Goal: Transaction & Acquisition: Purchase product/service

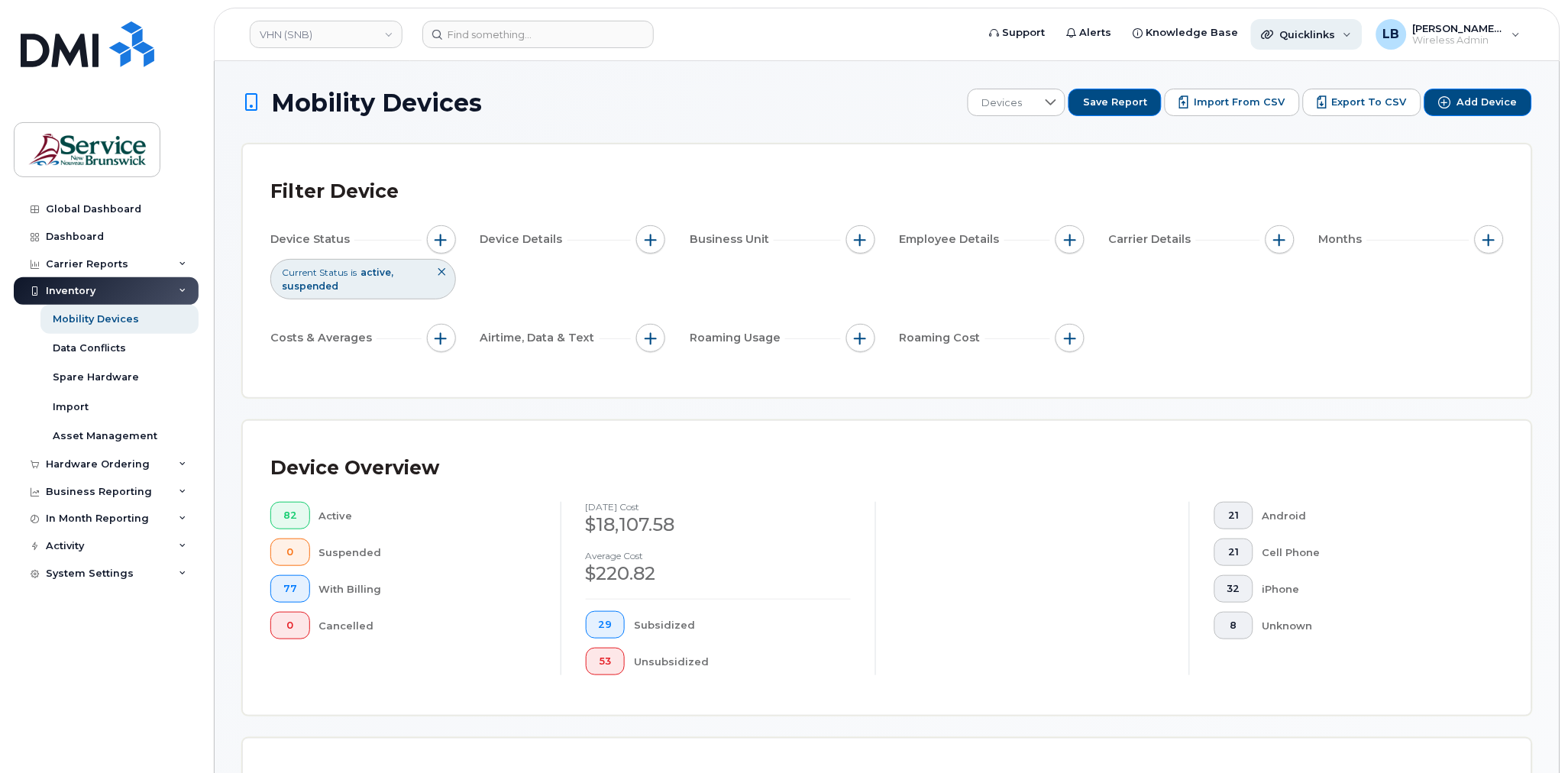
click at [1292, 33] on span "Quicklinks" at bounding box center [1308, 34] width 56 height 13
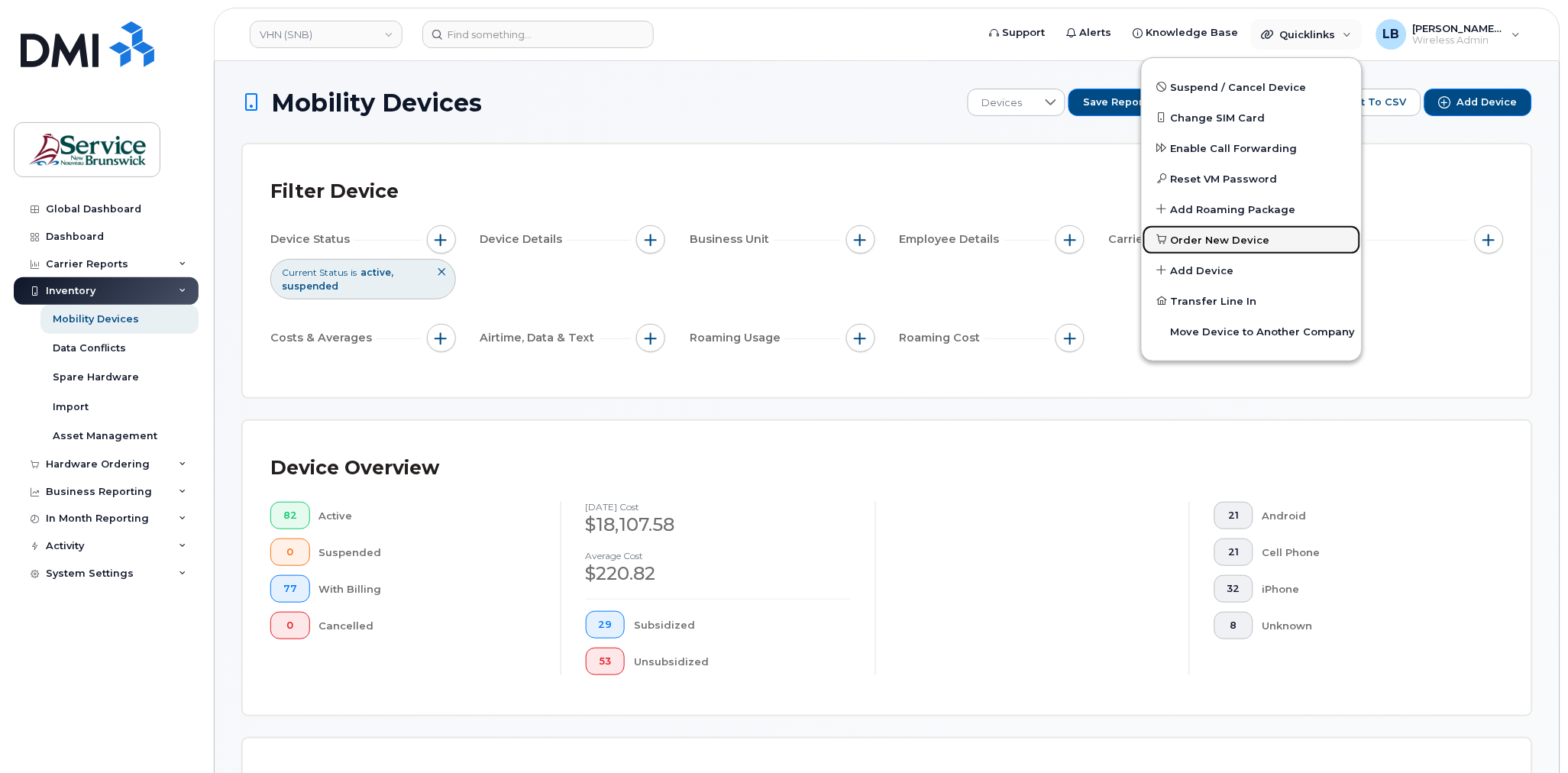
click at [1221, 239] on span "Order New Device" at bounding box center [1221, 241] width 99 height 16
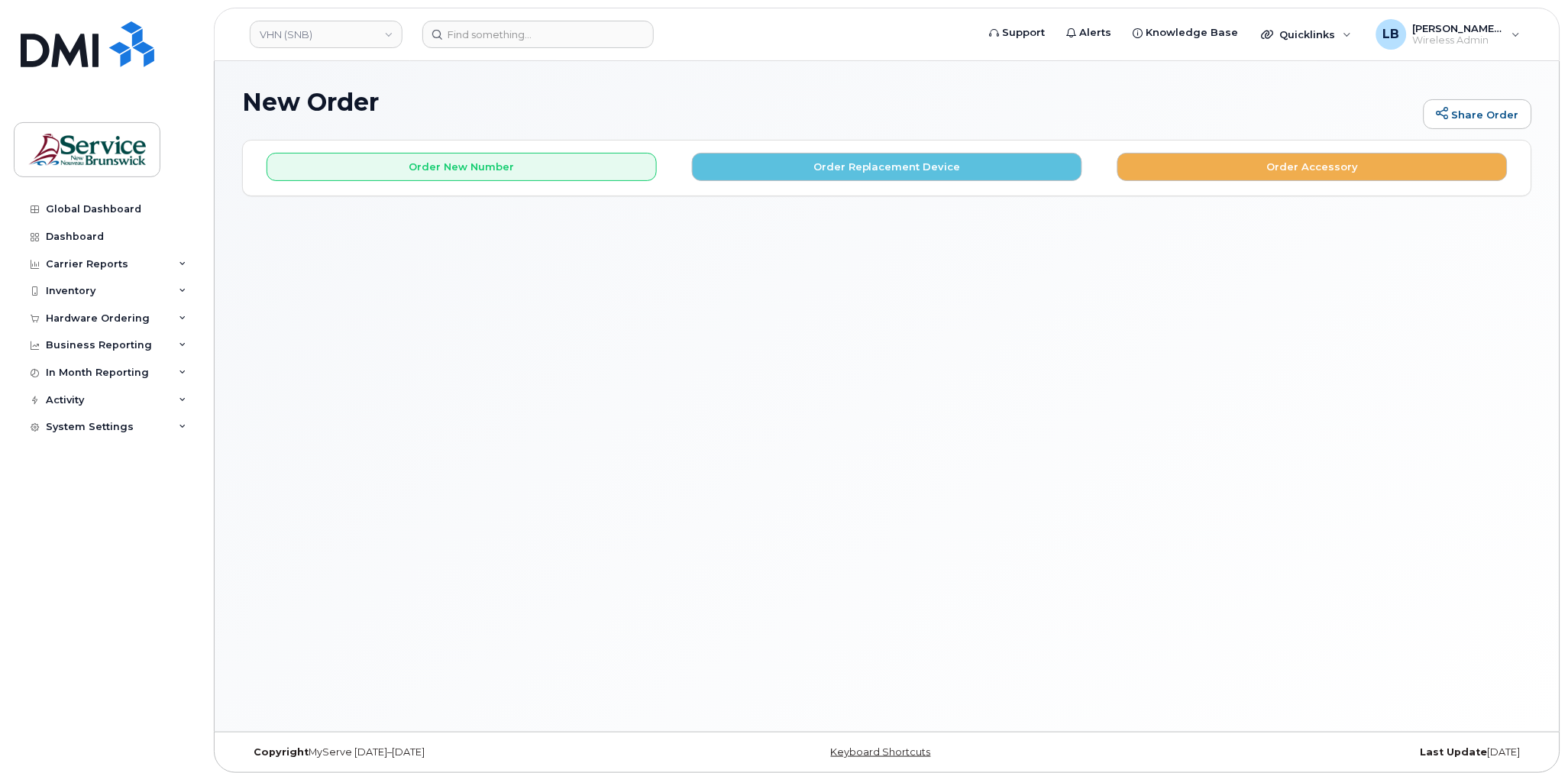
click at [351, 181] on div "Order New Number Order Replacement Device Order Accessory" at bounding box center [887, 168] width 1288 height 55
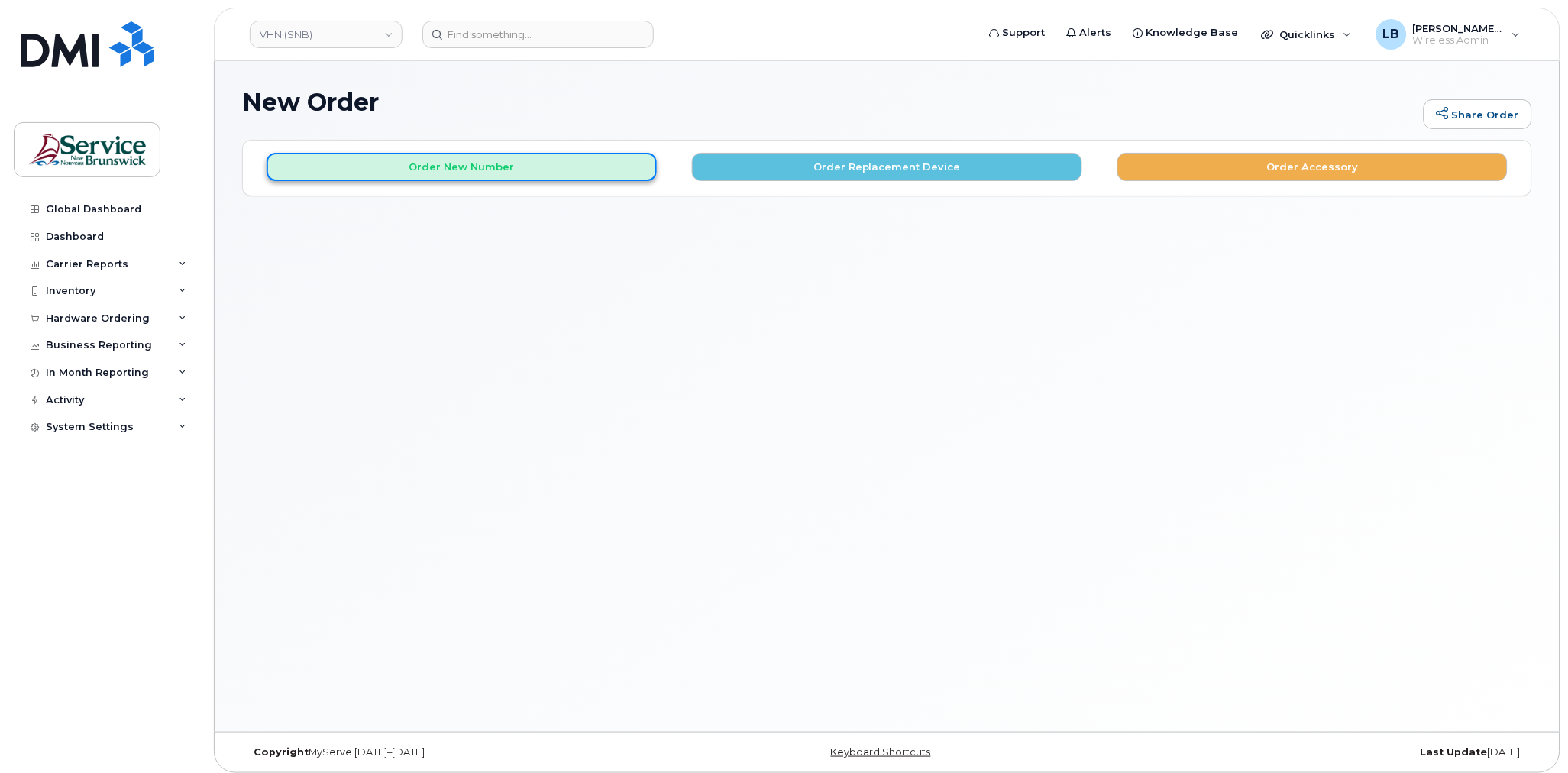
click at [350, 168] on button "Order New Number" at bounding box center [462, 167] width 391 height 28
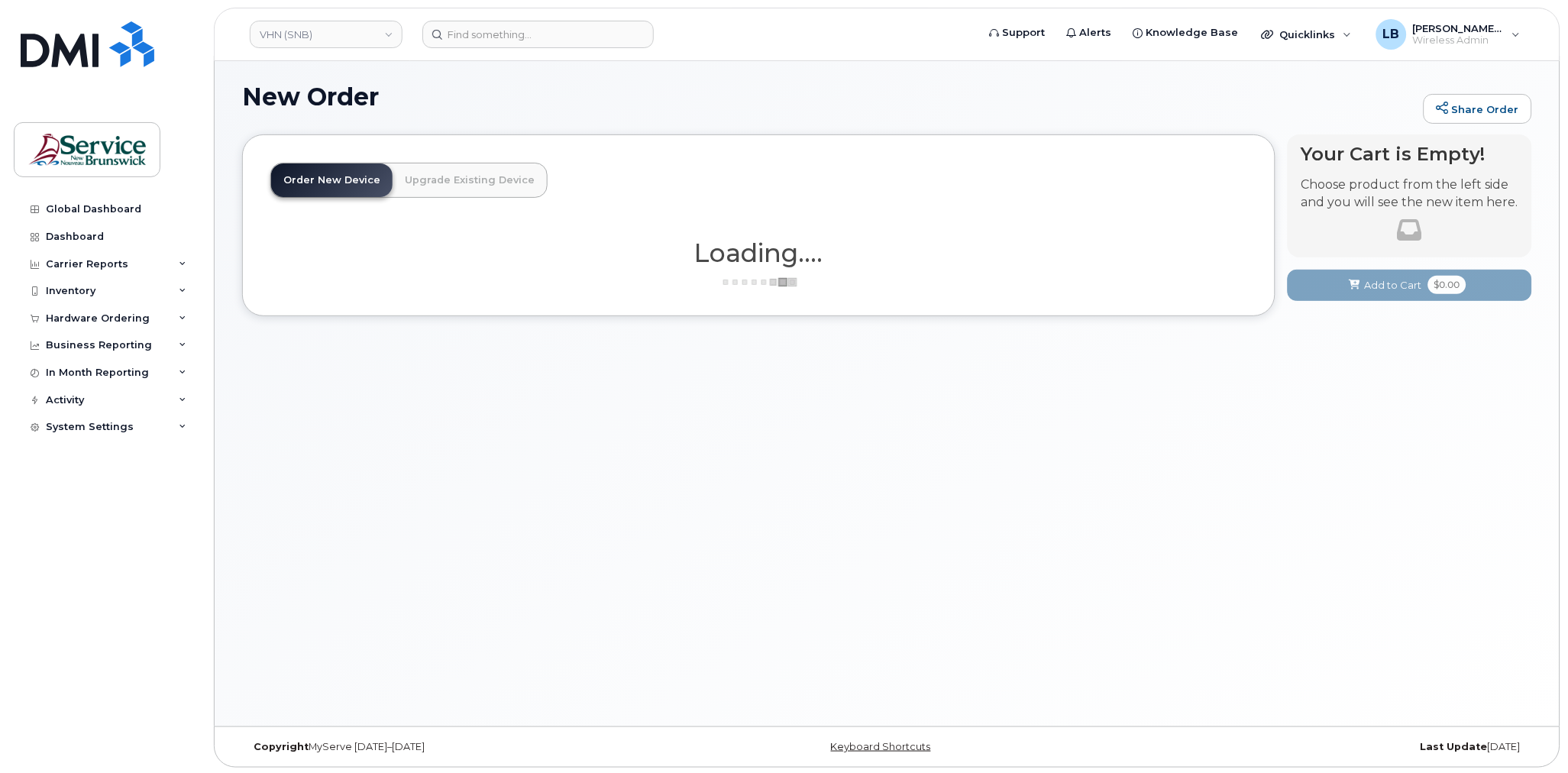
scroll to position [7, 0]
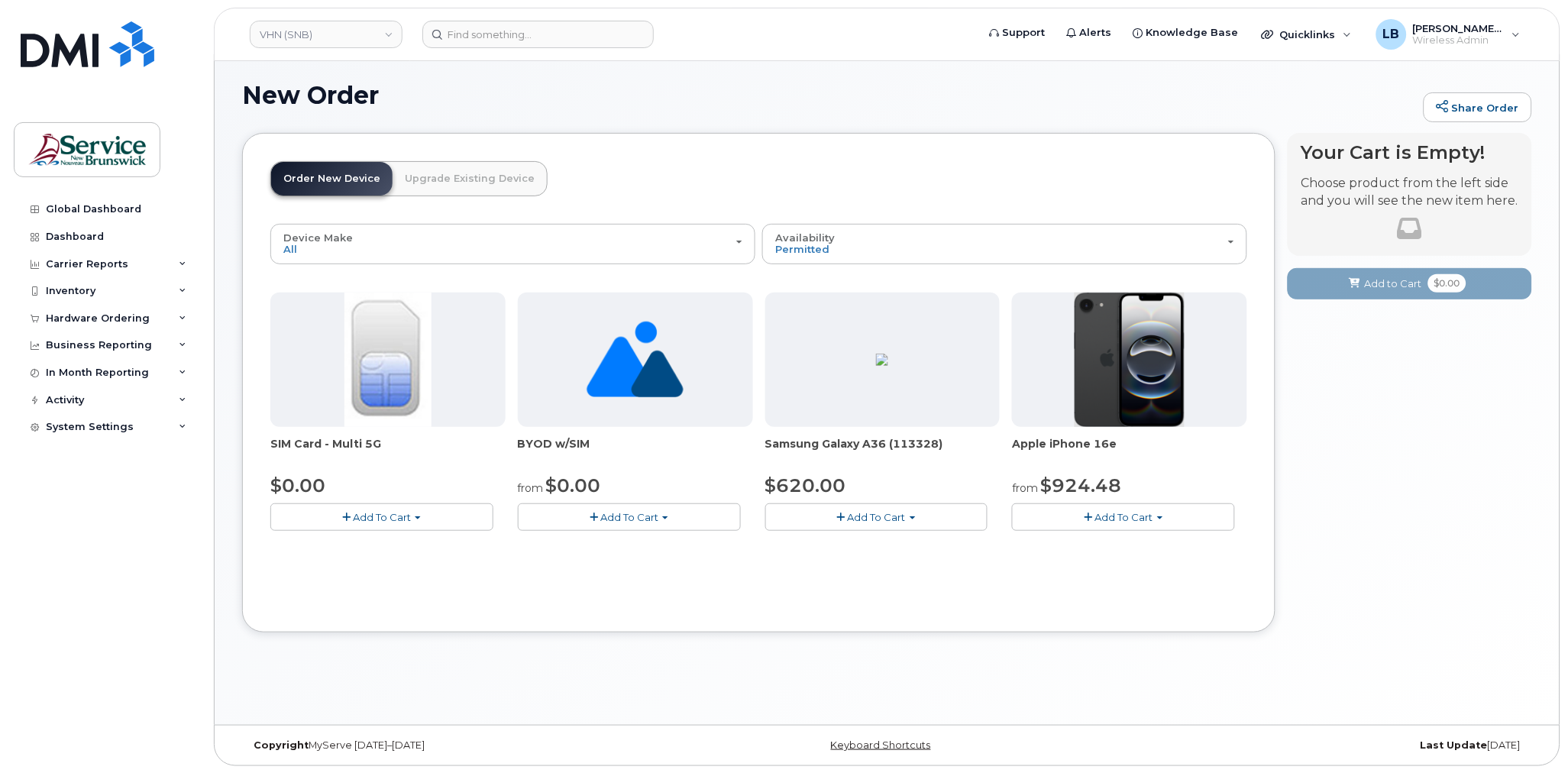
click at [1118, 515] on span "Add To Cart" at bounding box center [1125, 517] width 58 height 13
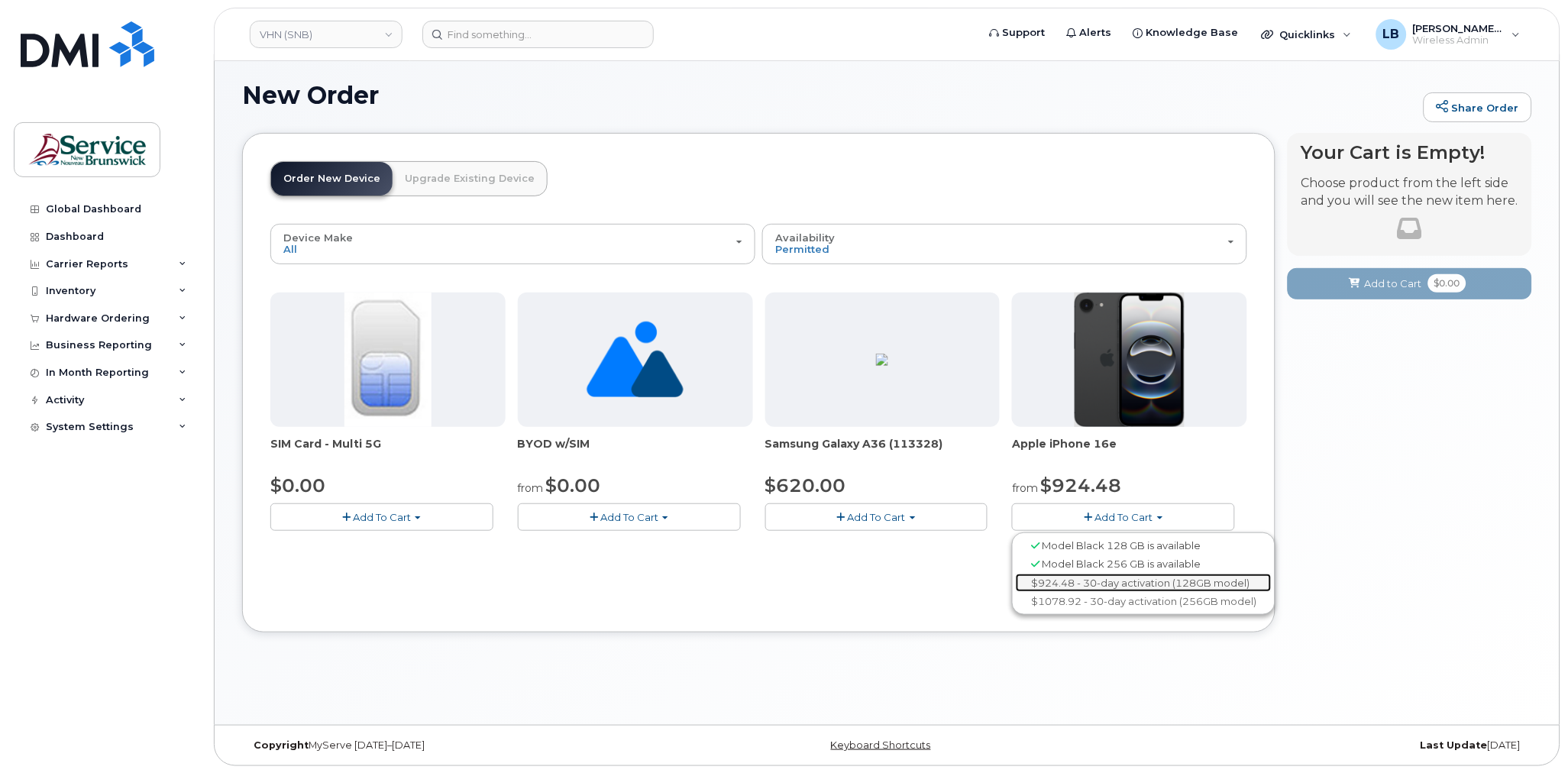
click at [1101, 586] on link "$924.48 - 30-day activation (128GB model)" at bounding box center [1144, 584] width 256 height 19
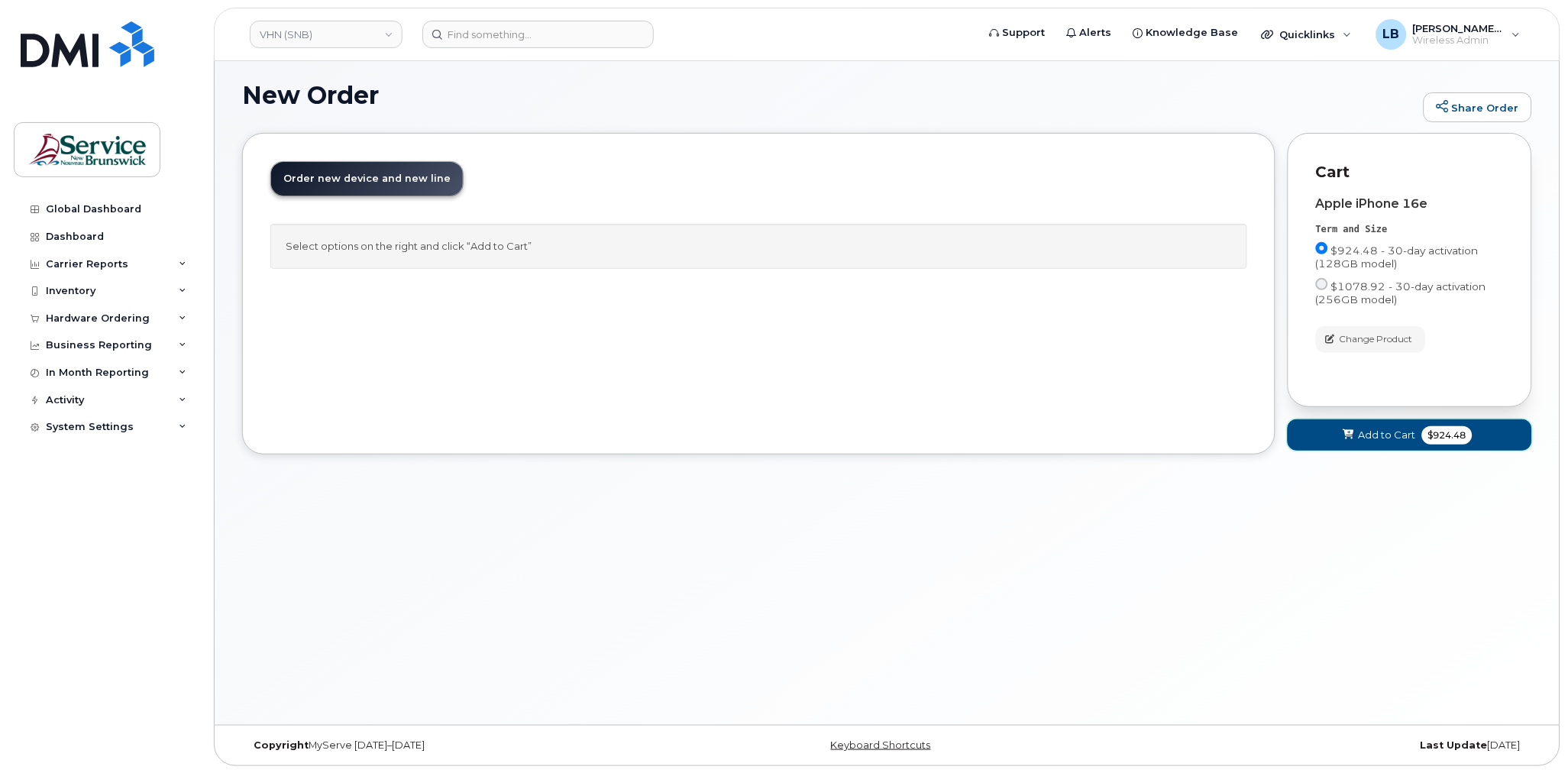
click at [1335, 440] on button "Add to Cart $924.48" at bounding box center [1410, 435] width 245 height 31
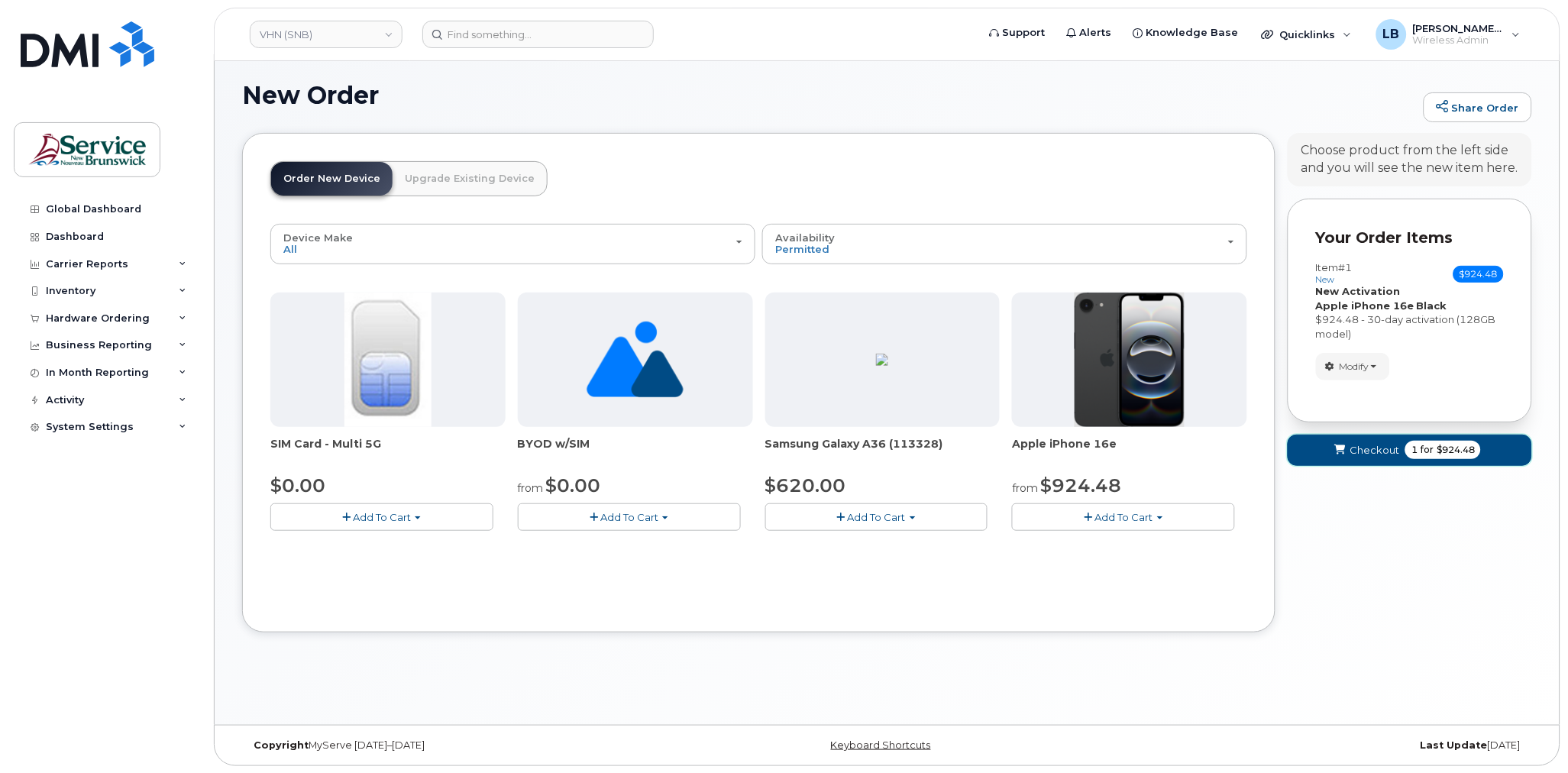
drag, startPoint x: 1355, startPoint y: 444, endPoint x: 1557, endPoint y: 443, distance: 202.0
click at [1356, 444] on span "Checkout" at bounding box center [1374, 450] width 50 height 15
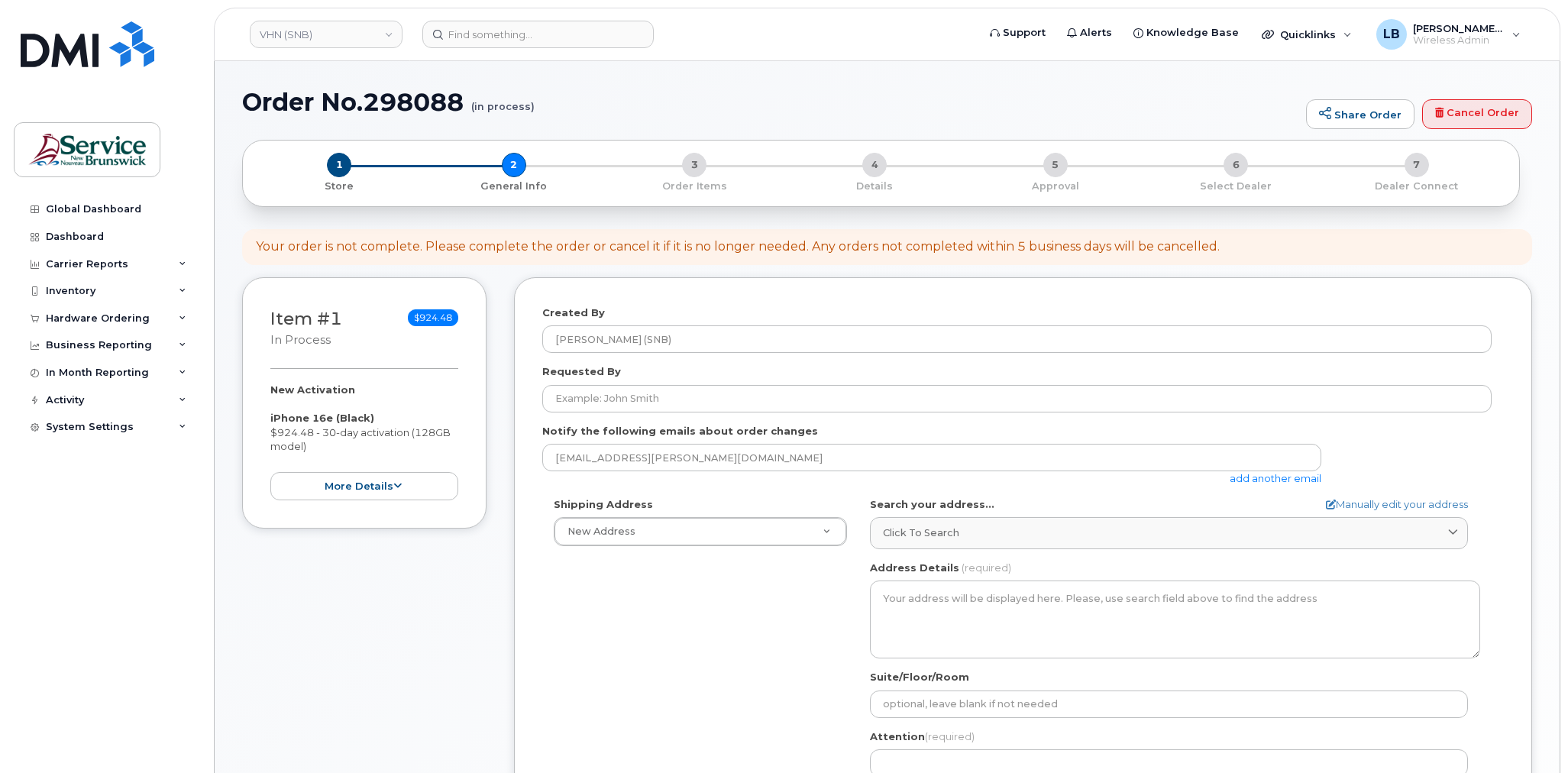
select select
click at [732, 376] on div "Requested By" at bounding box center [1023, 388] width 962 height 48
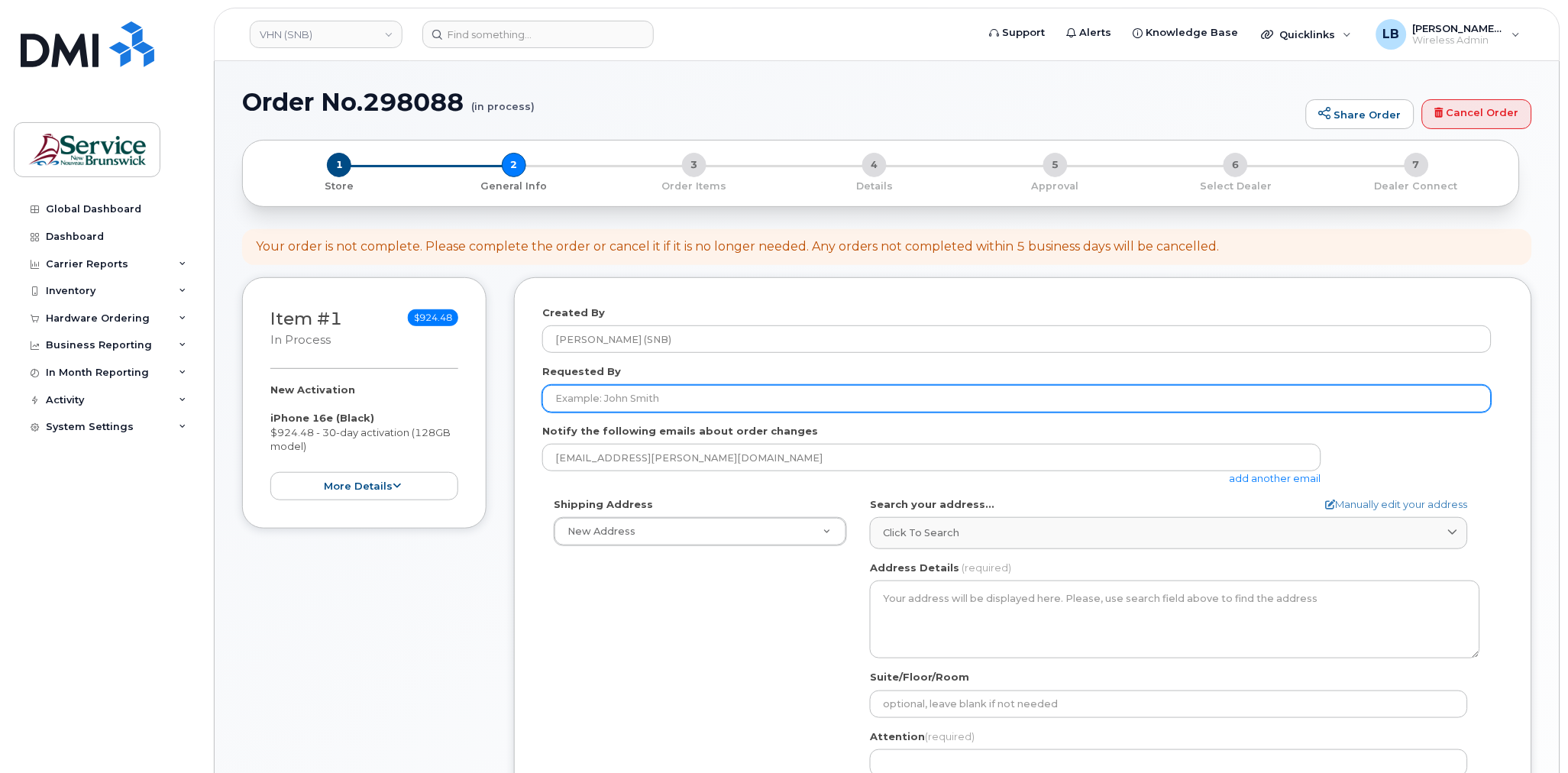
click at [728, 408] on input "Requested By" at bounding box center [1017, 399] width 949 height 27
paste input "[PERSON_NAME]"
type input "Melissa Power"
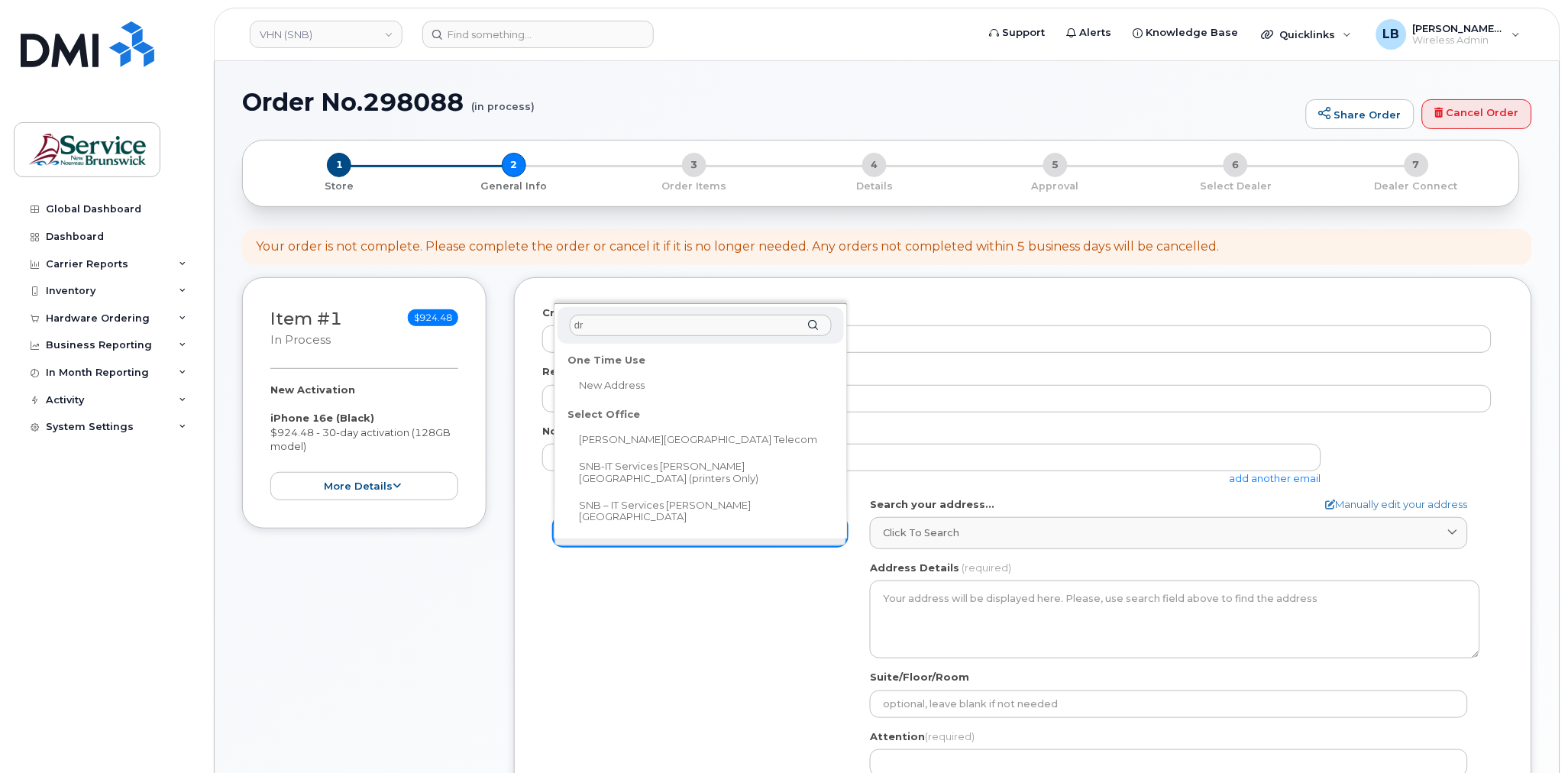
type input "dr"
select select
type textarea "985 College Hill Rd Fredericton New Brunswick E3B 4J7"
type input "Steve Sullivan"
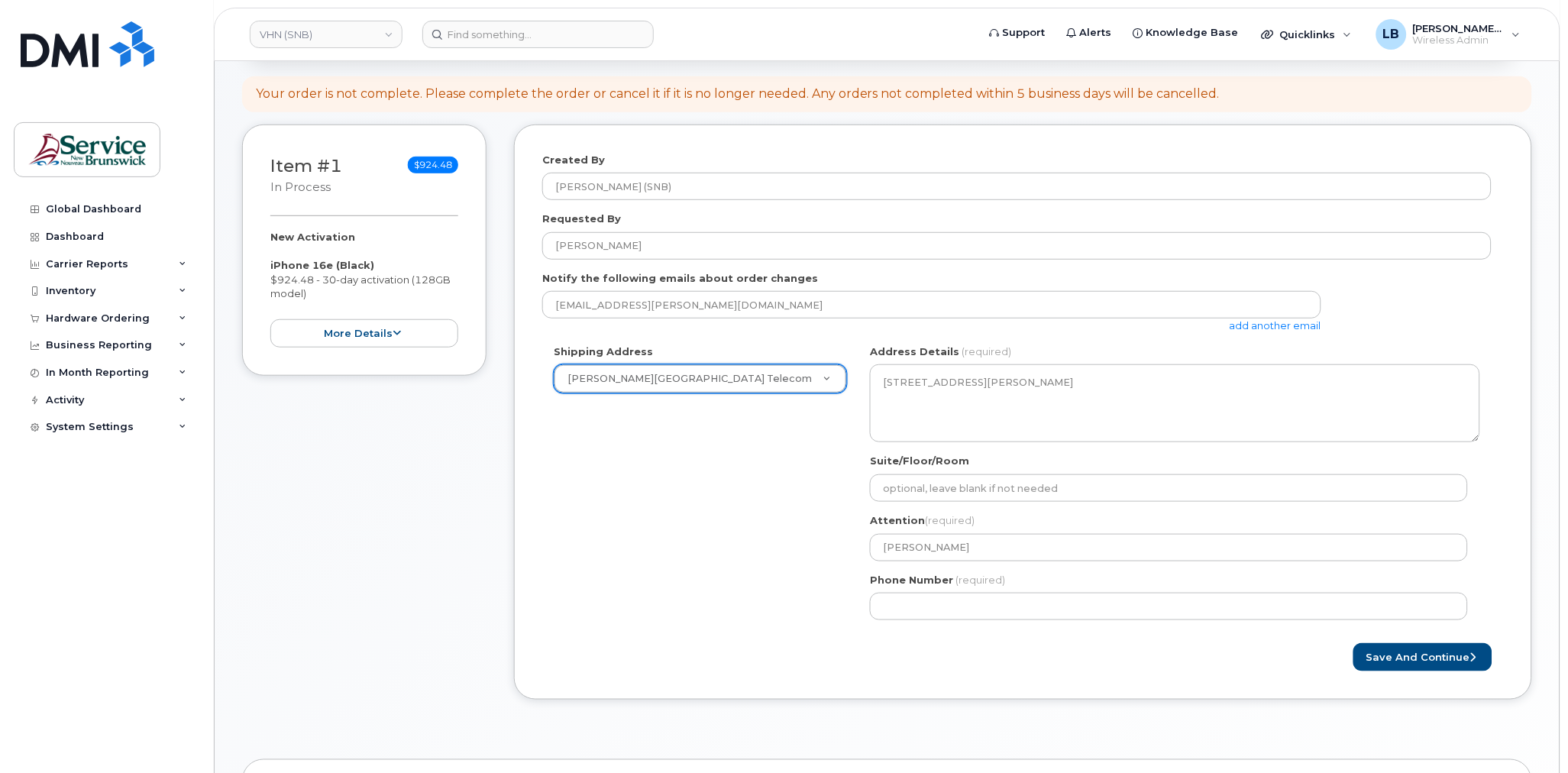
scroll to position [339, 0]
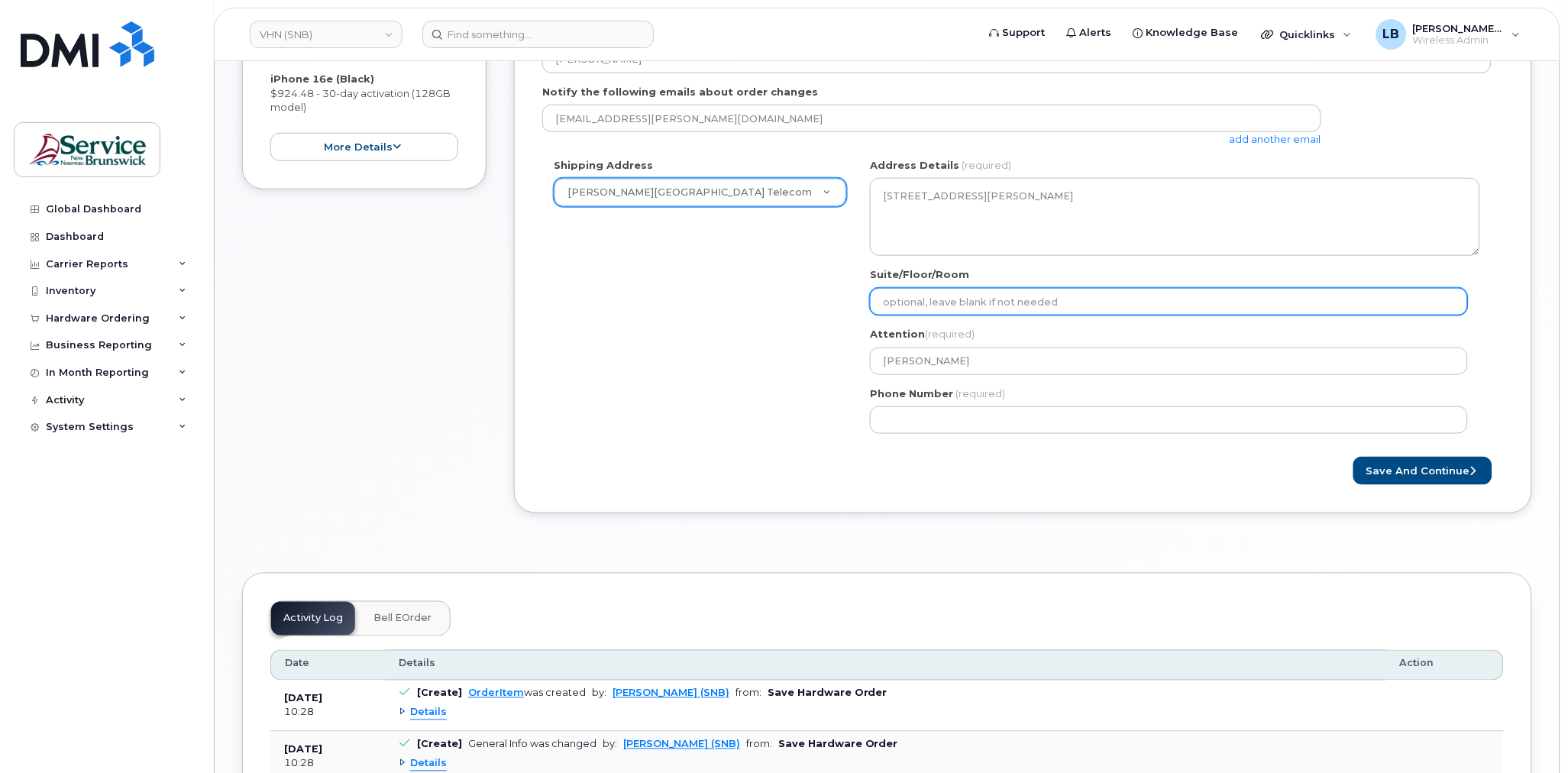
click at [971, 302] on input "Suite/Floor/Room" at bounding box center [1169, 302] width 598 height 27
paste input "WO0000000476153"
select select
type input "WO0000000476153"
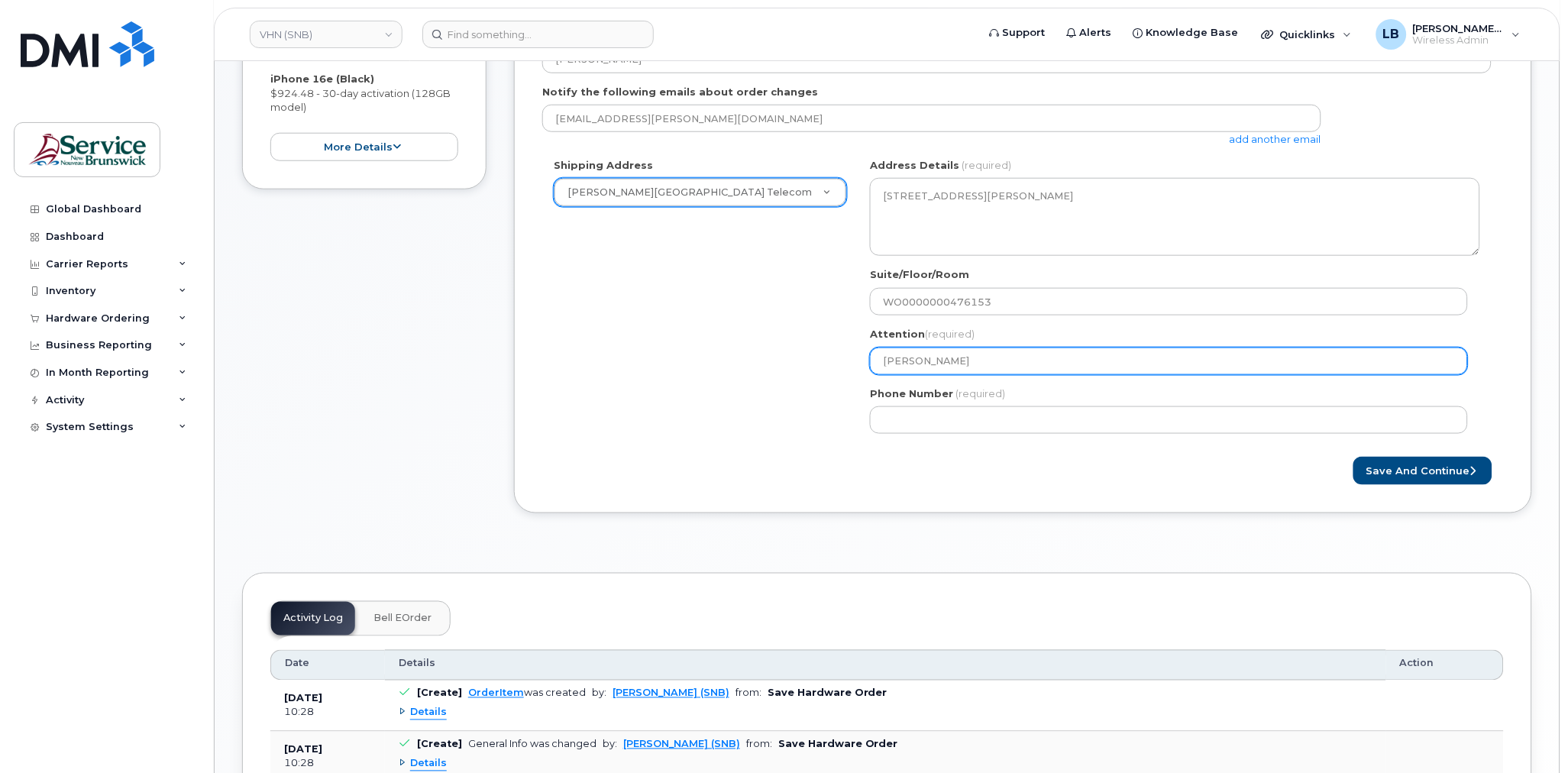
click at [1000, 356] on input "Steve Sullivan" at bounding box center [1169, 362] width 598 height 27
type input "Steve Sullivan"
select select
type input "Steve Sullivan -"
paste input "566358"
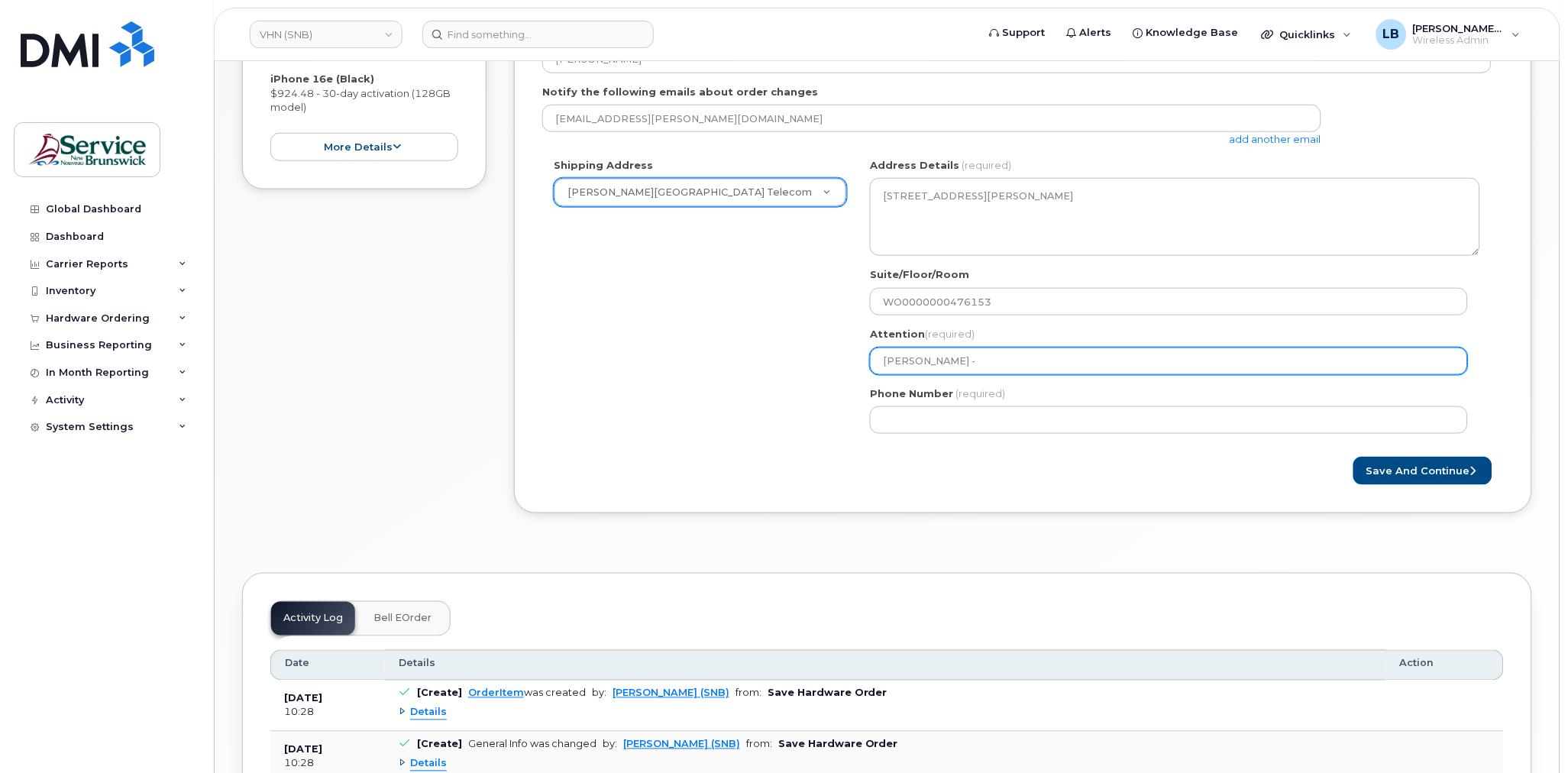
select select
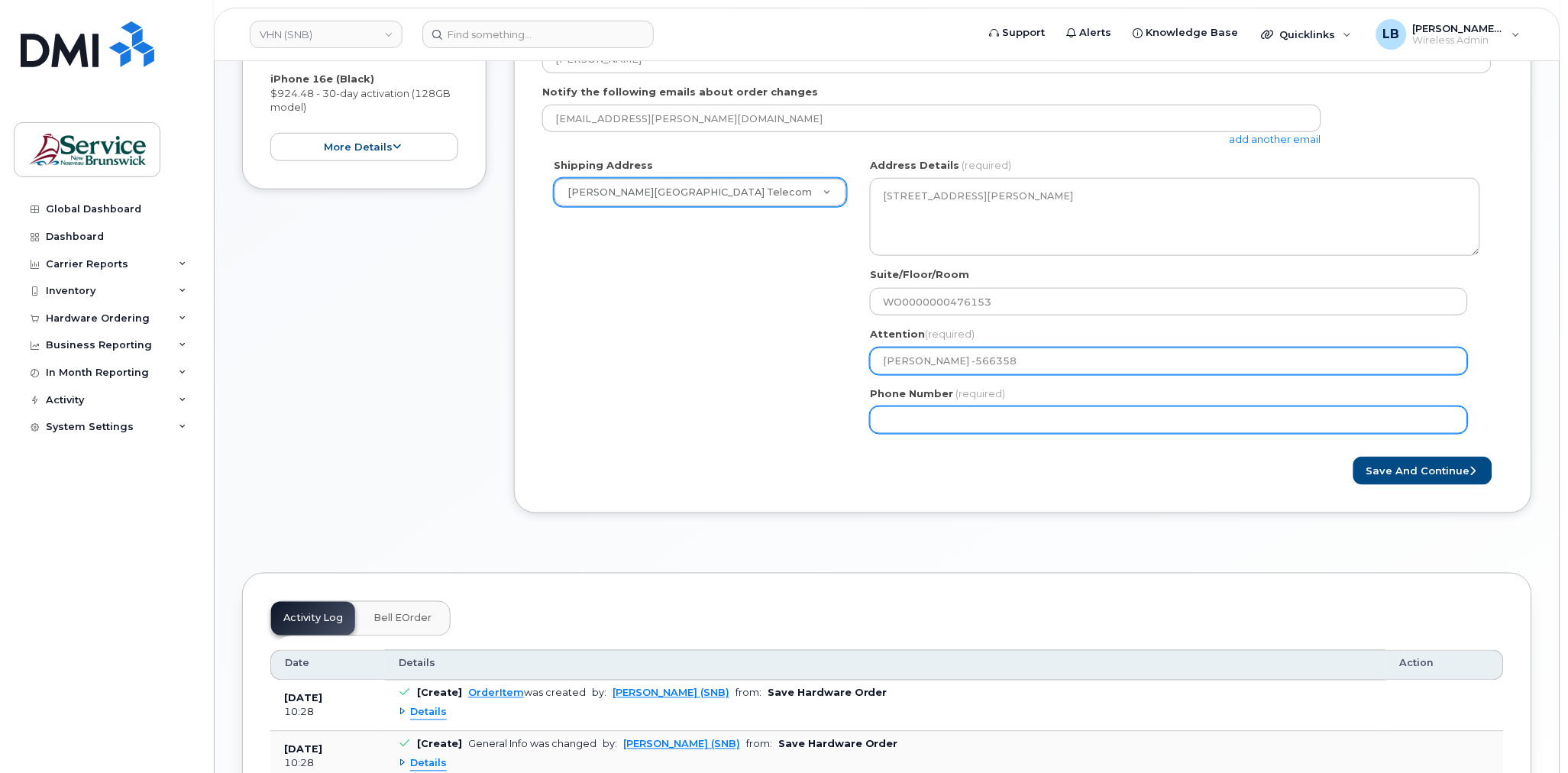
type input "[PERSON_NAME] -566358"
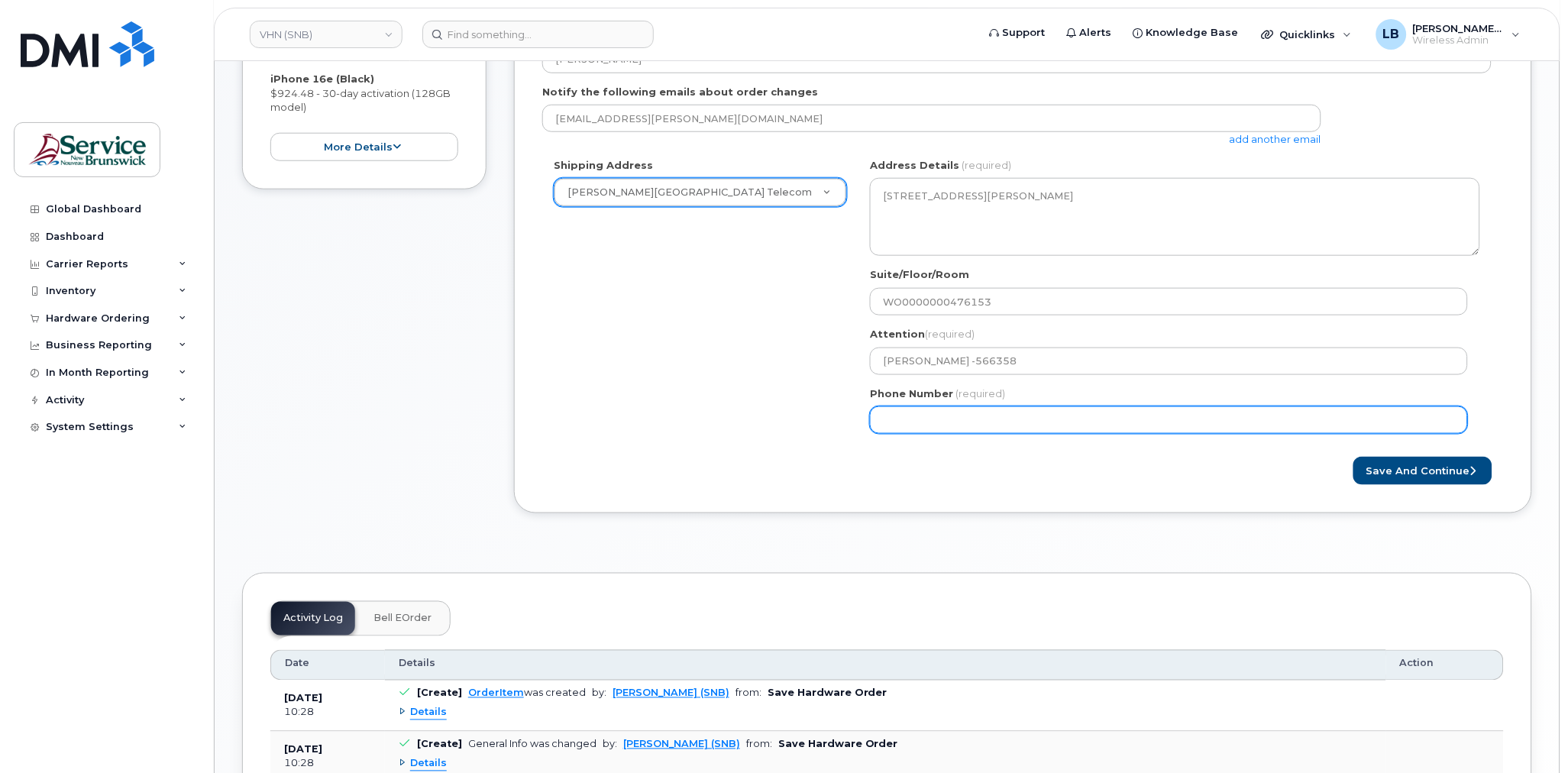
click at [1020, 415] on input "Phone Number" at bounding box center [1169, 420] width 598 height 27
select select
type input "506233396"
select select
type input "5062333965"
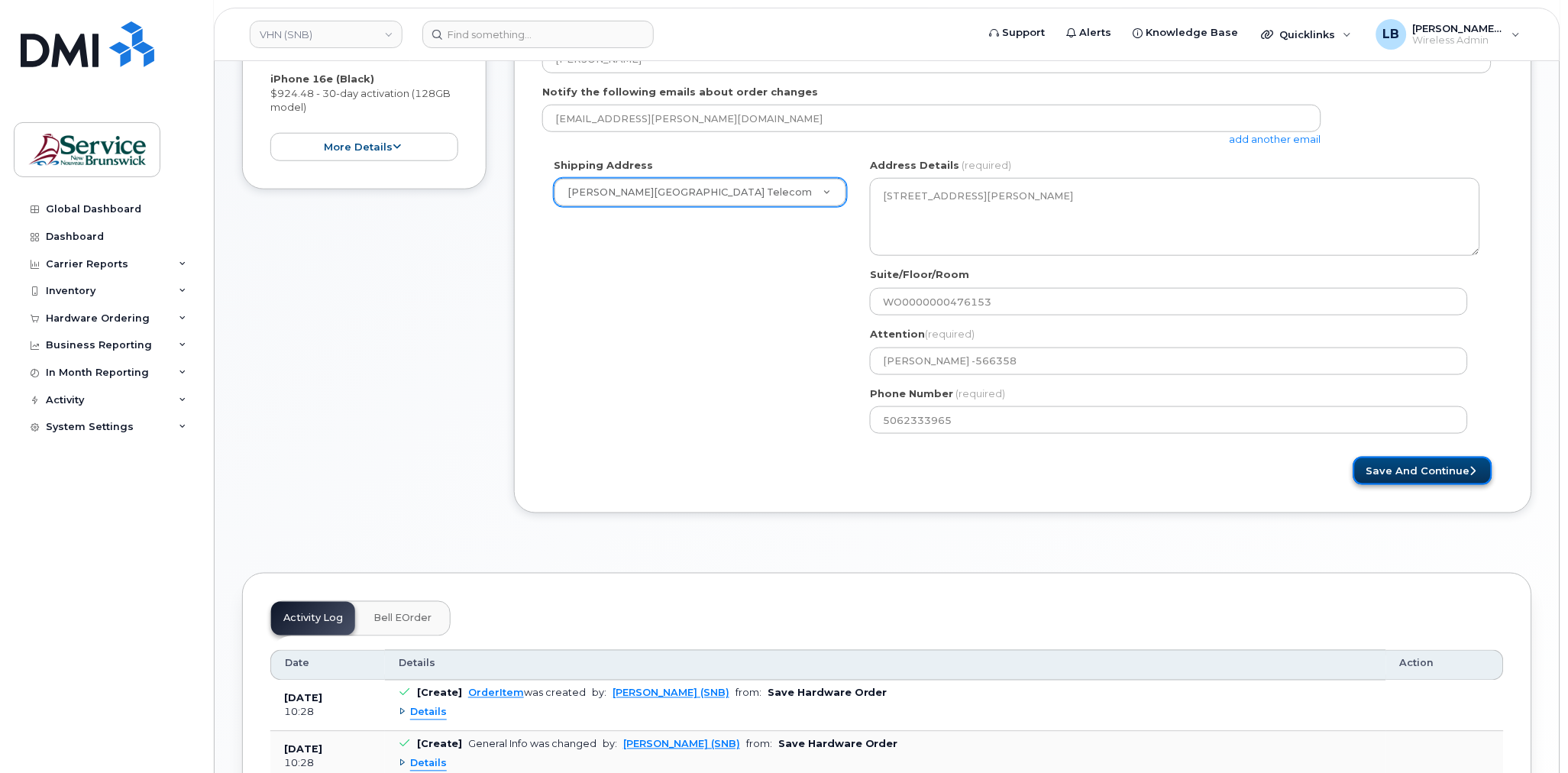
click at [1462, 466] on button "Save and Continue" at bounding box center [1423, 471] width 139 height 28
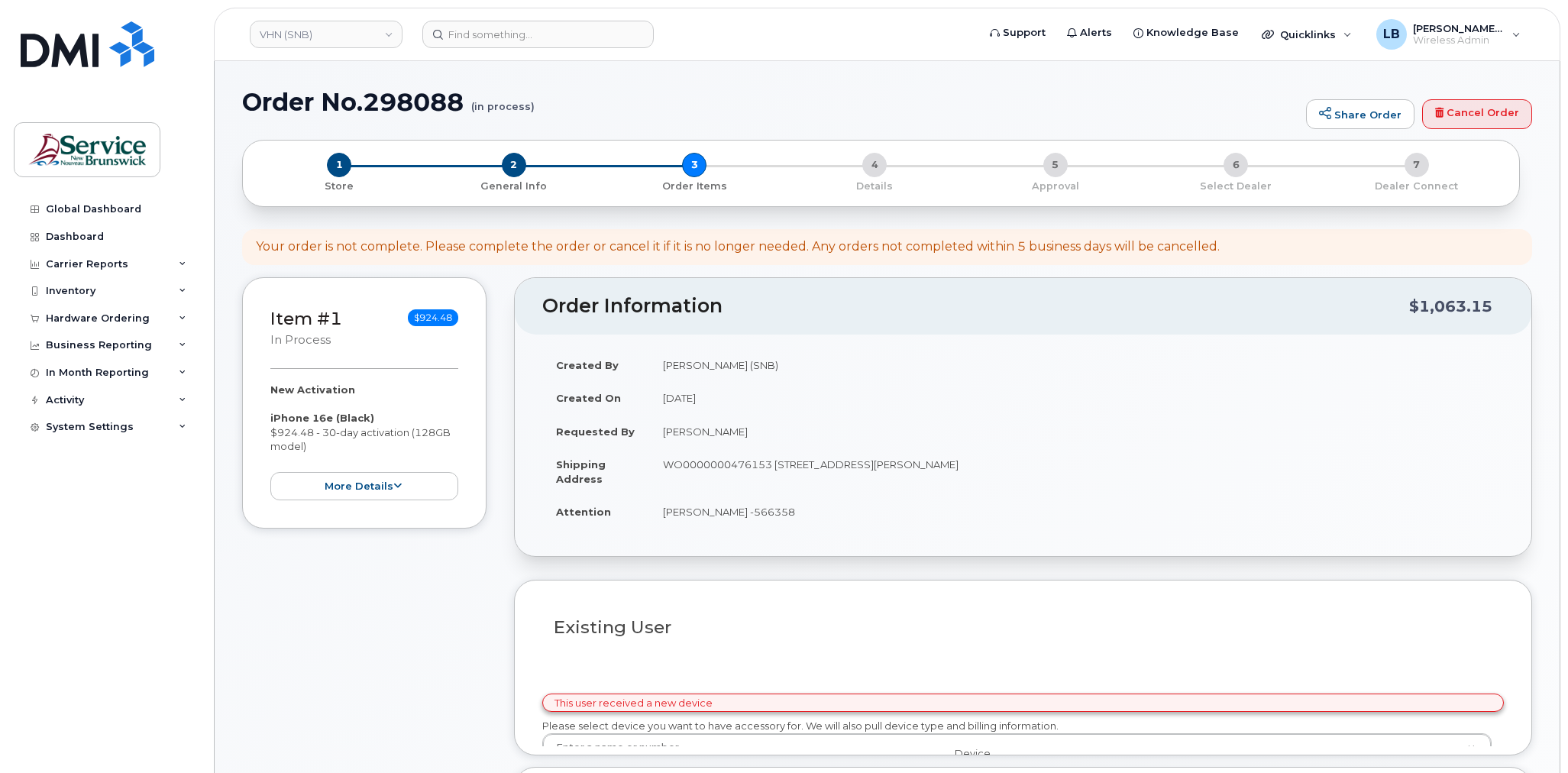
select select
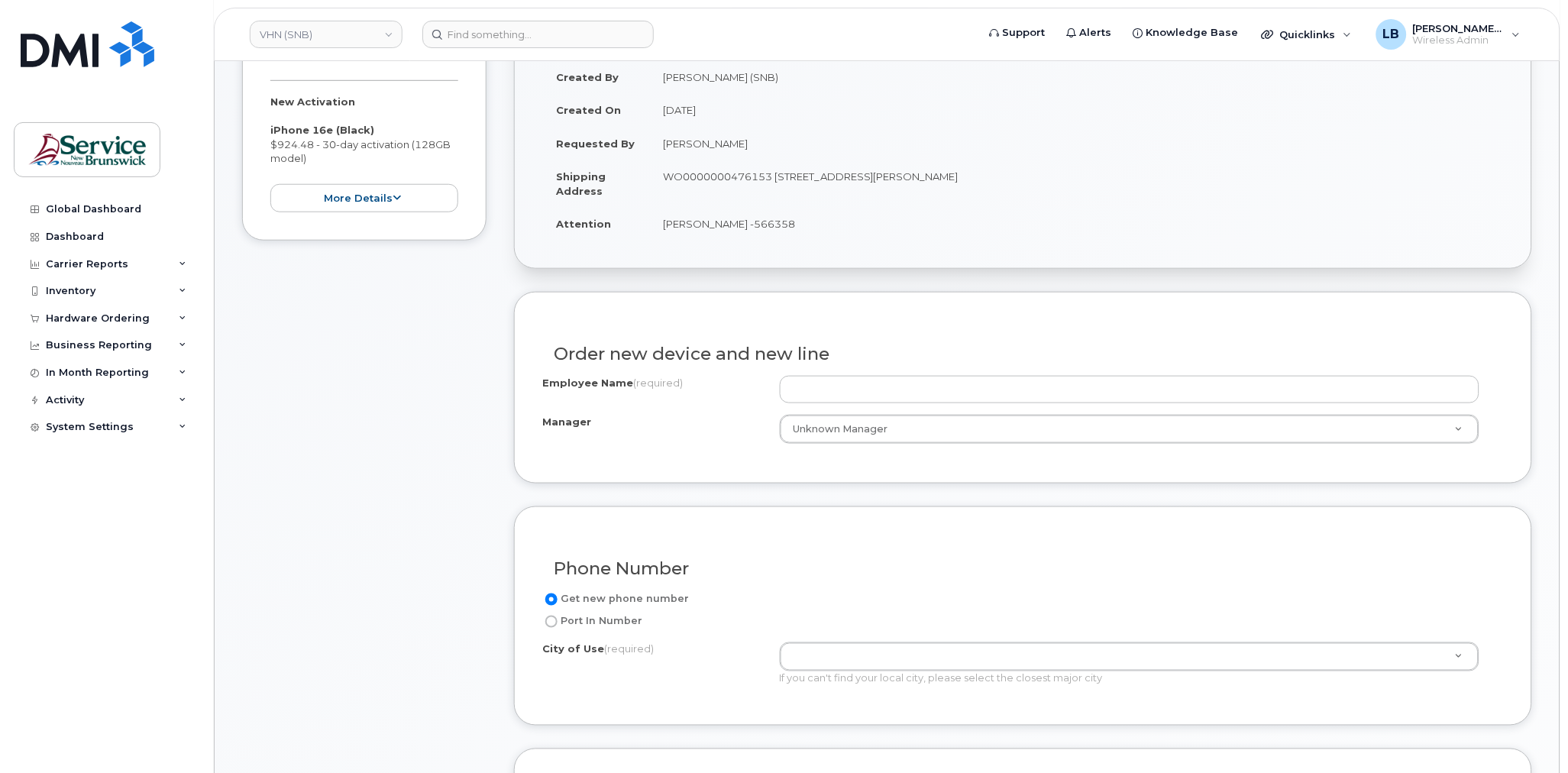
scroll to position [339, 0]
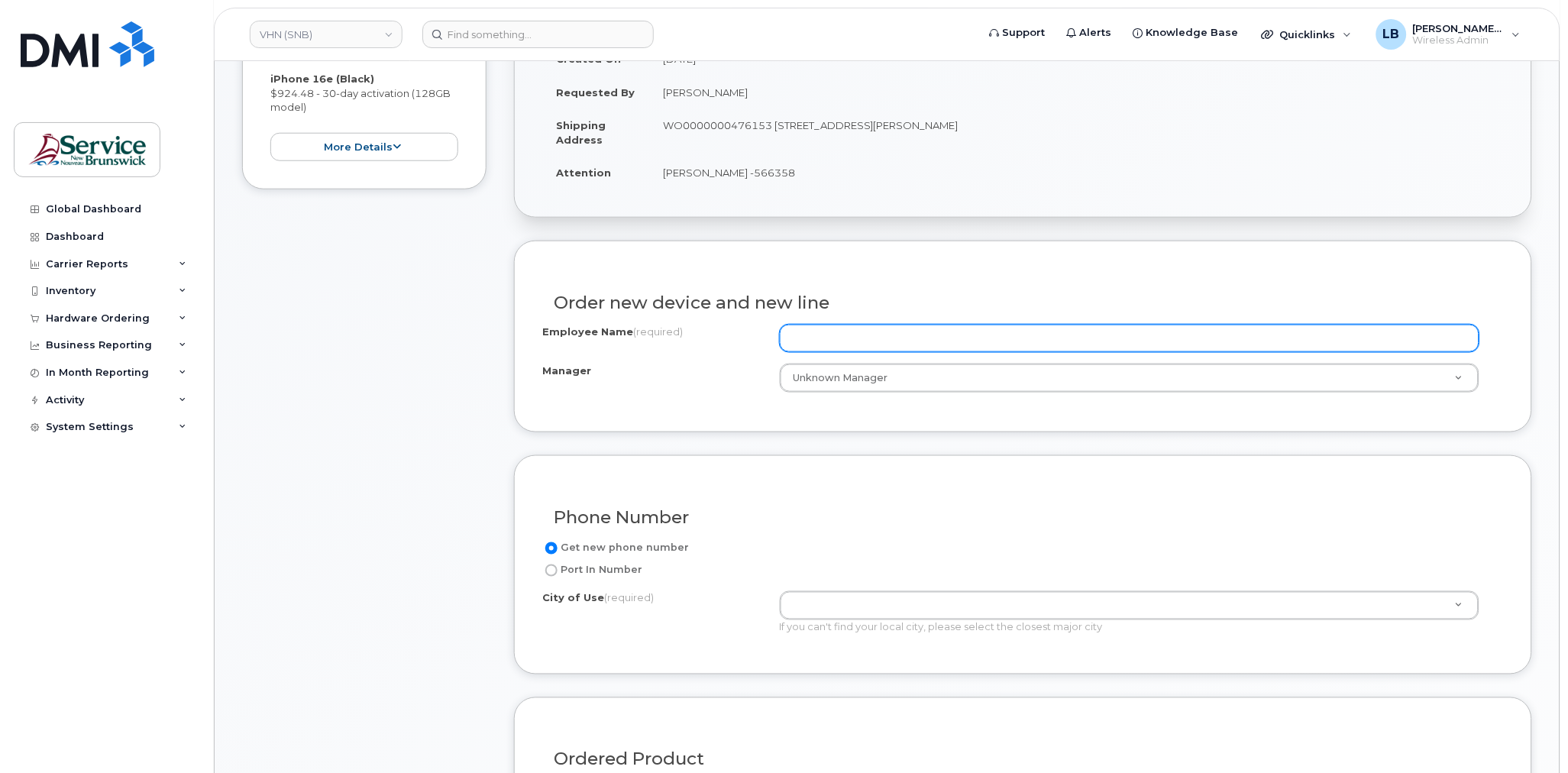
click at [811, 342] on input "Employee Name (required)" at bounding box center [1129, 338] width 700 height 27
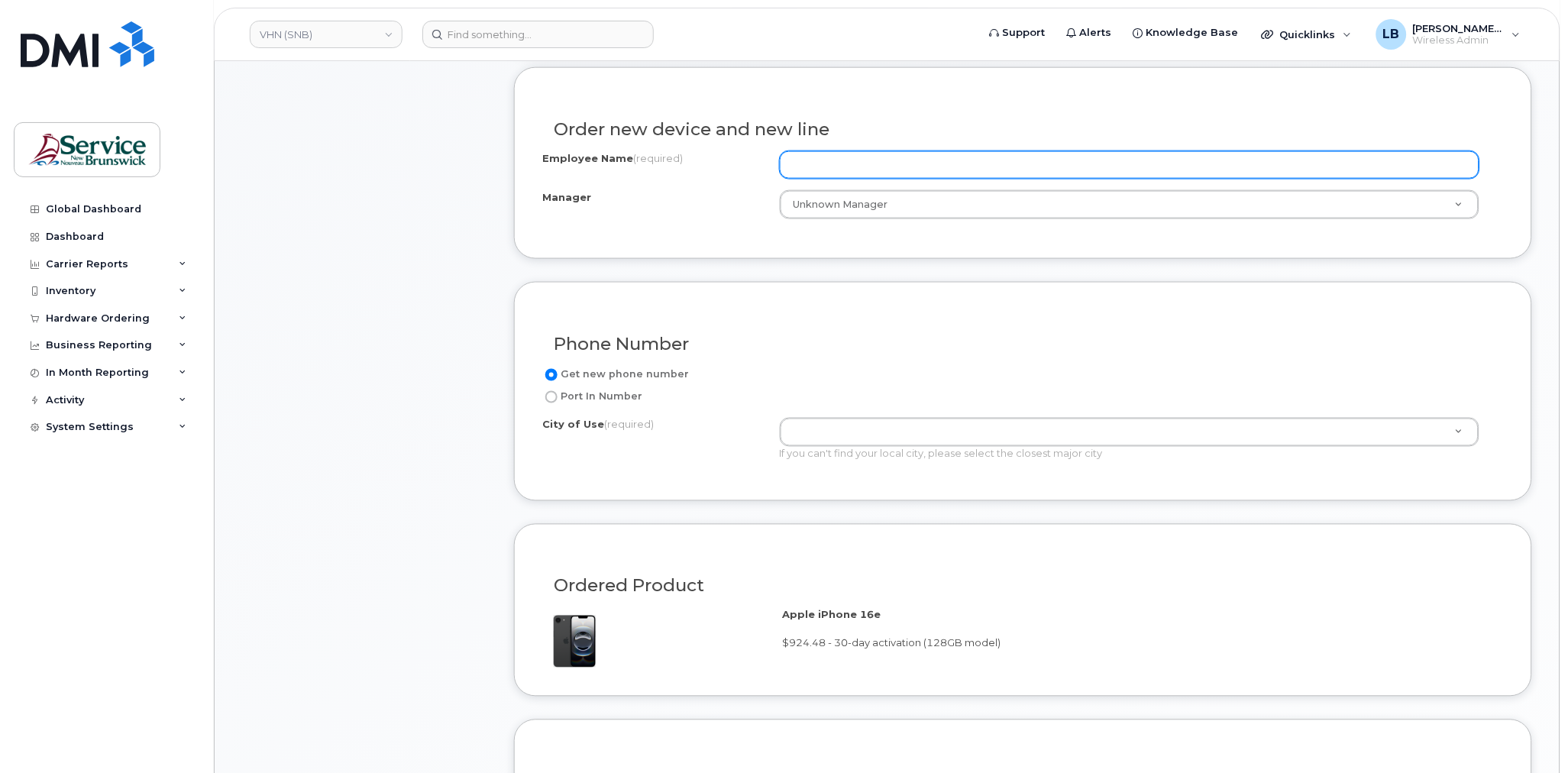
scroll to position [849, 0]
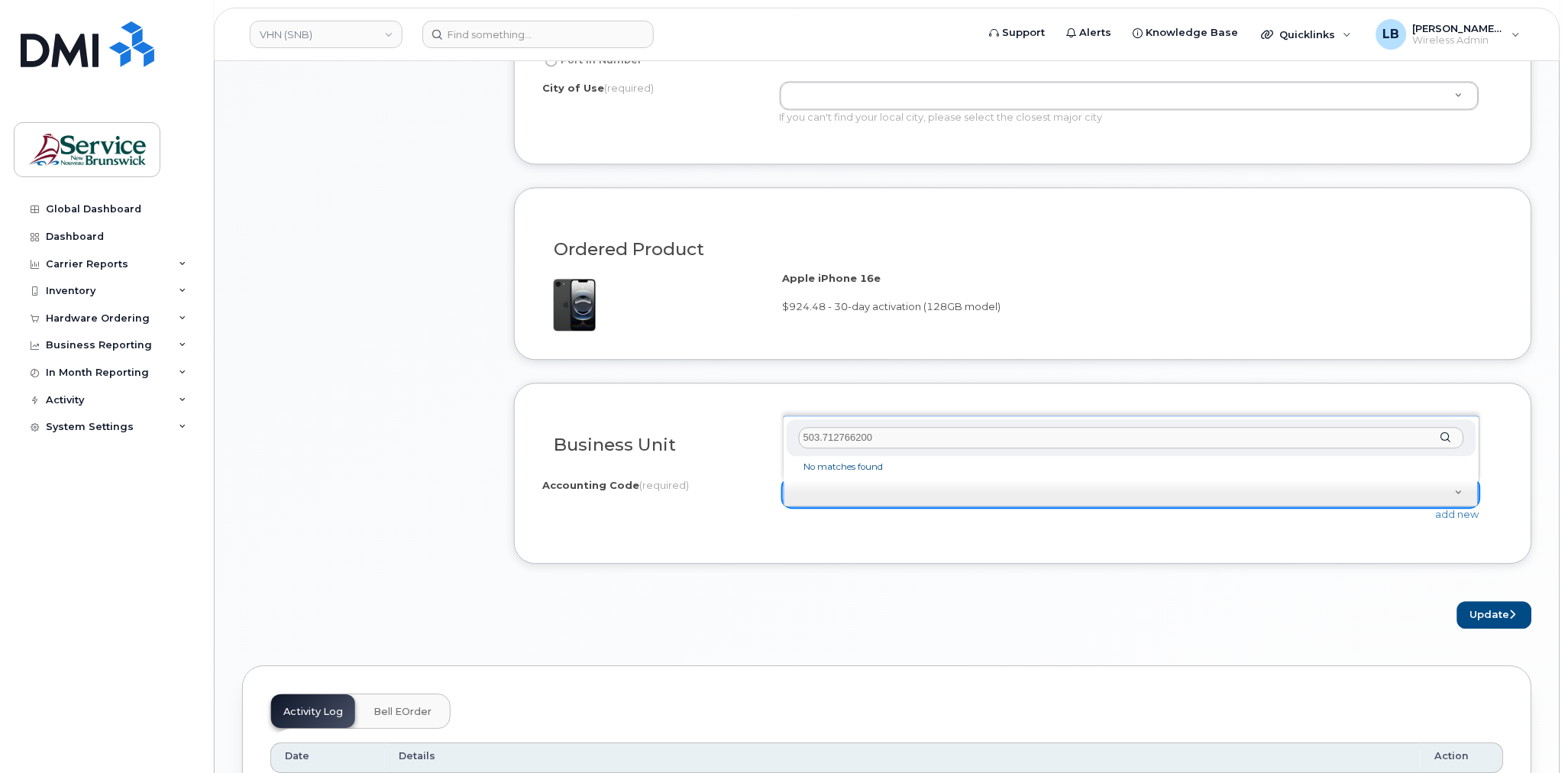
click at [819, 433] on input "503.712766200" at bounding box center [1131, 439] width 666 height 22
type input "5031.712766200"
drag, startPoint x: 897, startPoint y: 443, endPoint x: 798, endPoint y: 441, distance: 99.0
click at [799, 441] on input "5031.712766200" at bounding box center [1131, 439] width 666 height 22
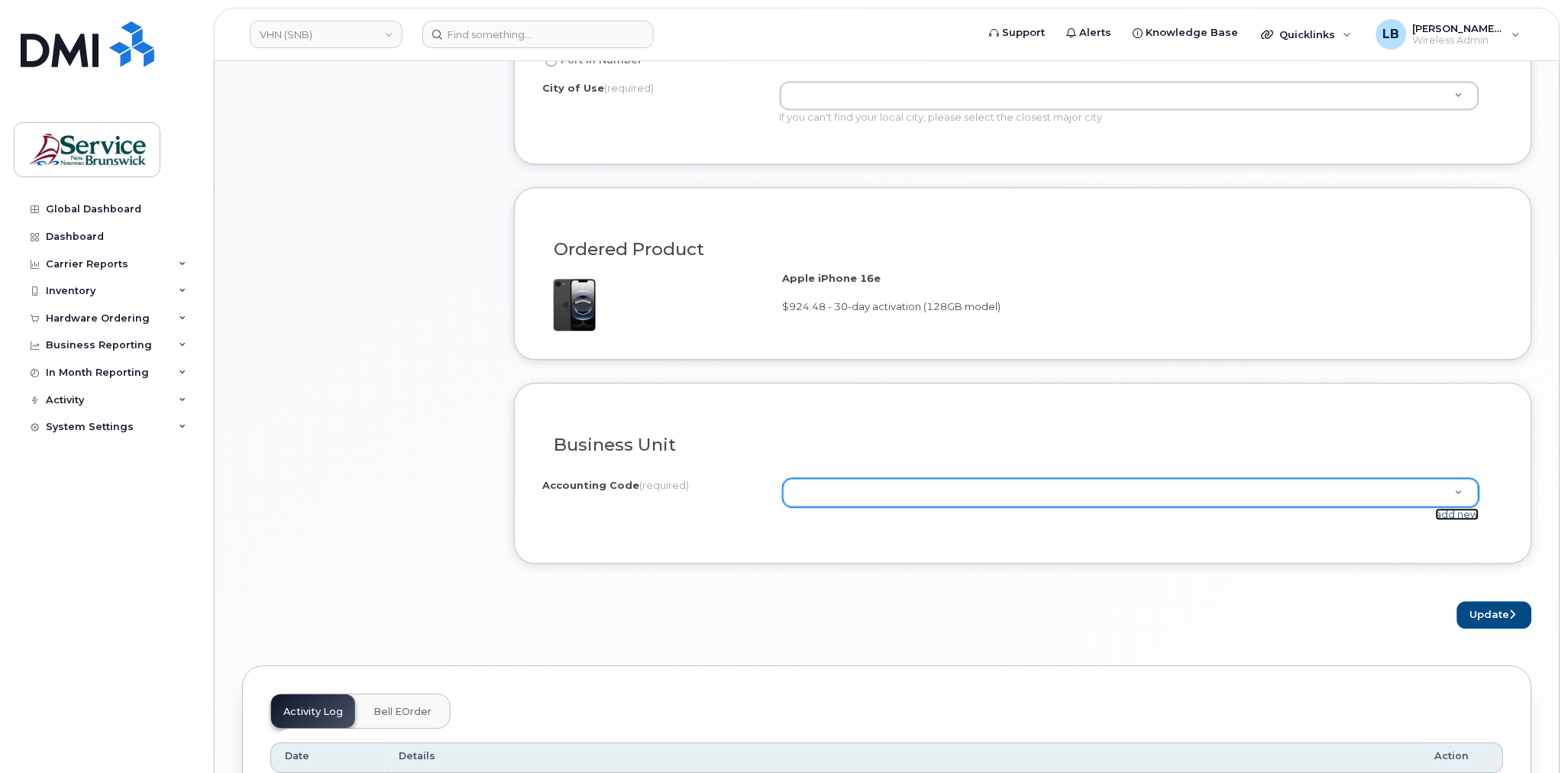
click at [1455, 511] on link "add new" at bounding box center [1458, 515] width 44 height 13
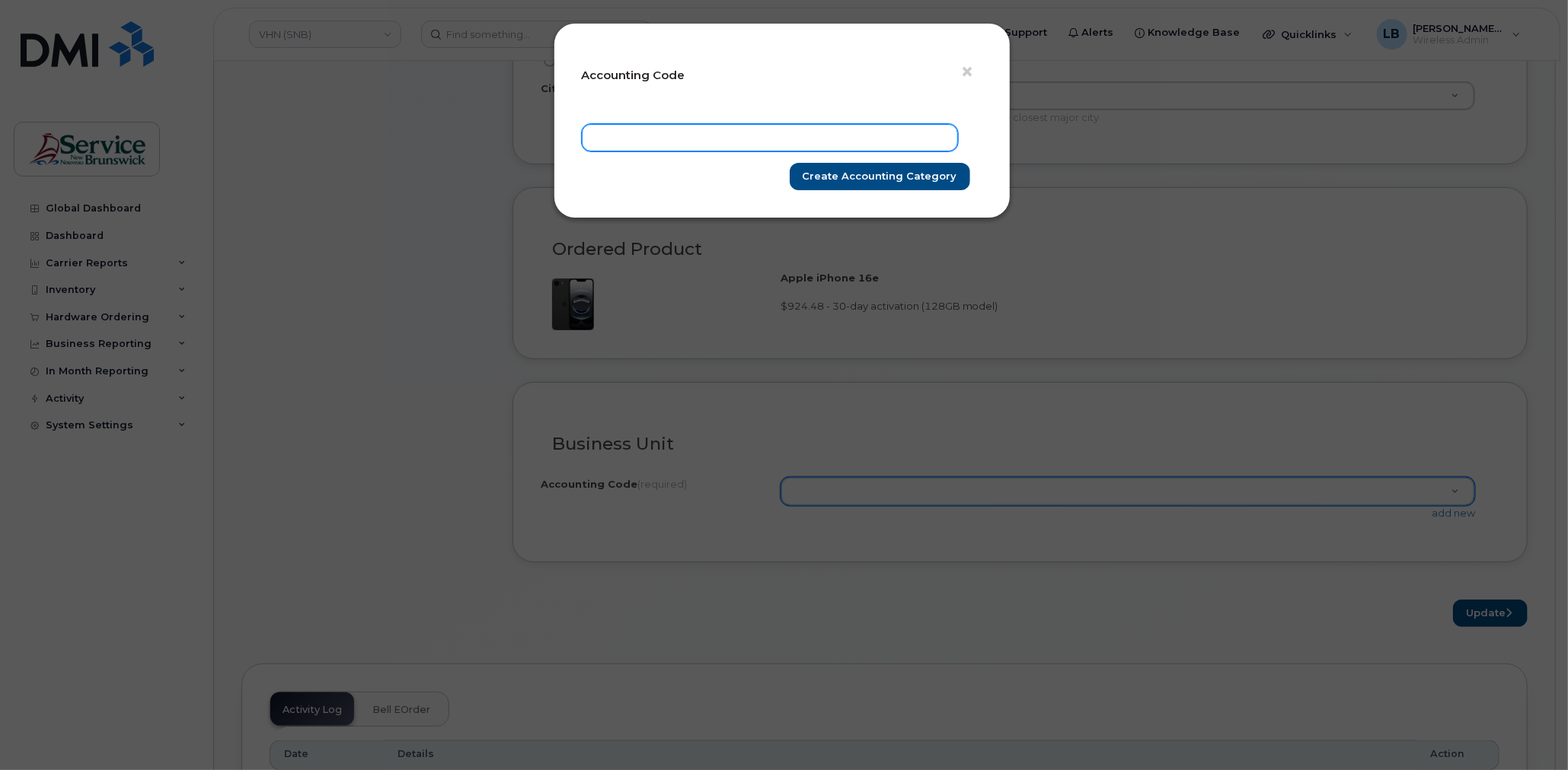
click at [710, 139] on input "text" at bounding box center [769, 138] width 376 height 27
paste input "5031.712766200"
type input "5031.712766200"
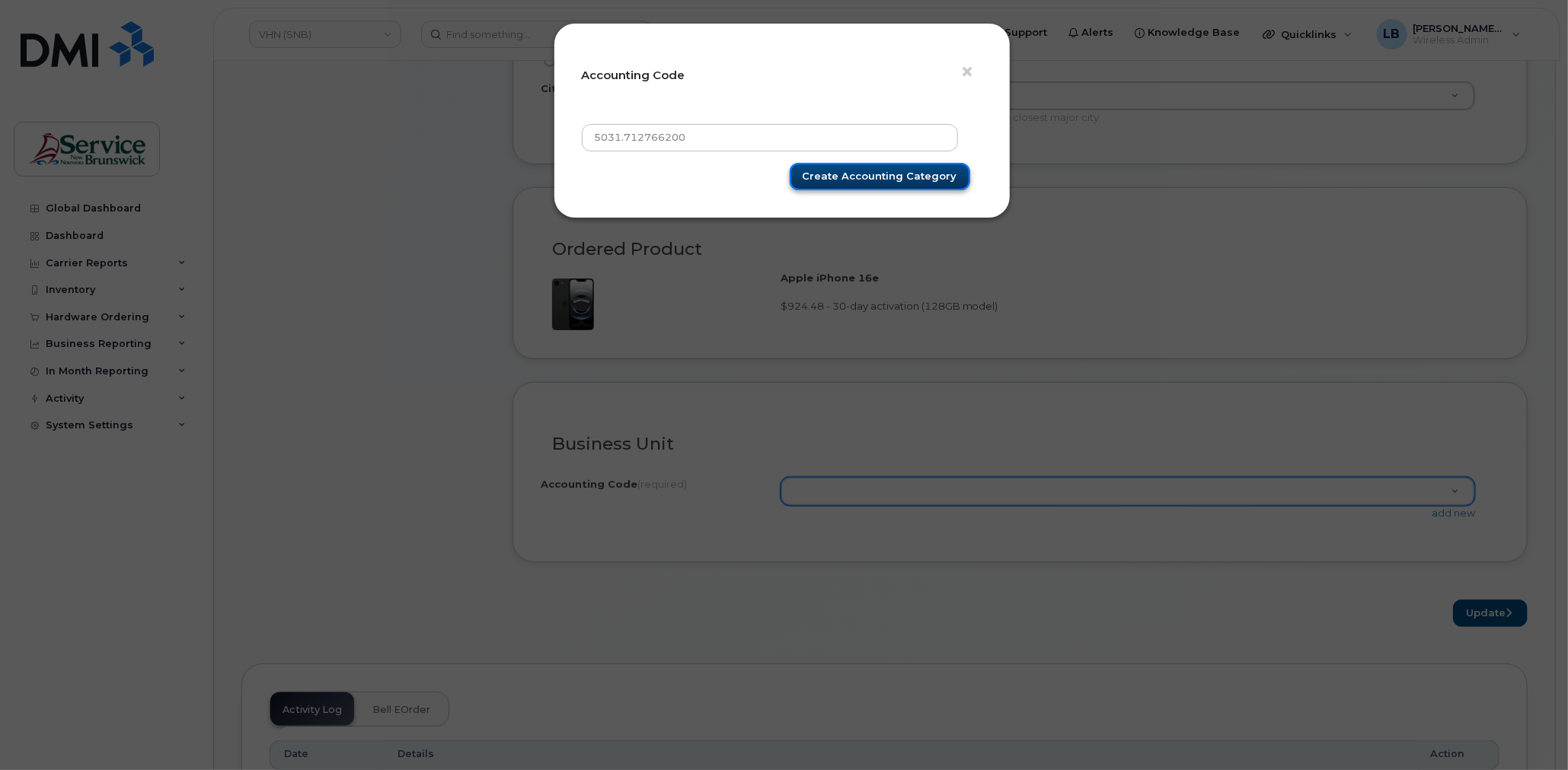
click at [827, 175] on input "Create Accounting category" at bounding box center [880, 177] width 181 height 28
type input "Create Accounting category"
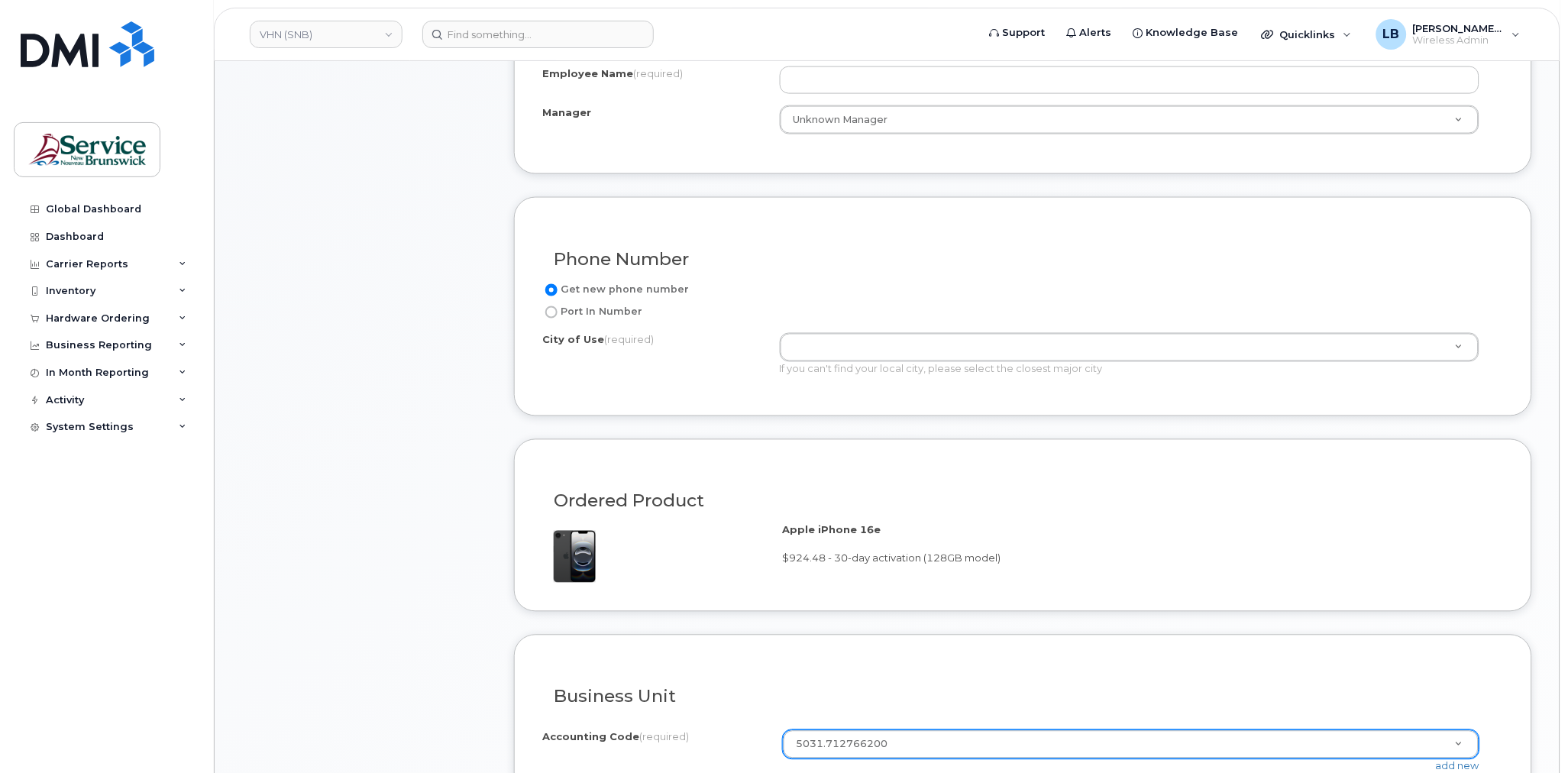
scroll to position [594, 0]
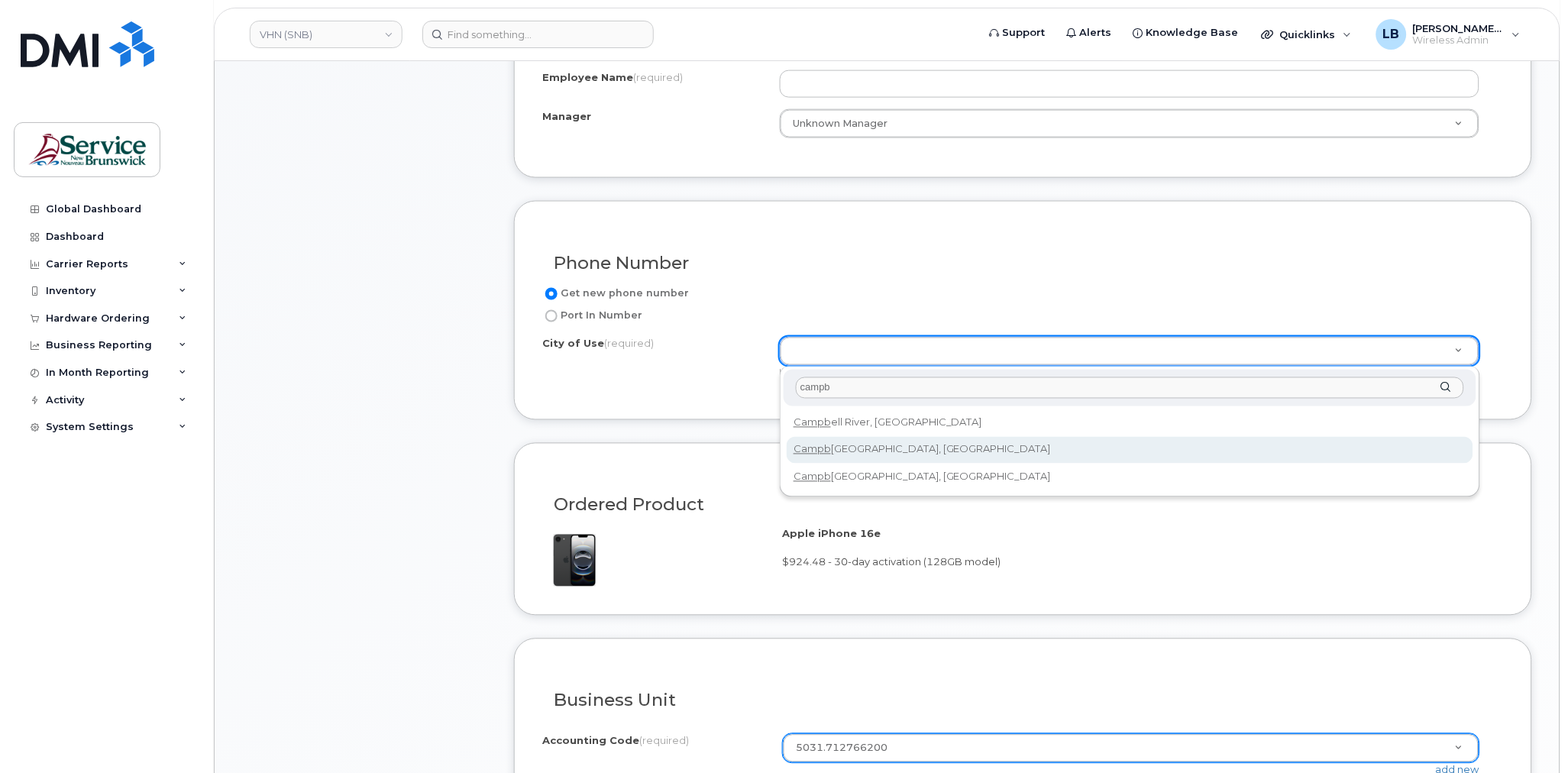
type input "campb"
type input "1446"
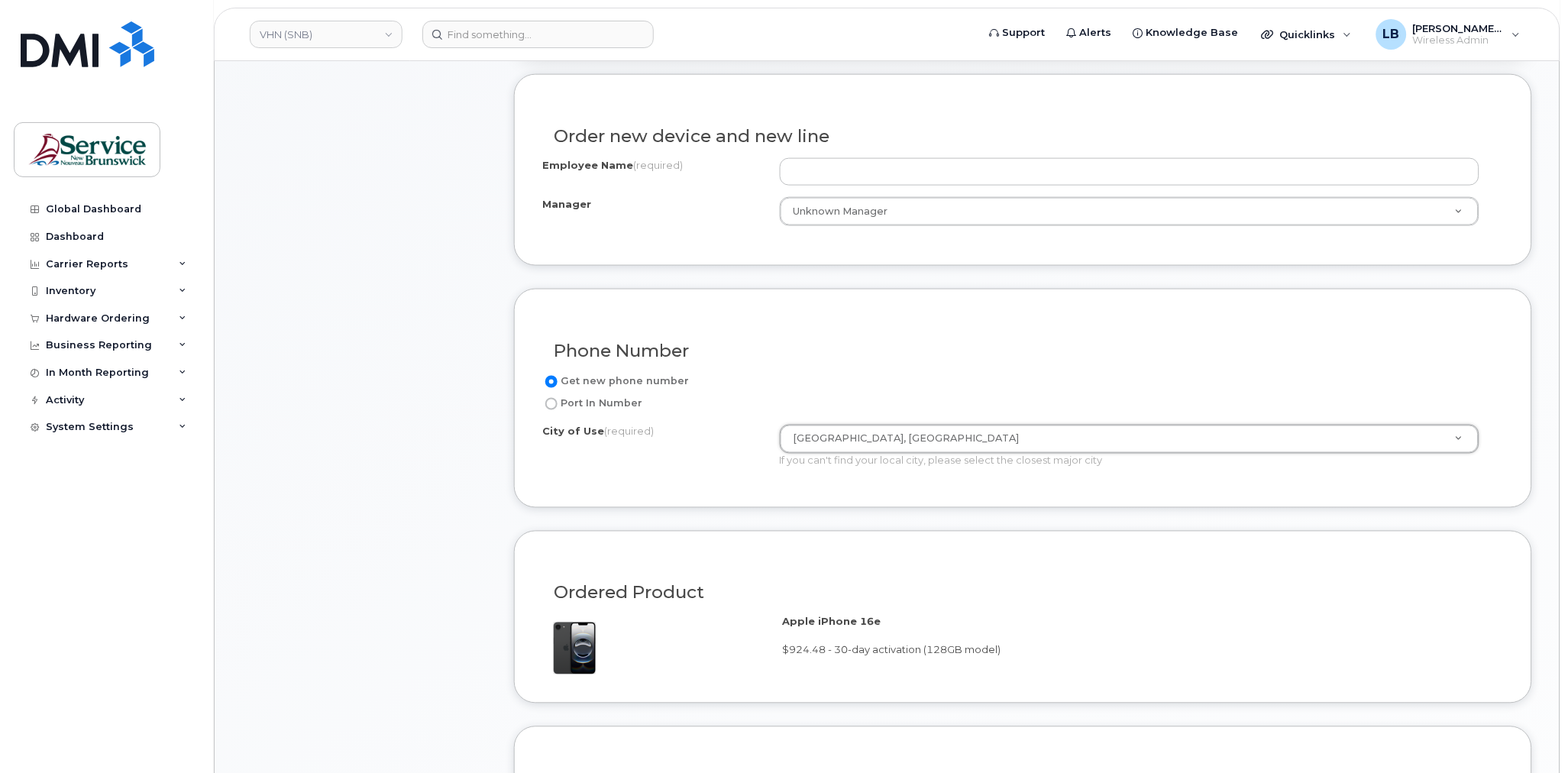
scroll to position [424, 0]
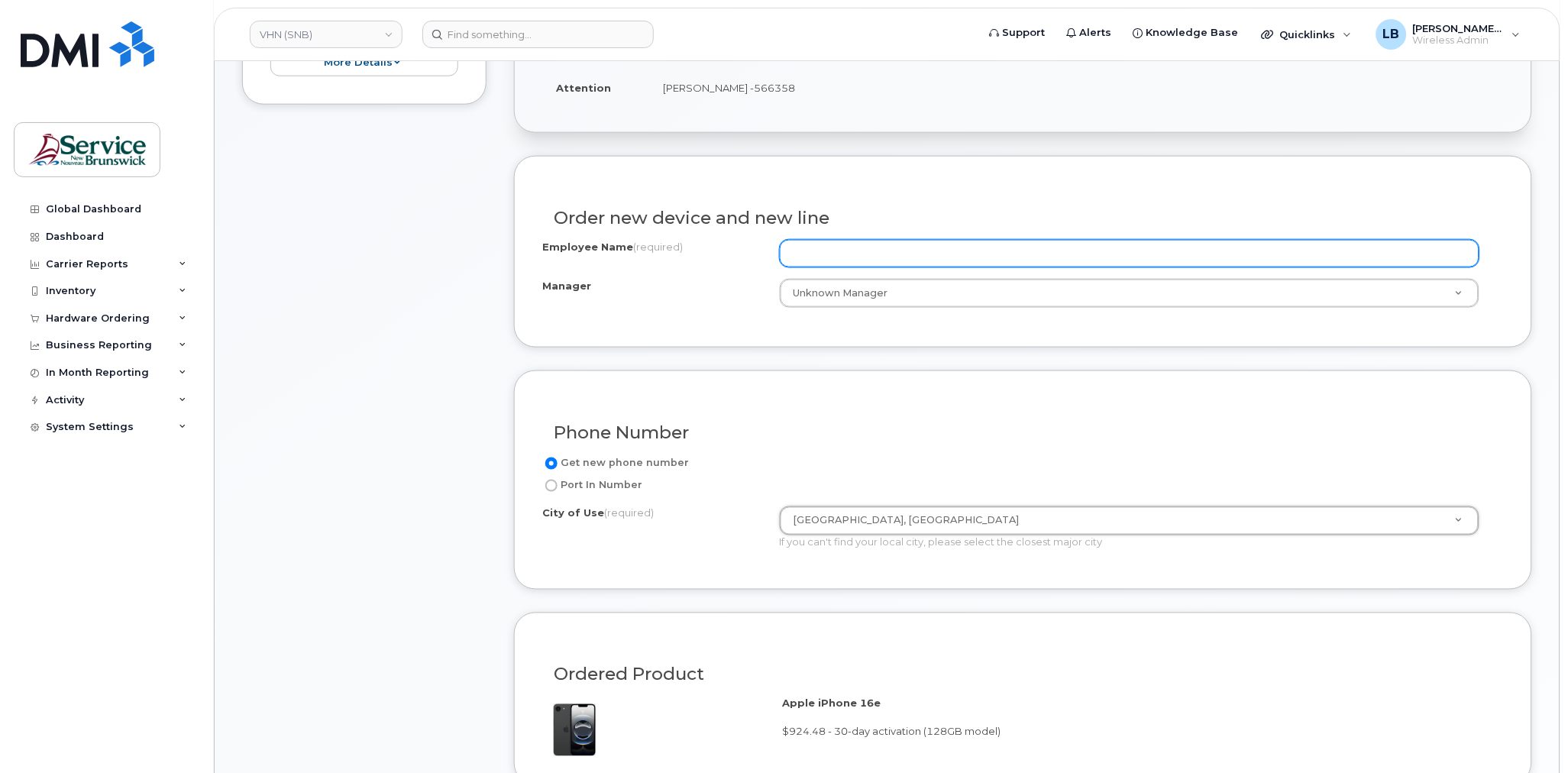
click at [850, 251] on input "Employee Name (required)" at bounding box center [1129, 253] width 700 height 27
click at [812, 256] on input "Employee Name (required)" at bounding box center [1129, 253] width 700 height 27
paste input "Maxime Raymond"
type input "Maxime Raymond"
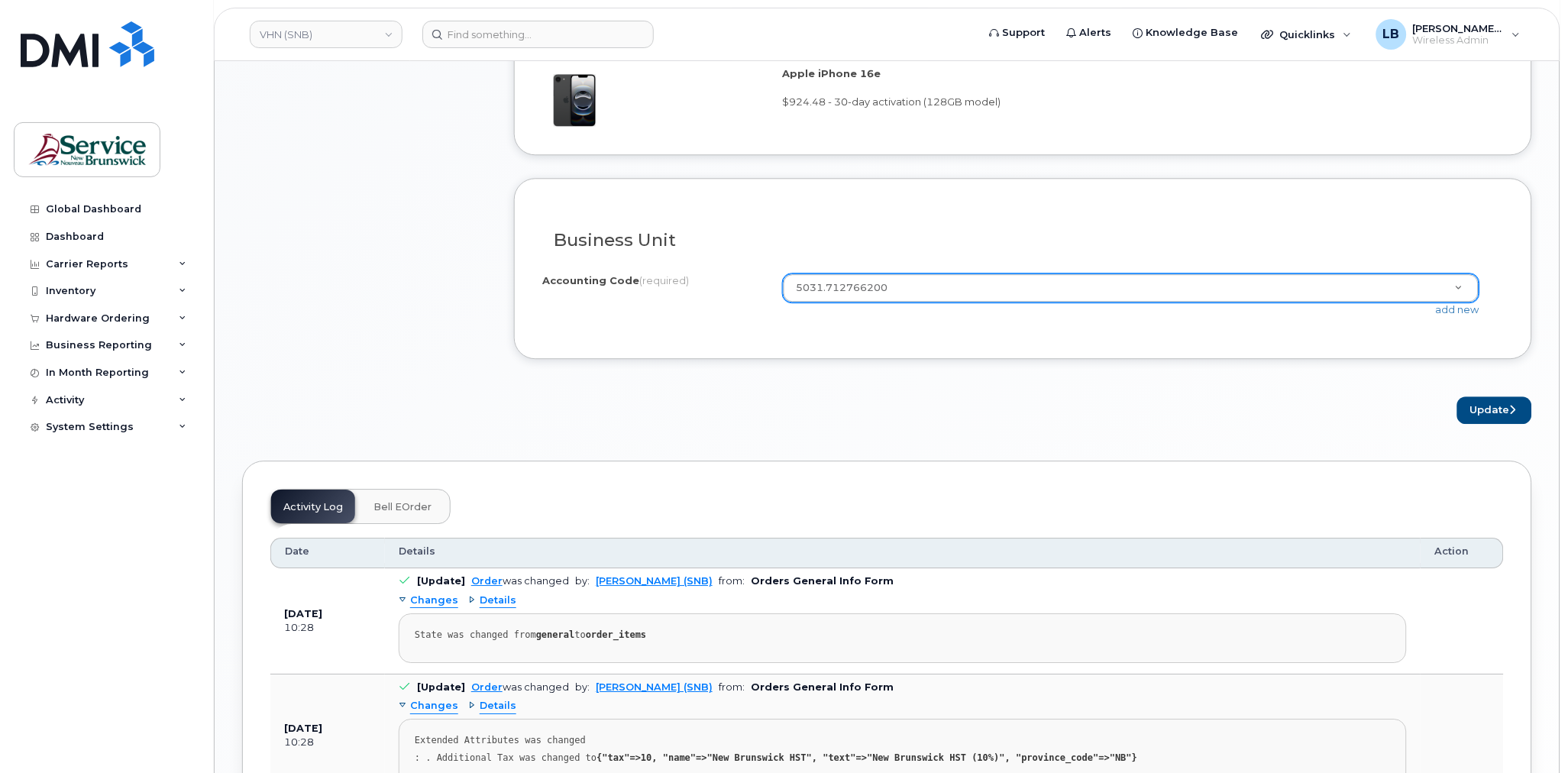
scroll to position [1273, 0]
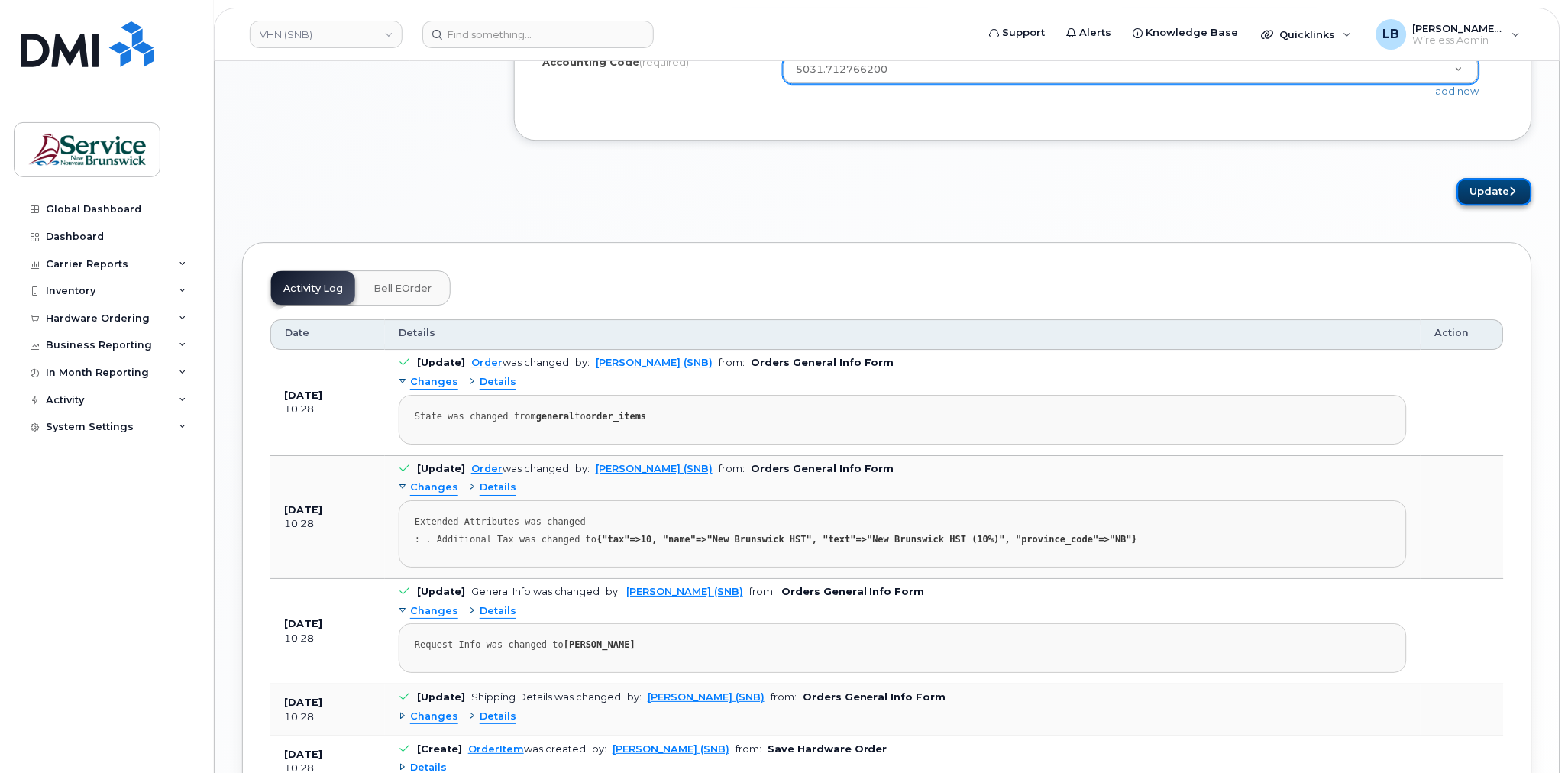
click at [1487, 197] on button "Update" at bounding box center [1495, 192] width 75 height 28
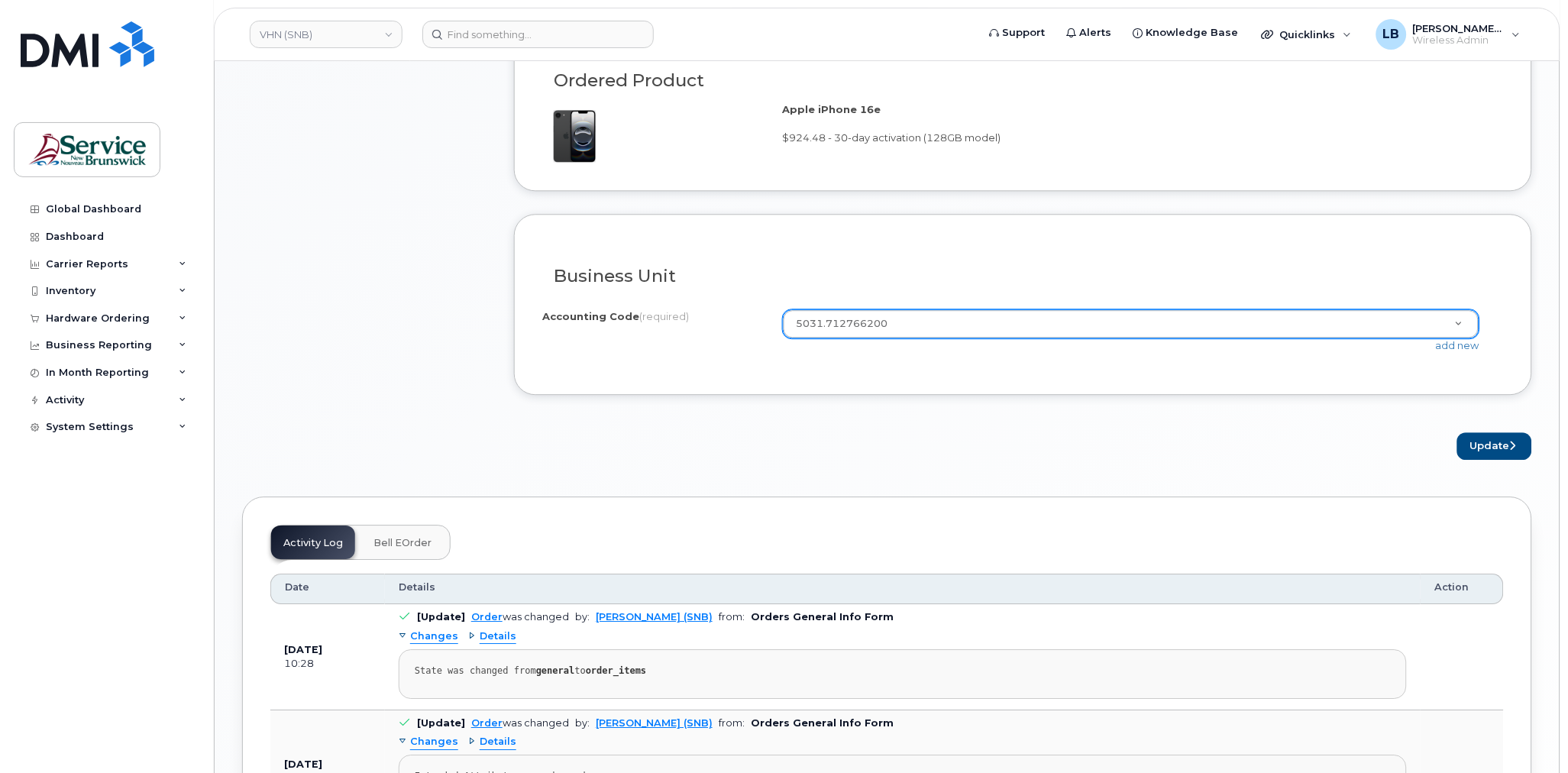
scroll to position [678, 0]
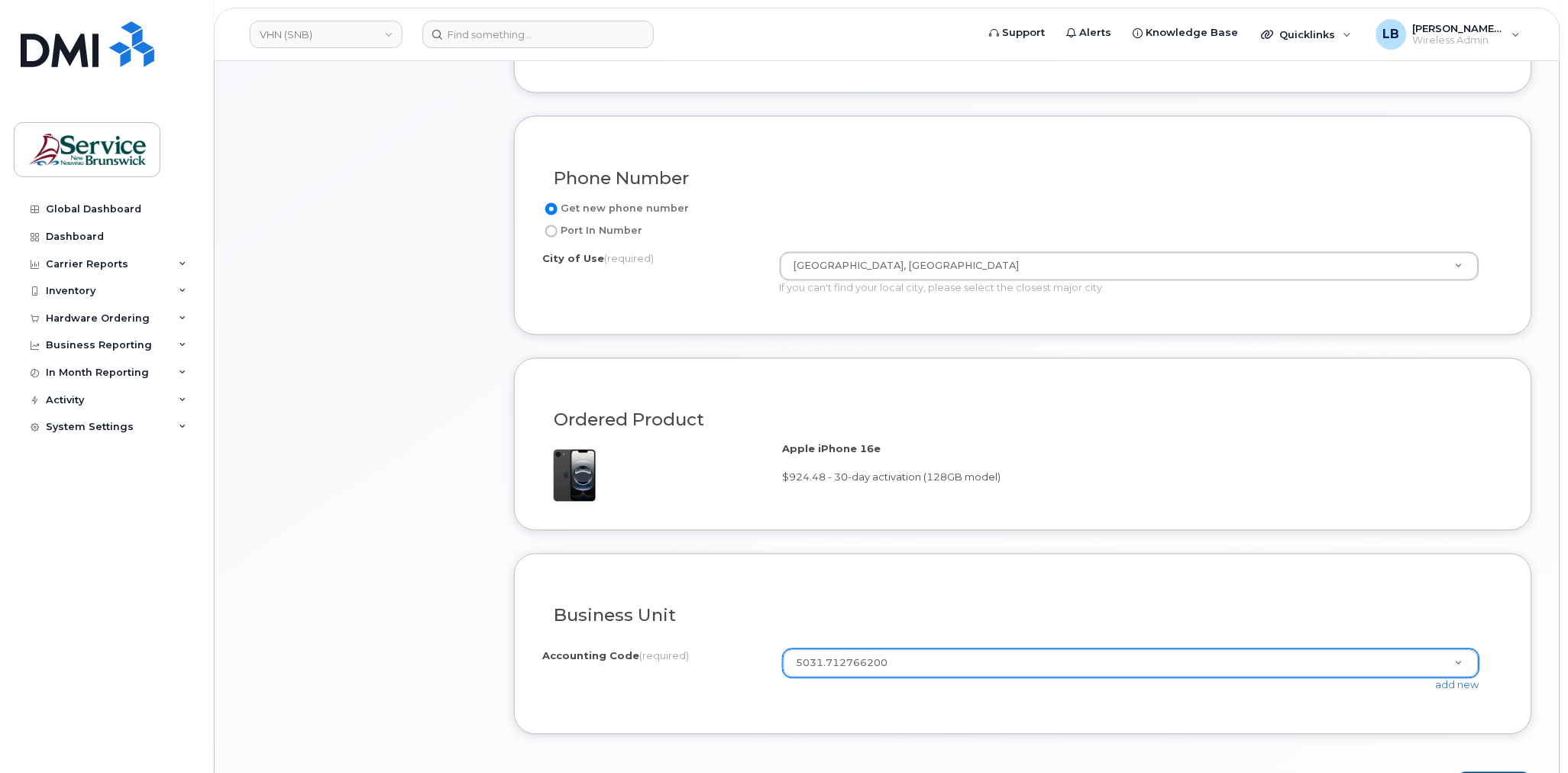
click at [1074, 648] on div "I know the accounting codes Accounting Code (required) 5031.712766200 1021.7116…" at bounding box center [1023, 673] width 962 height 69
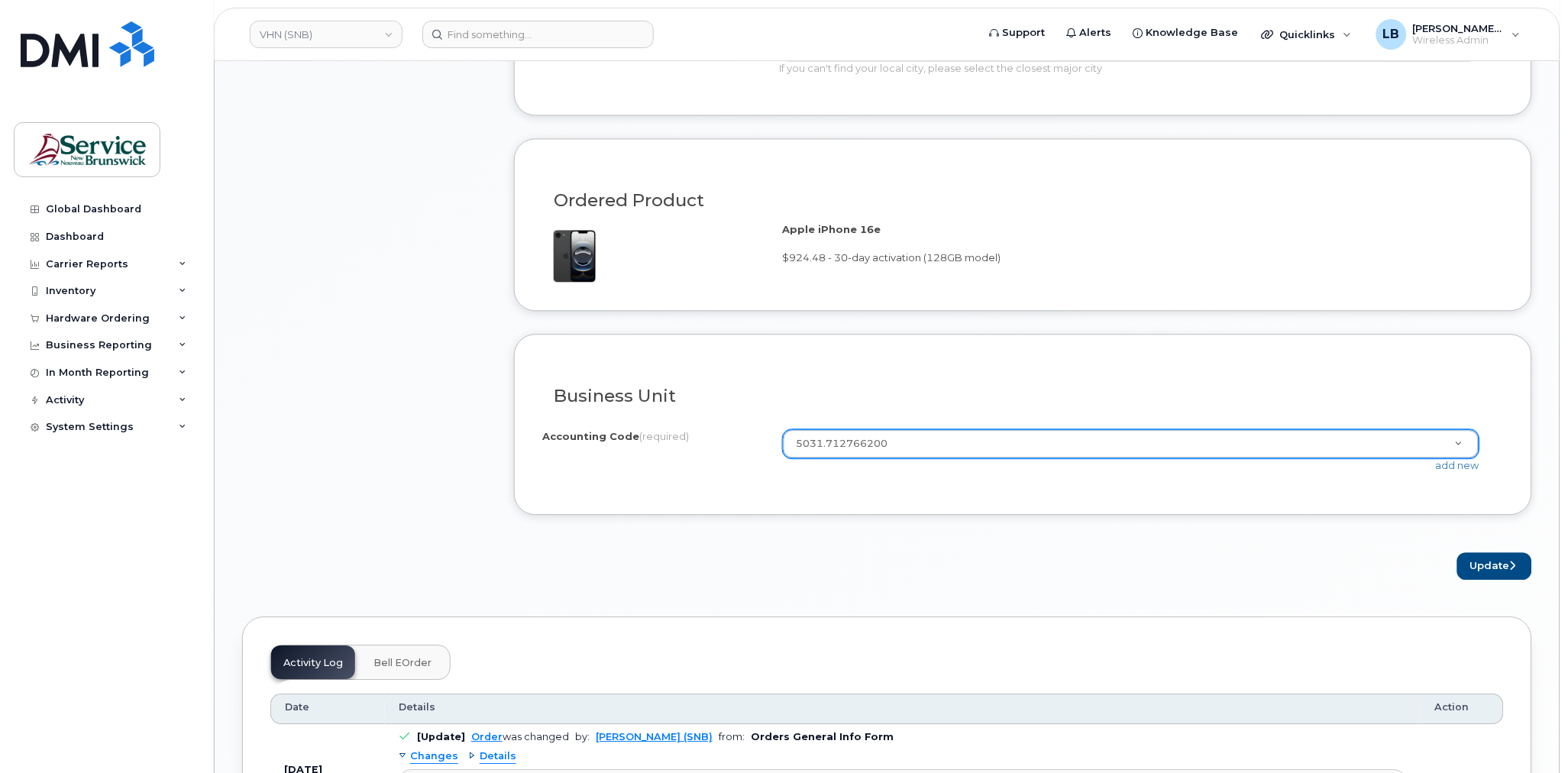
scroll to position [934, 0]
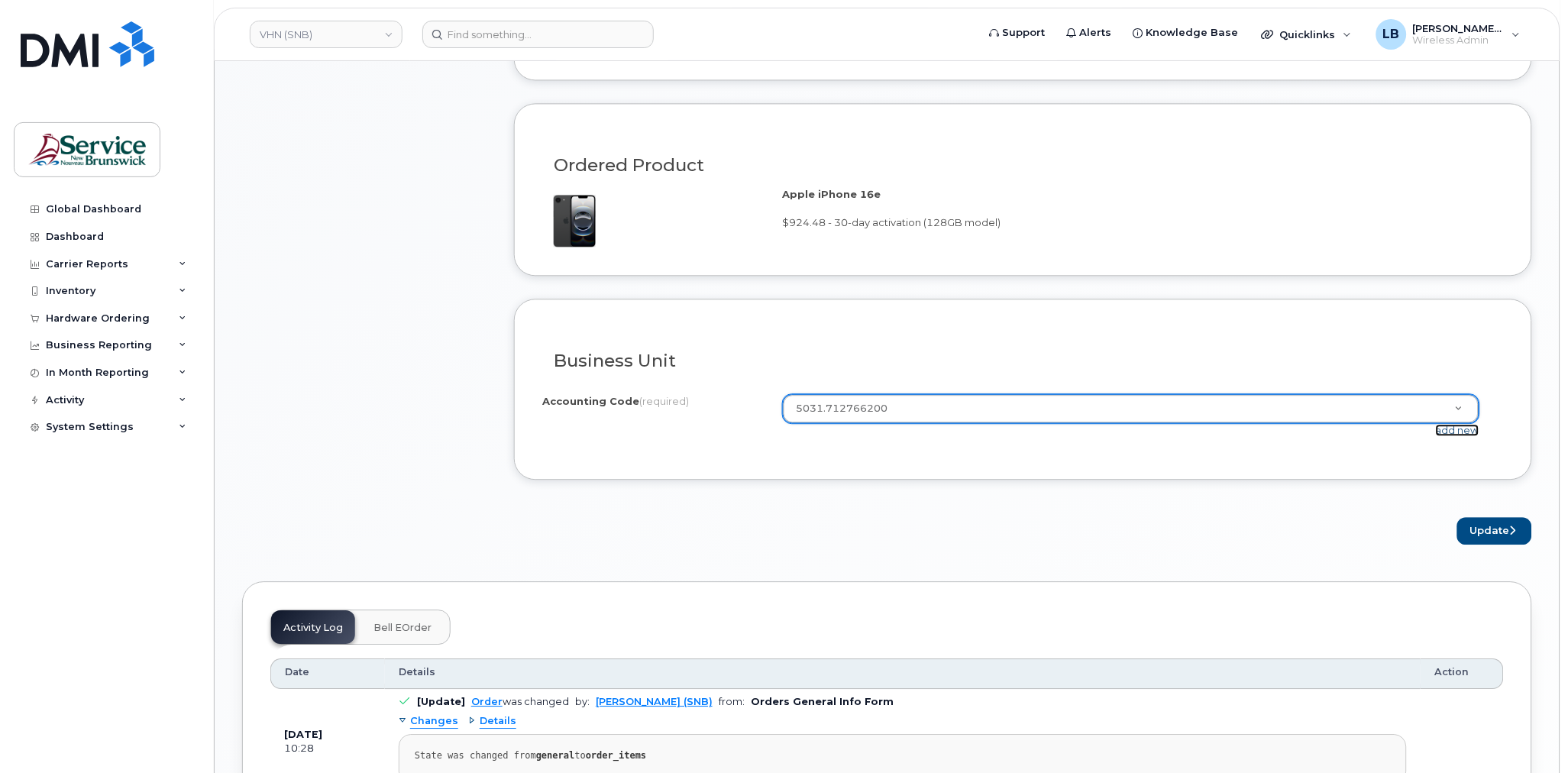
click at [1455, 425] on link "add new" at bounding box center [1458, 430] width 44 height 13
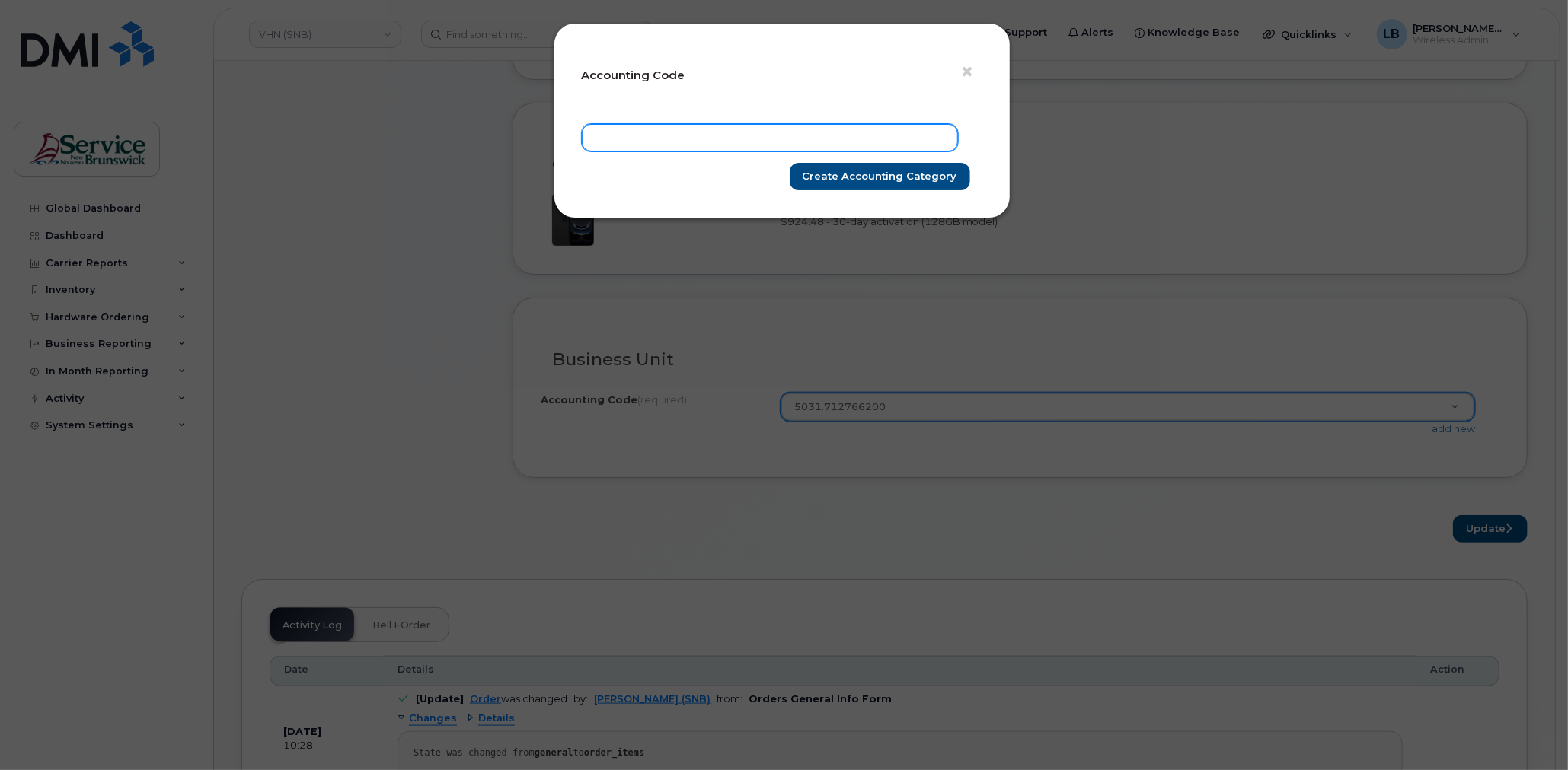
click at [718, 143] on input "text" at bounding box center [769, 138] width 376 height 27
paste input "[PERSON_NAME]"
type input "[PERSON_NAME]"
click at [646, 137] on input "text" at bounding box center [769, 138] width 376 height 27
type input "7"
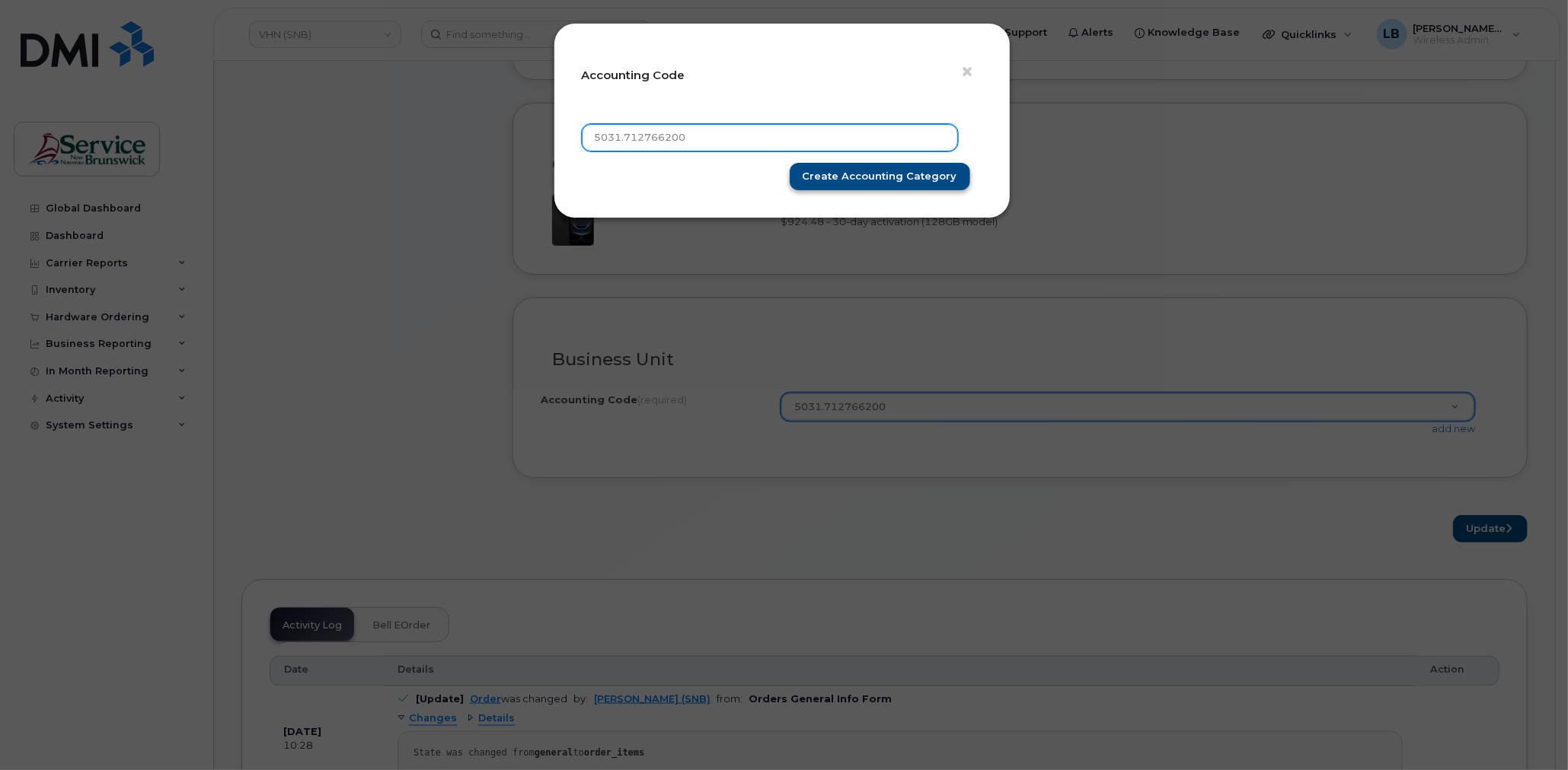
type input "5031.712766200"
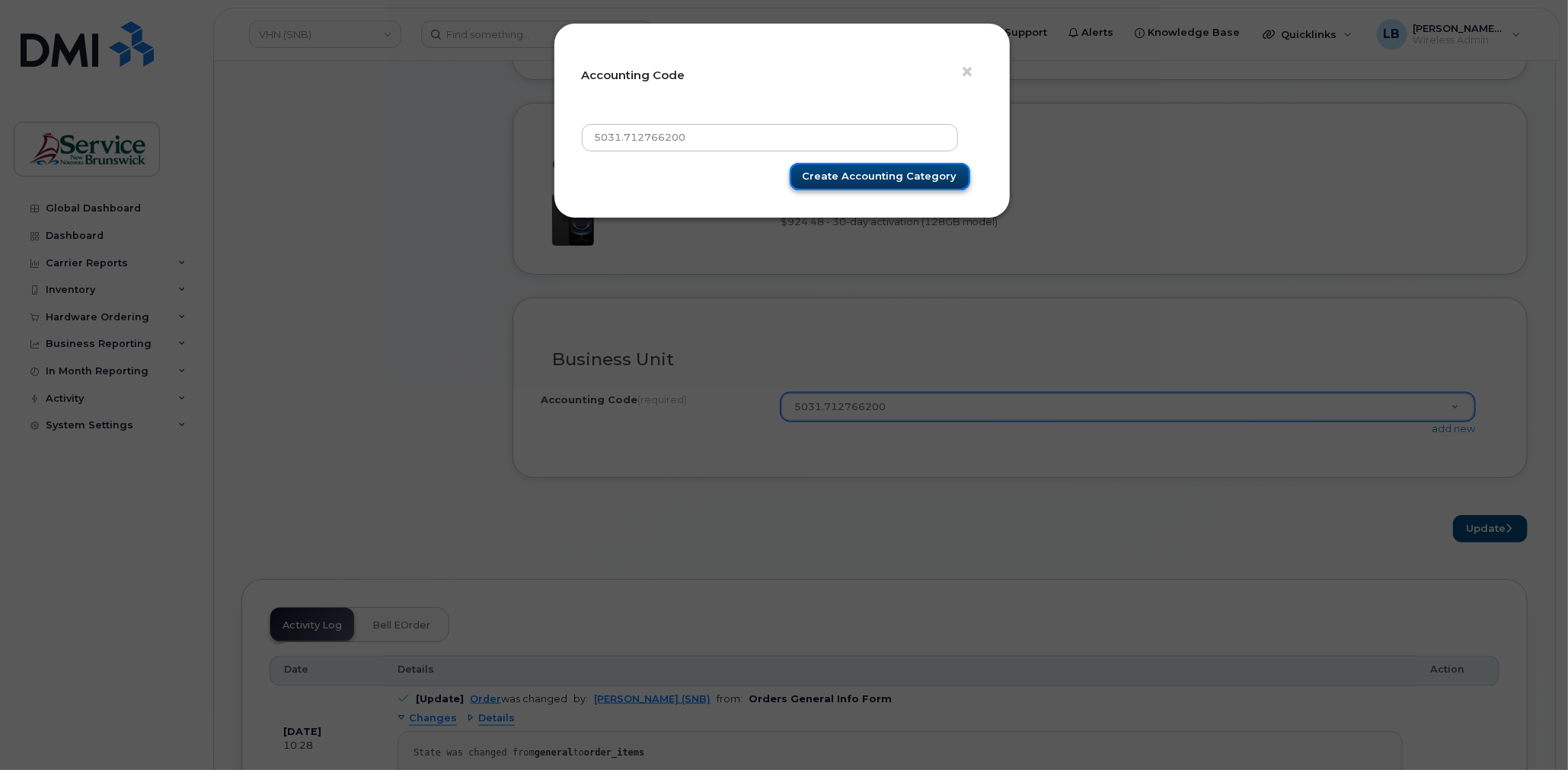
click at [920, 178] on input "Create Accounting category" at bounding box center [880, 177] width 181 height 28
type input "Create Accounting category"
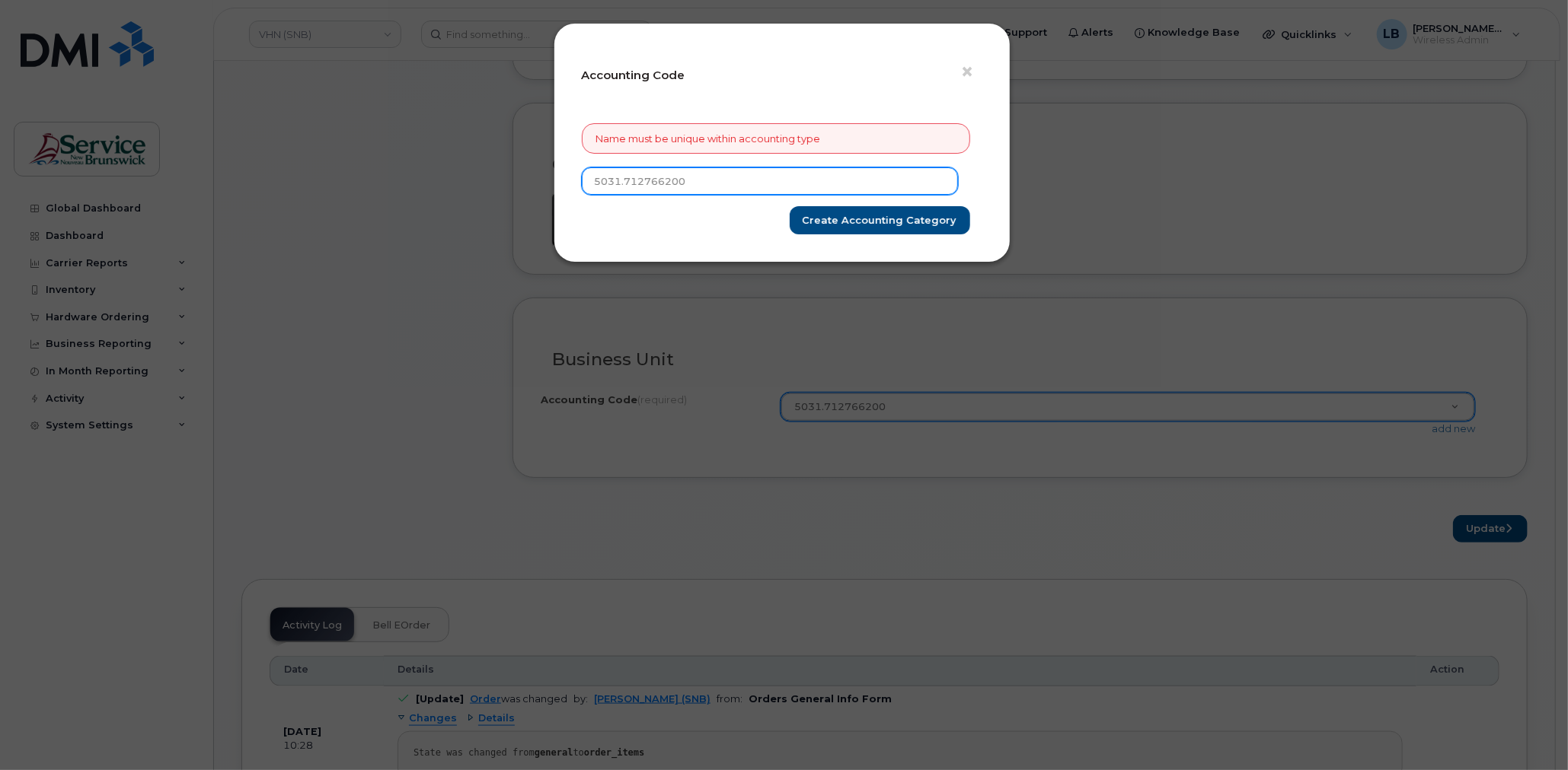
drag, startPoint x: 766, startPoint y: 192, endPoint x: 565, endPoint y: 175, distance: 201.7
click at [565, 175] on div "× Accounting Code Name must be unique within accounting type 5031.712766200 Cre…" at bounding box center [782, 143] width 457 height 240
click at [961, 73] on span "×" at bounding box center [968, 72] width 14 height 28
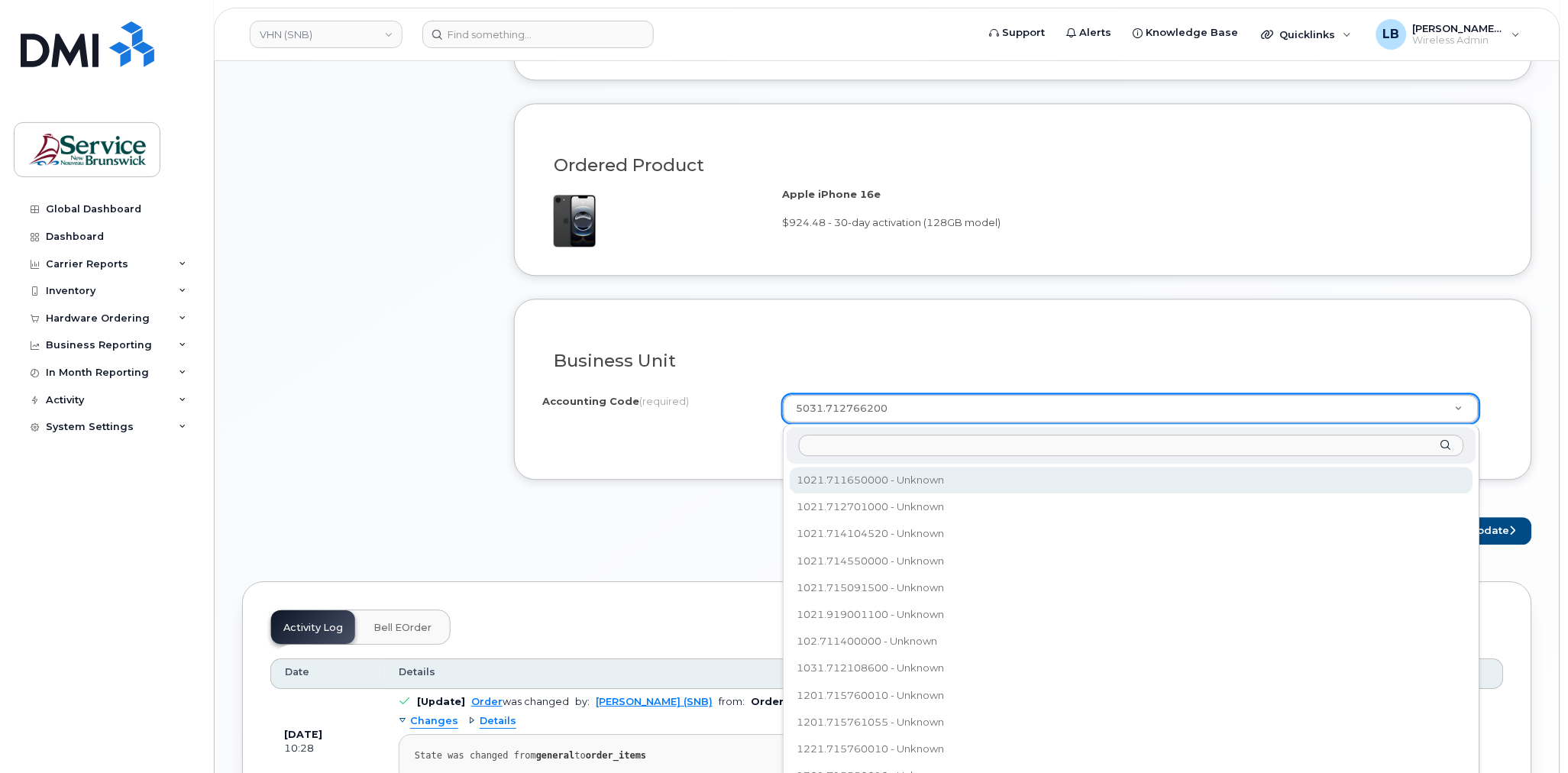
drag, startPoint x: 954, startPoint y: 409, endPoint x: 753, endPoint y: 403, distance: 201.1
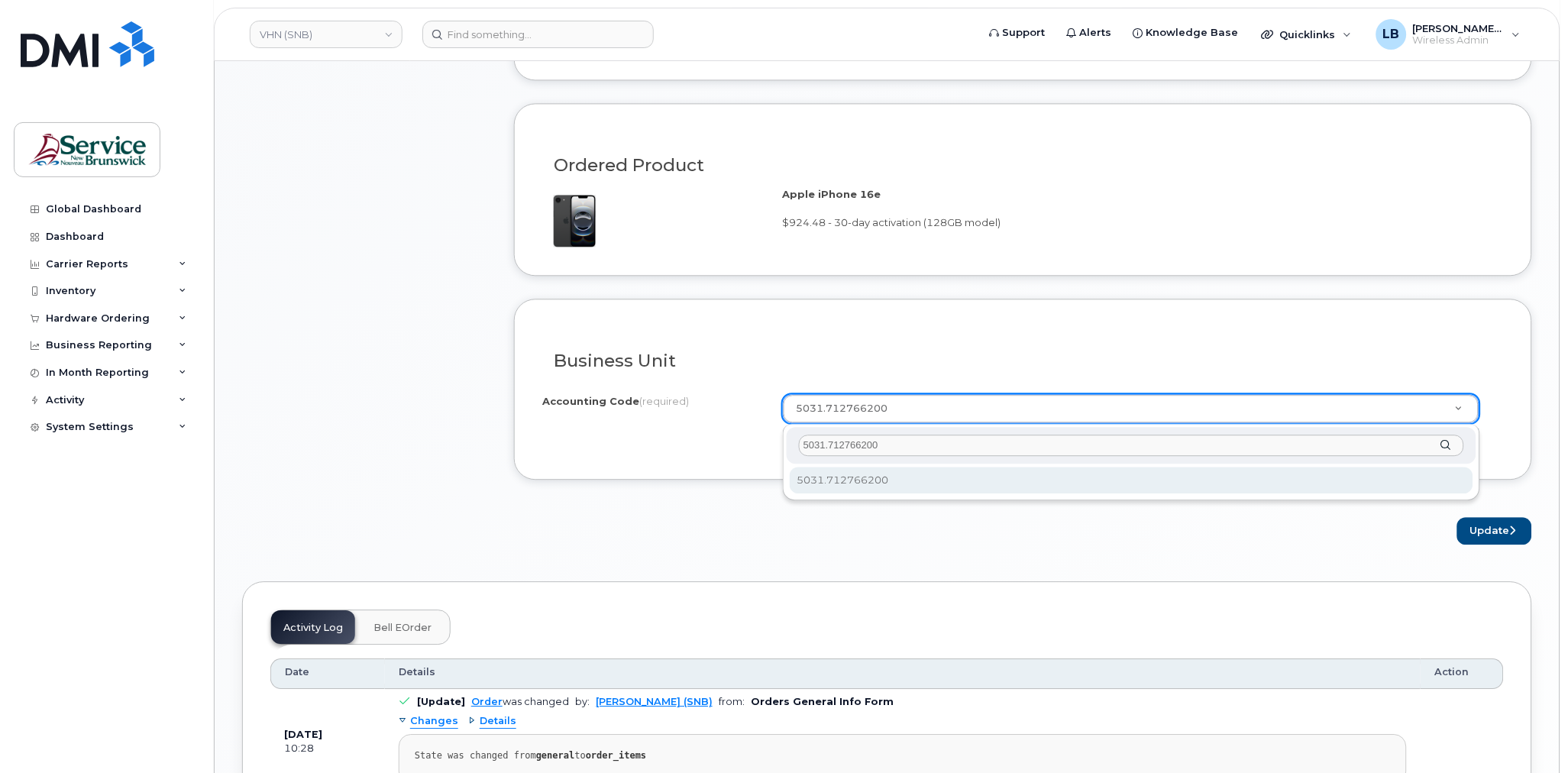
type input "5031.712766200"
select select "5031.712766200"
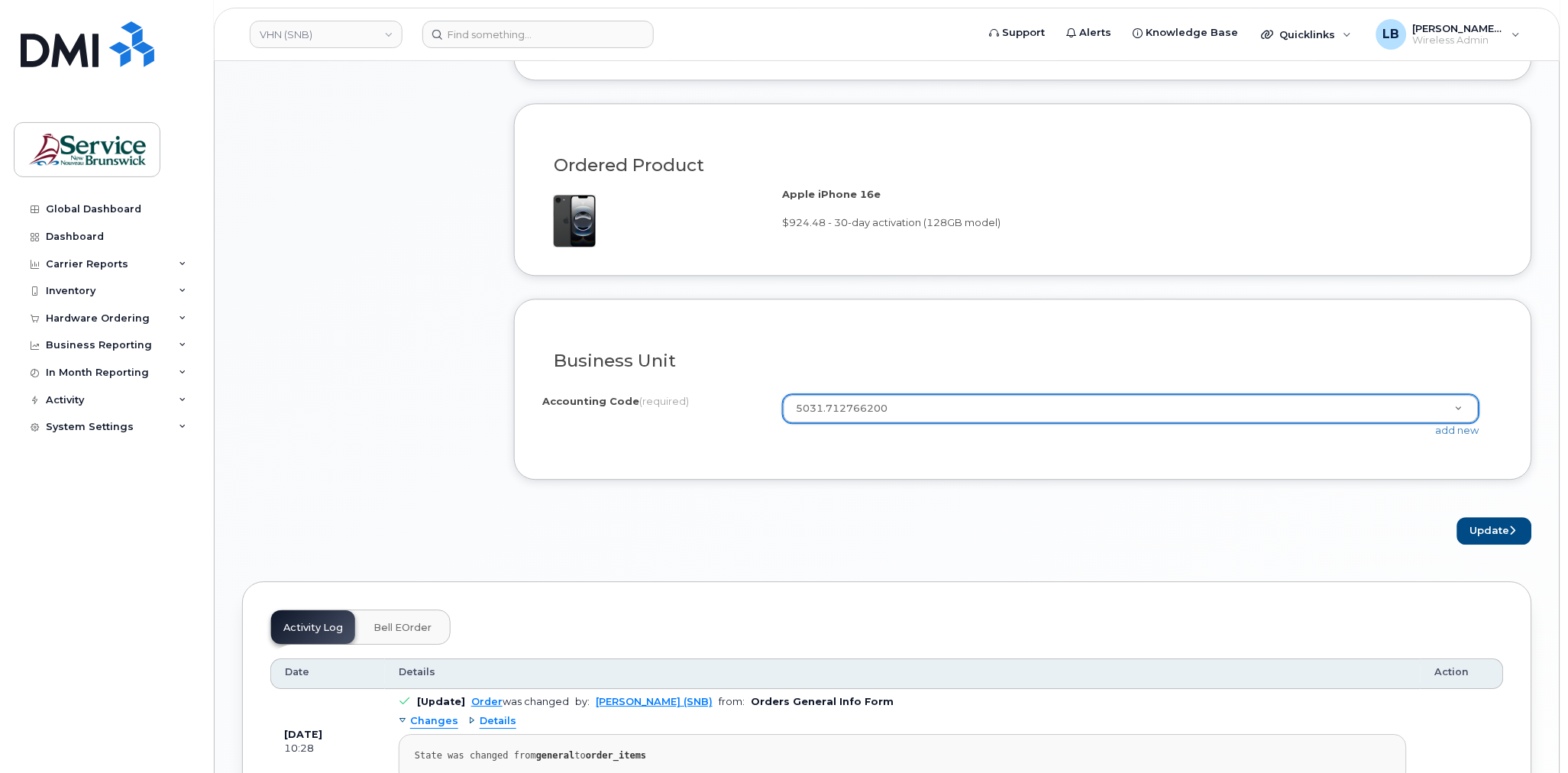
click at [1236, 377] on div "Business Unit" at bounding box center [1023, 355] width 962 height 56
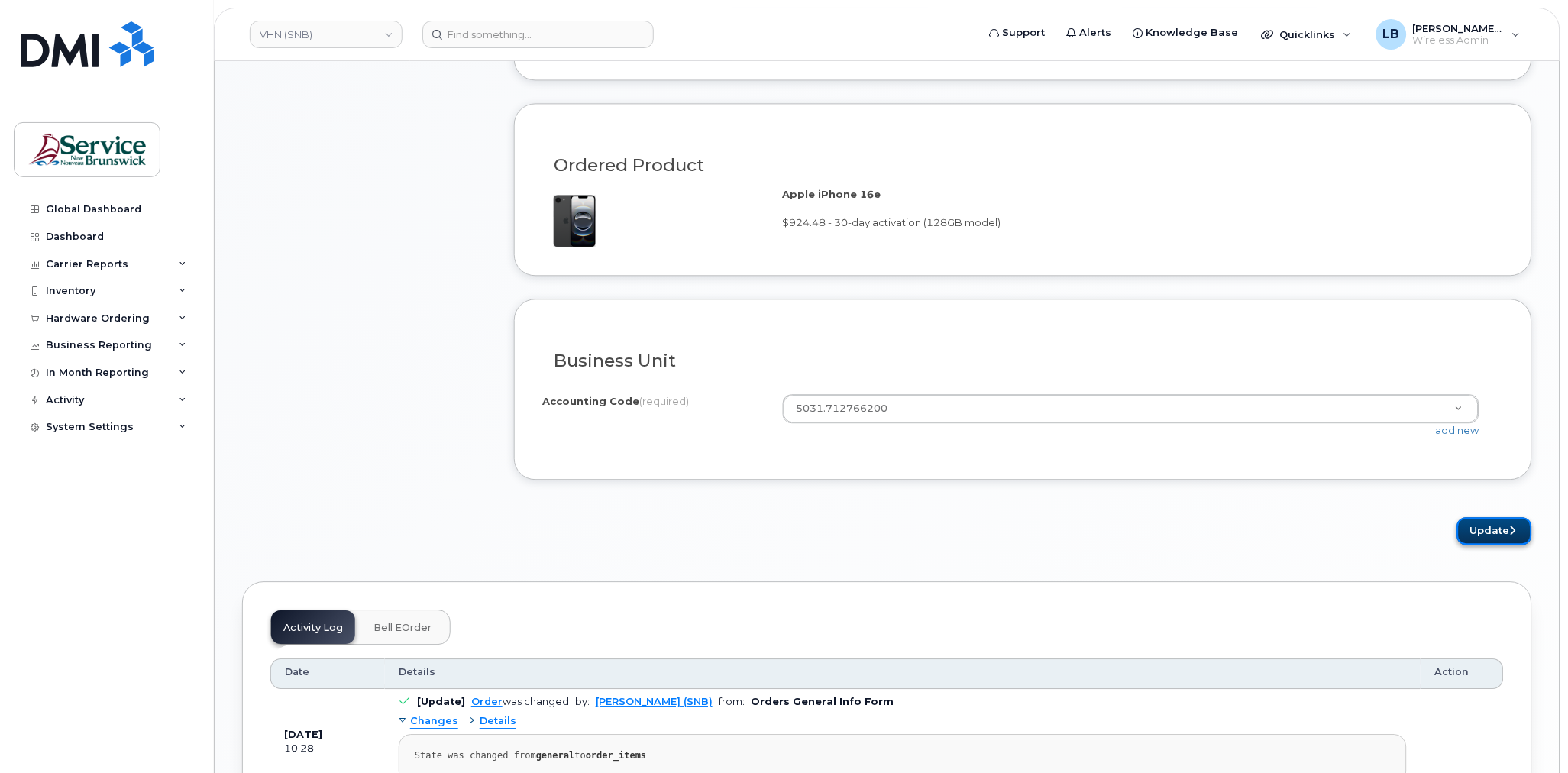
click at [1490, 543] on button "Update" at bounding box center [1495, 531] width 75 height 28
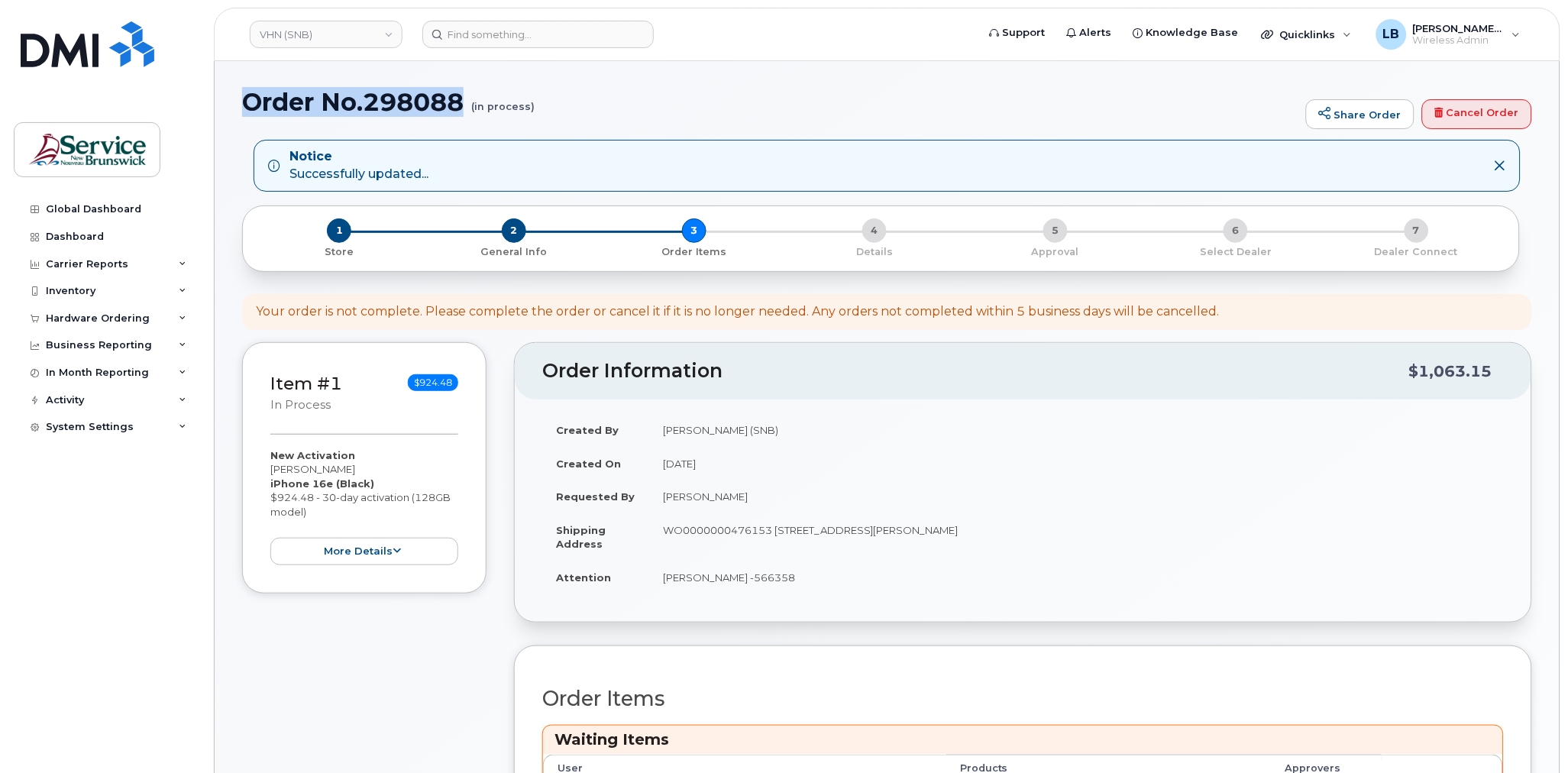
drag, startPoint x: 466, startPoint y: 102, endPoint x: 232, endPoint y: 97, distance: 234.1
copy h1 "Order No.298088"
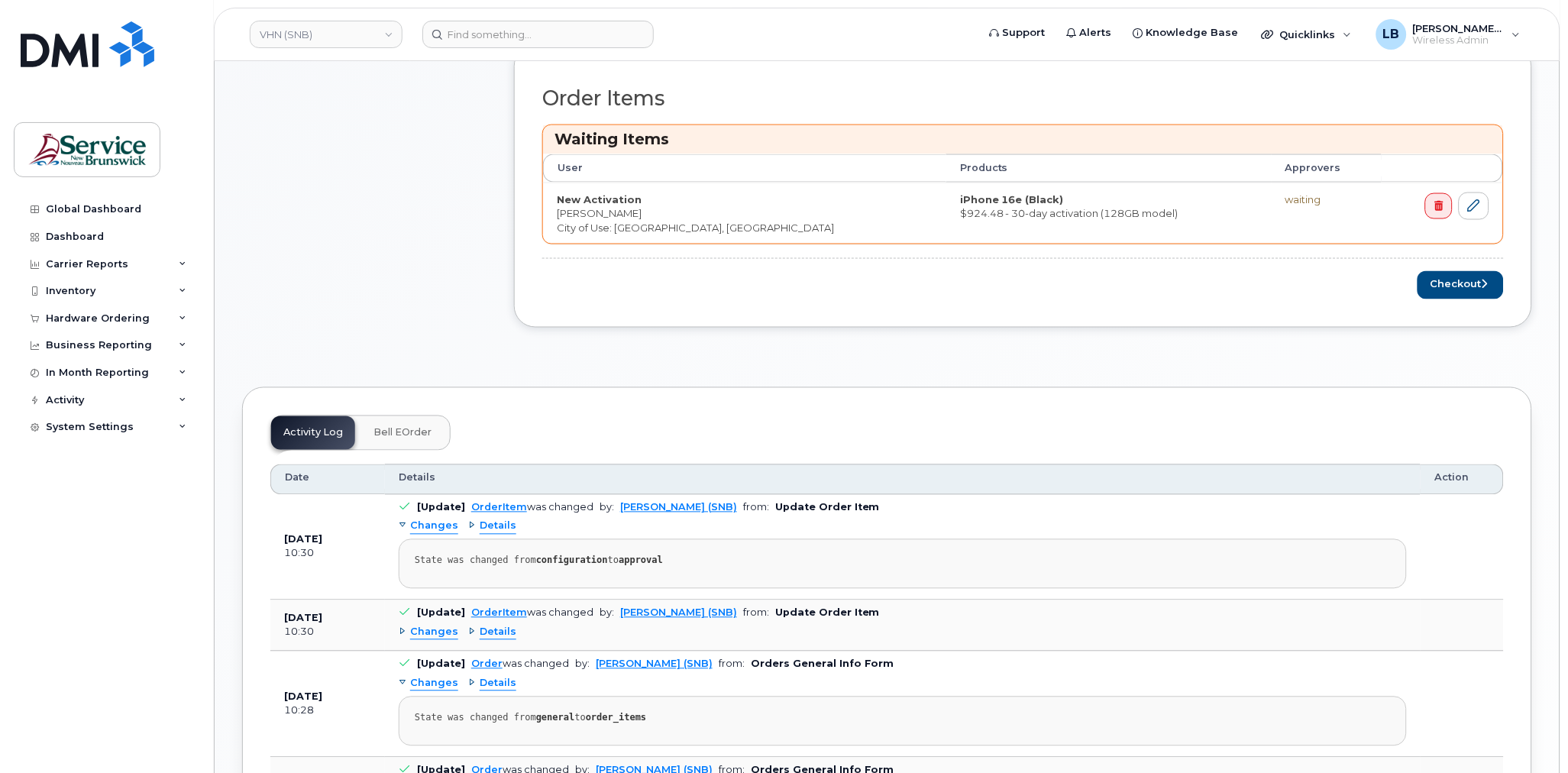
scroll to position [594, 0]
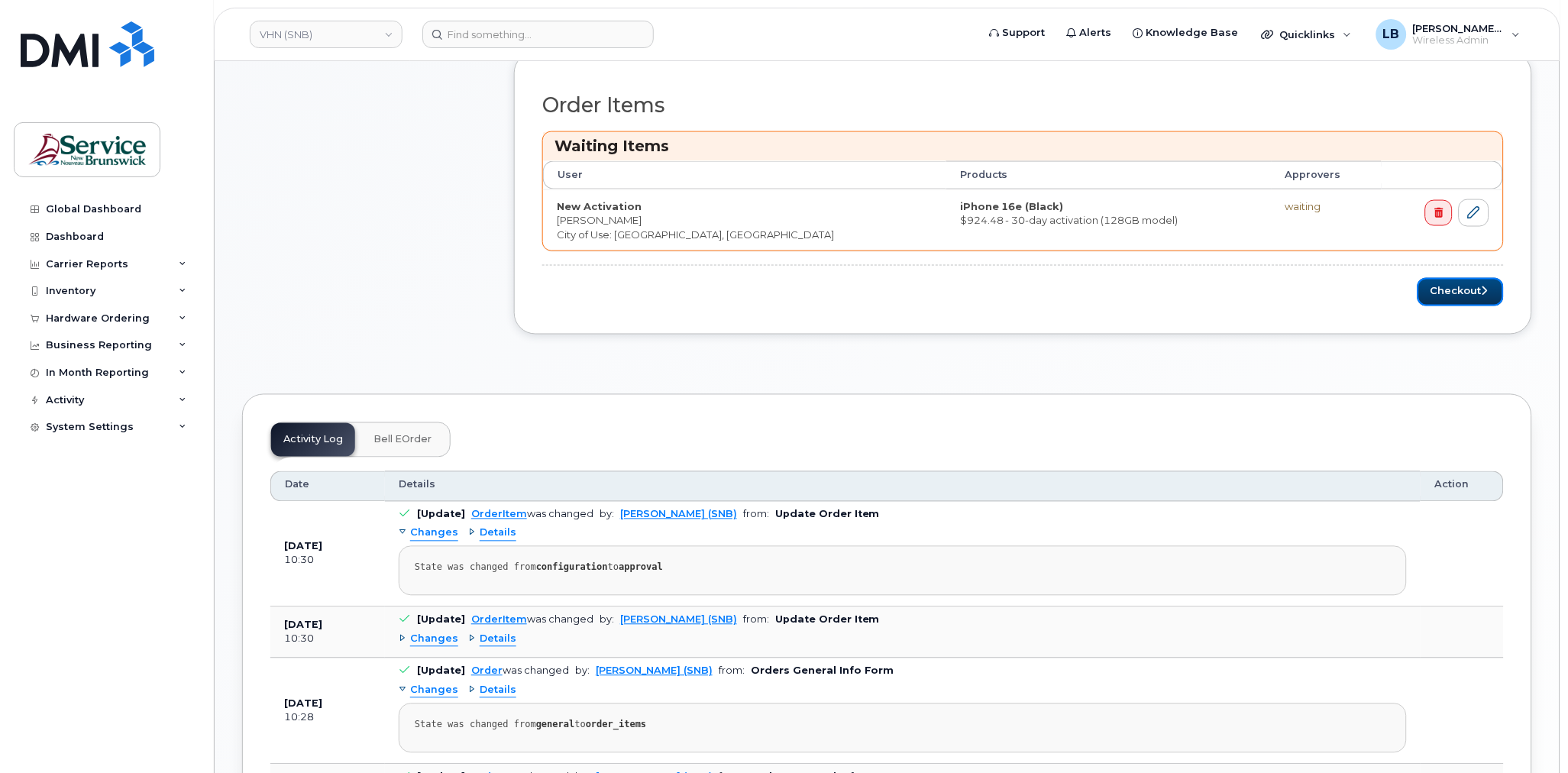
drag, startPoint x: 1454, startPoint y: 289, endPoint x: 1437, endPoint y: 308, distance: 25.5
click at [1454, 289] on button "Checkout" at bounding box center [1461, 291] width 87 height 28
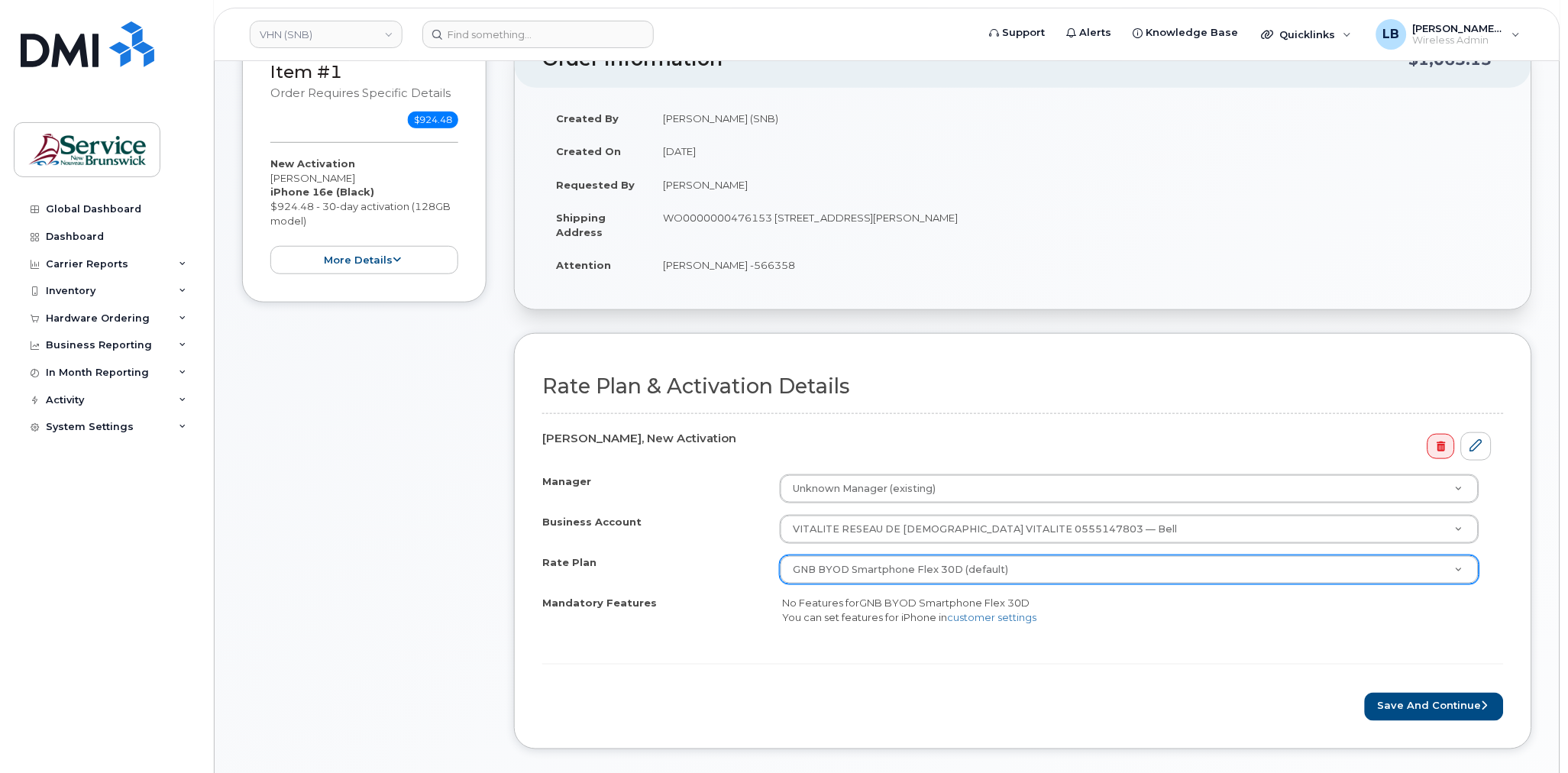
scroll to position [509, 0]
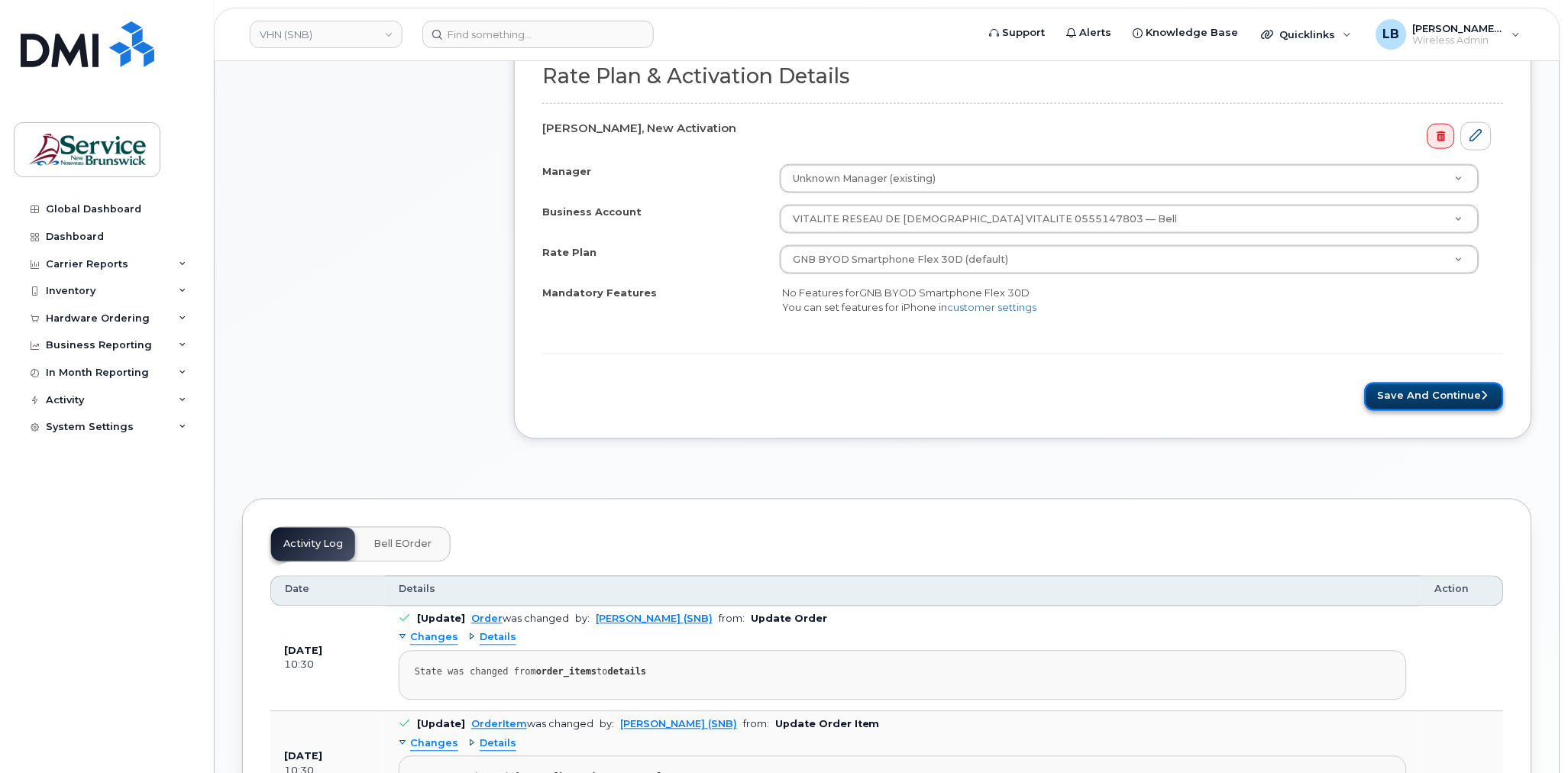
click at [1426, 394] on button "Save and Continue" at bounding box center [1434, 397] width 139 height 28
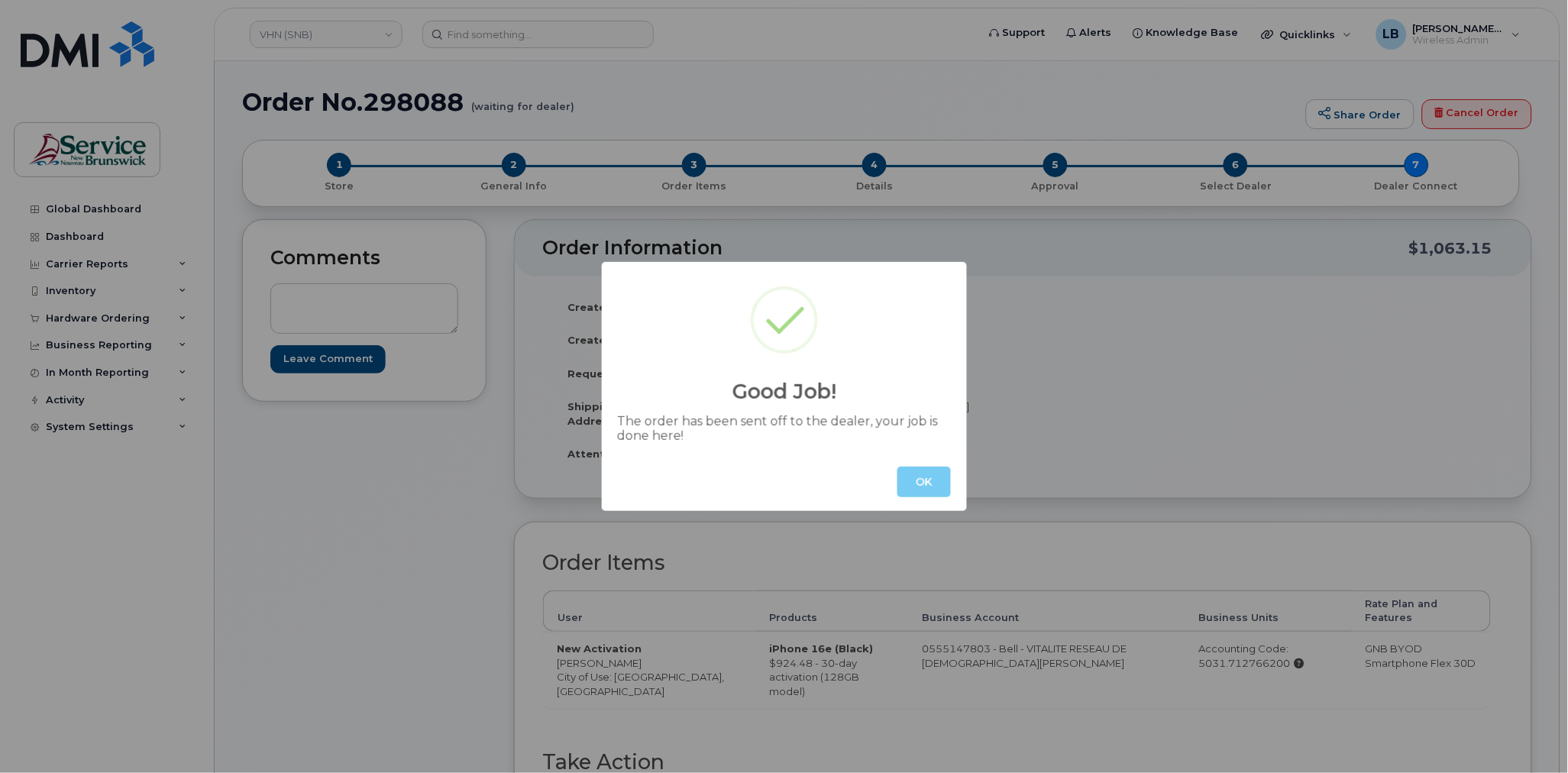
click at [928, 475] on button "OK" at bounding box center [924, 482] width 54 height 30
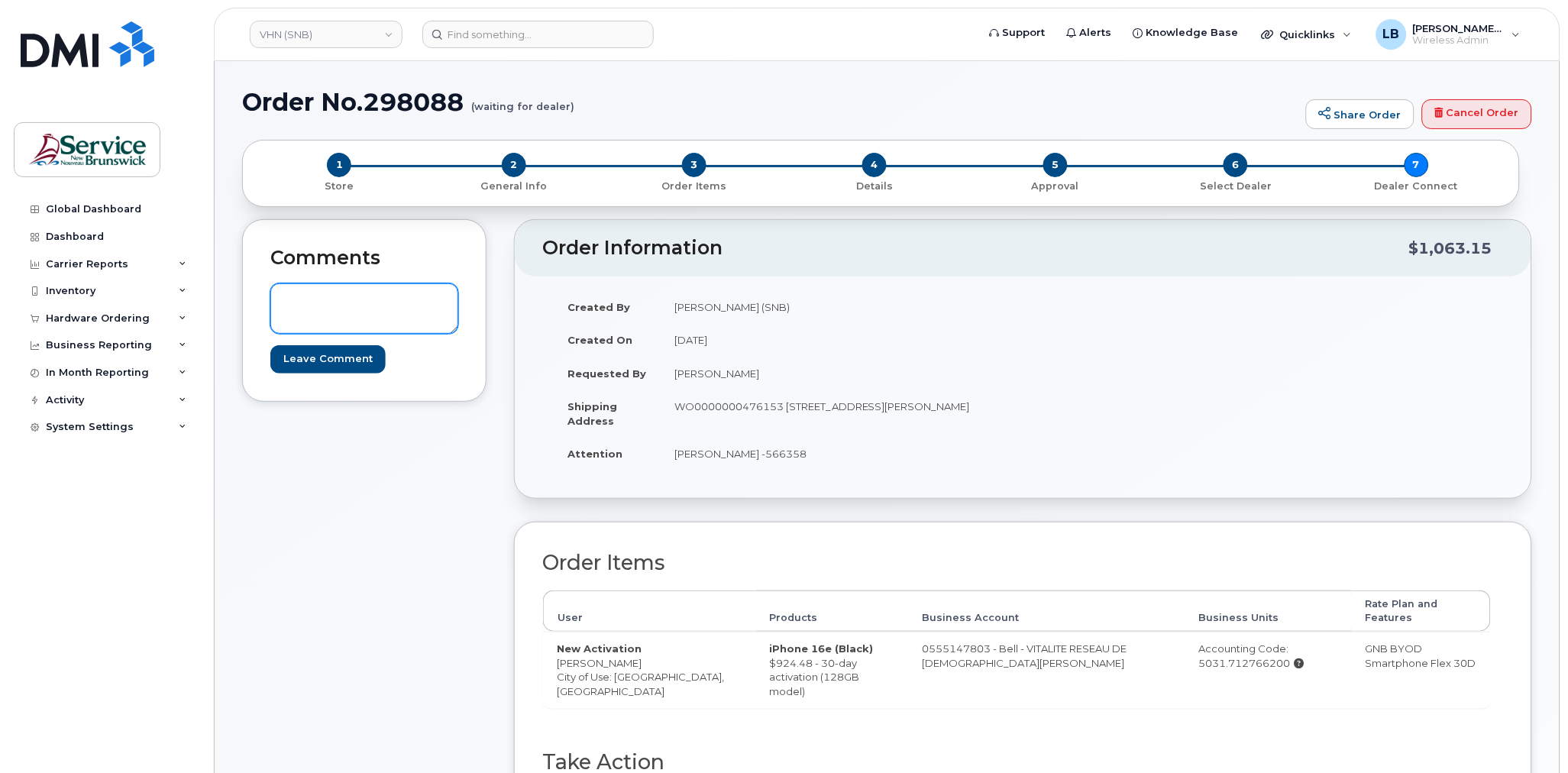
click at [422, 295] on textarea at bounding box center [364, 309] width 188 height 51
paste textarea "DWP Request ID: 566358"
type textarea "DWP Request ID: 566358"
click at [337, 359] on input "Leave Comment" at bounding box center [328, 359] width 115 height 28
type input "Create Event"
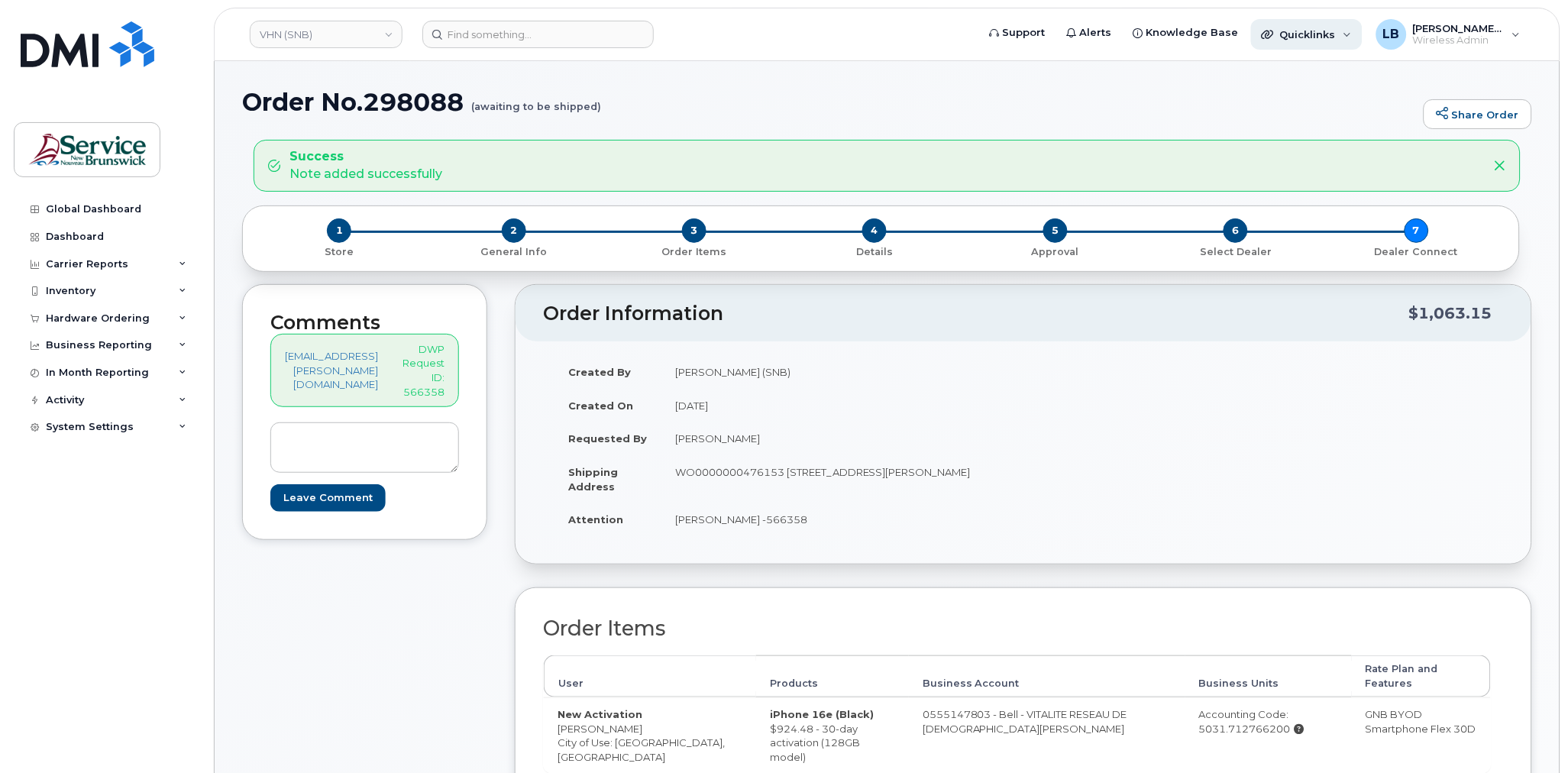
click at [1354, 41] on div "Quicklinks" at bounding box center [1307, 34] width 111 height 30
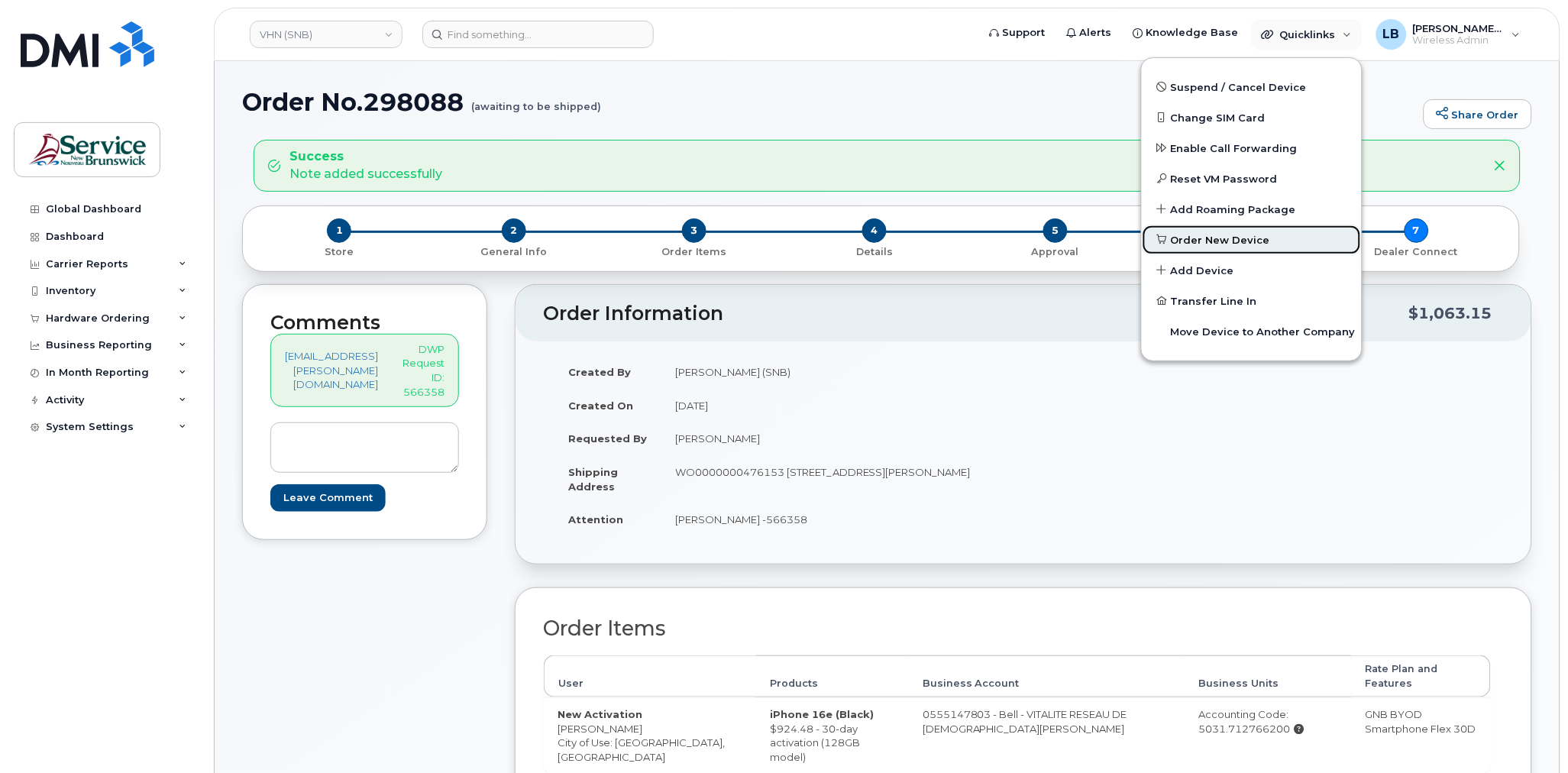
click at [1222, 242] on span "Order New Device" at bounding box center [1221, 241] width 99 height 16
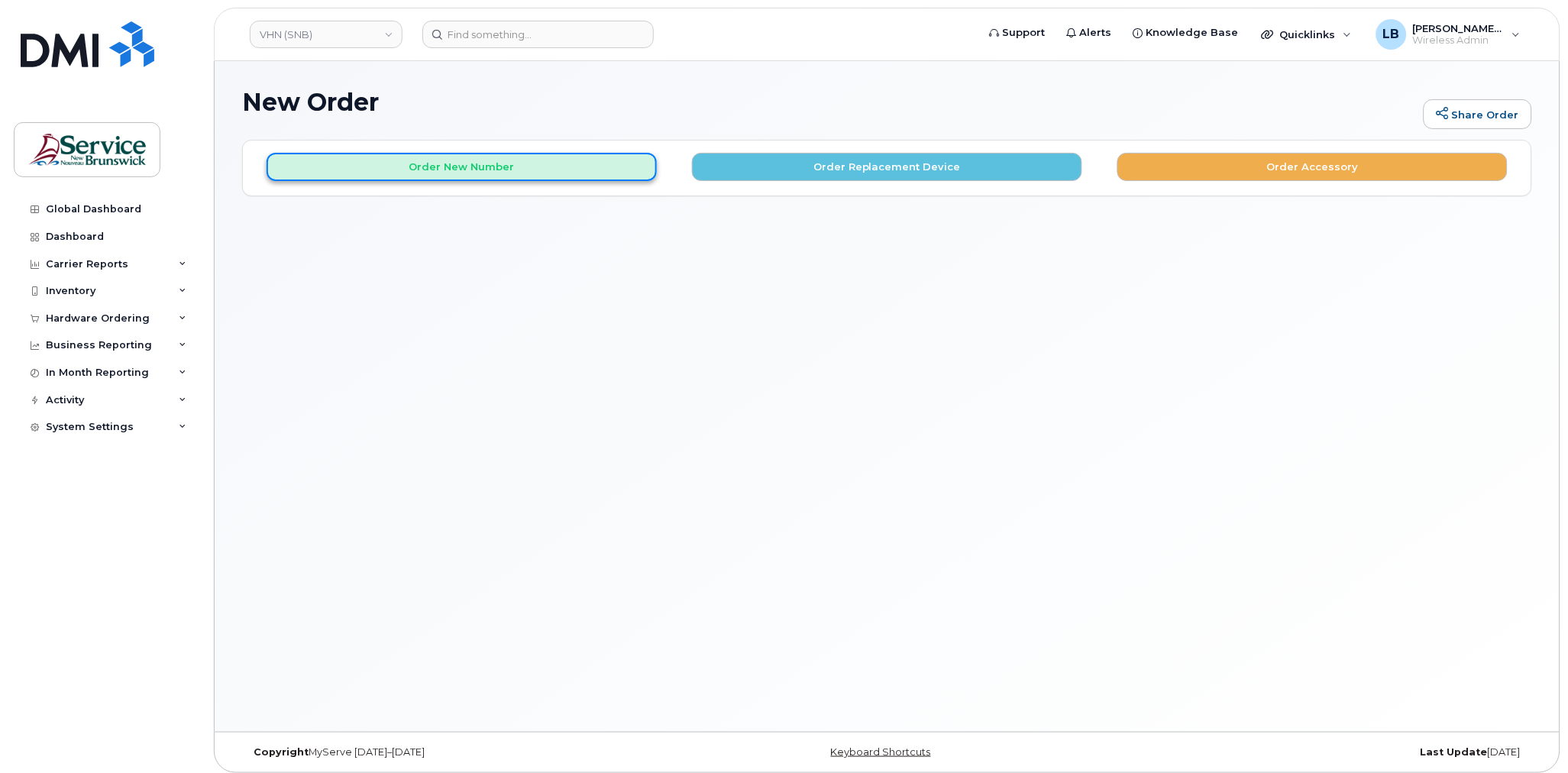
click at [556, 172] on button "Order New Number" at bounding box center [462, 167] width 391 height 28
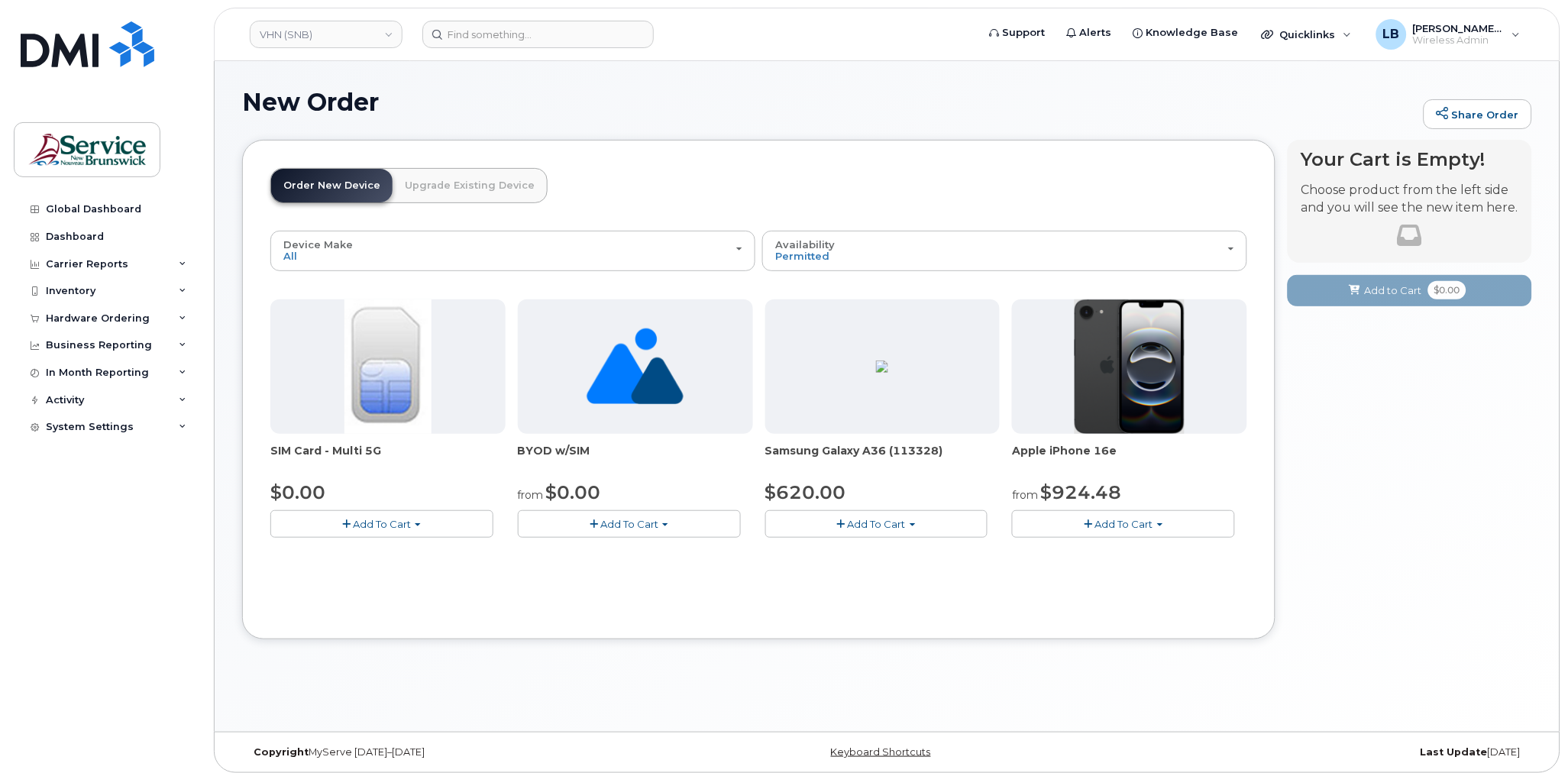
click at [1159, 526] on button "Add To Cart" at bounding box center [1124, 523] width 223 height 26
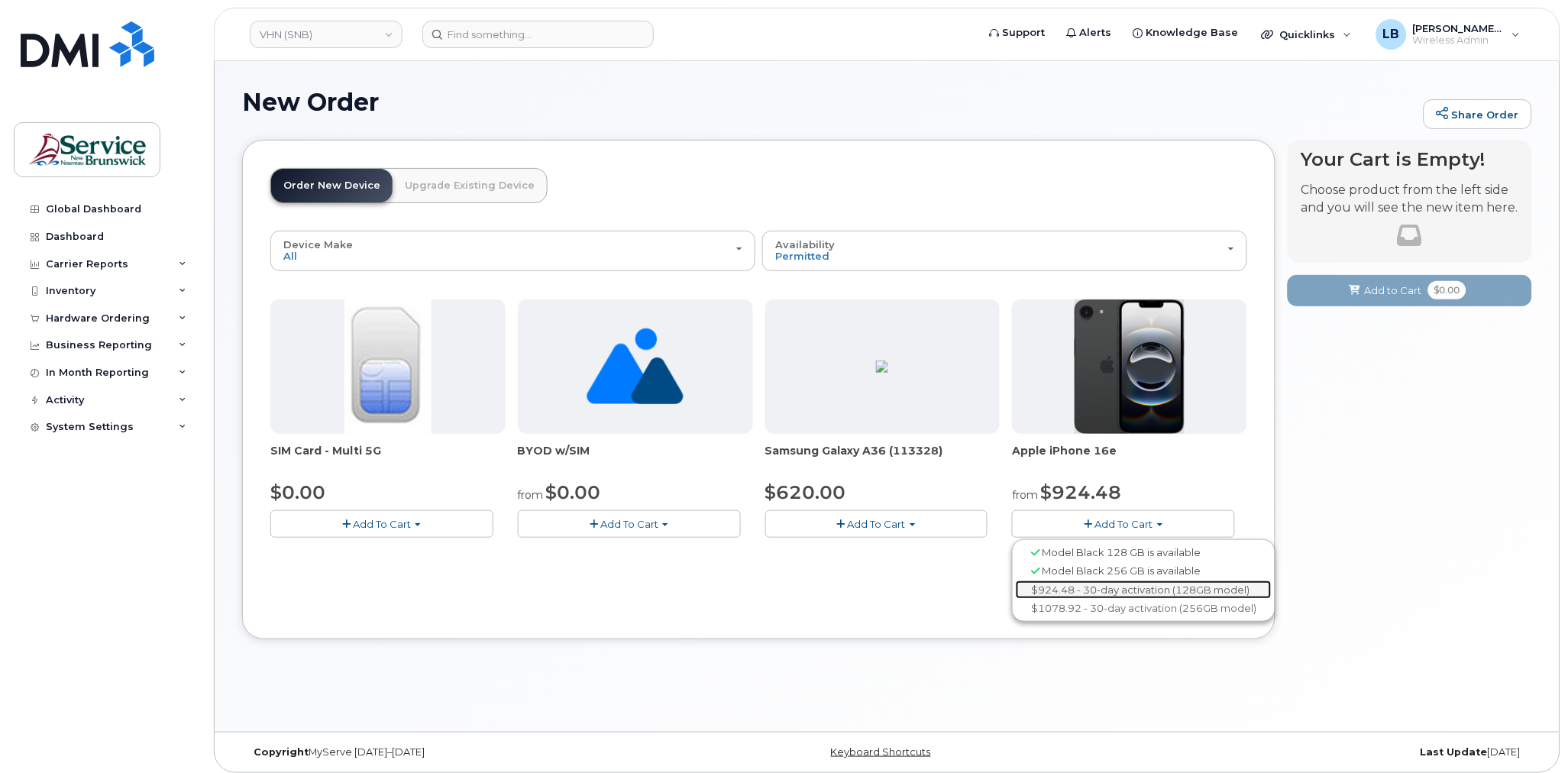
click at [1132, 593] on link "$924.48 - 30-day activation (128GB model)" at bounding box center [1144, 591] width 256 height 19
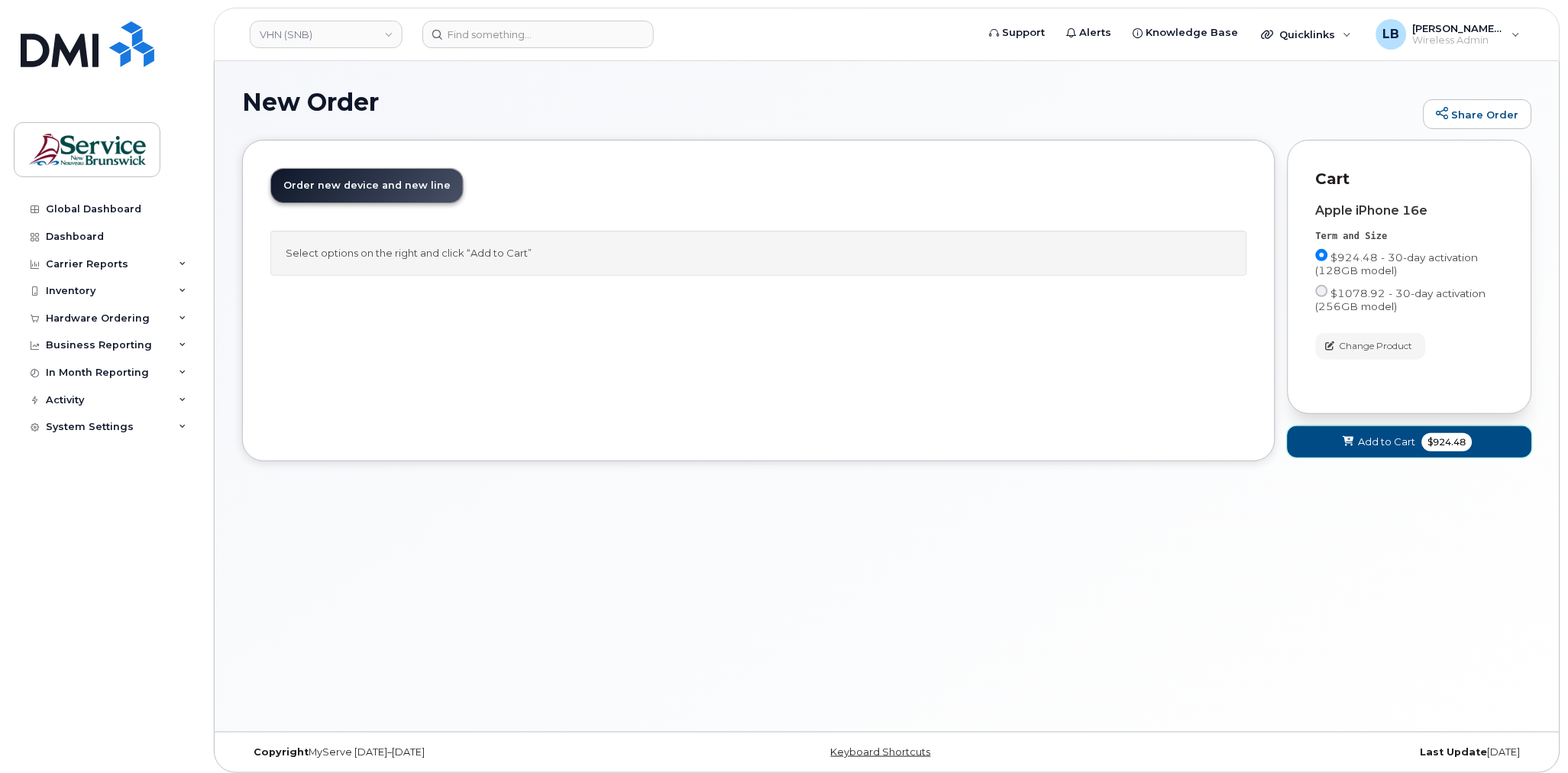
click at [1447, 441] on span "$924.48" at bounding box center [1448, 442] width 51 height 19
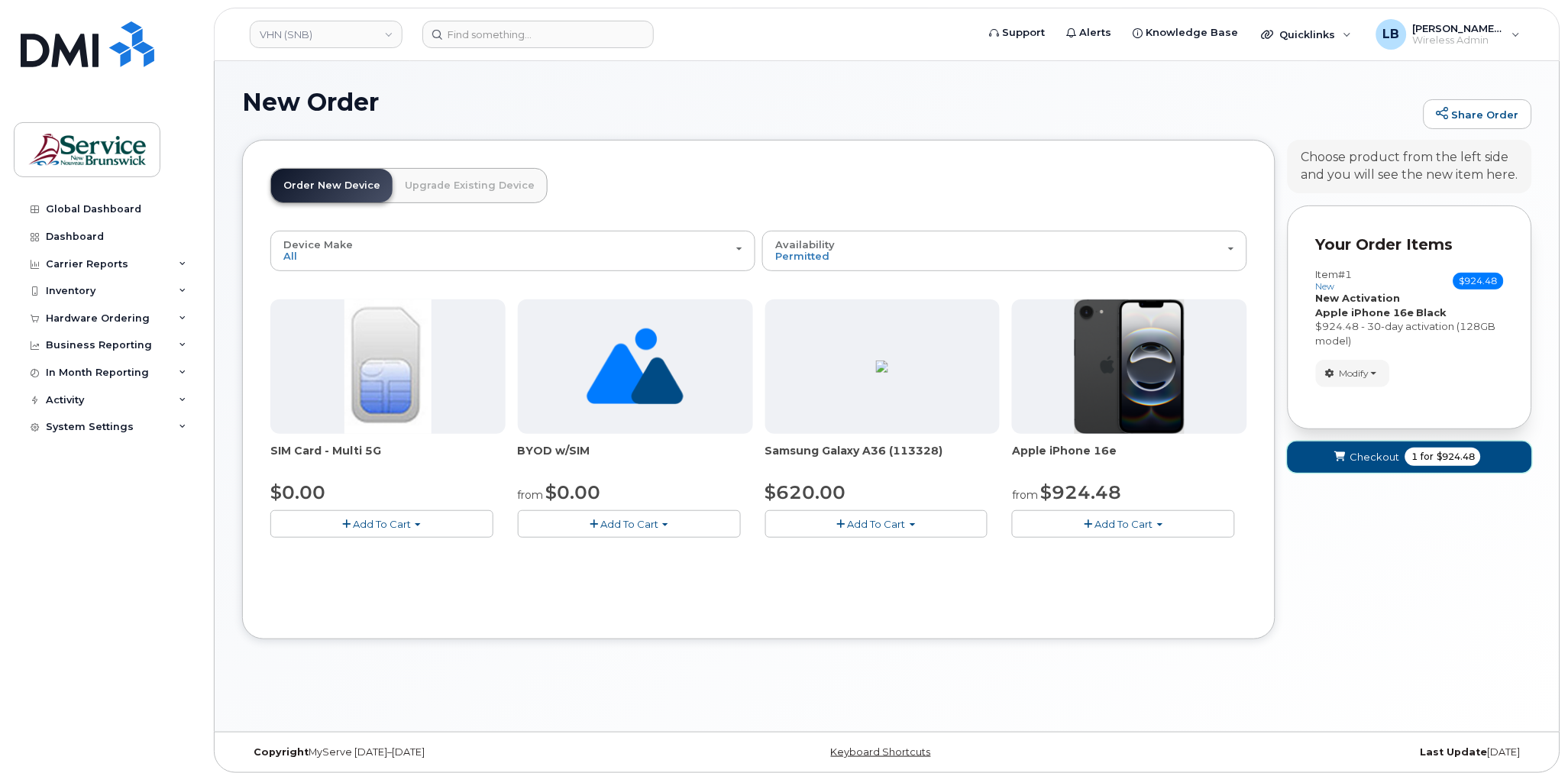
click at [1418, 458] on span "for" at bounding box center [1428, 457] width 19 height 14
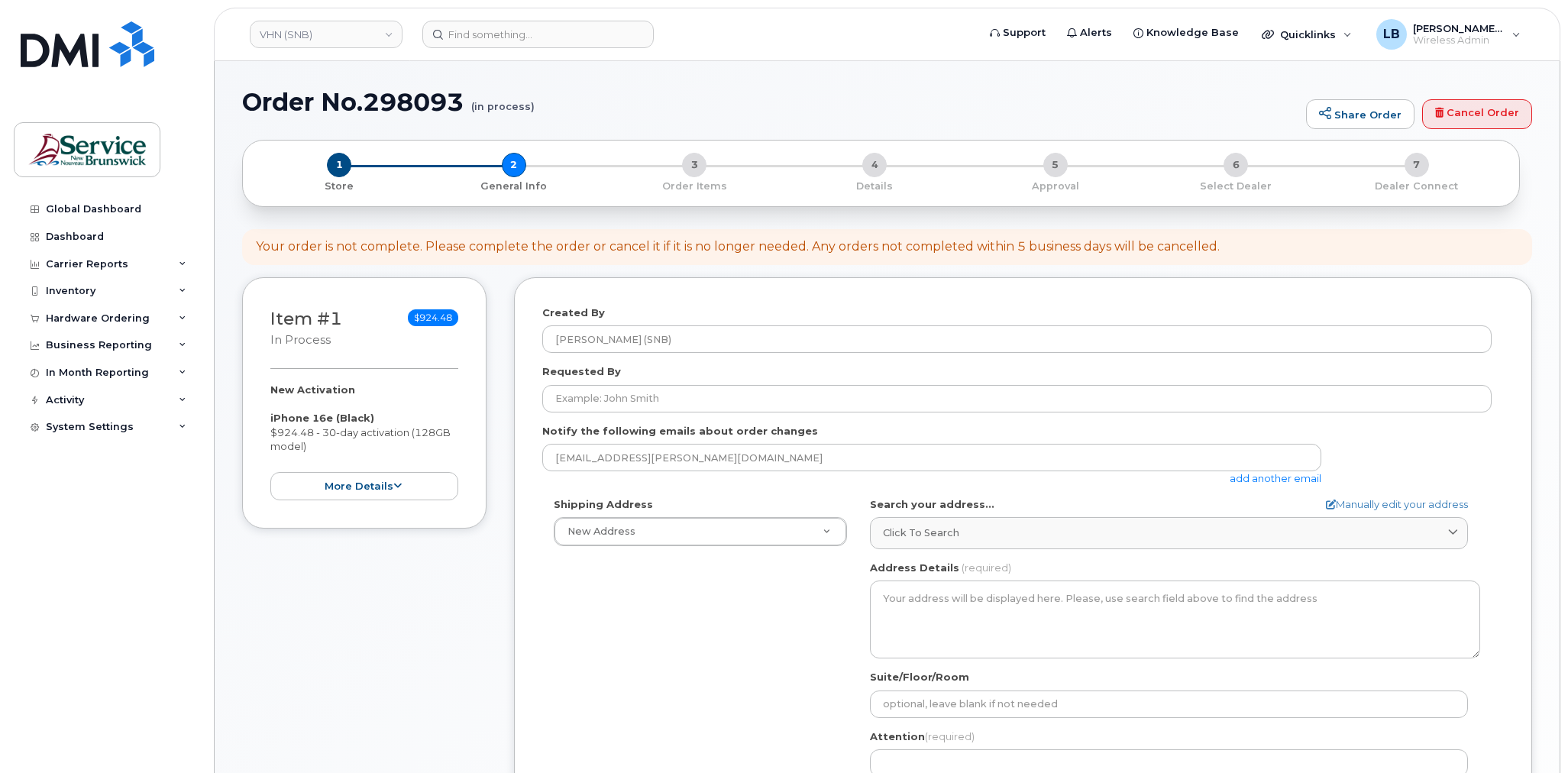
select select
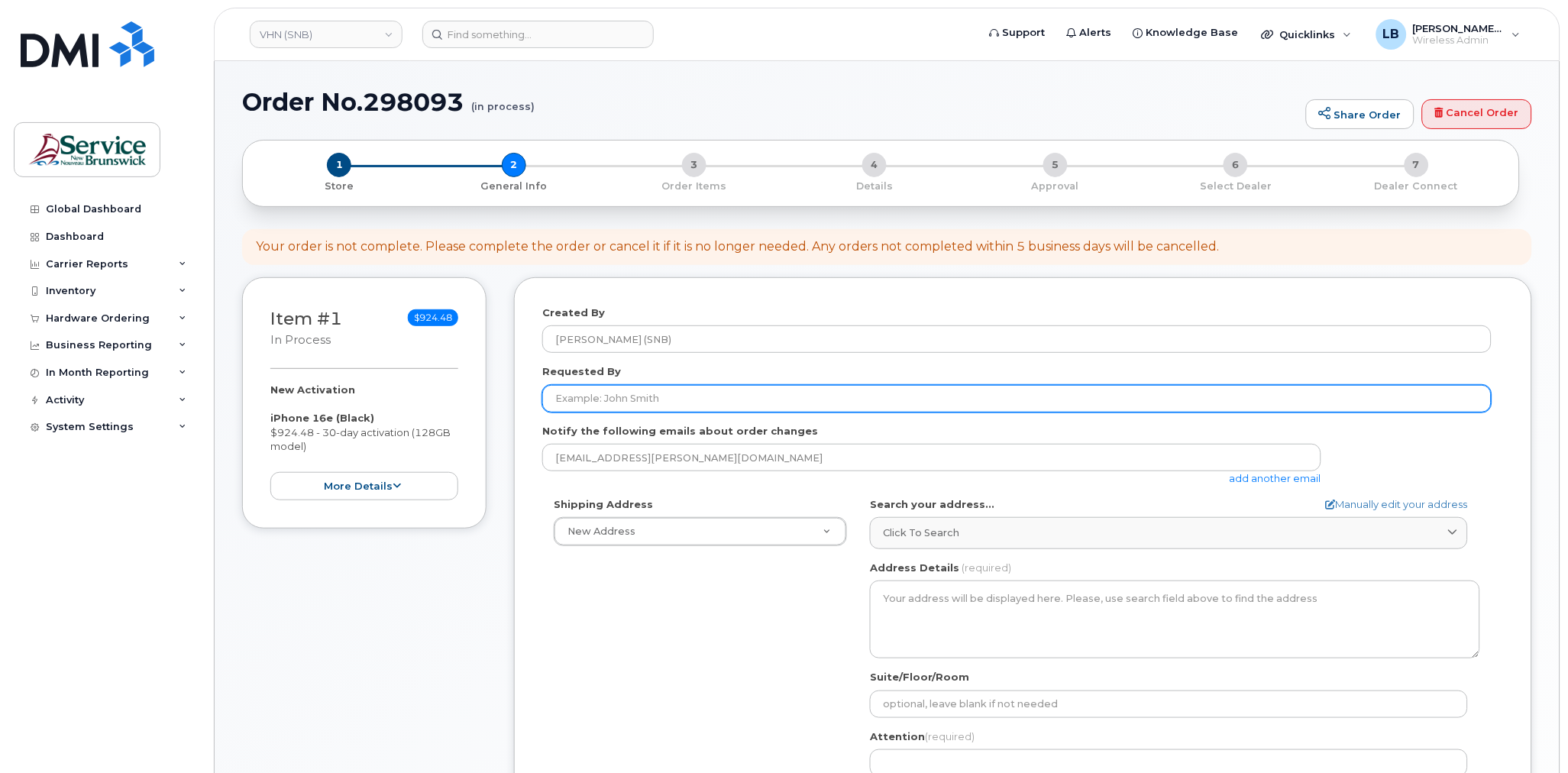
click at [659, 403] on input "Requested By" at bounding box center [1017, 399] width 949 height 27
paste input "Houria Sandi"
type input "[PERSON_NAME]"
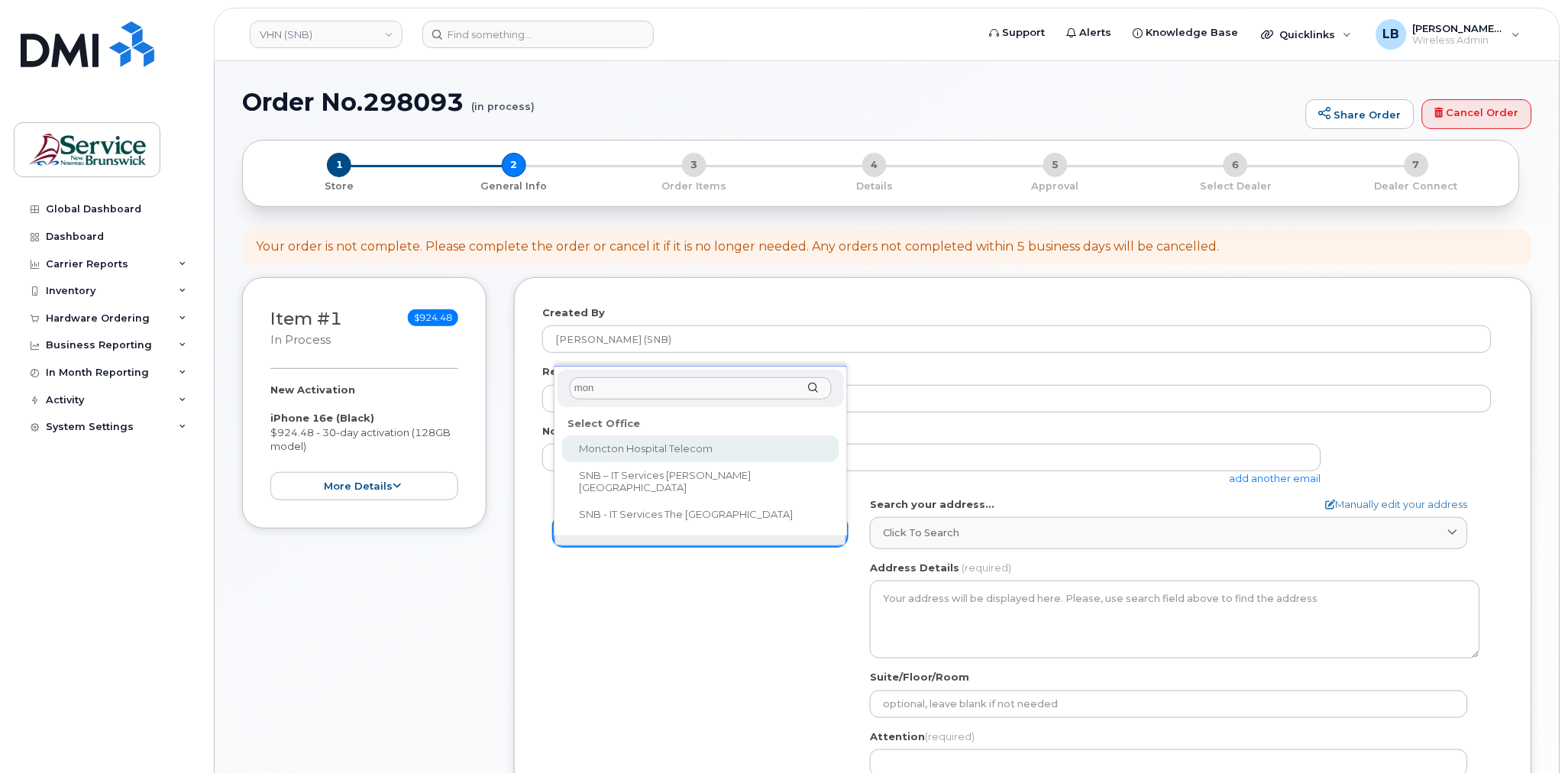
type input "mon"
select select
type textarea "135 Macbeath Ave Moncton New Brunswick E1C 6Z8"
type input "Frederic Doiron"
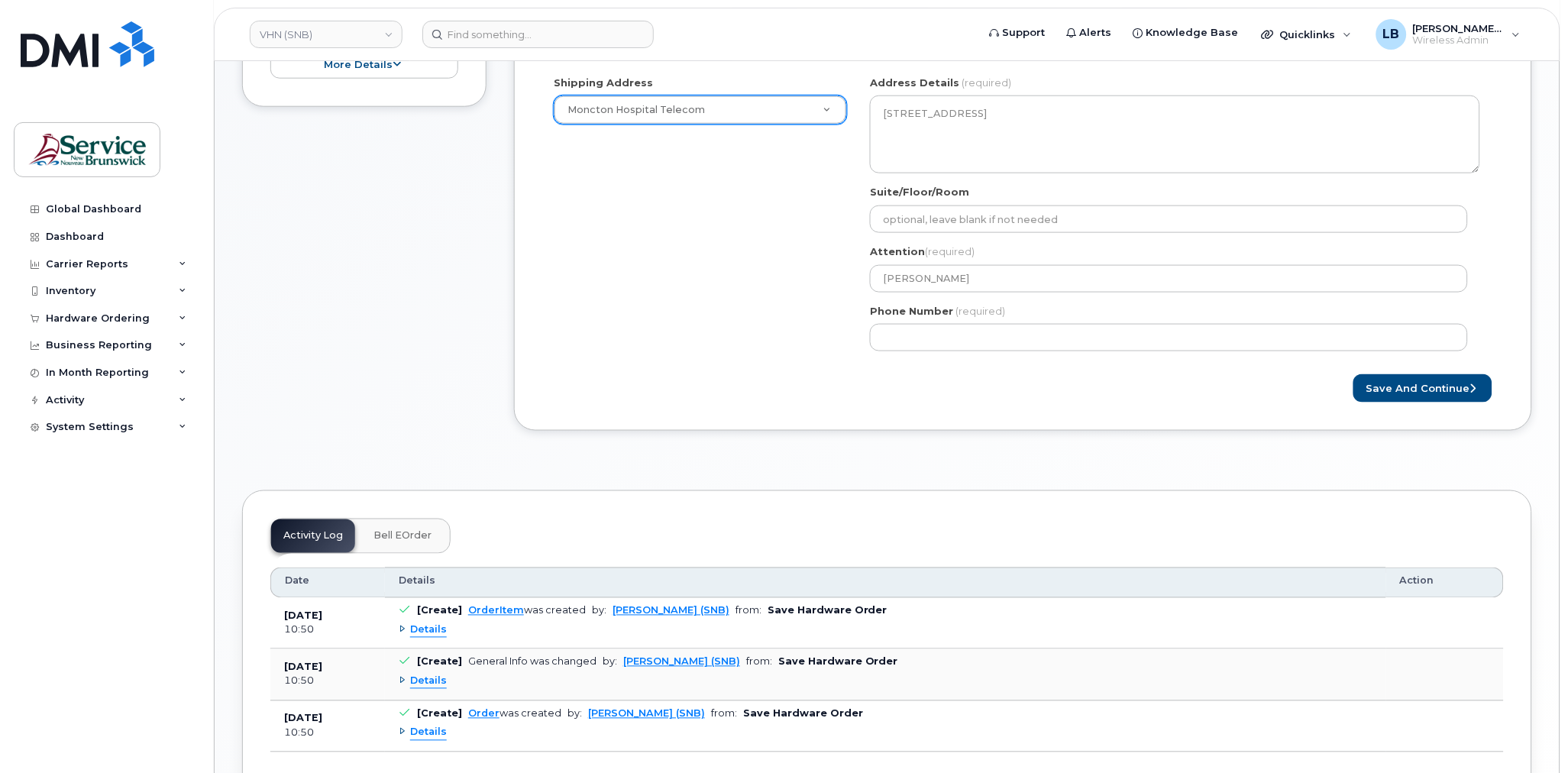
scroll to position [339, 0]
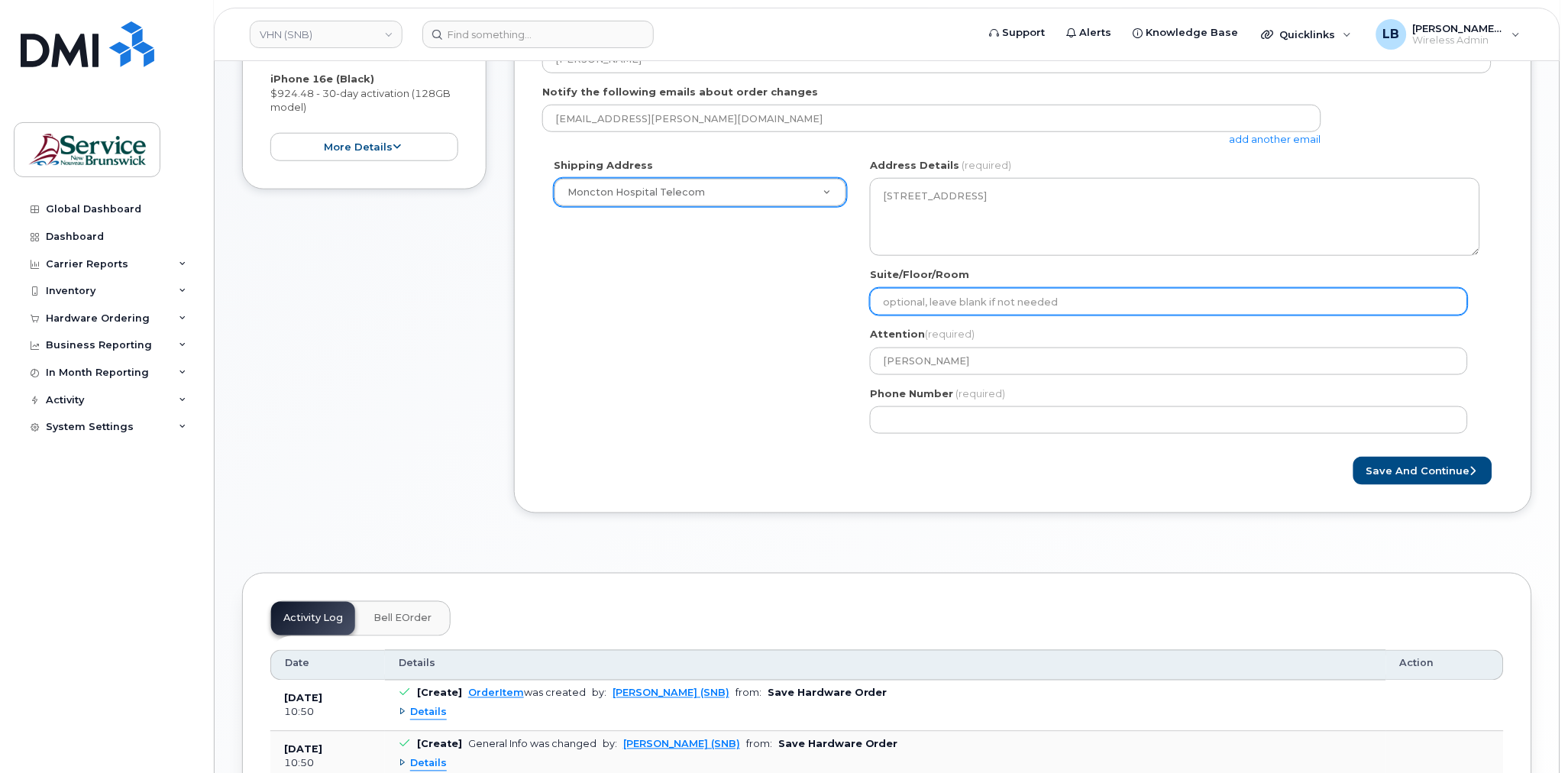
click at [1106, 299] on input "Suite/Floor/Room" at bounding box center [1169, 302] width 598 height 27
paste input "WO0000000478302"
select select
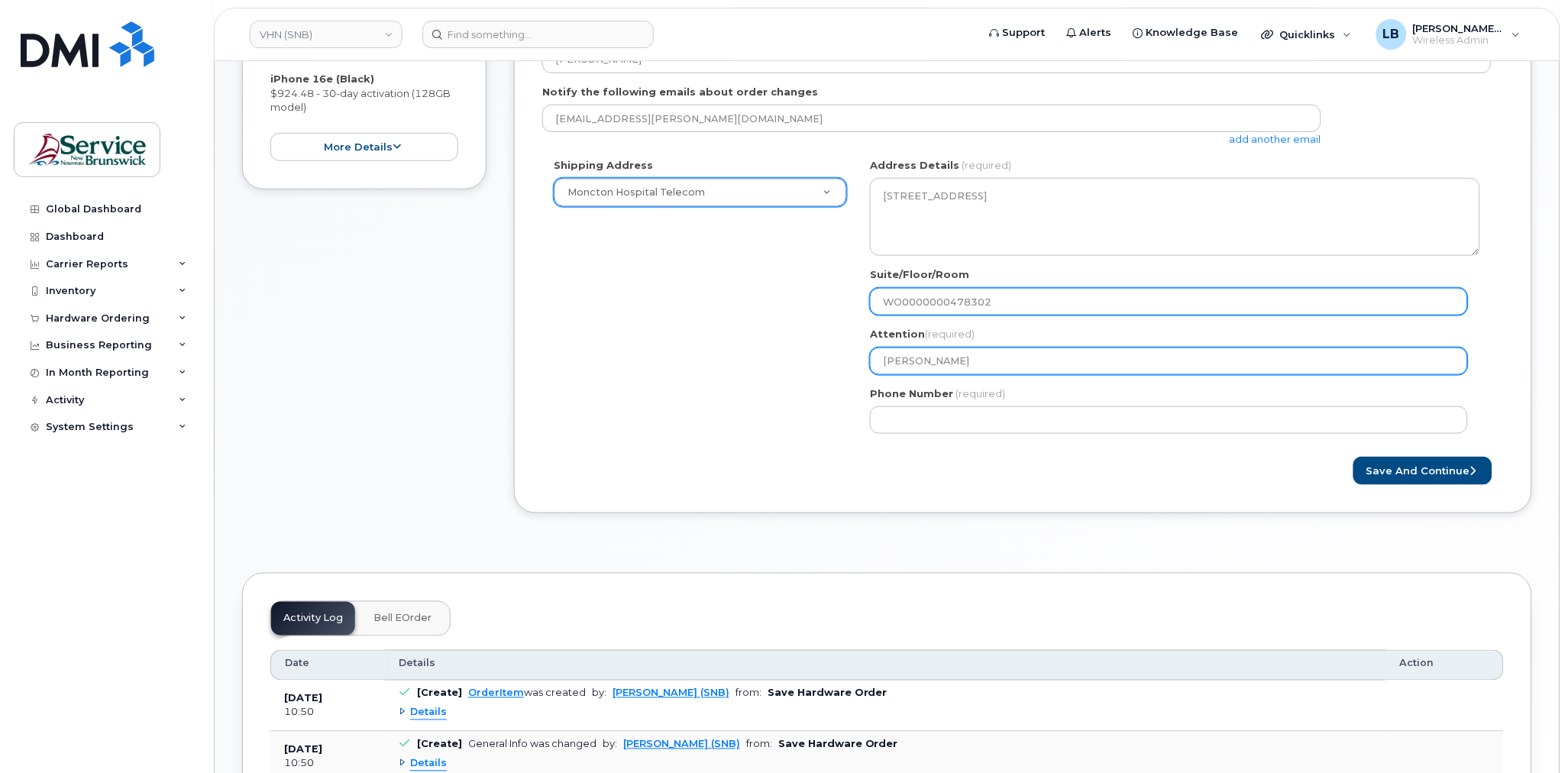
type input "WO0000000478302"
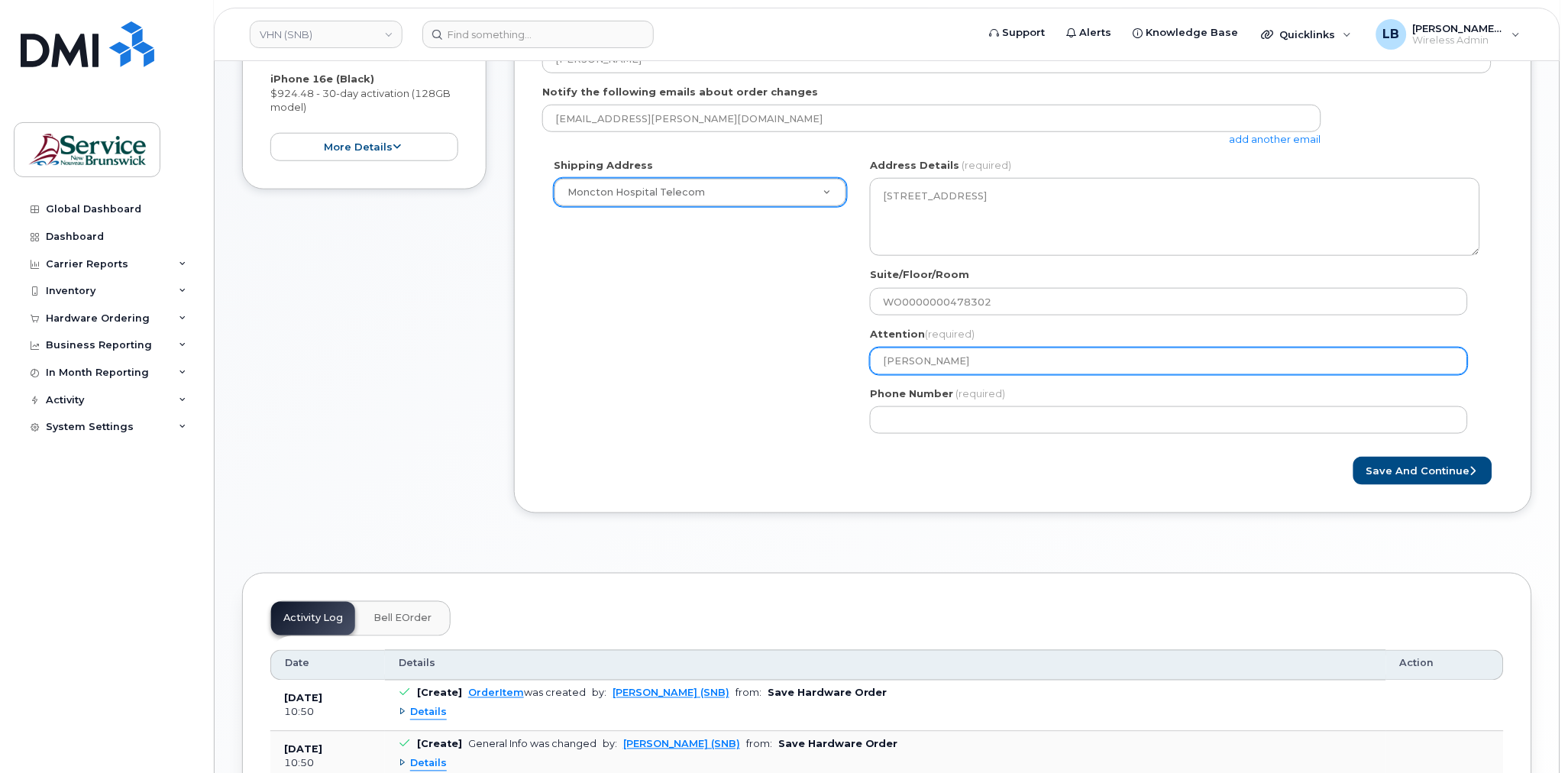
click at [1080, 366] on input "Frederic Doiron" at bounding box center [1169, 362] width 598 height 27
type input "Frederic Doiron"
select select
type input "Frederic Doiron -"
select select
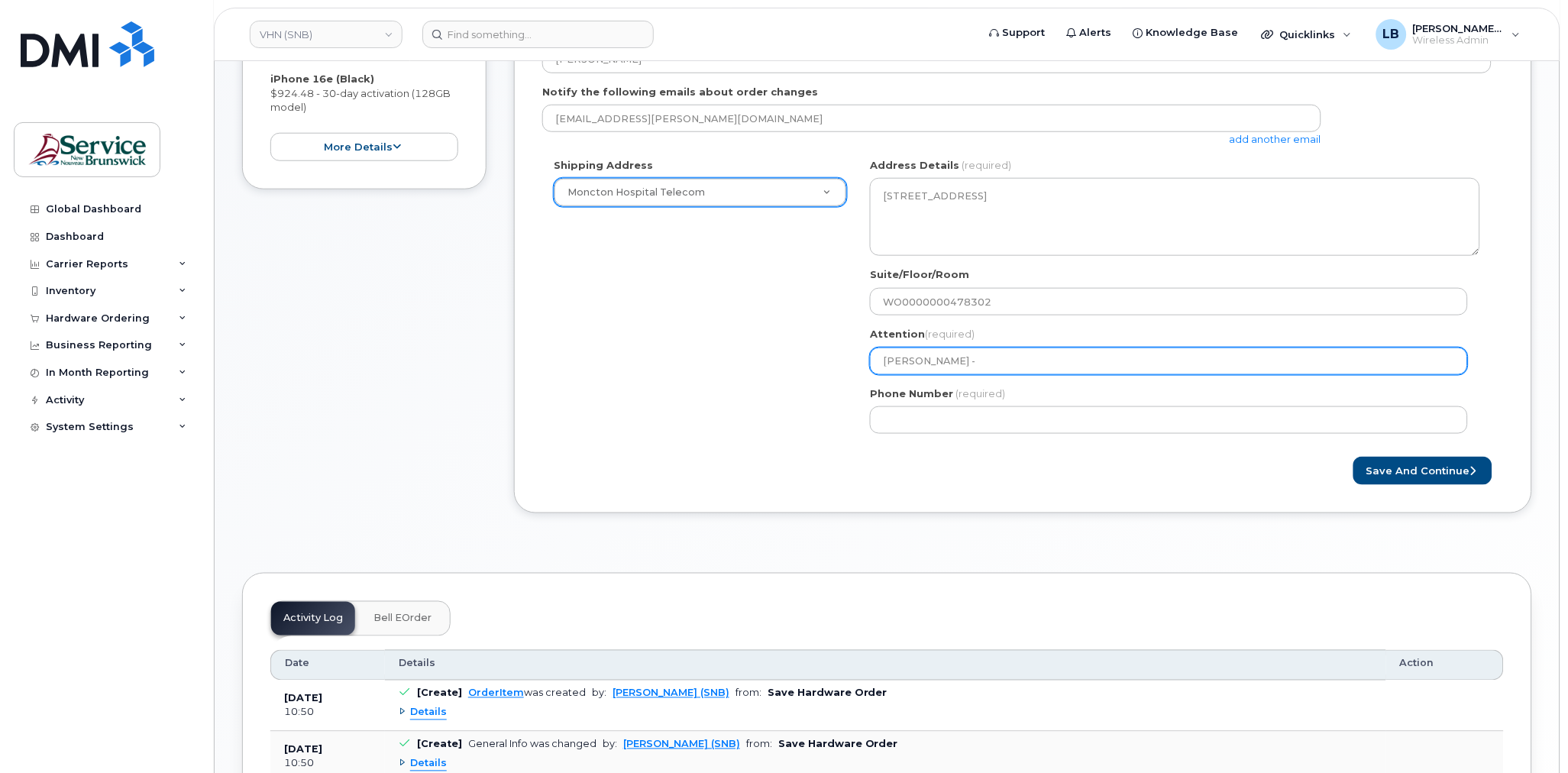
type input "Frederic Doiron - 5"
select select
type input "Frederic Doiron - 56"
select select
type input "Frederic Doiron - 569"
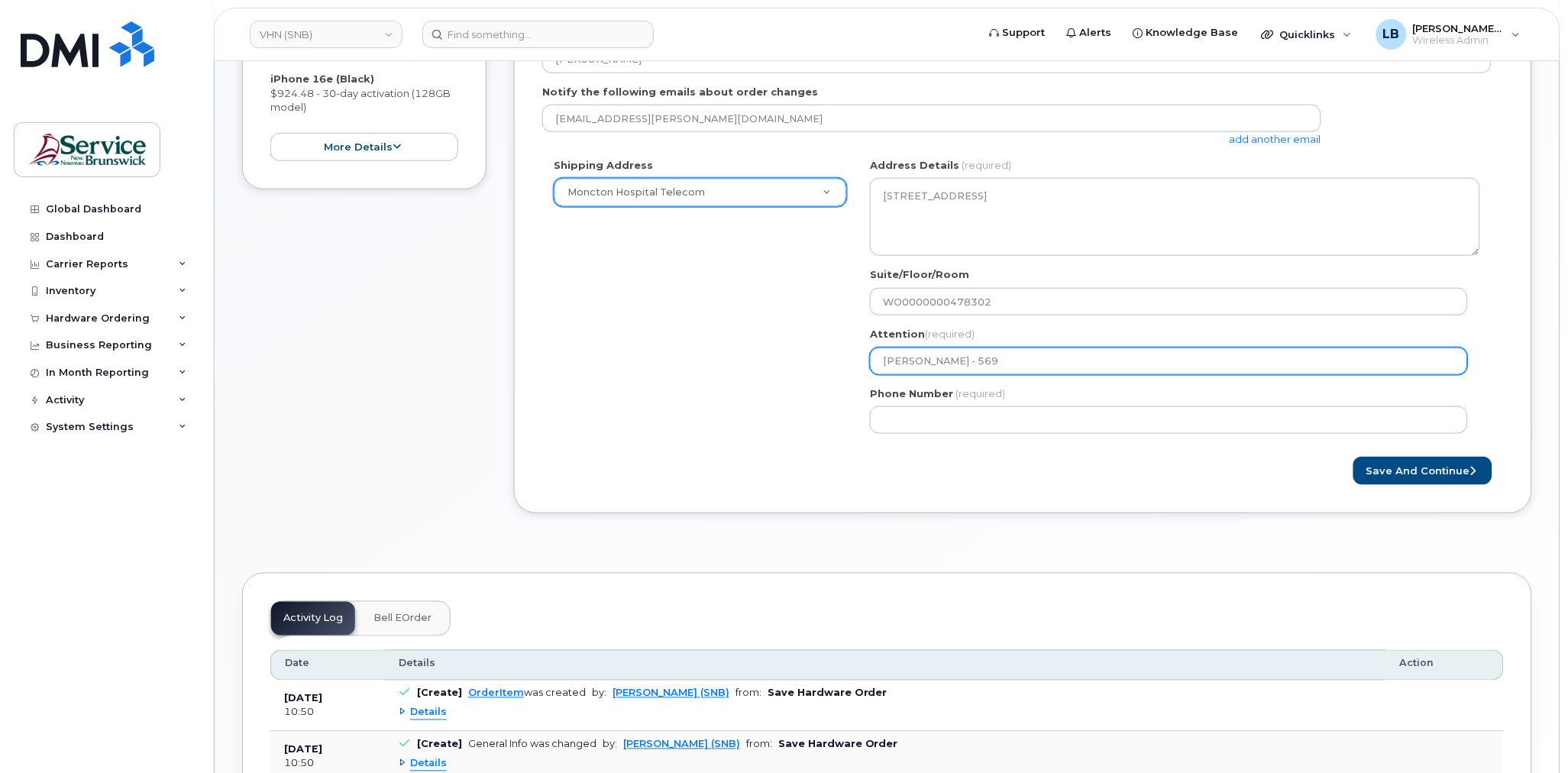
select select
type input "Frederic Doiron - 5694"
select select
type input "Frederic Doiron - 56944"
select select
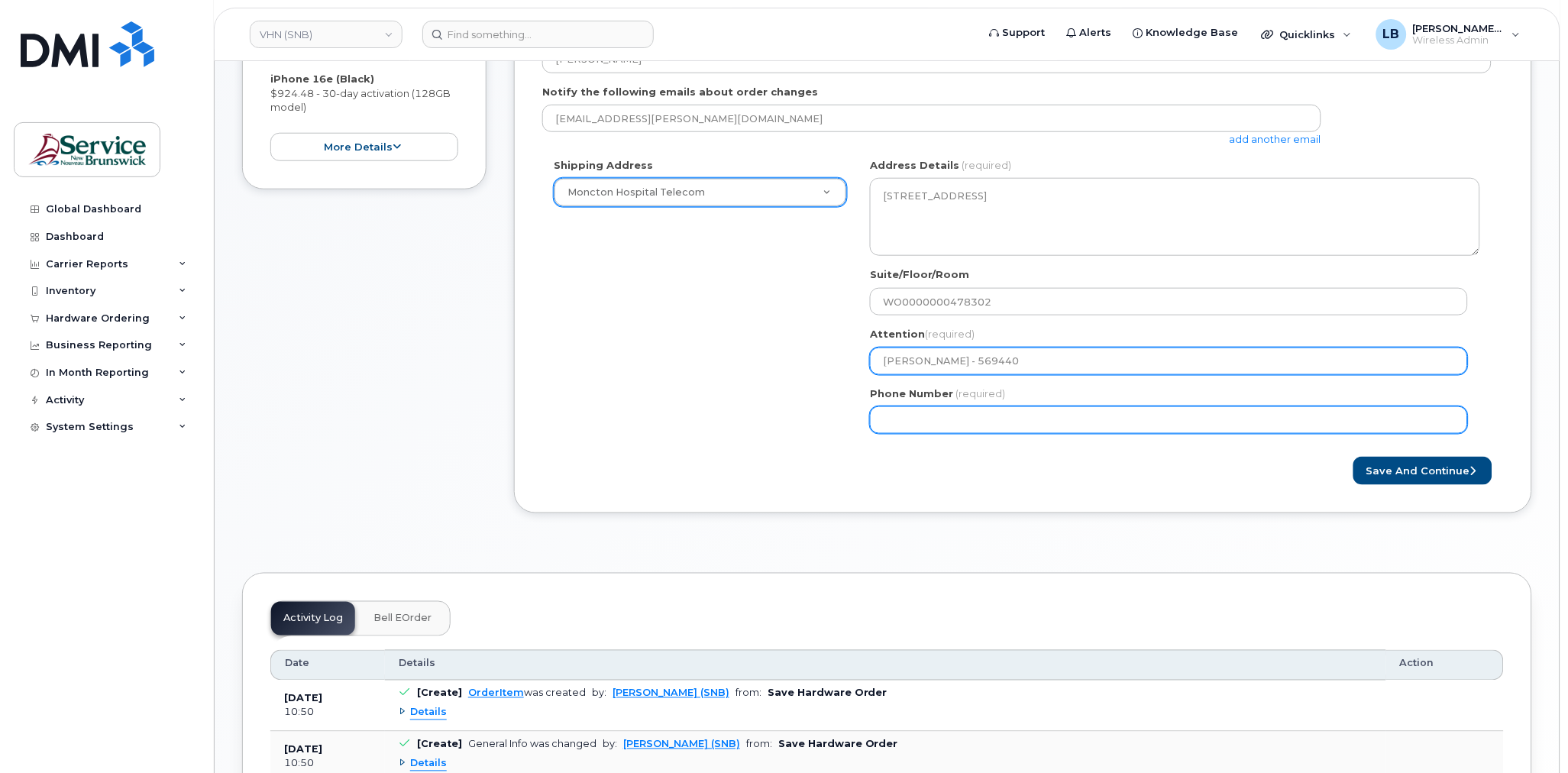
type input "[PERSON_NAME] - 569440"
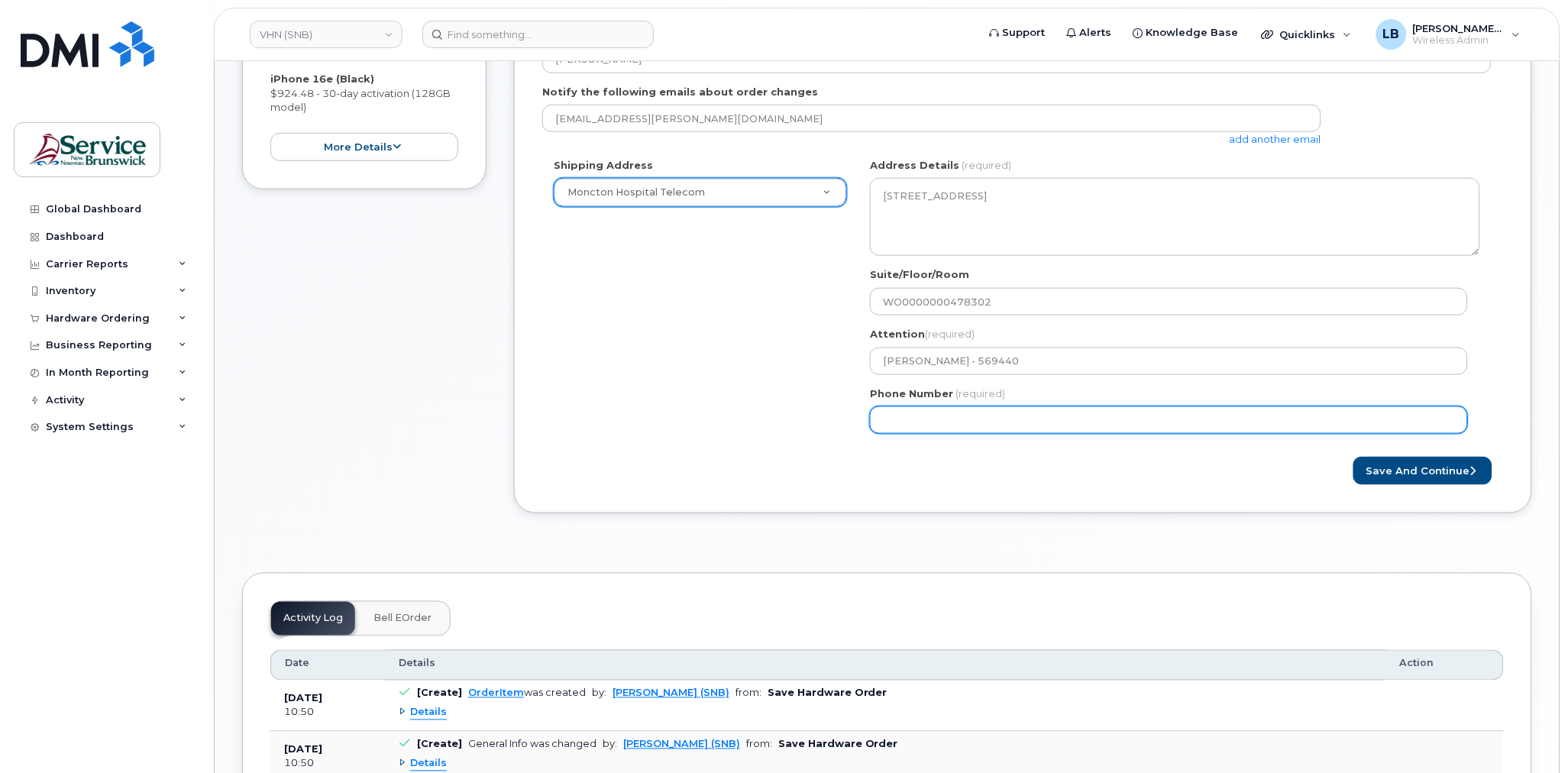
click at [1264, 408] on input "Phone Number" at bounding box center [1169, 420] width 598 height 27
select select
type input "506233396"
select select
type input "5062333965"
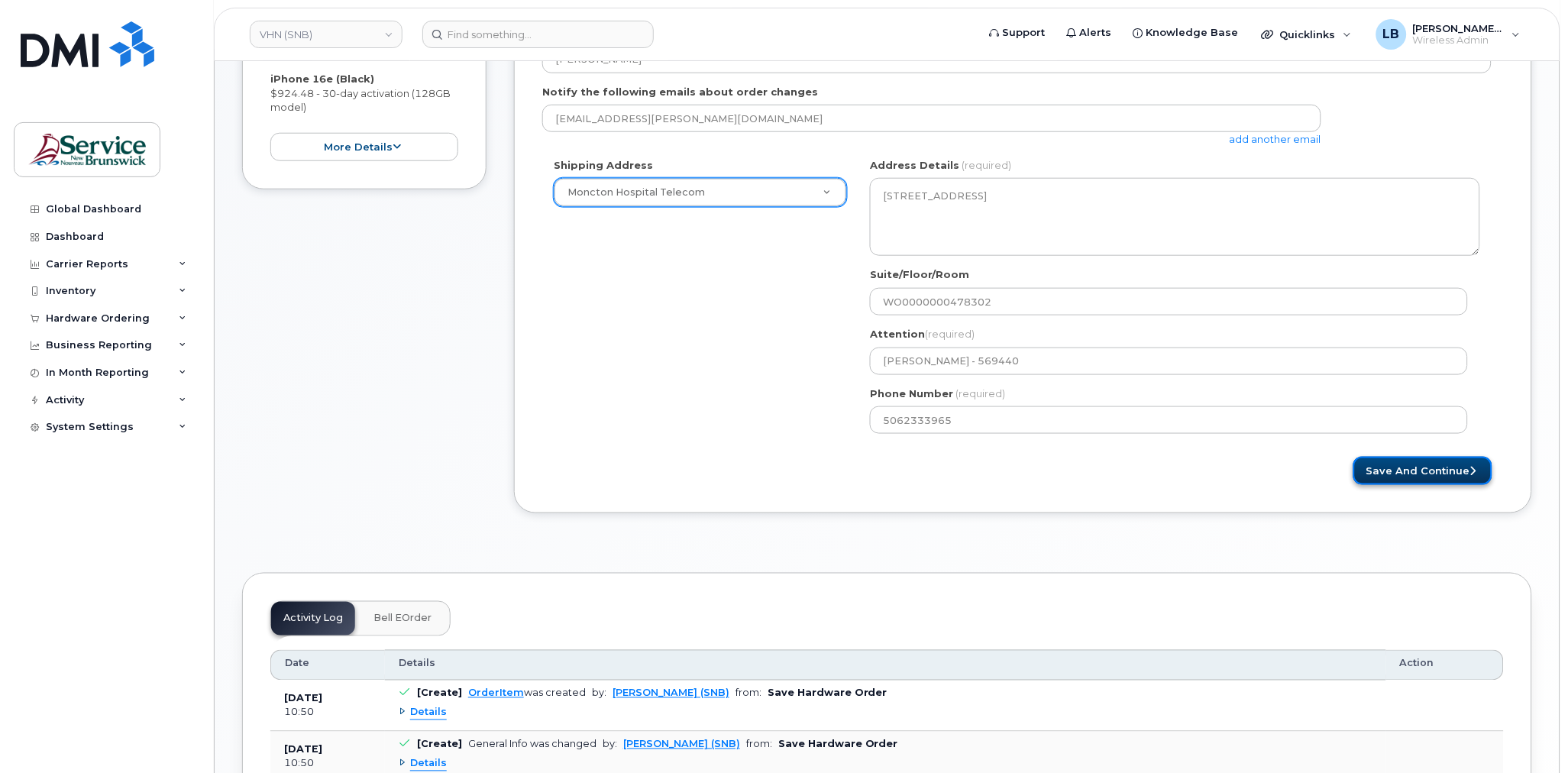
click at [1445, 463] on button "Save and Continue" at bounding box center [1423, 471] width 139 height 28
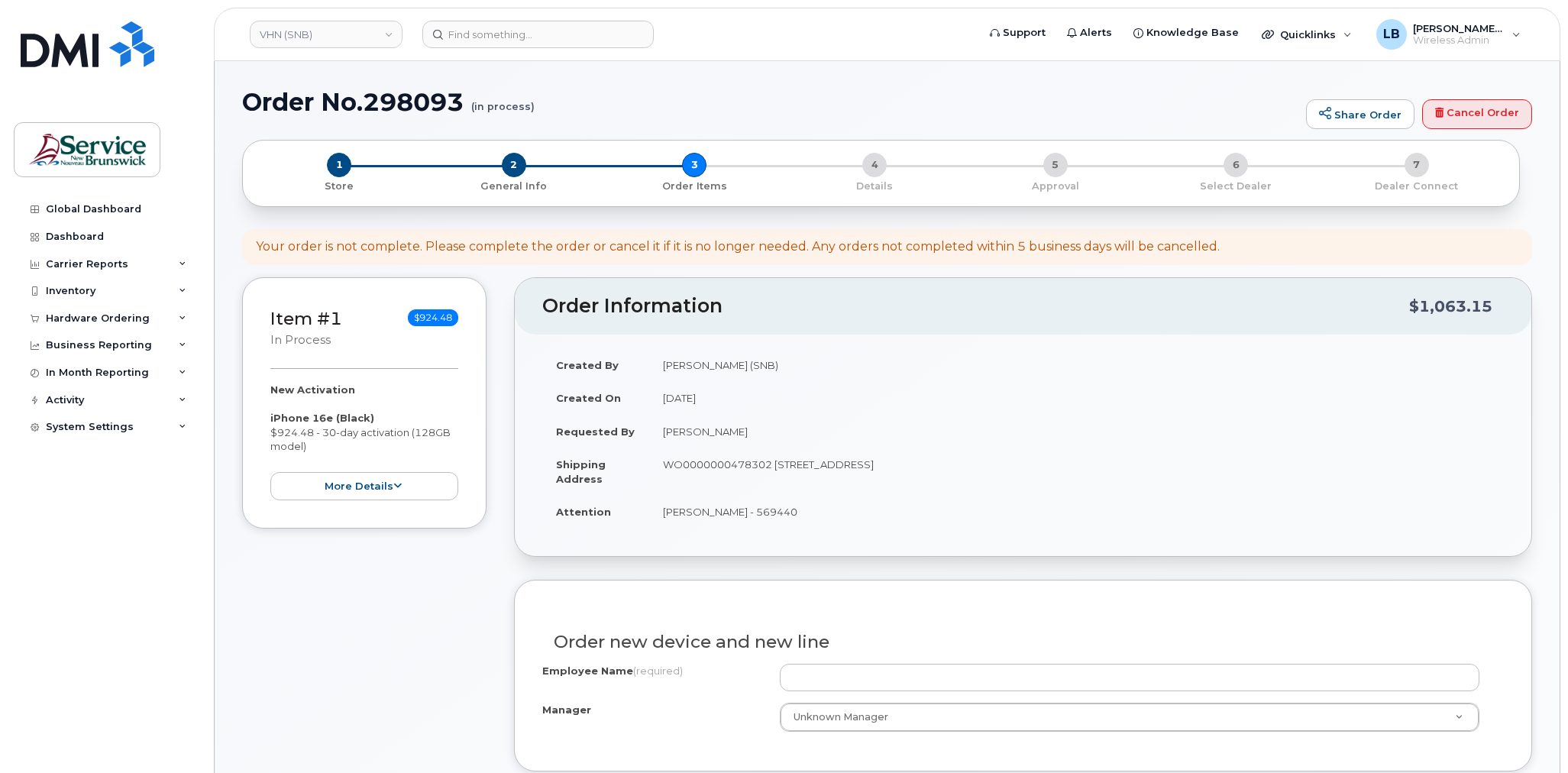
select select
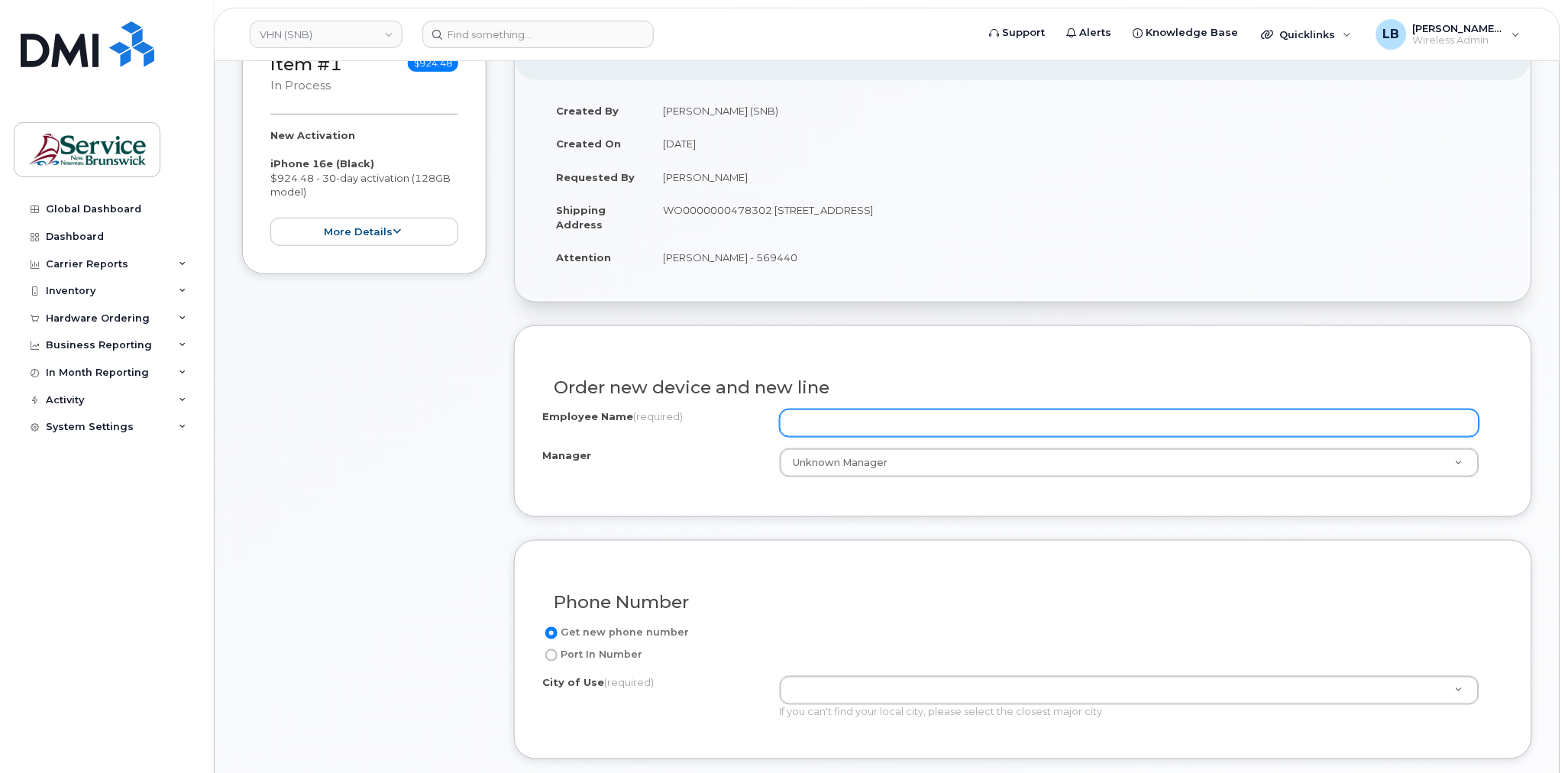
click at [880, 430] on input "Employee Name (required)" at bounding box center [1129, 423] width 700 height 27
paste input "WO0000000478302"
type input "WO0000000478302"
click at [921, 425] on input "Employee Name (required)" at bounding box center [1129, 423] width 700 height 27
paste input "[PERSON_NAME]"
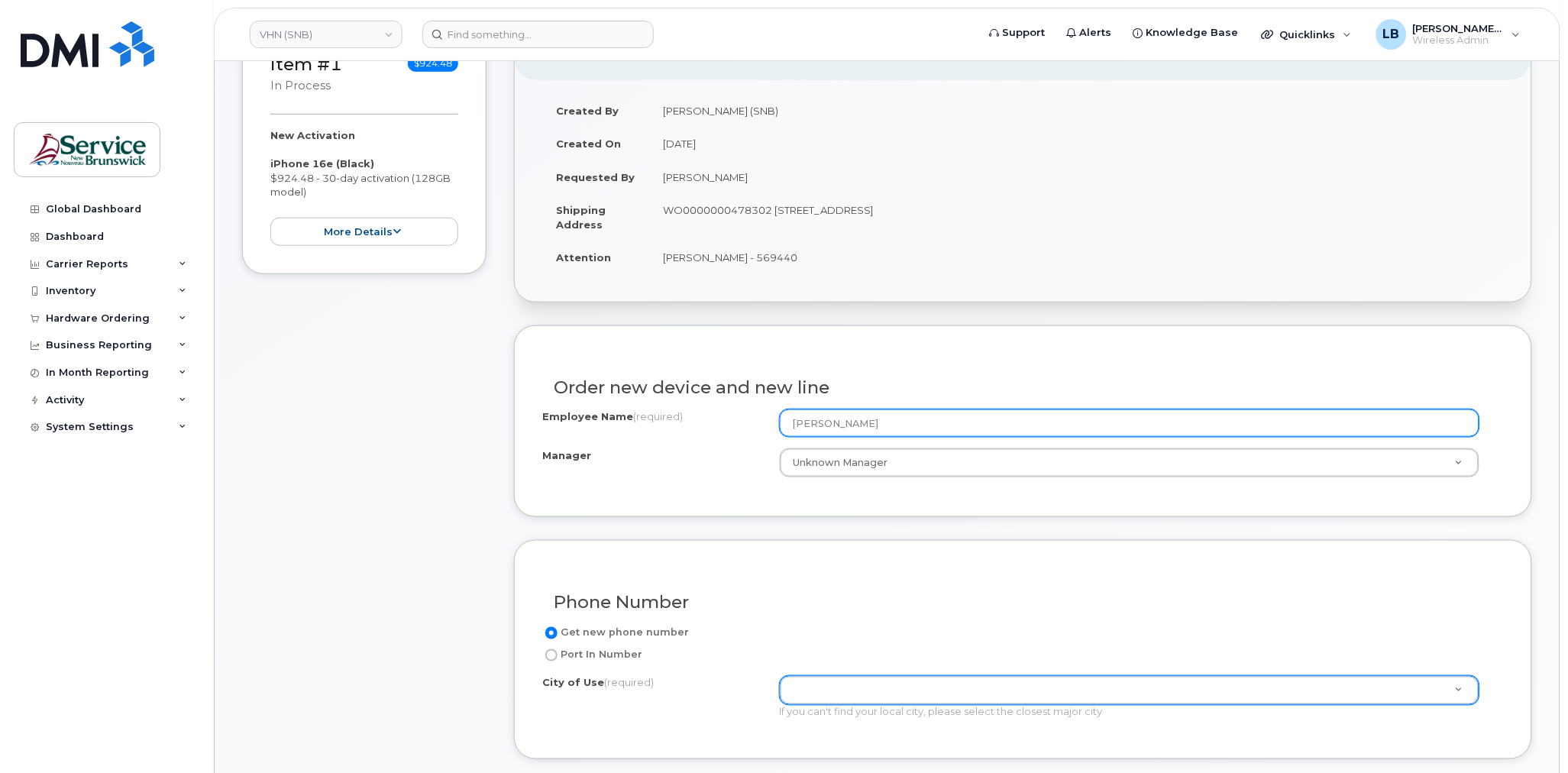
type input "[PERSON_NAME]"
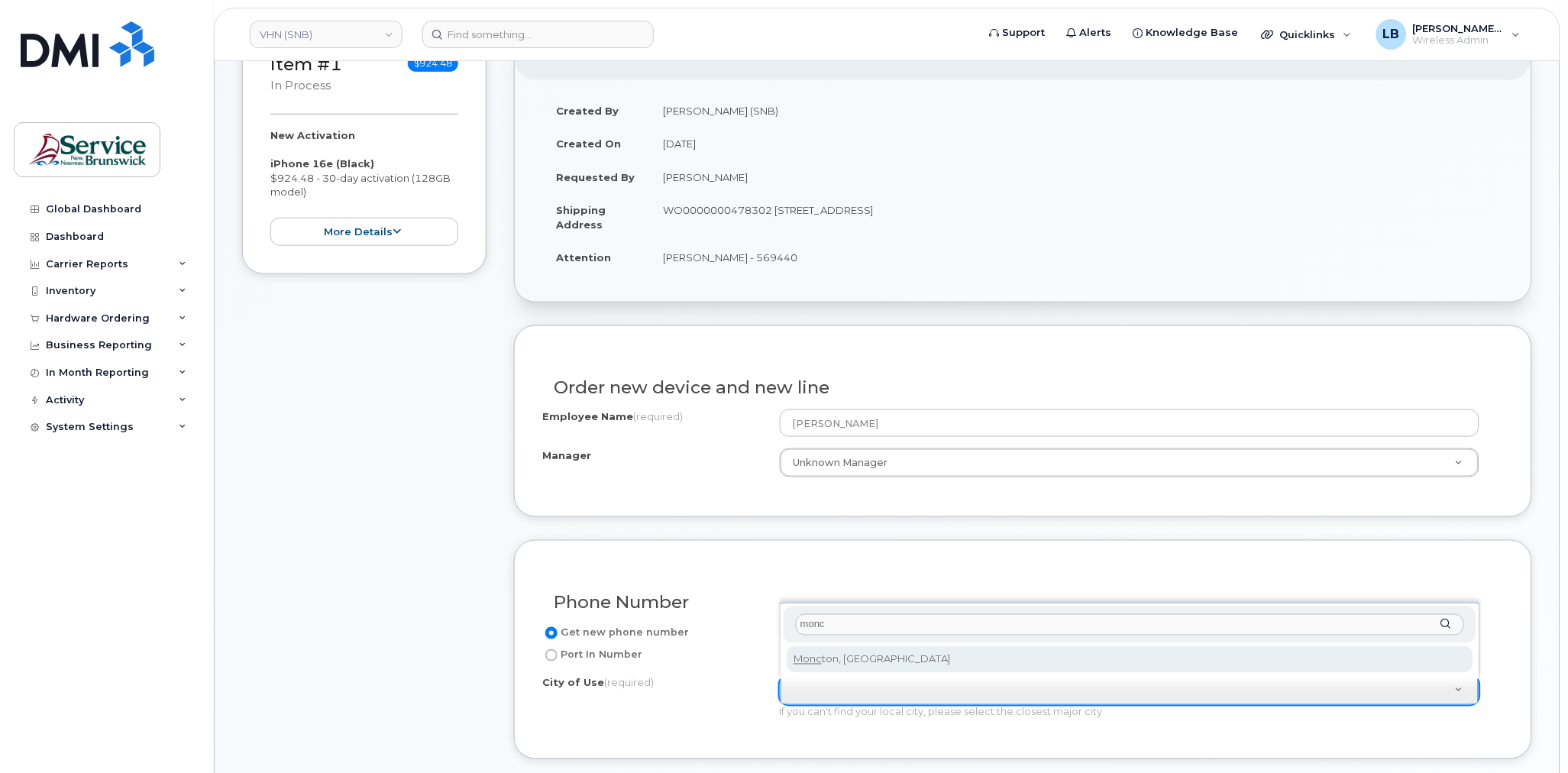
type input "monc"
type input "1817"
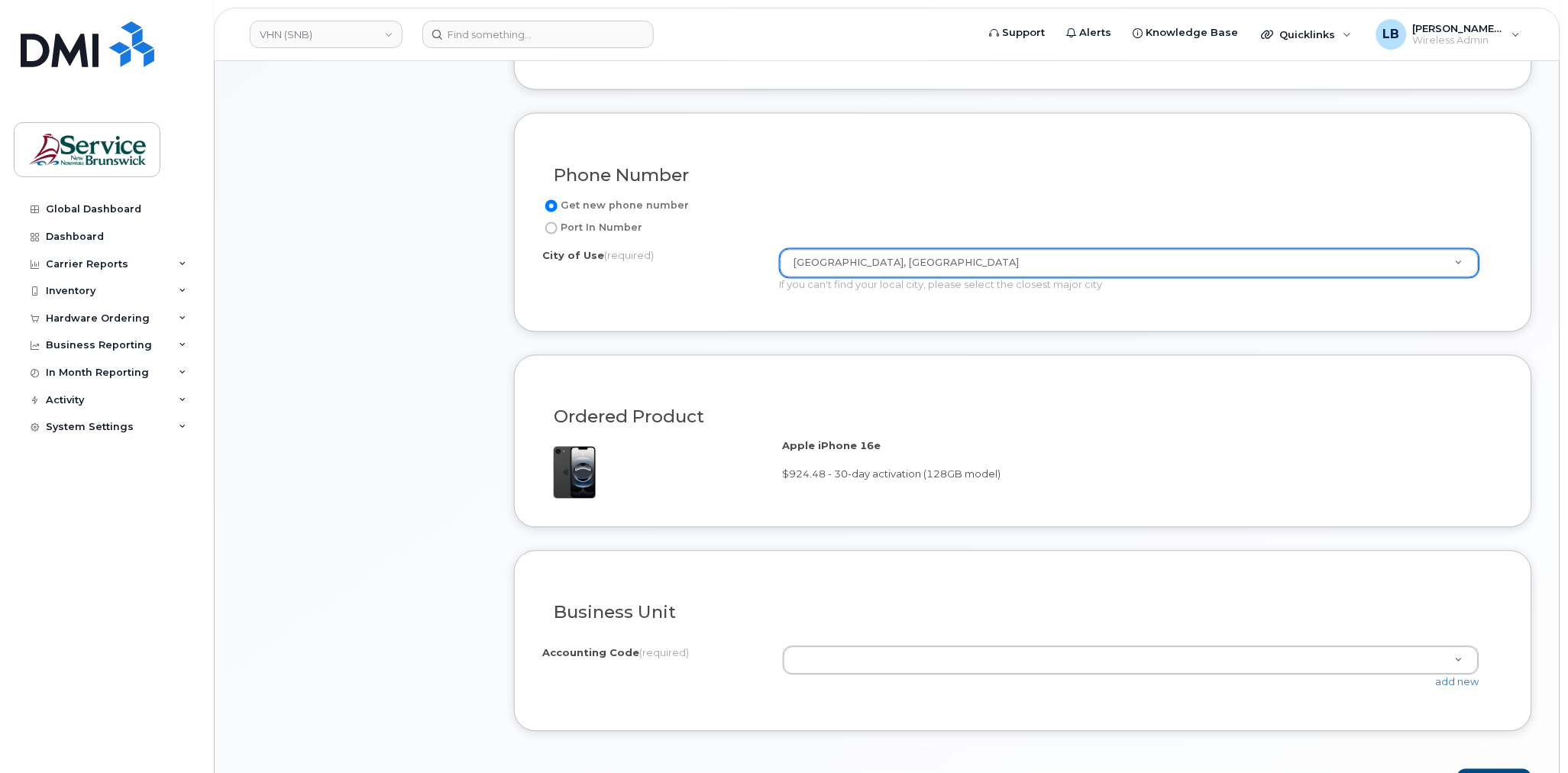
scroll to position [764, 0]
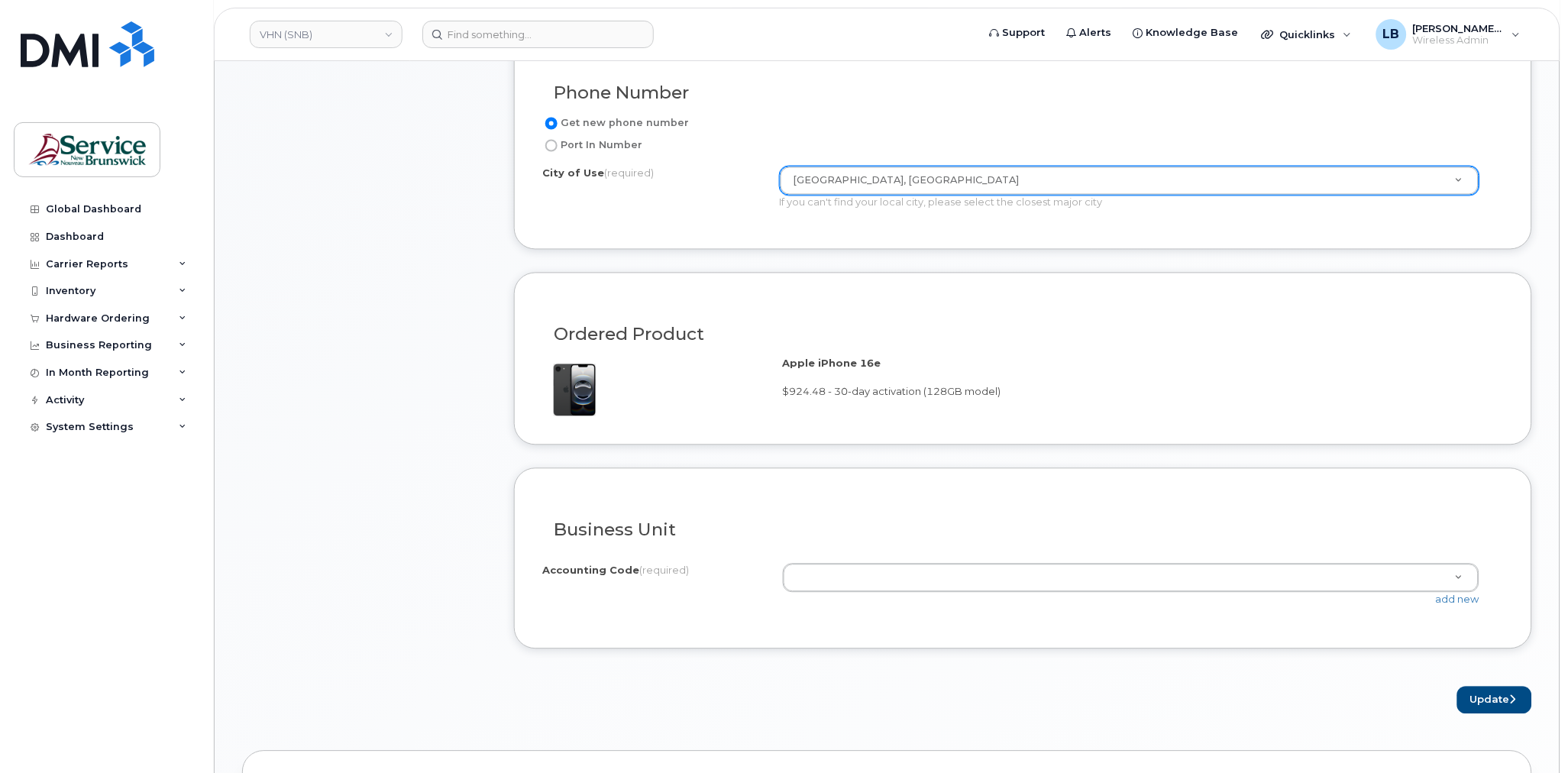
paste input "1021.711154000"
type input "1021.711154000"
click at [1464, 604] on link "add new" at bounding box center [1458, 599] width 44 height 13
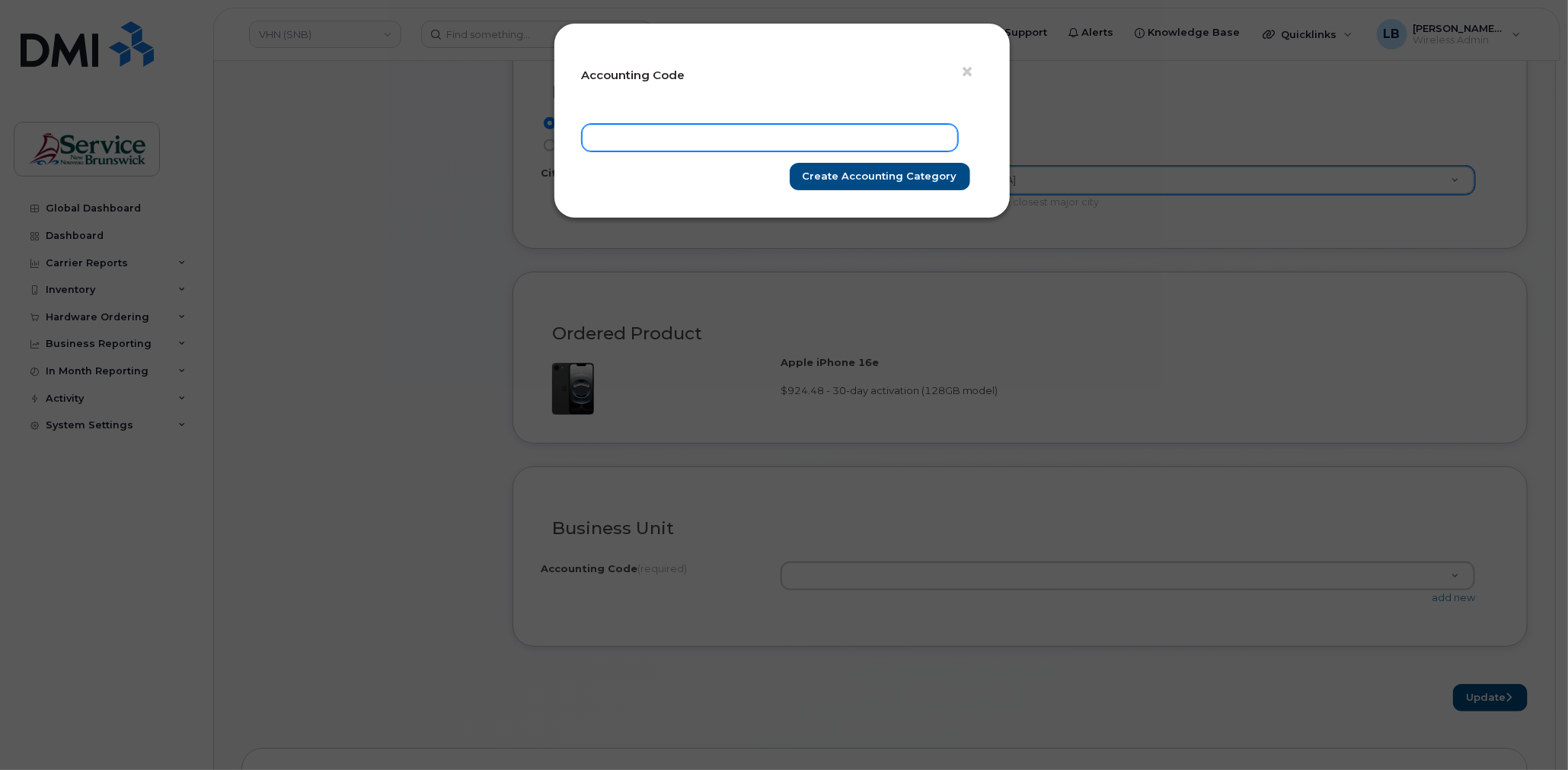
click at [749, 142] on input "text" at bounding box center [769, 138] width 376 height 27
paste input "1021.711154000"
type input "1021.711154000"
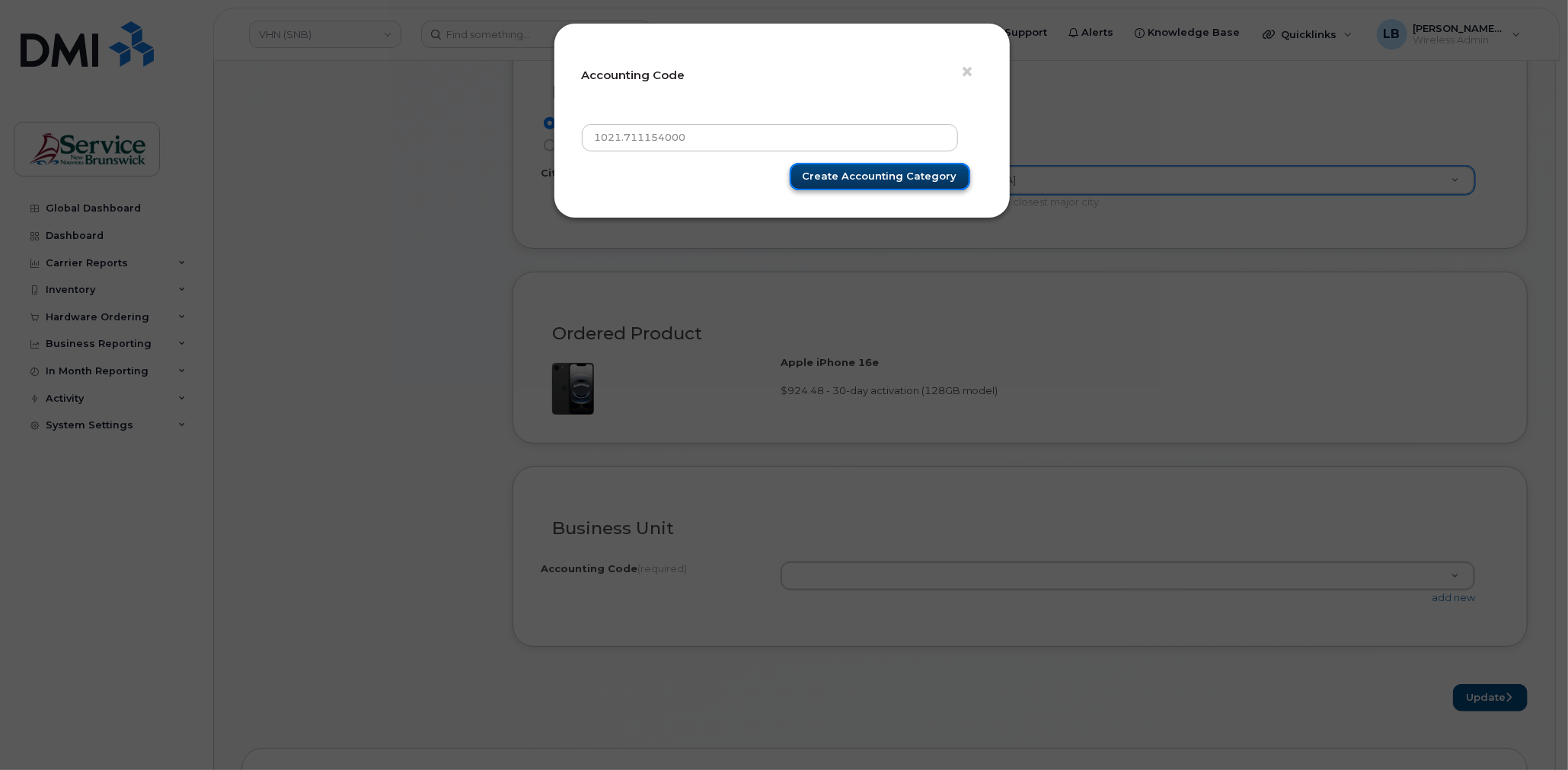
click at [849, 179] on input "Create Accounting category" at bounding box center [880, 177] width 181 height 28
type input "Create Accounting category"
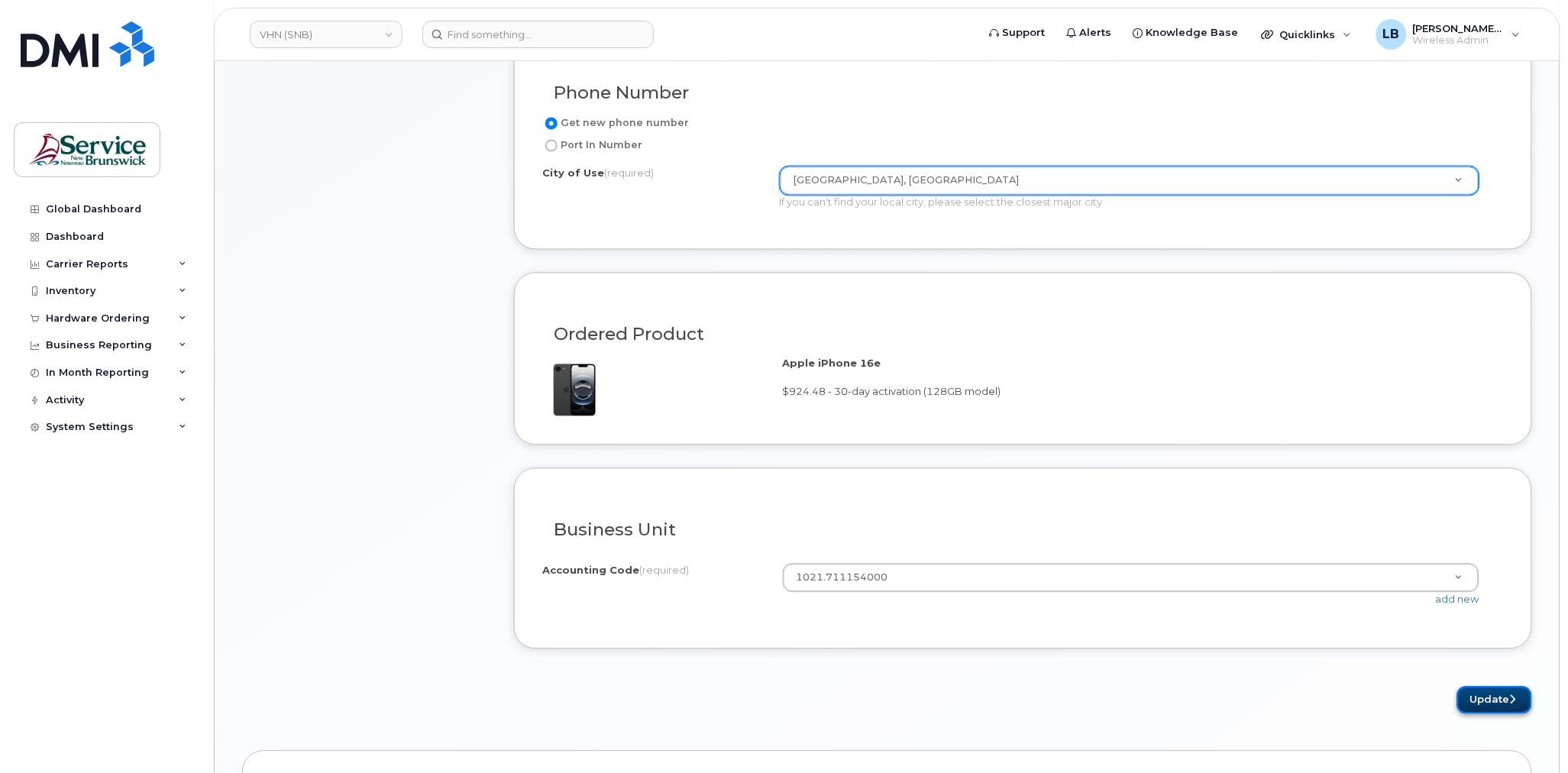
click at [1494, 706] on button "Update" at bounding box center [1495, 701] width 75 height 28
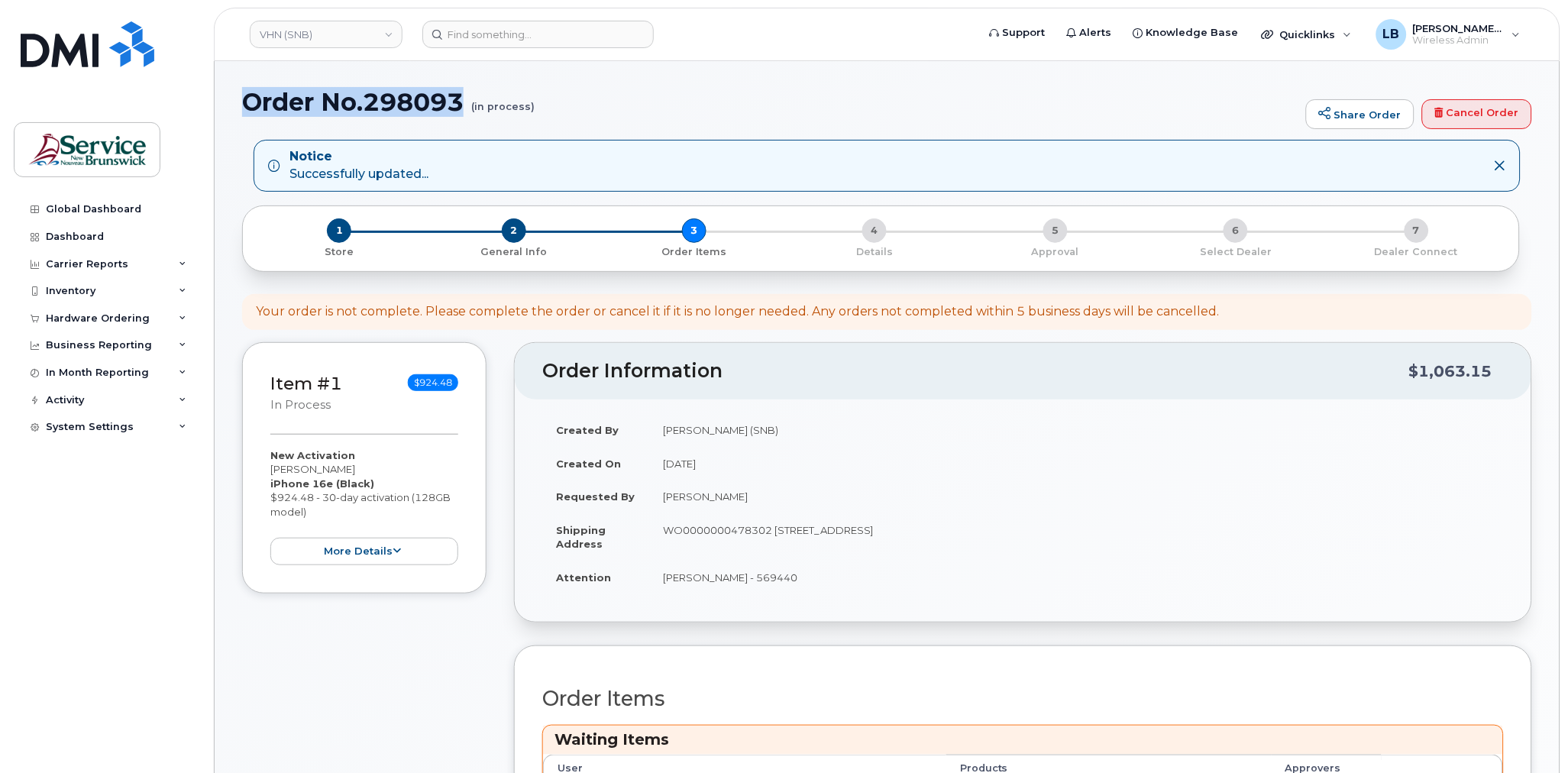
drag, startPoint x: 464, startPoint y: 100, endPoint x: 242, endPoint y: 108, distance: 222.1
click at [242, 108] on h1 "Order No.298093 (in process)" at bounding box center [770, 101] width 1056 height 26
copy h1 "Order No.298093"
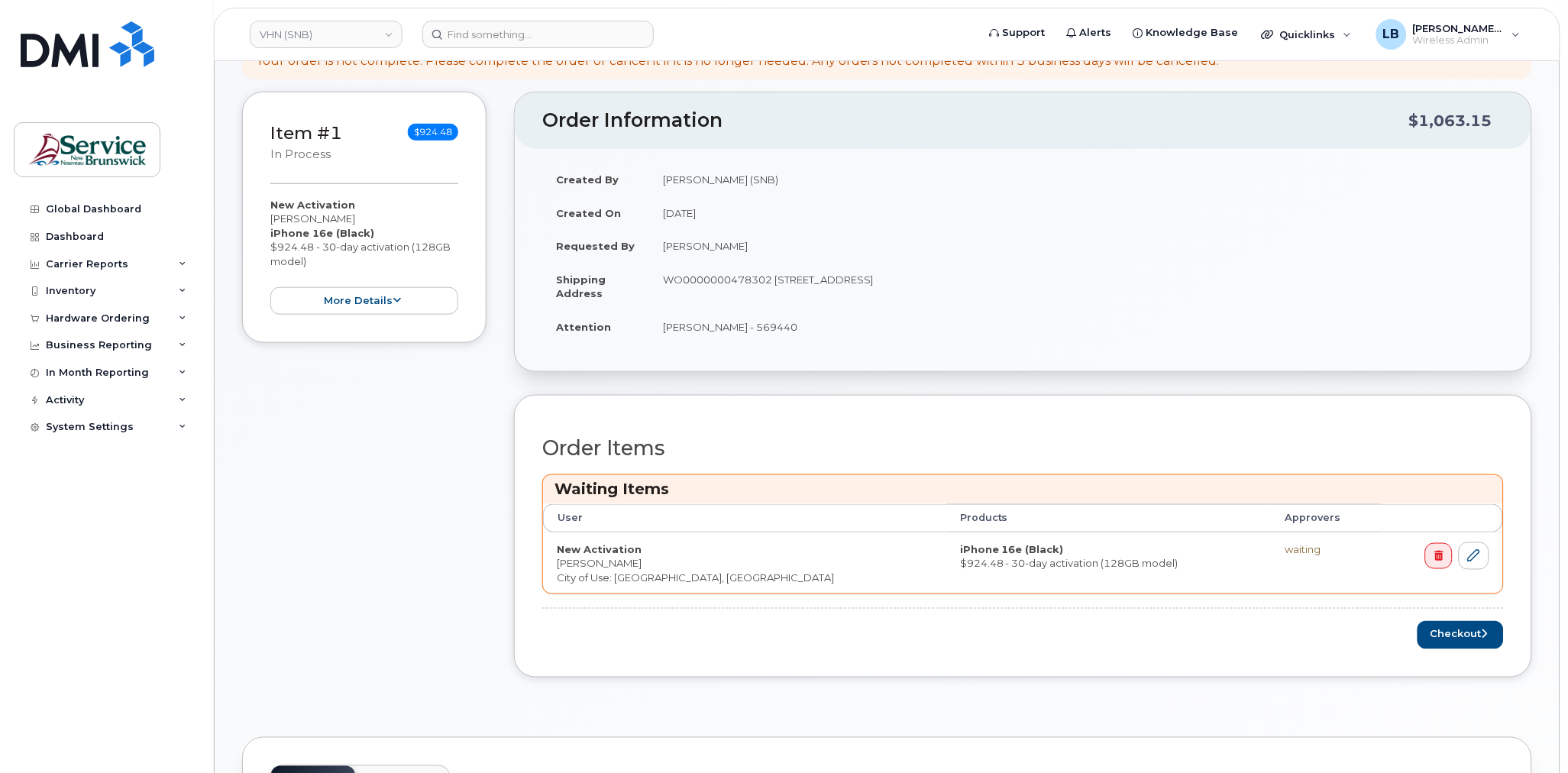
scroll to position [509, 0]
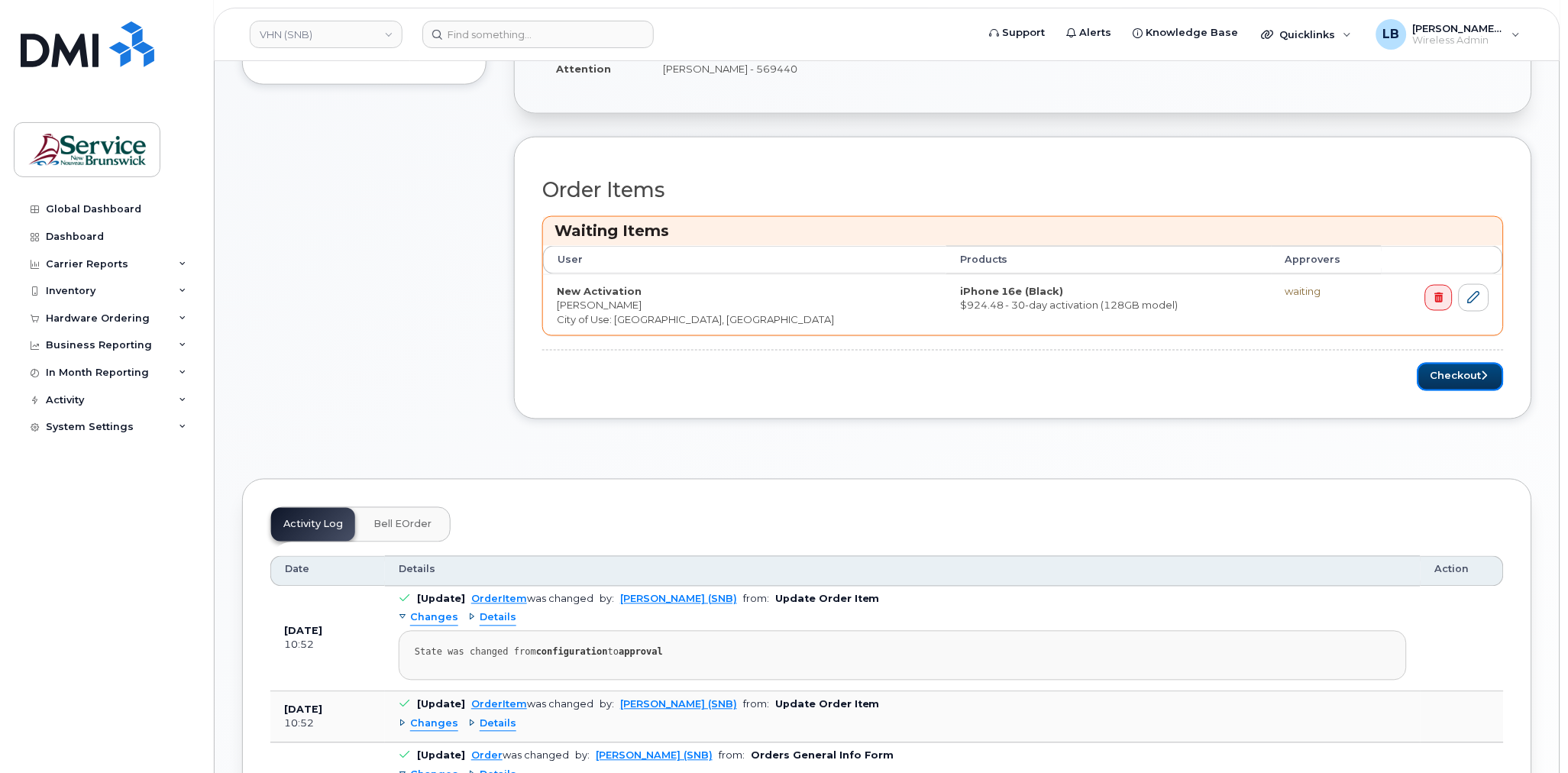
drag, startPoint x: 1453, startPoint y: 370, endPoint x: 1568, endPoint y: 363, distance: 115.2
click at [1453, 370] on button "Checkout" at bounding box center [1461, 376] width 87 height 28
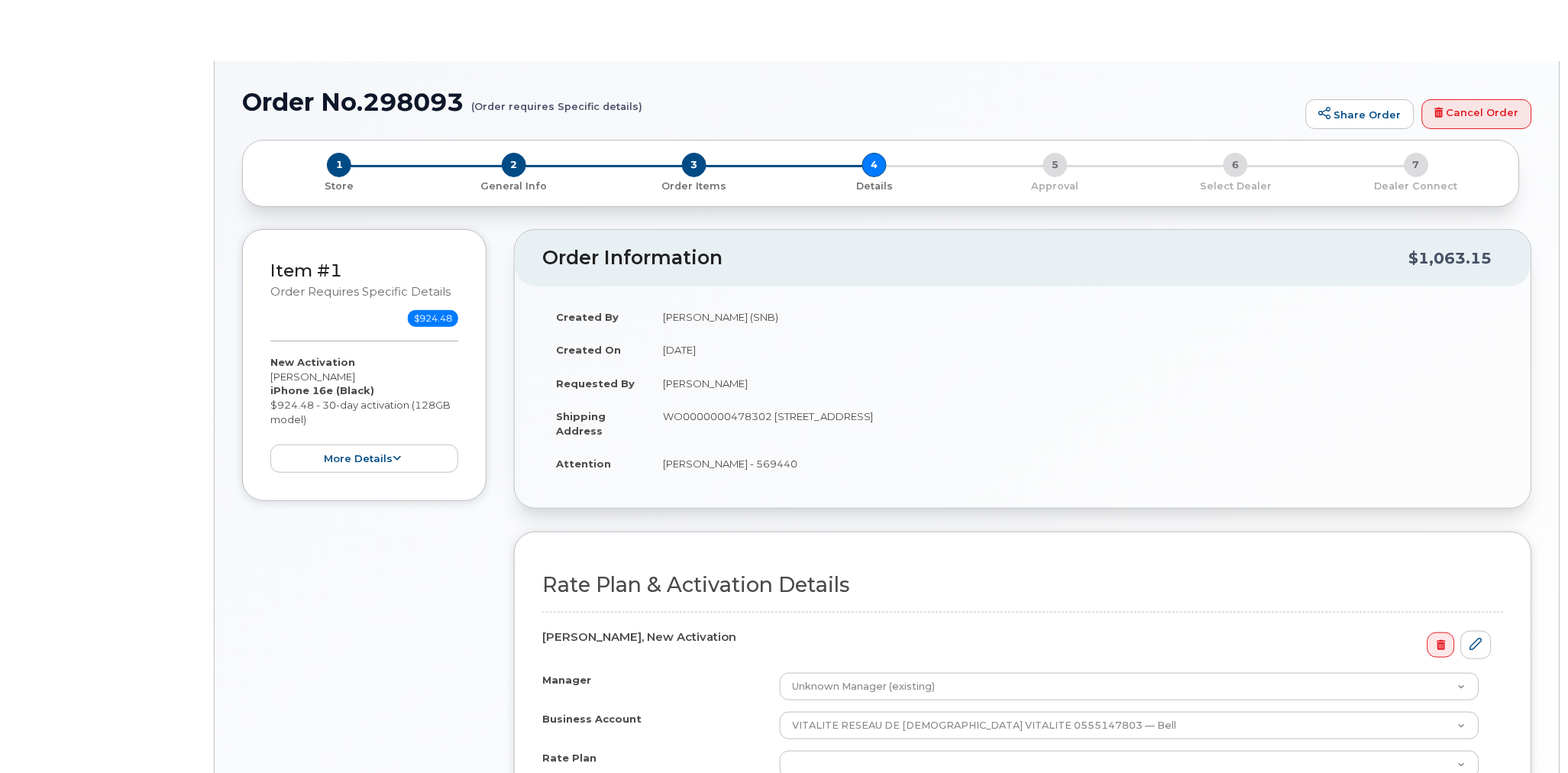
select select "GNB BYOD Smartphone Flex 30D"
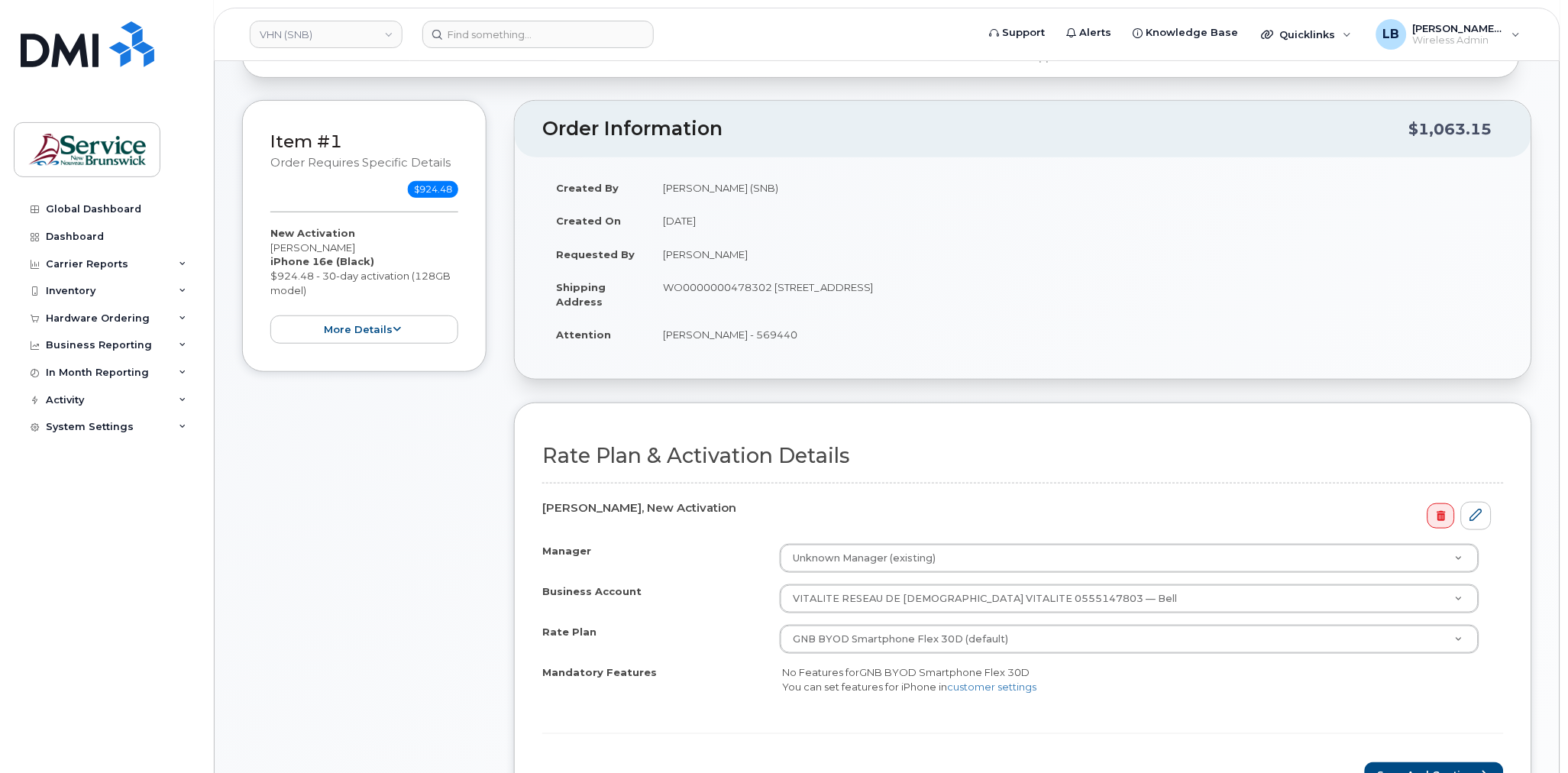
scroll to position [339, 0]
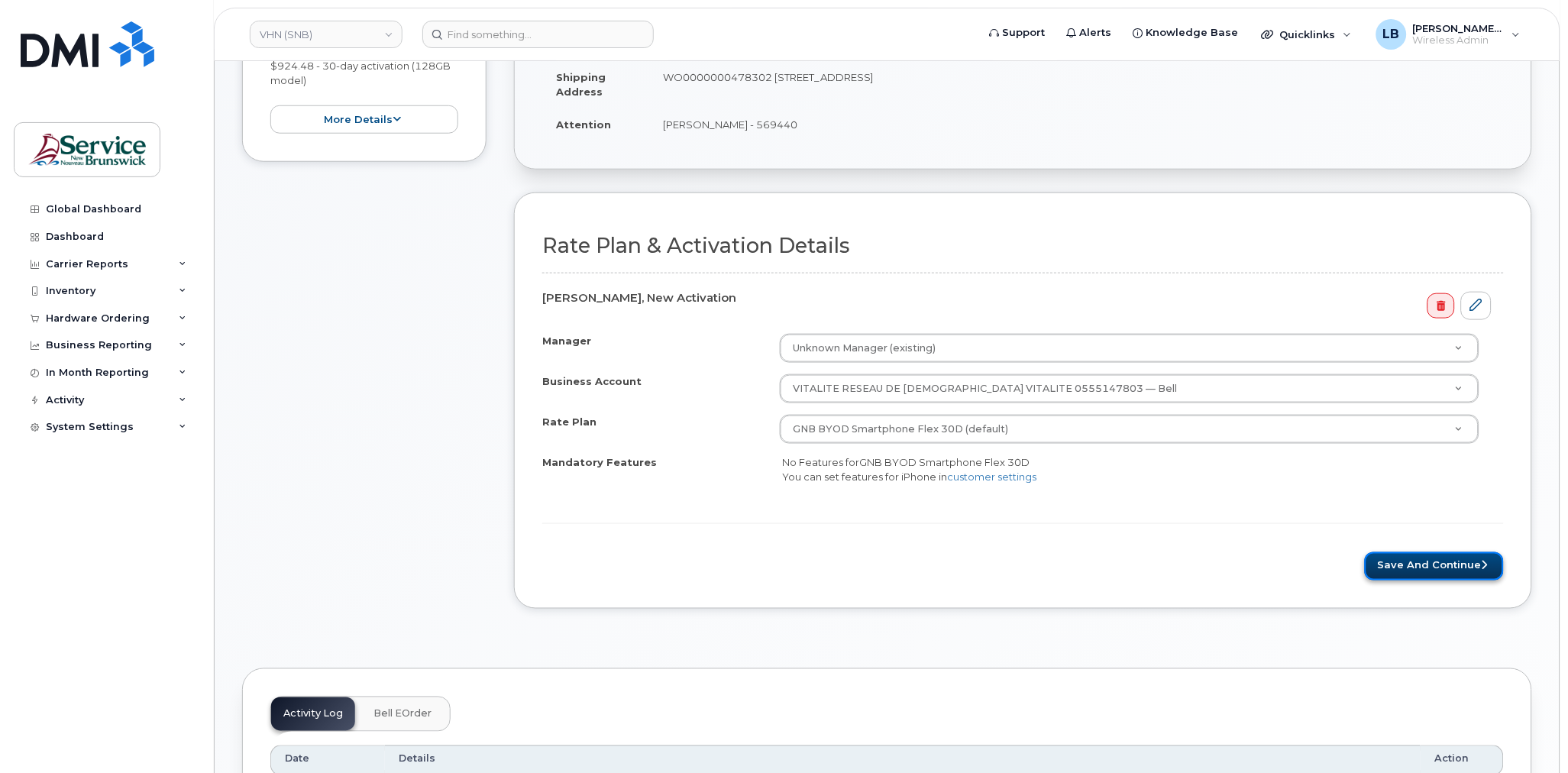
click at [1451, 568] on button "Save and Continue" at bounding box center [1434, 566] width 139 height 28
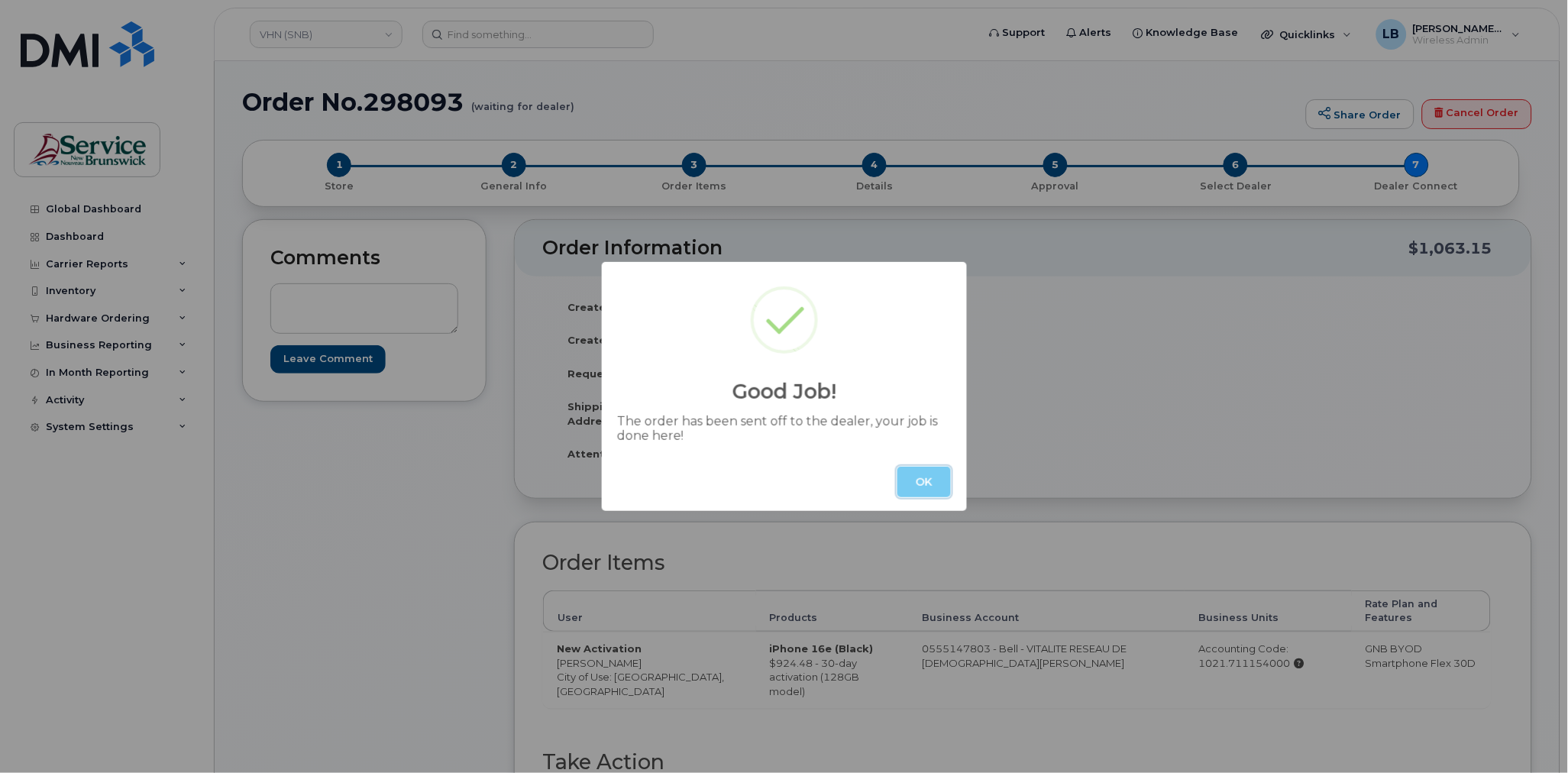
click at [921, 483] on button "OK" at bounding box center [924, 482] width 54 height 30
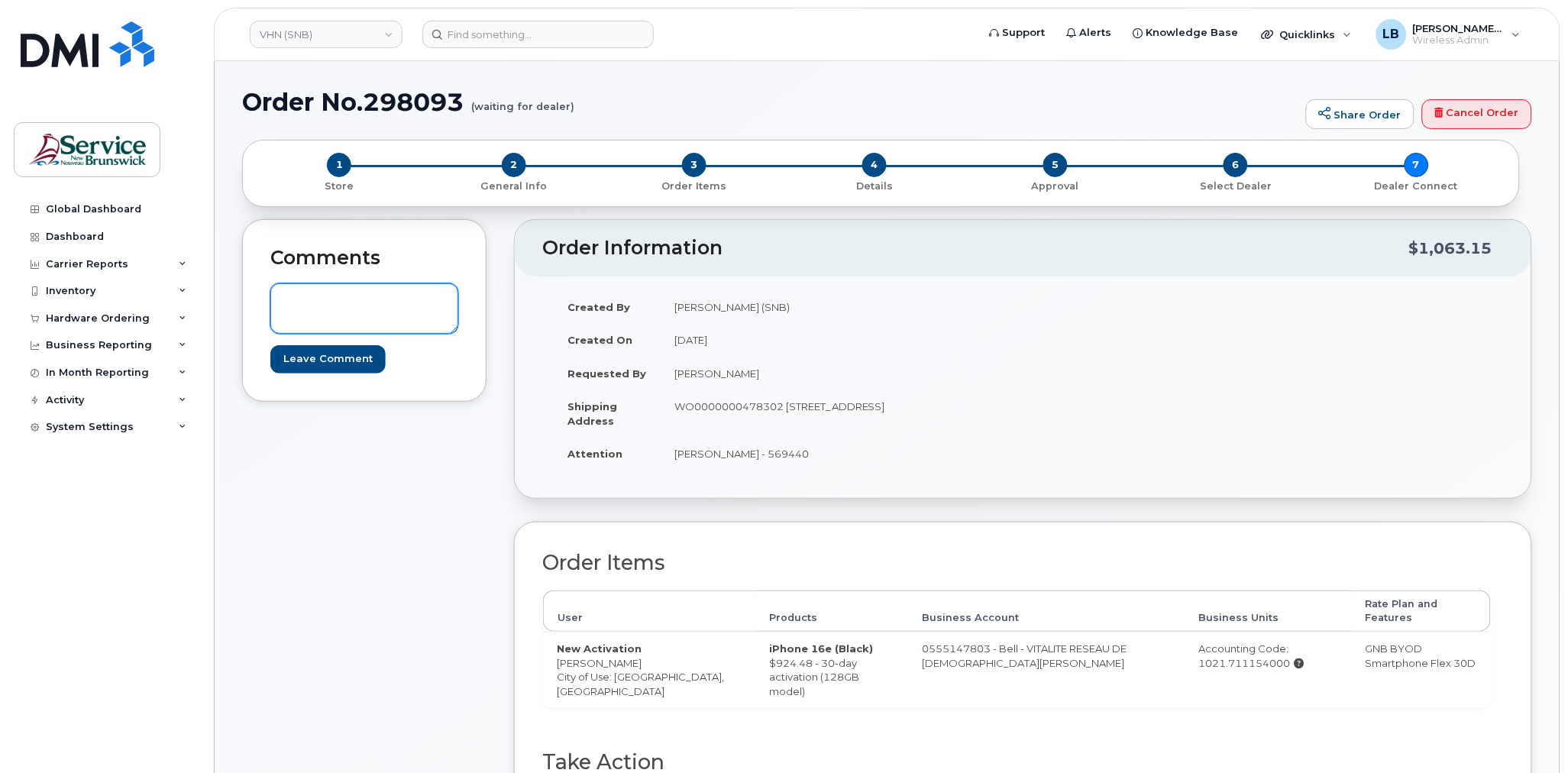
click at [381, 309] on textarea at bounding box center [364, 309] width 188 height 51
paste textarea "DWP Request ID: 569440"
type textarea "DWP Request ID: 569440"
click at [341, 364] on input "Leave Comment" at bounding box center [328, 359] width 115 height 28
type input "Create Event"
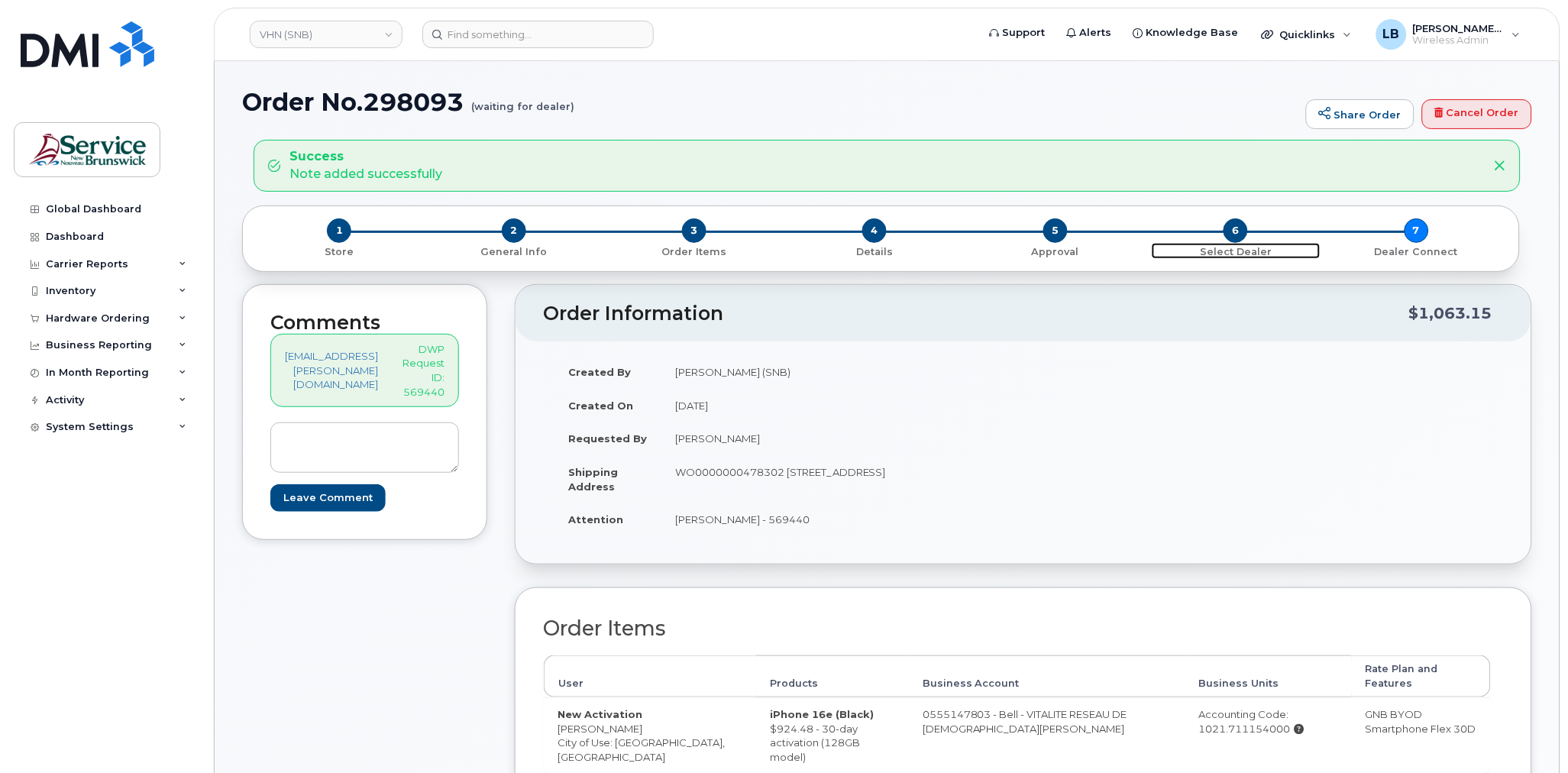
click at [1229, 239] on span "6" at bounding box center [1236, 230] width 24 height 24
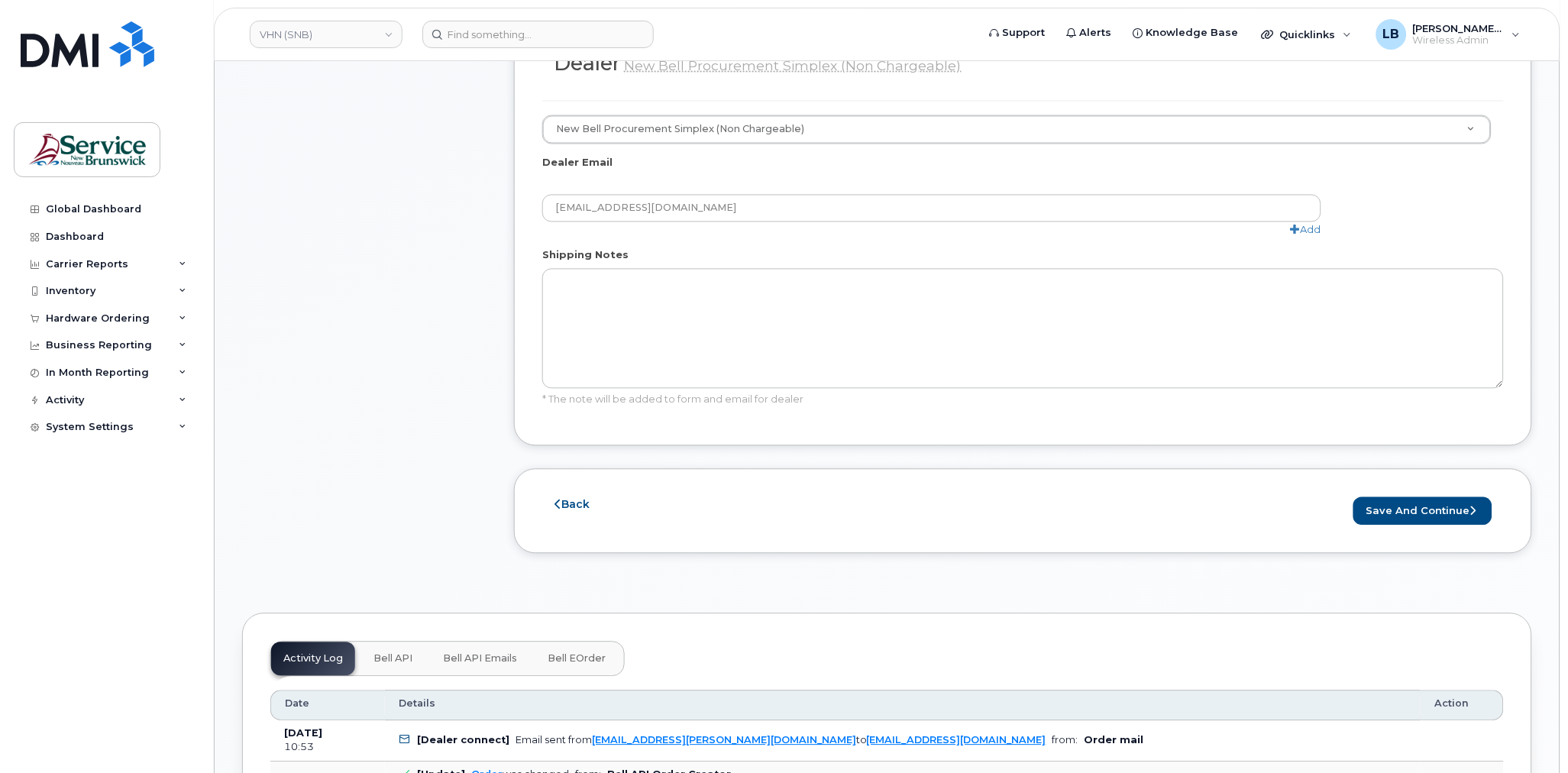
scroll to position [85, 0]
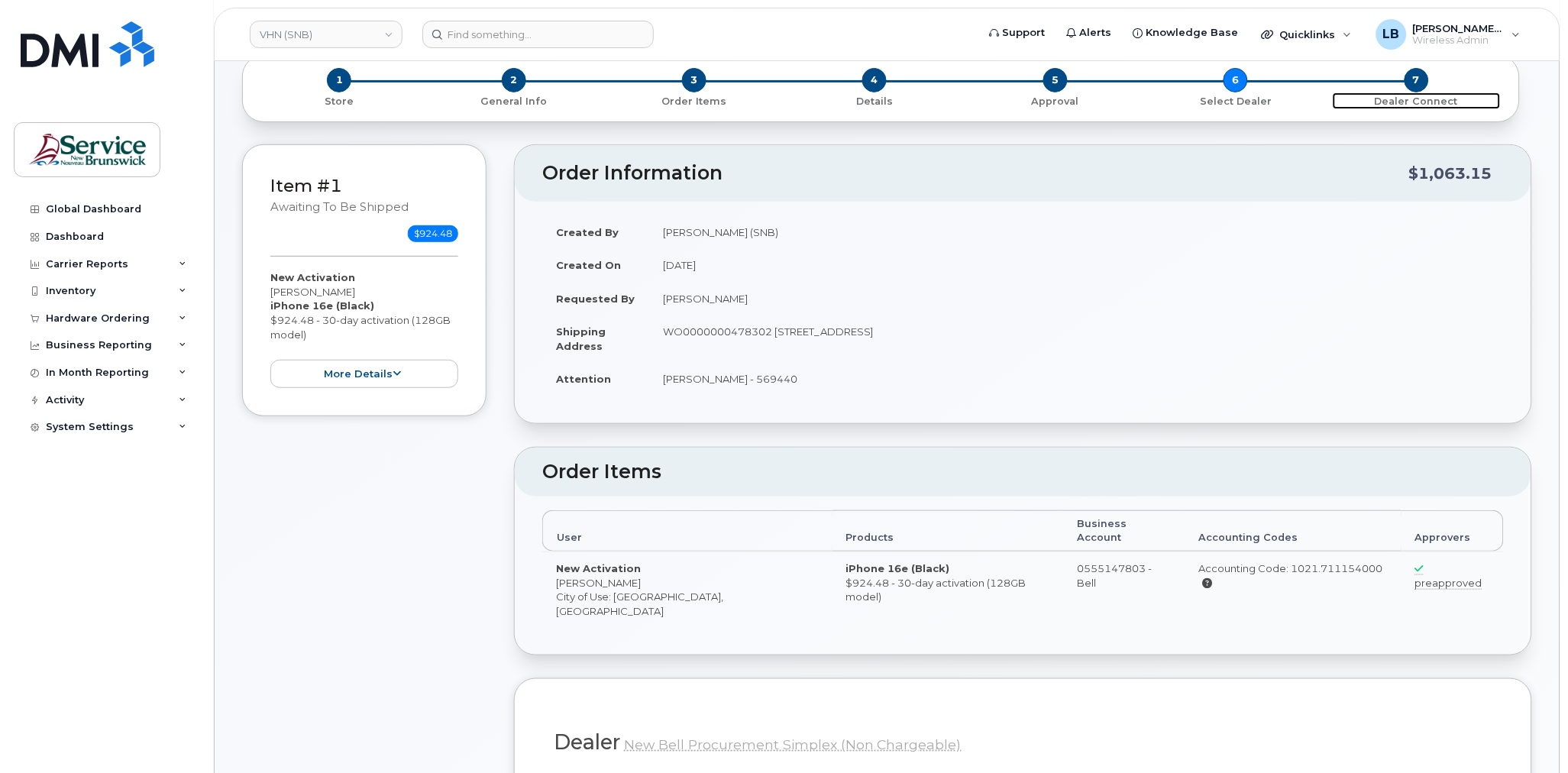
click at [1400, 97] on p "Dealer Connect" at bounding box center [1417, 101] width 168 height 14
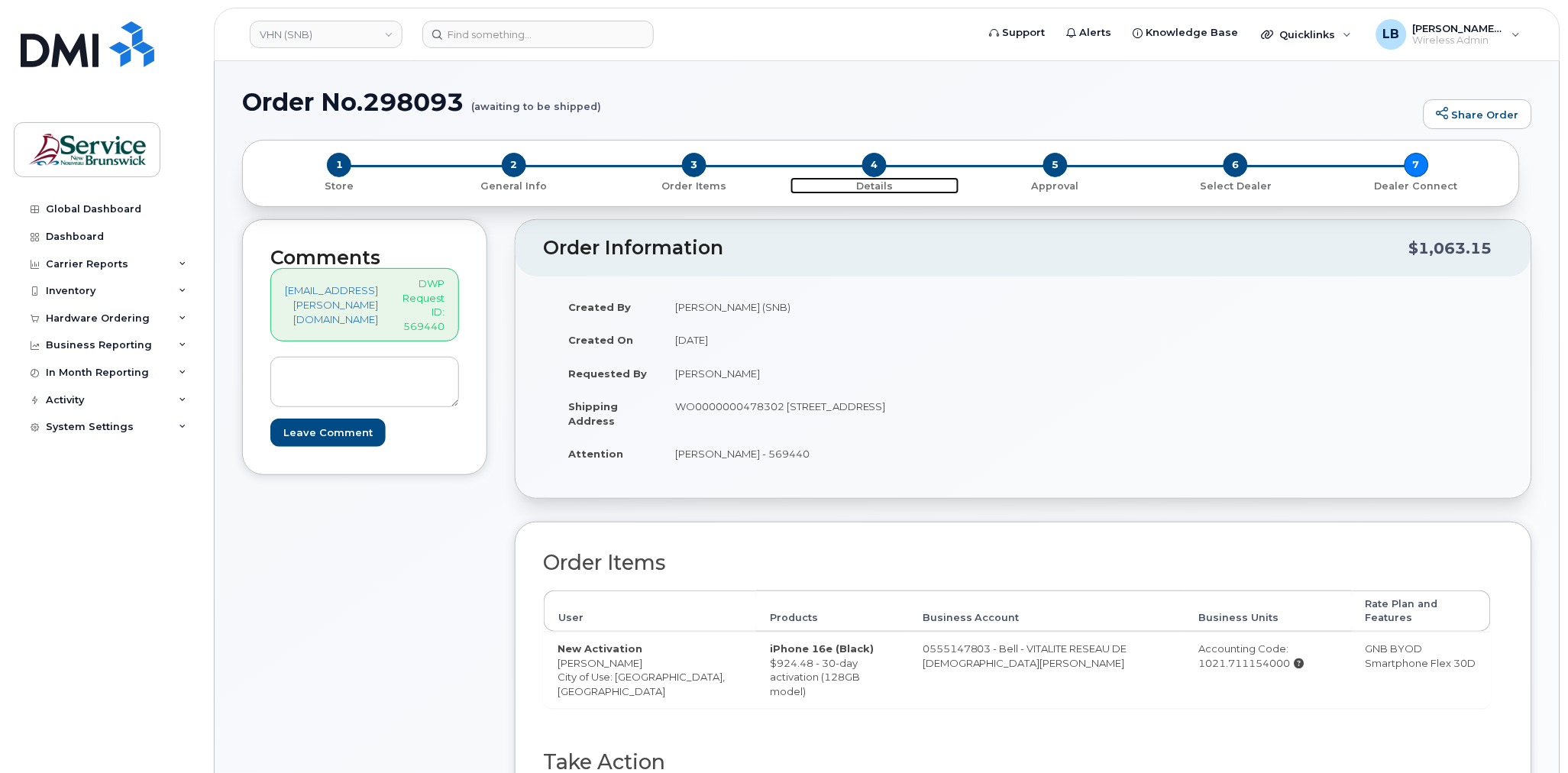
click at [861, 181] on p "Details" at bounding box center [874, 186] width 168 height 14
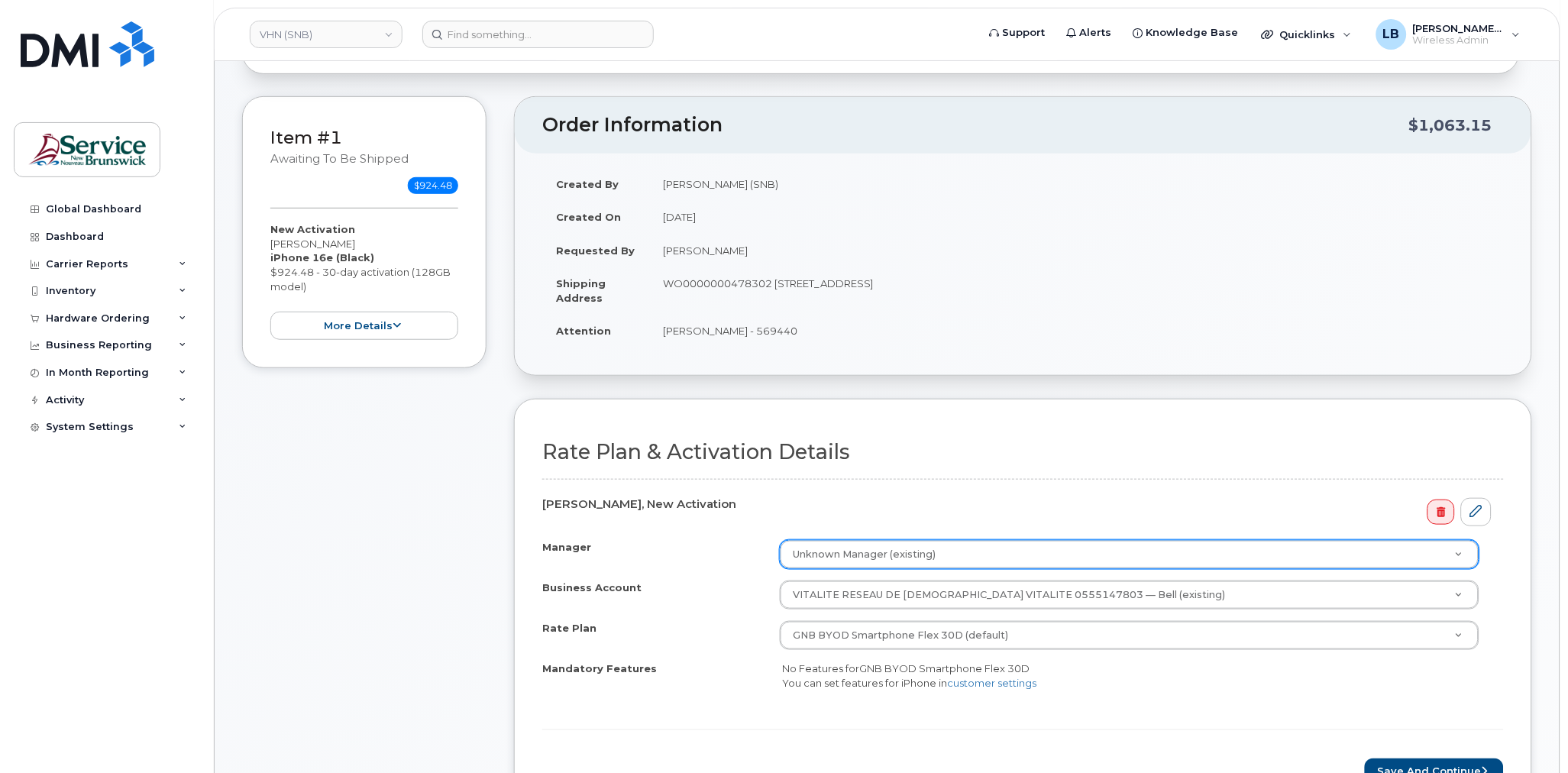
scroll to position [254, 0]
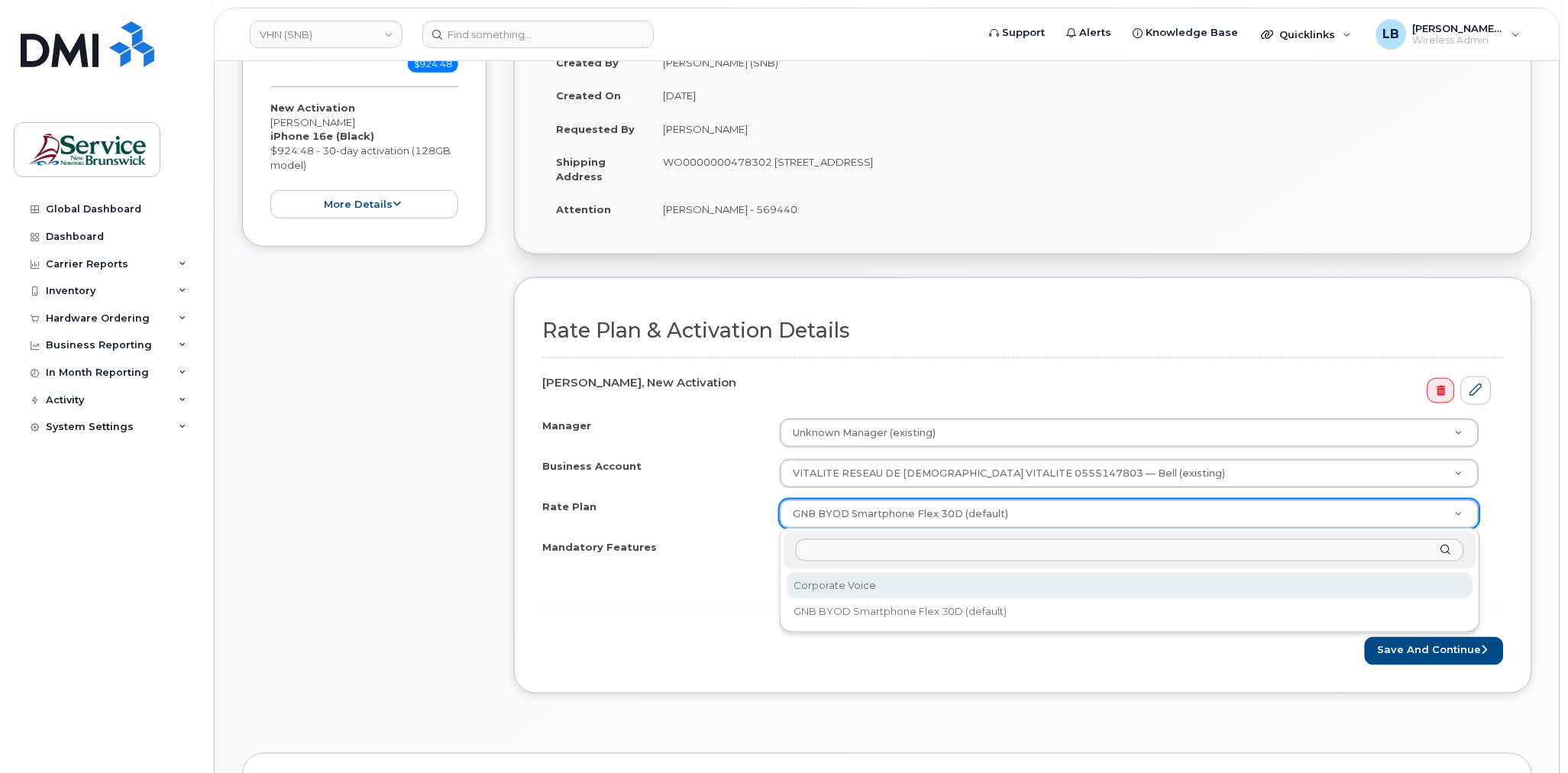
select select "Corporate Voice"
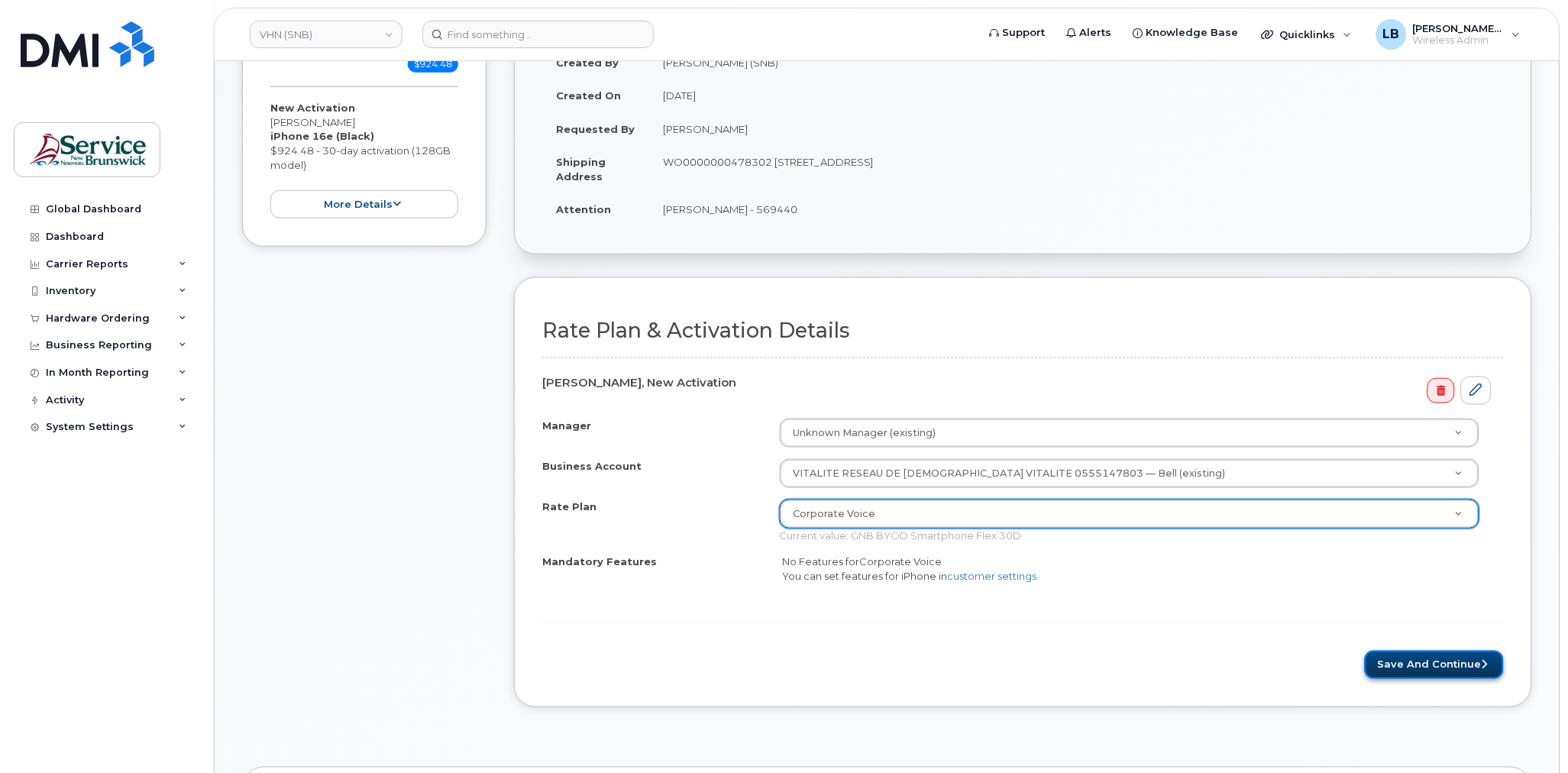
click at [1405, 666] on button "Save and Continue" at bounding box center [1434, 665] width 139 height 28
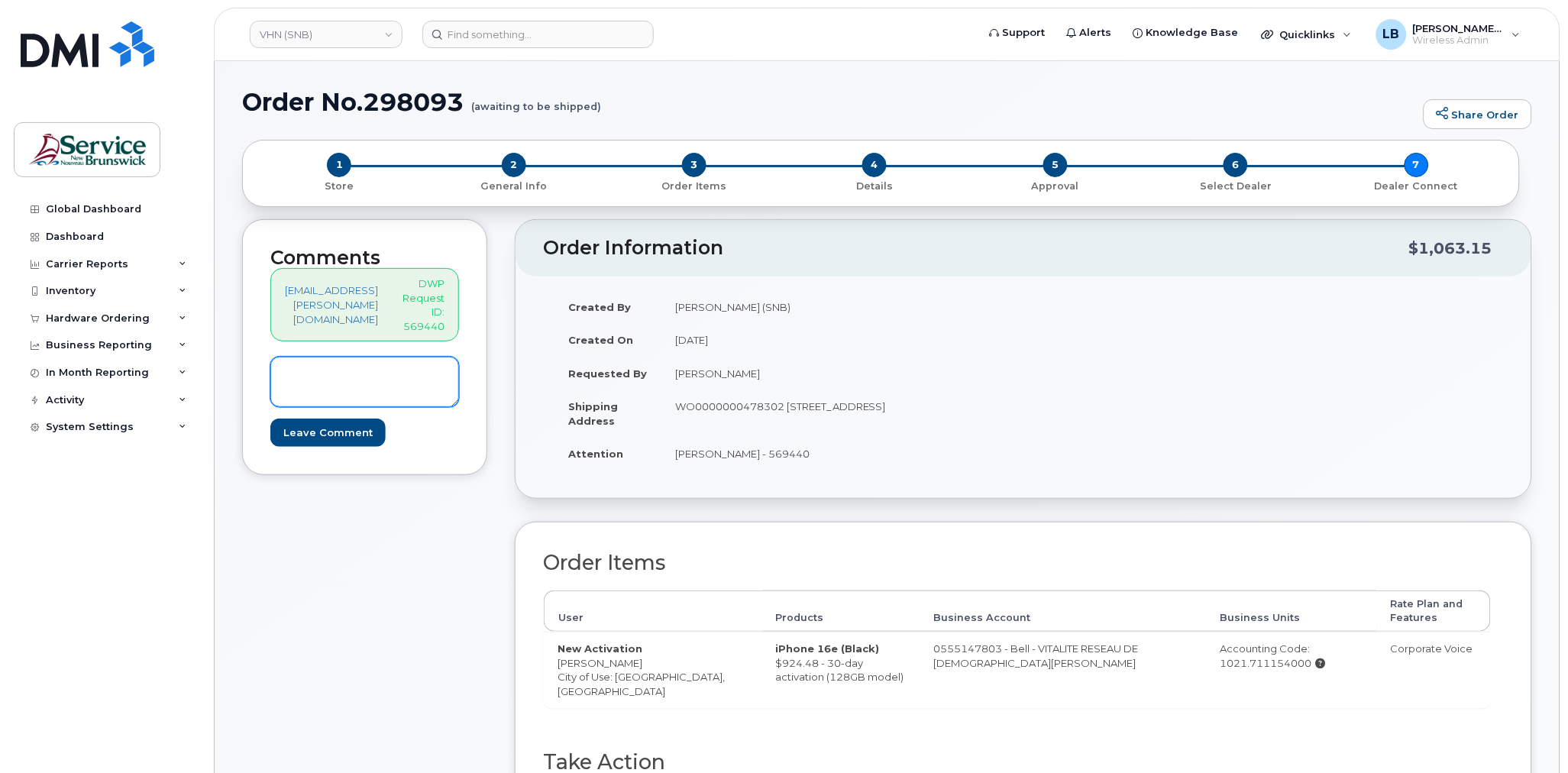
click at [399, 376] on textarea at bounding box center [365, 382] width 189 height 51
type textarea "Voice Only Iphone"
click at [349, 431] on input "Leave Comment" at bounding box center [328, 433] width 115 height 28
type input "Create Event"
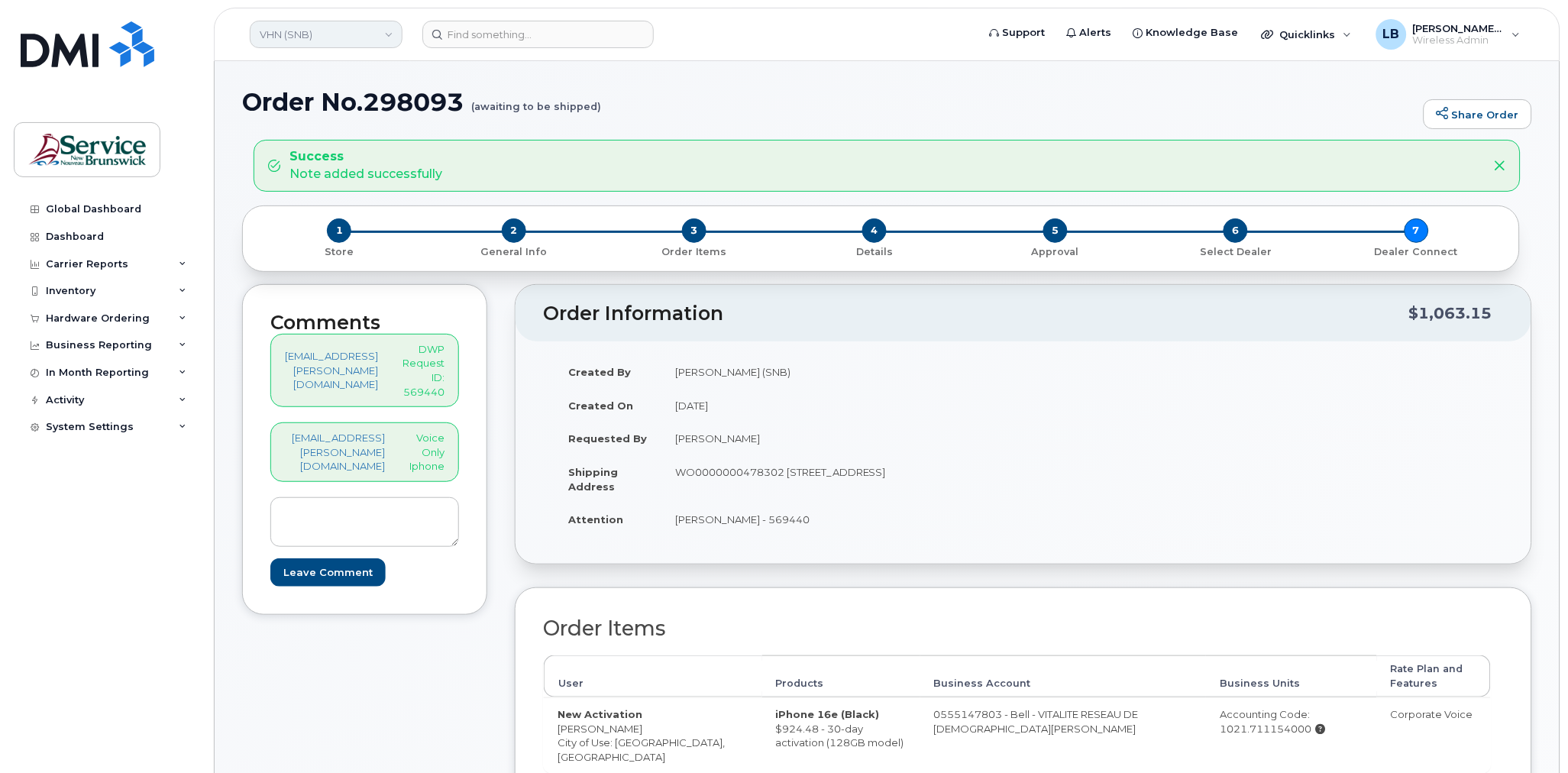
click at [306, 37] on link "VHN (SNB)" at bounding box center [325, 34] width 153 height 27
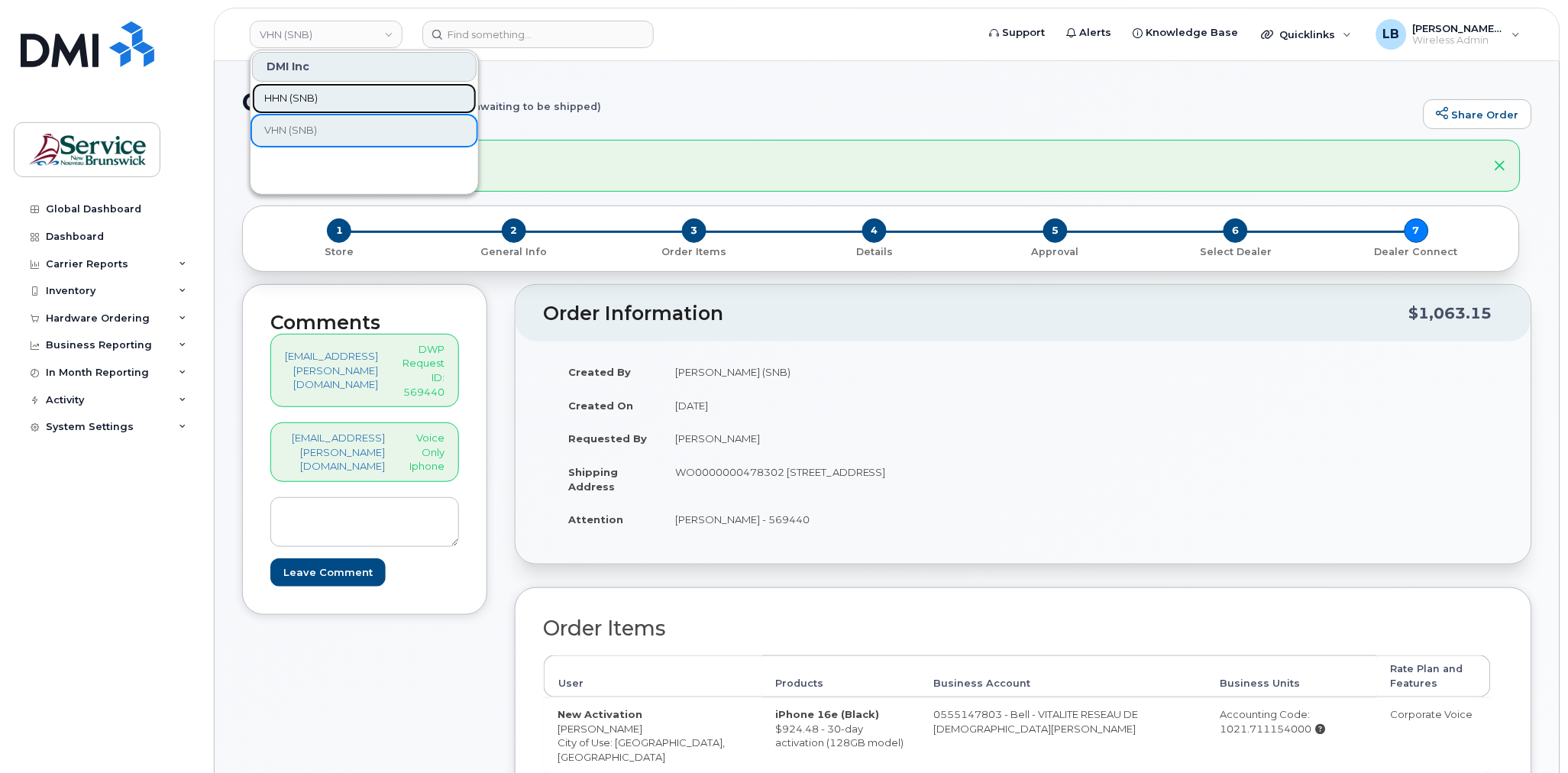
click at [320, 97] on link "HHN (SNB)" at bounding box center [364, 97] width 224 height 30
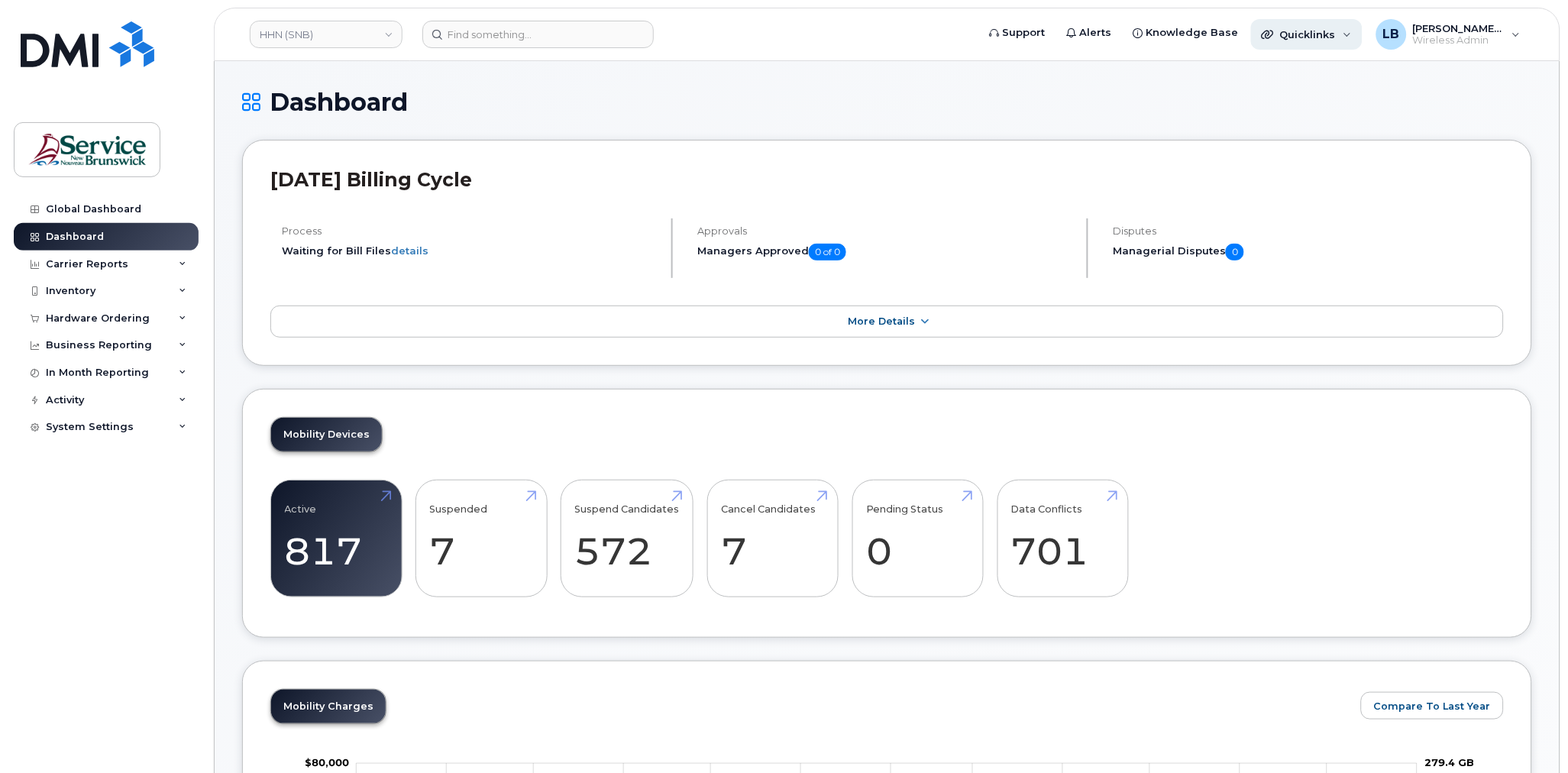
click at [1329, 35] on span "Quicklinks" at bounding box center [1308, 34] width 56 height 13
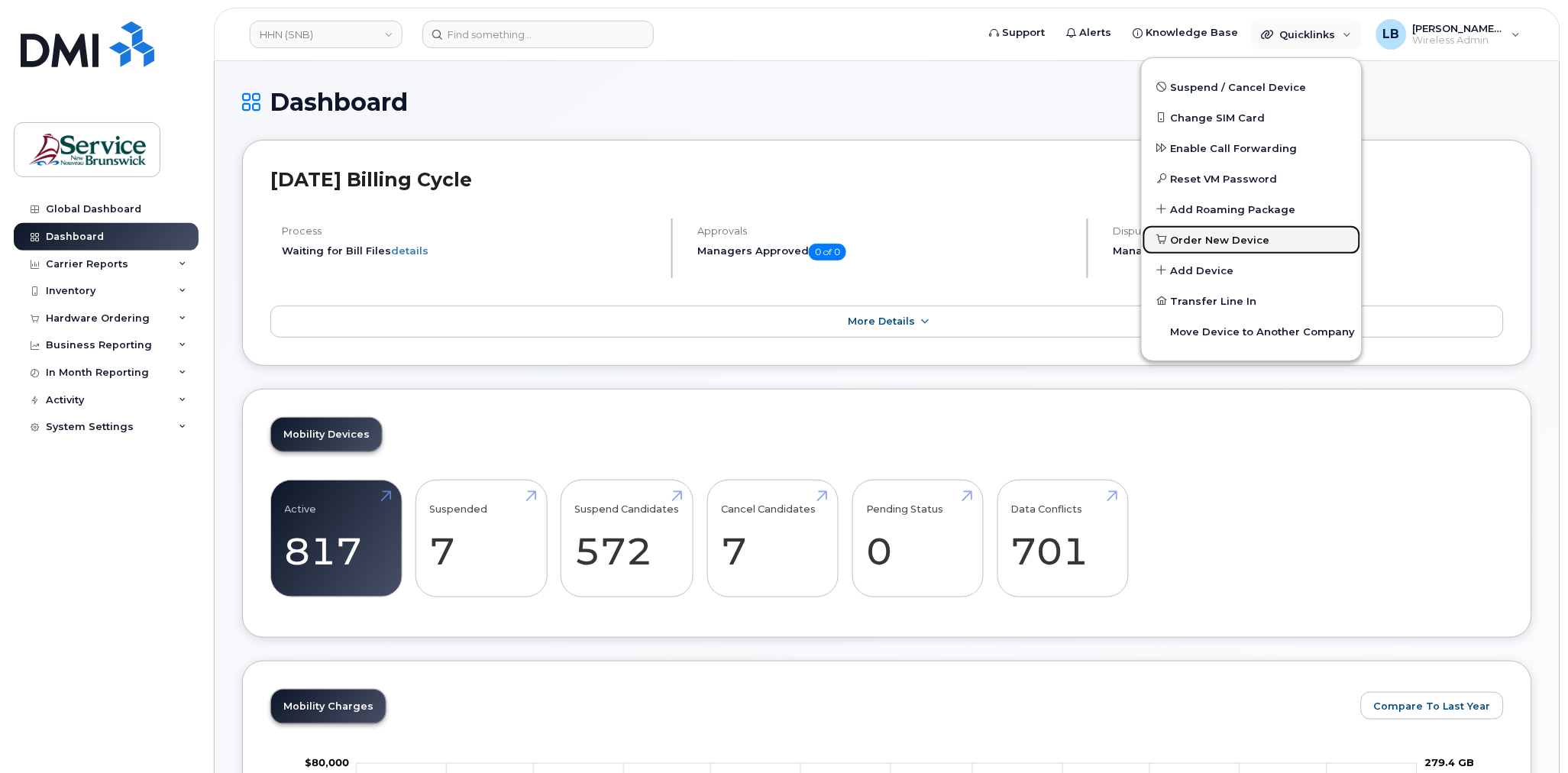
drag, startPoint x: 1245, startPoint y: 237, endPoint x: 1572, endPoint y: 246, distance: 327.1
click at [1245, 237] on span "Order New Device" at bounding box center [1221, 241] width 99 height 16
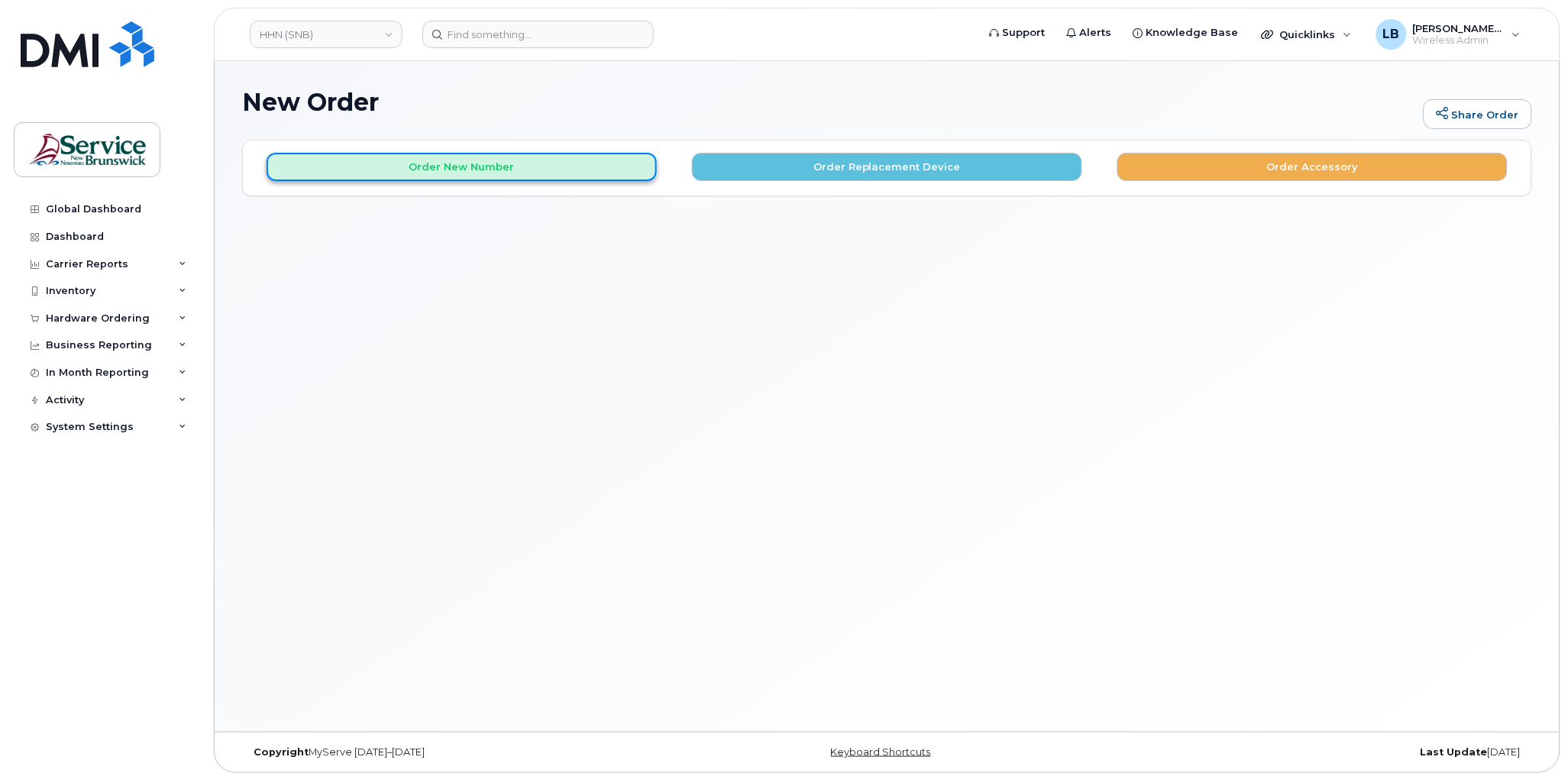
click at [564, 164] on button "Order New Number" at bounding box center [462, 167] width 391 height 28
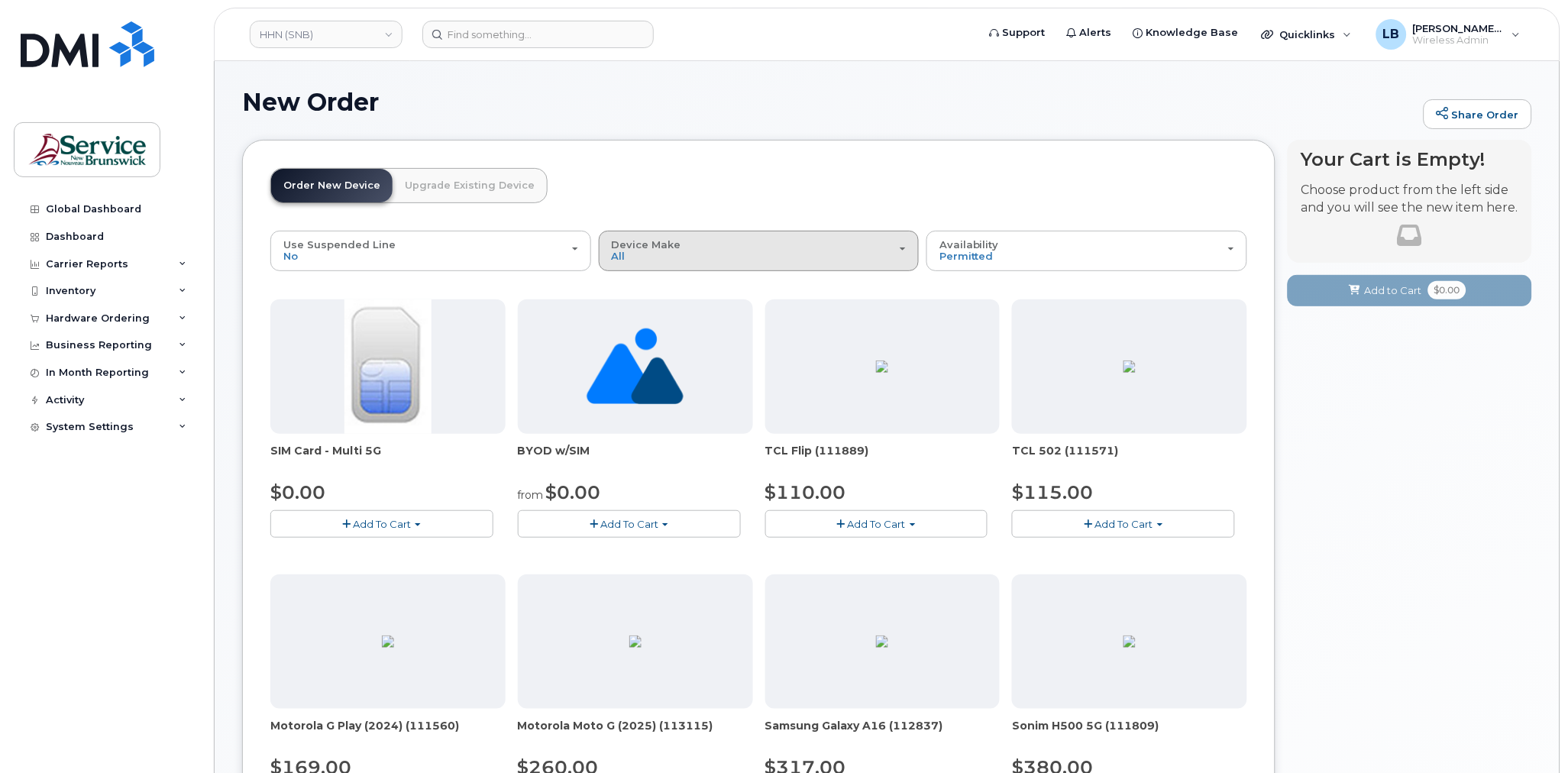
click at [649, 236] on button "Device Make All Aircard Android Cell Phone HUB iPhone Tablet Unknown" at bounding box center [759, 251] width 321 height 40
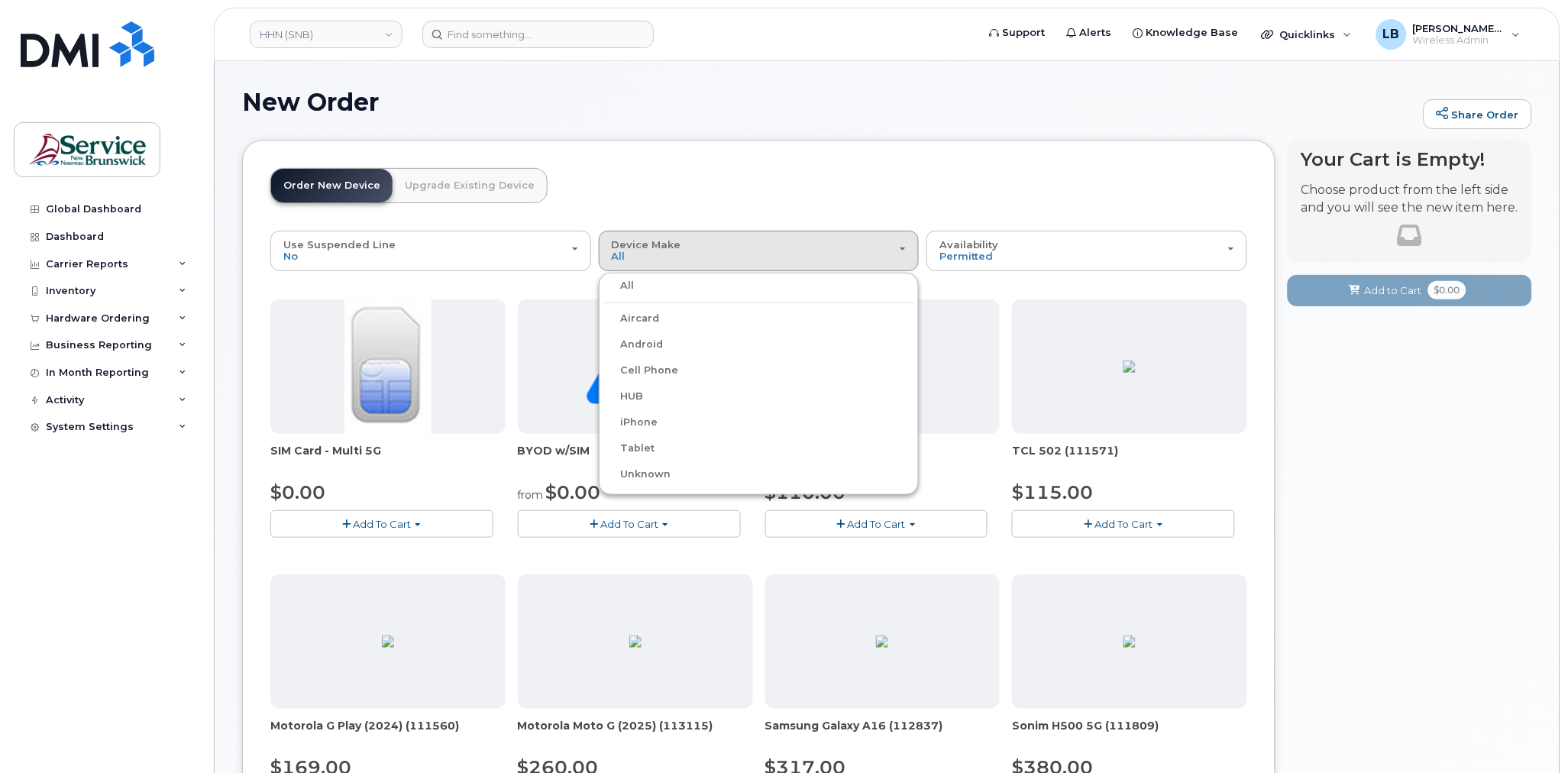
click at [636, 419] on label "iPhone" at bounding box center [631, 422] width 56 height 19
click at [0, 0] on input "iPhone" at bounding box center [0, 0] width 0 height 0
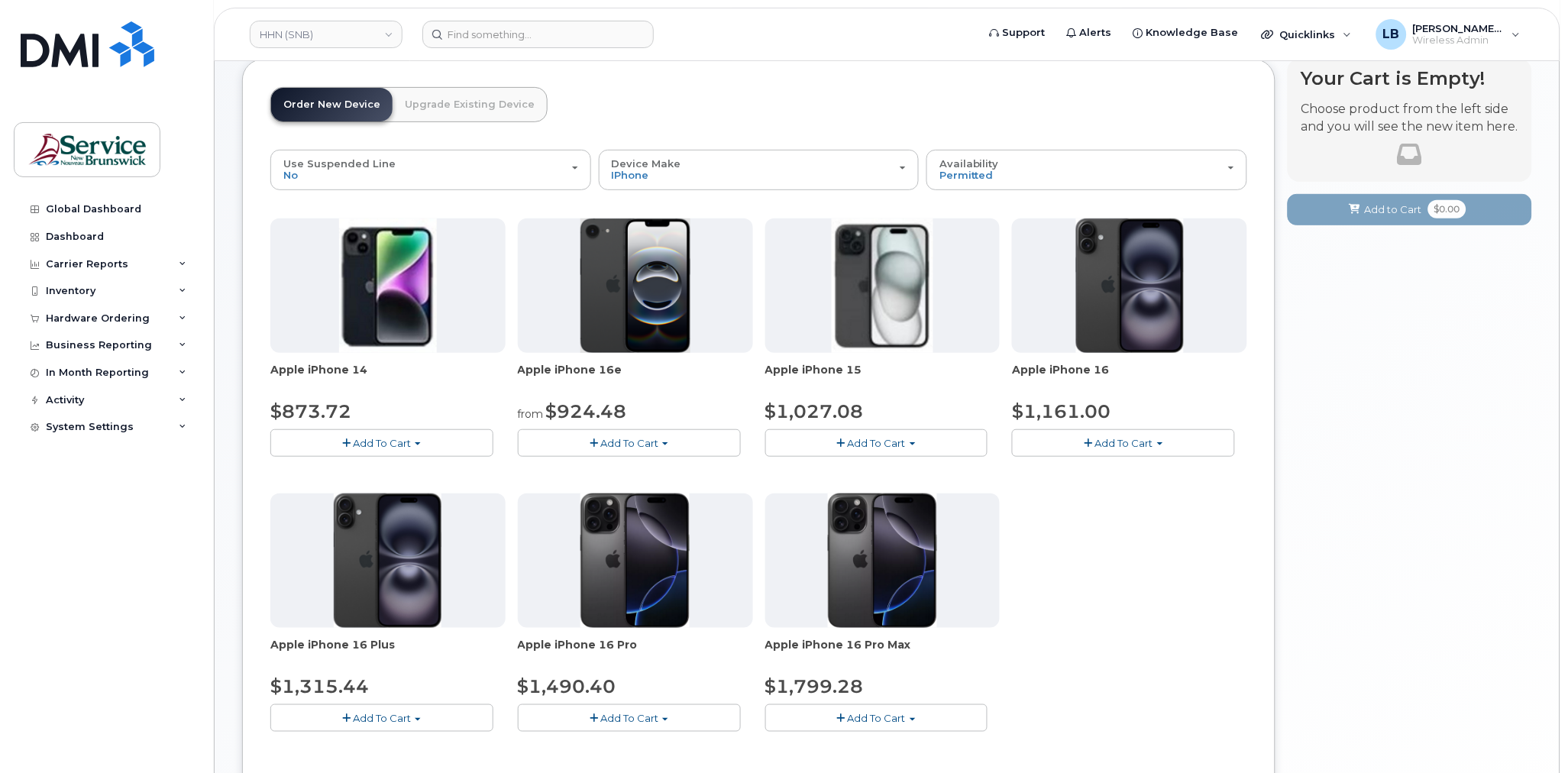
scroll to position [241, 0]
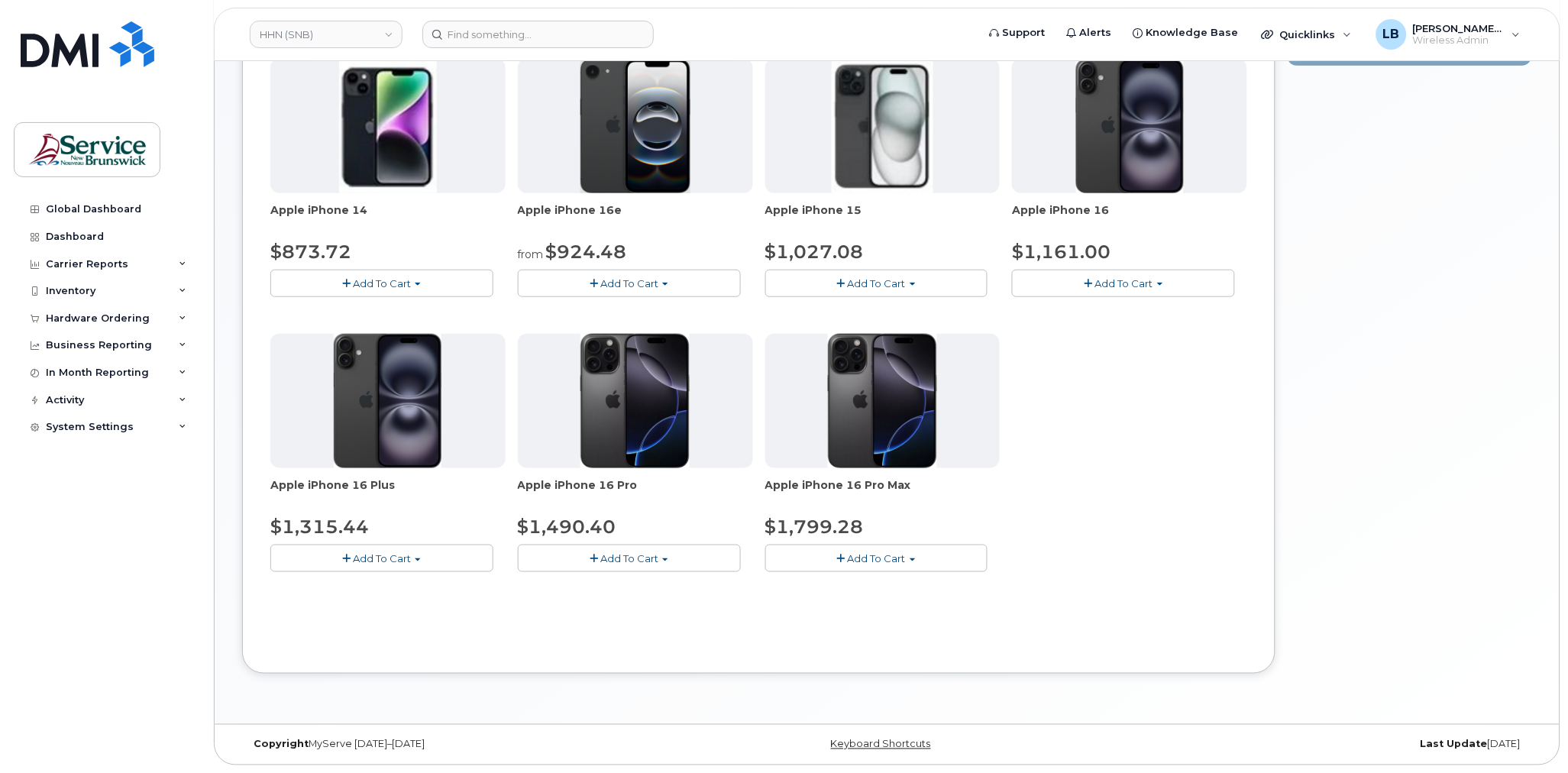
click at [683, 280] on button "Add To Cart" at bounding box center [629, 283] width 223 height 26
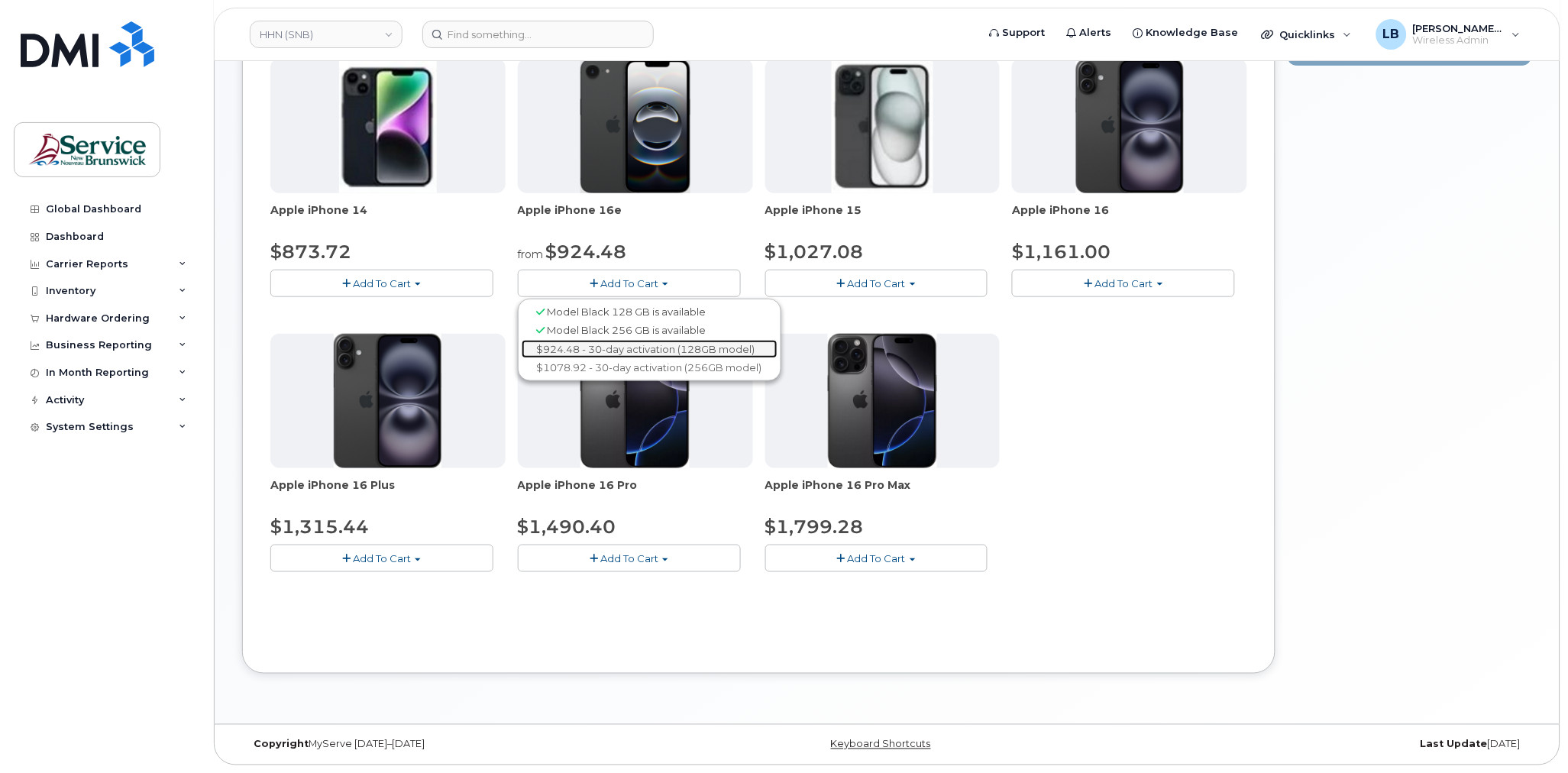
click at [629, 348] on link "$924.48 - 30-day activation (128GB model)" at bounding box center [649, 350] width 256 height 19
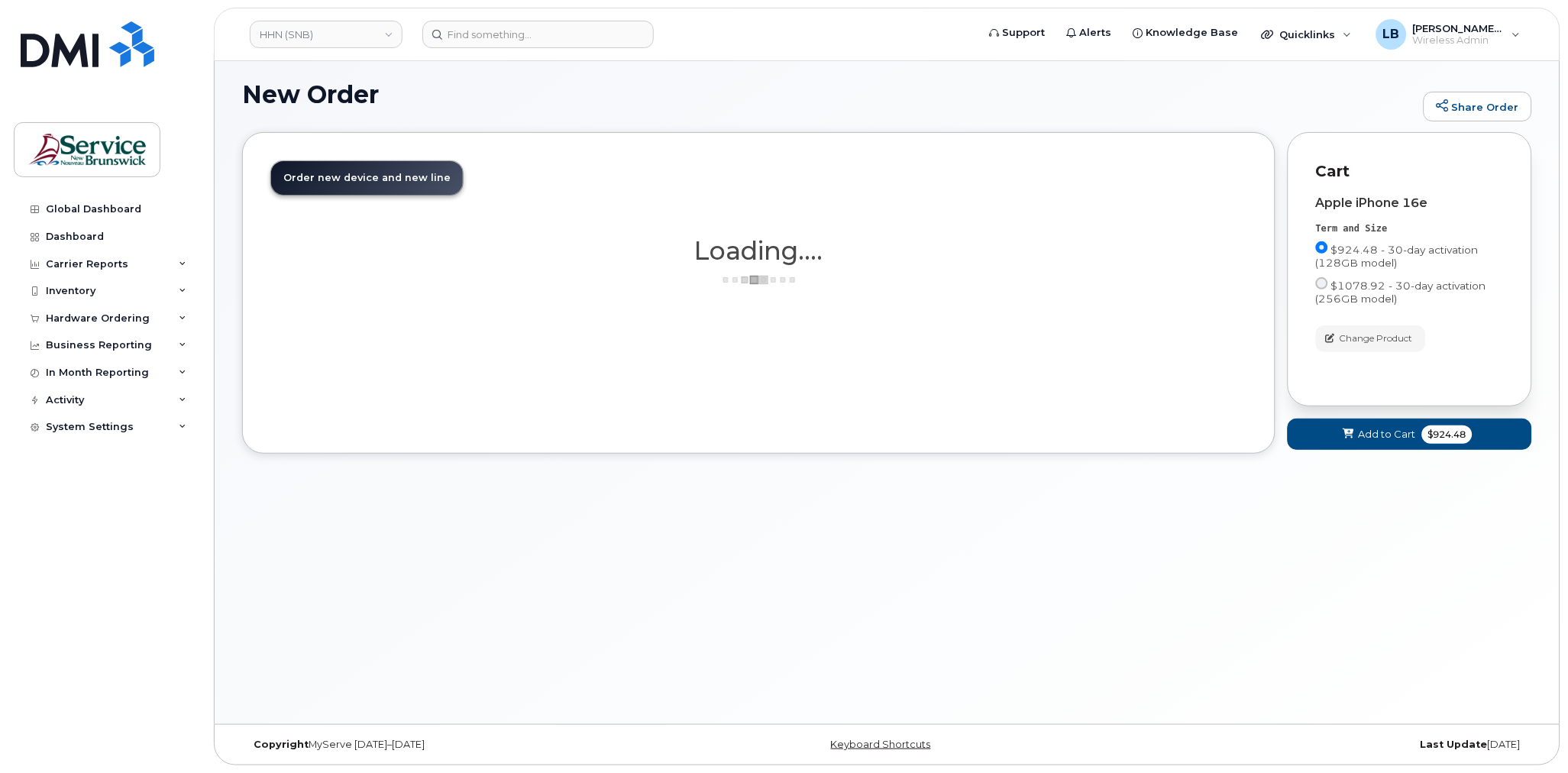
scroll to position [7, 0]
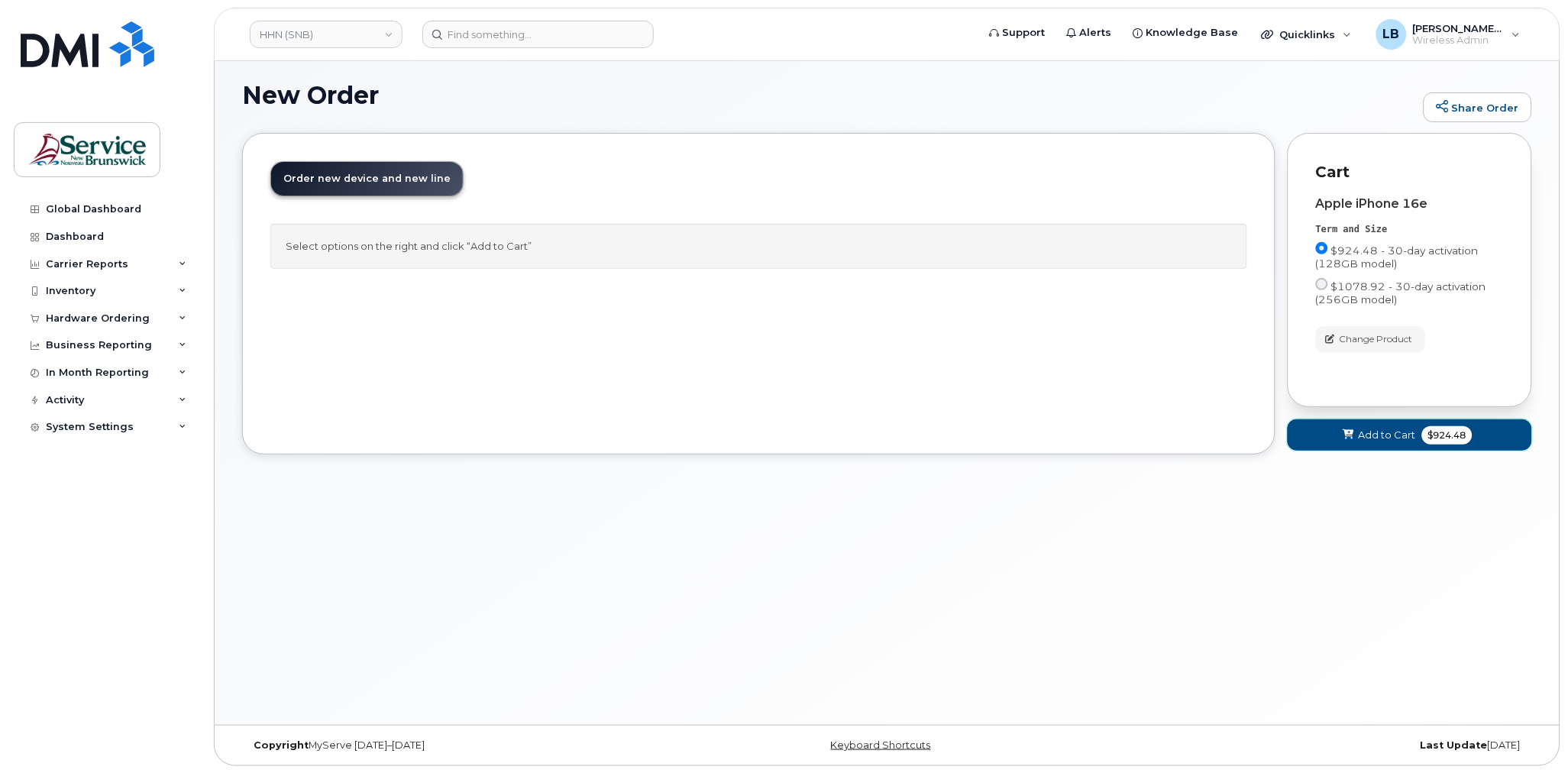
click at [1456, 437] on span "$924.48" at bounding box center [1448, 435] width 51 height 19
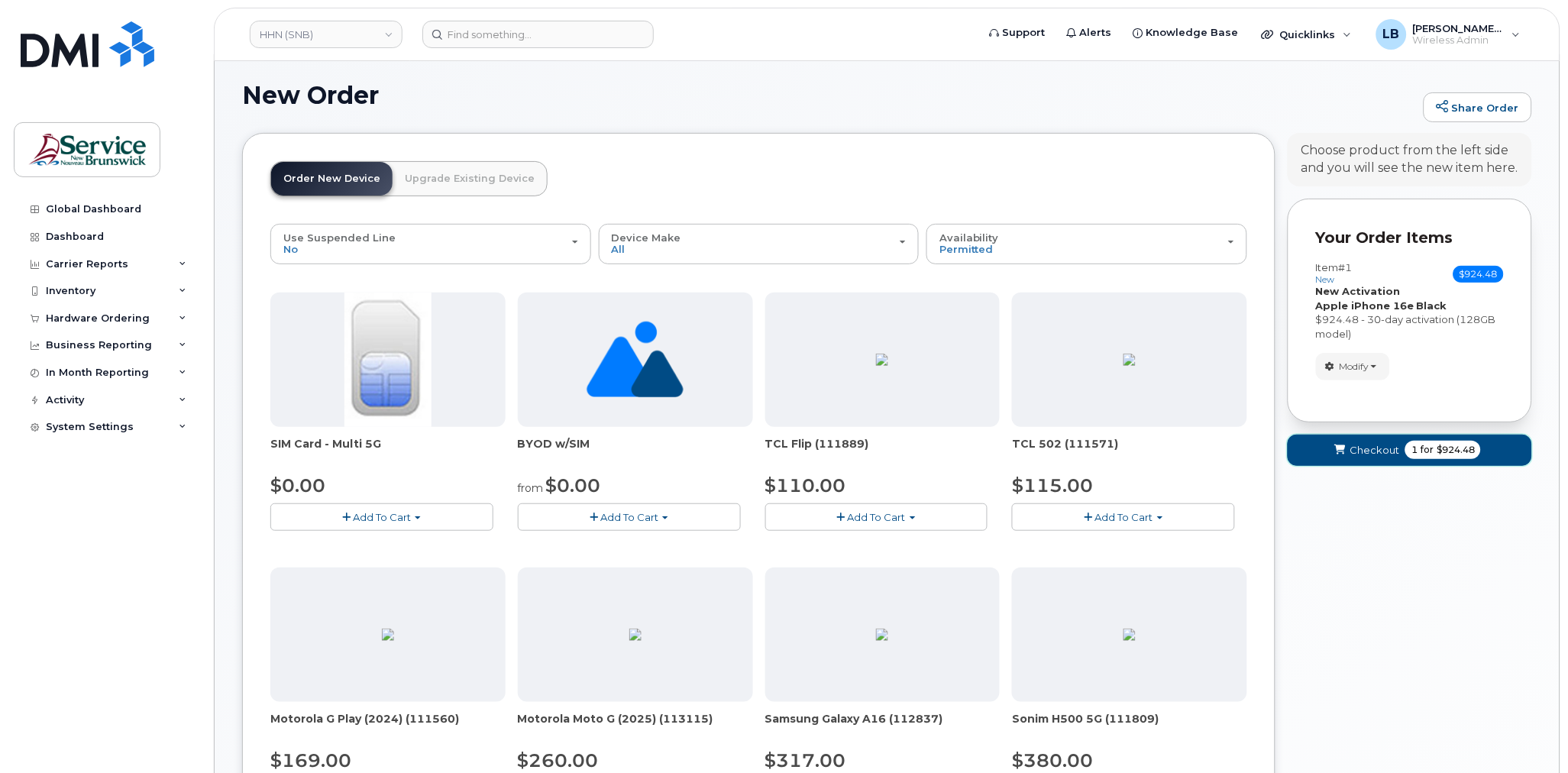
click at [1437, 444] on span "$924.48" at bounding box center [1456, 450] width 38 height 14
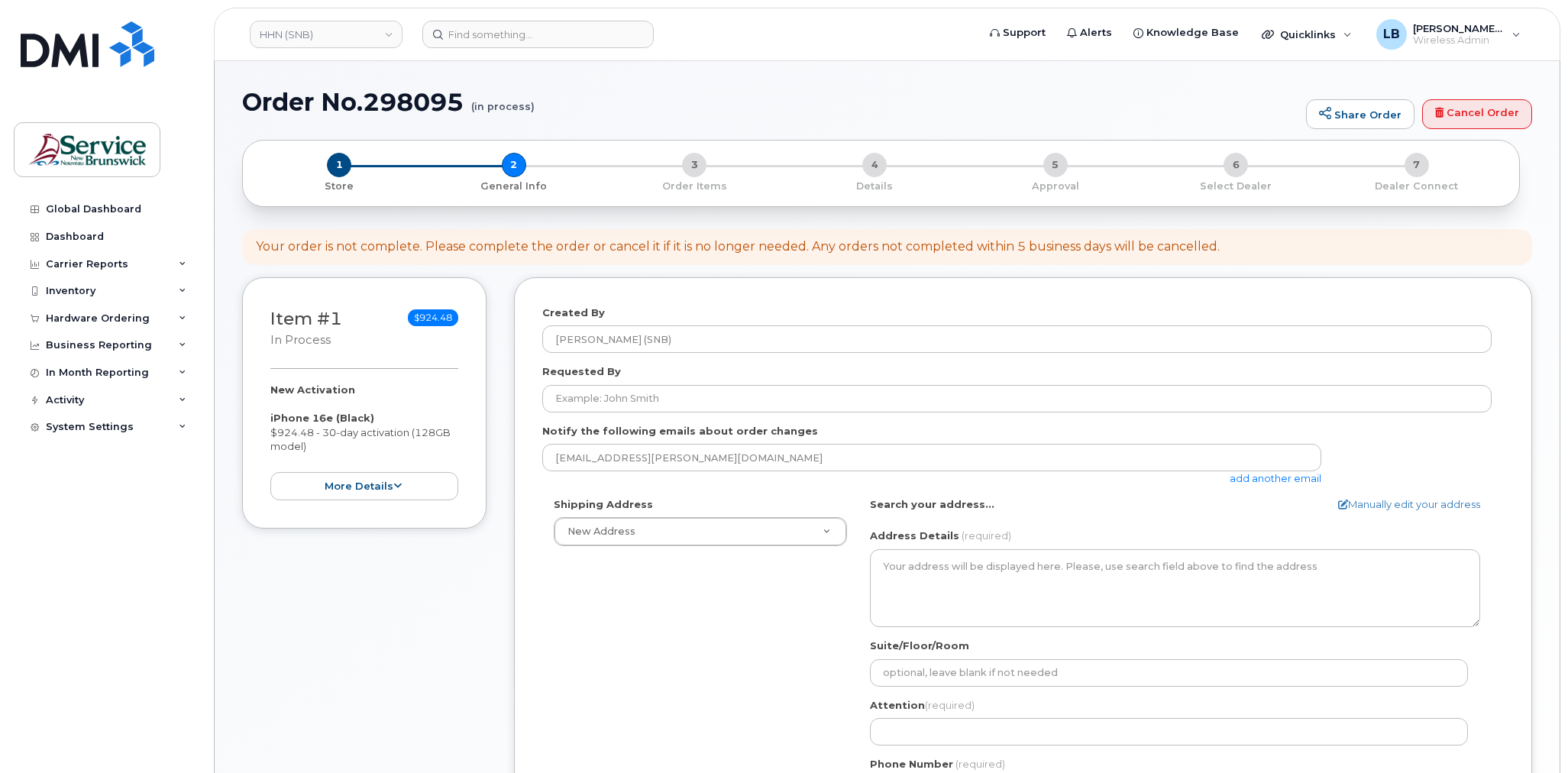
select select
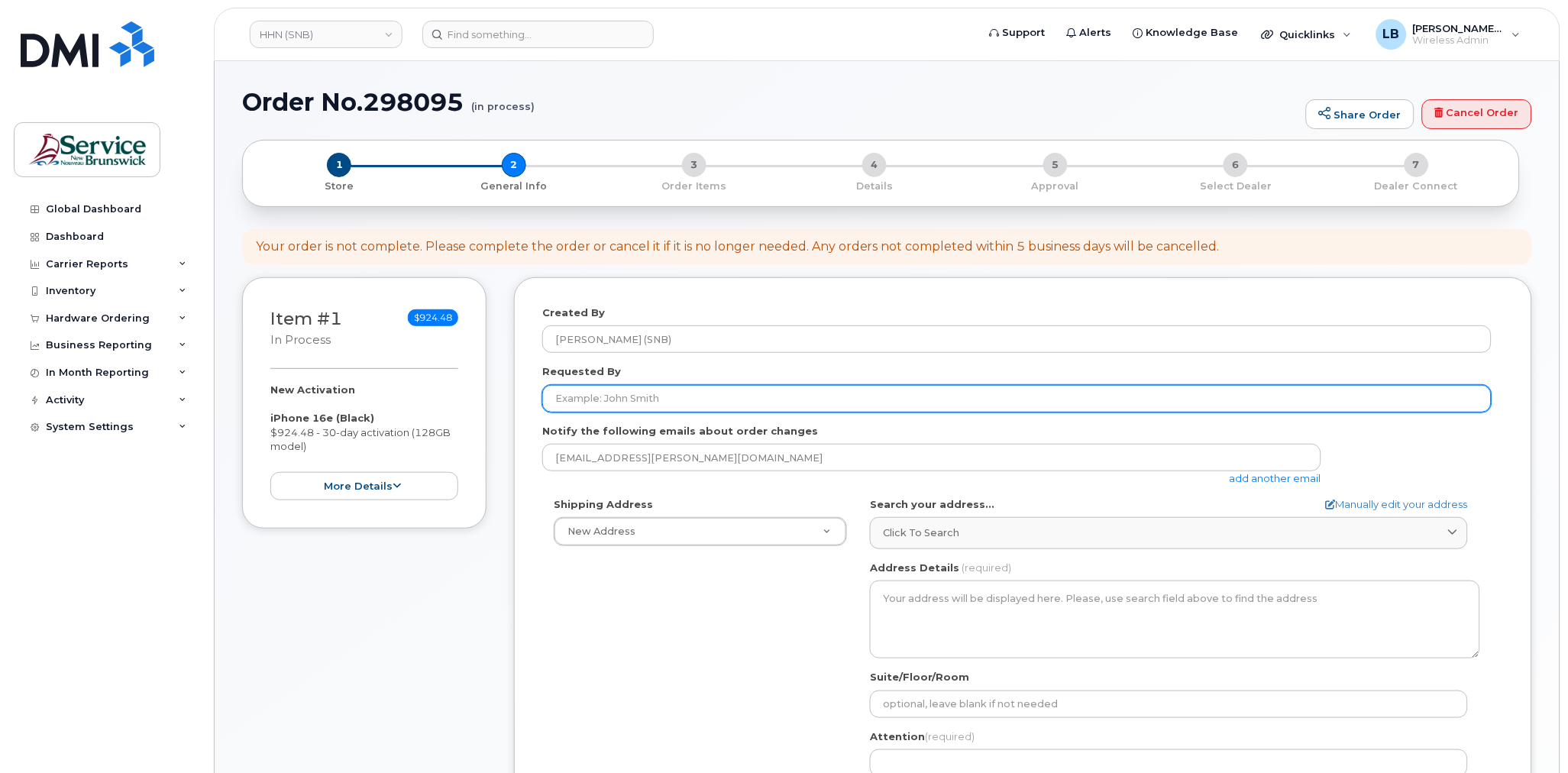
click at [607, 393] on input "Requested By" at bounding box center [1017, 399] width 949 height 27
paste input "[PERSON_NAME]"
type input "[PERSON_NAME]"
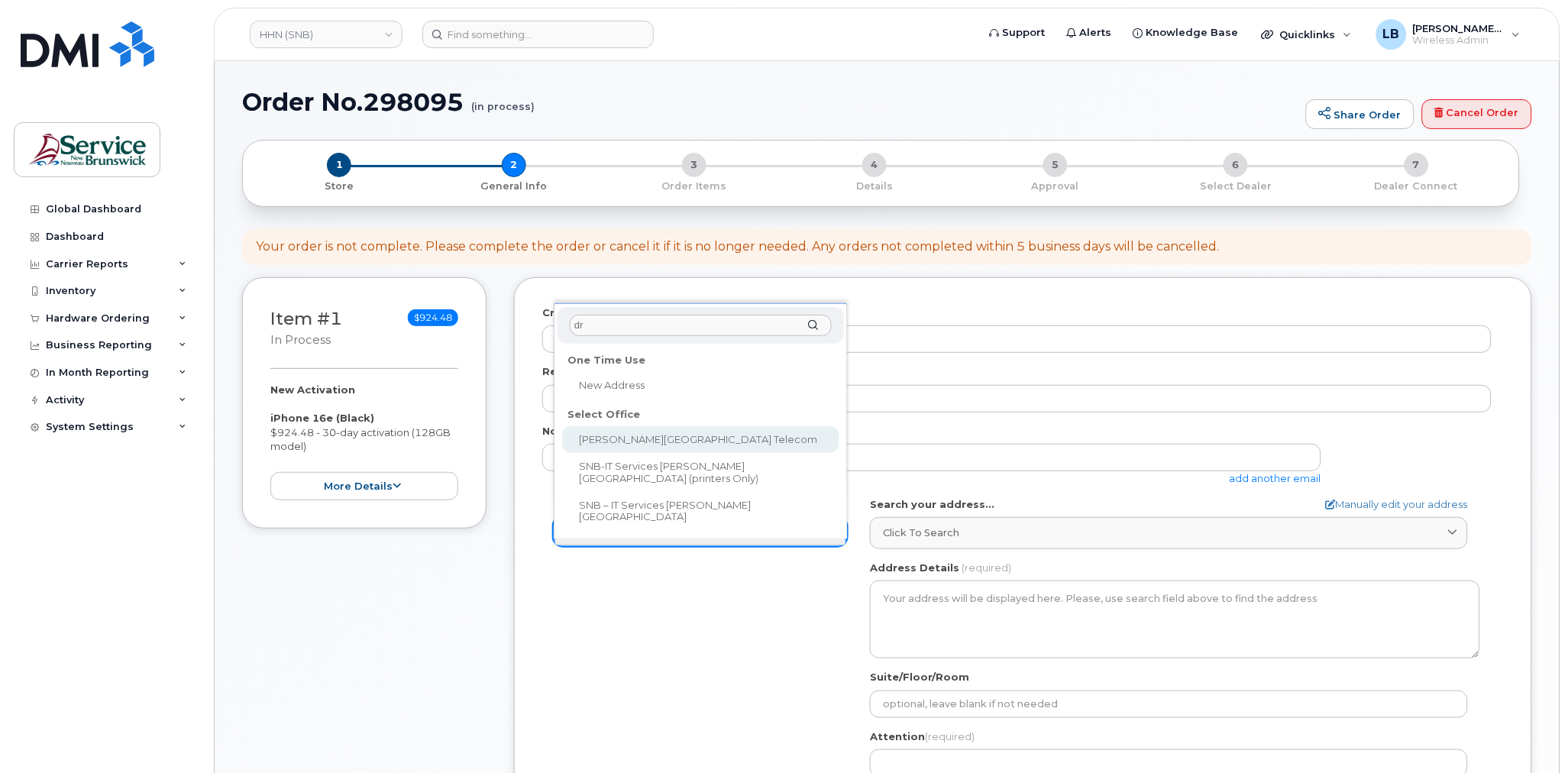
type input "dr"
select select
type textarea "[STREET_ADDRESS][PERSON_NAME]"
type input "[PERSON_NAME]"
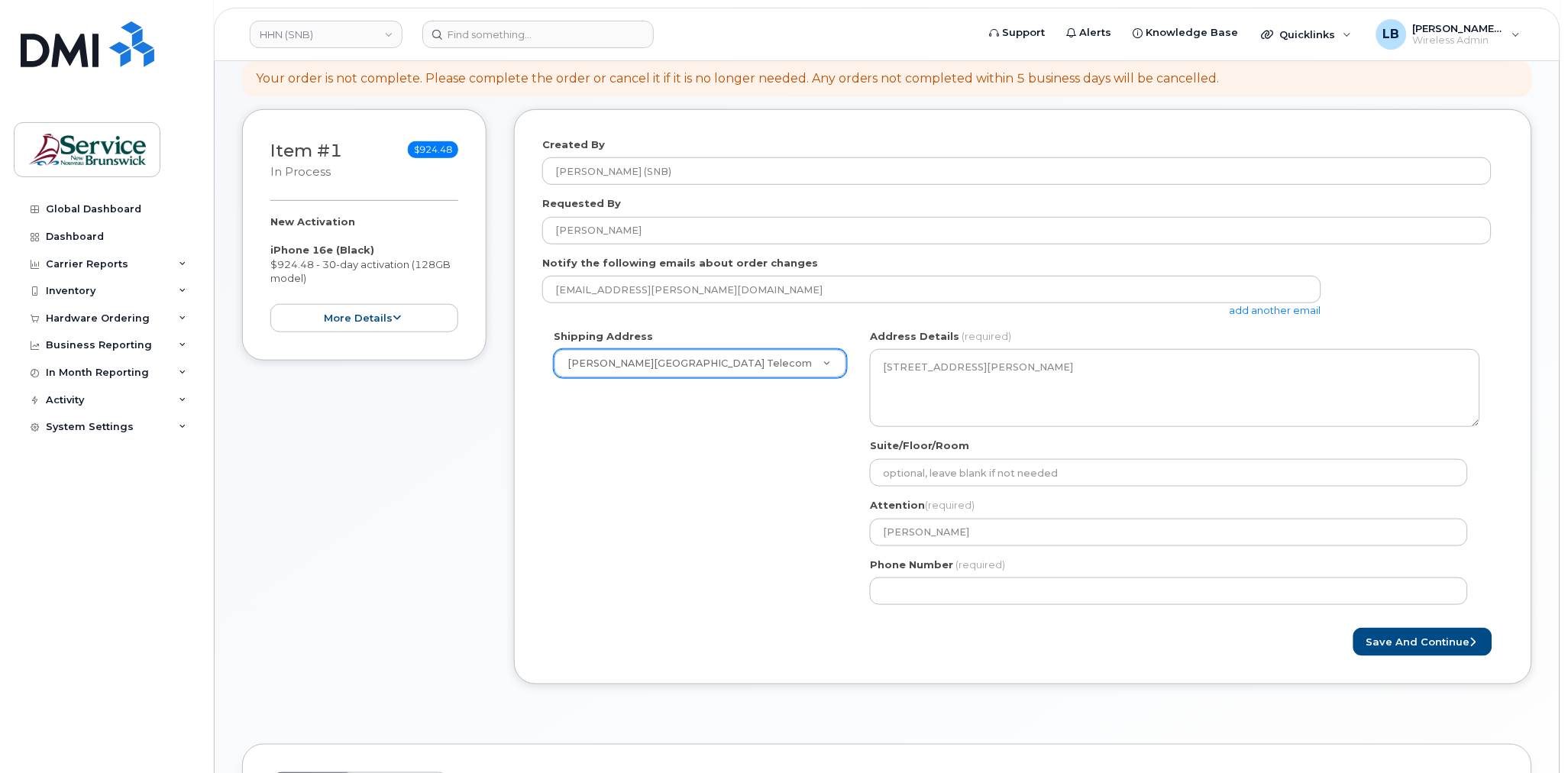
scroll to position [170, 0]
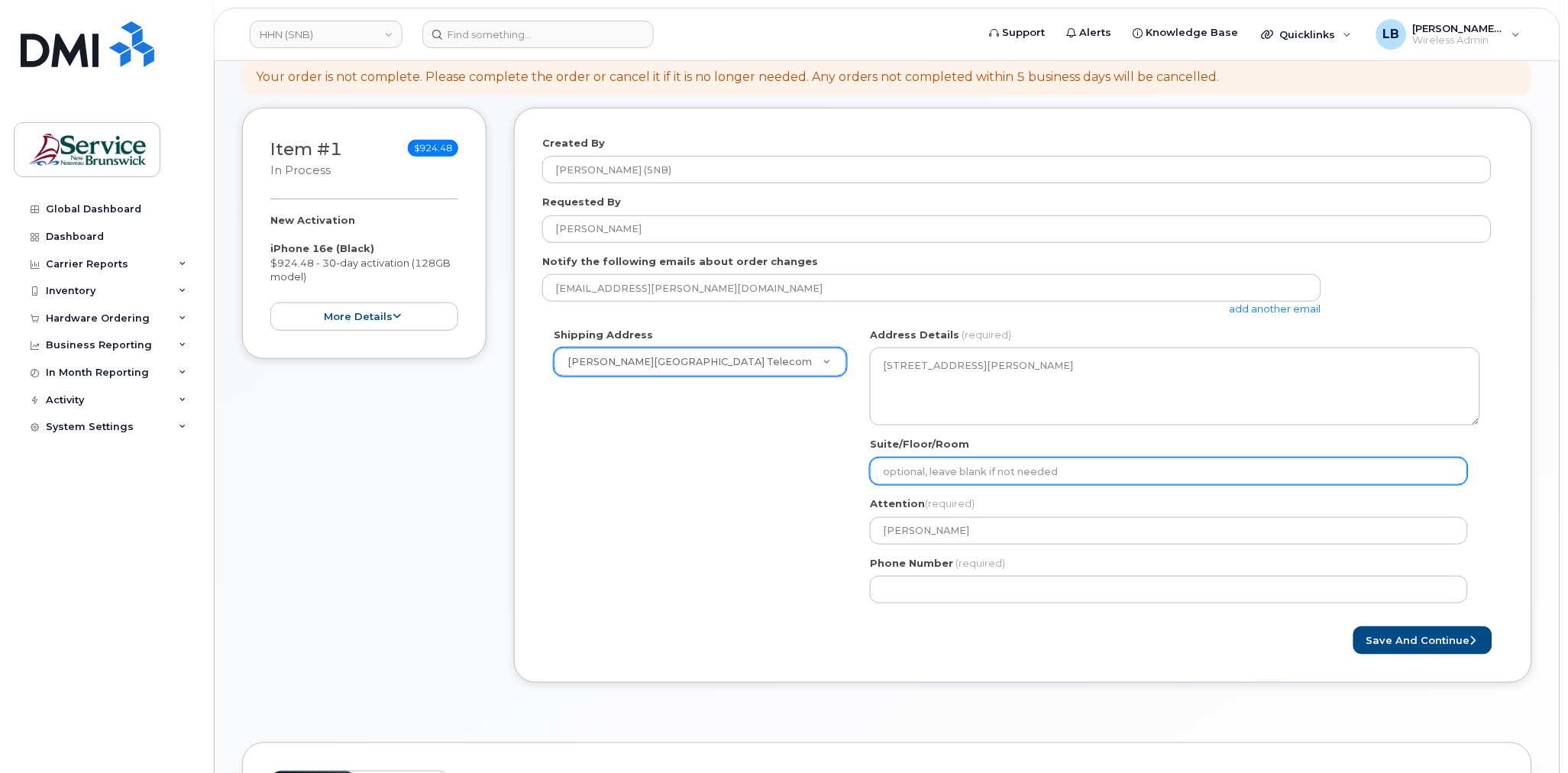
click at [1076, 475] on input "Suite/Floor/Room" at bounding box center [1169, 472] width 598 height 27
paste input "WO0000000477519"
select select
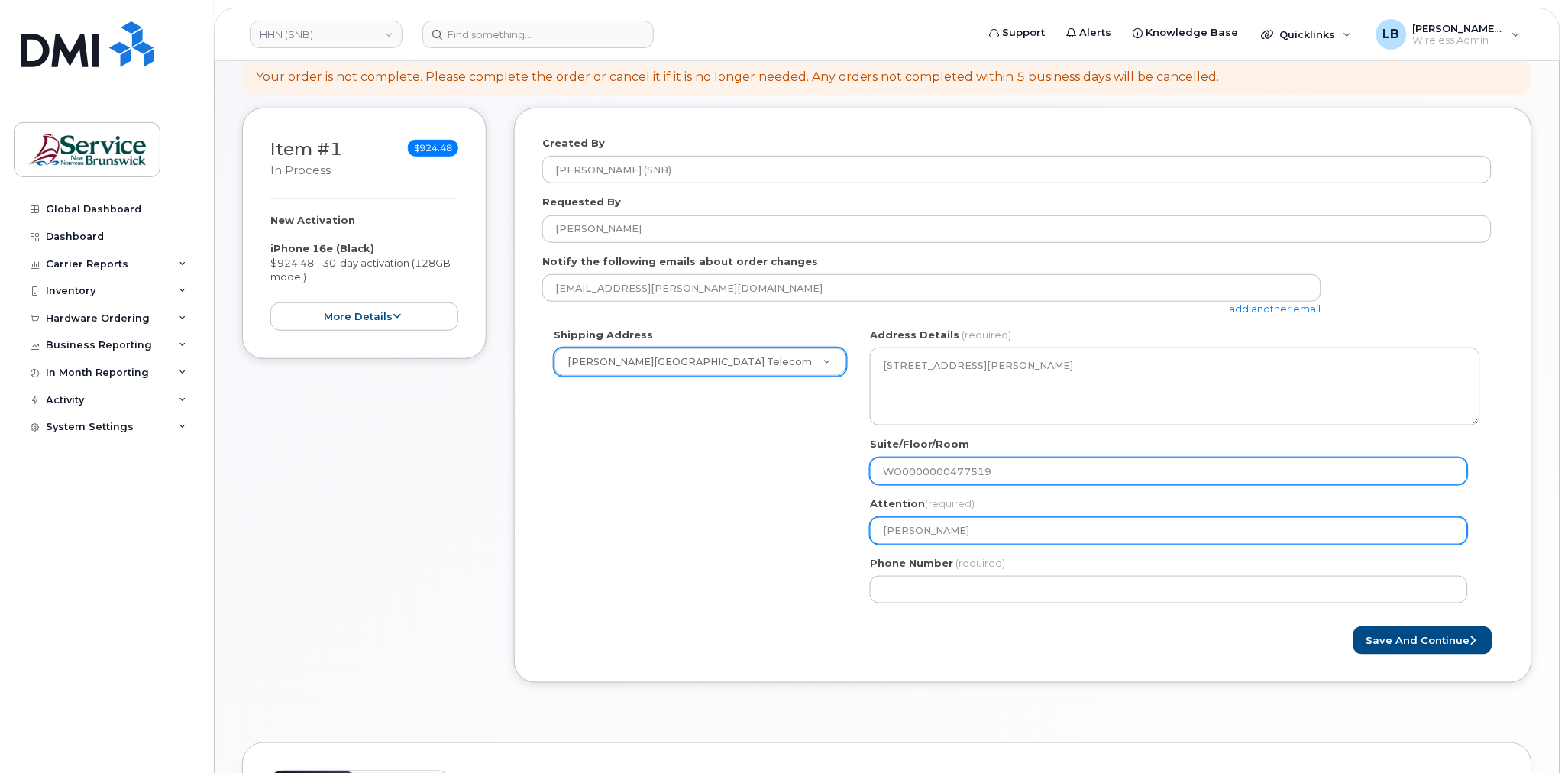
type input "WO0000000477519"
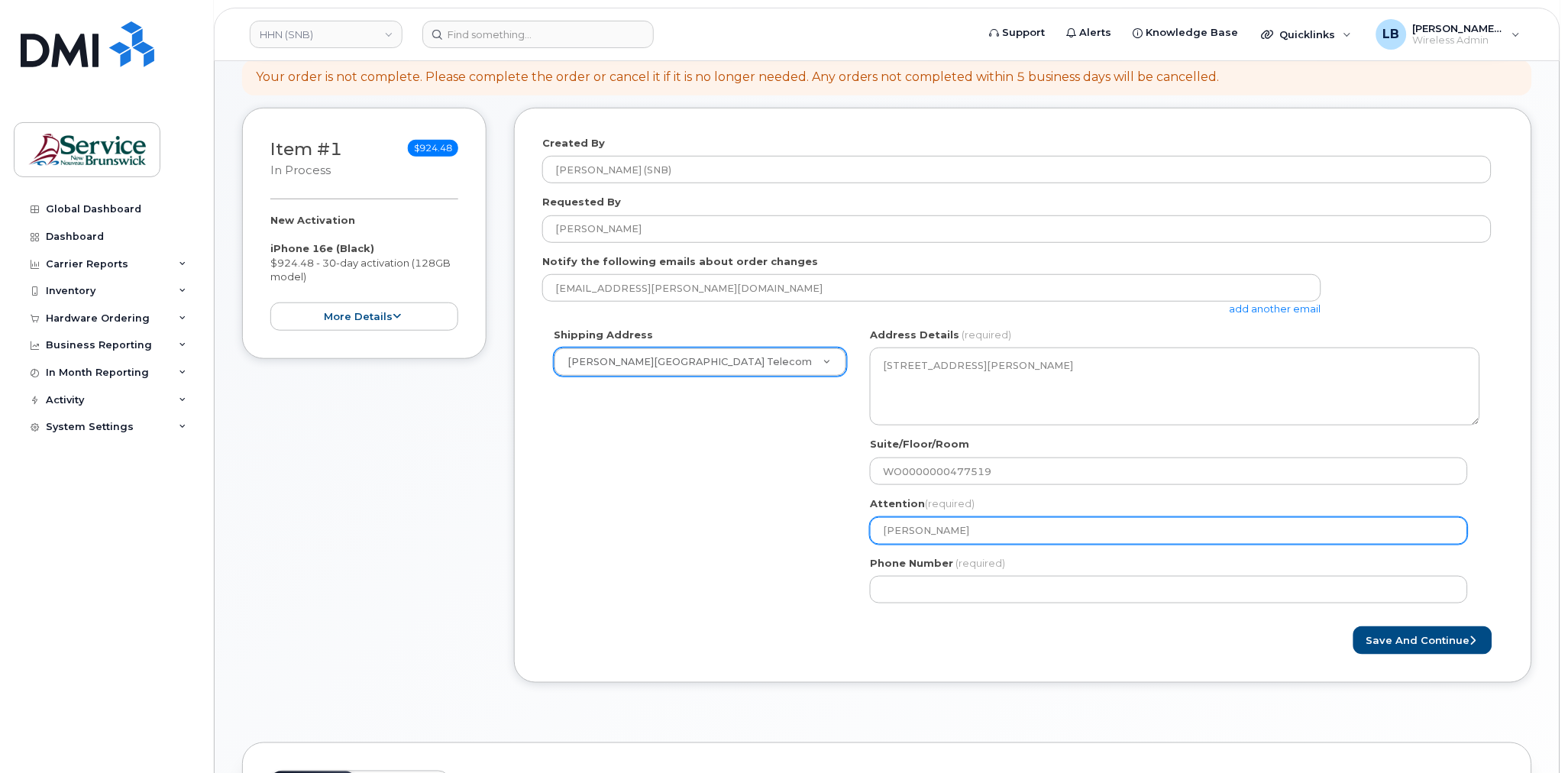
click at [1071, 528] on input "Steve Sullivan" at bounding box center [1169, 531] width 598 height 27
type input "Steve Sullivan"
select select
type input "Steve Sullivan -"
select select
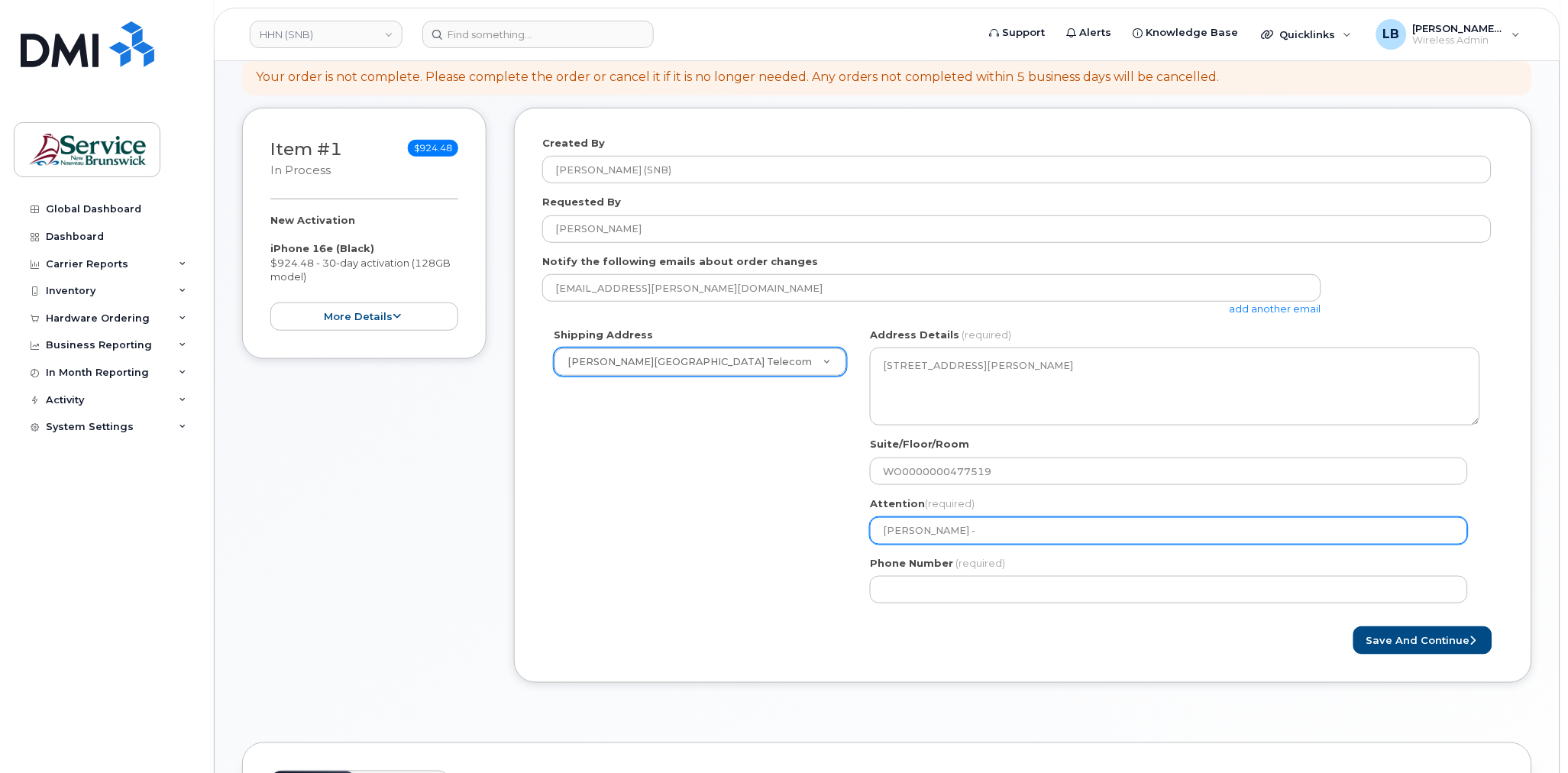
type input "Steve Sullivan - 5"
select select
type input "Steve Sullivan - 56"
select select
type input "Steve Sullivan - 568"
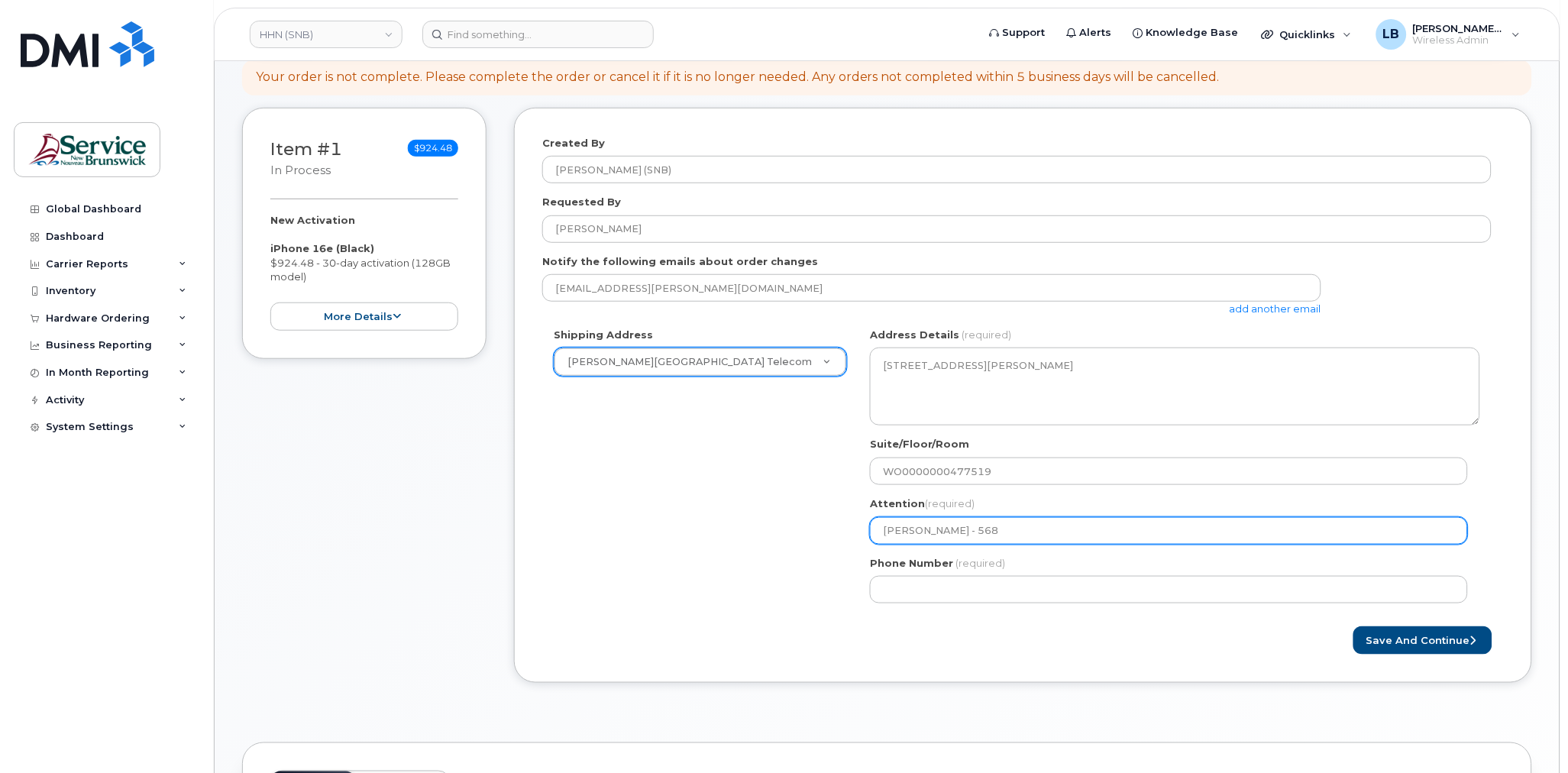
select select
type input "Steve Sullivan - 5684"
select select
type input "Steve Sullivan - 56845"
select select
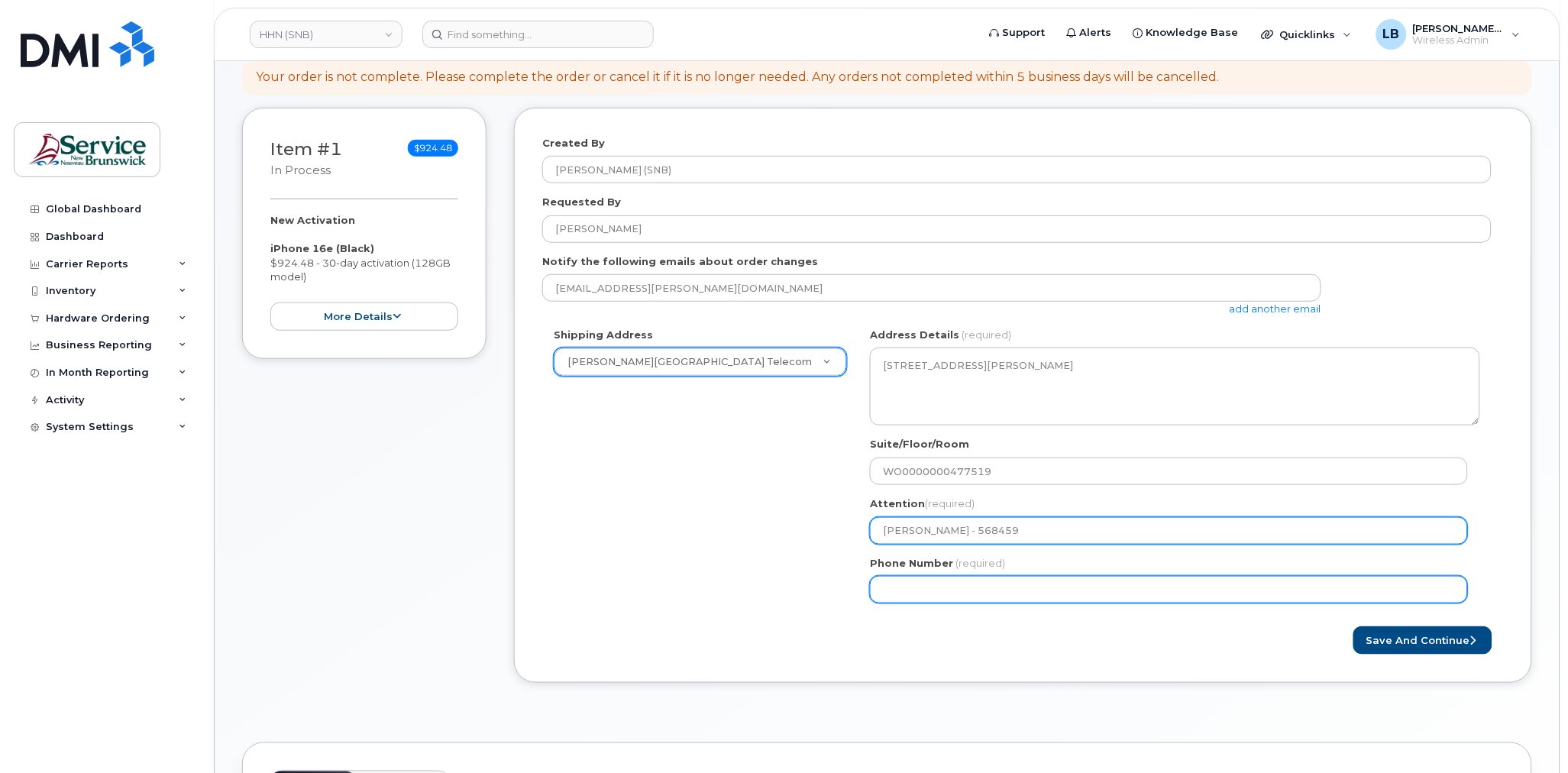
type input "[PERSON_NAME] - 568459"
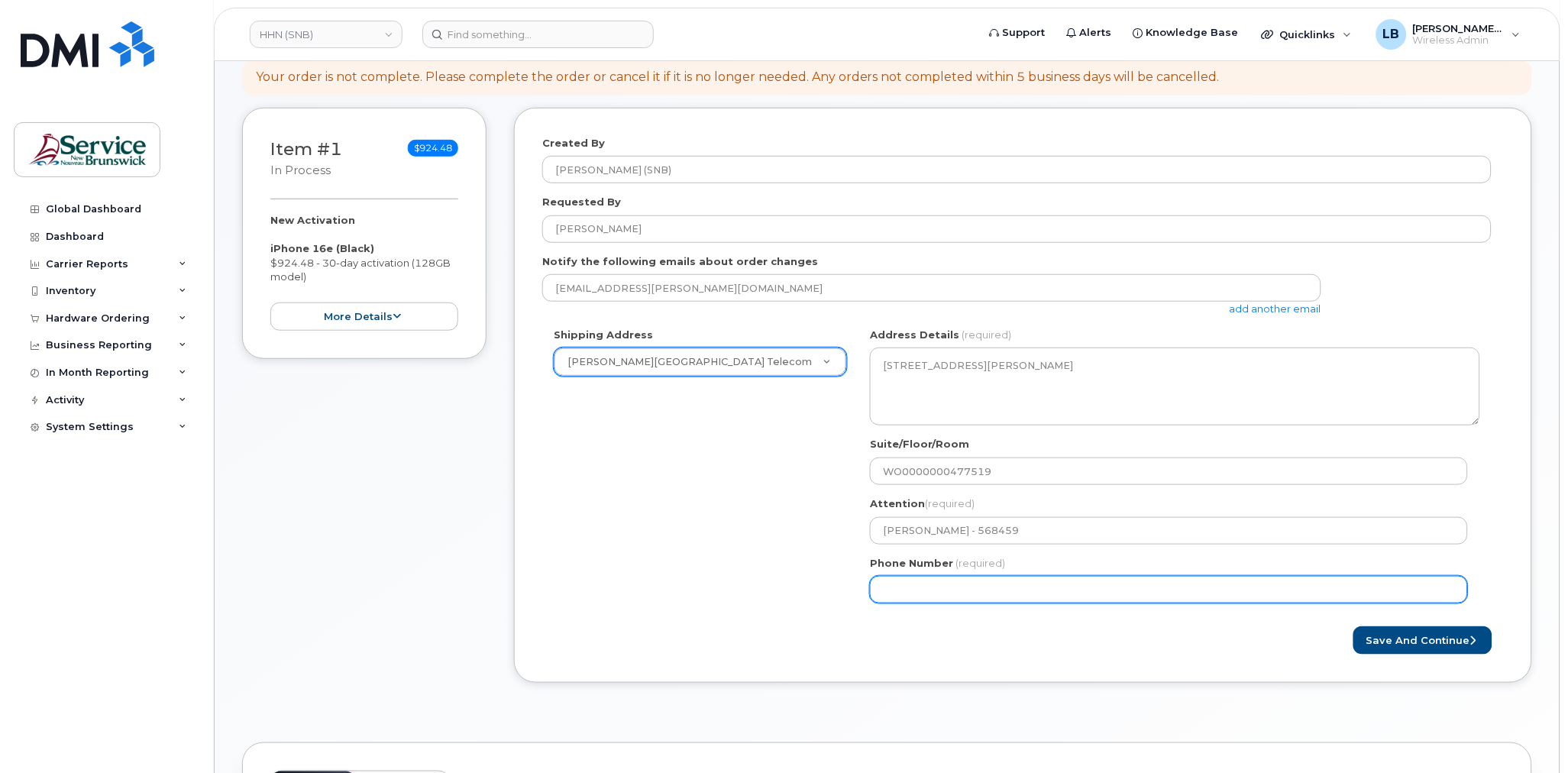
click at [1196, 587] on input "Phone Number" at bounding box center [1169, 590] width 598 height 27
select select
type input "506233396"
select select
type input "5062333965"
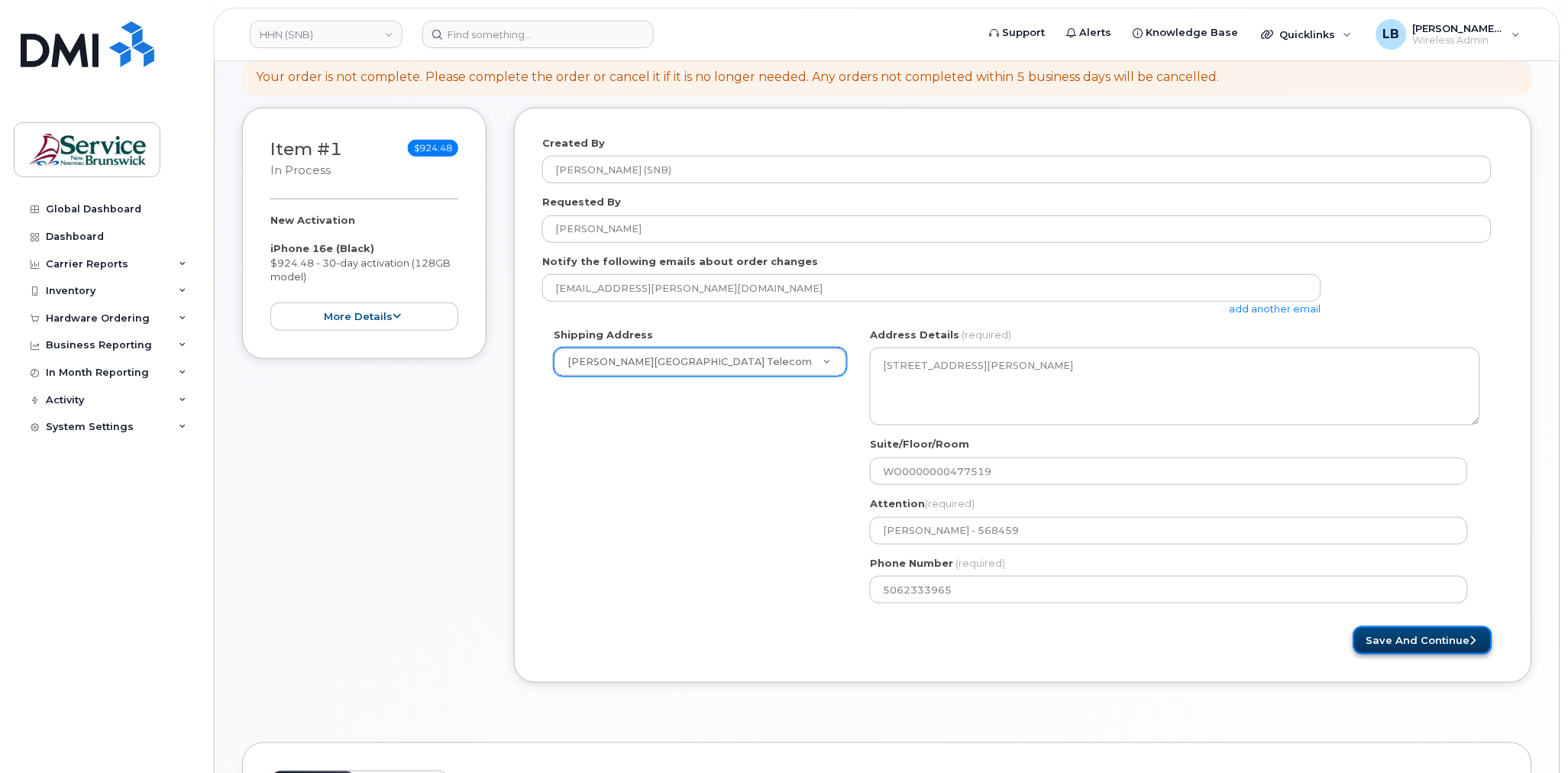
click at [1433, 639] on button "Save and Continue" at bounding box center [1423, 640] width 139 height 28
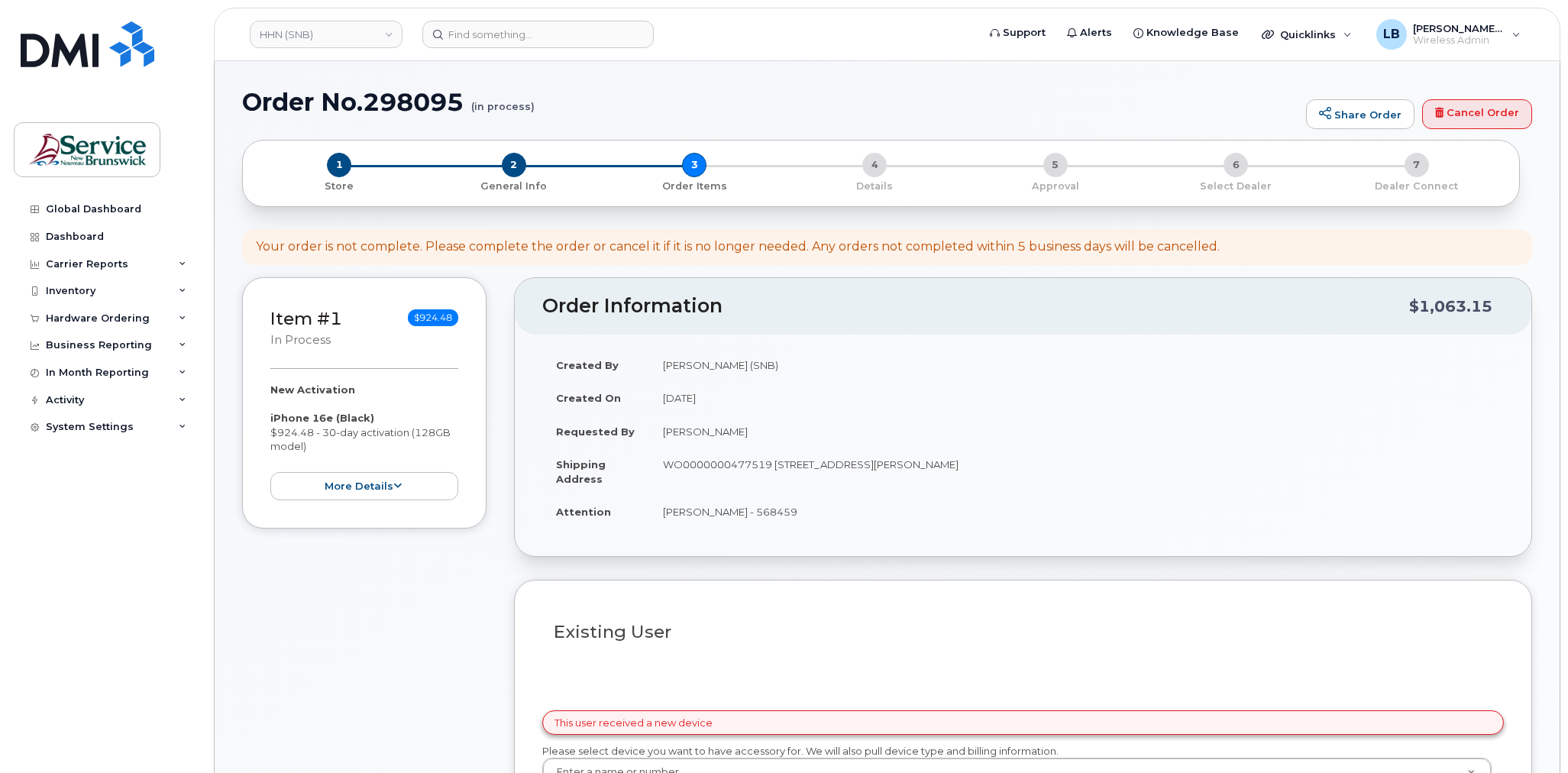
select select
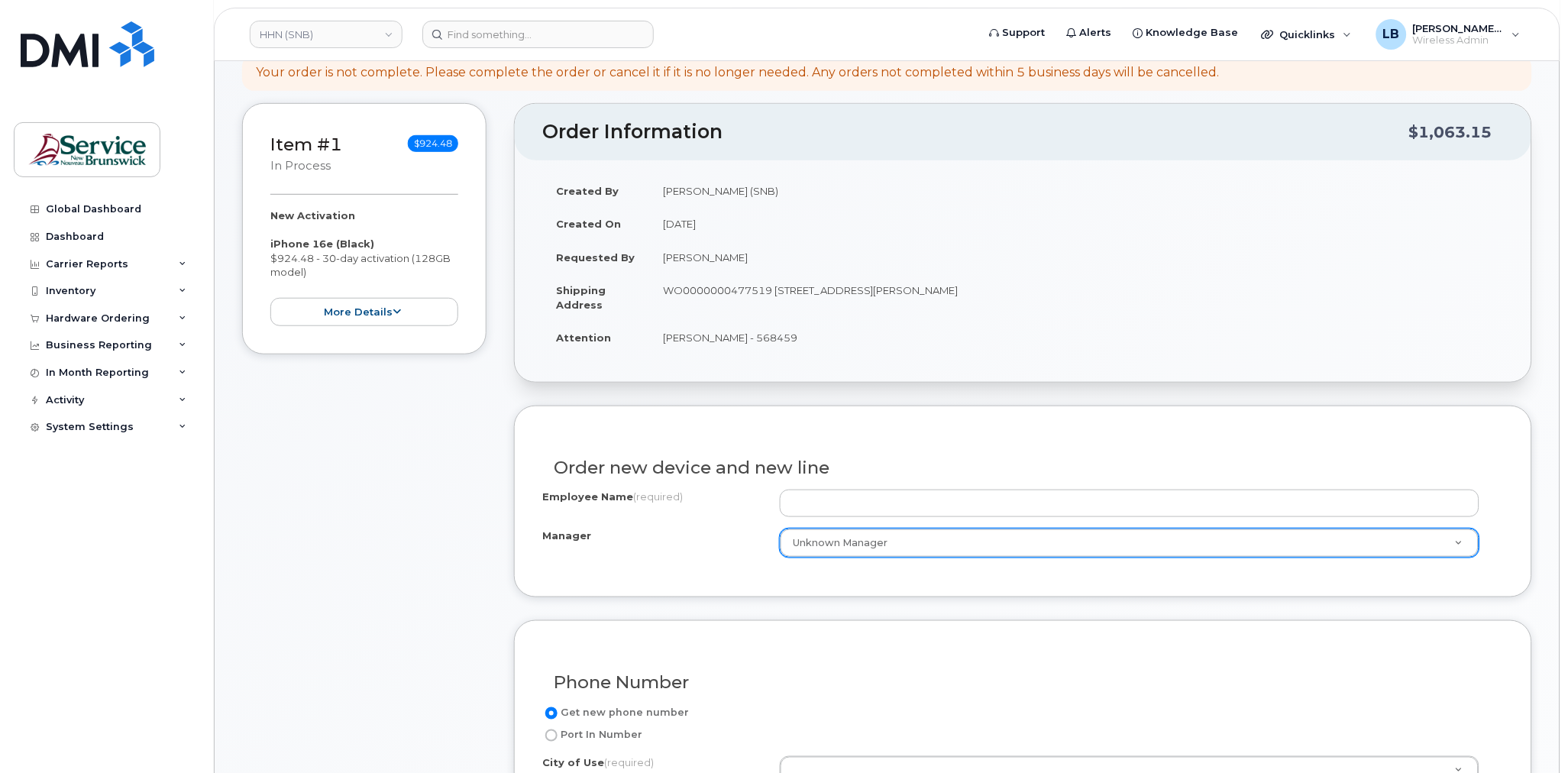
scroll to position [254, 0]
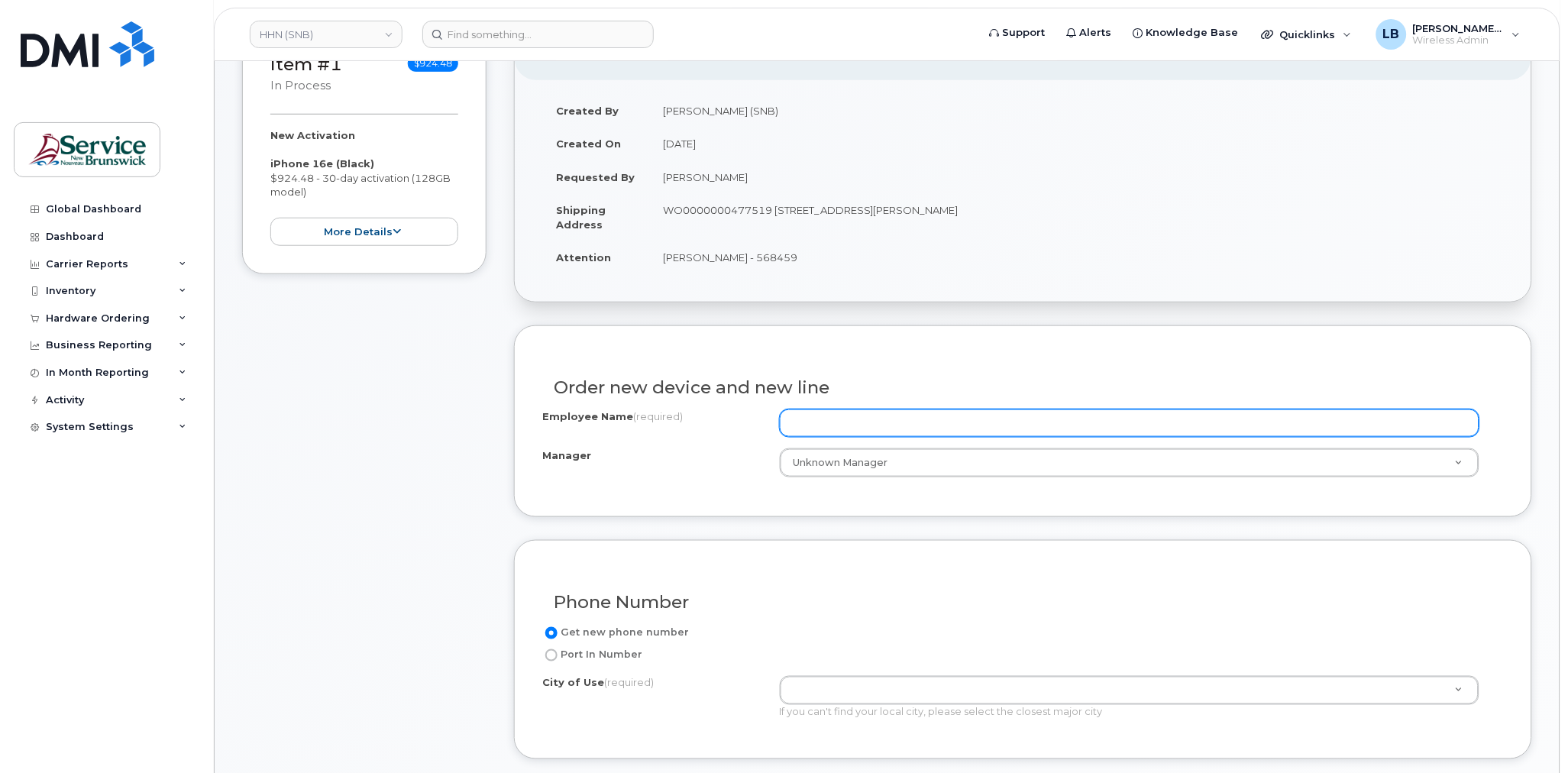
click at [808, 426] on input "Employee Name (required)" at bounding box center [1129, 423] width 700 height 27
paste input "[PERSON_NAME]"
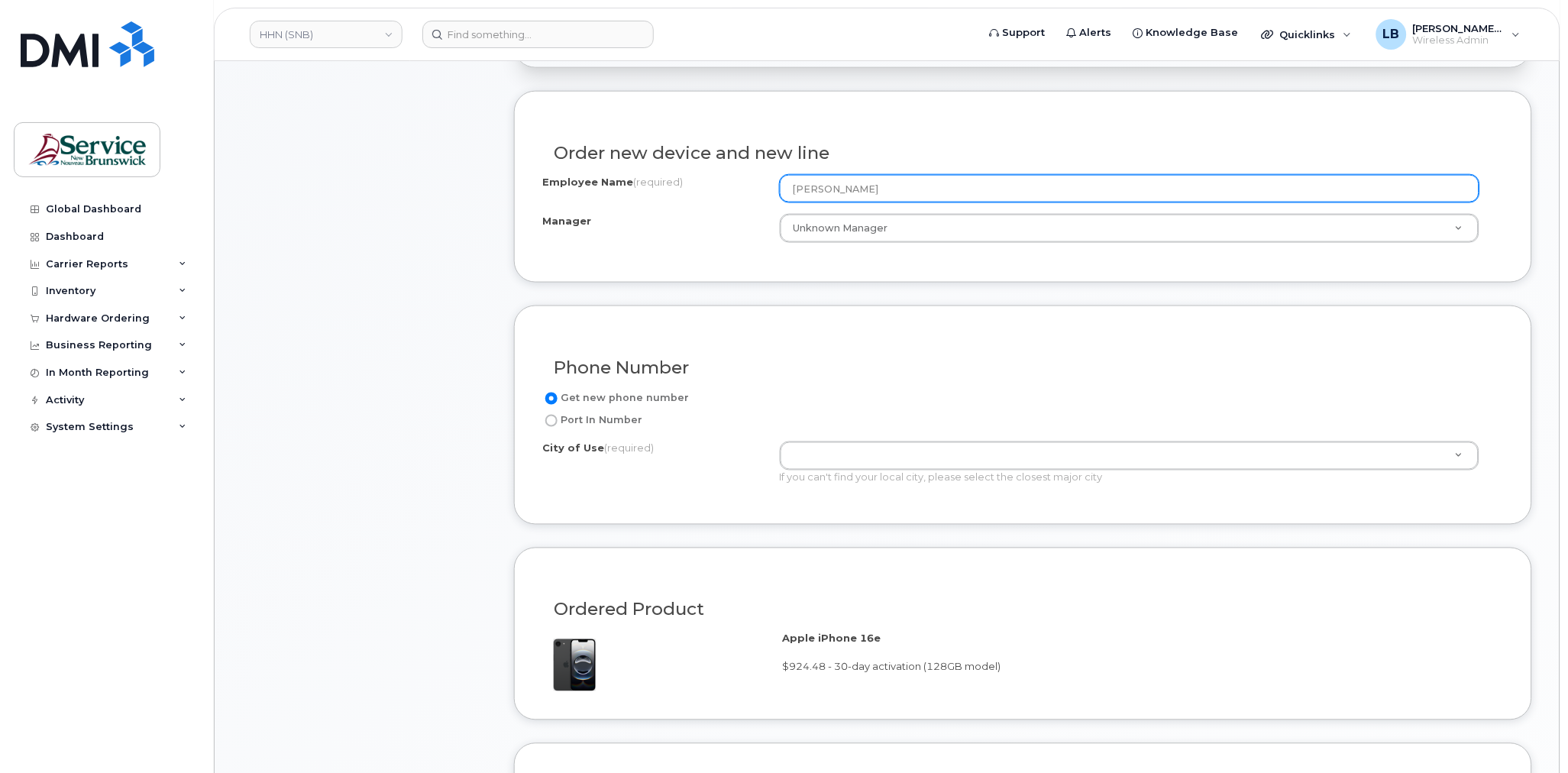
scroll to position [509, 0]
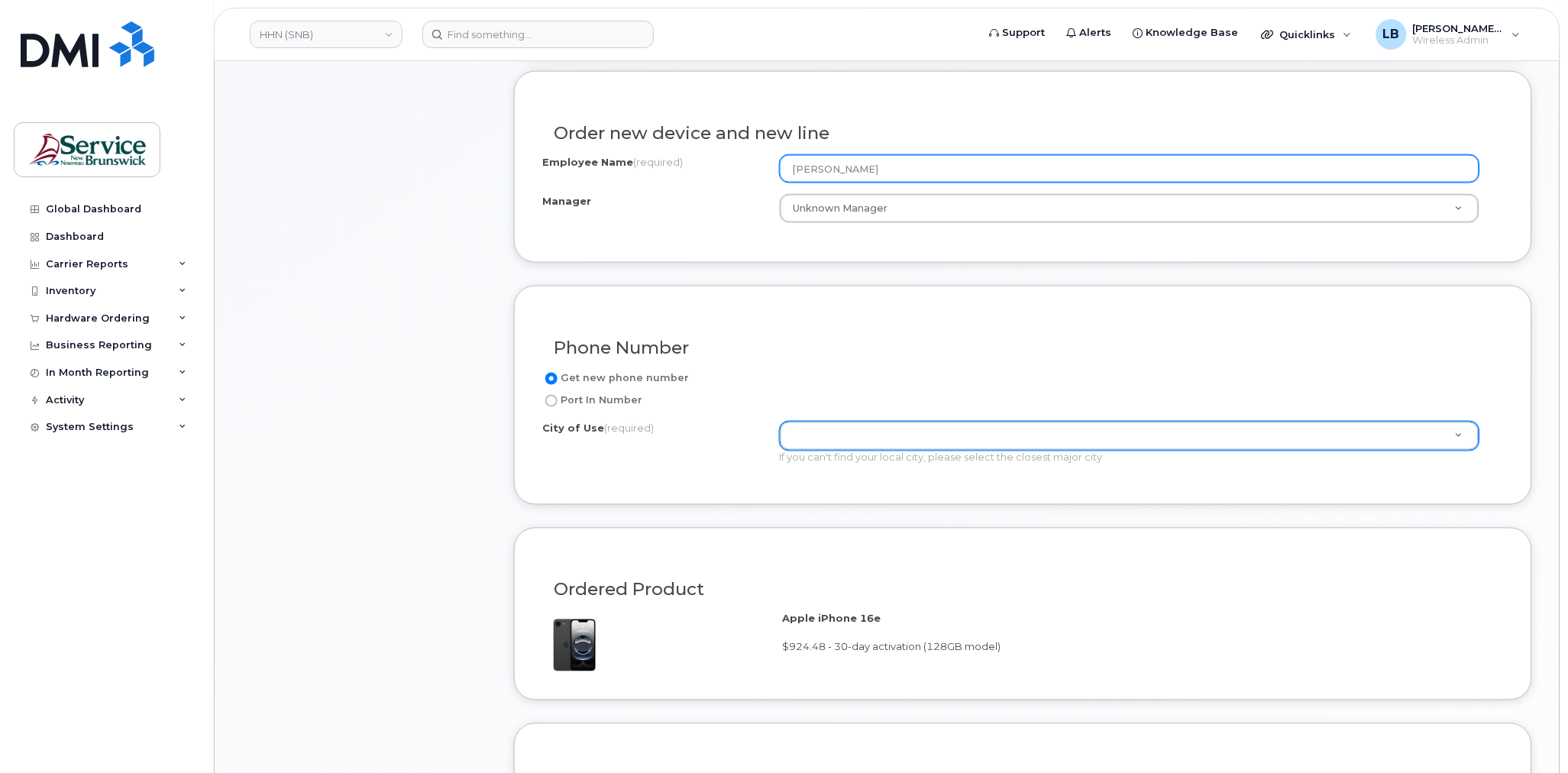
type input "[PERSON_NAME]"
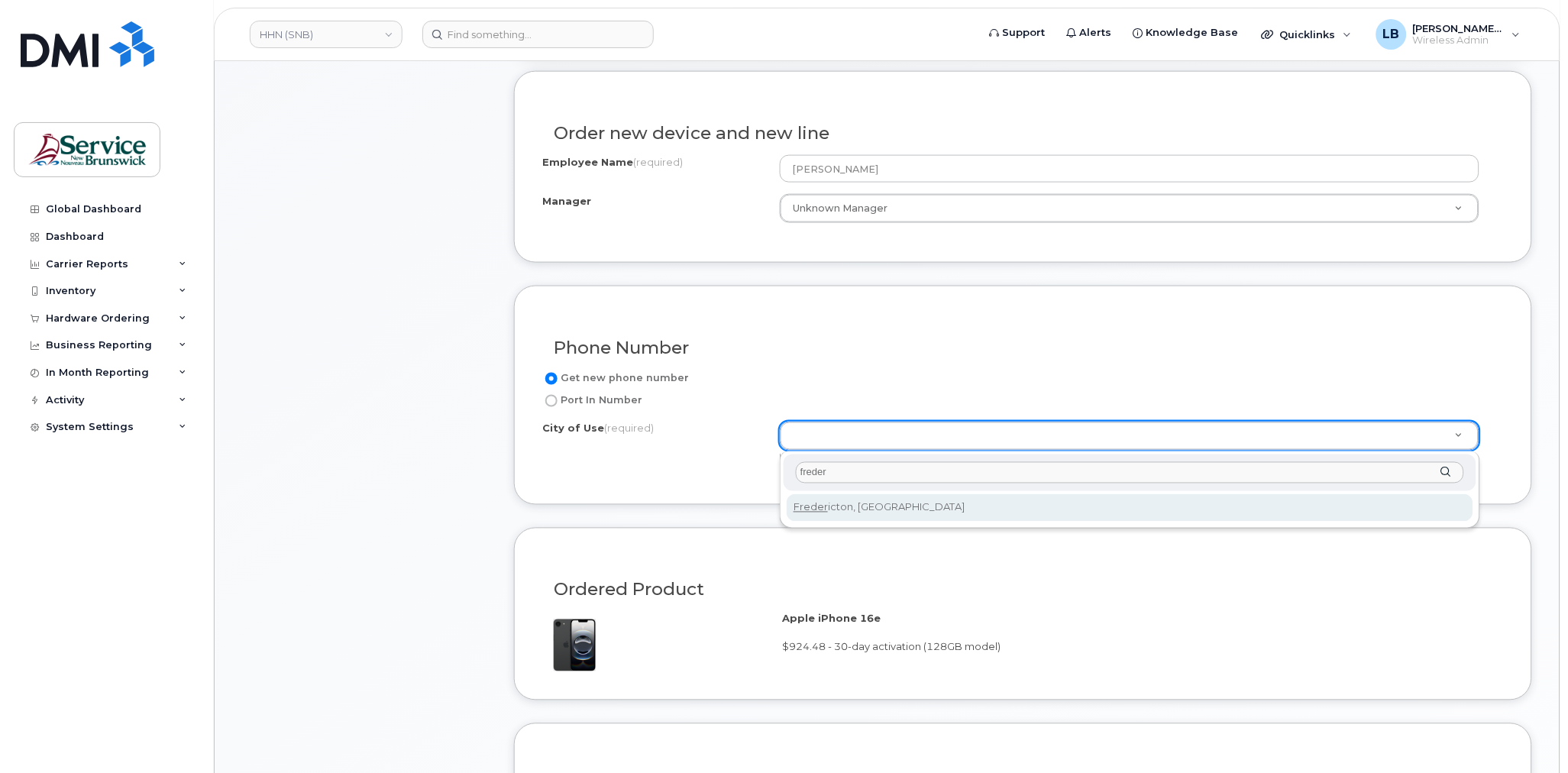
type input "freder"
drag, startPoint x: 872, startPoint y: 504, endPoint x: 1119, endPoint y: 489, distance: 247.5
type input "1578"
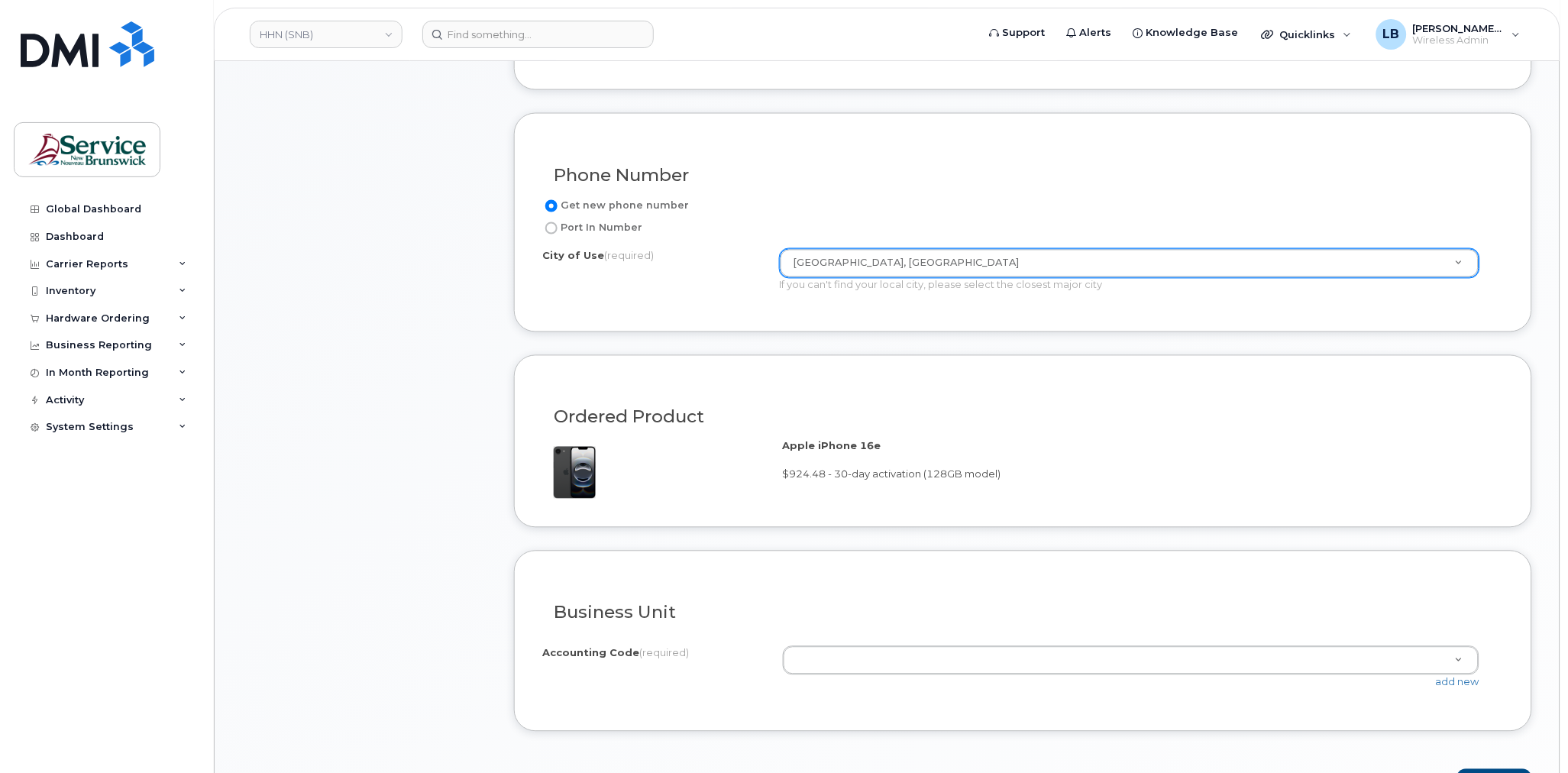
scroll to position [849, 0]
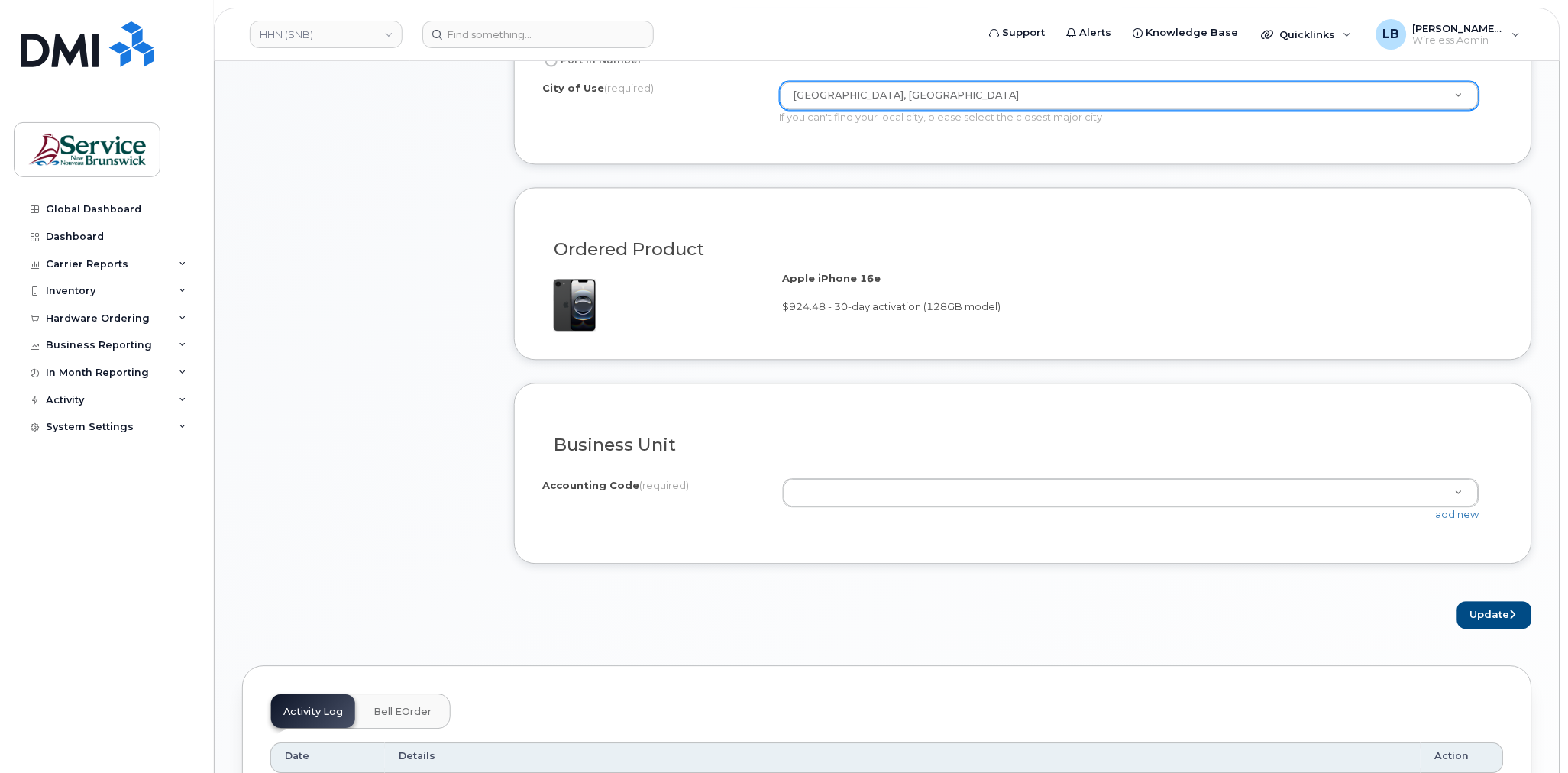
paste input "8011.711202030"
type input "8011.711202030"
click at [1462, 519] on link "add new" at bounding box center [1458, 515] width 44 height 13
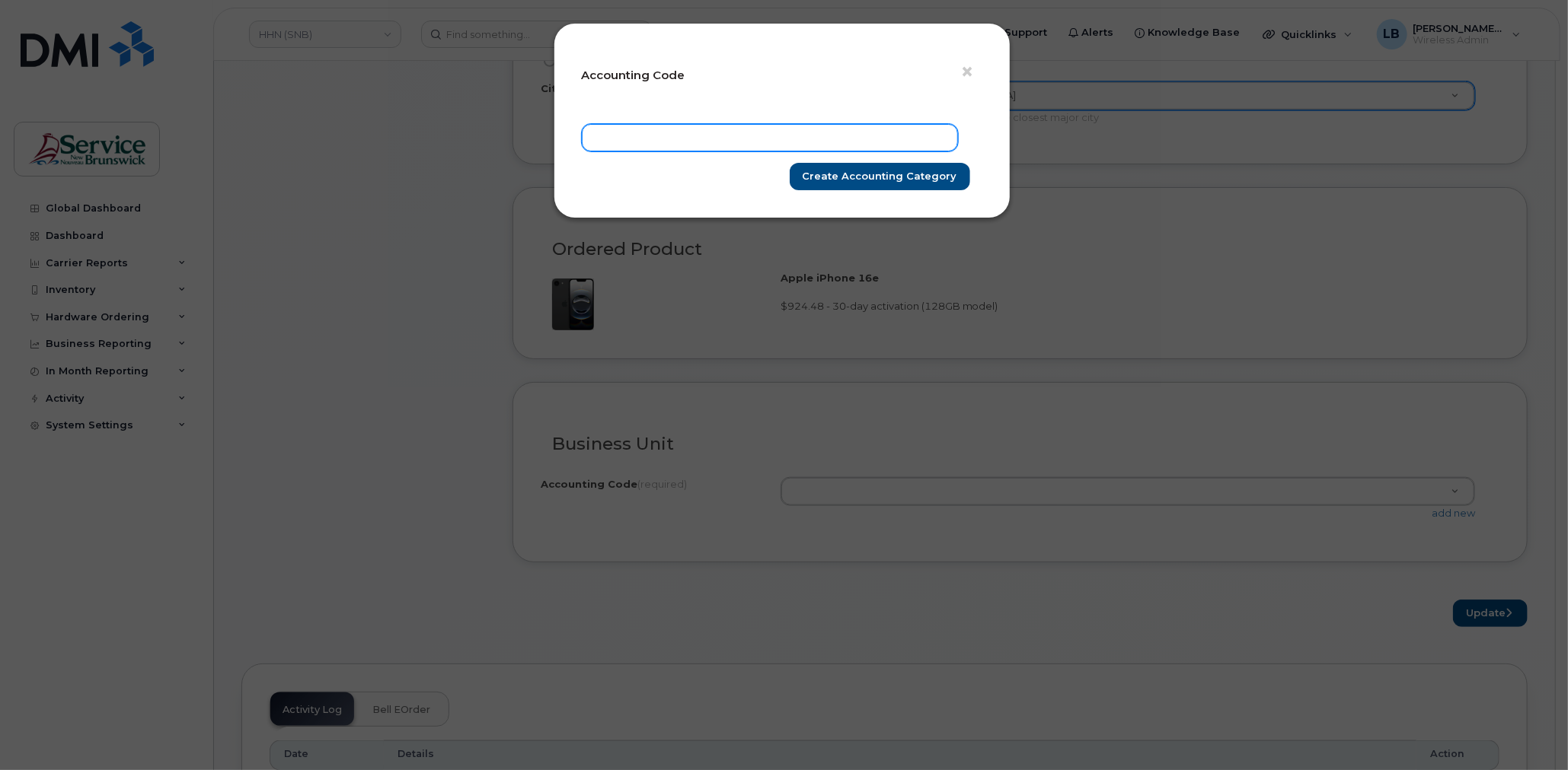
click at [750, 141] on input "text" at bounding box center [769, 138] width 376 height 27
paste input "8011.711202030"
type input "8011.711202030"
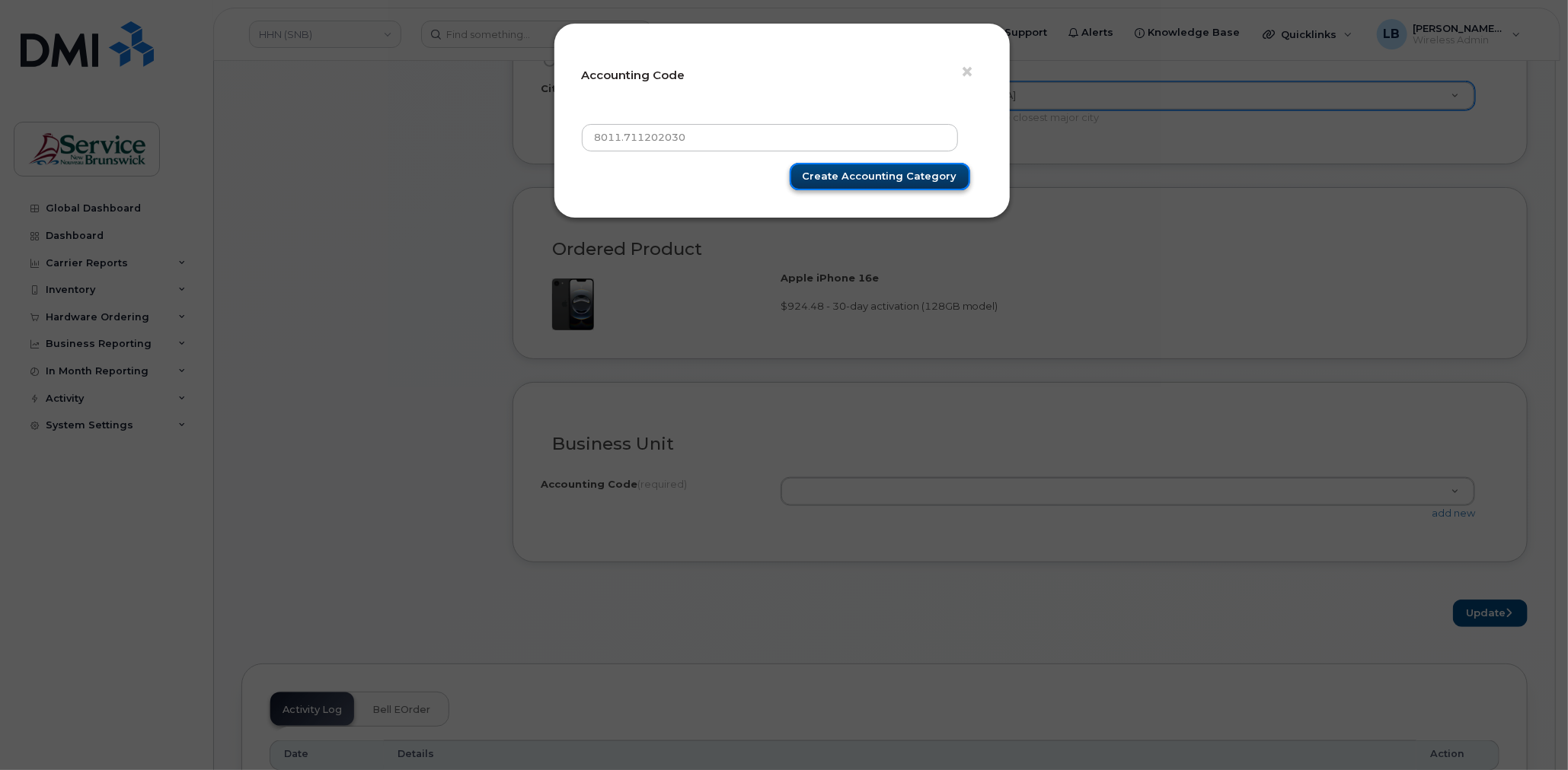
click at [831, 178] on input "Create Accounting category" at bounding box center [880, 177] width 181 height 28
type input "Create Accounting category"
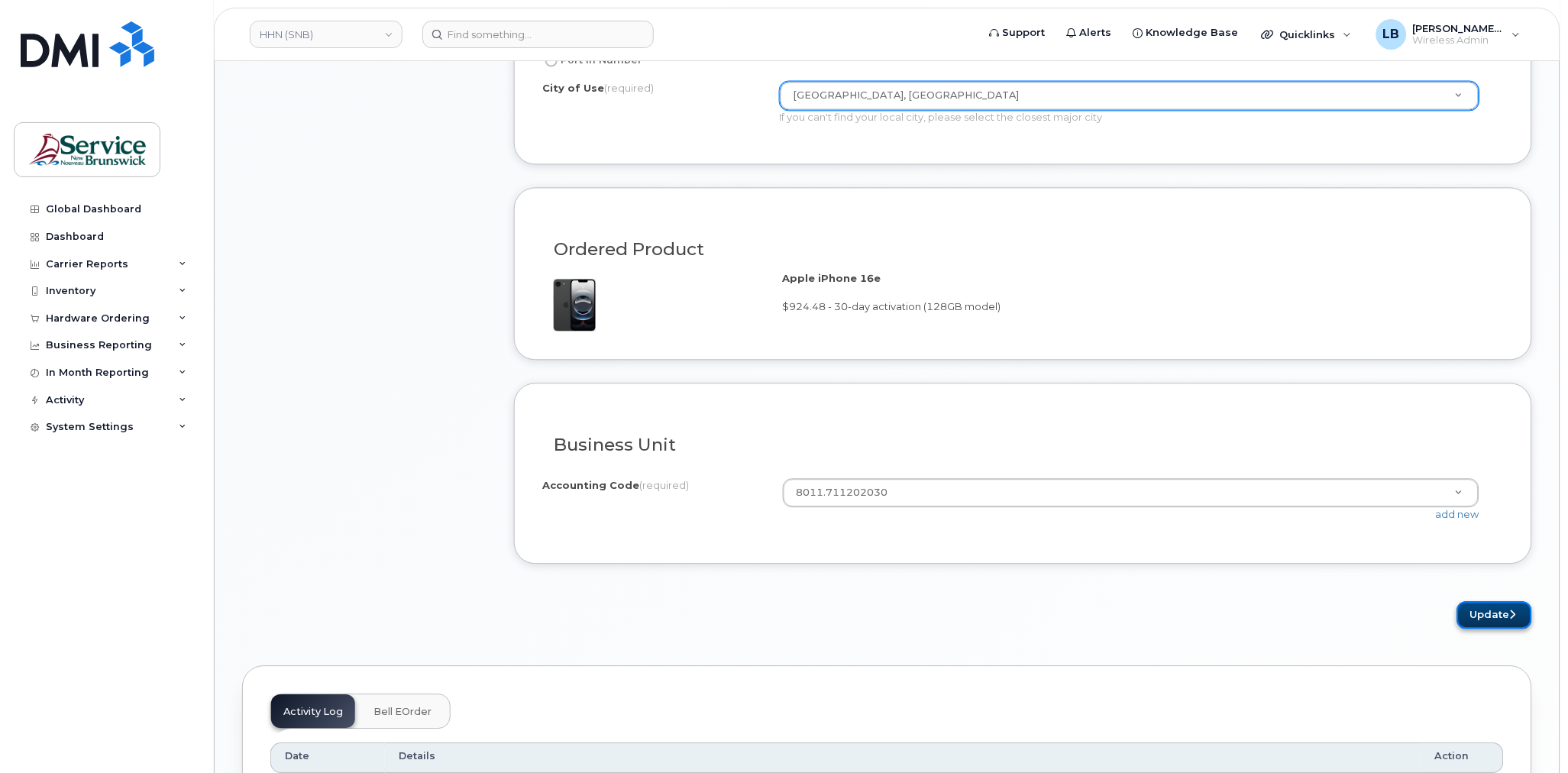
click at [1494, 613] on button "Update" at bounding box center [1495, 616] width 75 height 28
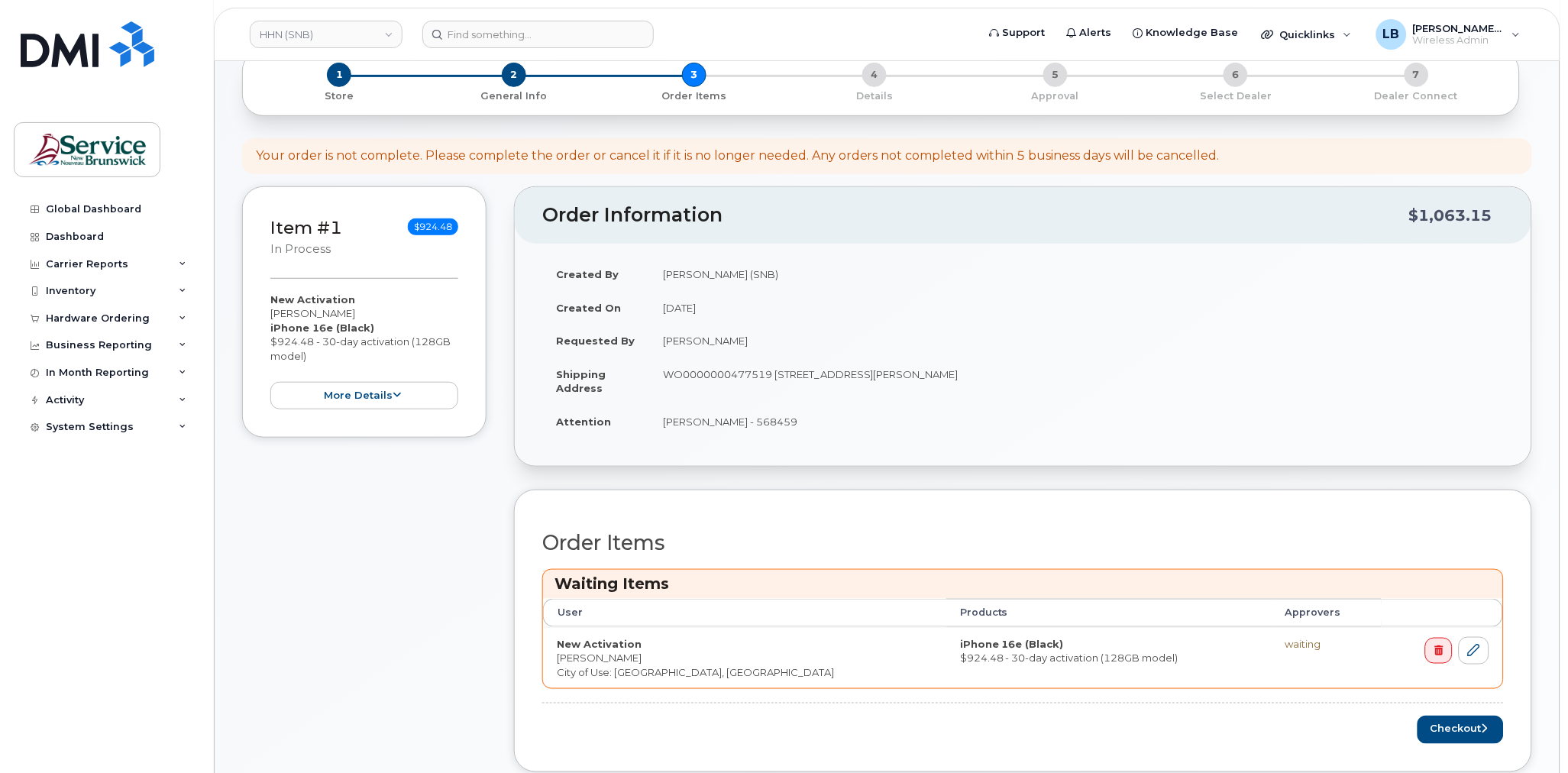
scroll to position [424, 0]
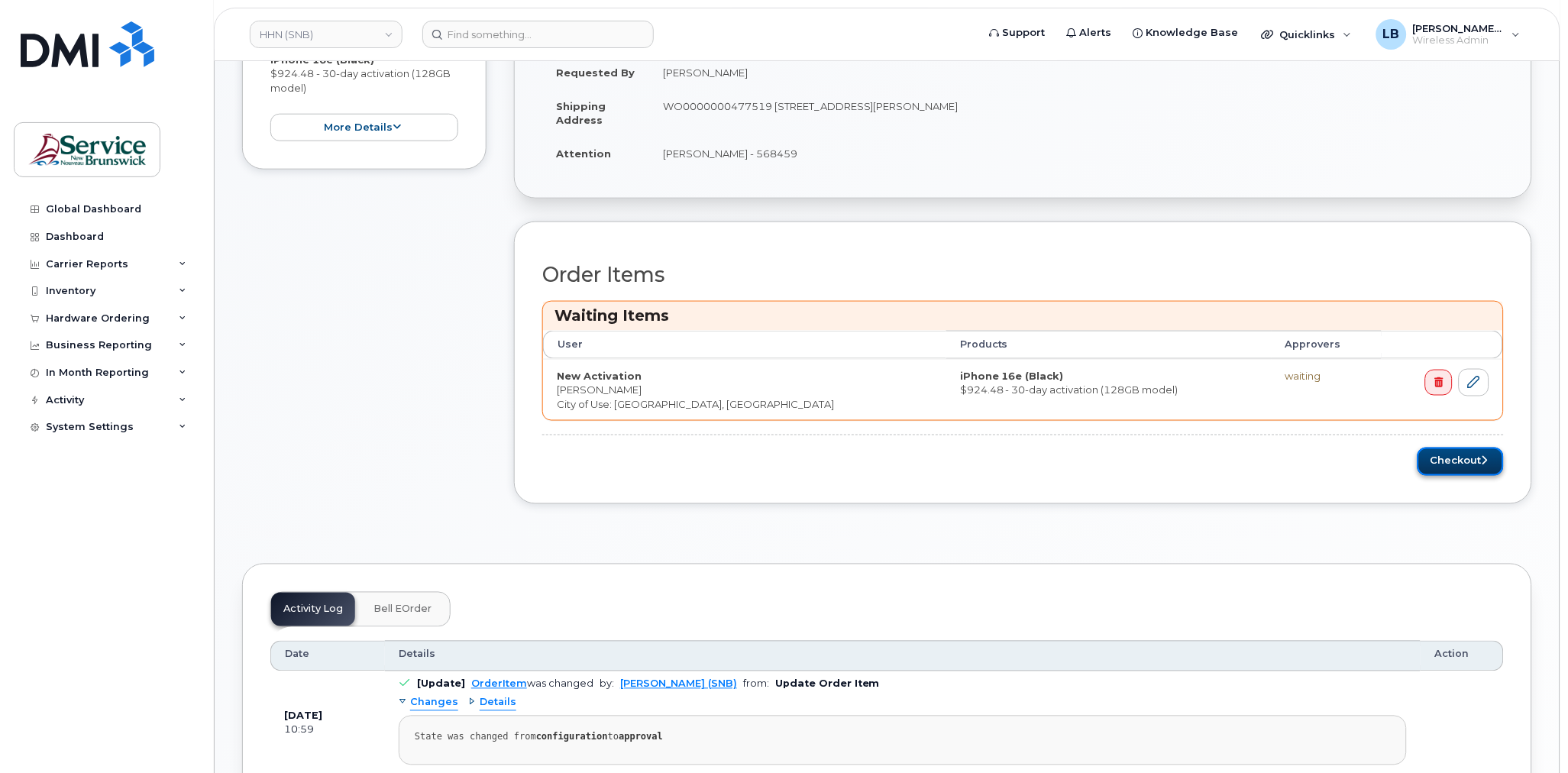
click at [1458, 461] on button "Checkout" at bounding box center [1461, 461] width 87 height 28
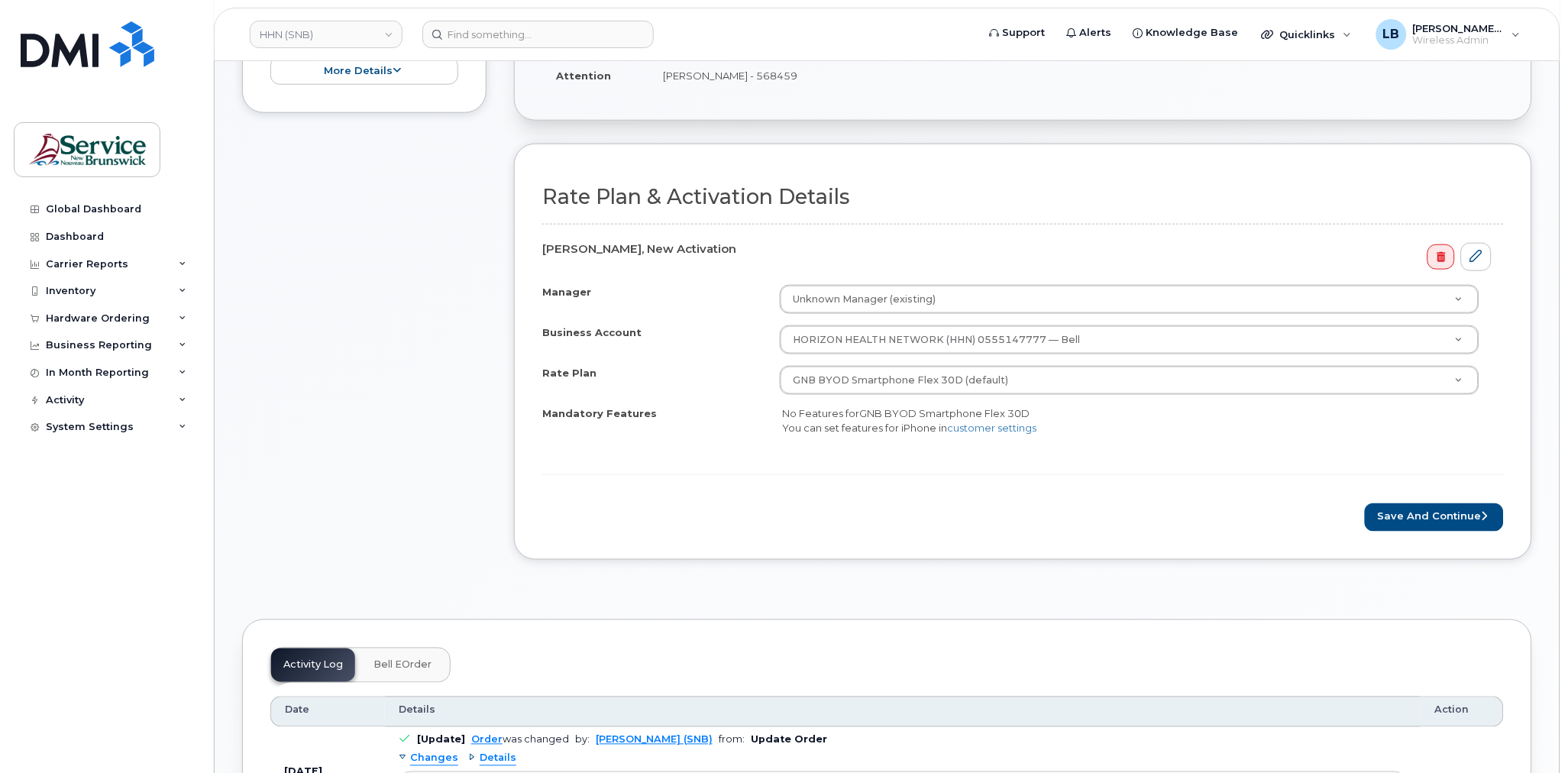
scroll to position [424, 0]
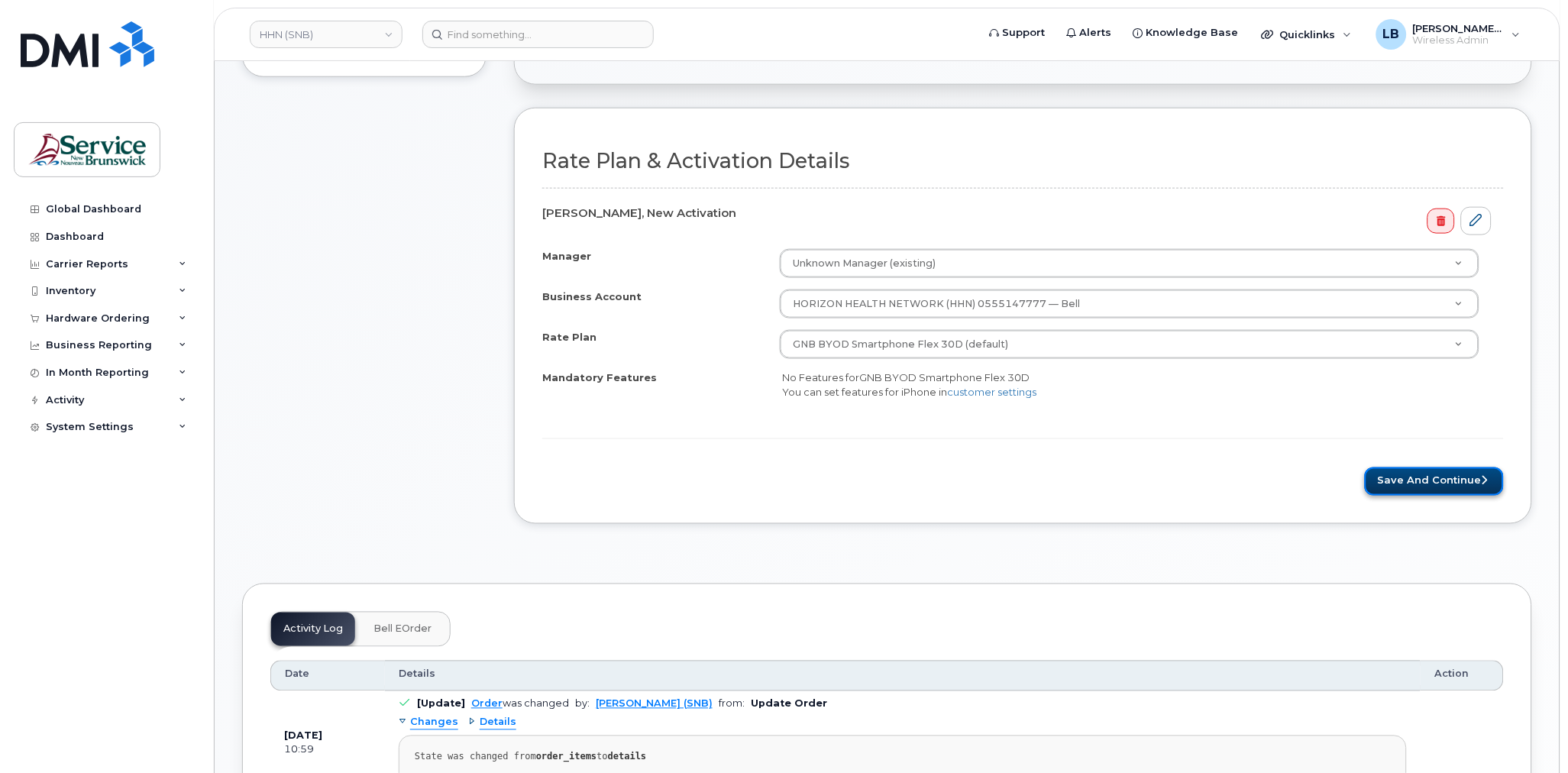
click at [1434, 478] on button "Save and Continue" at bounding box center [1434, 482] width 139 height 28
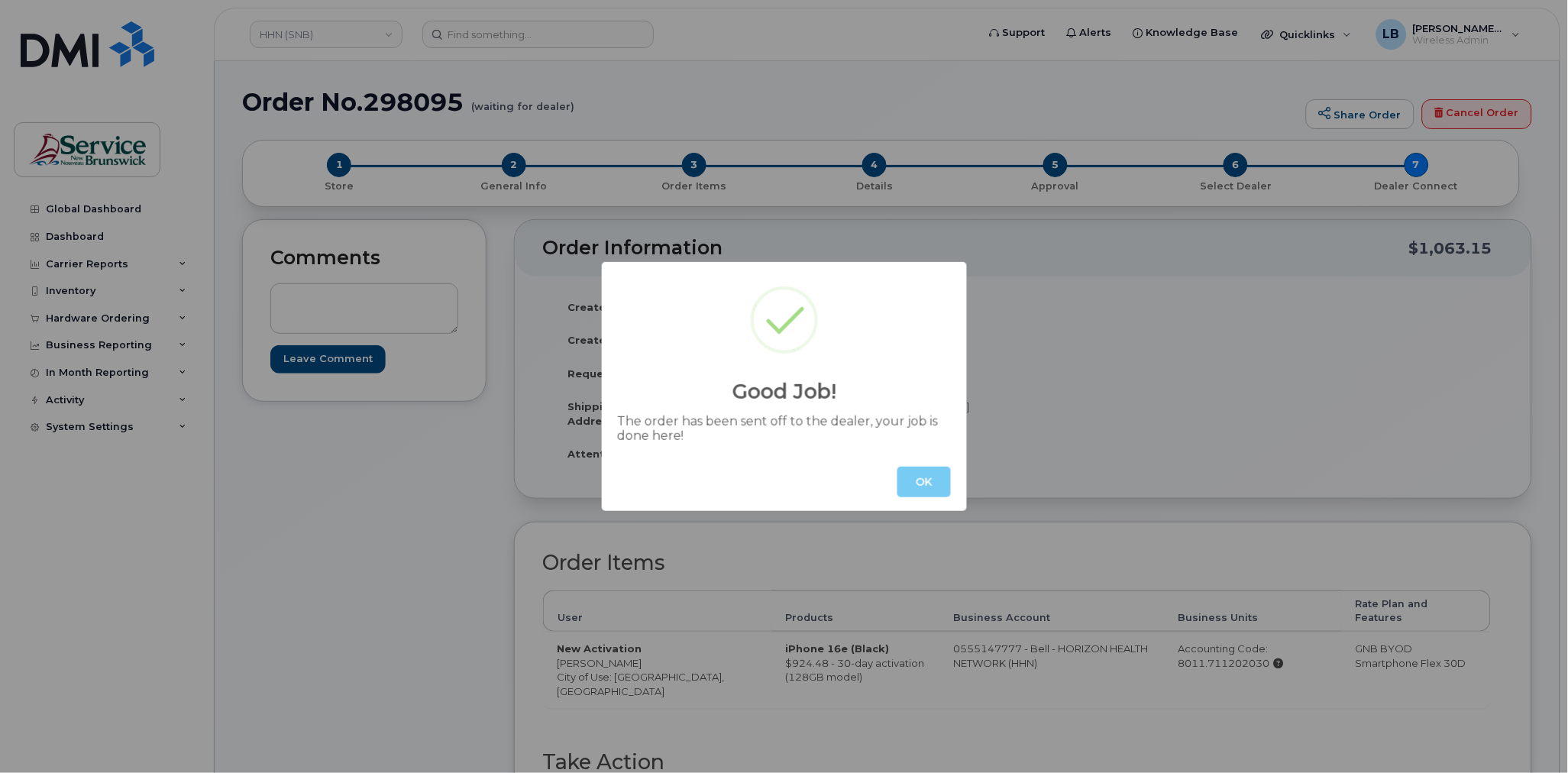
click at [930, 476] on button "OK" at bounding box center [924, 482] width 54 height 30
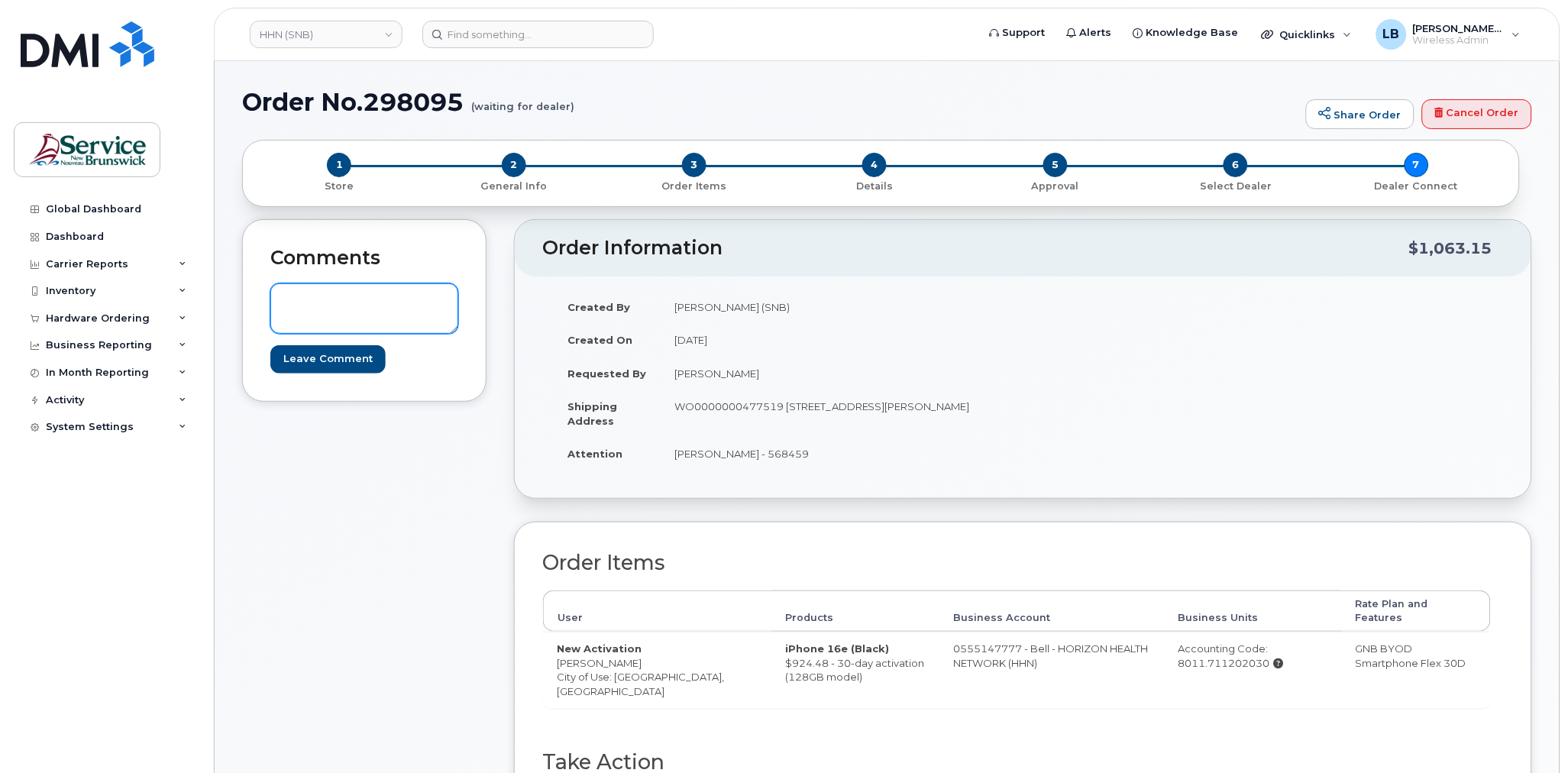
click at [375, 318] on textarea at bounding box center [364, 309] width 188 height 51
type textarea "Can we see if this order can be rushed?"
click at [346, 359] on input "Leave Comment" at bounding box center [328, 359] width 115 height 28
type input "Create Event"
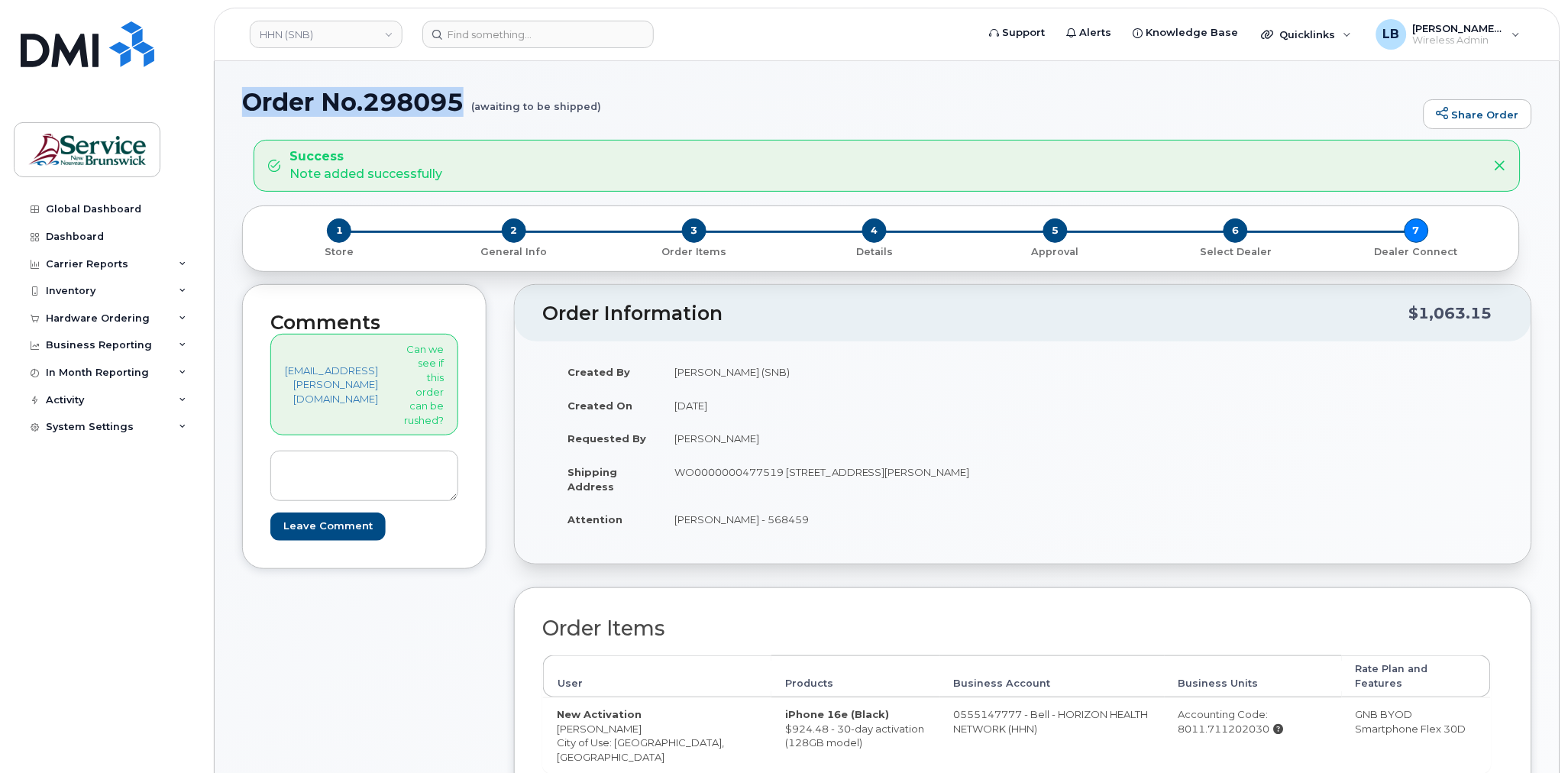
drag, startPoint x: 0, startPoint y: 0, endPoint x: 219, endPoint y: 104, distance: 242.4
copy h1 "Order No.298095"
click at [1313, 44] on div "Quicklinks" at bounding box center [1307, 34] width 111 height 30
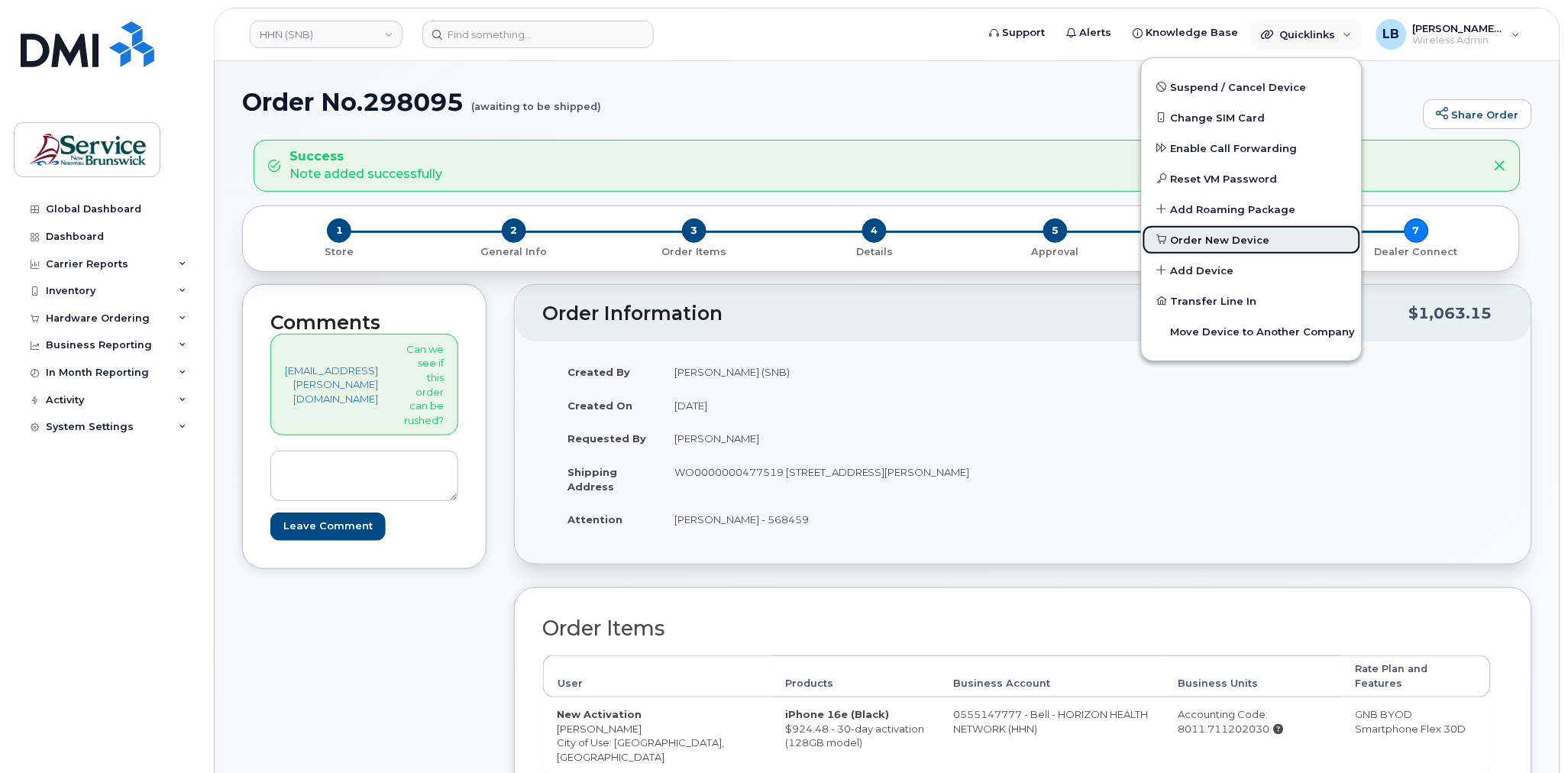
click at [1248, 245] on span "Order New Device" at bounding box center [1221, 241] width 99 height 16
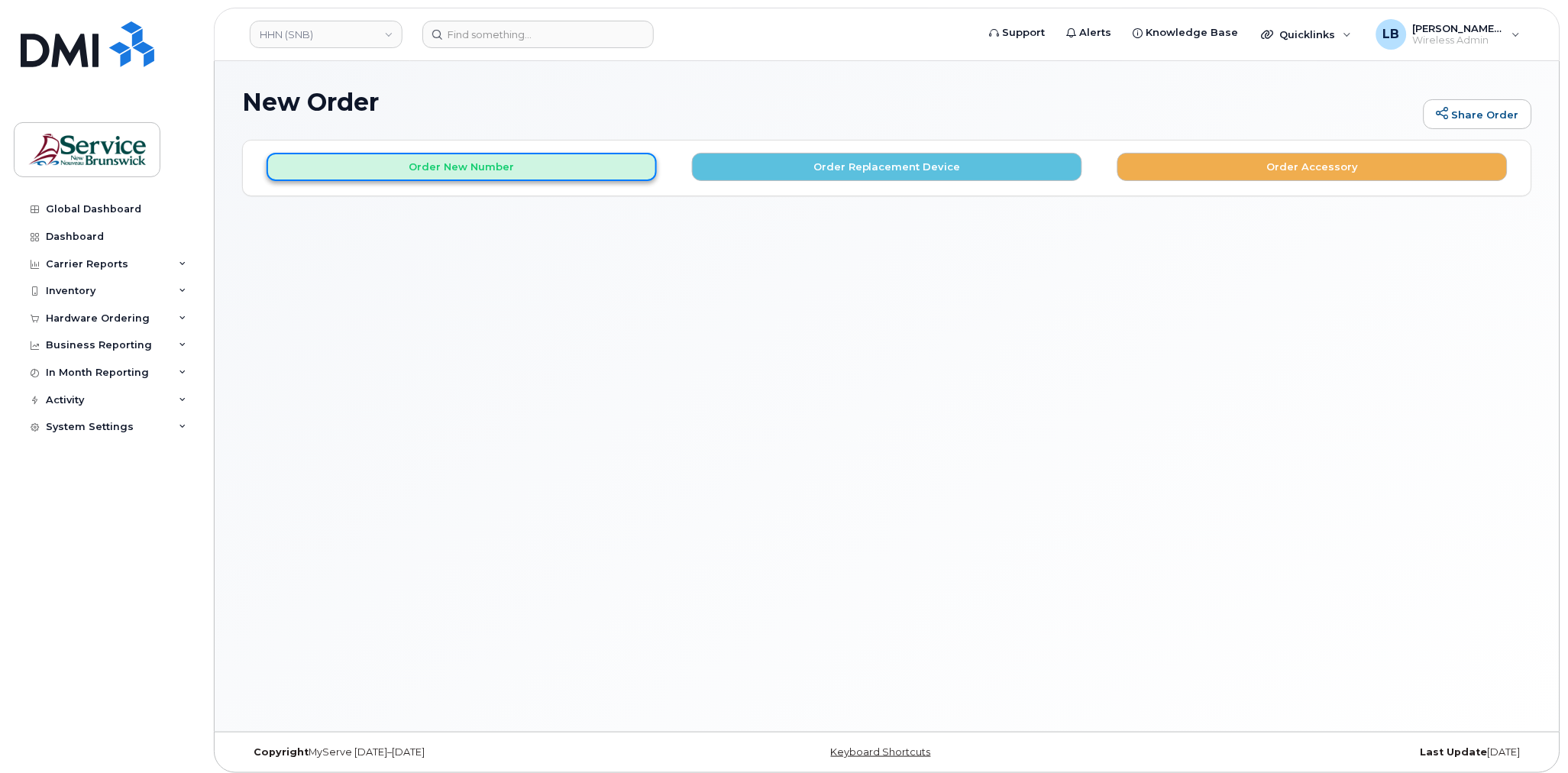
click at [374, 167] on button "Order New Number" at bounding box center [462, 167] width 391 height 28
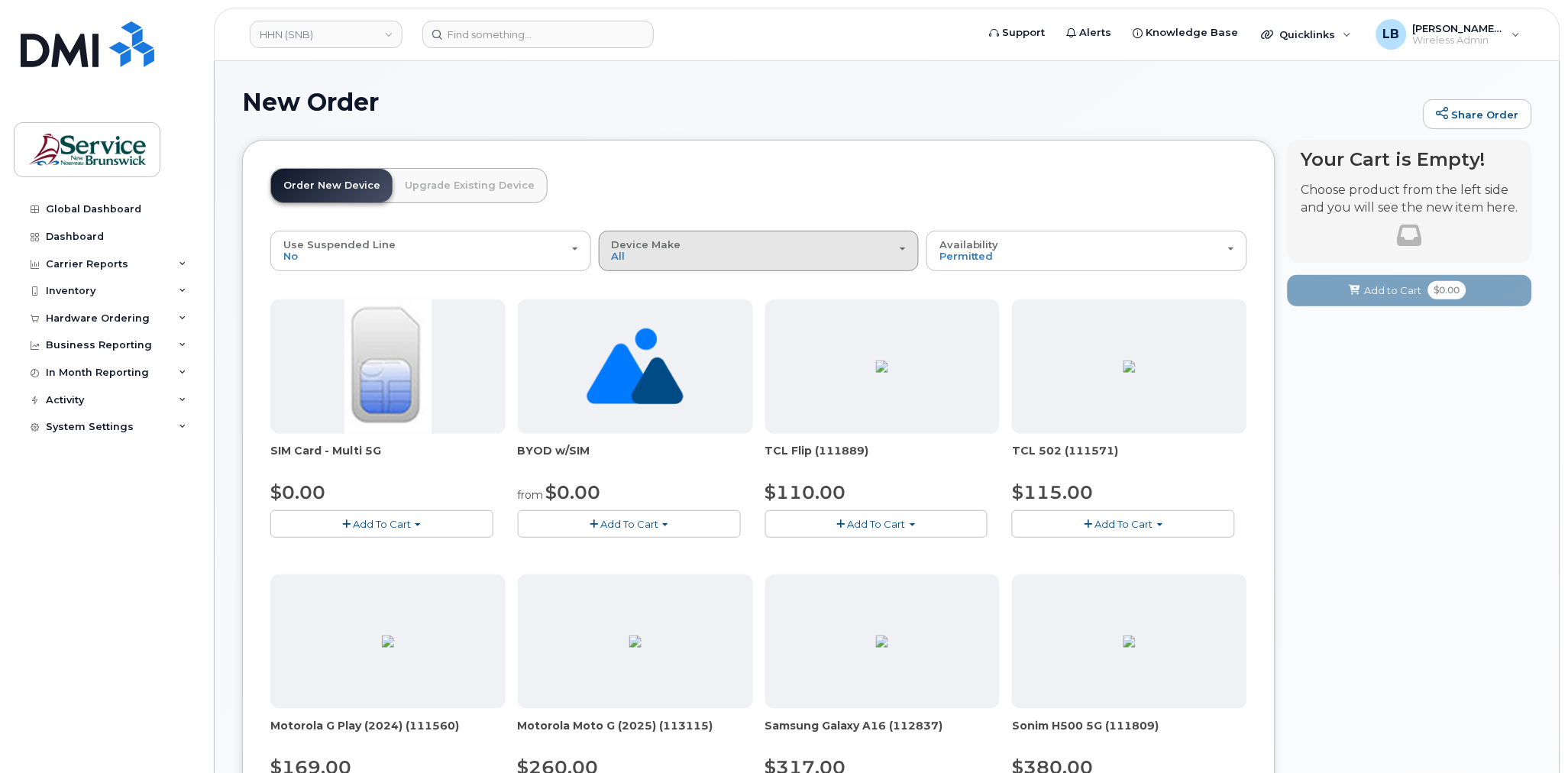
click at [691, 252] on div "Device Make All Aircard Android Cell Phone HUB iPhone Tablet Unknown" at bounding box center [759, 251] width 295 height 23
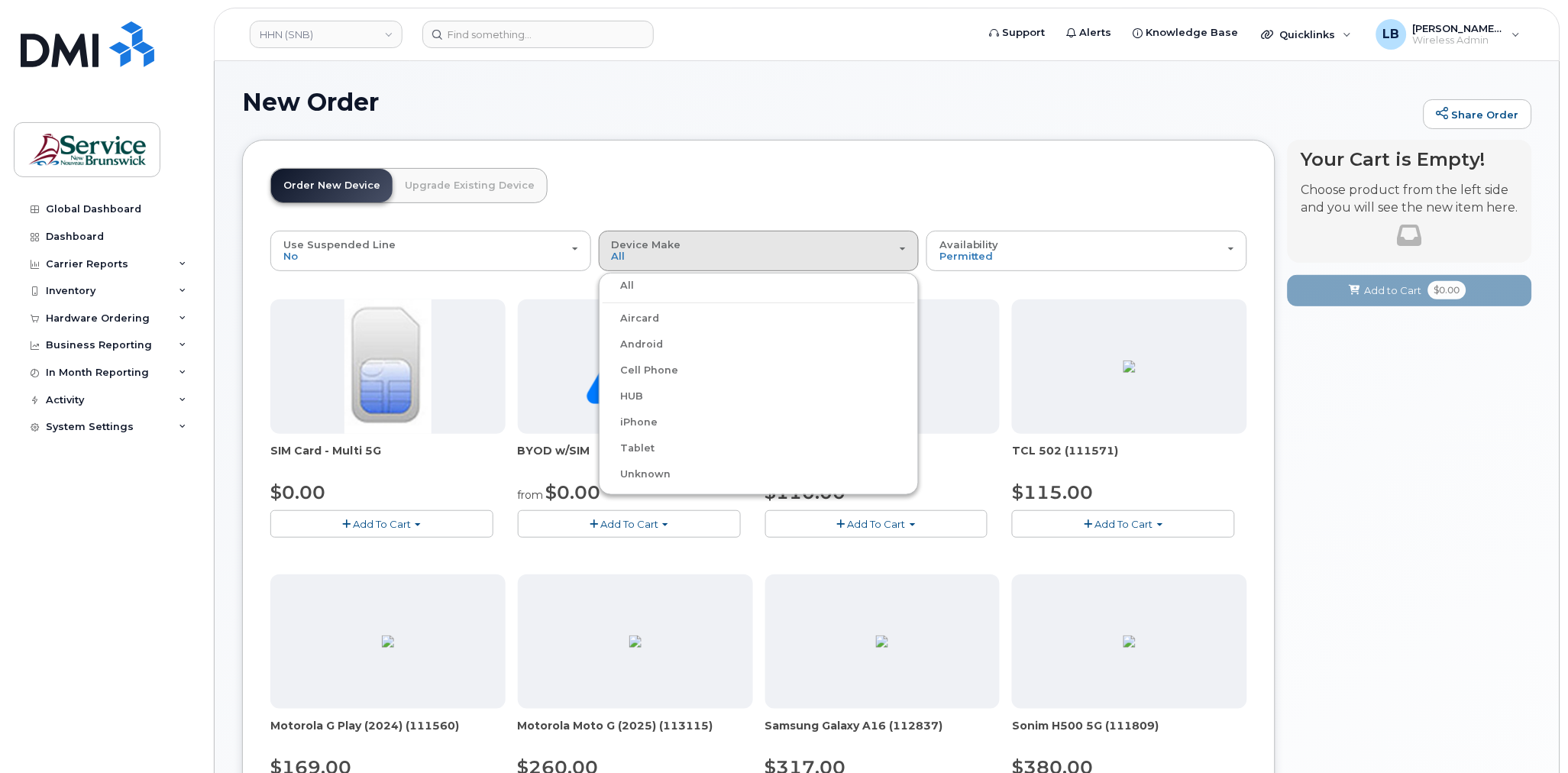
click at [651, 419] on label "iPhone" at bounding box center [631, 422] width 56 height 19
click at [0, 0] on input "iPhone" at bounding box center [0, 0] width 0 height 0
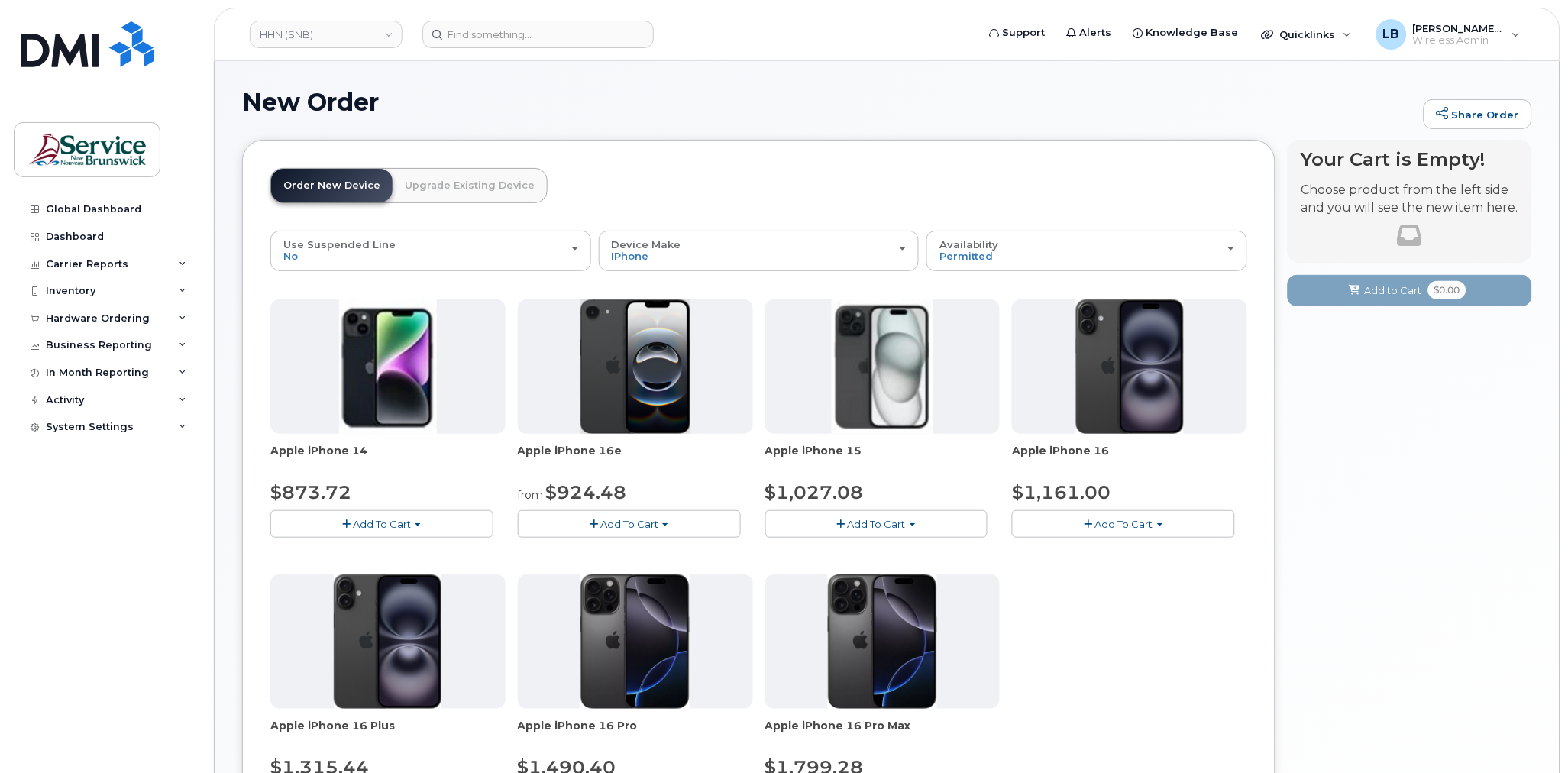
click at [669, 518] on button "Add To Cart" at bounding box center [629, 523] width 223 height 26
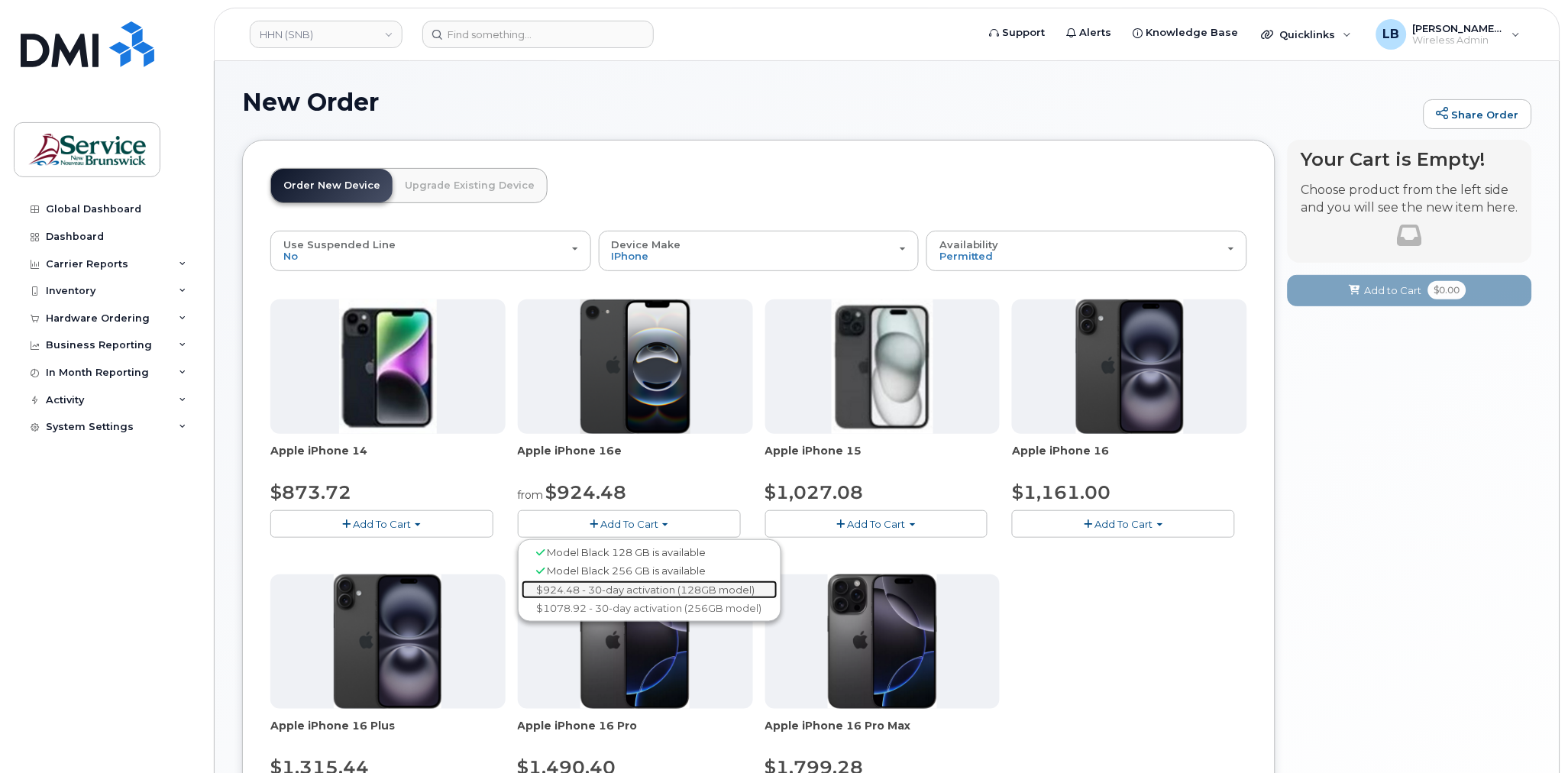
click at [677, 592] on link "$924.48 - 30-day activation (128GB model)" at bounding box center [649, 591] width 256 height 19
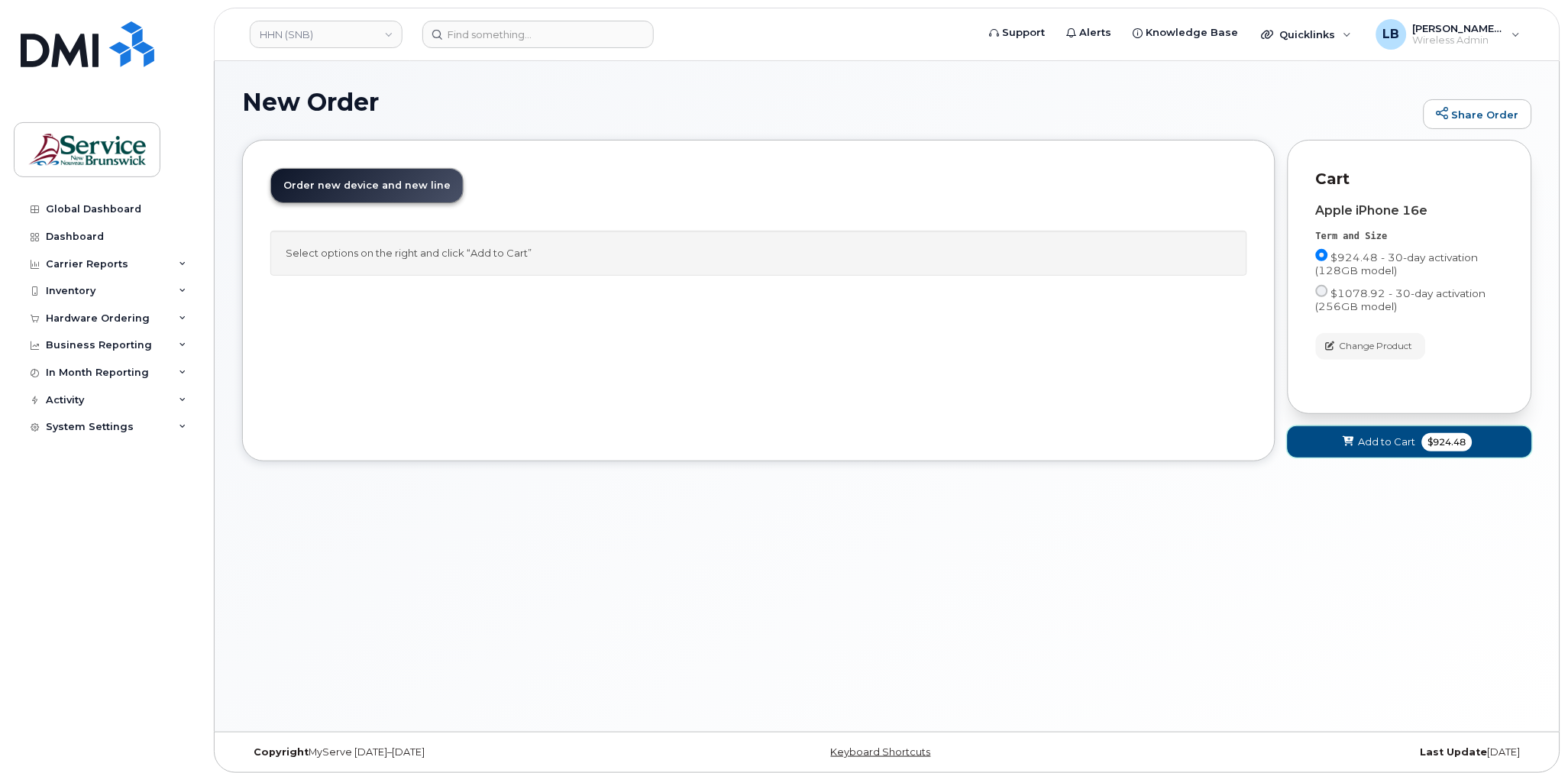
click at [1427, 441] on span "$924.48" at bounding box center [1448, 442] width 51 height 19
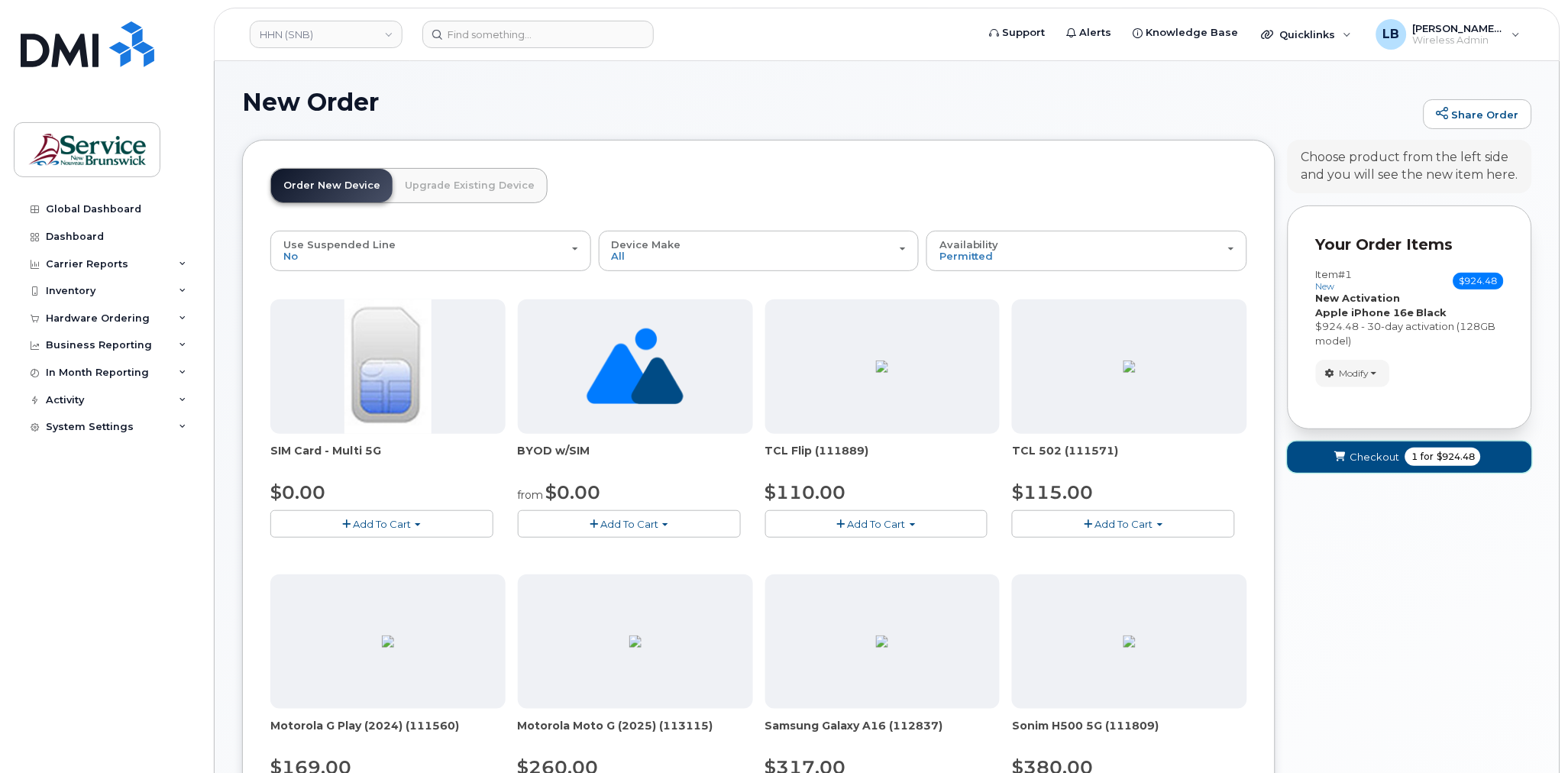
click at [1425, 454] on span "for" at bounding box center [1428, 457] width 19 height 14
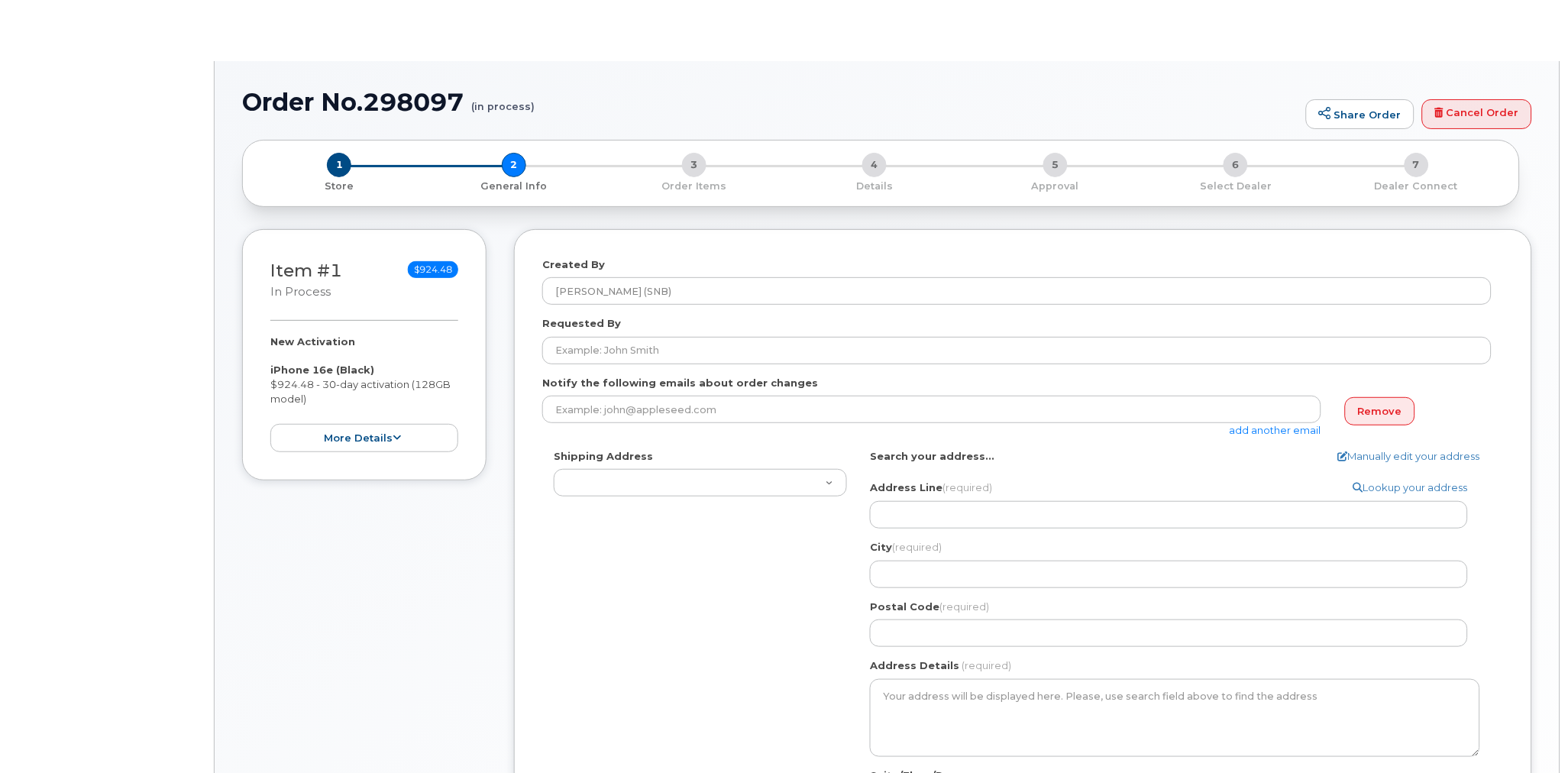
select select
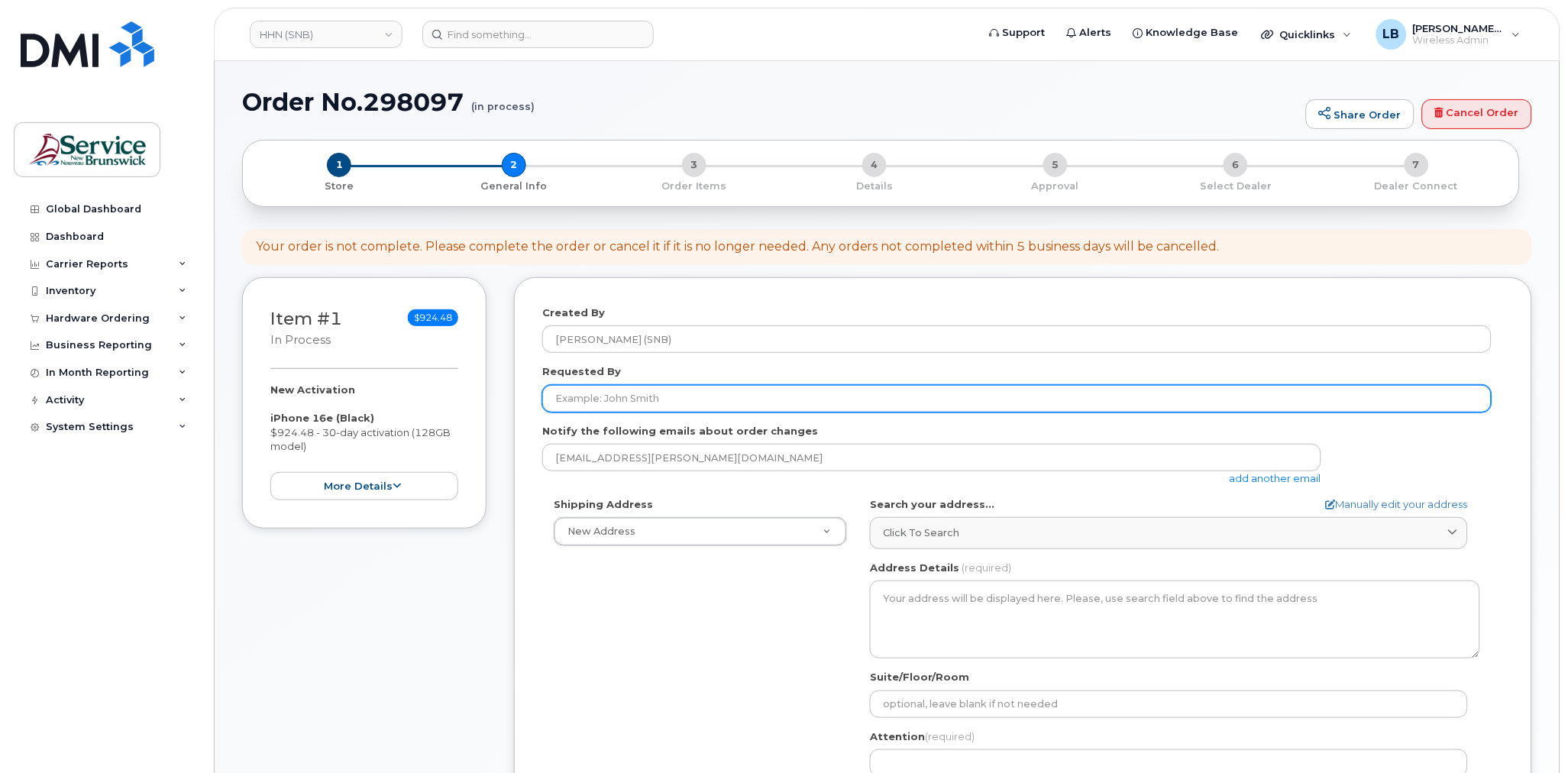
click at [617, 398] on input "Requested By" at bounding box center [1017, 399] width 949 height 27
paste input "[PERSON_NAME]"
type input "[PERSON_NAME]"
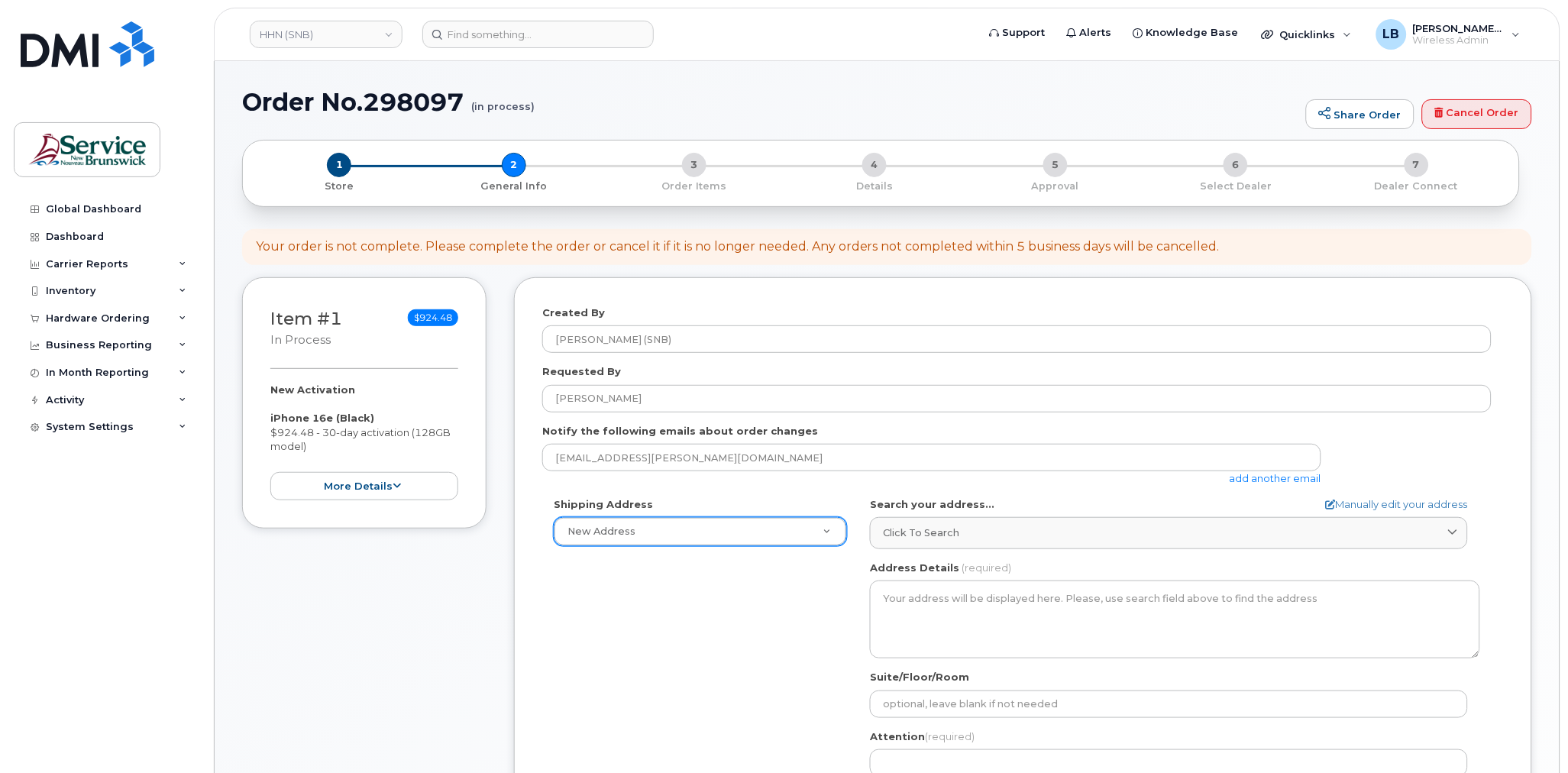
click at [681, 518] on div "New Address" at bounding box center [700, 532] width 293 height 29
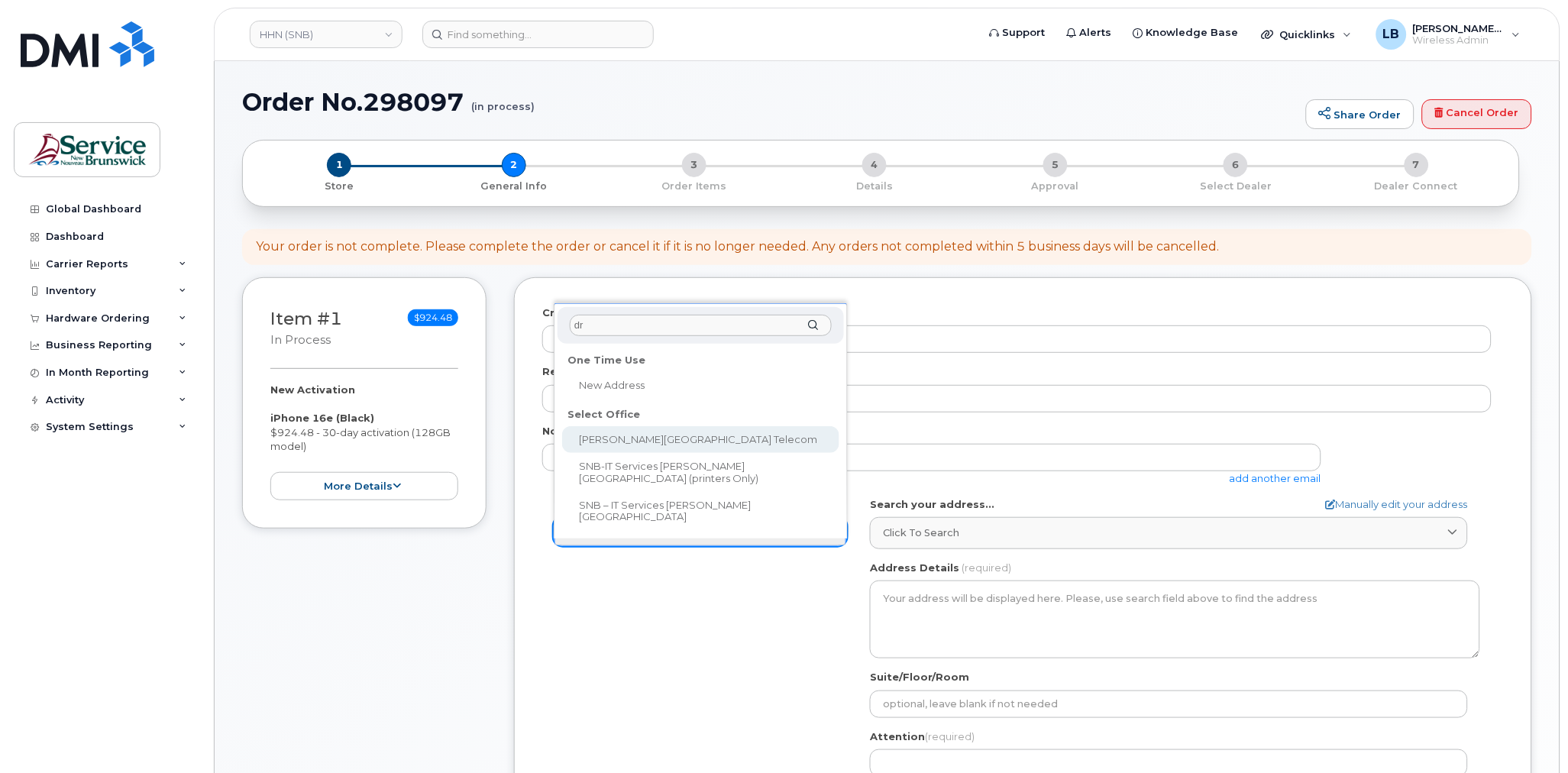
type input "dr"
select select
type textarea "[STREET_ADDRESS][PERSON_NAME]"
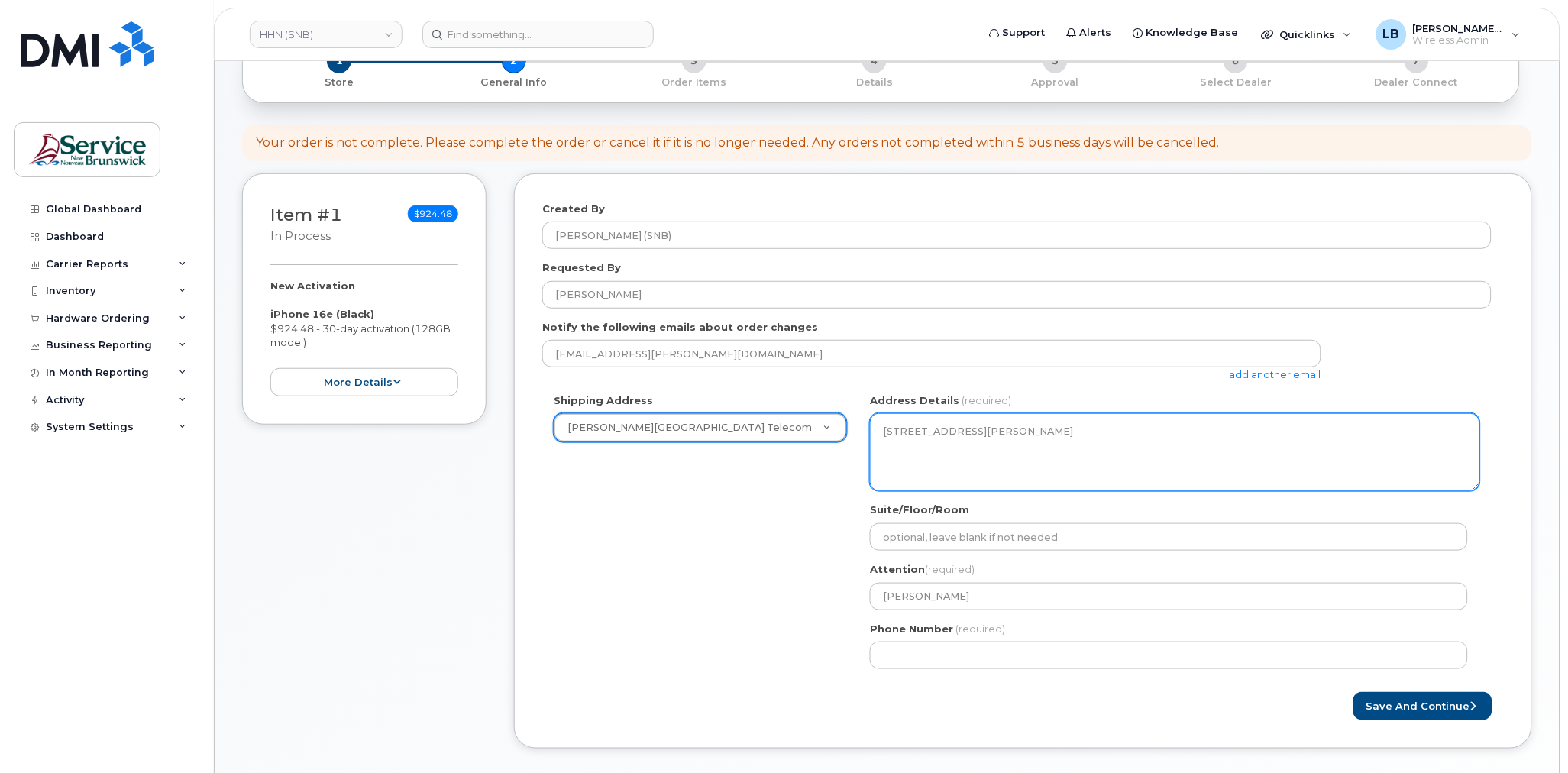
scroll to position [254, 0]
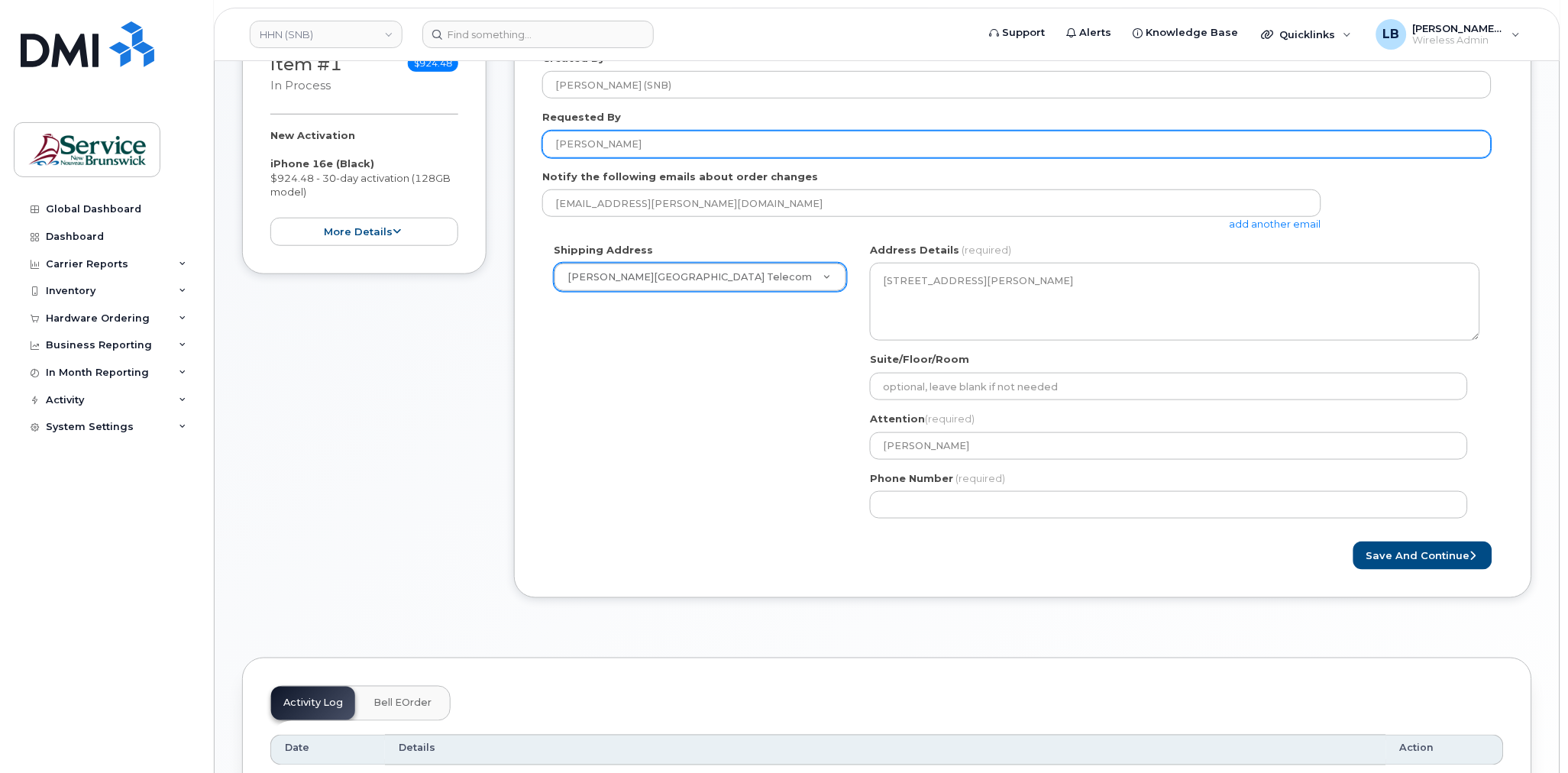
click at [765, 141] on input "[PERSON_NAME]" at bounding box center [1017, 144] width 949 height 27
click at [742, 144] on input "[PERSON_NAME]" at bounding box center [1017, 144] width 949 height 27
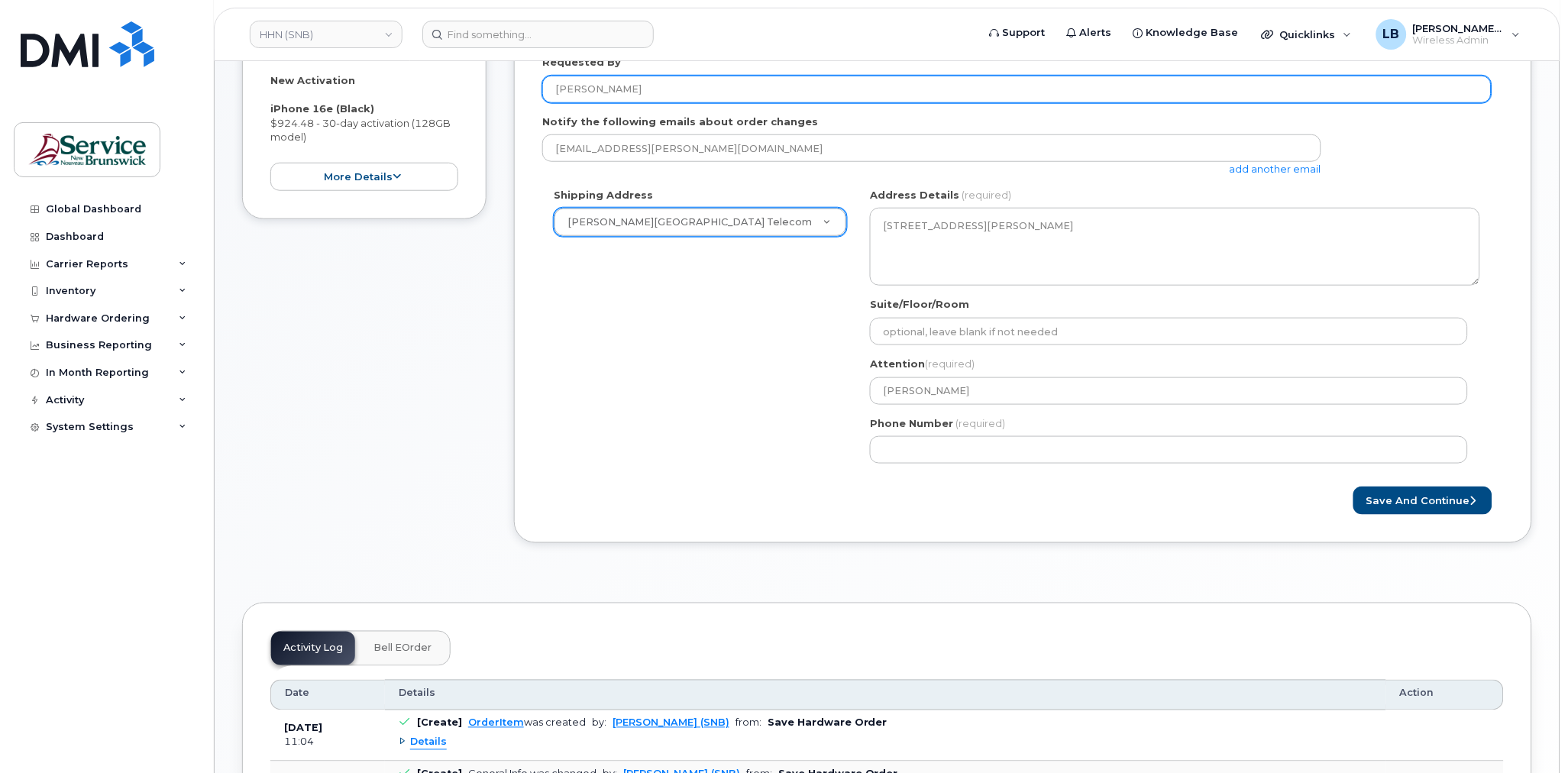
scroll to position [339, 0]
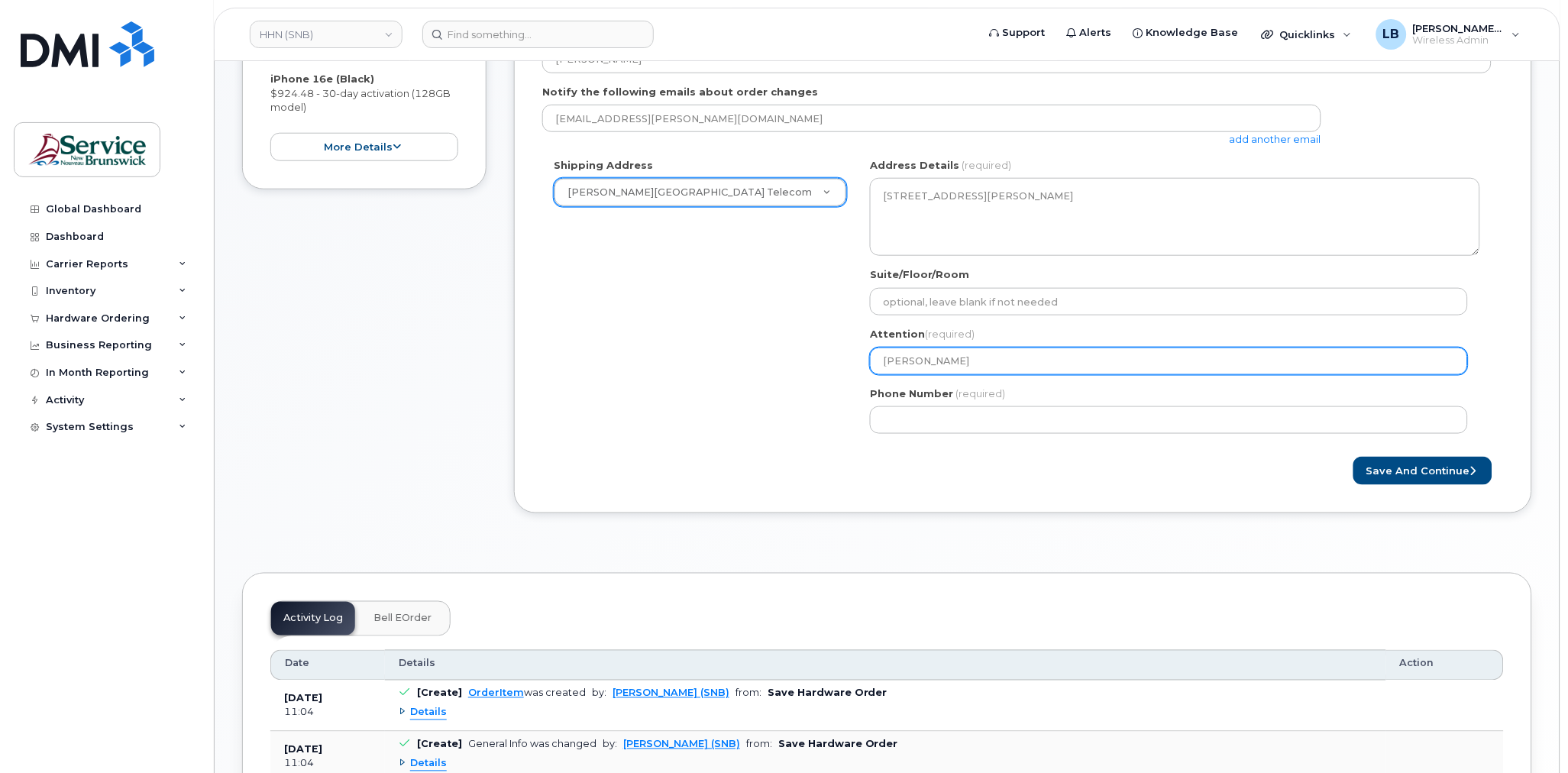
click at [1084, 363] on input "[PERSON_NAME]" at bounding box center [1169, 362] width 598 height 27
type input "[PERSON_NAME]"
paste input "568477"
select select
type input "[PERSON_NAME] 568477"
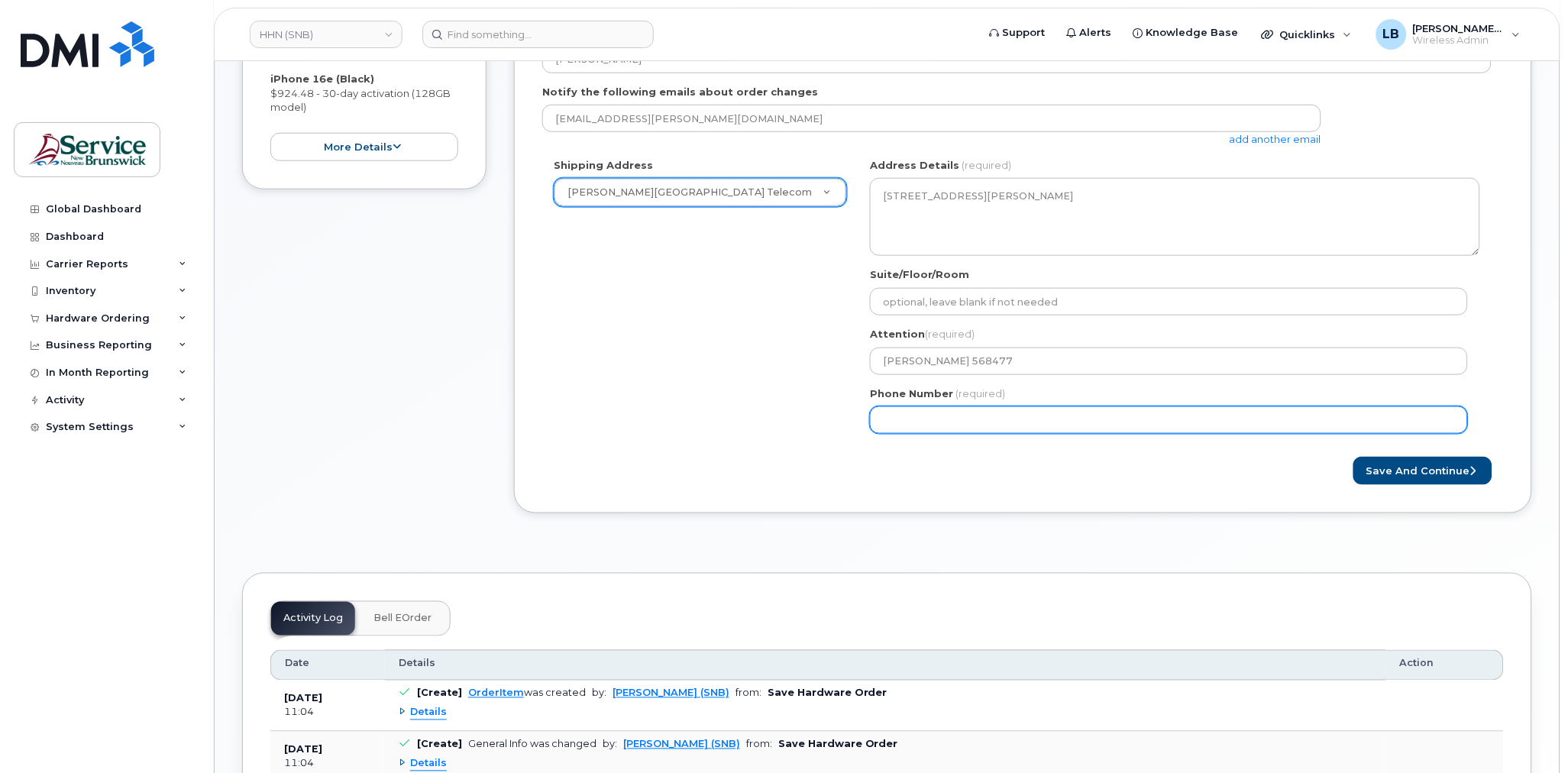
click at [1123, 419] on input "Phone Number" at bounding box center [1169, 420] width 598 height 27
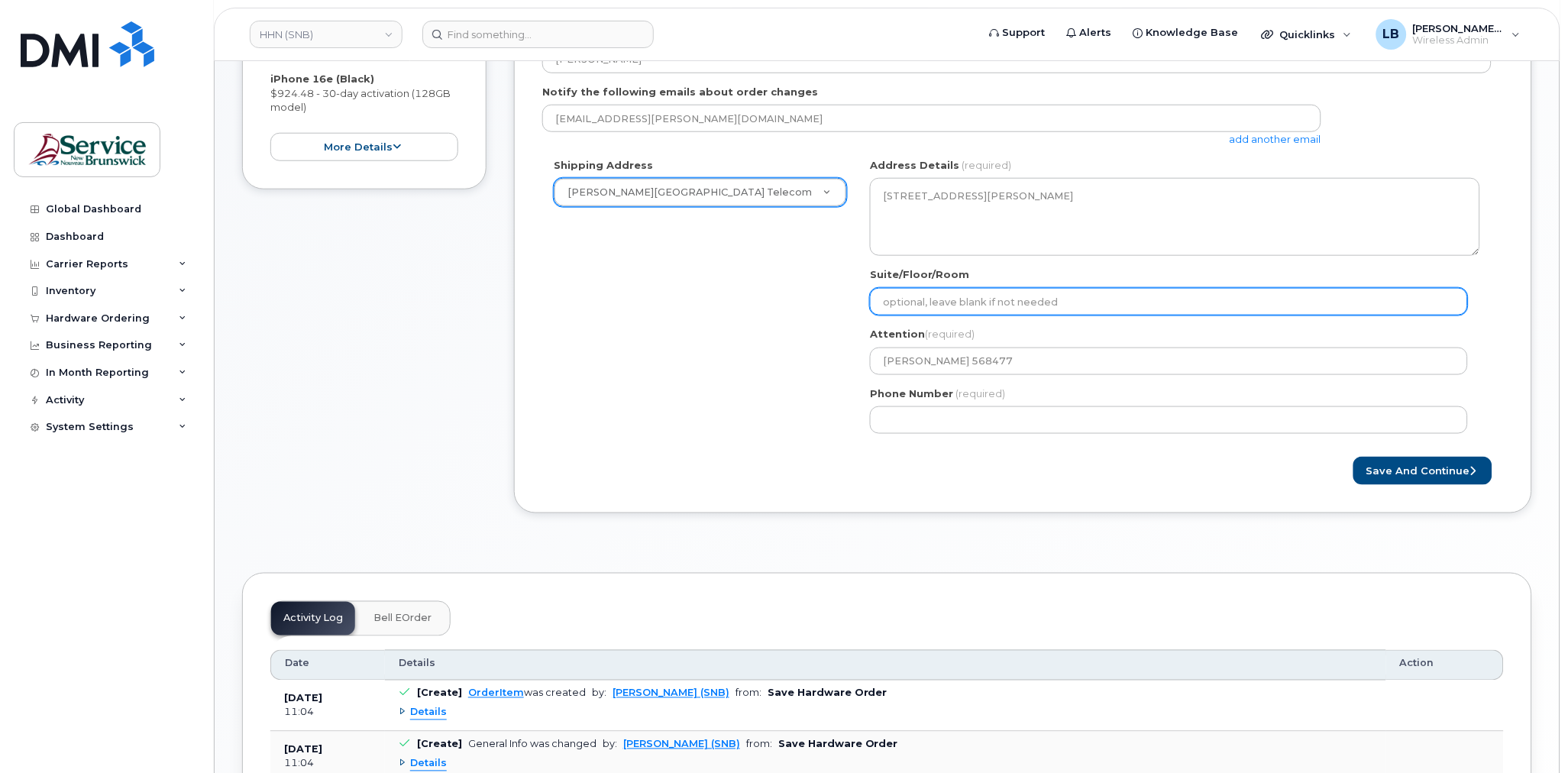
click at [1088, 303] on input "Suite/Floor/Room" at bounding box center [1169, 302] width 598 height 27
paste input "WO0000000477768"
select select
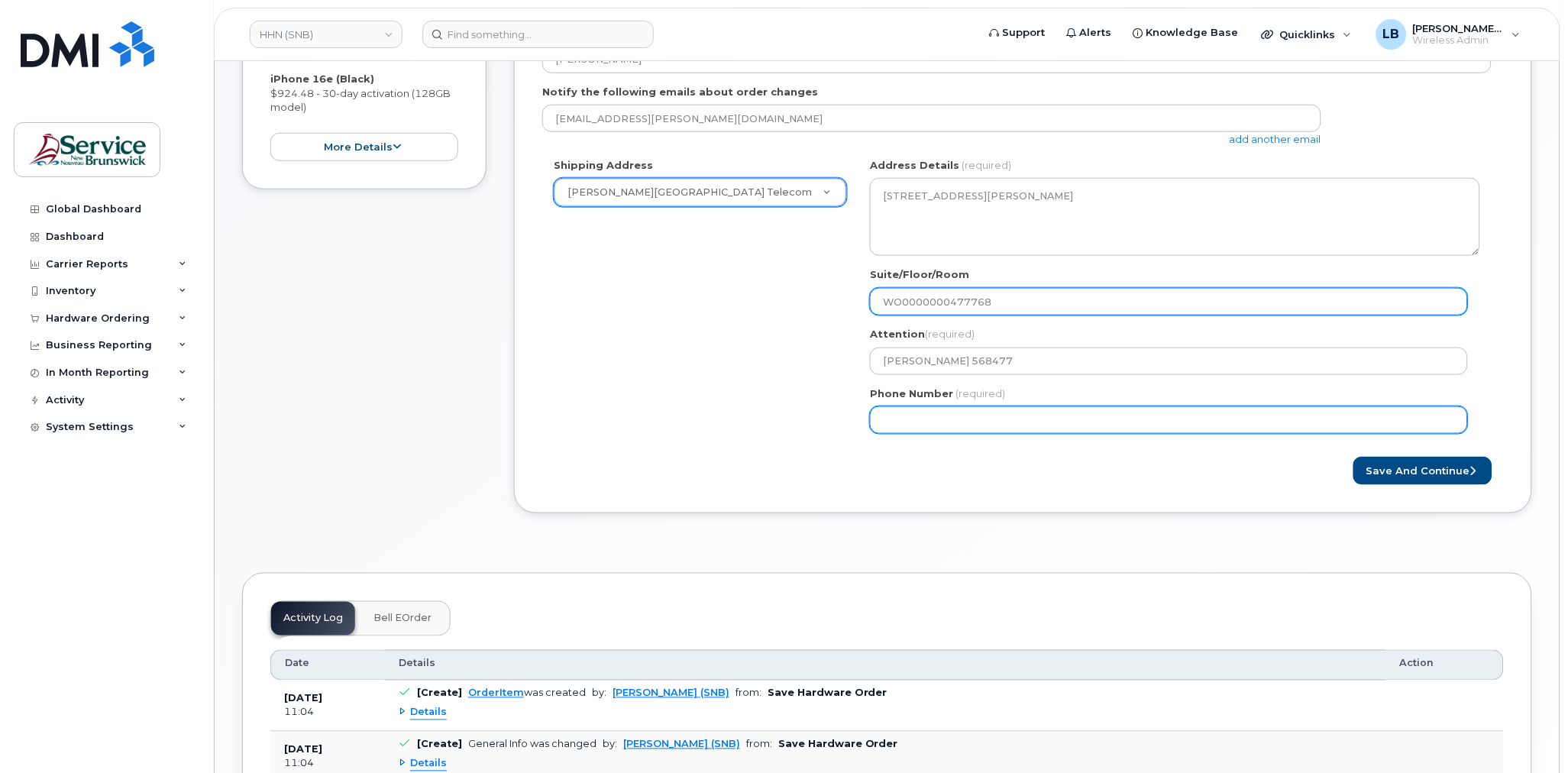
type input "WO0000000477768"
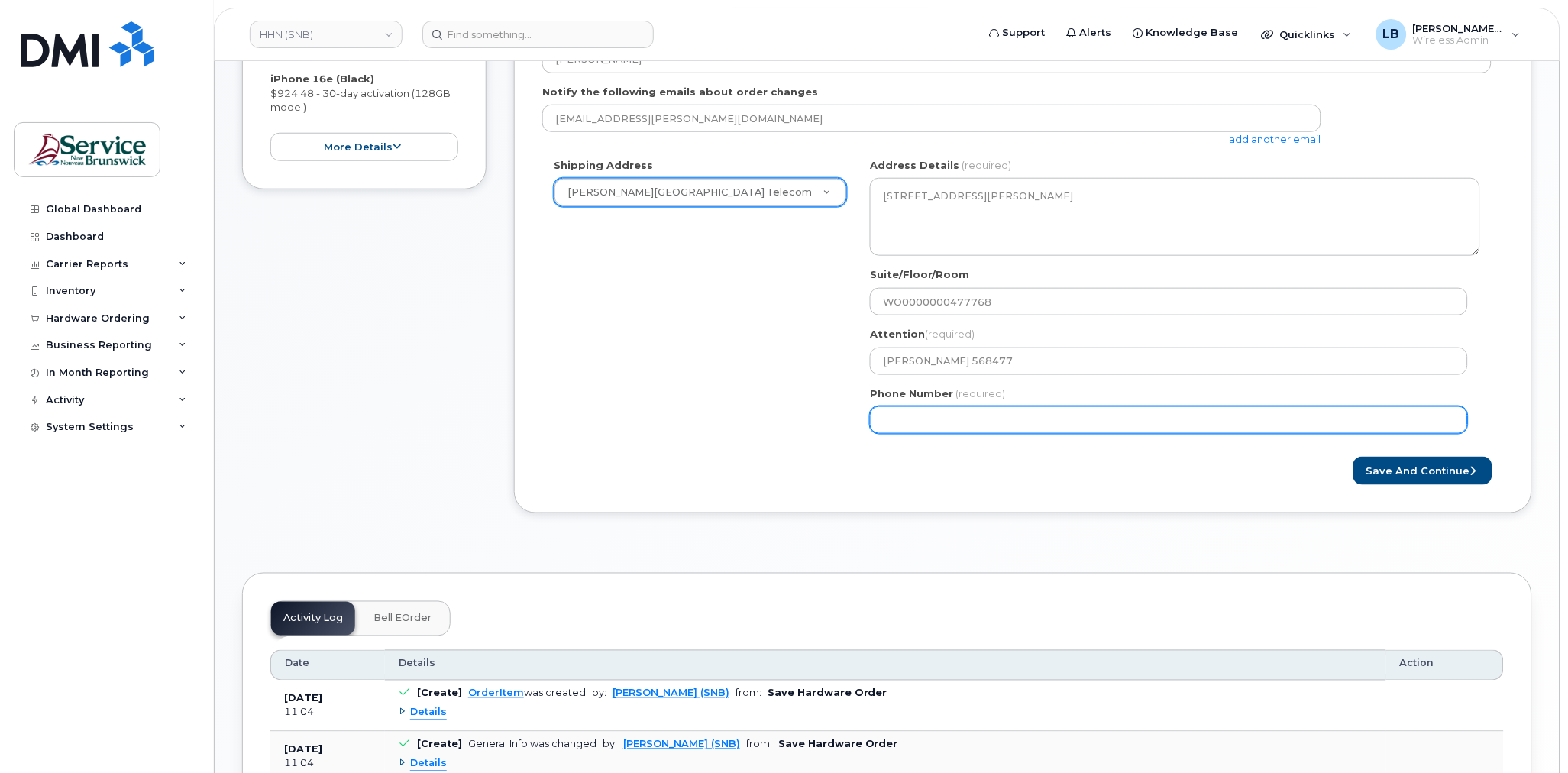
click at [1055, 419] on input "Phone Number" at bounding box center [1169, 420] width 598 height 27
select select
type input "506233339"
select select
type input "5062333396"
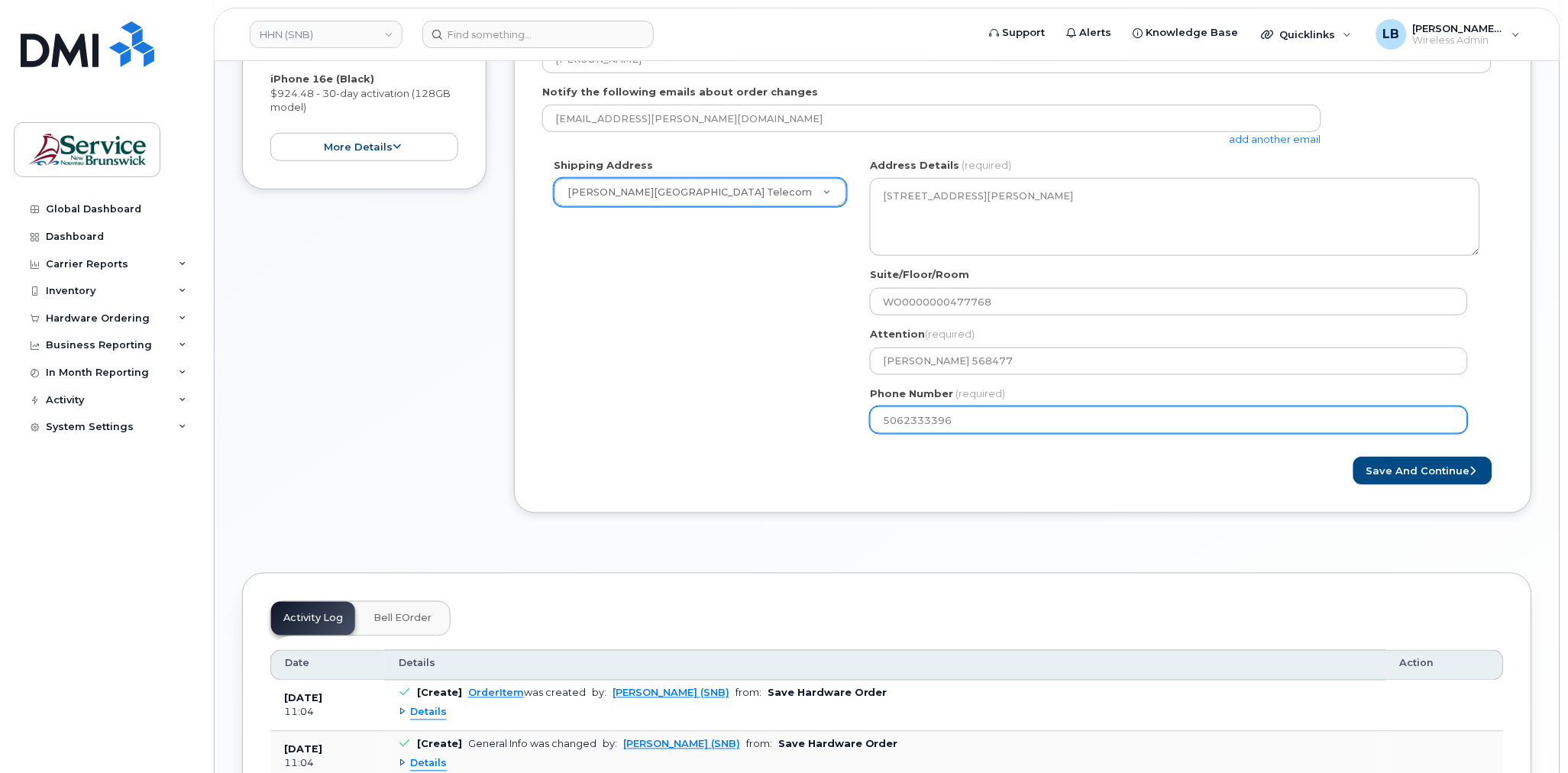
select select
type input "50623333965"
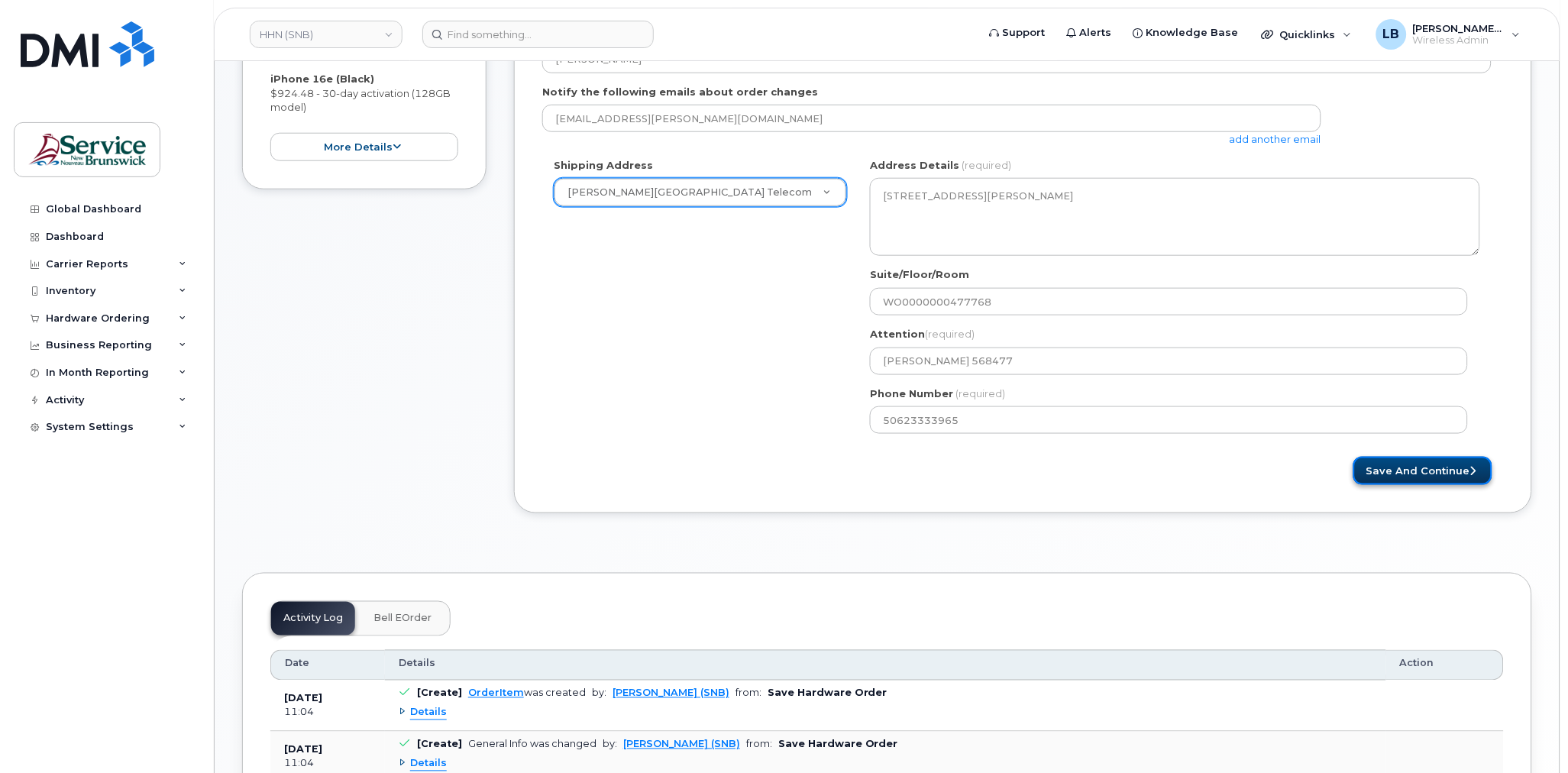
click at [1395, 470] on button "Save and Continue" at bounding box center [1423, 471] width 139 height 28
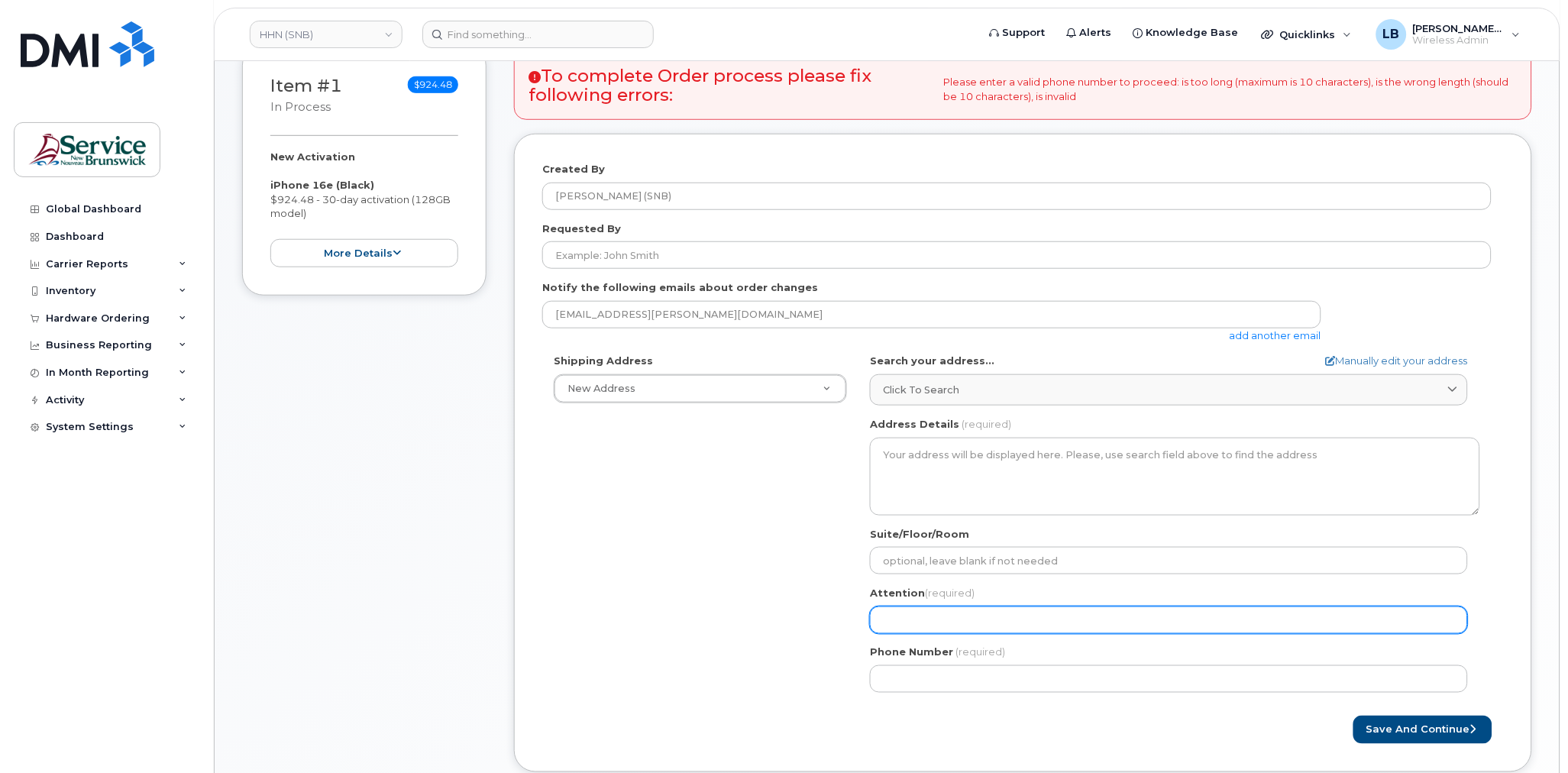
scroll to position [339, 0]
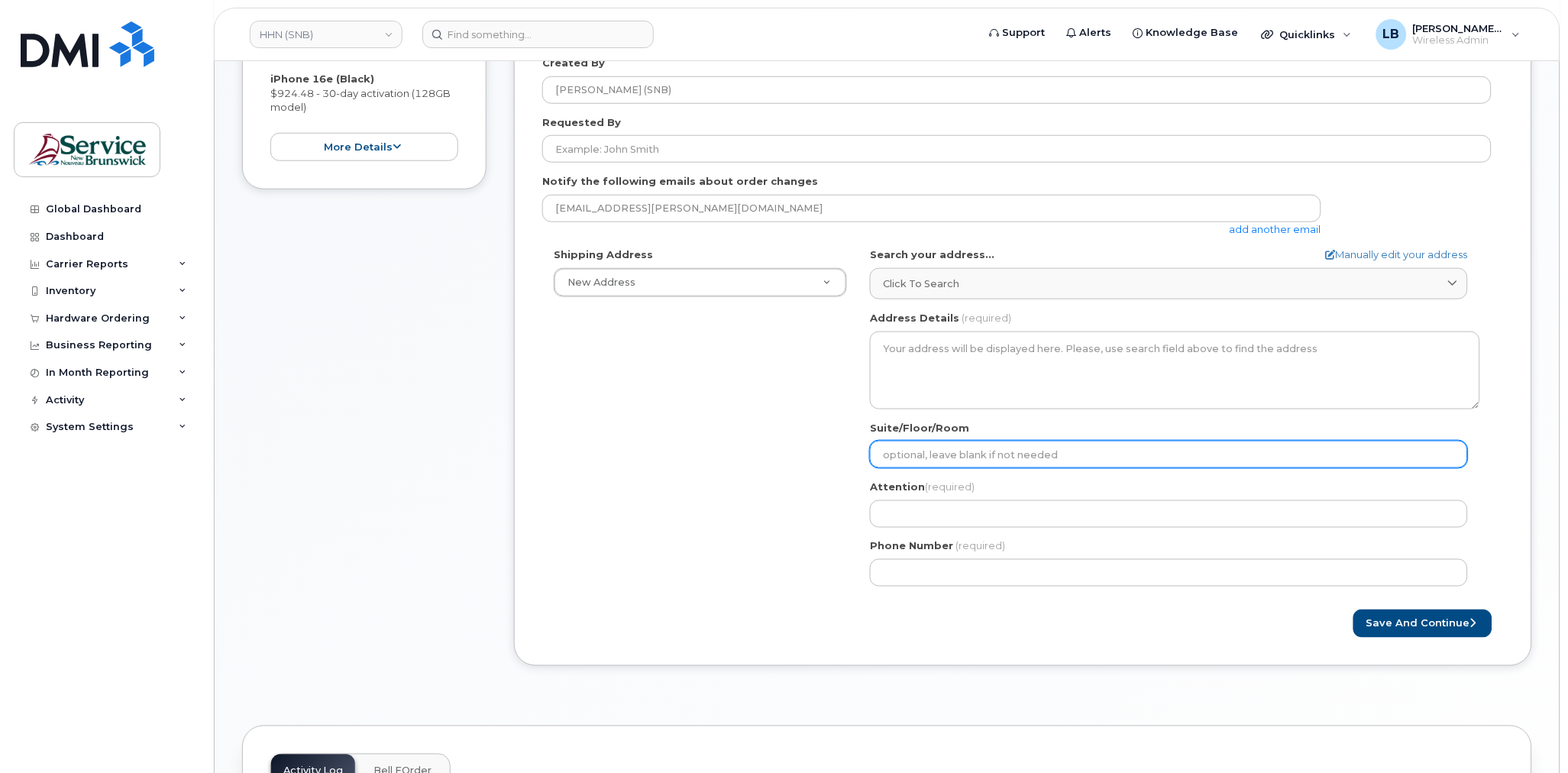
click at [1052, 464] on input "Suite/Floor/Room" at bounding box center [1169, 454] width 598 height 27
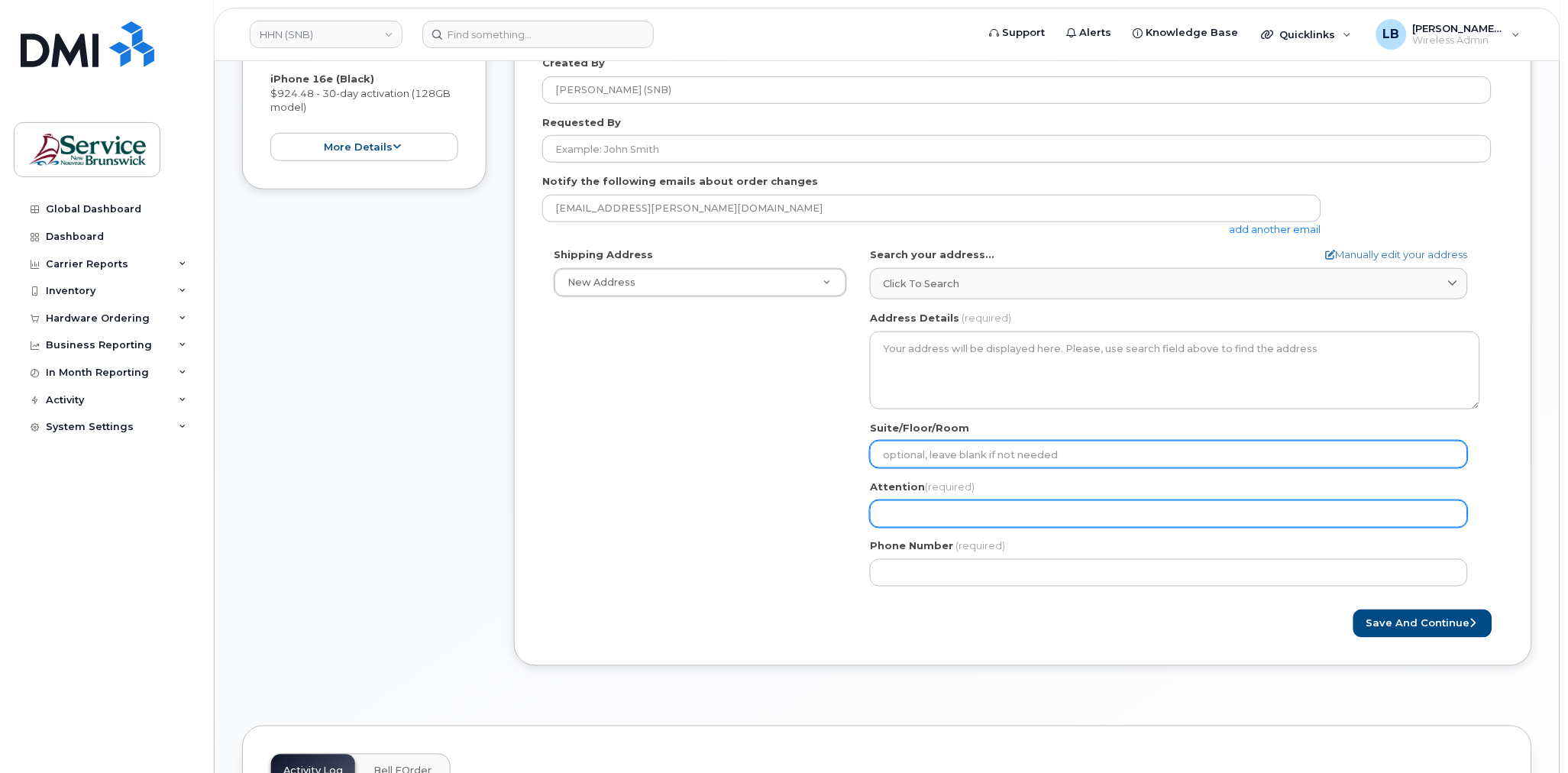
paste input "WO0000000477768"
select select
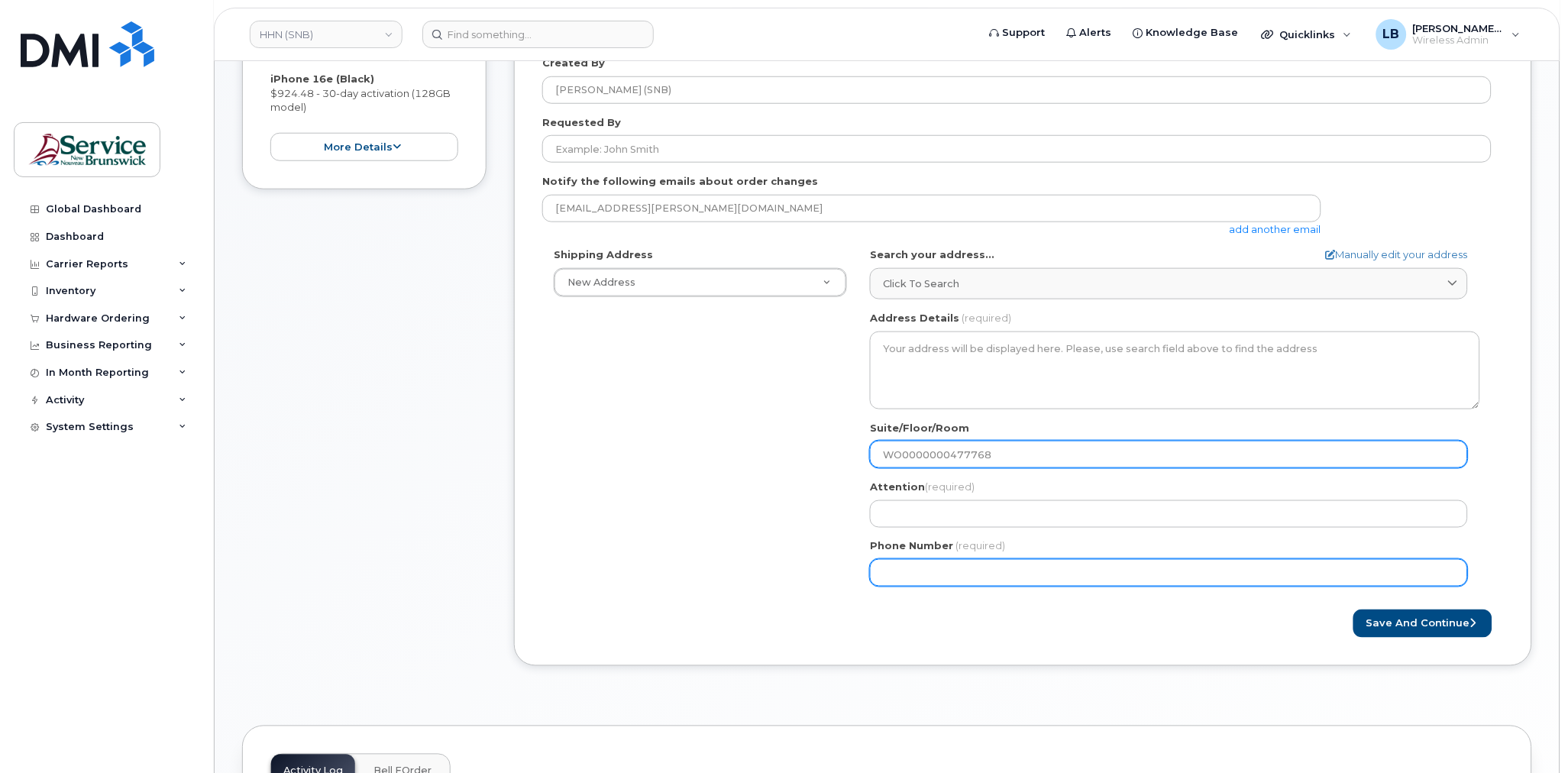
type input "WO0000000477768"
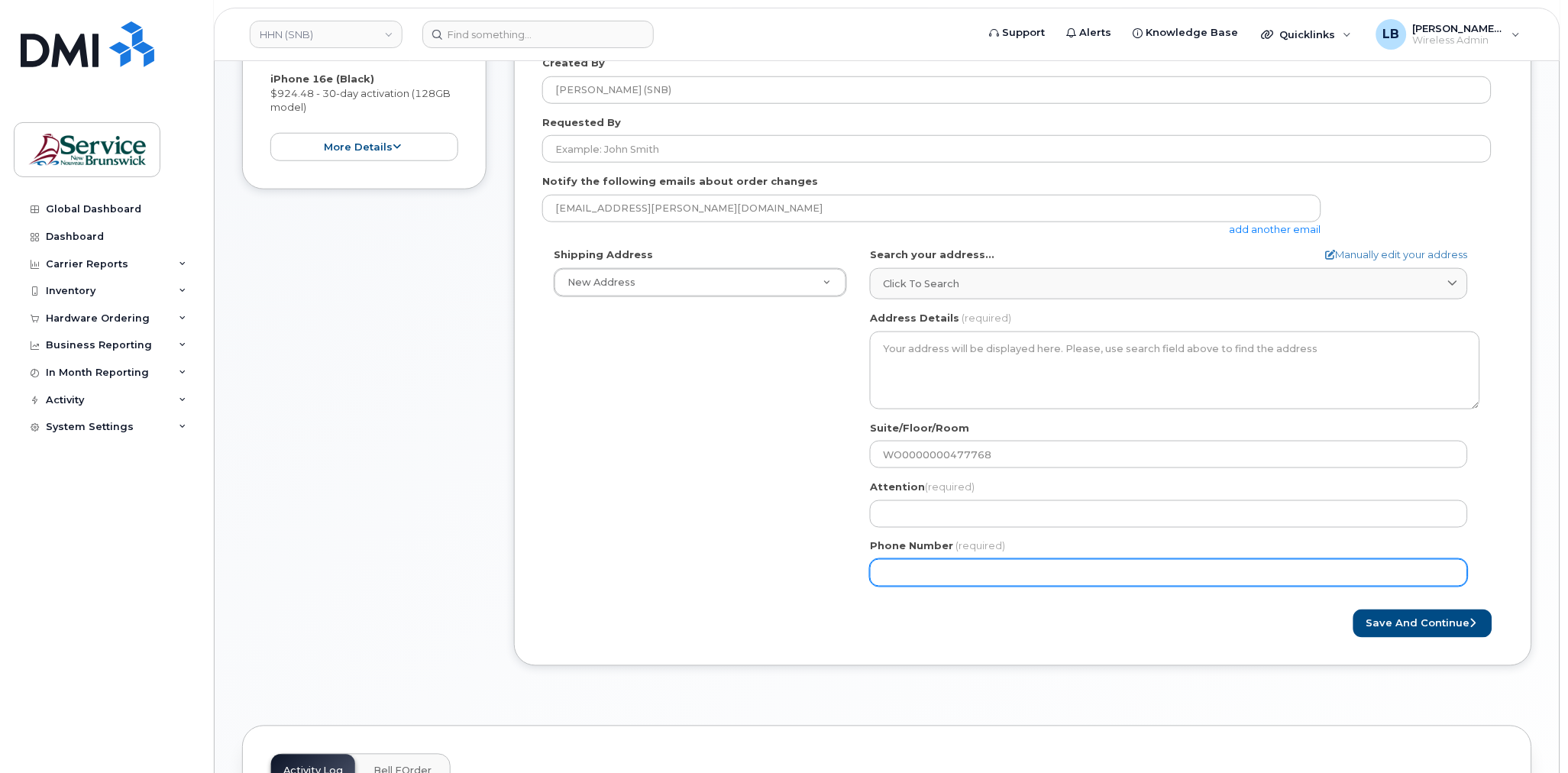
click at [1088, 581] on input "Phone Number" at bounding box center [1169, 573] width 598 height 27
type input "506233396"
select select
type input "5062333965"
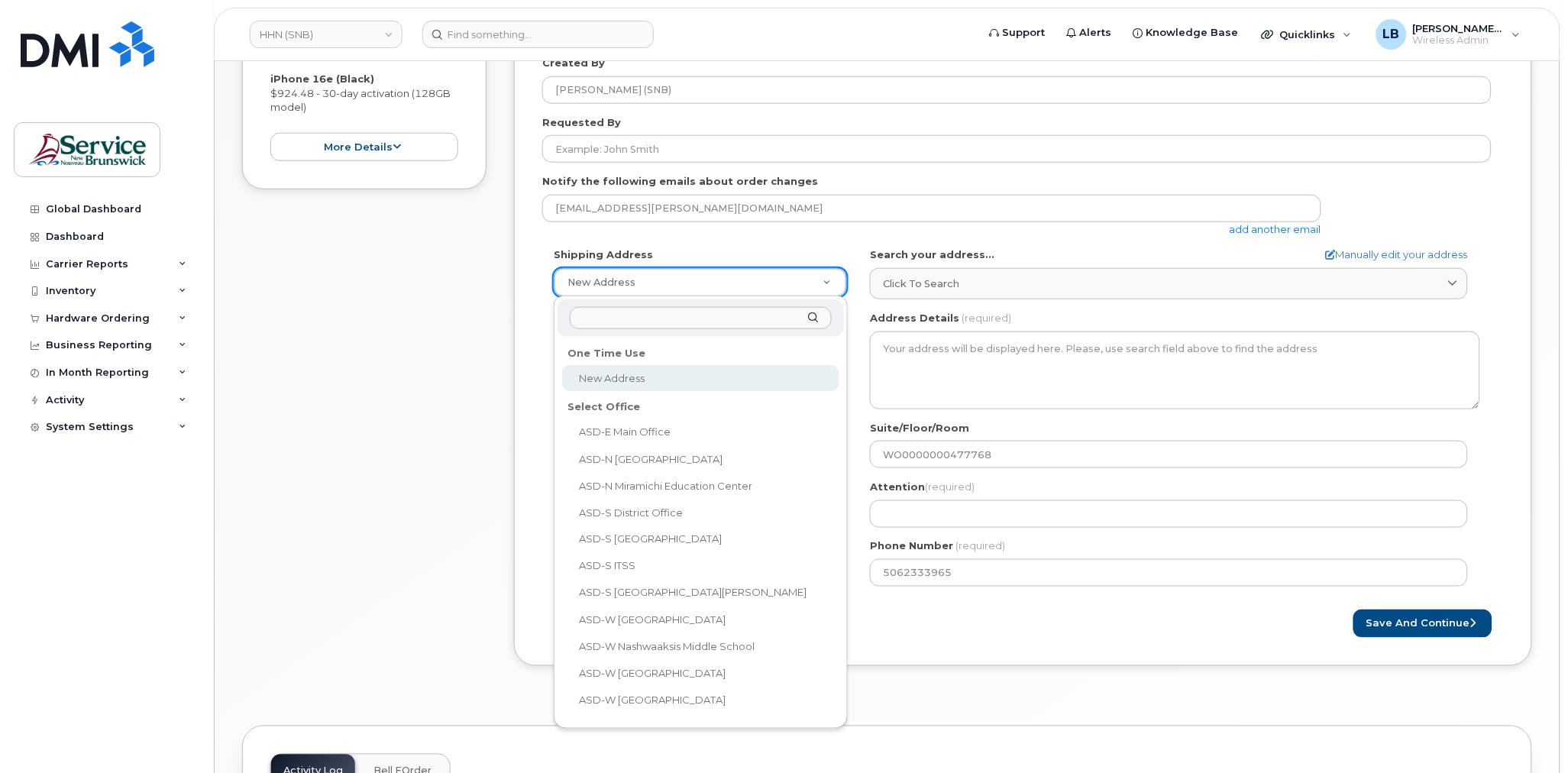
type input "f"
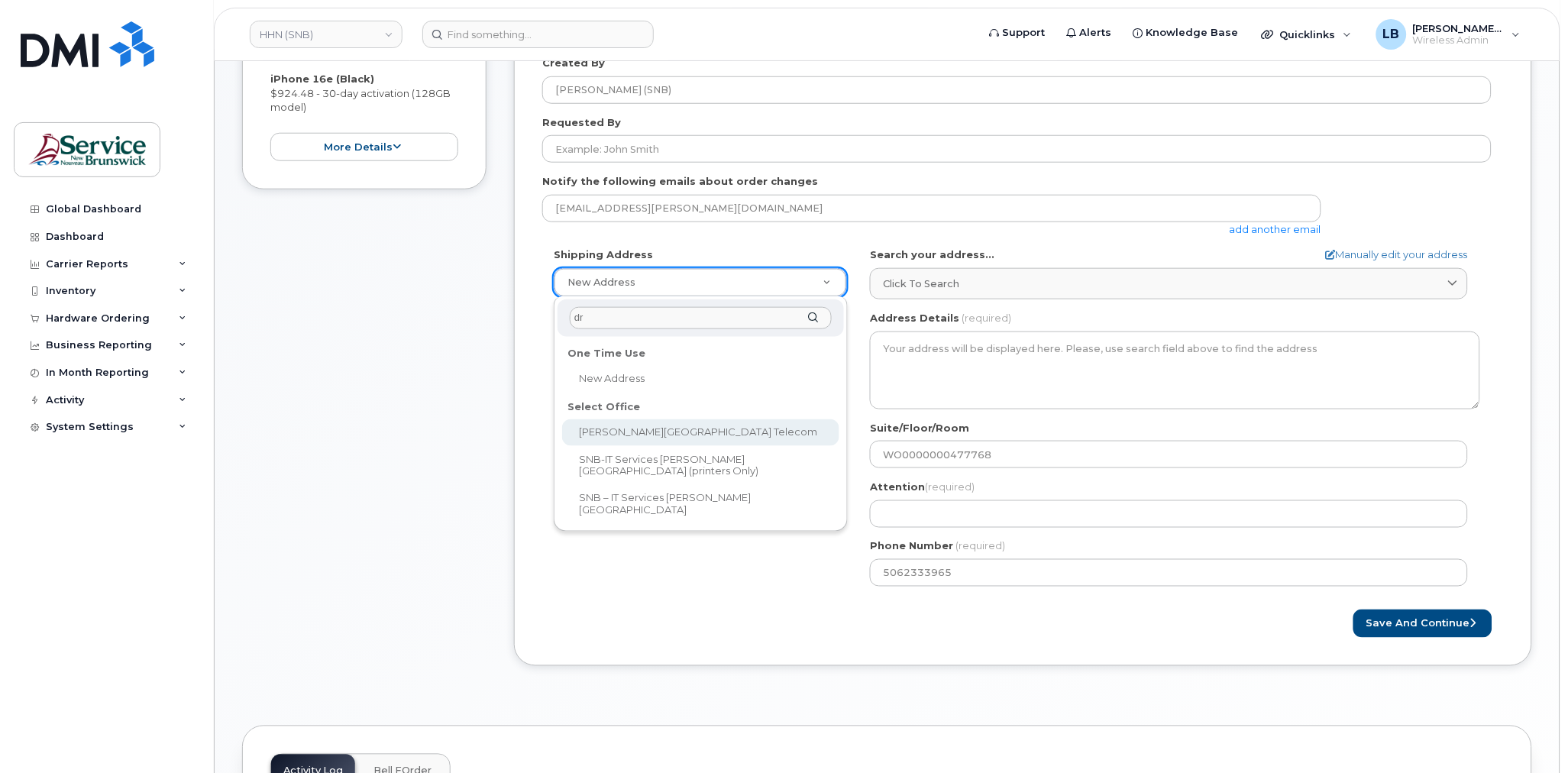
type input "dr"
select select
type textarea "[STREET_ADDRESS][PERSON_NAME]"
type input "[PERSON_NAME]"
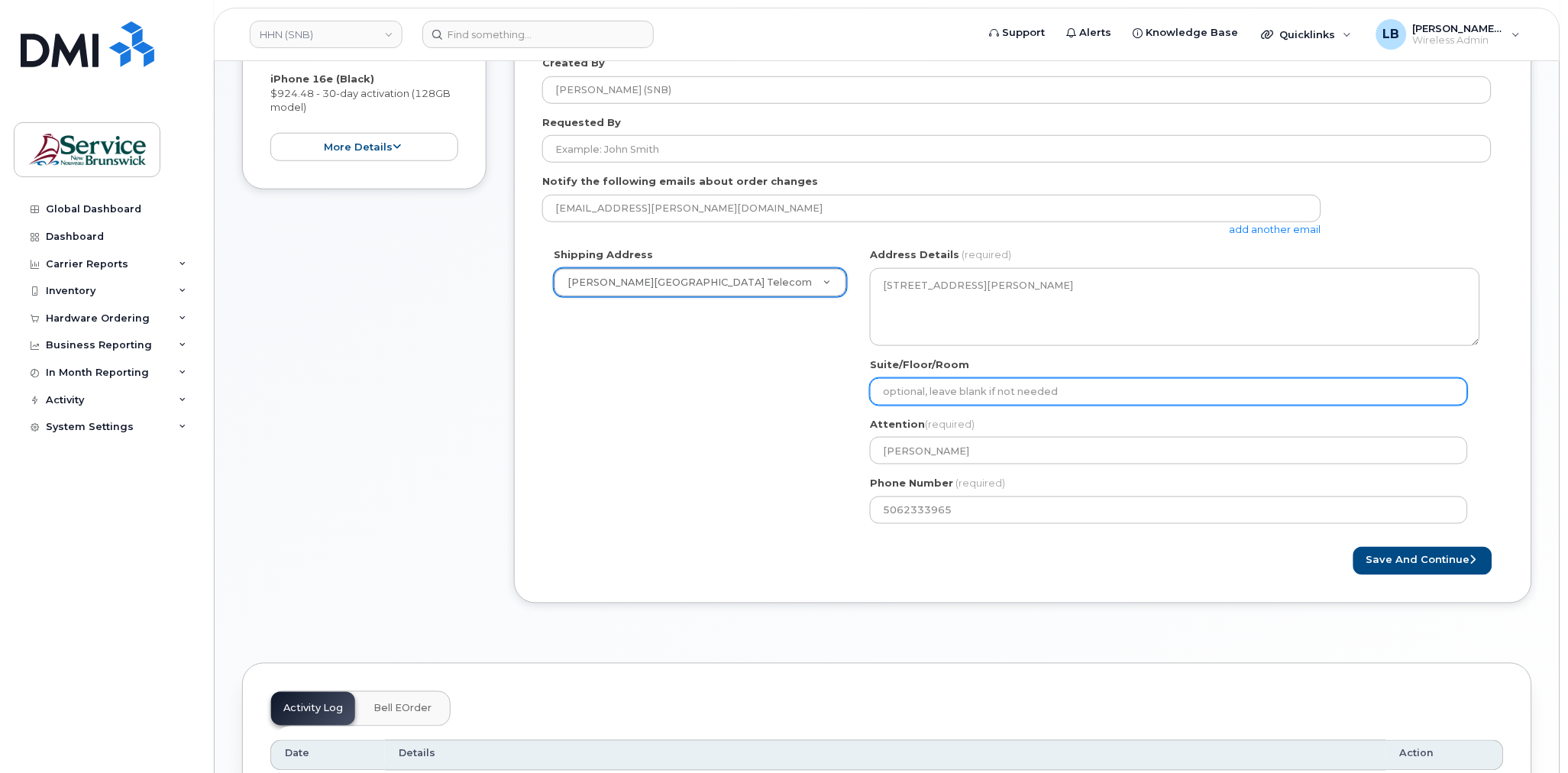
click at [1062, 399] on input "Suite/Floor/Room" at bounding box center [1169, 392] width 598 height 27
paste input "WO0000000477768"
select select
type input "WO0000000477768"
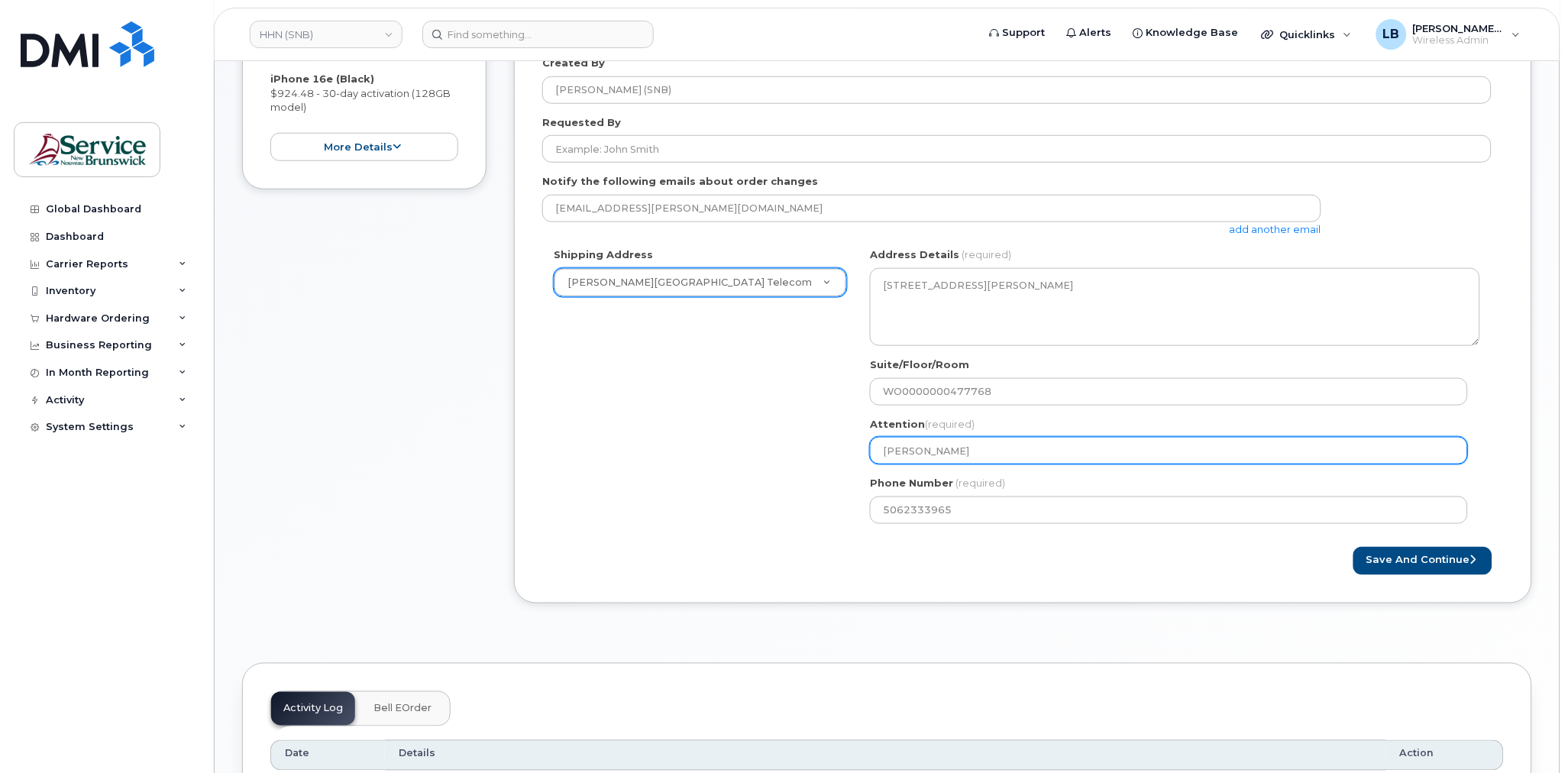
click at [1023, 451] on input "Steve Sullivan" at bounding box center [1169, 450] width 598 height 27
type input "Steve Sullivan"
paste input "568477"
select select
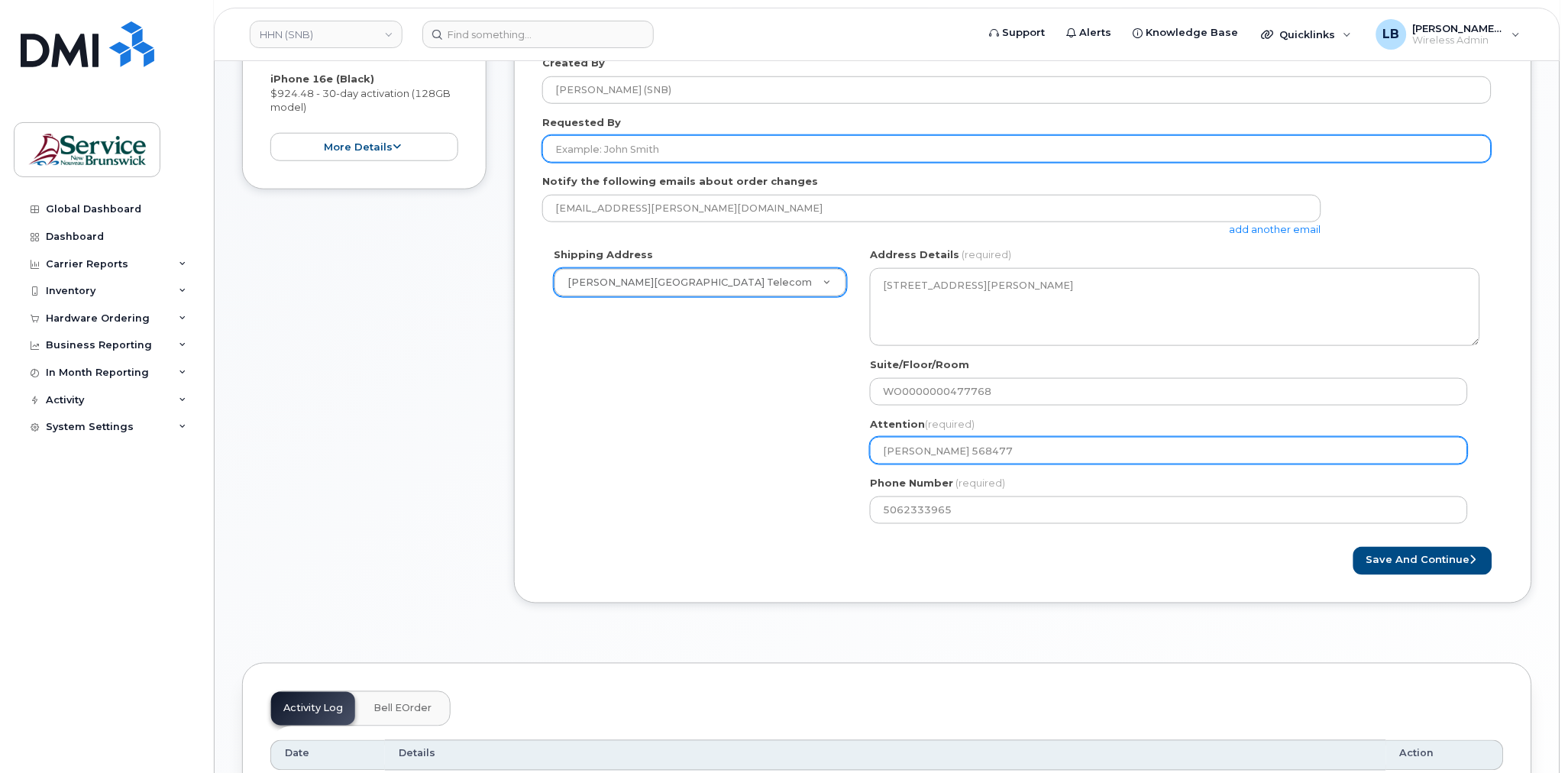
type input "[PERSON_NAME] 568477"
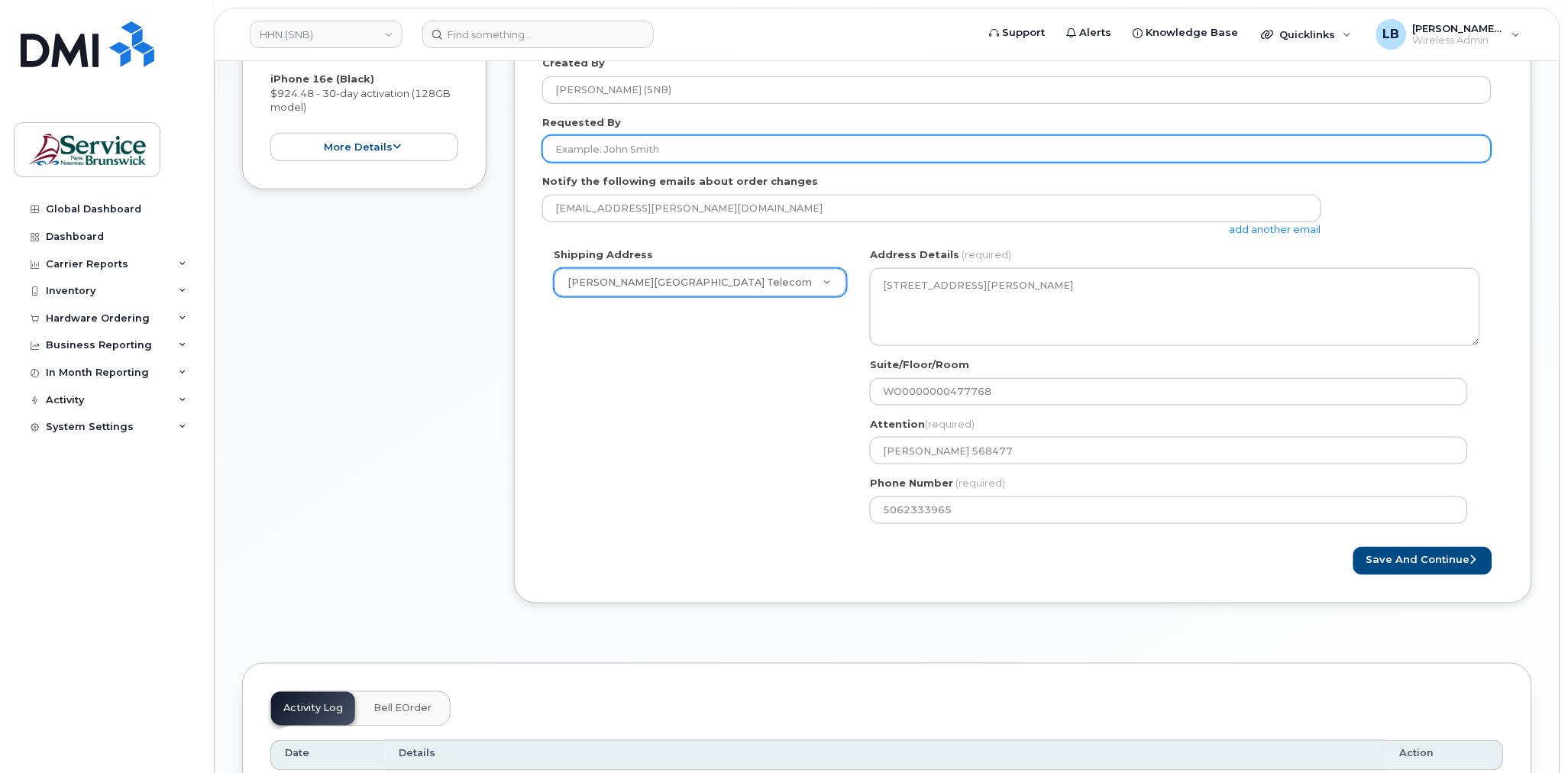
click at [650, 145] on input "Requested By" at bounding box center [1017, 149] width 949 height 27
click at [617, 157] on input "Requested By" at bounding box center [1017, 149] width 949 height 27
paste input "[PERSON_NAME]"
type input "[PERSON_NAME]"
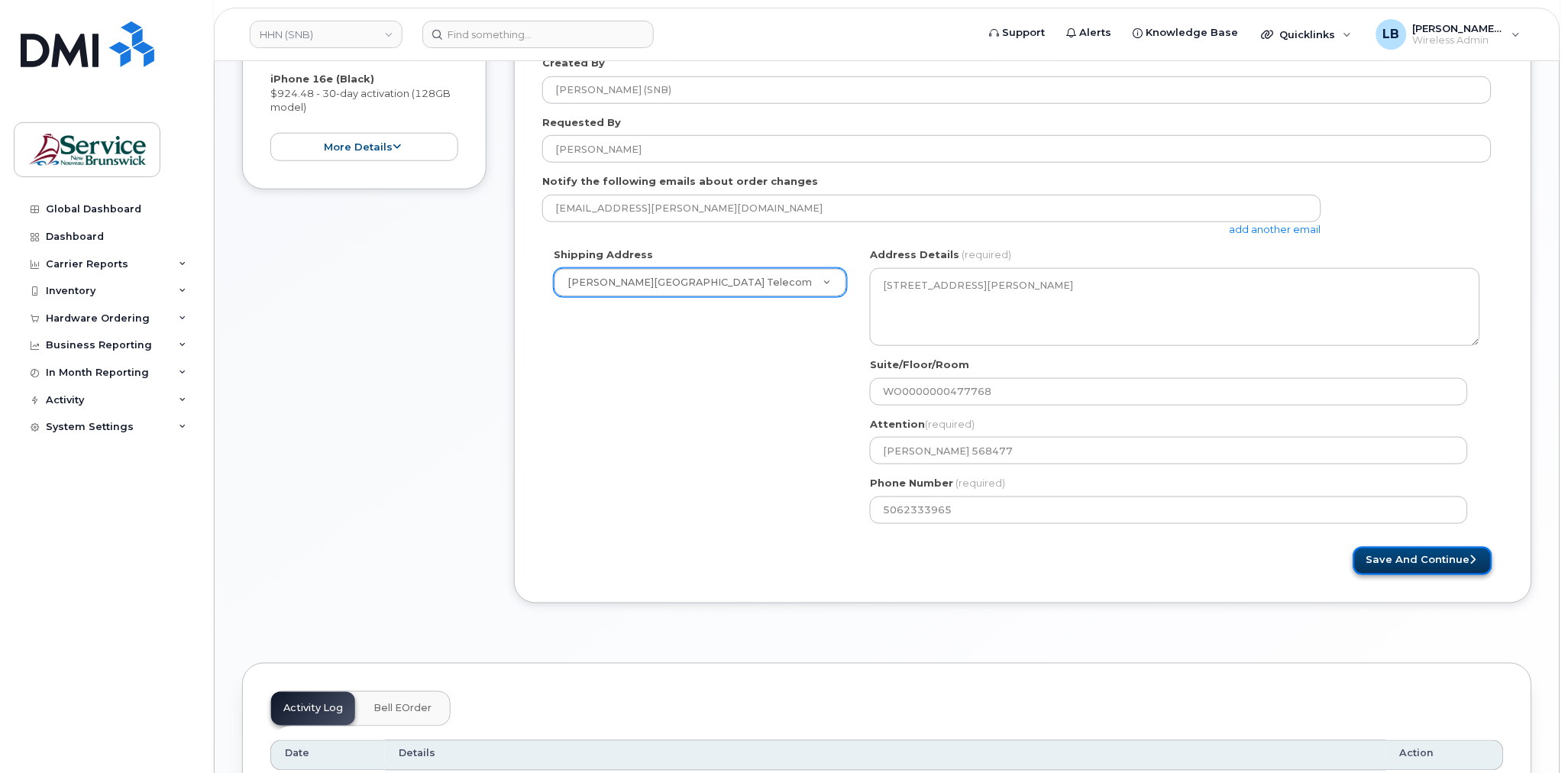
click at [1421, 553] on button "Save and Continue" at bounding box center [1423, 560] width 139 height 28
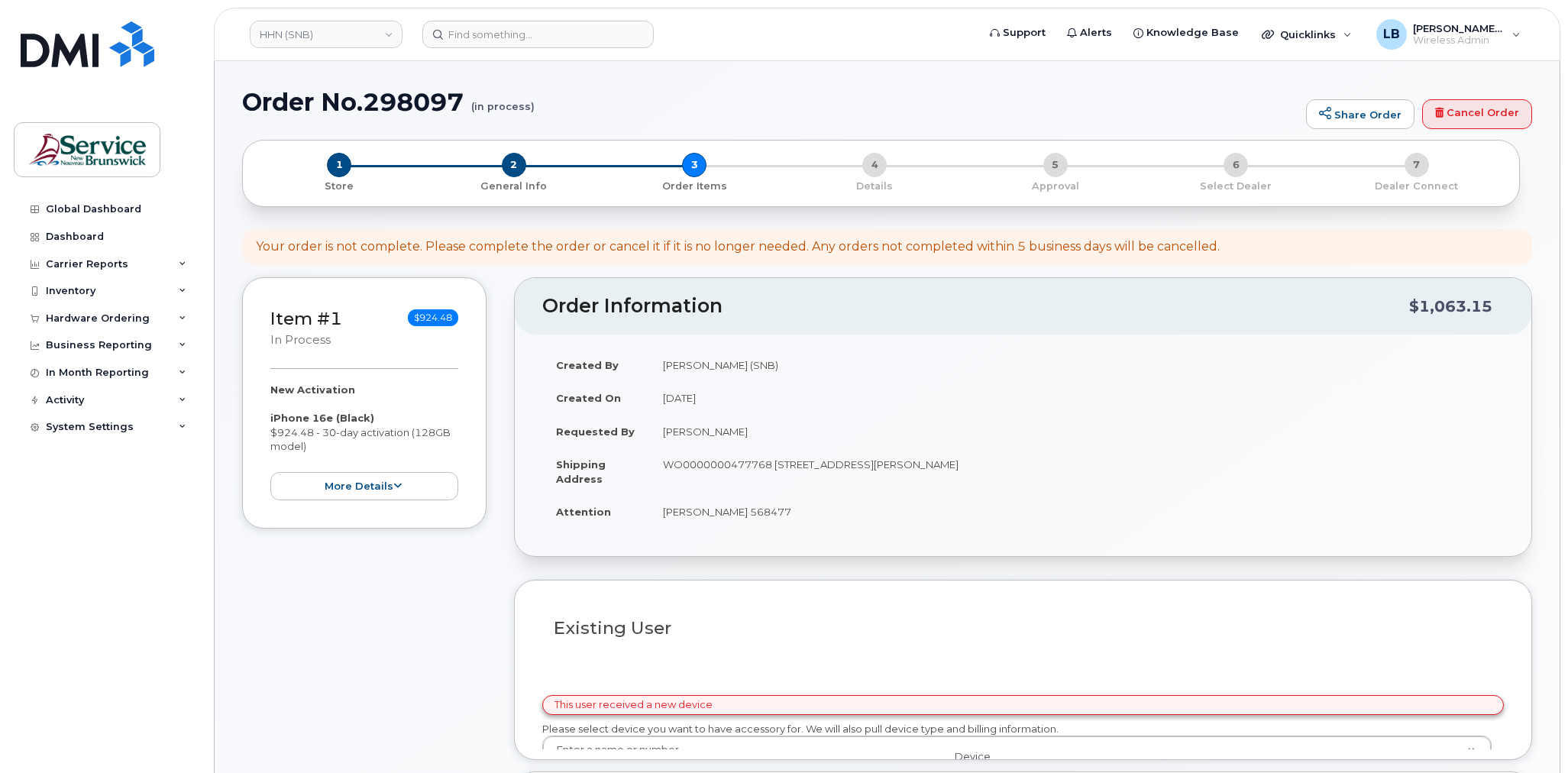
select select
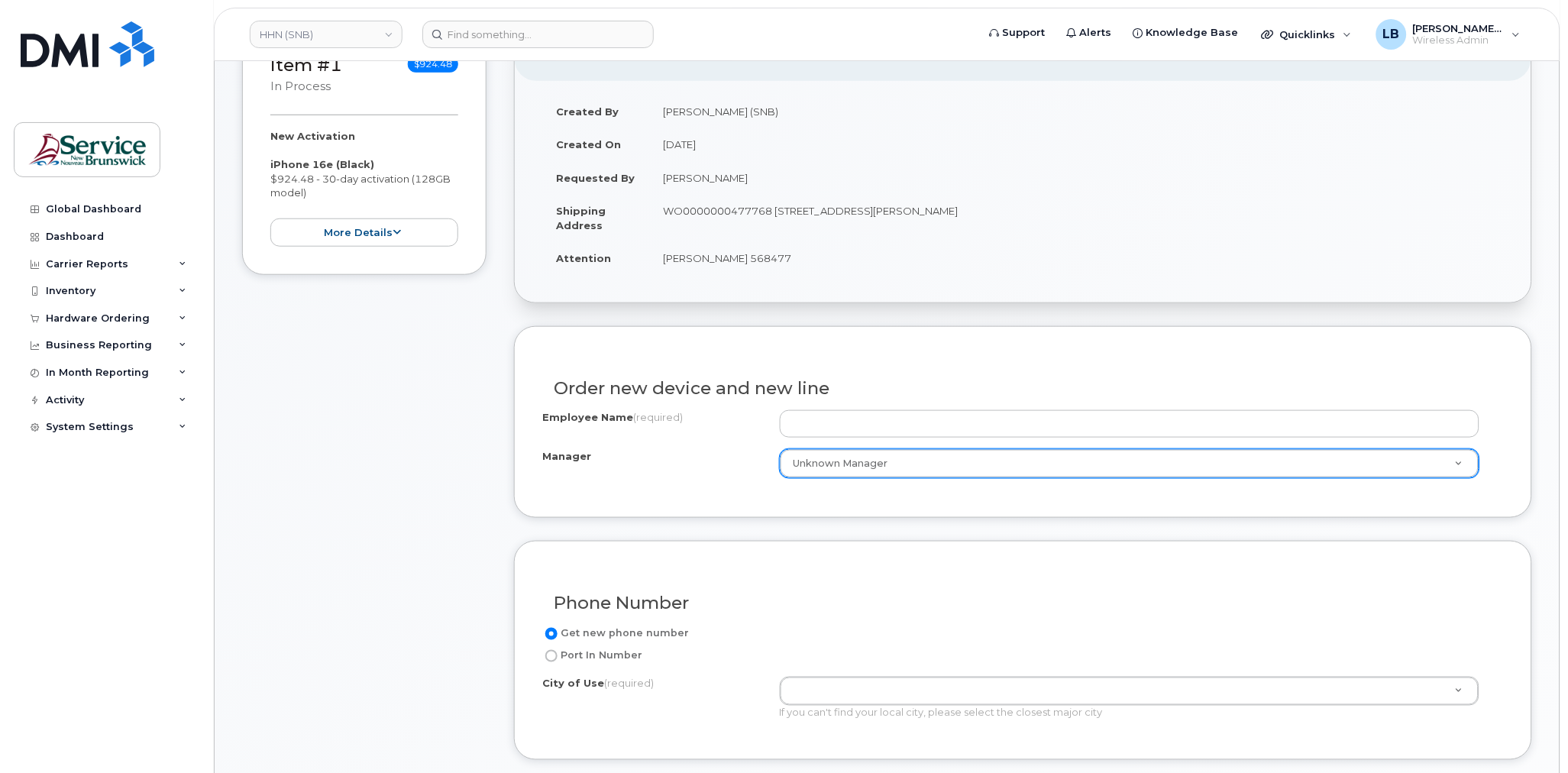
scroll to position [254, 0]
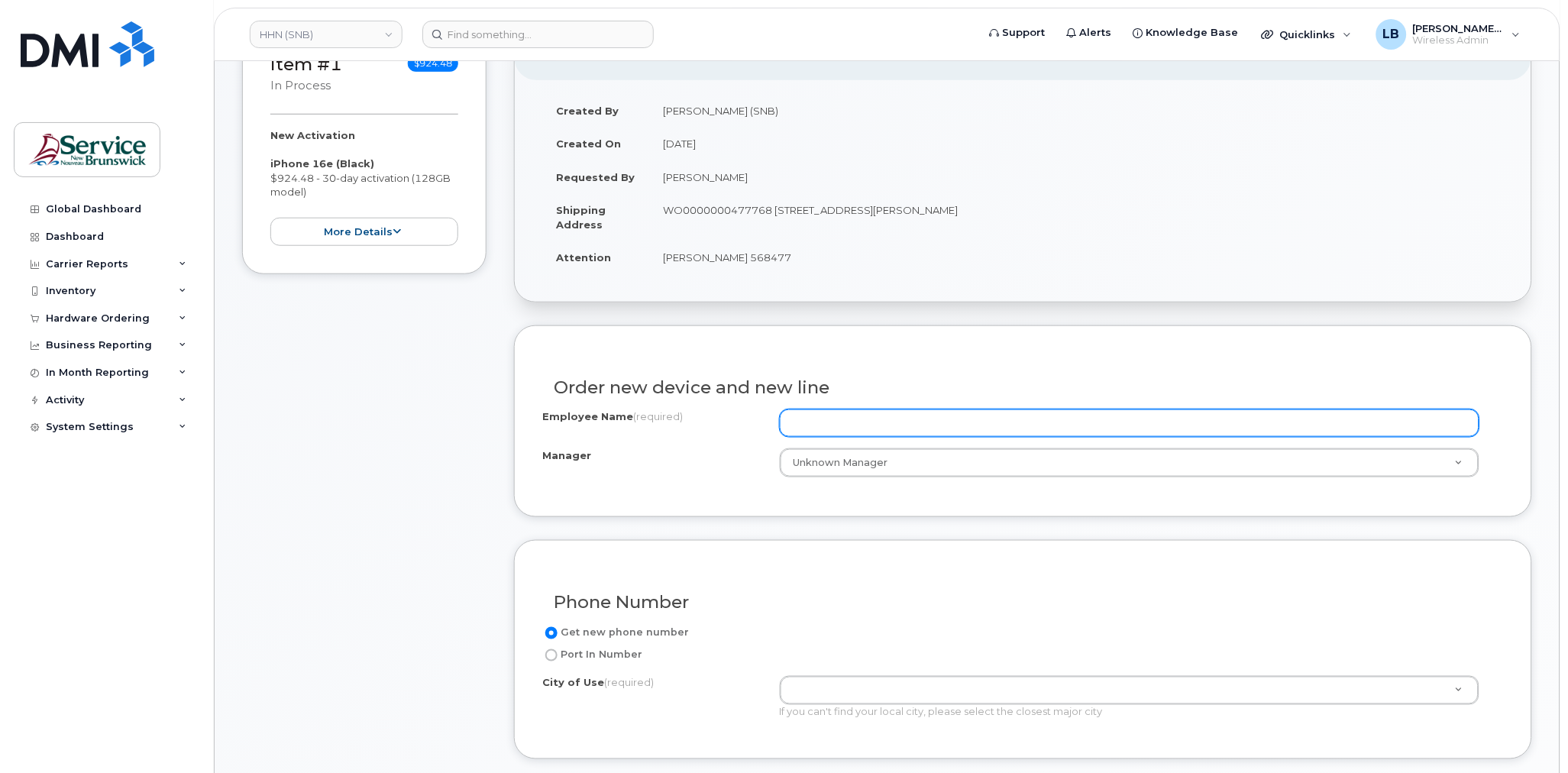
click at [942, 421] on input "Employee Name (required)" at bounding box center [1129, 423] width 700 height 27
paste input "[PERSON_NAME]"
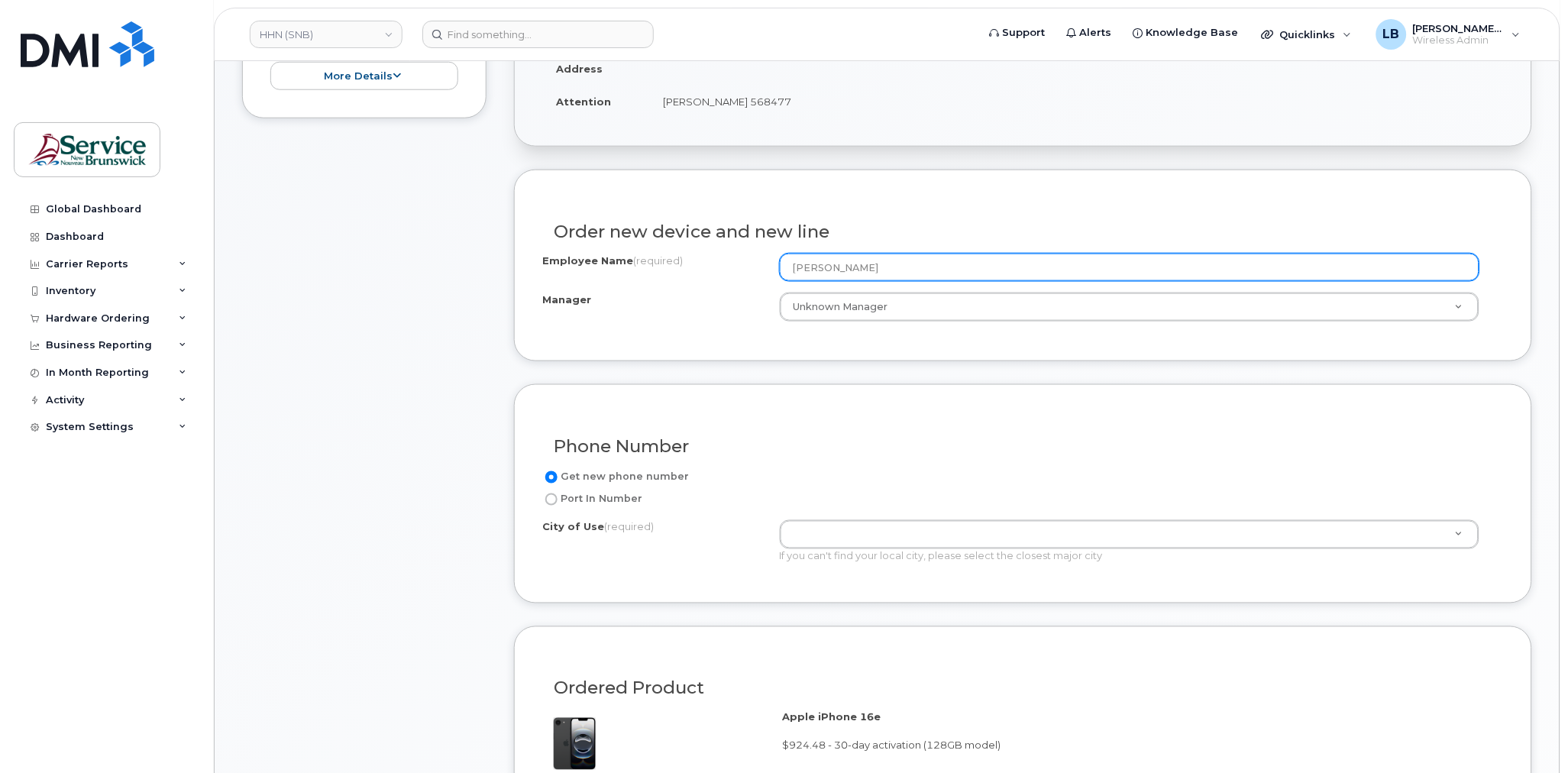
scroll to position [424, 0]
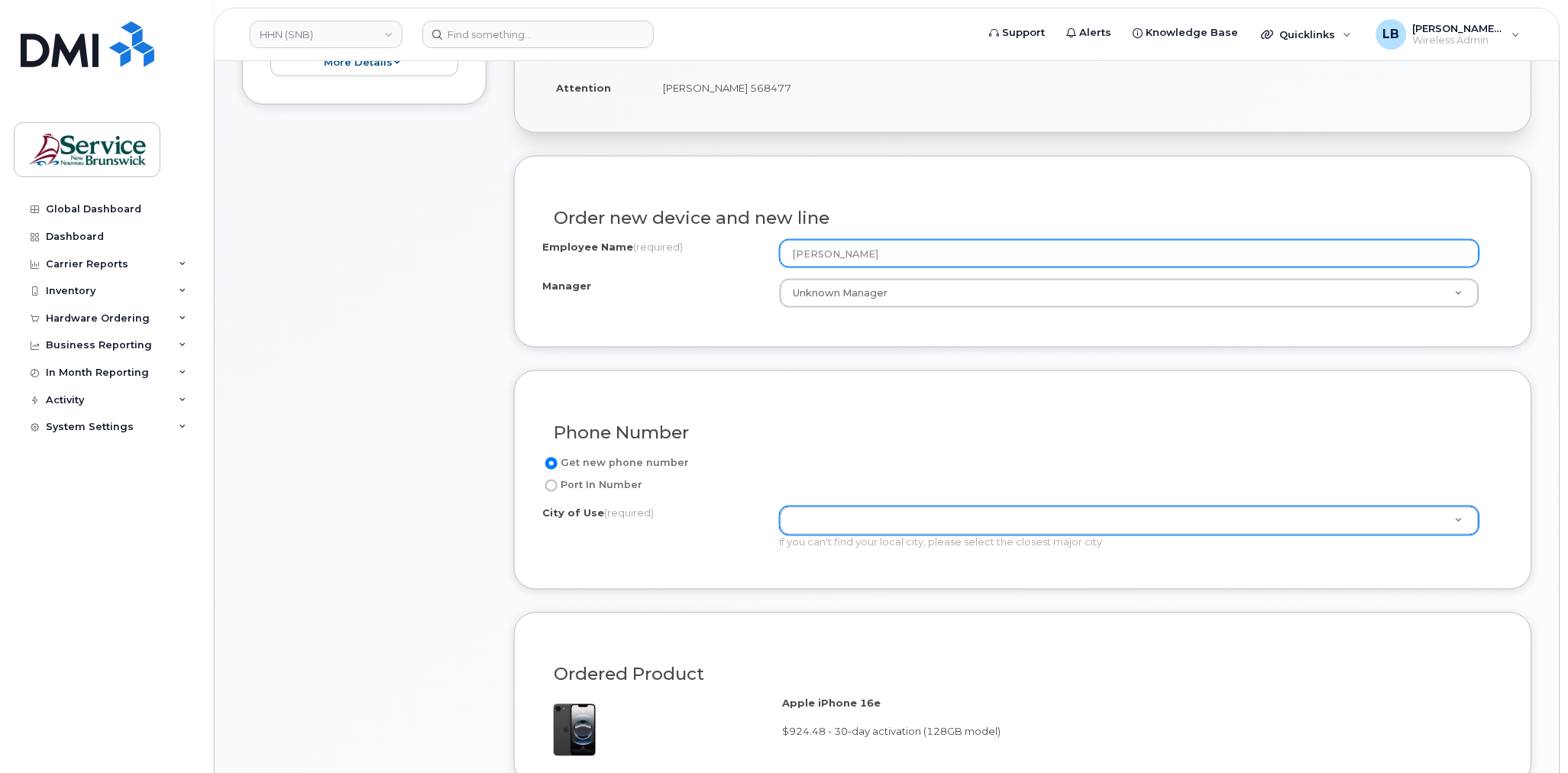
type input "[PERSON_NAME]"
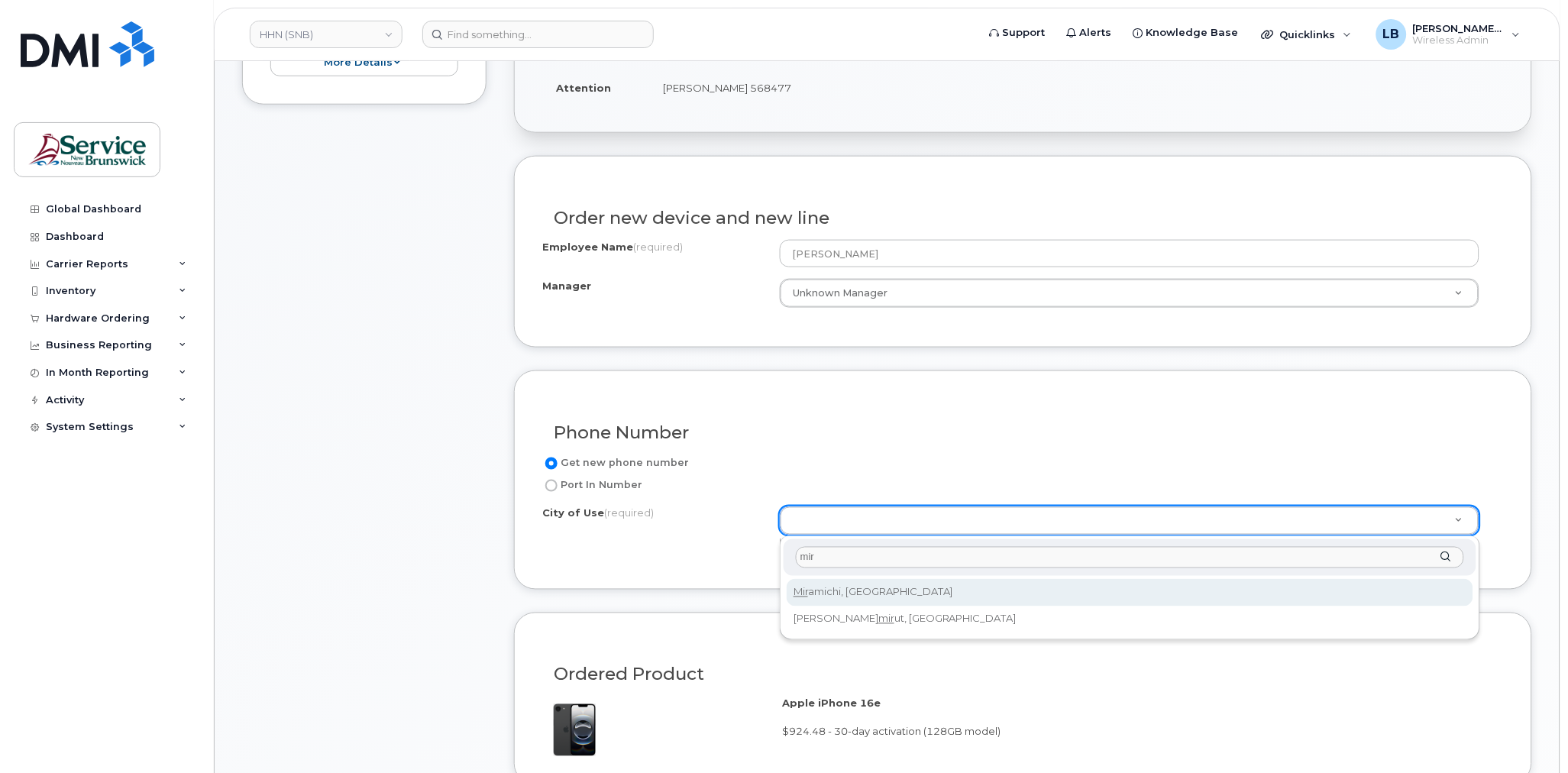
type input "mir"
type input "1813"
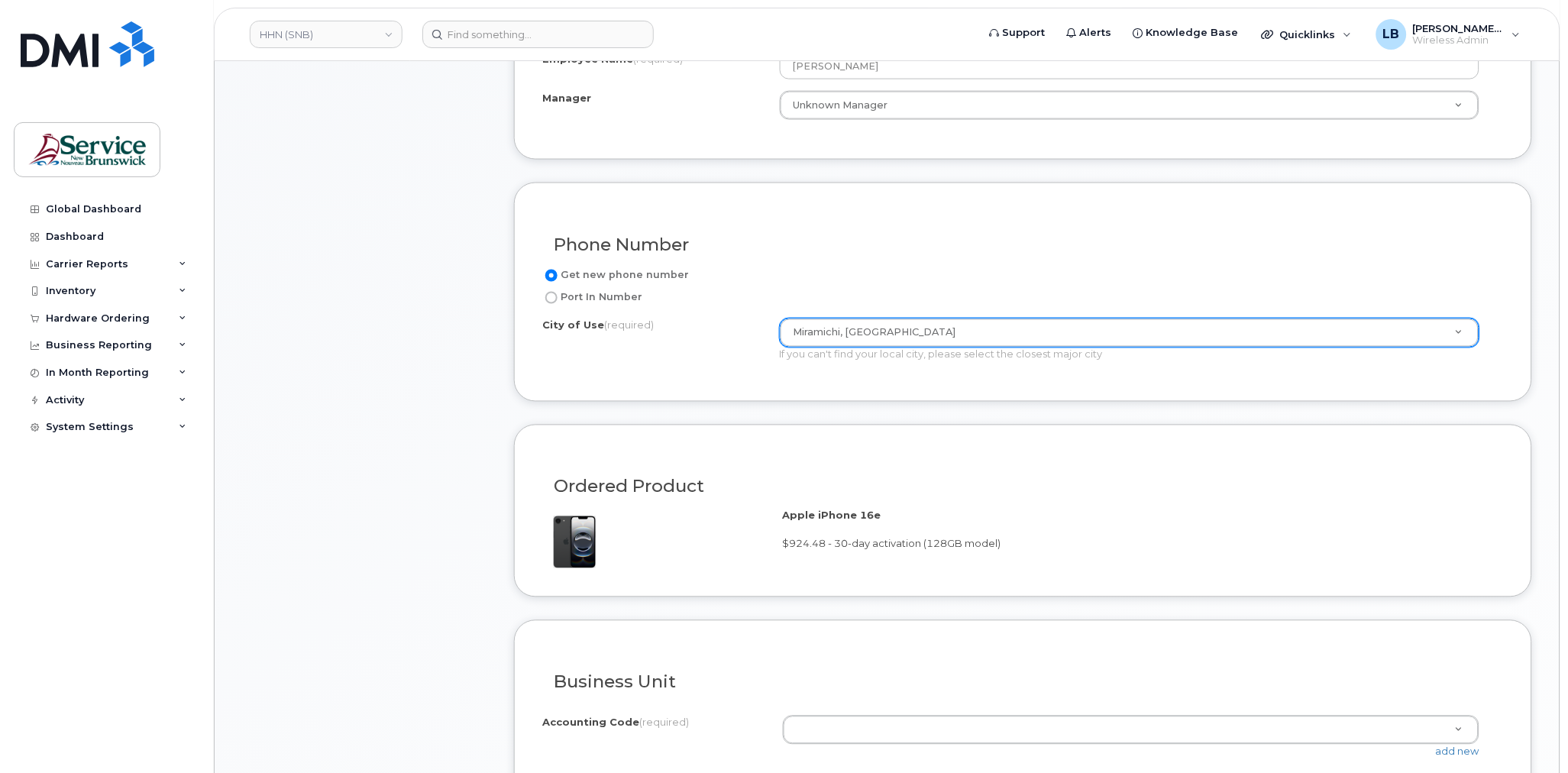
scroll to position [764, 0]
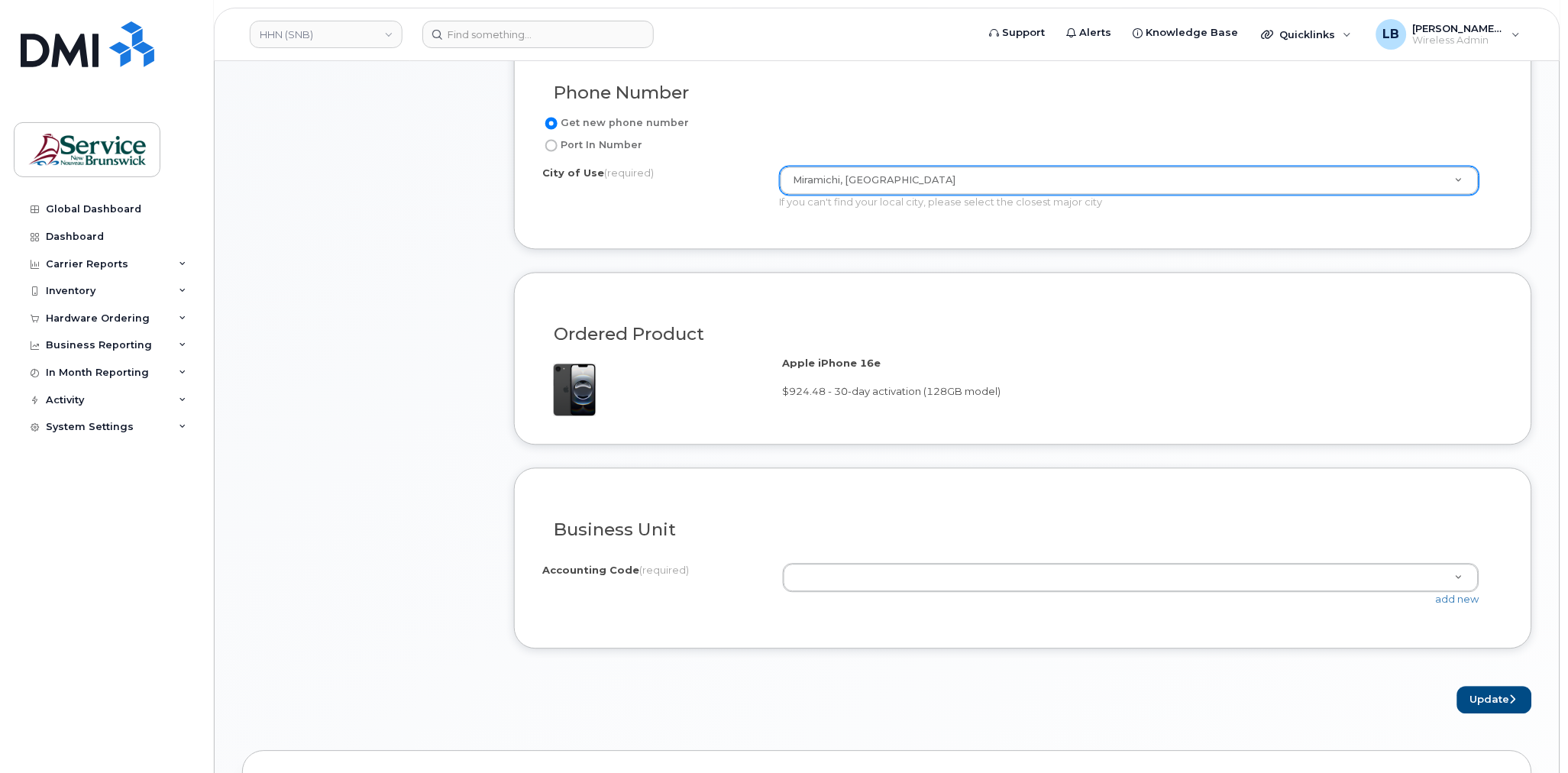
paste input "8221.711202030"
type input "8221.711202030"
click at [1458, 596] on link "add new" at bounding box center [1458, 599] width 44 height 13
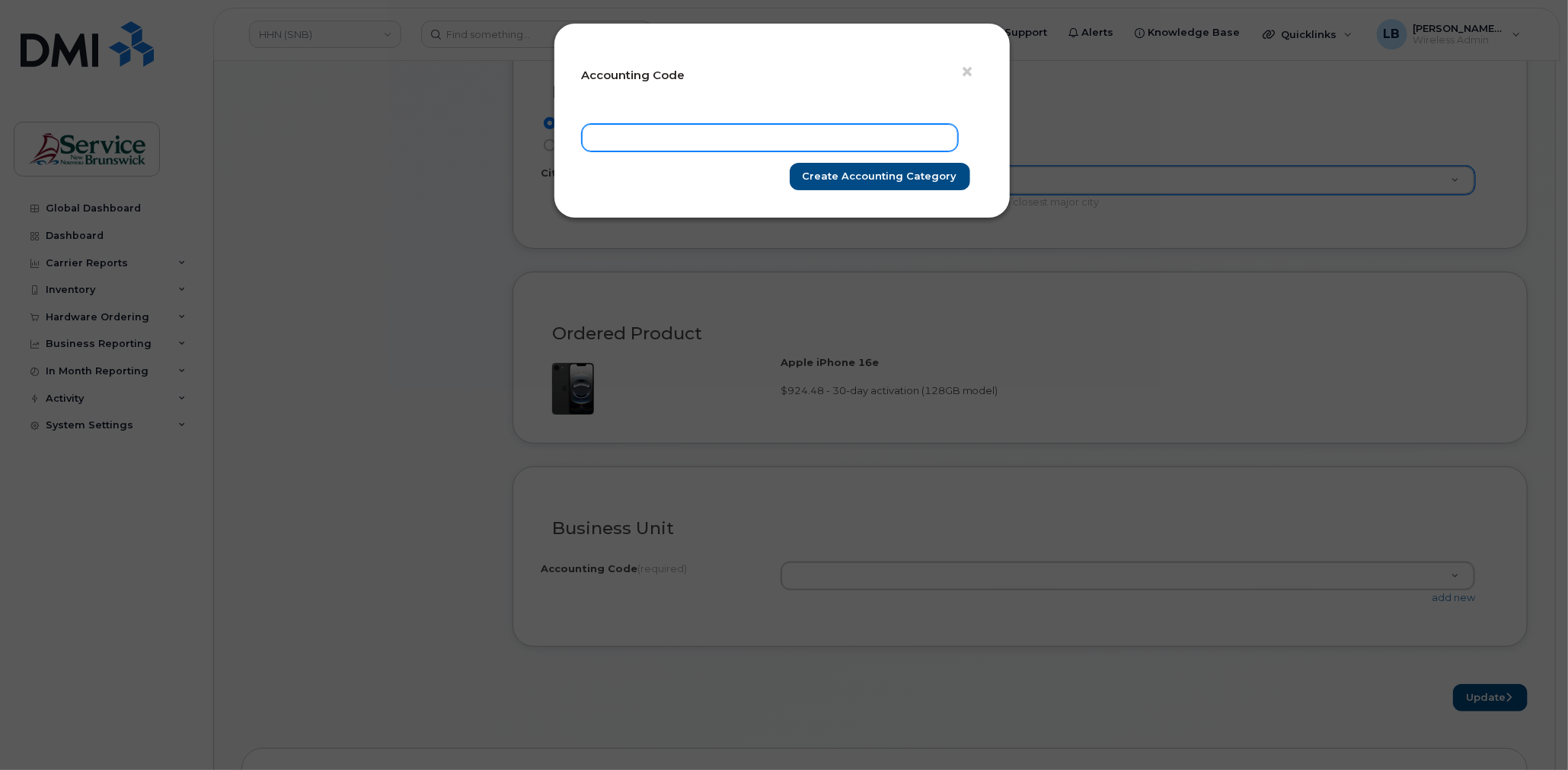
click at [782, 144] on input "text" at bounding box center [769, 138] width 376 height 27
paste input "8221.711202030"
type input "8221.711202030"
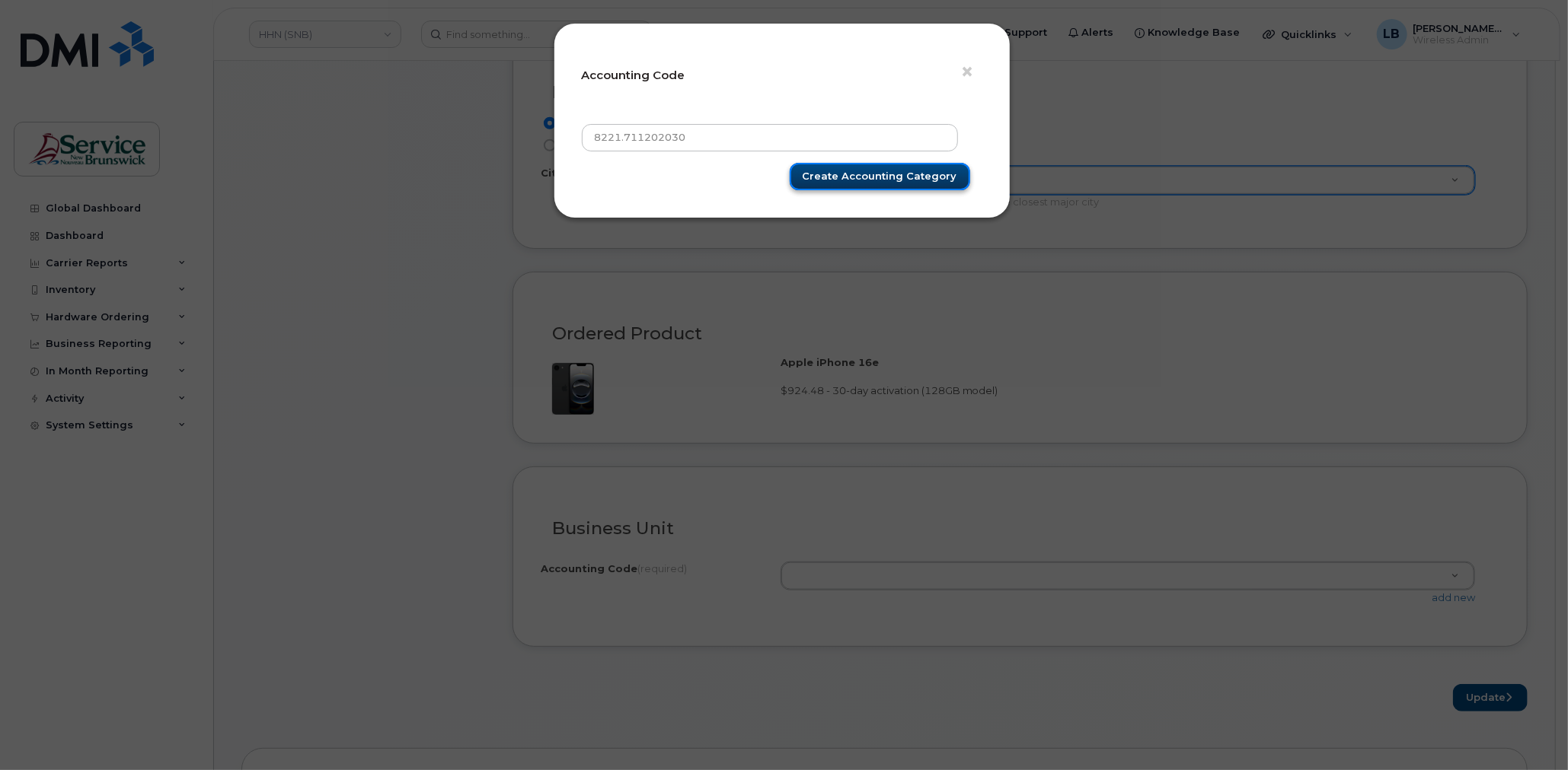
click at [823, 169] on input "Create Accounting category" at bounding box center [880, 177] width 181 height 28
type input "Create Accounting category"
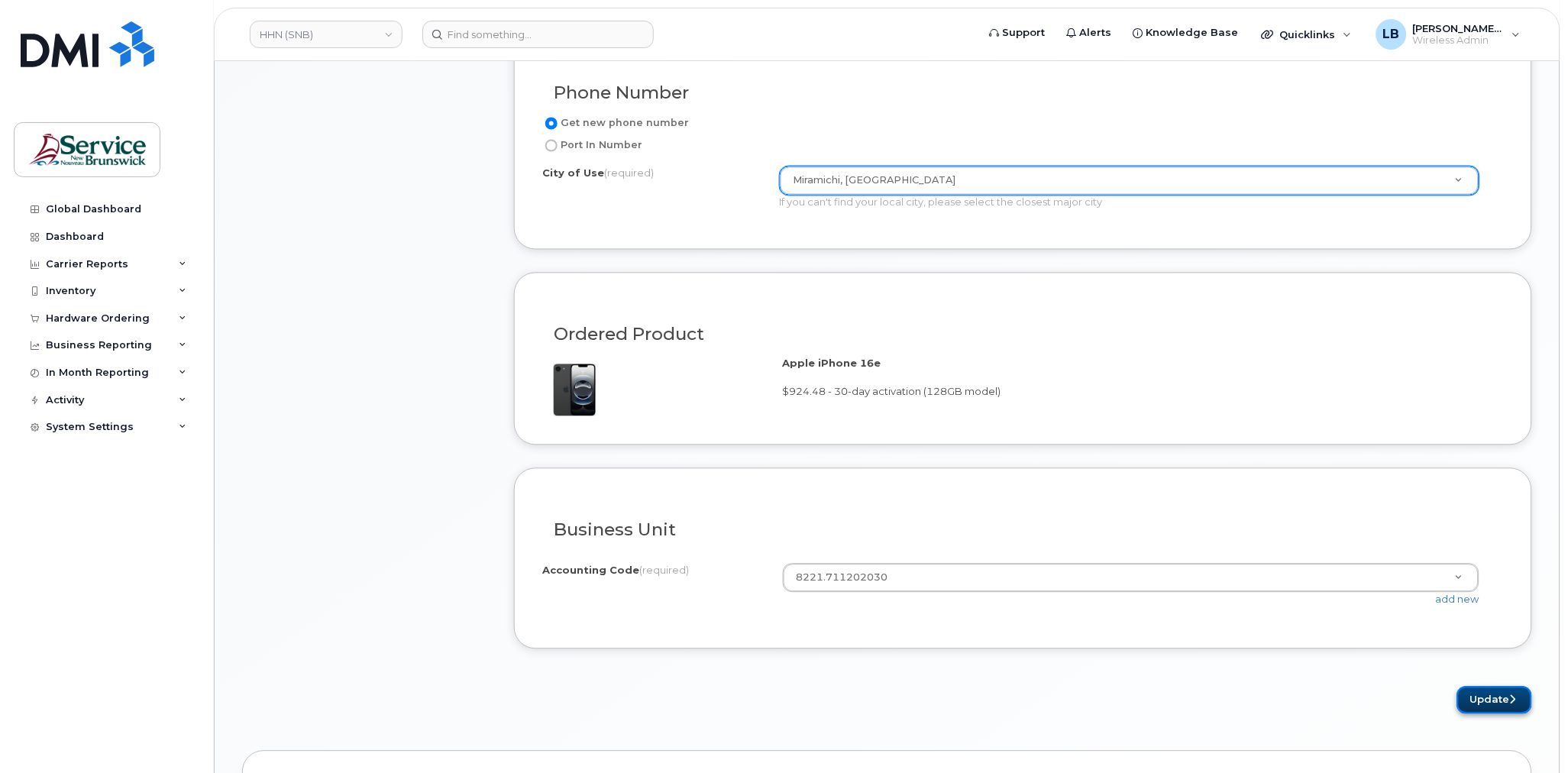
click at [1511, 698] on icon "submit" at bounding box center [1513, 700] width 6 height 10
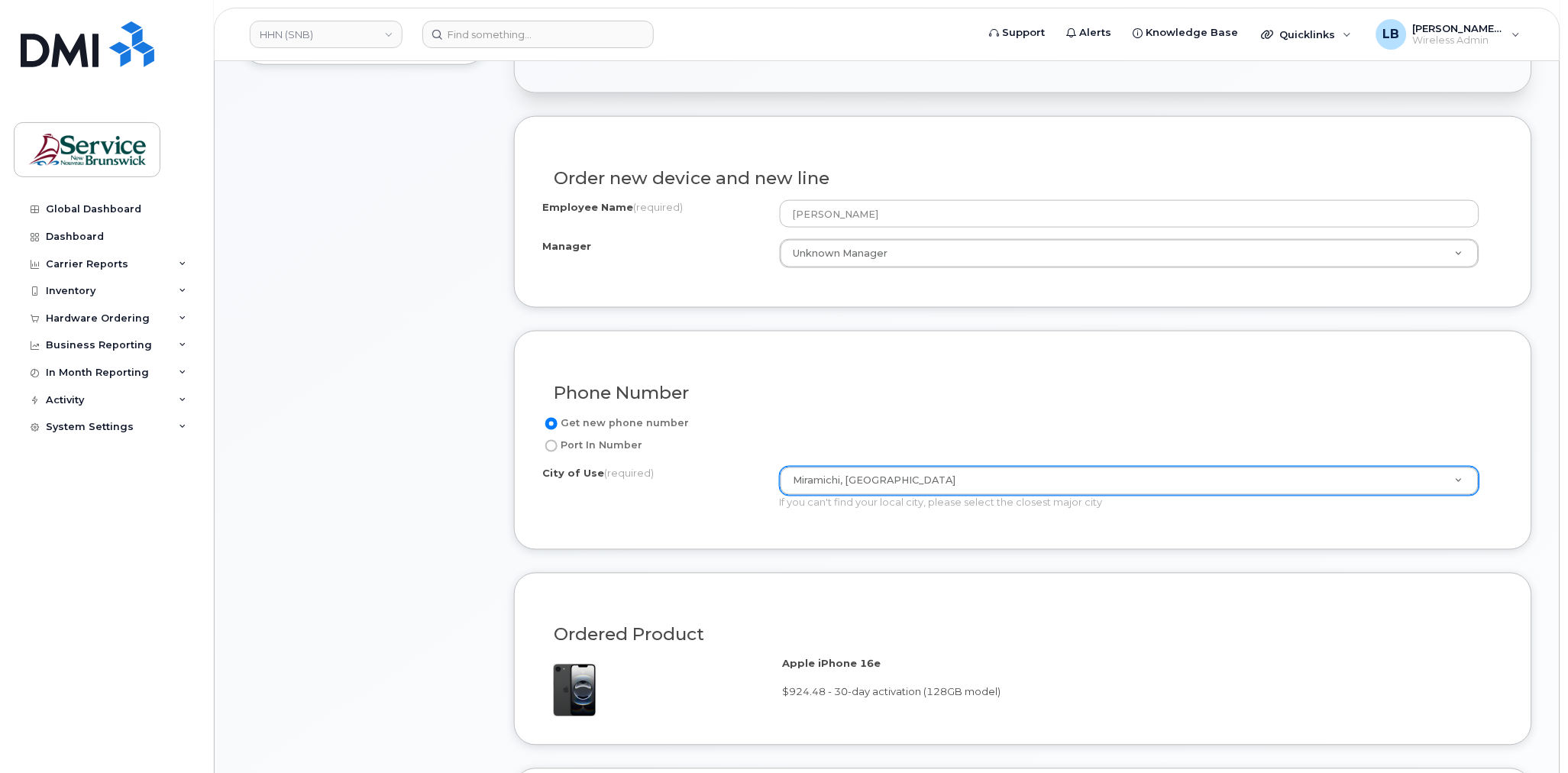
scroll to position [254, 0]
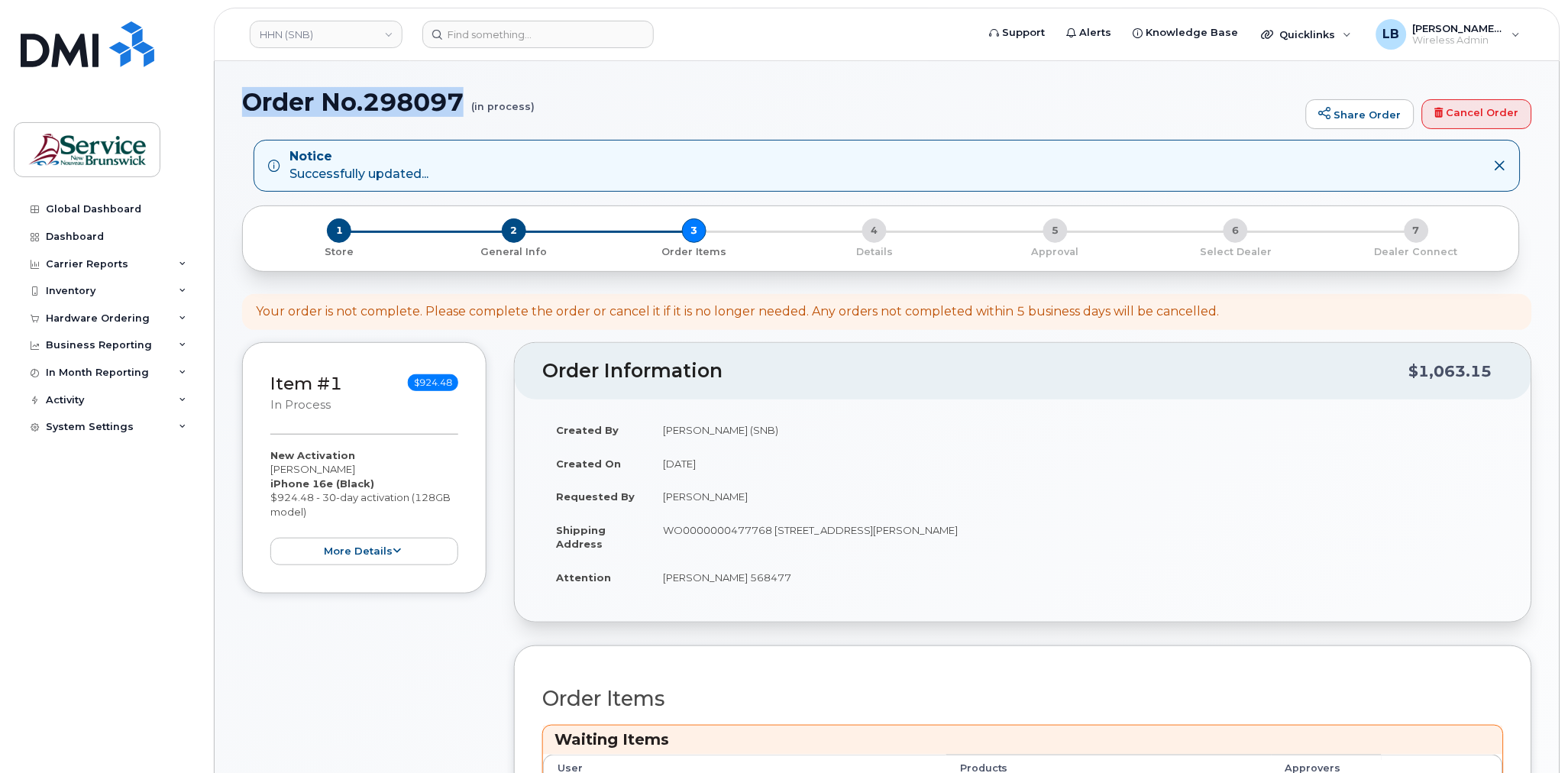
drag, startPoint x: 469, startPoint y: 97, endPoint x: 248, endPoint y: 94, distance: 221.0
click at [248, 94] on h1 "Order No.298097 (in process)" at bounding box center [770, 101] width 1056 height 26
copy h1 "Order No.298097"
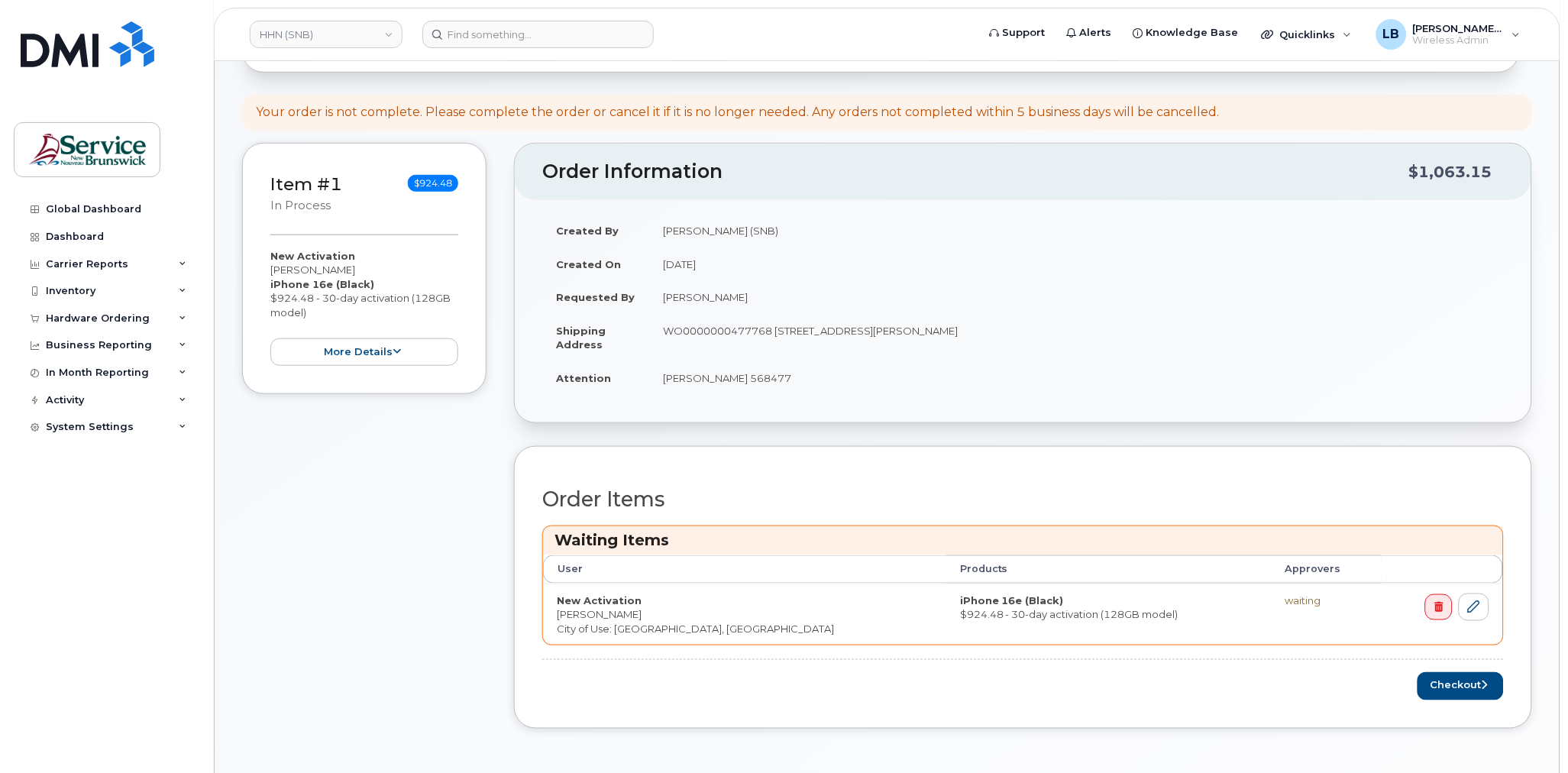
scroll to position [509, 0]
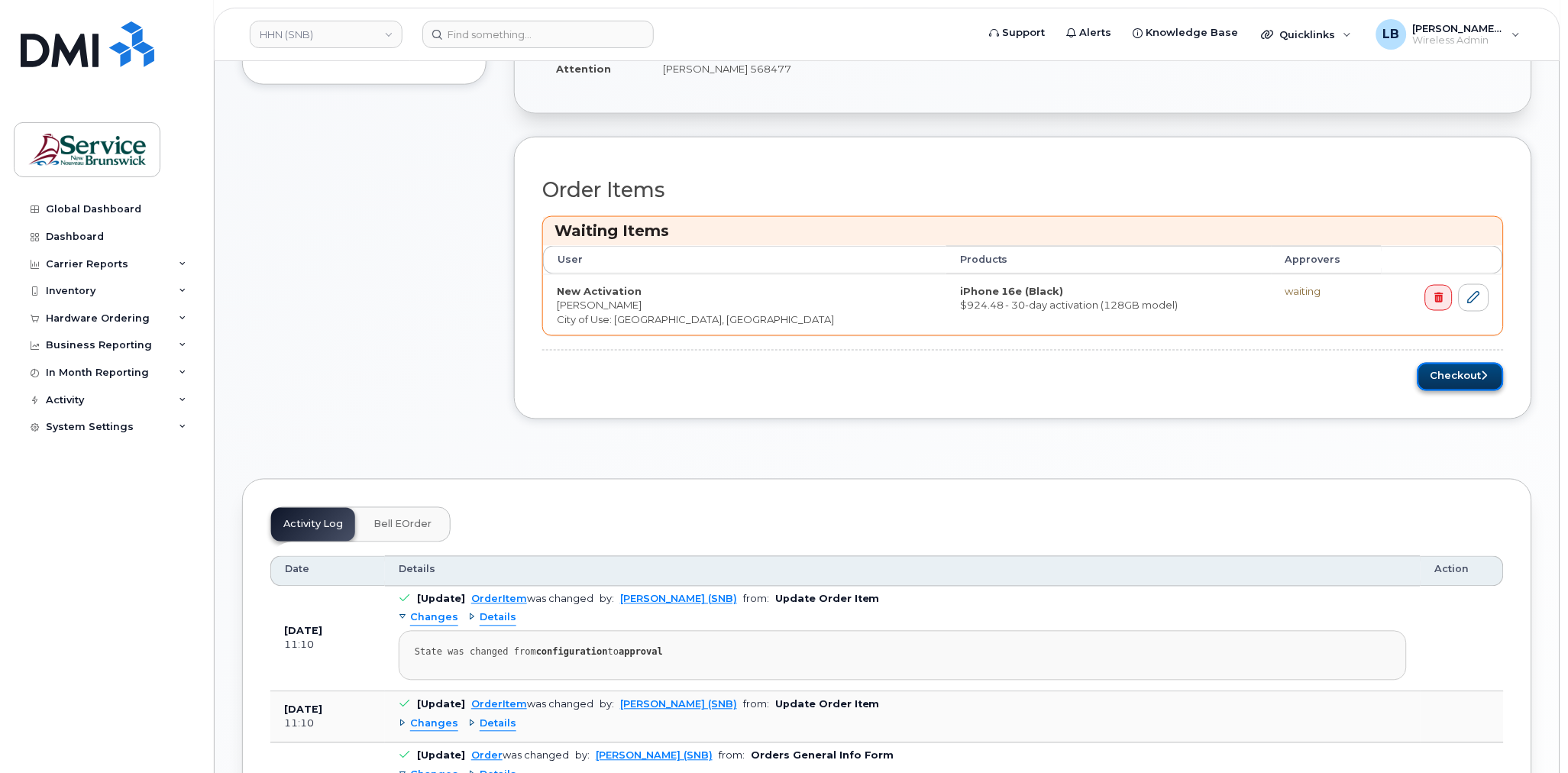
click at [1453, 377] on button "Checkout" at bounding box center [1461, 376] width 87 height 28
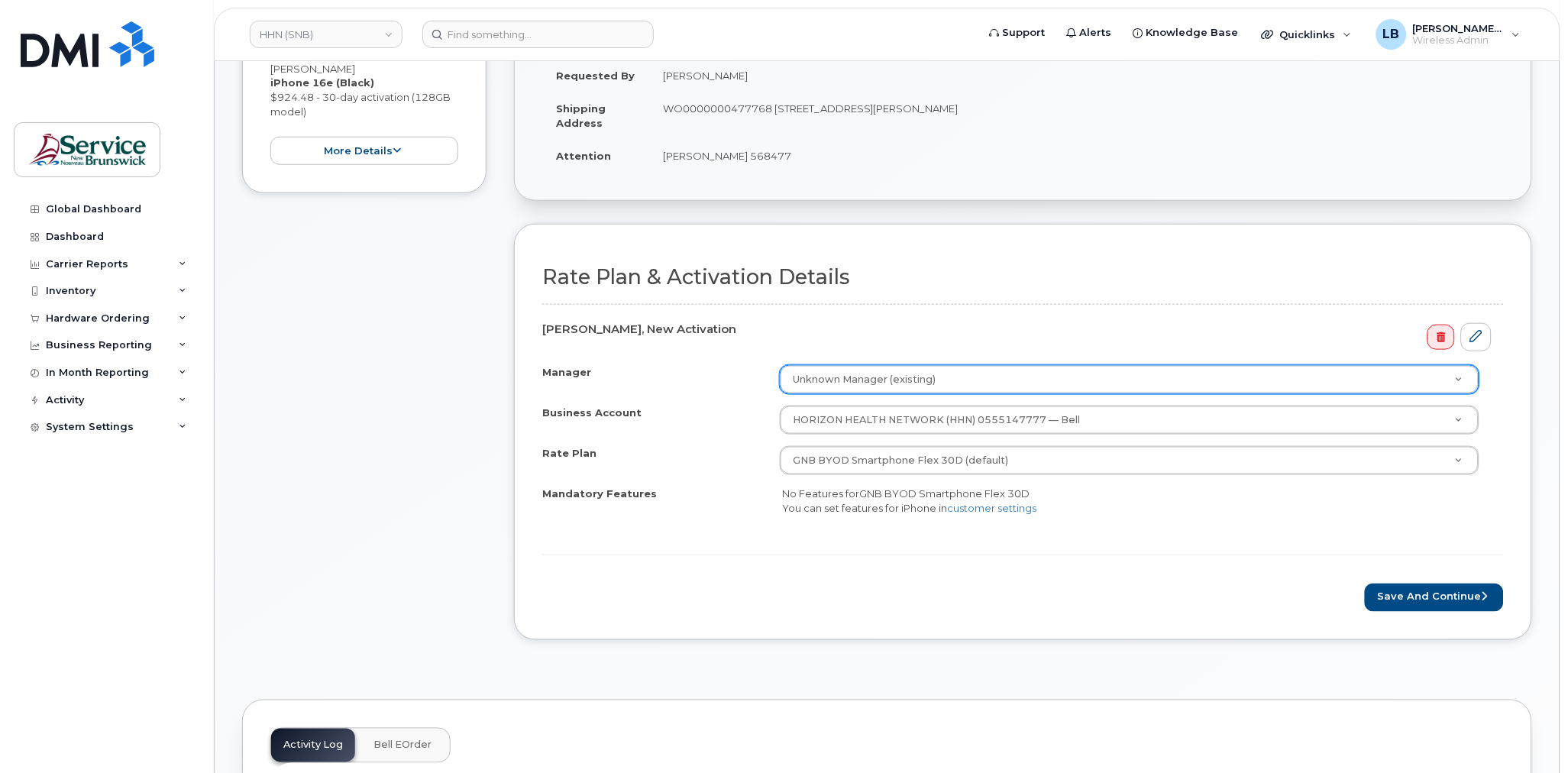
scroll to position [424, 0]
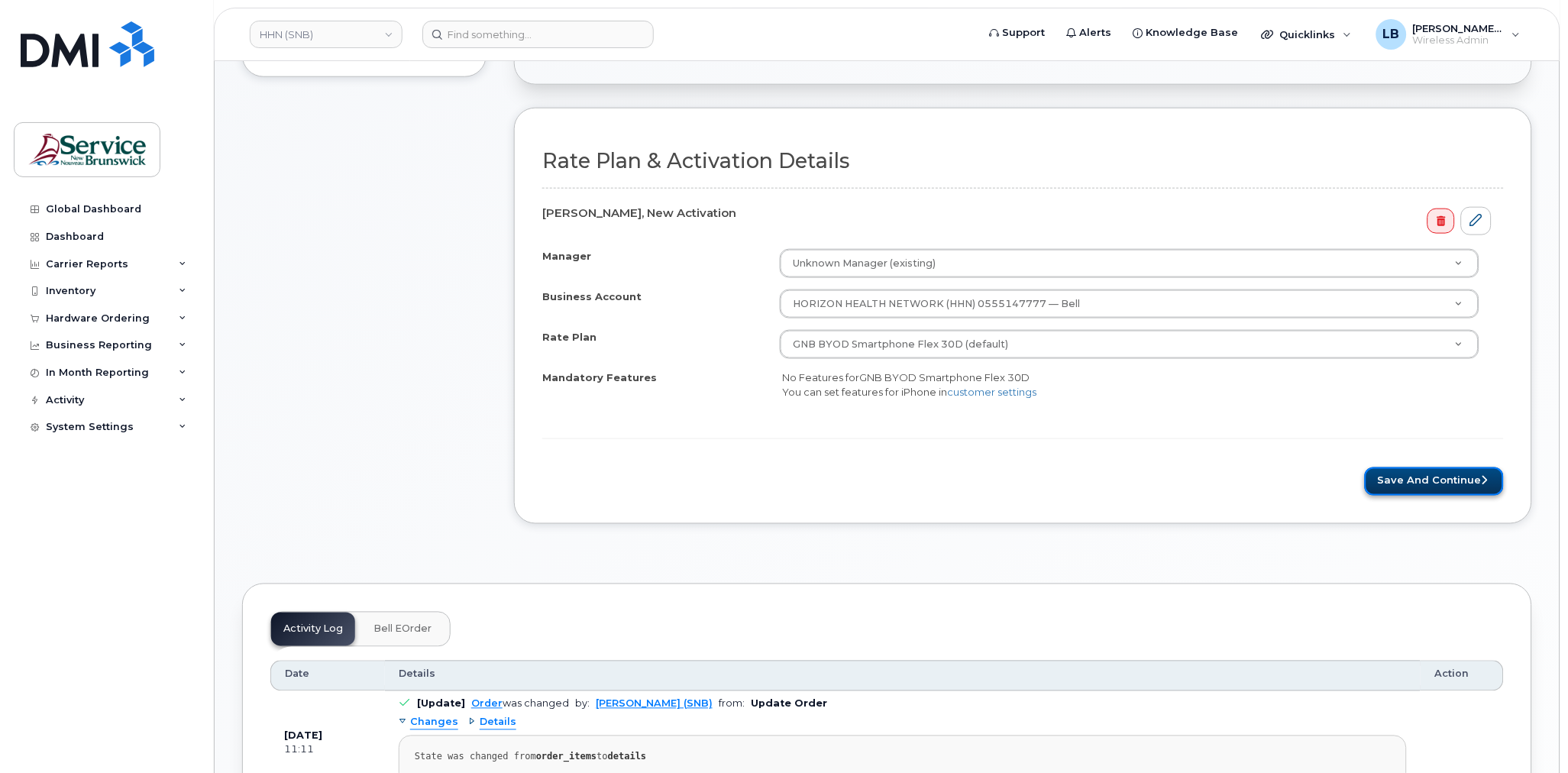
click at [1401, 489] on button "Save and Continue" at bounding box center [1434, 482] width 139 height 28
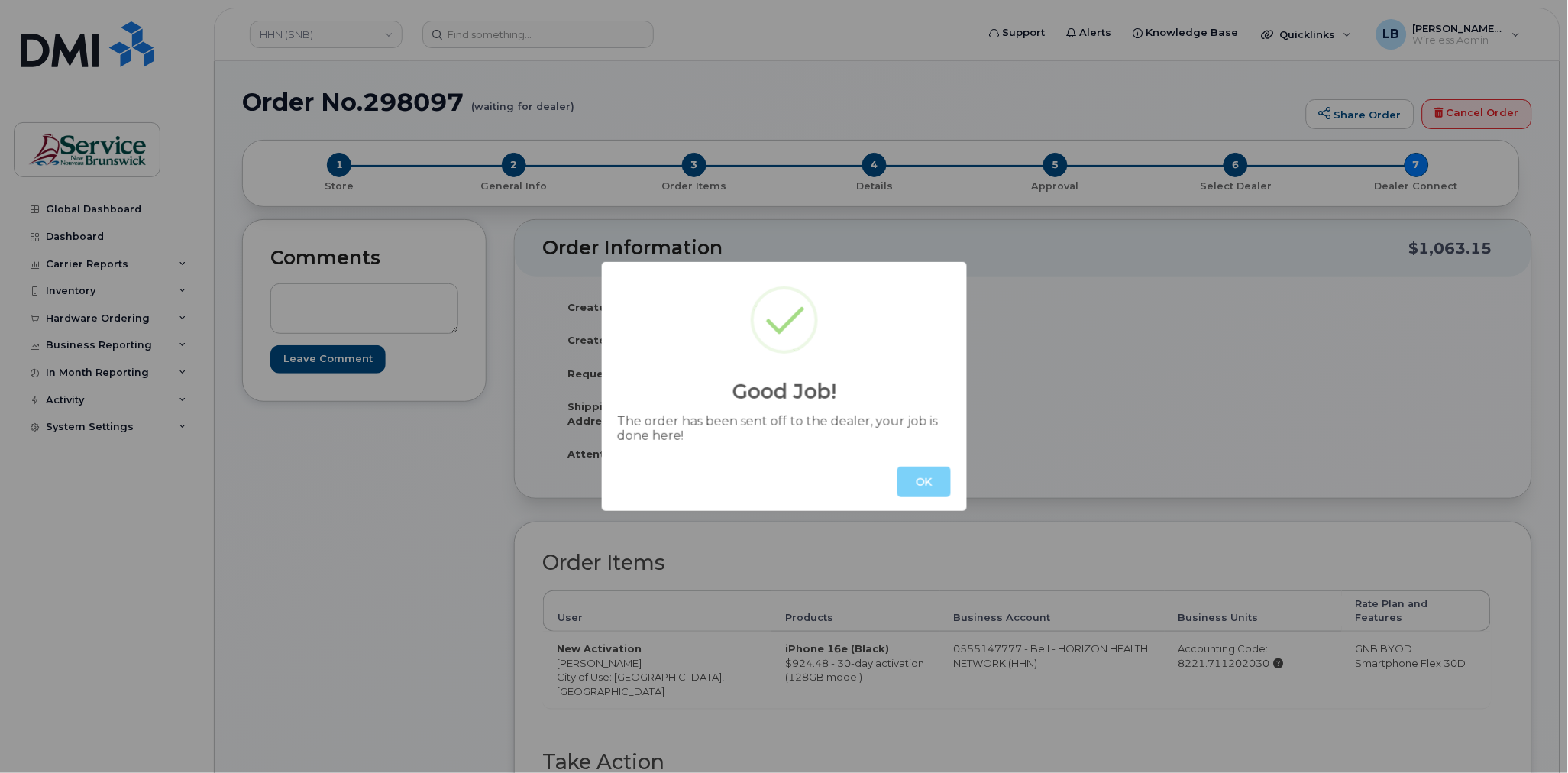
click at [941, 481] on button "OK" at bounding box center [924, 482] width 54 height 30
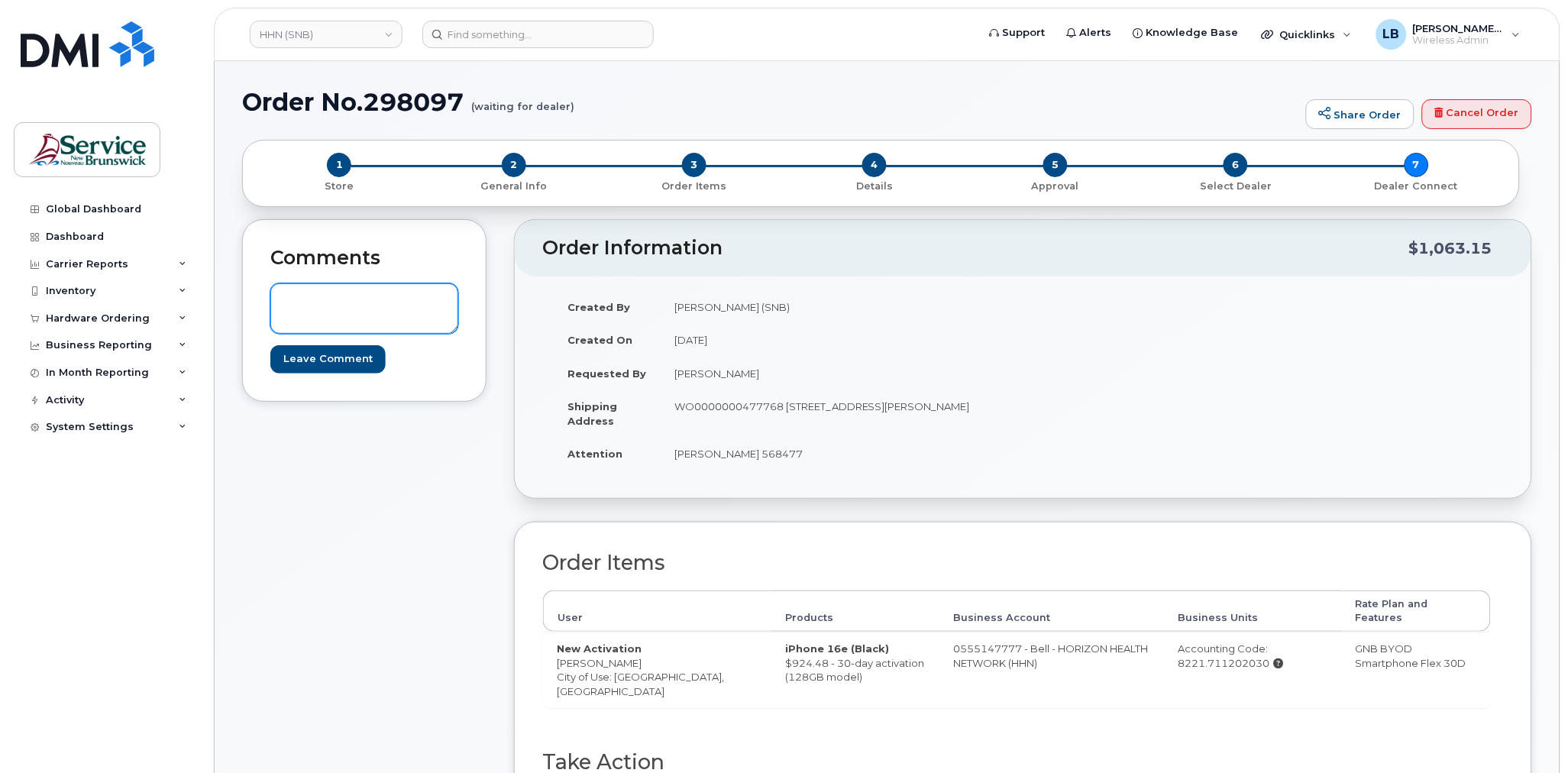
click at [417, 295] on textarea at bounding box center [364, 309] width 188 height 51
paste textarea "DWP Request ID: 568477"
type textarea "DWP Request ID: 568477"
click at [331, 371] on input "Leave Comment" at bounding box center [328, 359] width 115 height 28
type input "Create Event"
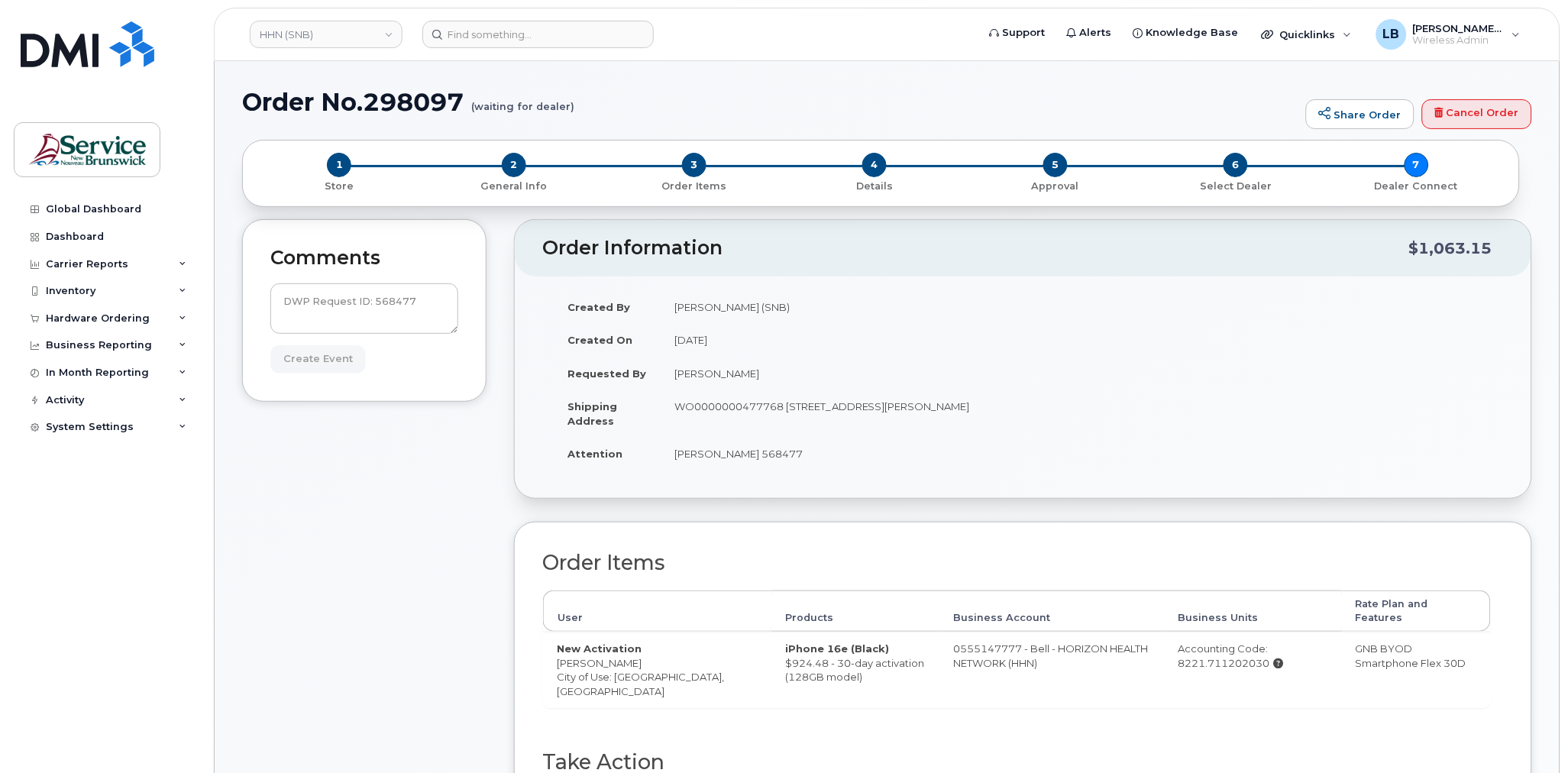
click at [330, 361] on form "DWP Request ID: 568477 Create Event" at bounding box center [364, 329] width 188 height 90
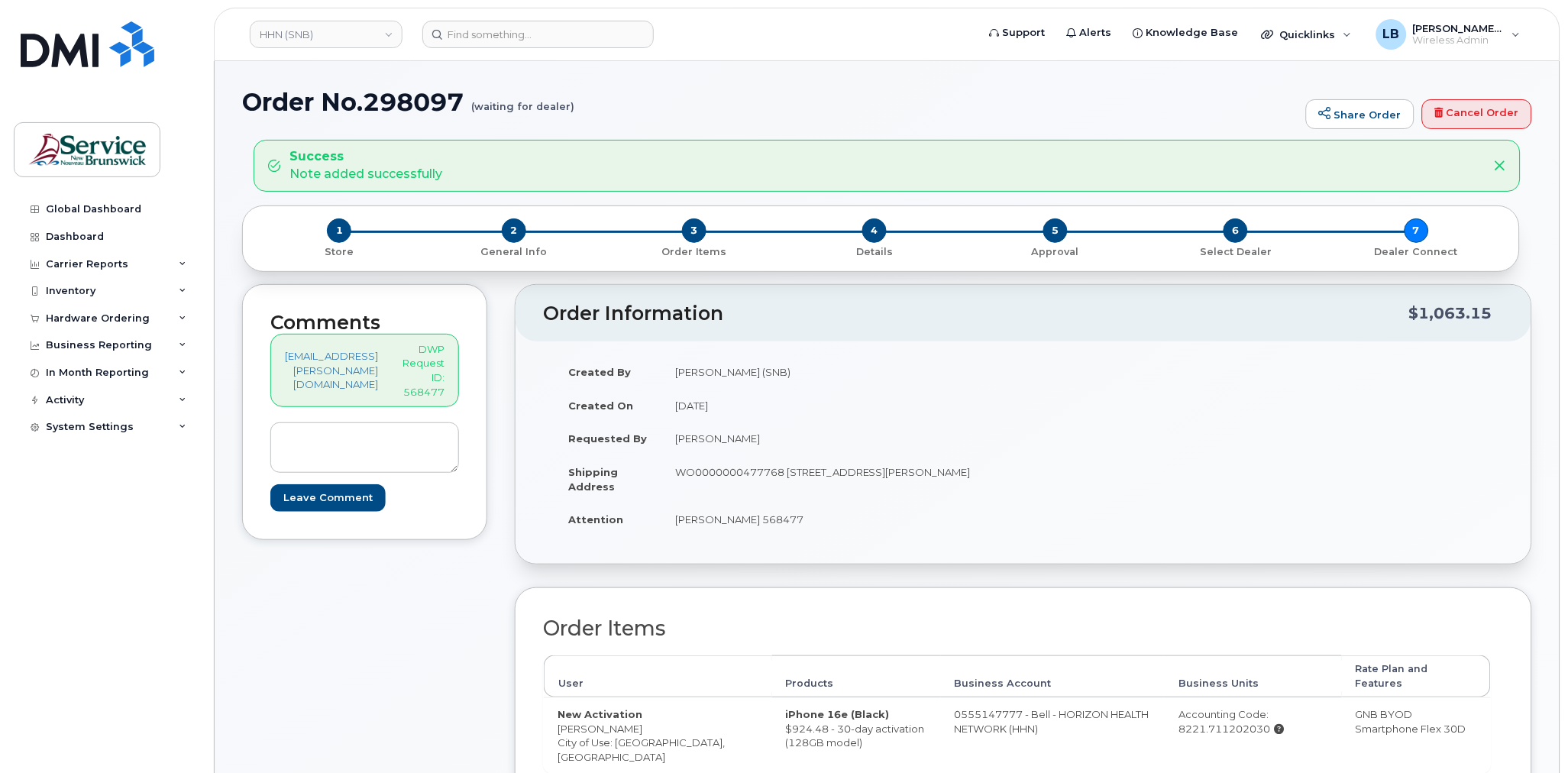
drag, startPoint x: 1133, startPoint y: 313, endPoint x: 1095, endPoint y: 320, distance: 38.6
click at [1133, 313] on h2 "Order Information" at bounding box center [975, 314] width 866 height 21
click at [1303, 38] on span "Quicklinks" at bounding box center [1308, 34] width 56 height 13
click at [1296, 37] on span "Quicklinks" at bounding box center [1308, 34] width 56 height 13
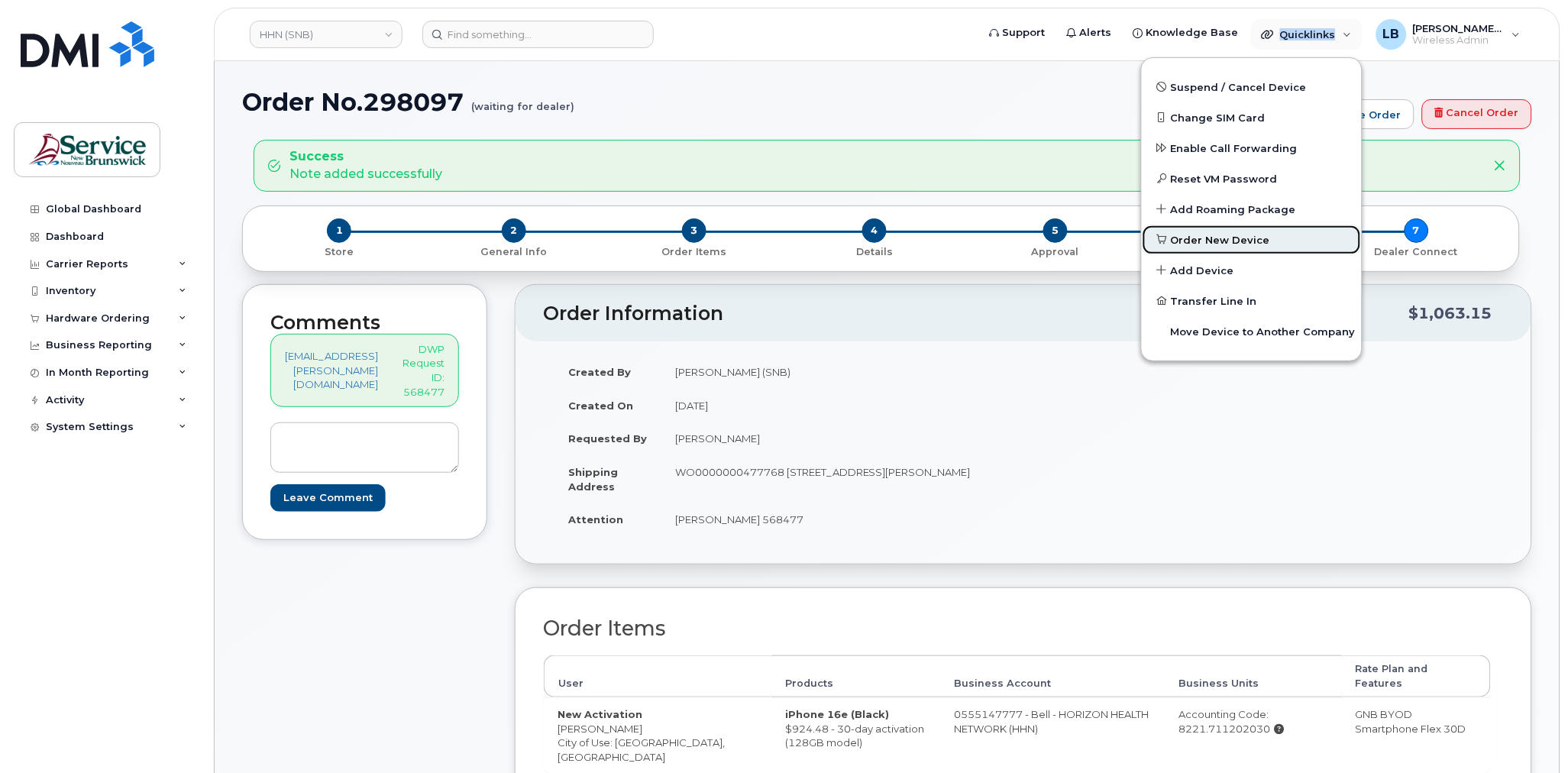
click at [1246, 234] on span "Order New Device" at bounding box center [1221, 241] width 99 height 16
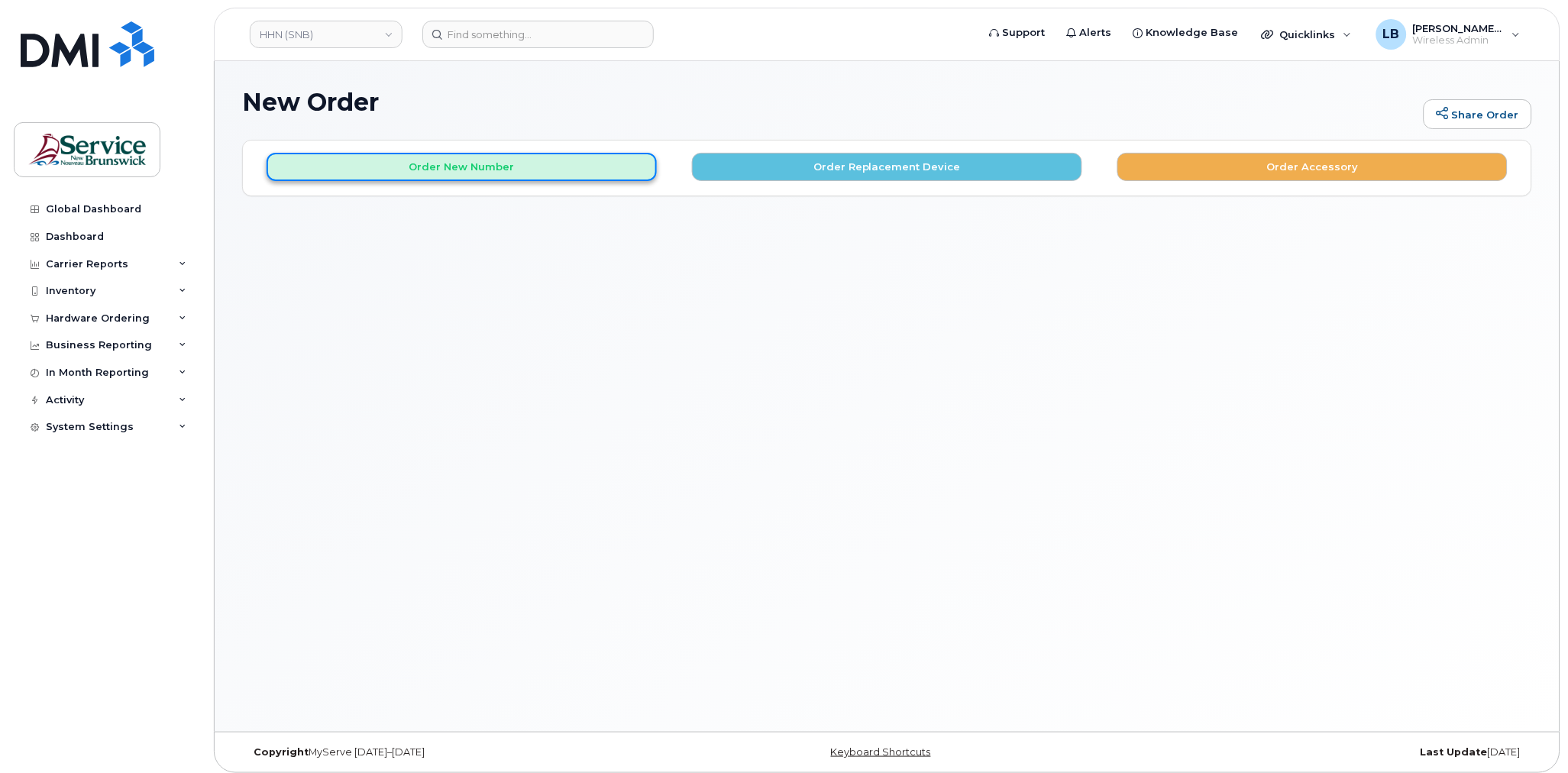
click at [508, 169] on button "Order New Number" at bounding box center [462, 167] width 391 height 28
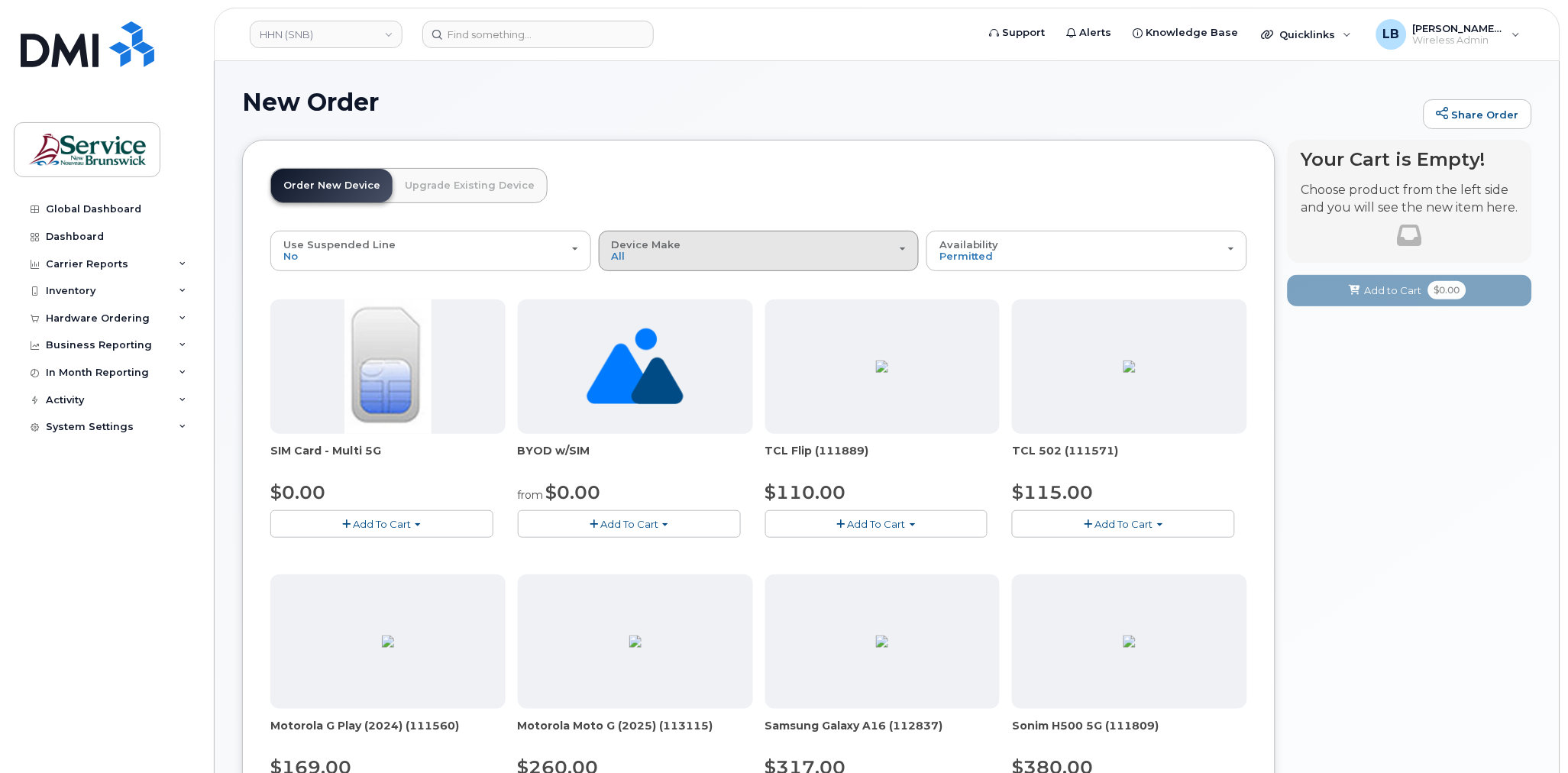
click at [719, 250] on div "Device Make All Aircard Android Cell Phone HUB iPhone Tablet Unknown" at bounding box center [759, 251] width 295 height 23
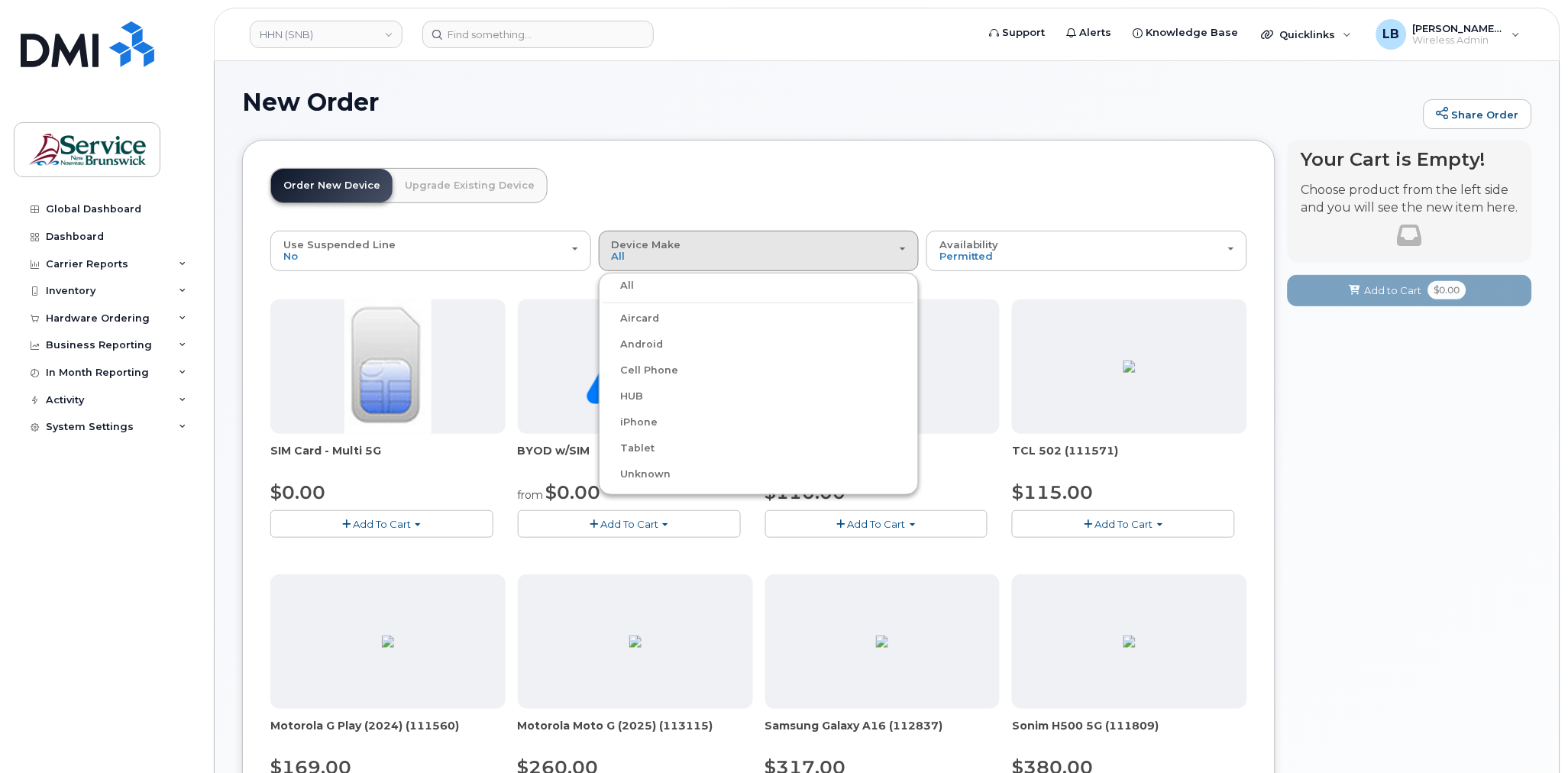
click at [645, 416] on label "iPhone" at bounding box center [631, 422] width 56 height 19
click at [0, 0] on input "iPhone" at bounding box center [0, 0] width 0 height 0
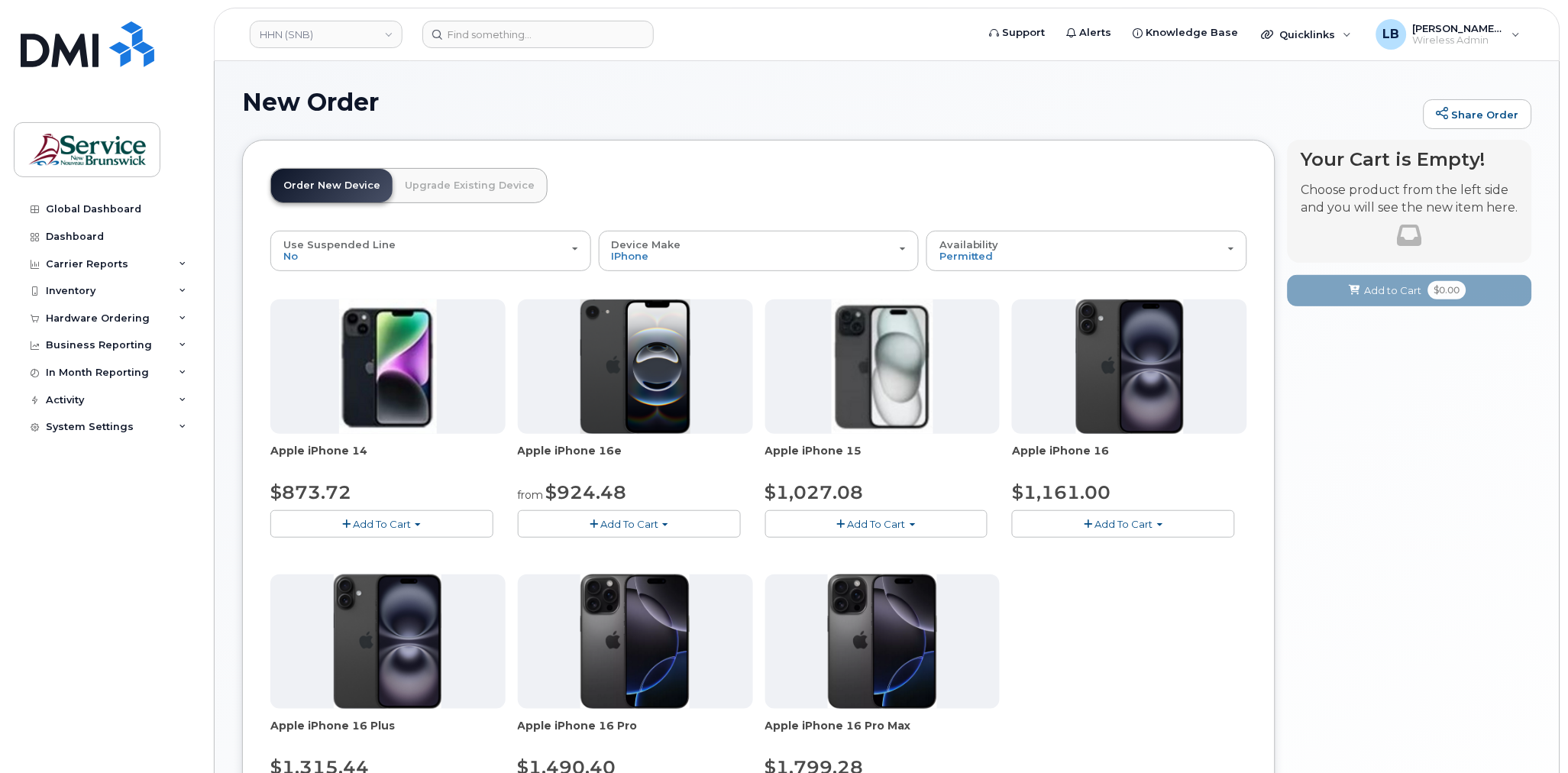
click at [637, 527] on span "Add To Cart" at bounding box center [630, 523] width 58 height 13
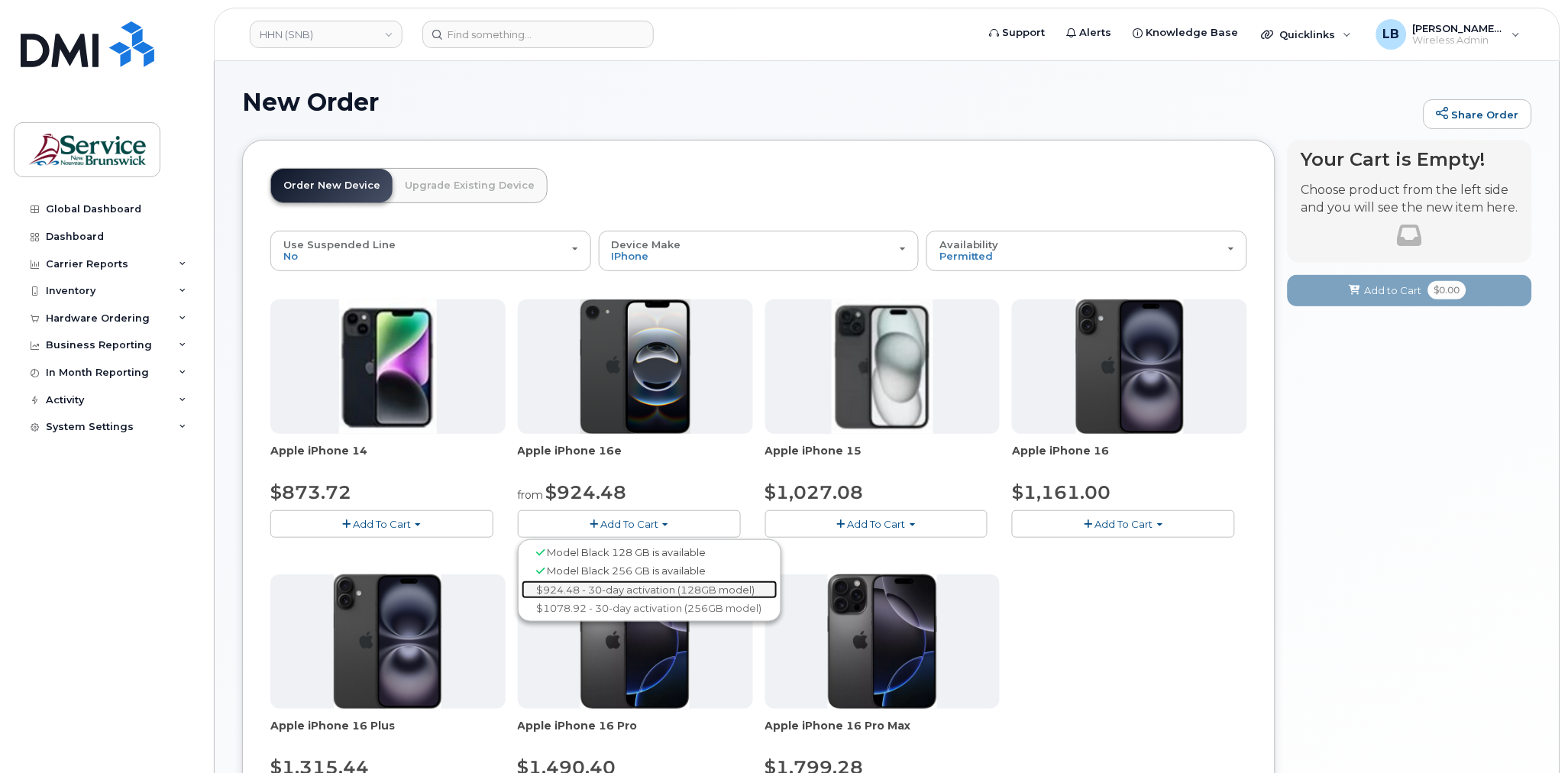
drag, startPoint x: 644, startPoint y: 590, endPoint x: 651, endPoint y: 585, distance: 8.6
click at [644, 590] on link "$924.48 - 30-day activation (128GB model)" at bounding box center [649, 591] width 256 height 19
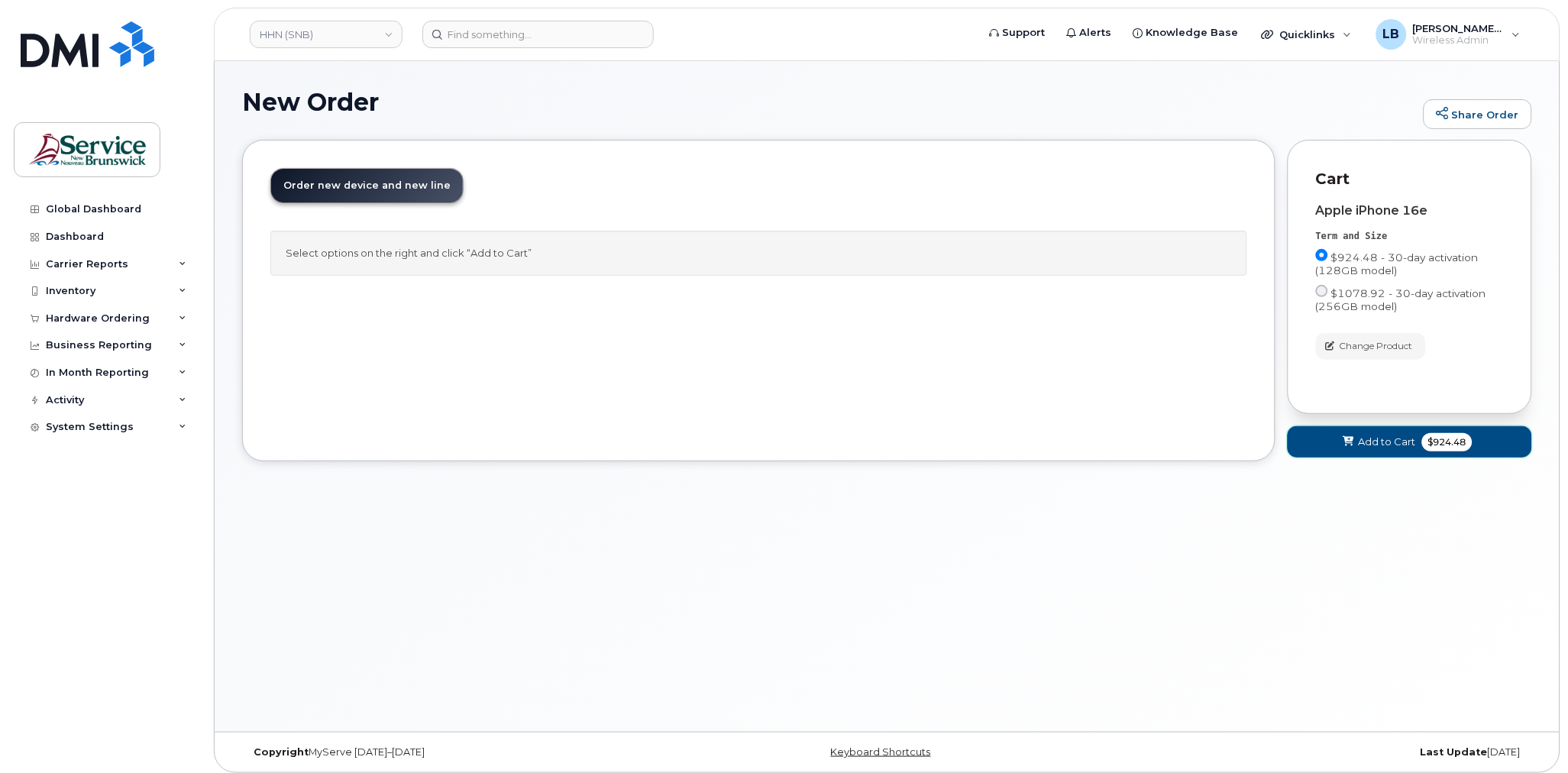
click at [1407, 444] on span "Add to Cart" at bounding box center [1388, 442] width 57 height 15
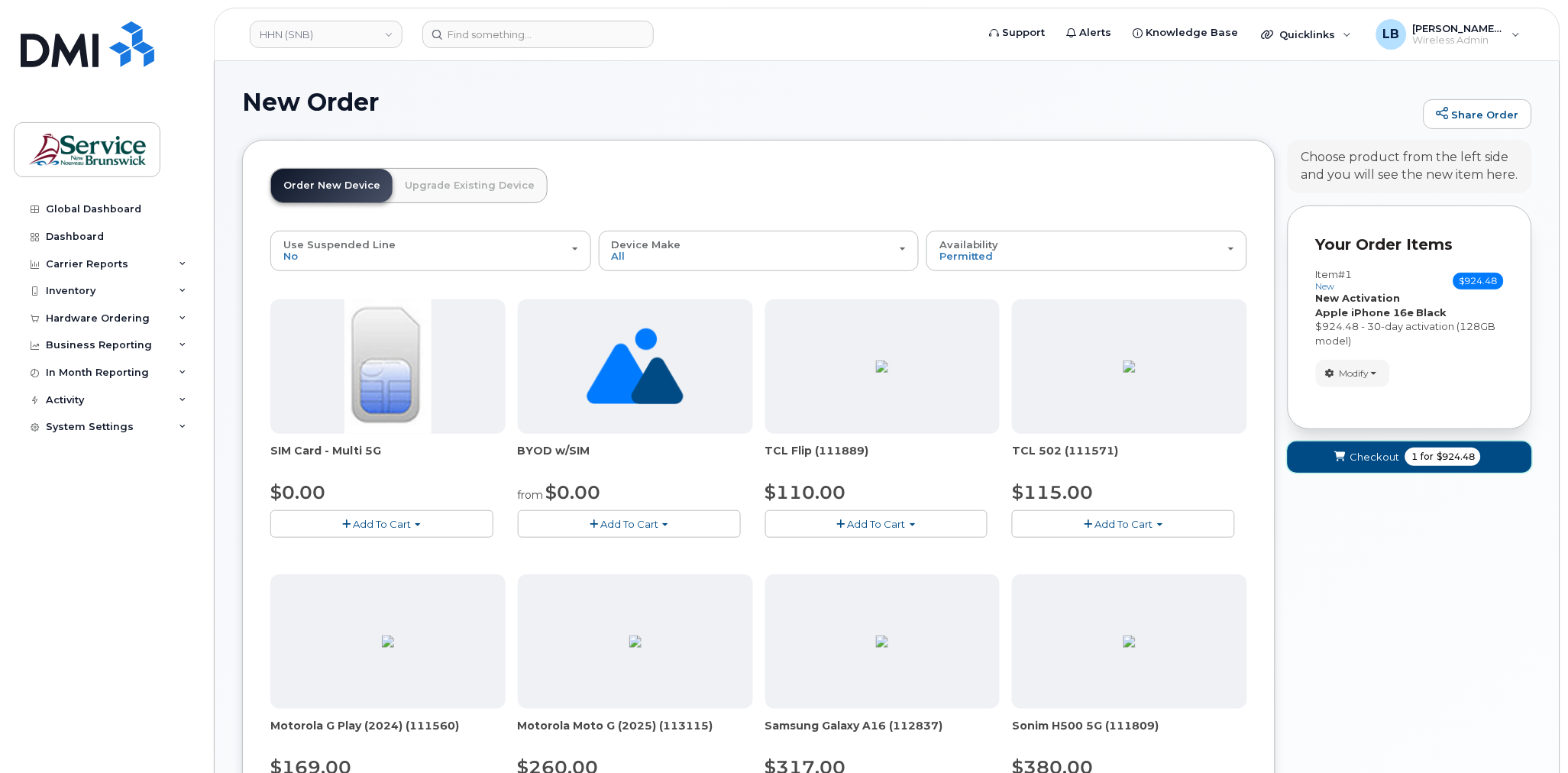
click at [1429, 454] on span "for" at bounding box center [1428, 457] width 19 height 14
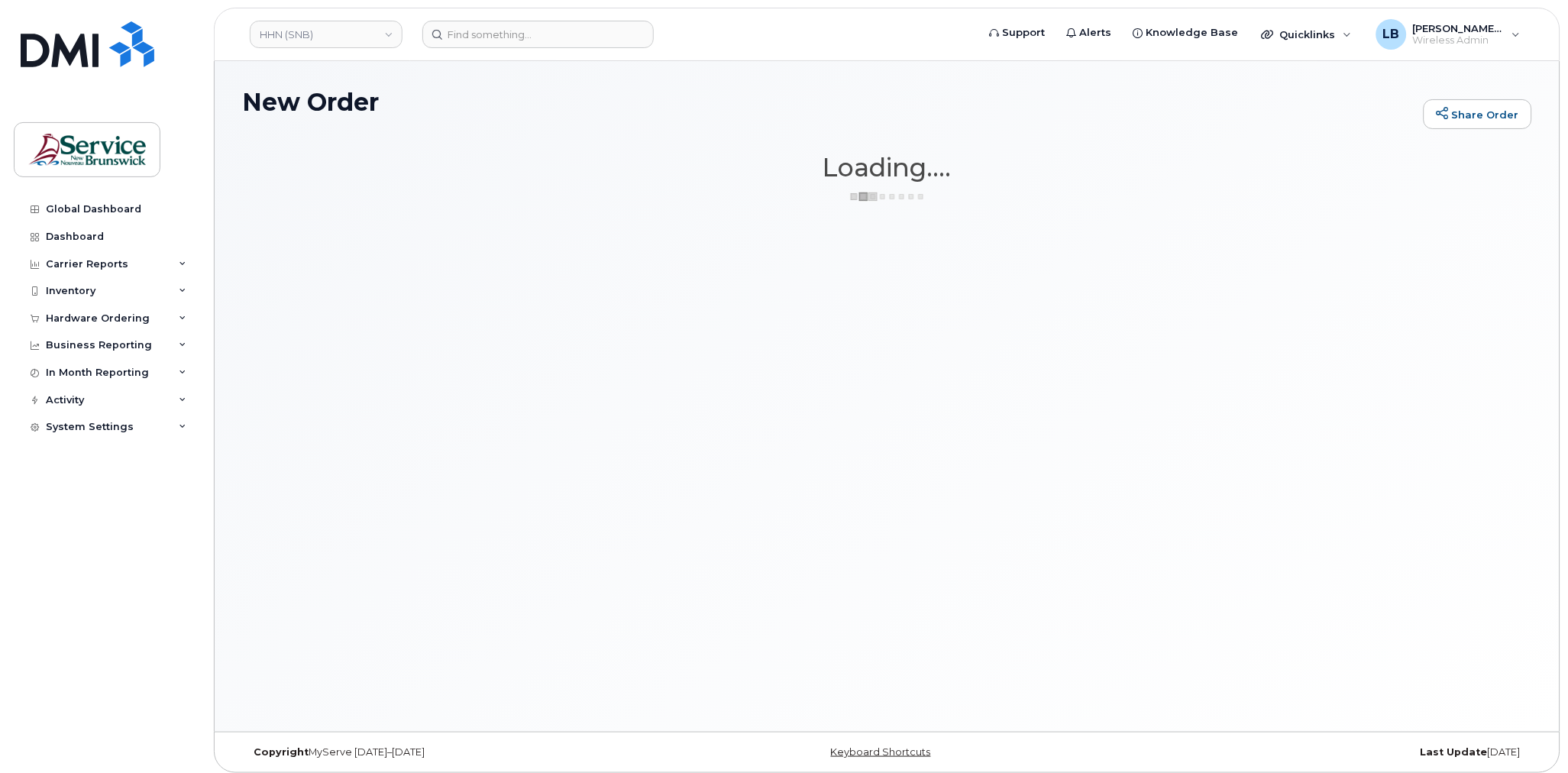
drag, startPoint x: 1604, startPoint y: 289, endPoint x: 1692, endPoint y: 297, distance: 88.4
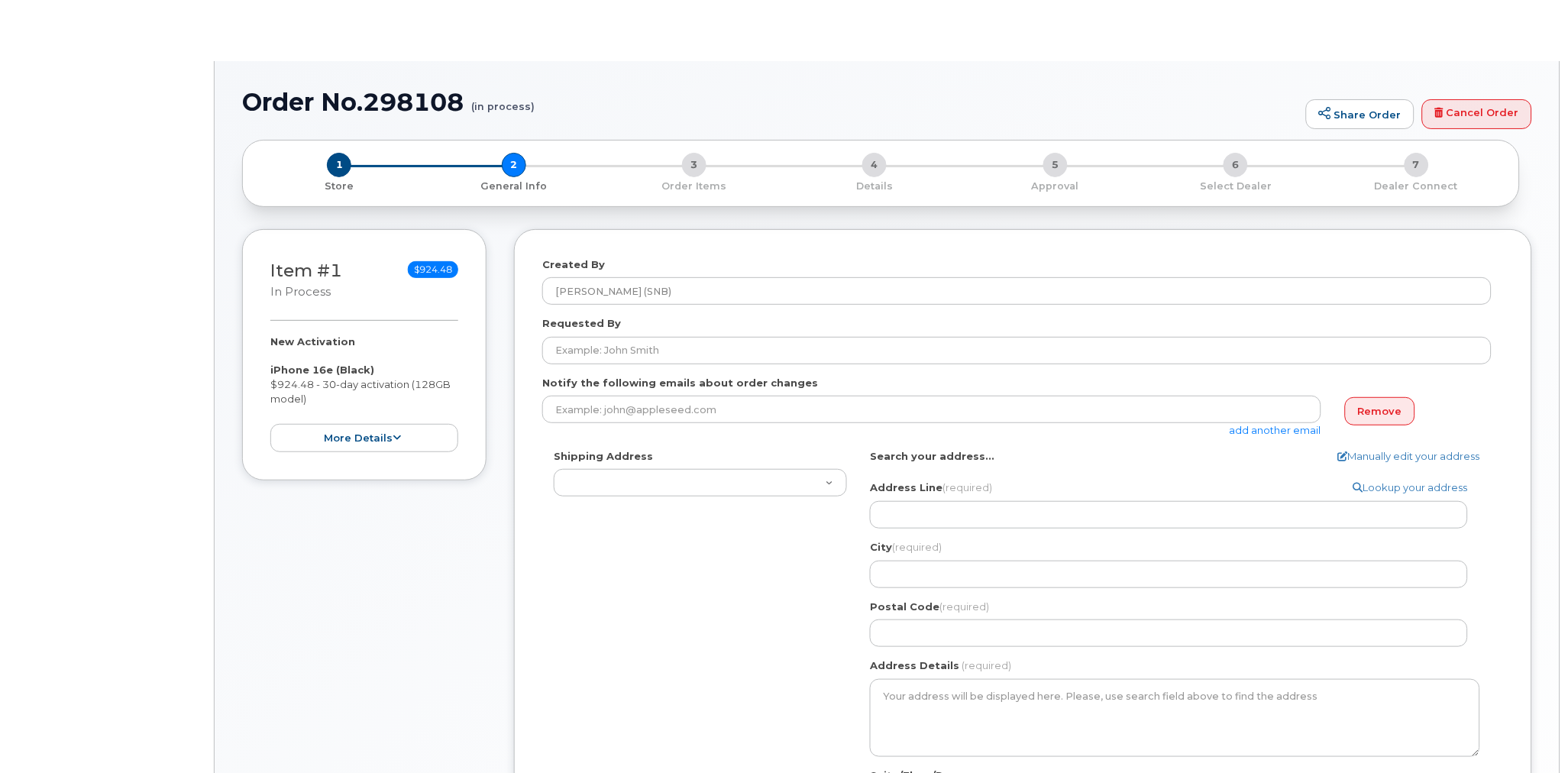
select select
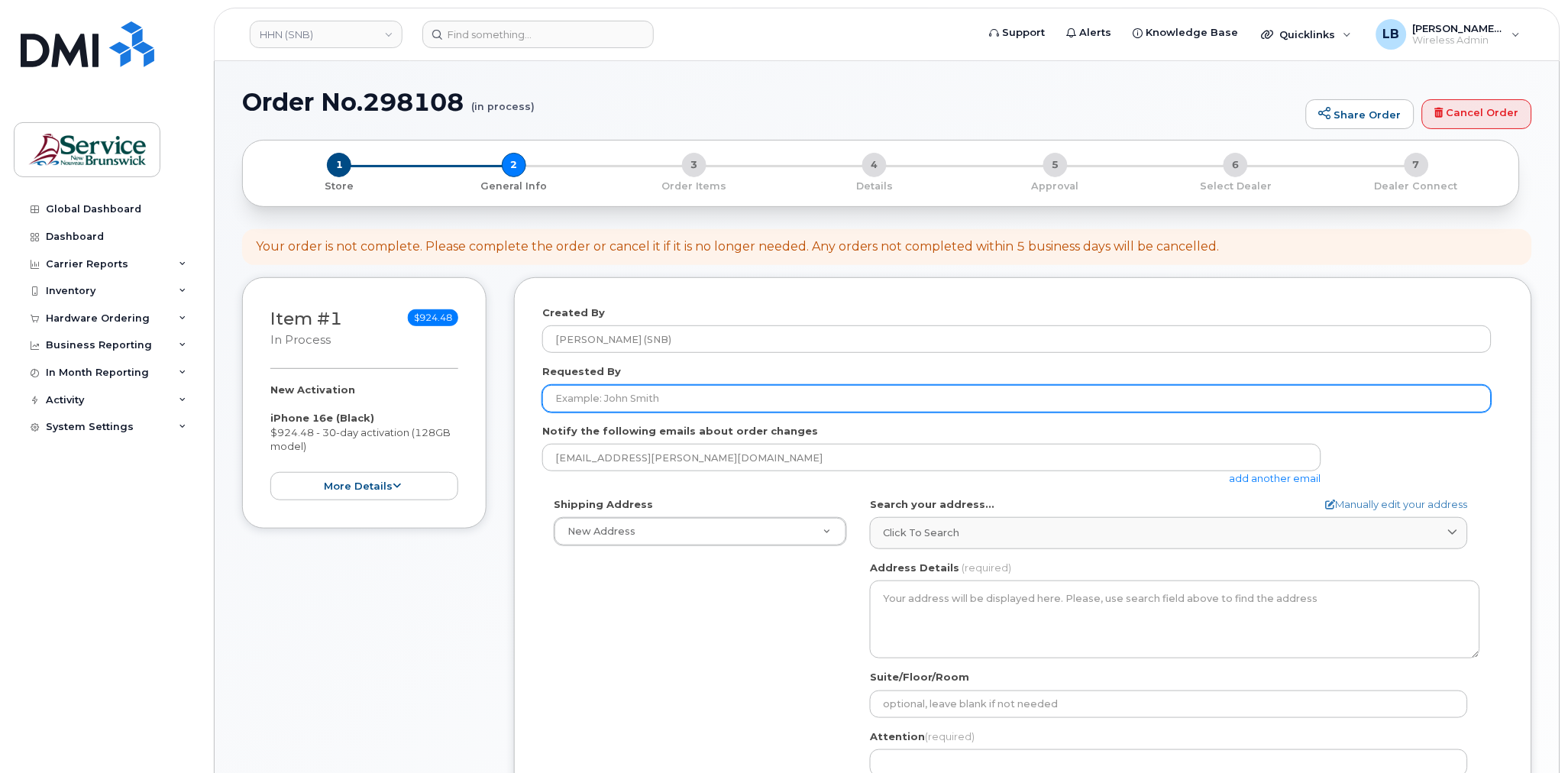
click at [658, 402] on input "Requested By" at bounding box center [1017, 399] width 949 height 27
paste input "[PERSON_NAME]"
type input "[PERSON_NAME]"
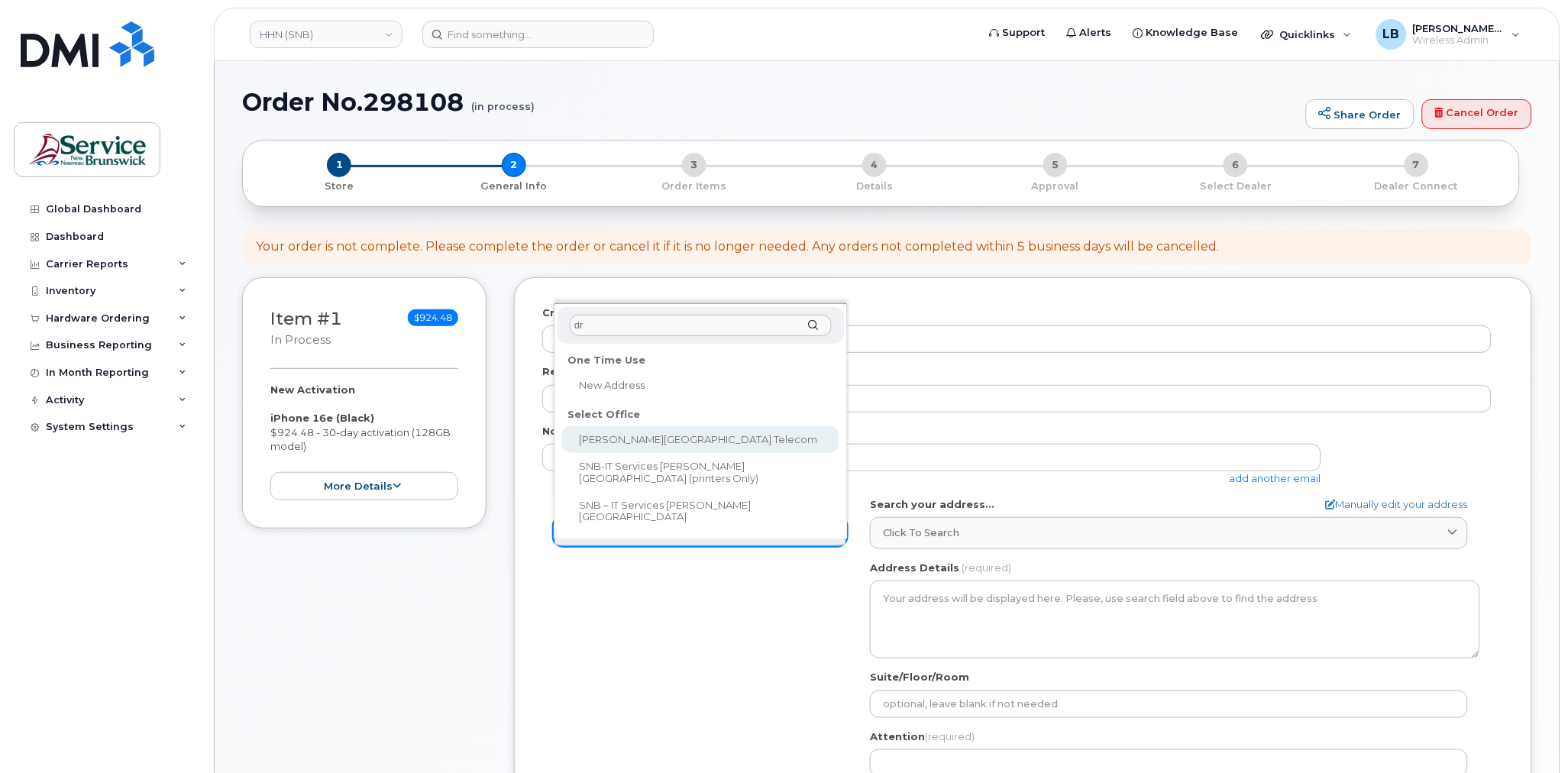
type input "dr"
drag, startPoint x: 641, startPoint y: 433, endPoint x: 719, endPoint y: 415, distance: 80.0
select select
type textarea "[STREET_ADDRESS][PERSON_NAME]"
type input "[PERSON_NAME]"
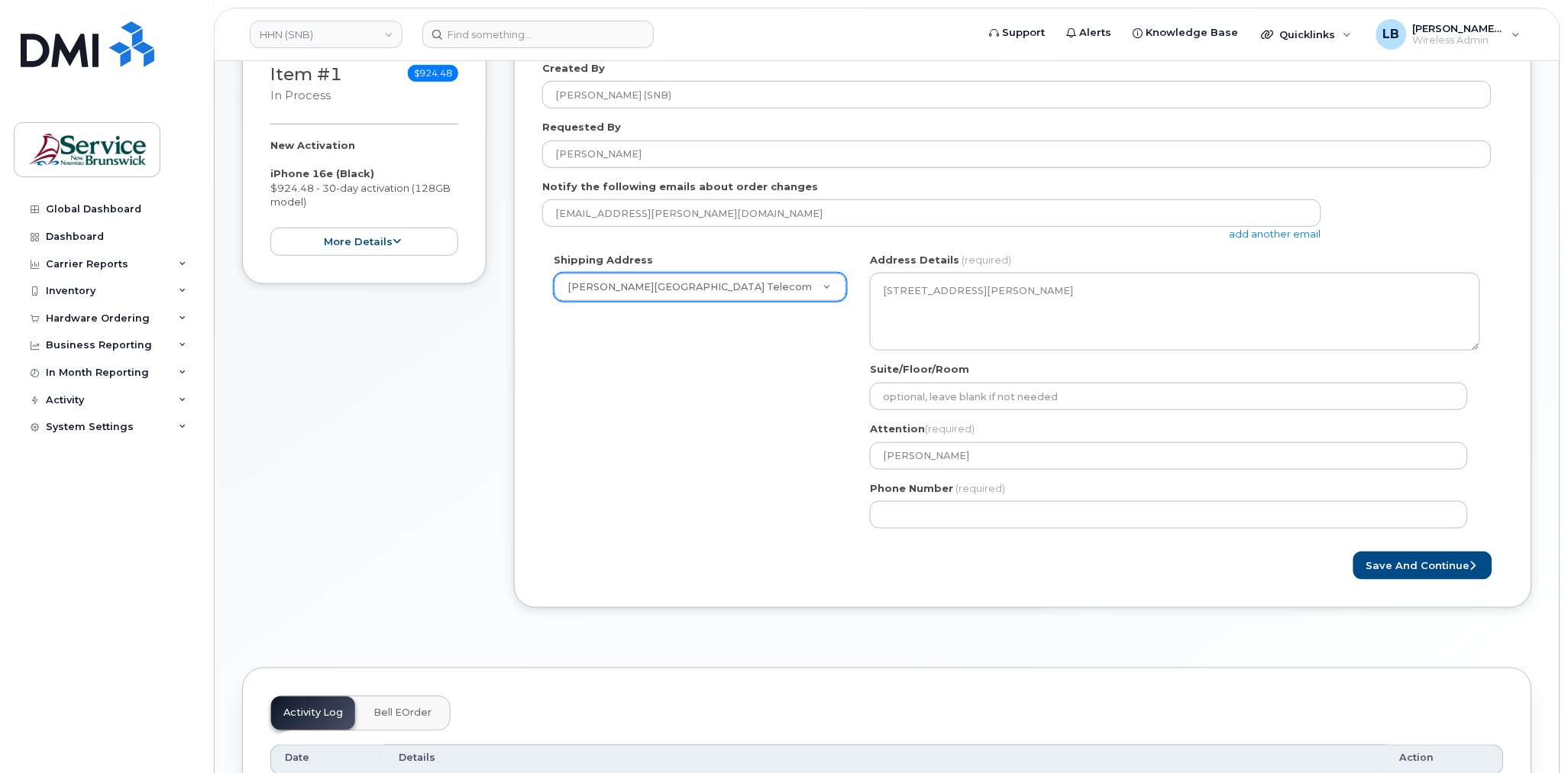
scroll to position [254, 0]
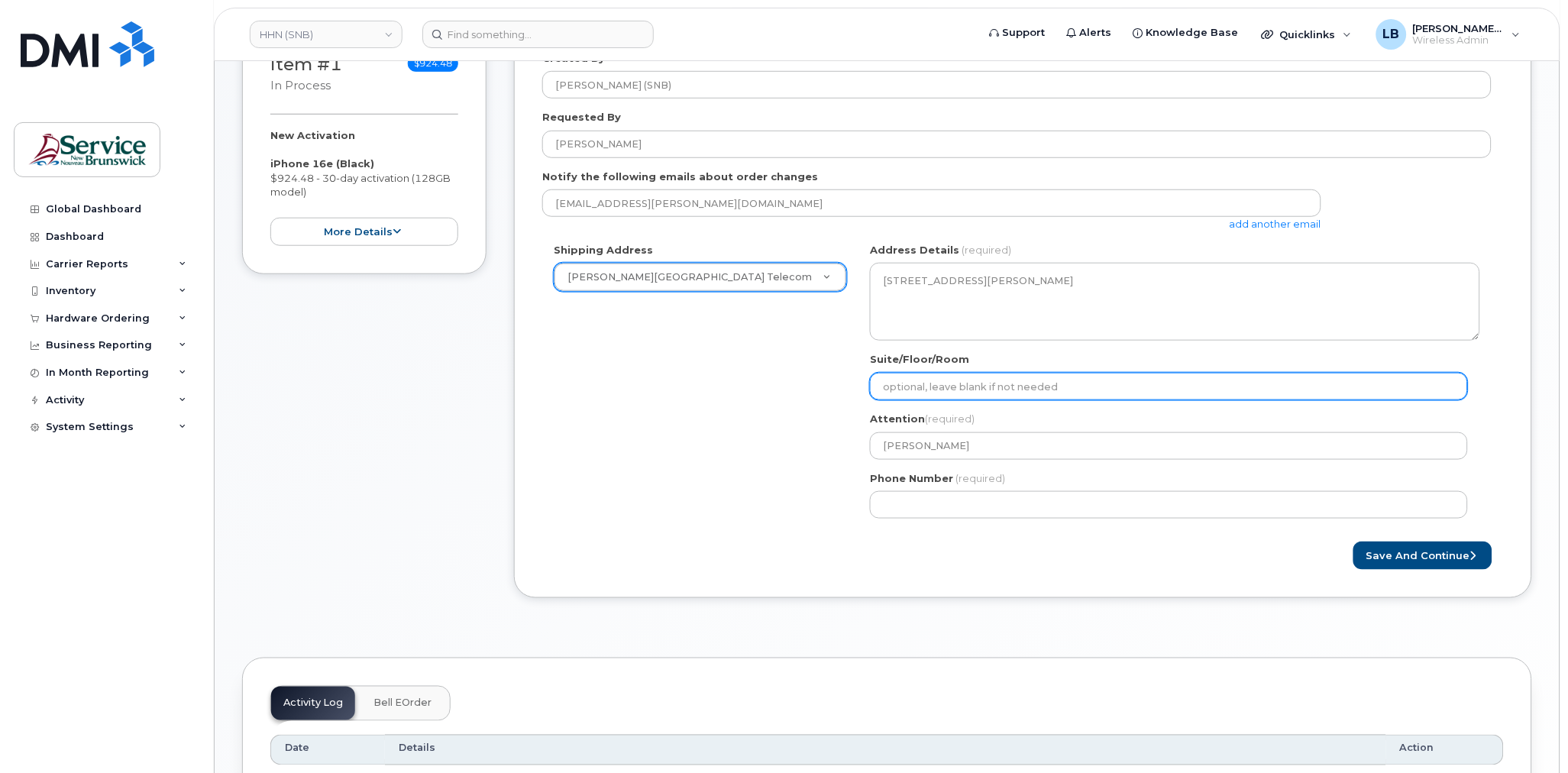
click at [1079, 385] on input "Suite/Floor/Room" at bounding box center [1169, 387] width 598 height 27
paste input "WO0000000478219"
select select
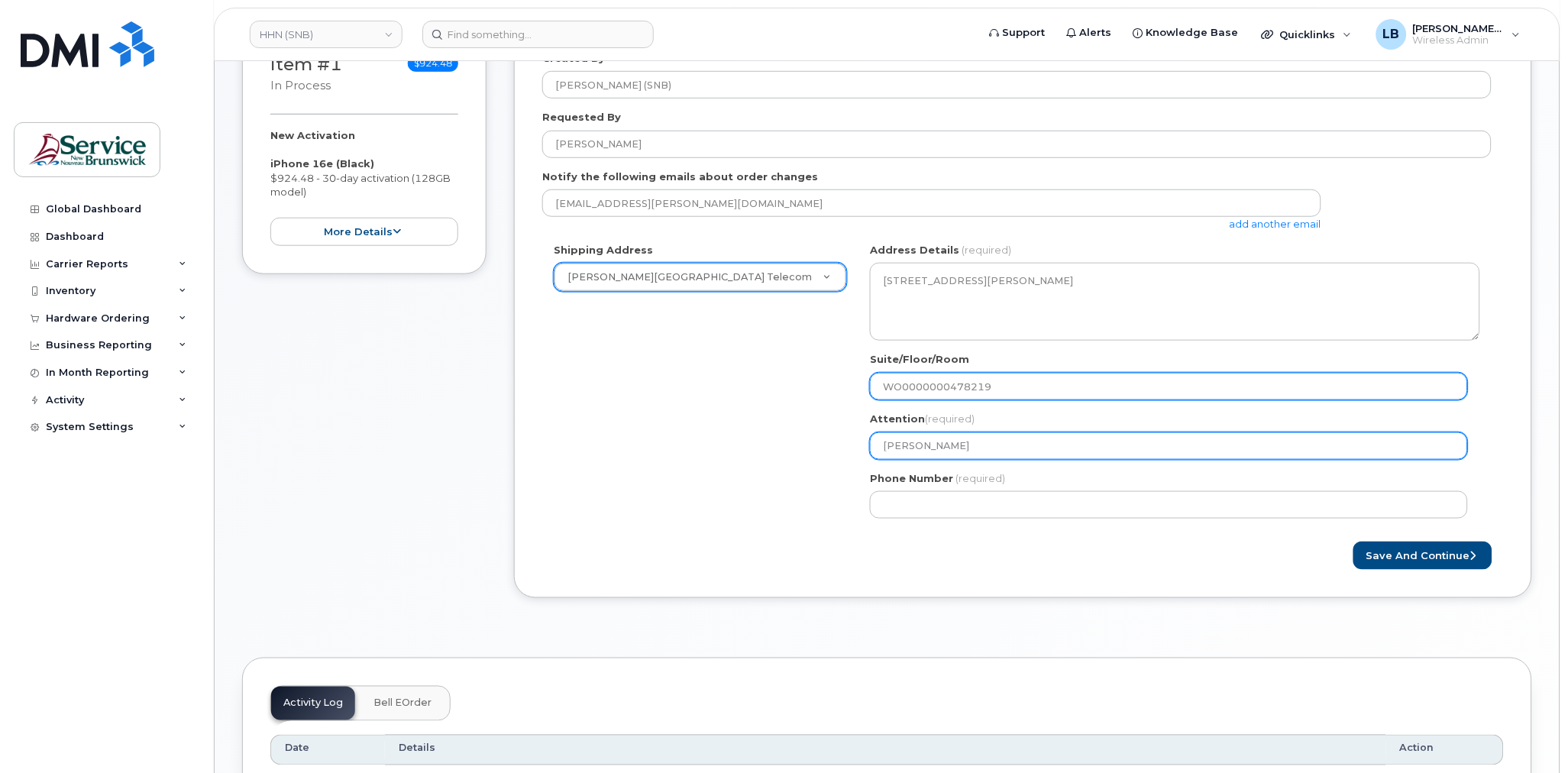
type input "WO0000000478219"
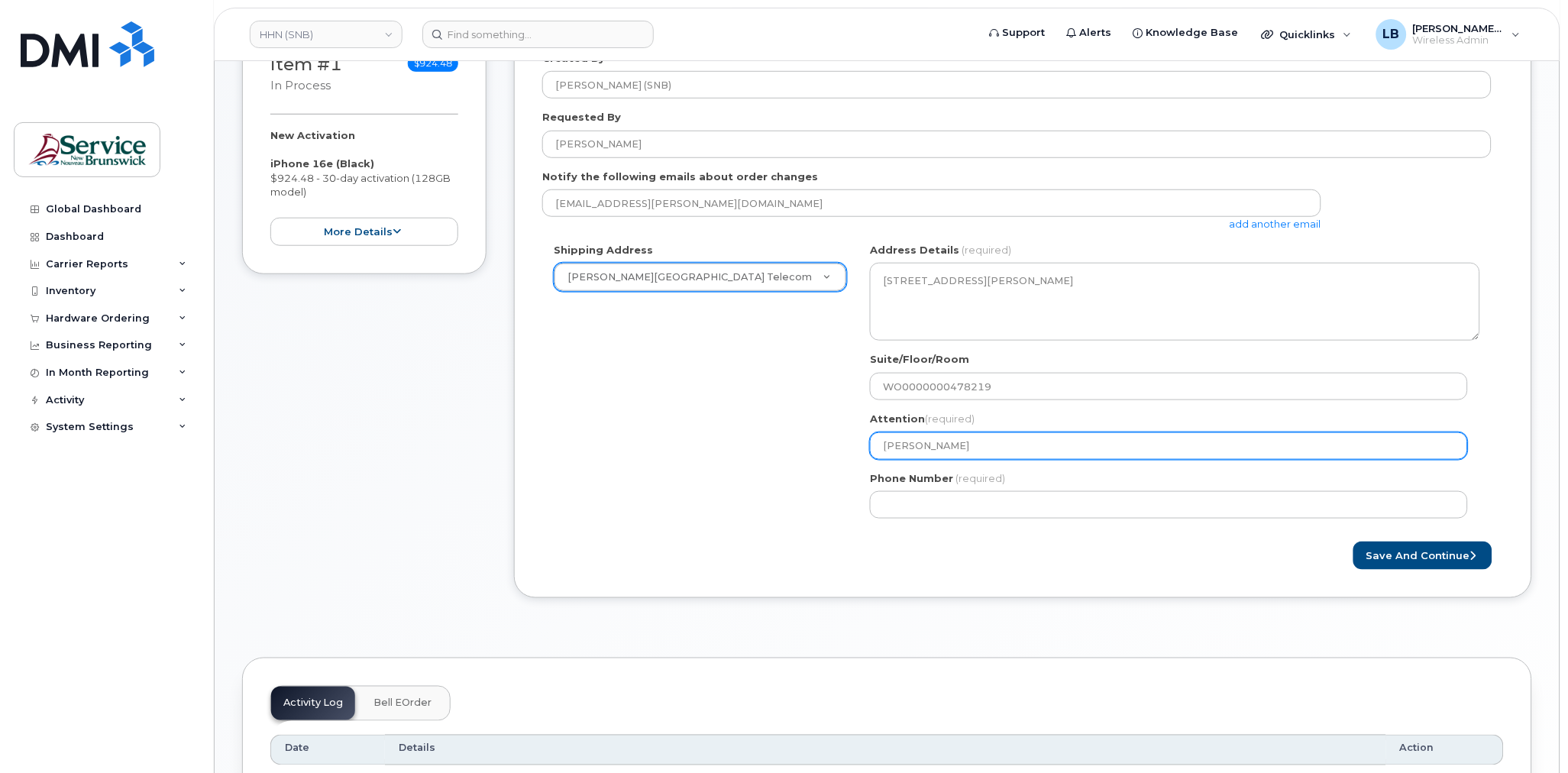
click at [1062, 447] on input "[PERSON_NAME]" at bounding box center [1169, 446] width 598 height 27
type input "[PERSON_NAME]"
select select
type input "[PERSON_NAME] 5"
select select
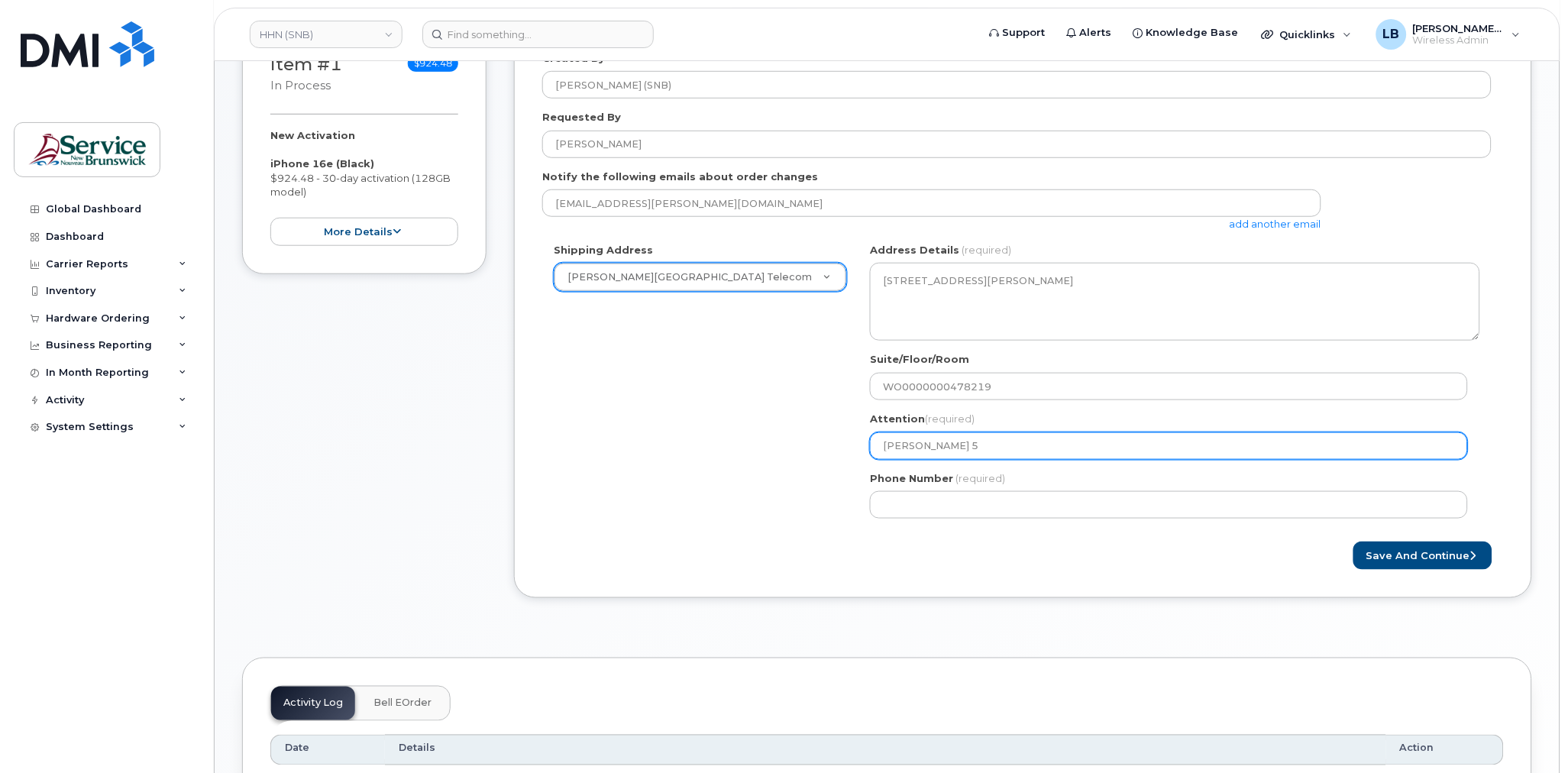
type input "[PERSON_NAME] 56"
select select
type input "[PERSON_NAME] 569"
select select
type input "[PERSON_NAME] 5698"
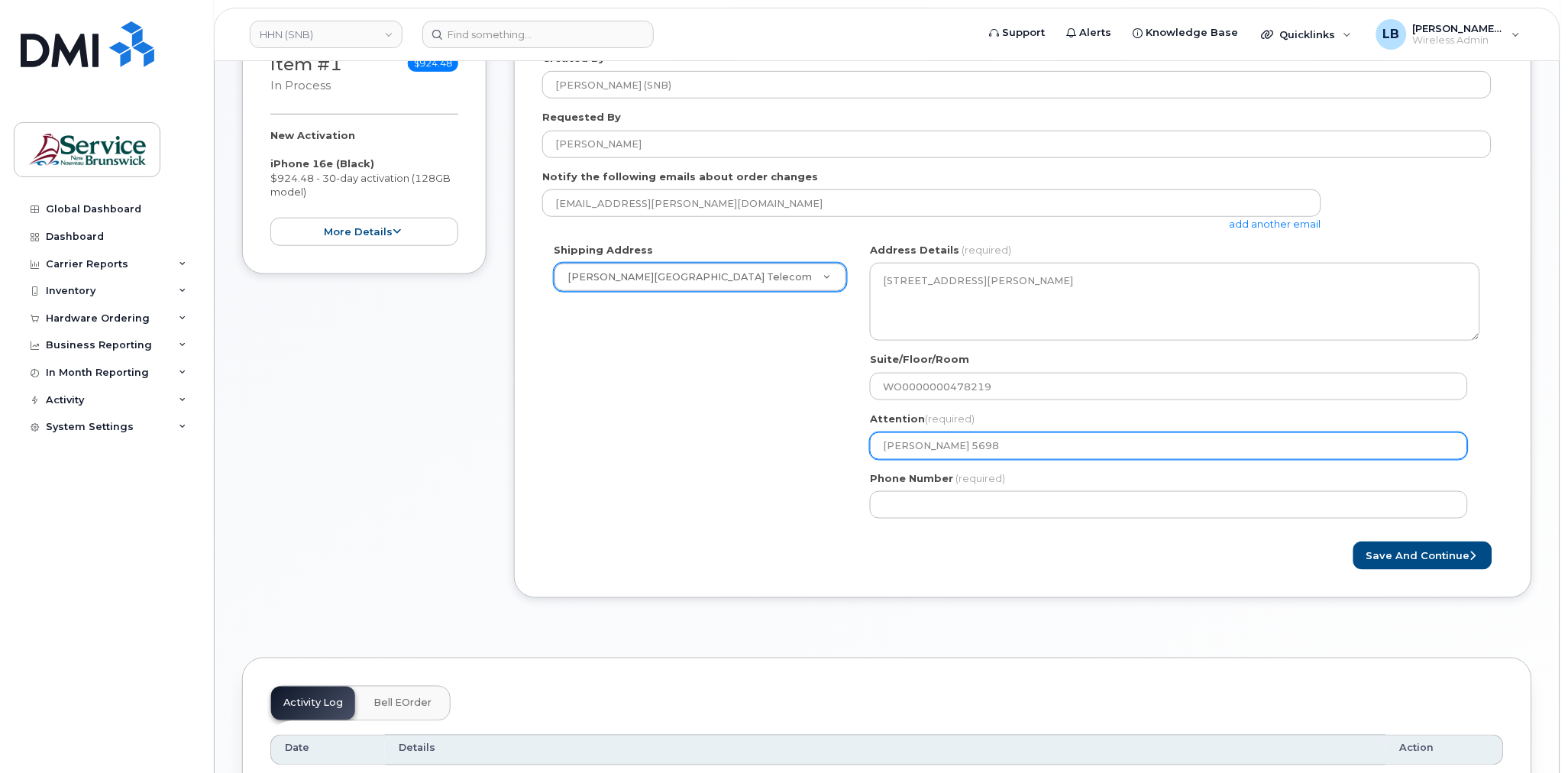
select select
type input "[PERSON_NAME] 56981"
select select
type input "[PERSON_NAME] 569815"
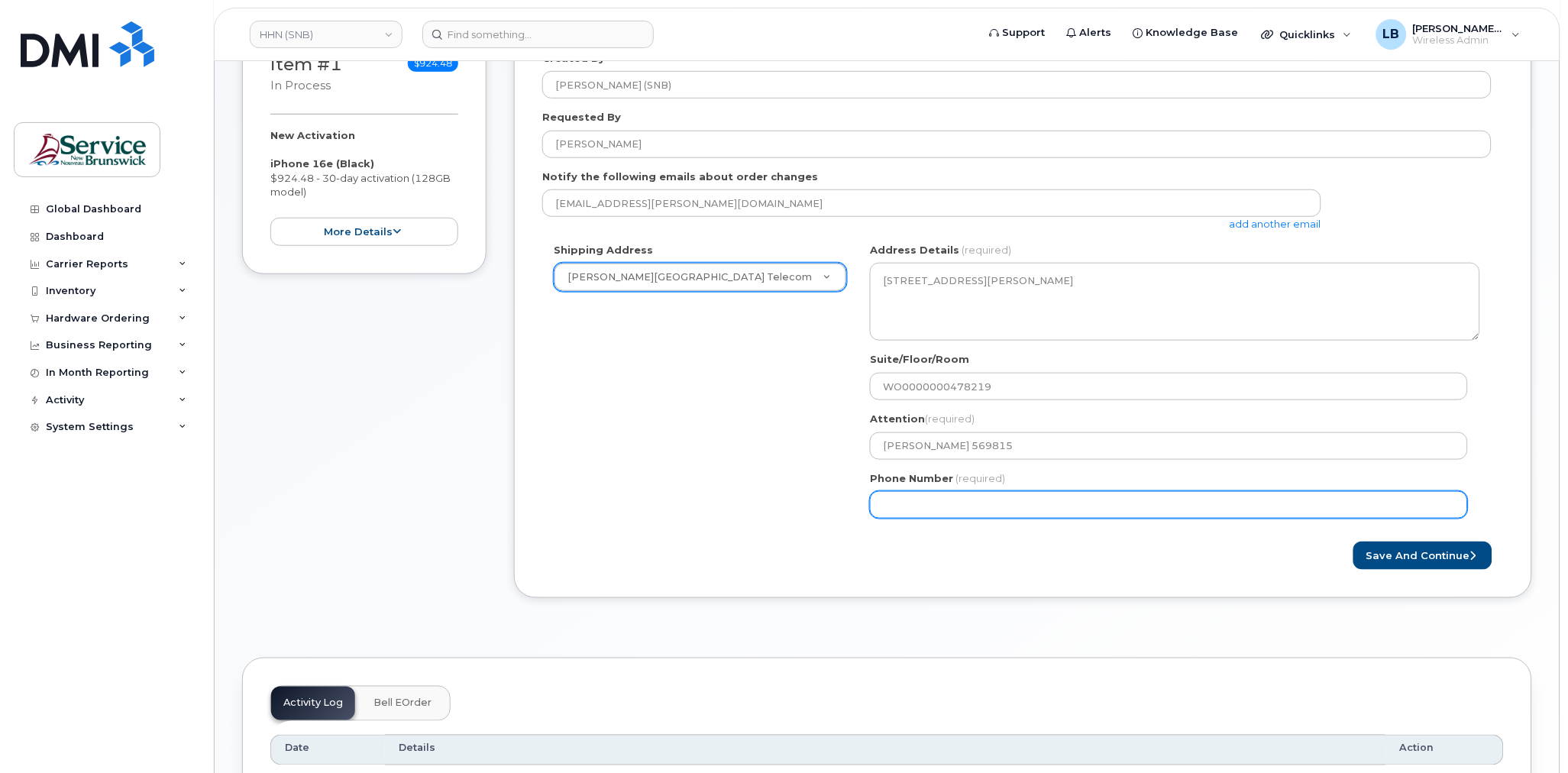
select select
type input "506233396"
select select
type input "5062333965"
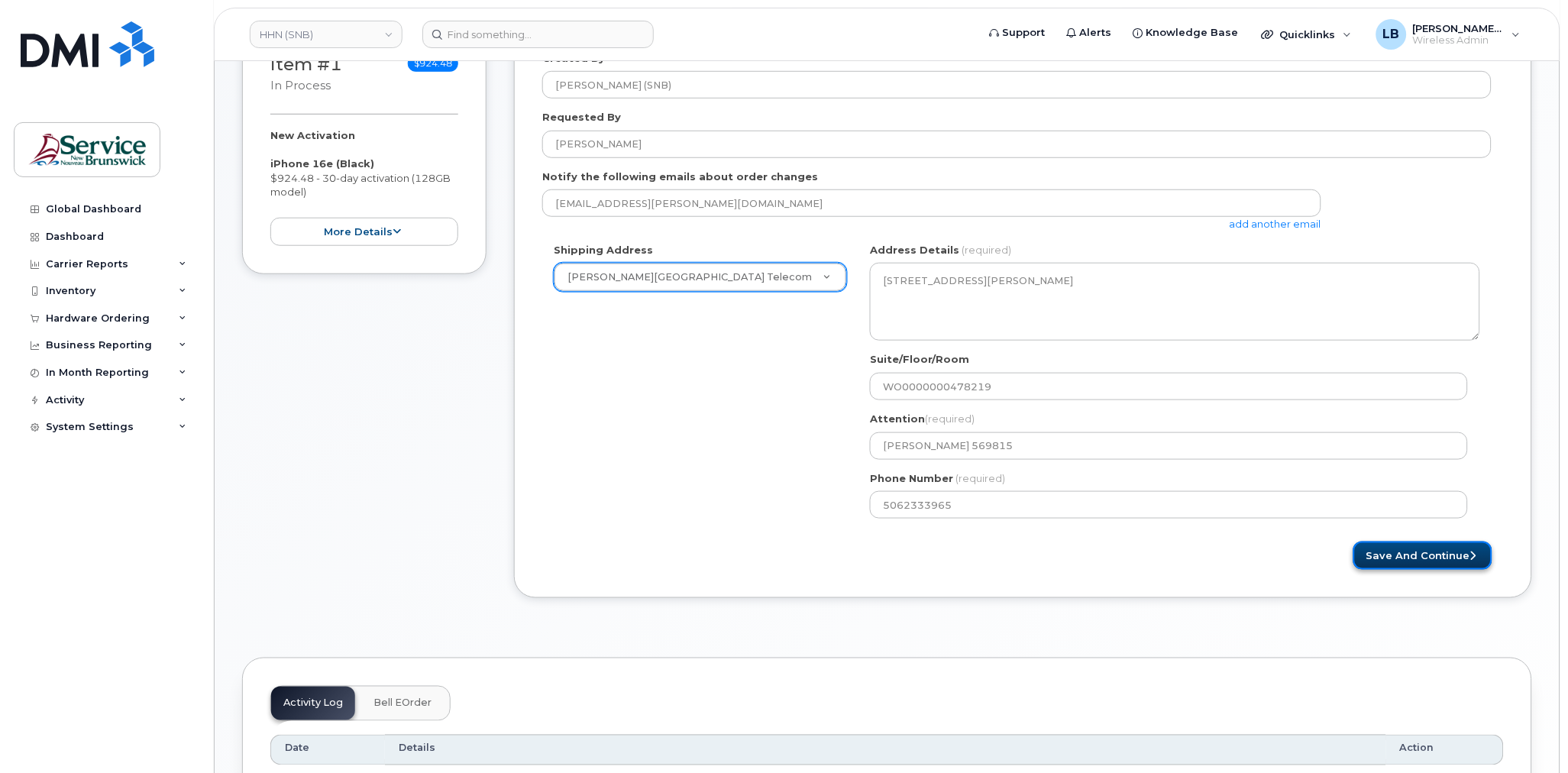
click at [1408, 558] on button "Save and Continue" at bounding box center [1423, 556] width 139 height 28
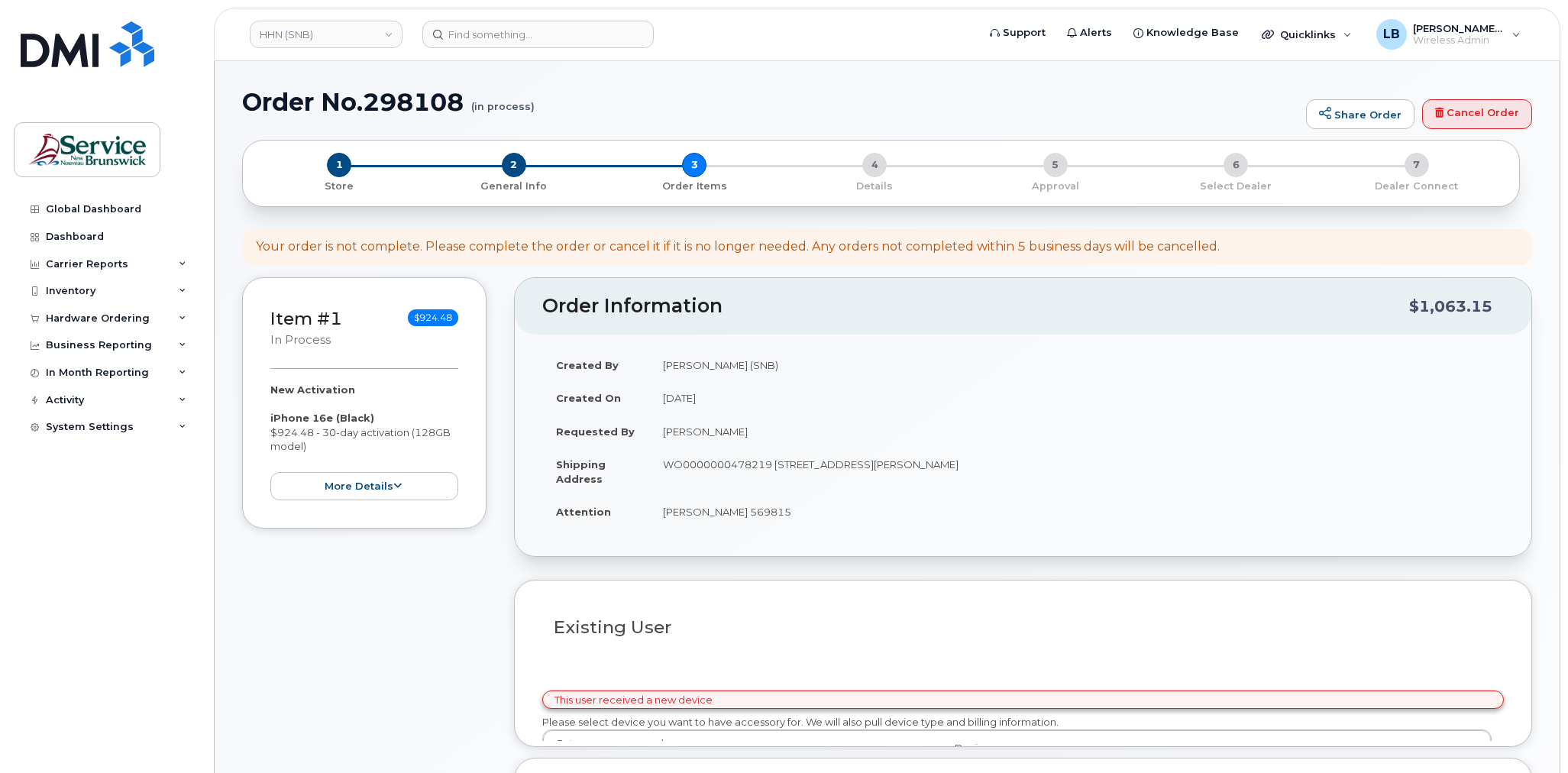
select select
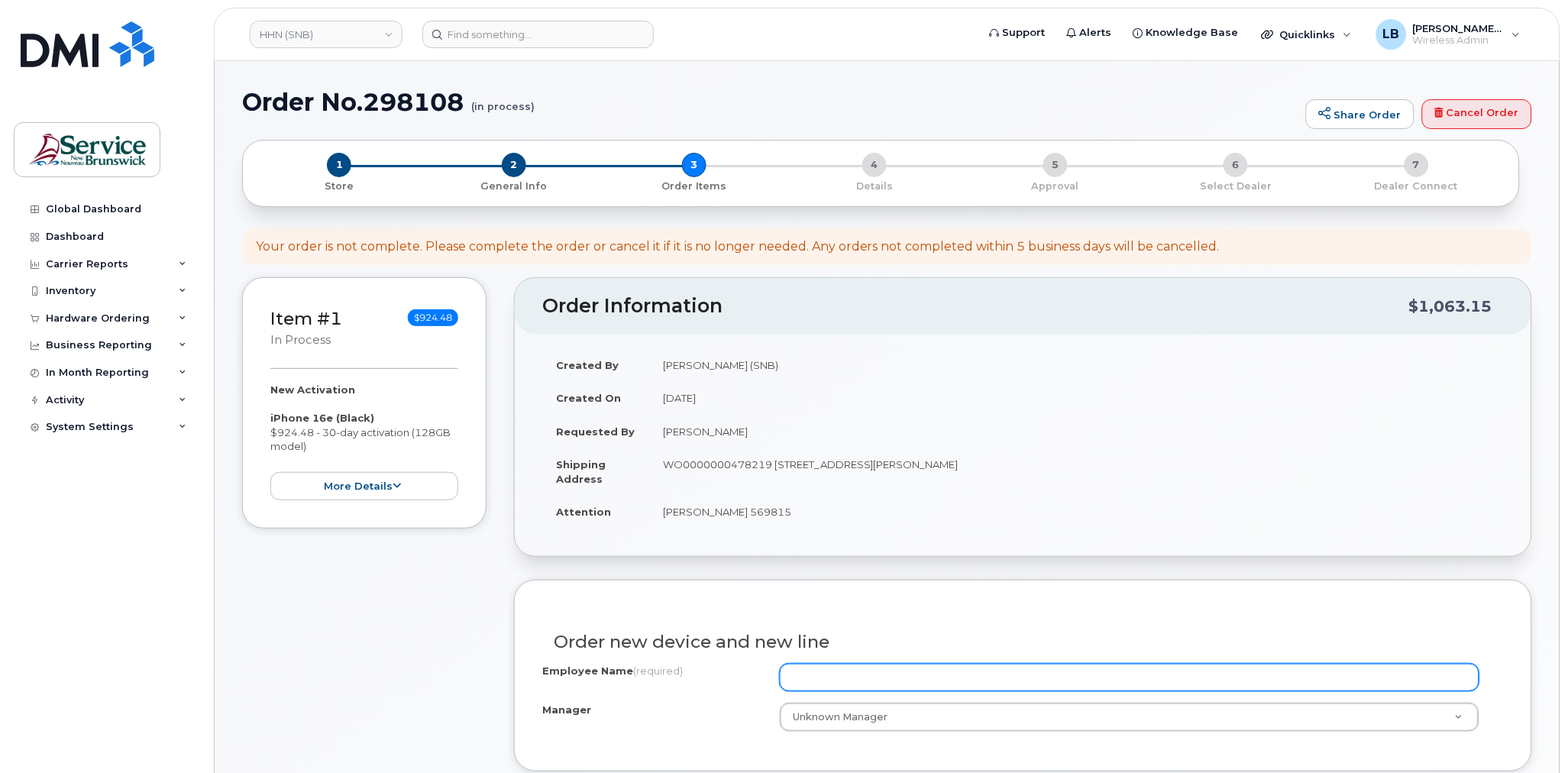
click at [893, 670] on input "Employee Name (required)" at bounding box center [1129, 677] width 700 height 27
paste input "[PERSON_NAME]"
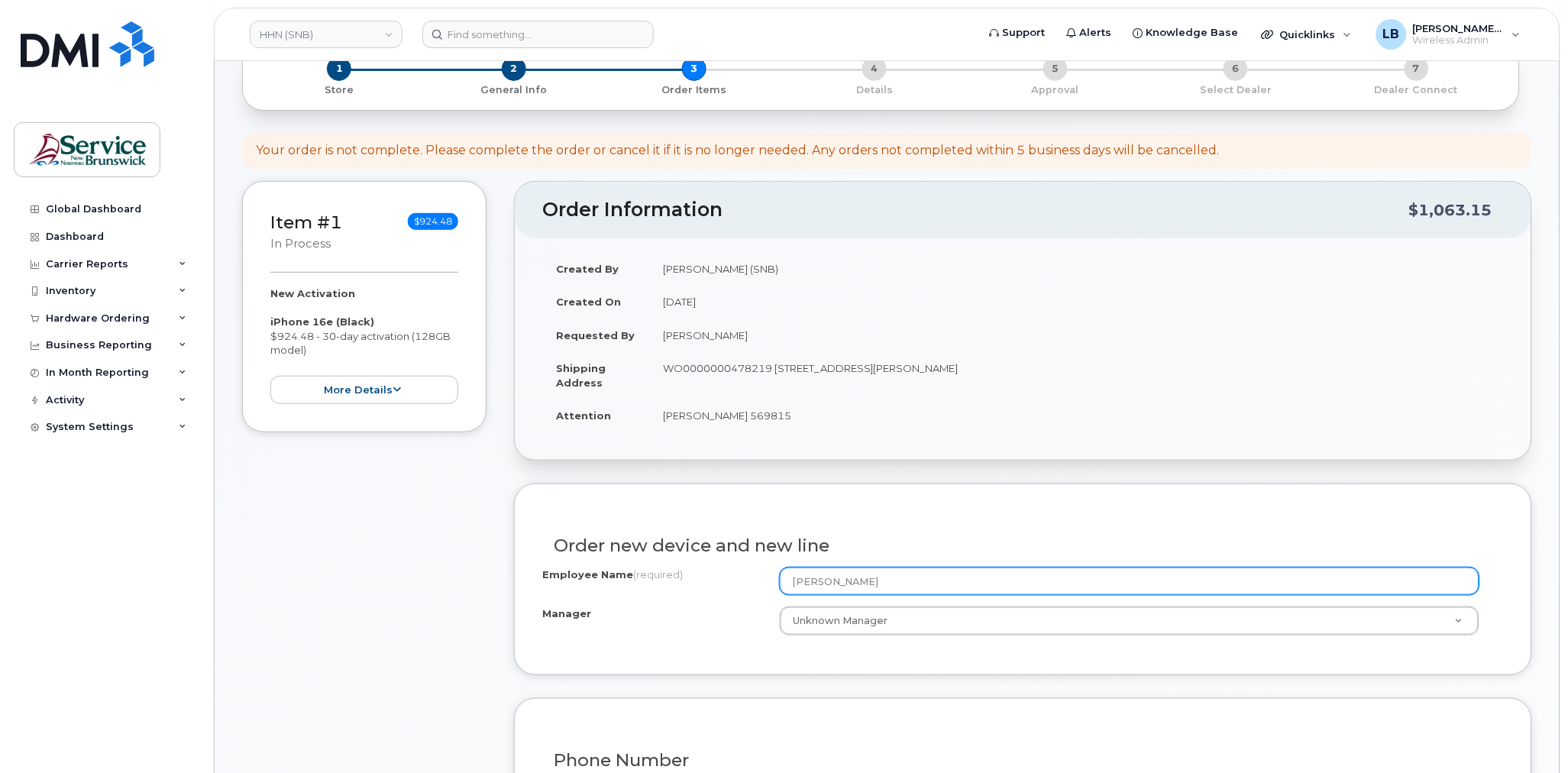
scroll to position [424, 0]
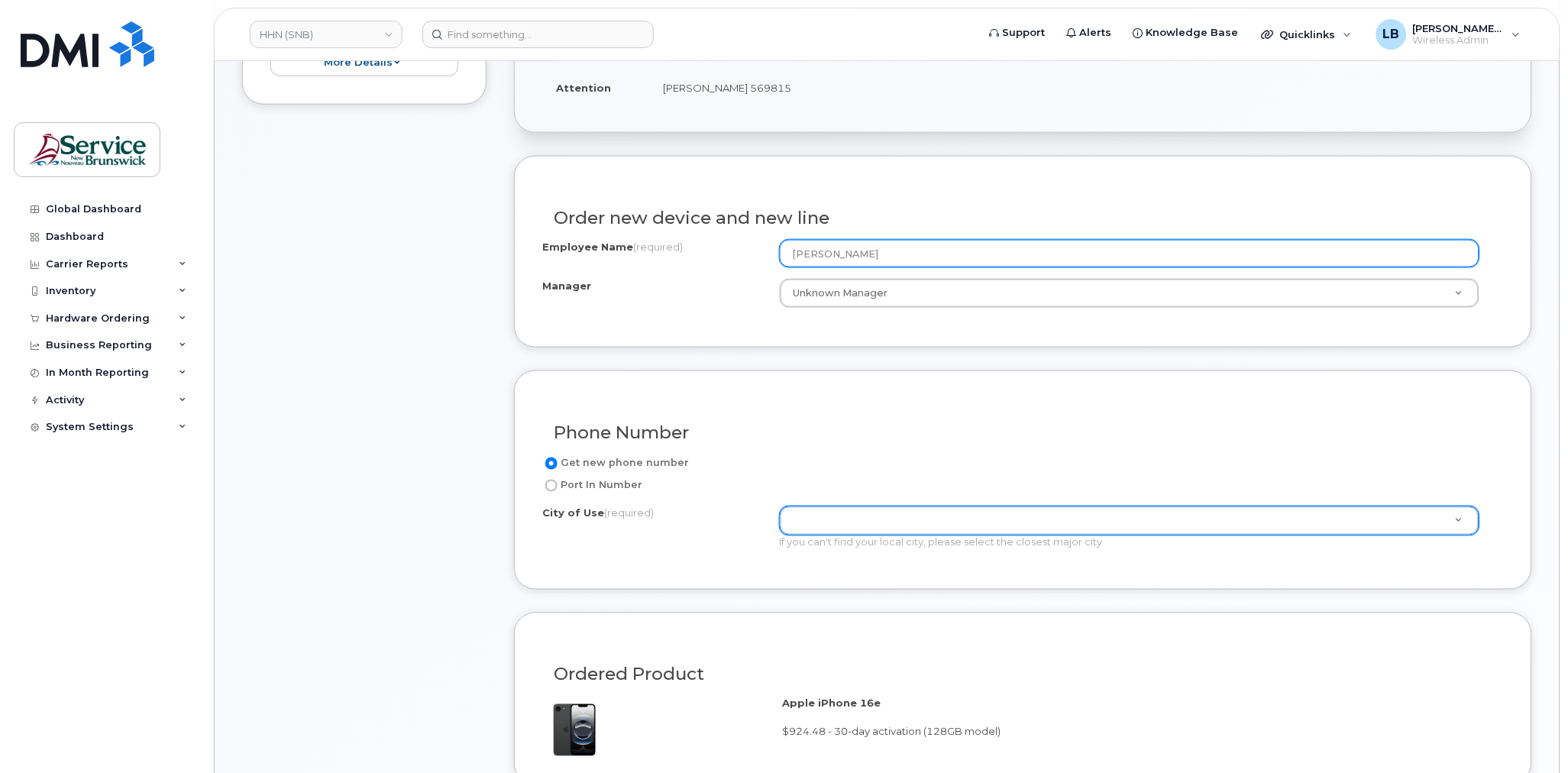
type input "[PERSON_NAME]"
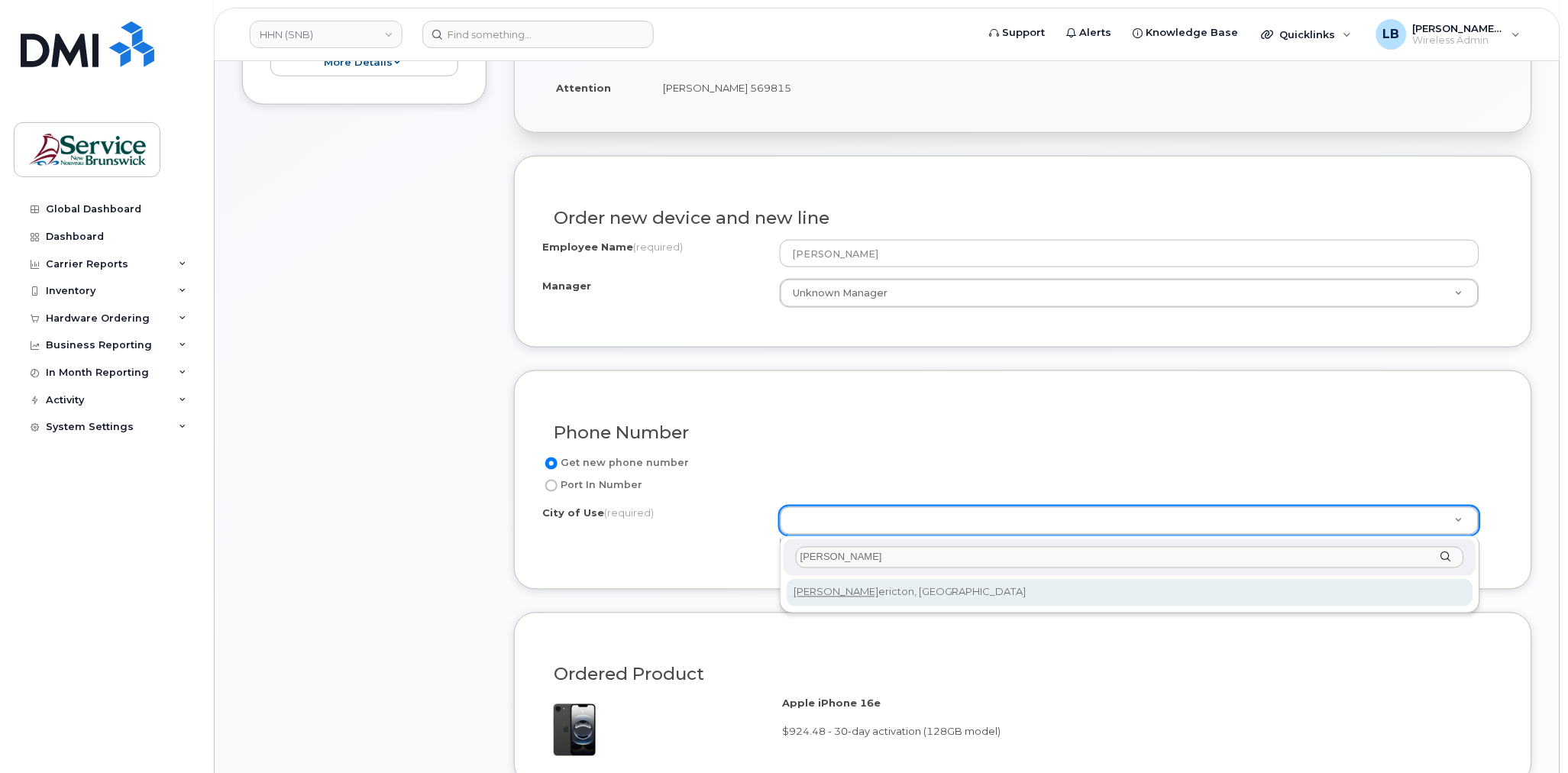
type input "fred"
type input "1578"
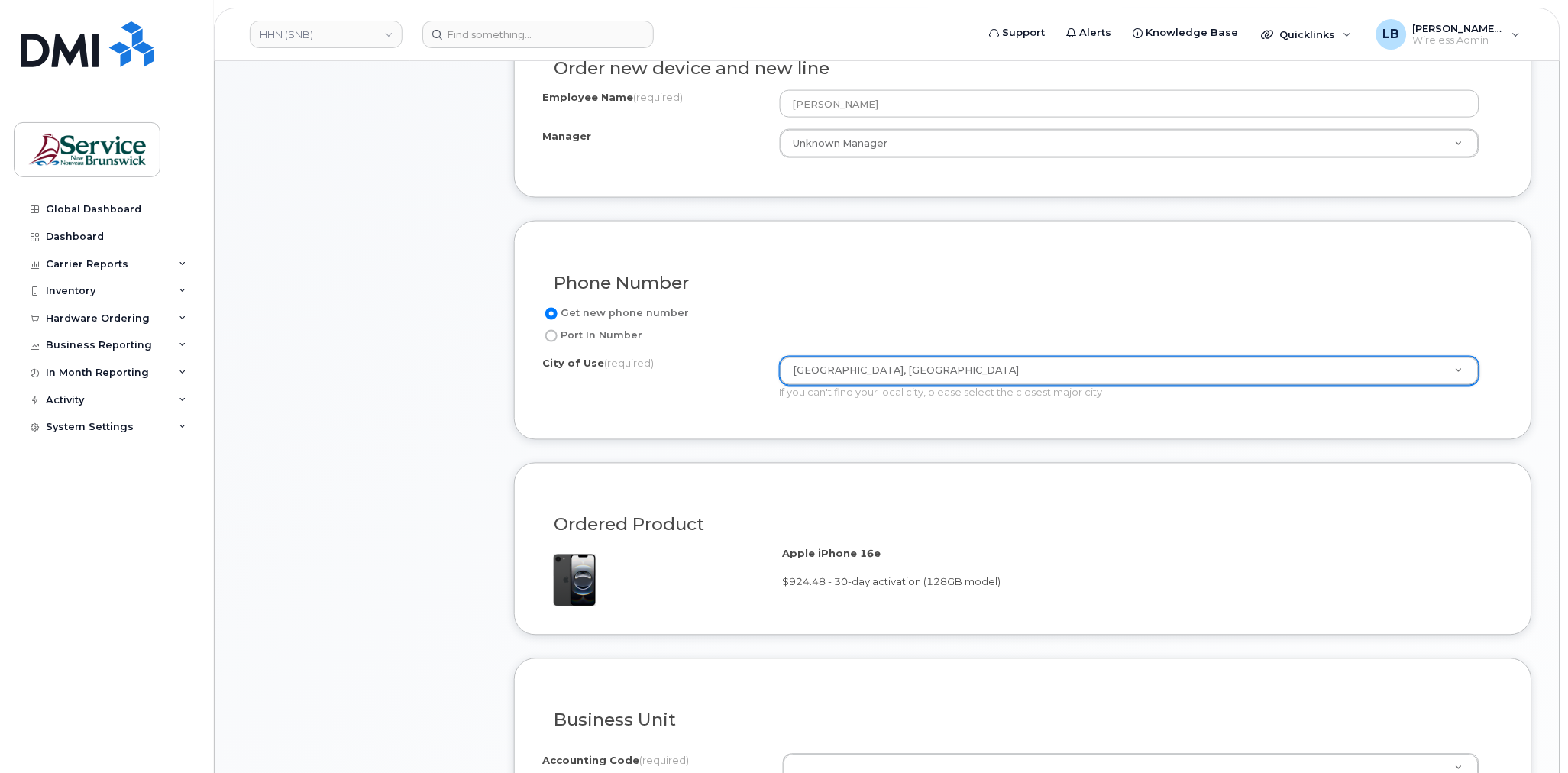
scroll to position [764, 0]
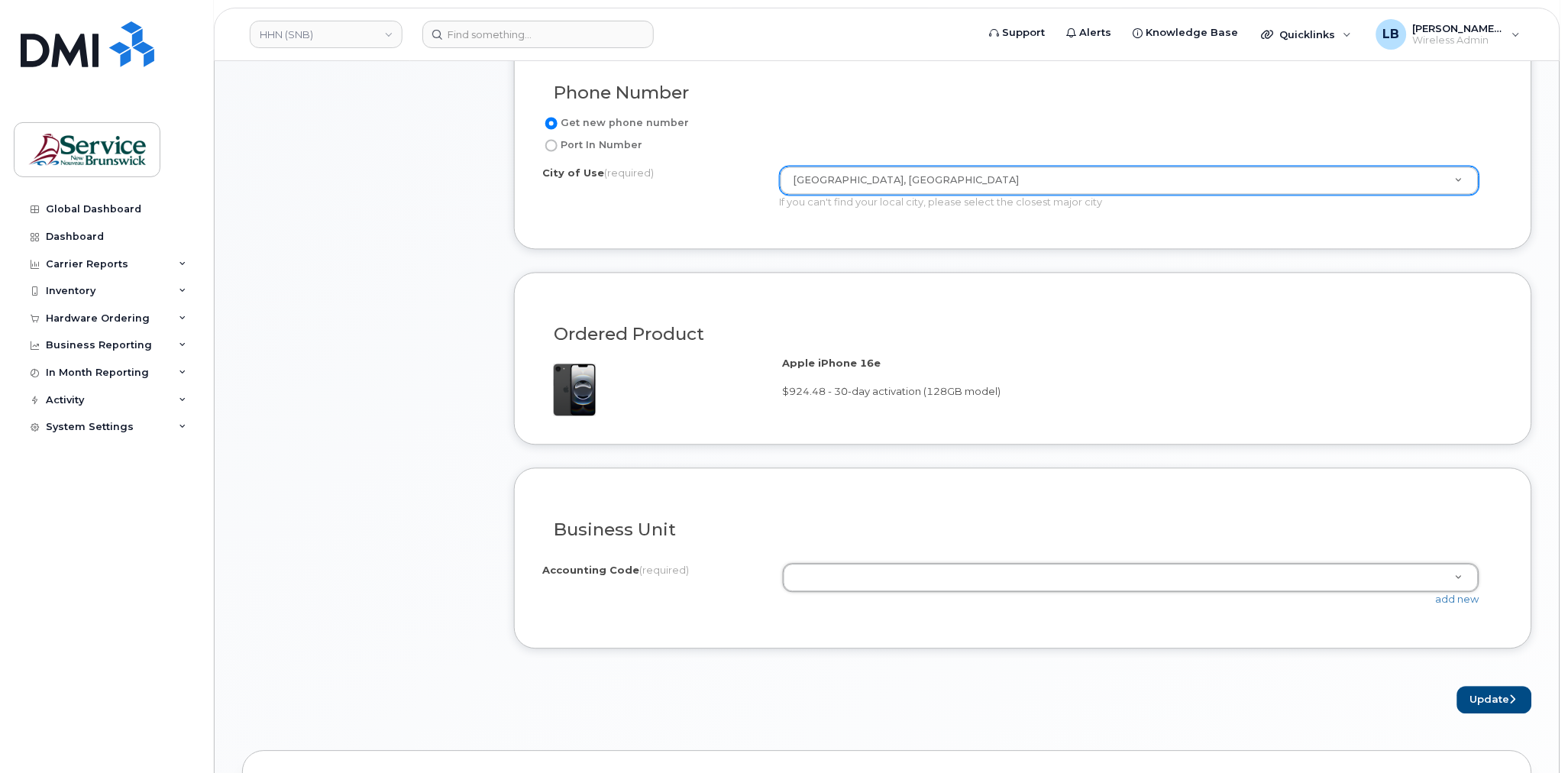
drag, startPoint x: 934, startPoint y: 584, endPoint x: 1194, endPoint y: 578, distance: 260.1
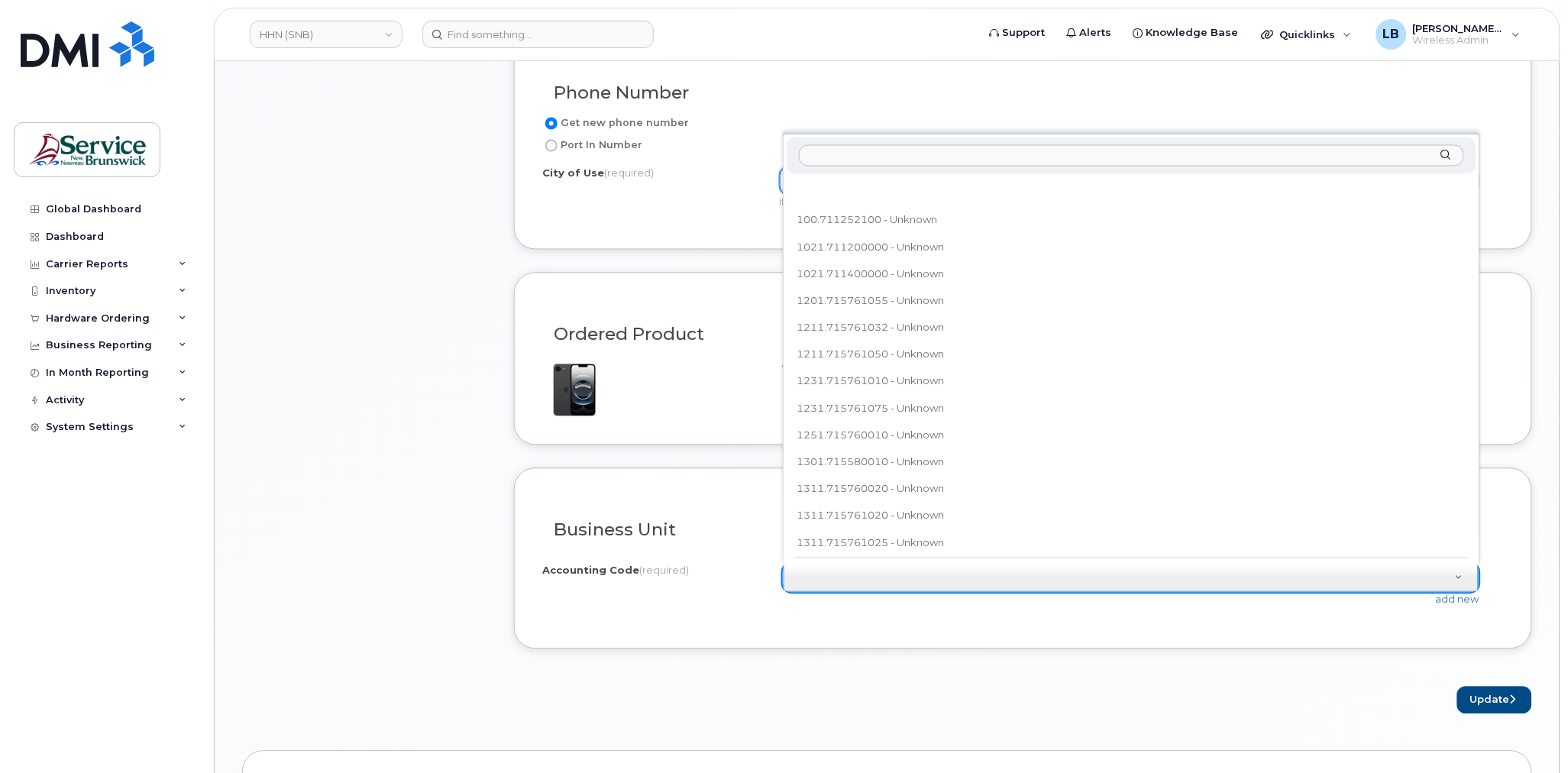
paste input "8011.773507615"
type input "8011.773507615"
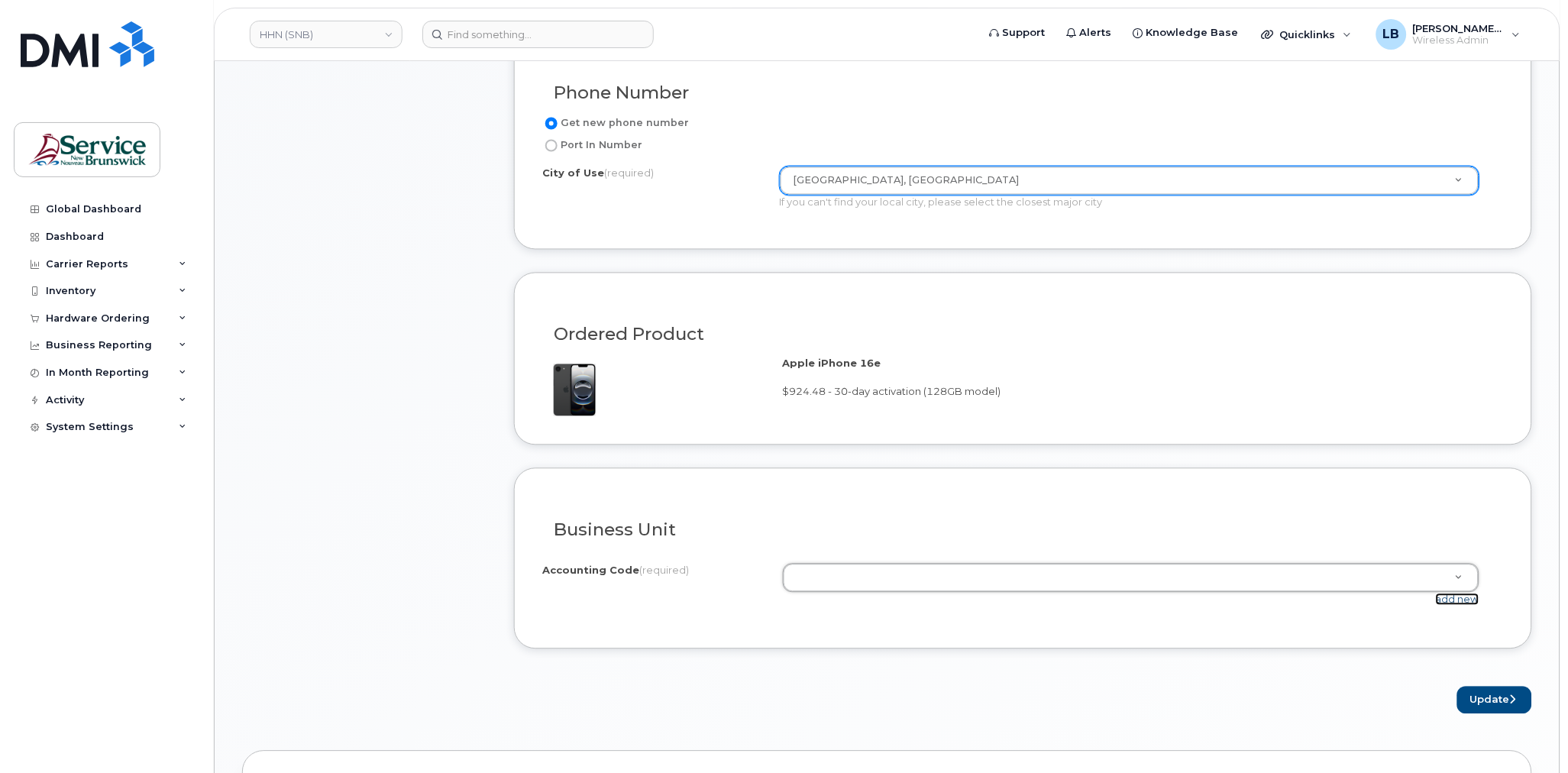
click at [1450, 603] on link "add new" at bounding box center [1458, 599] width 44 height 13
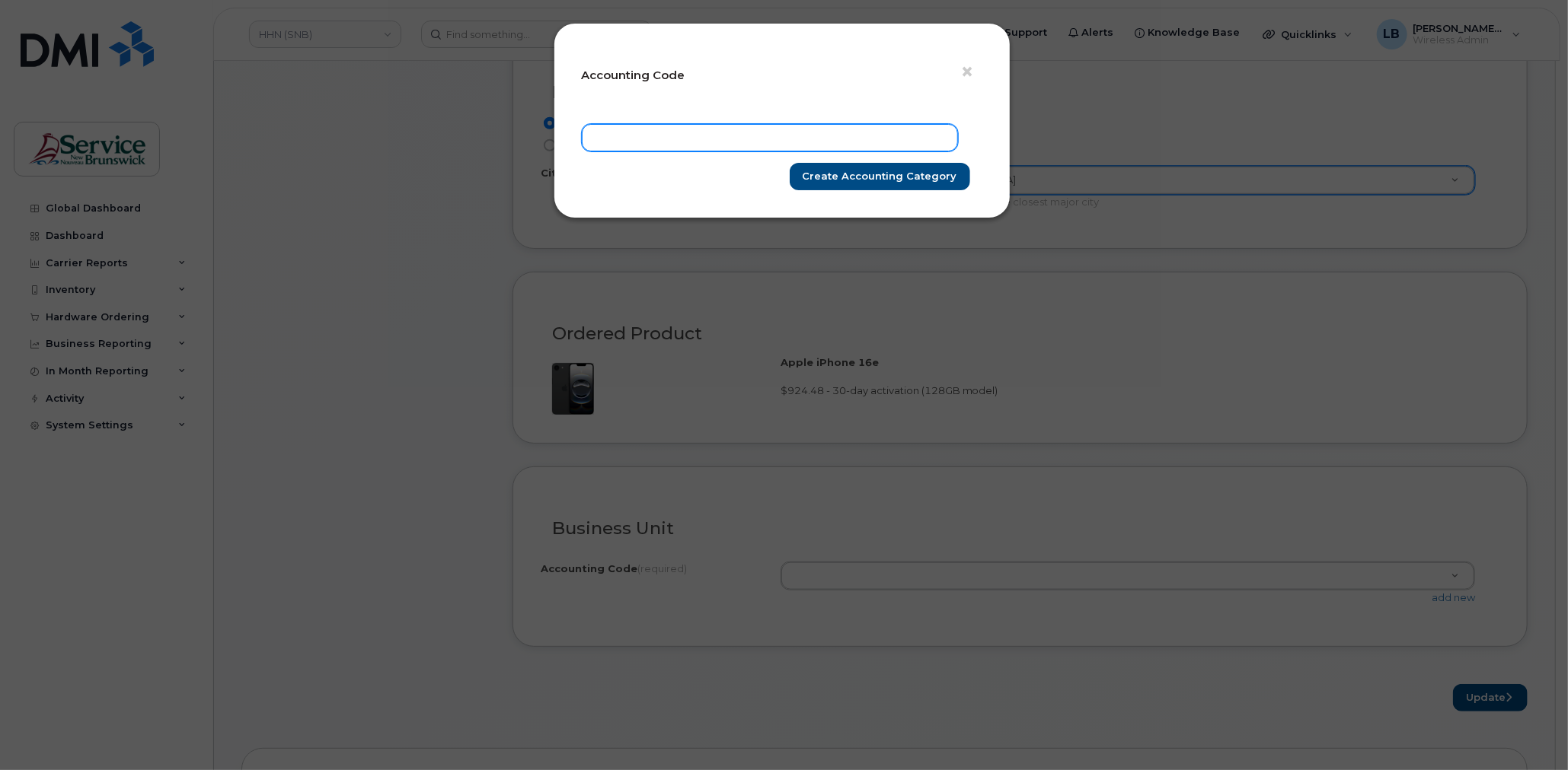
click at [744, 126] on input "text" at bounding box center [769, 138] width 376 height 27
paste input "8011.773507615"
type input "8011.773507615"
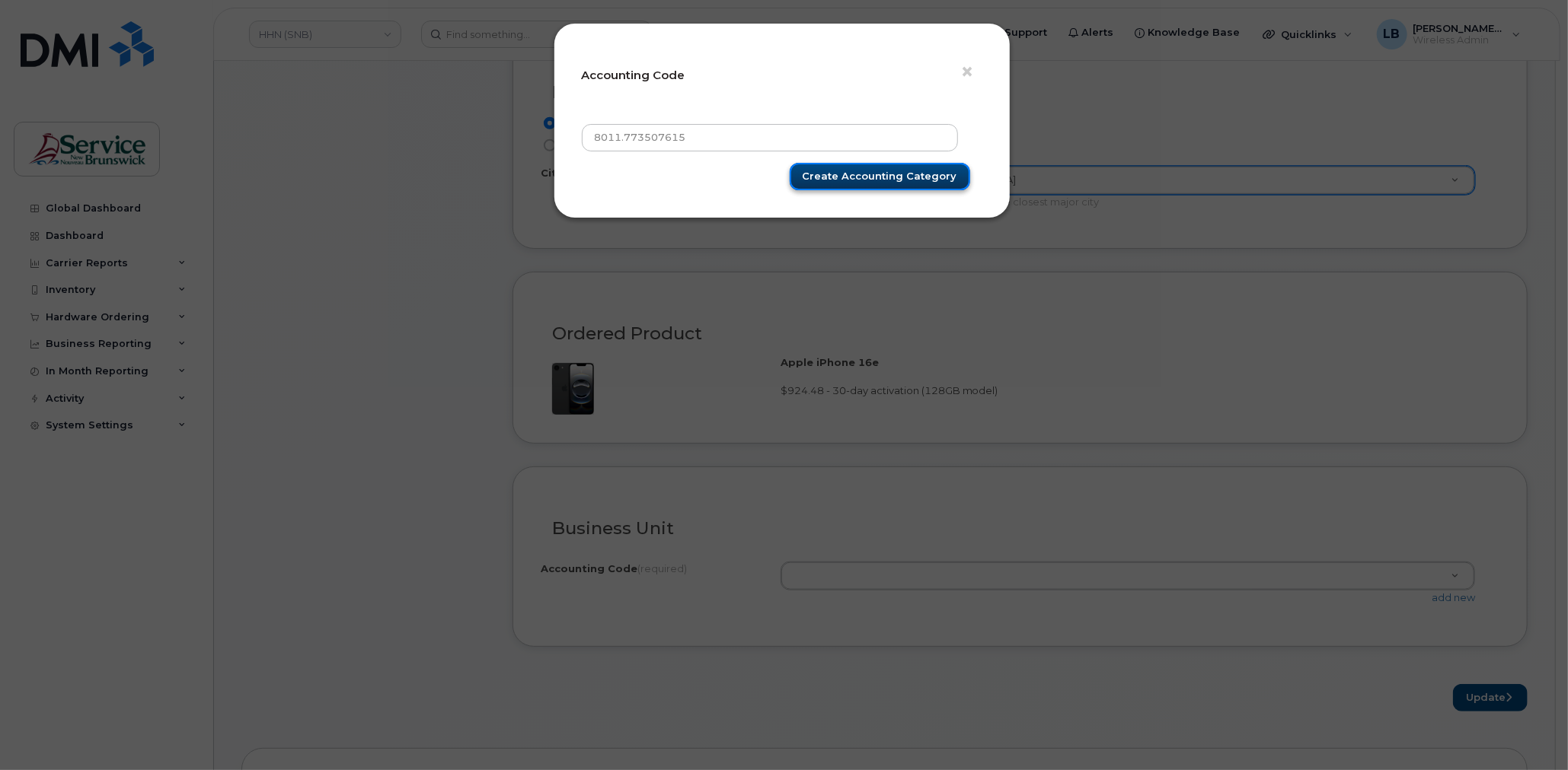
click at [827, 179] on input "Create Accounting category" at bounding box center [880, 177] width 181 height 28
type input "Create Accounting category"
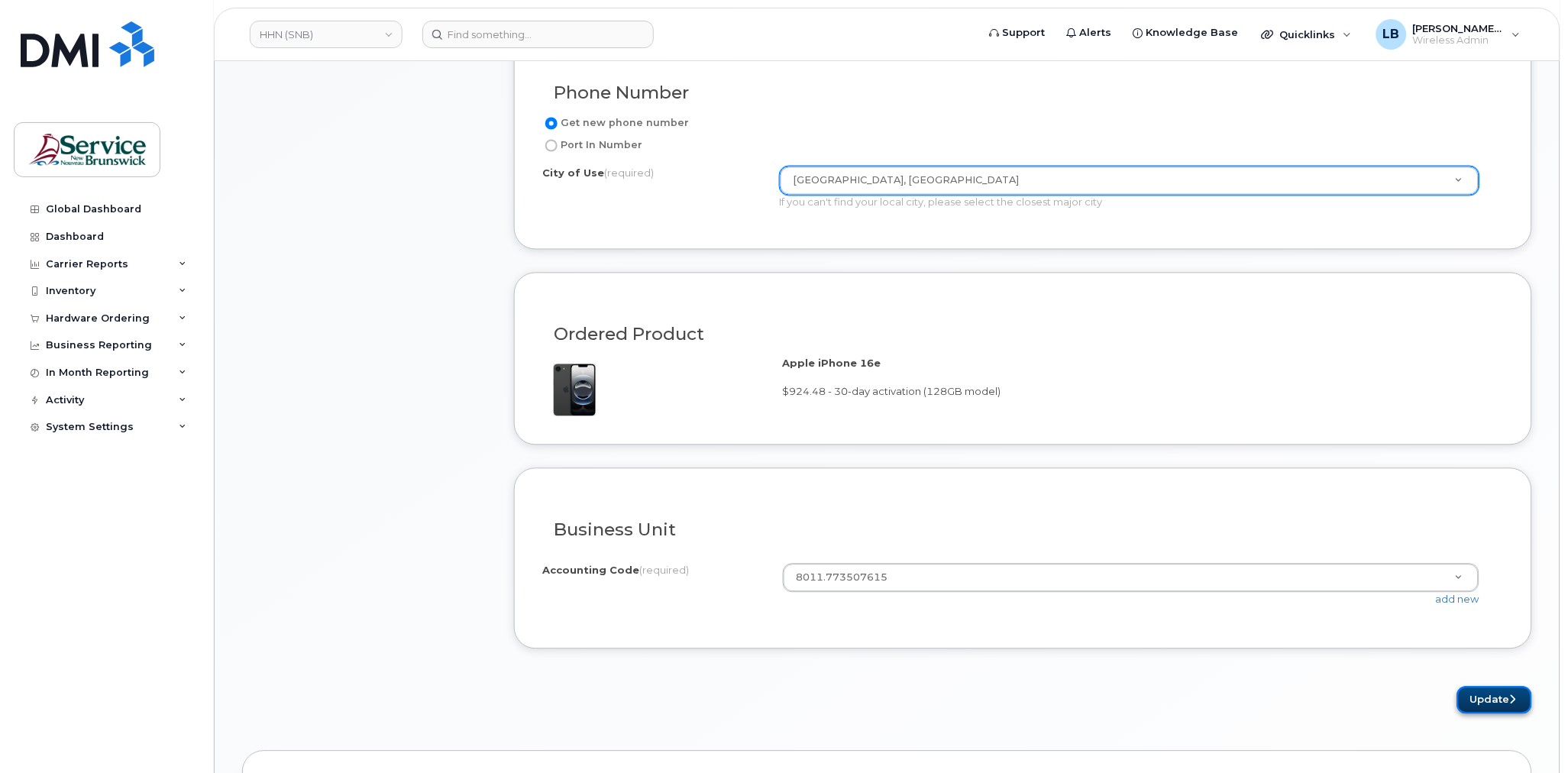
click at [1480, 710] on button "Update" at bounding box center [1495, 701] width 75 height 28
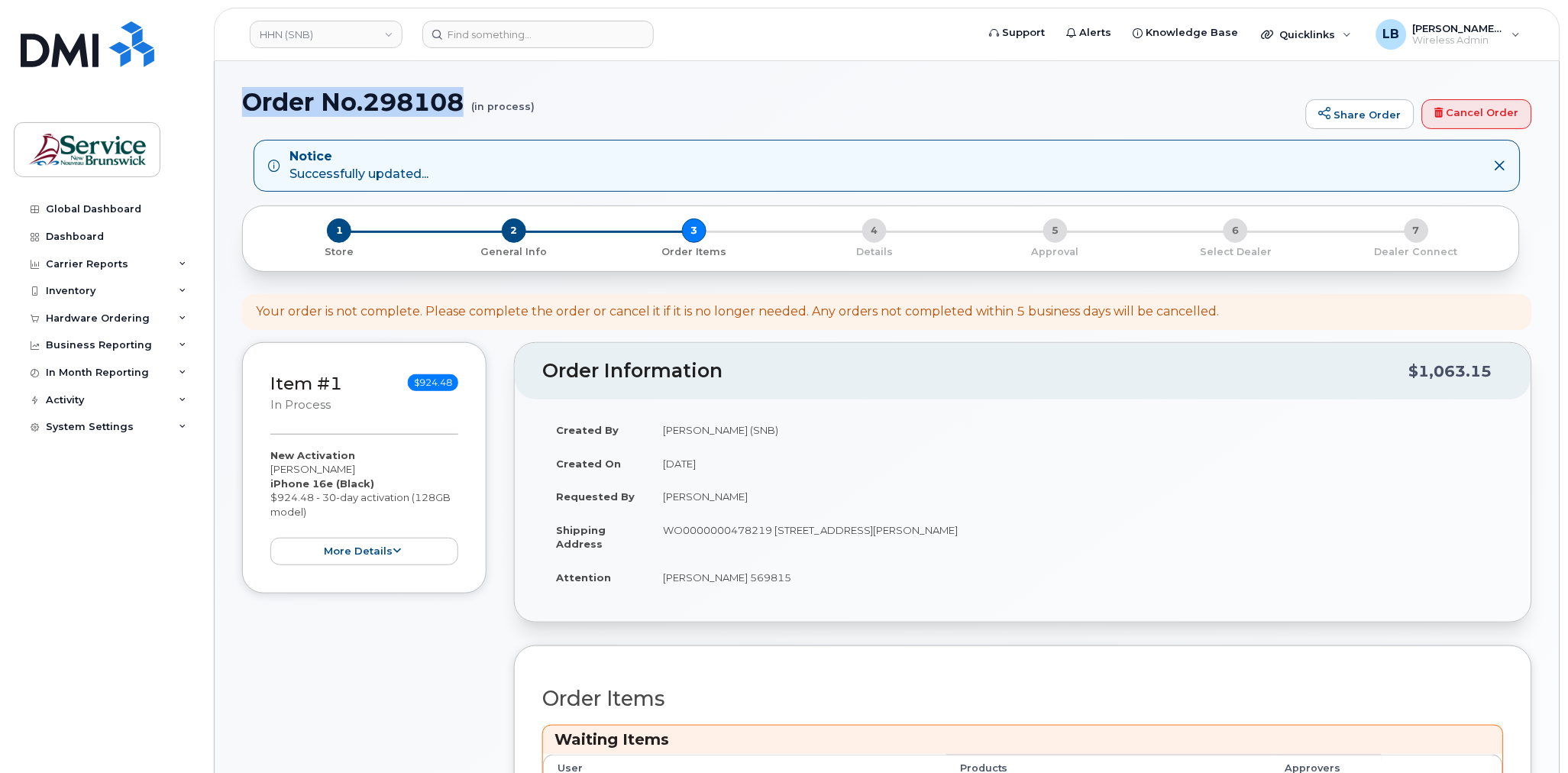
drag, startPoint x: 462, startPoint y: 103, endPoint x: 246, endPoint y: 106, distance: 216.0
click at [246, 106] on h1 "Order No.298108 (in process)" at bounding box center [770, 101] width 1056 height 26
copy h1 "Order No.298108"
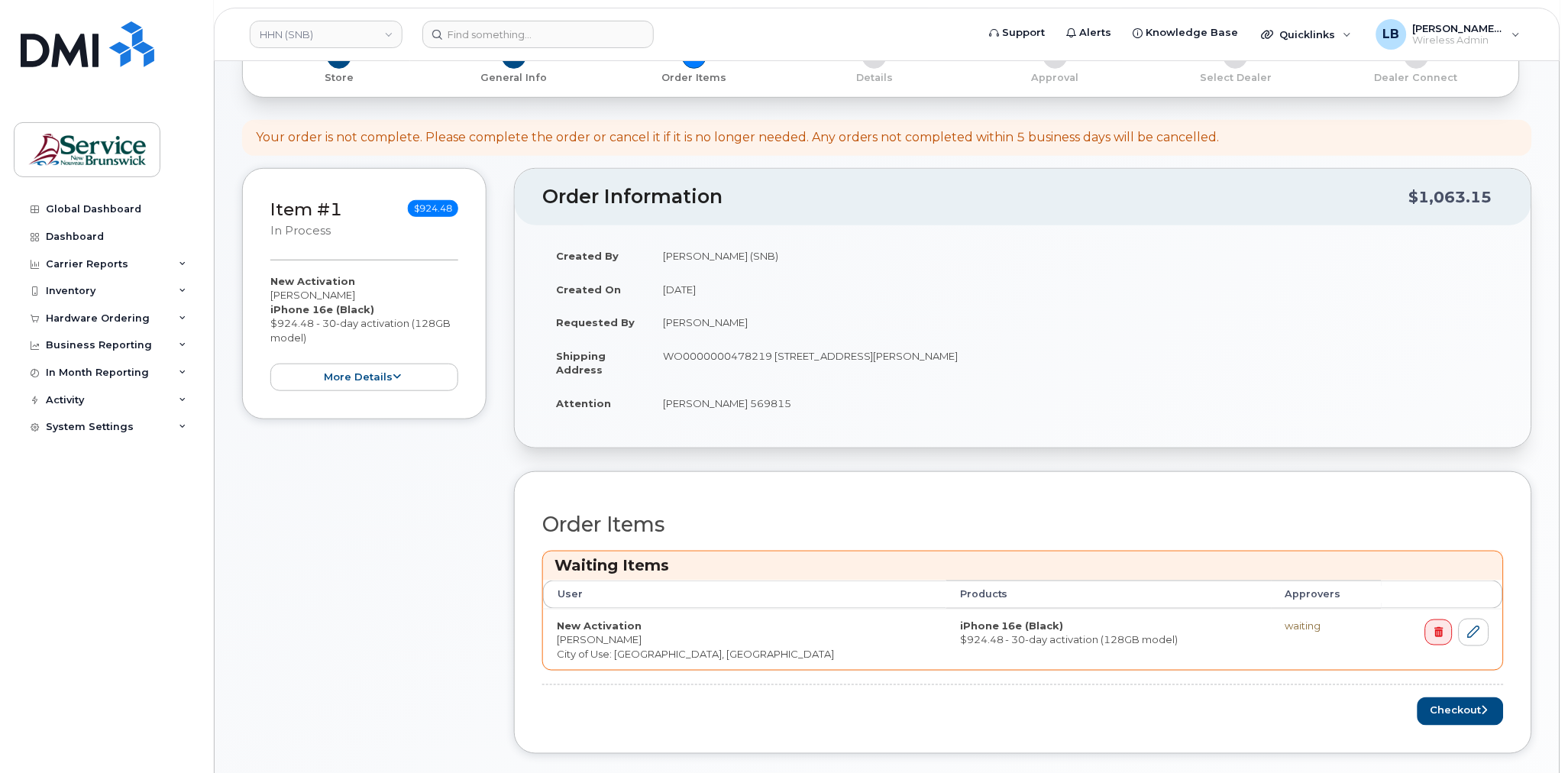
scroll to position [509, 0]
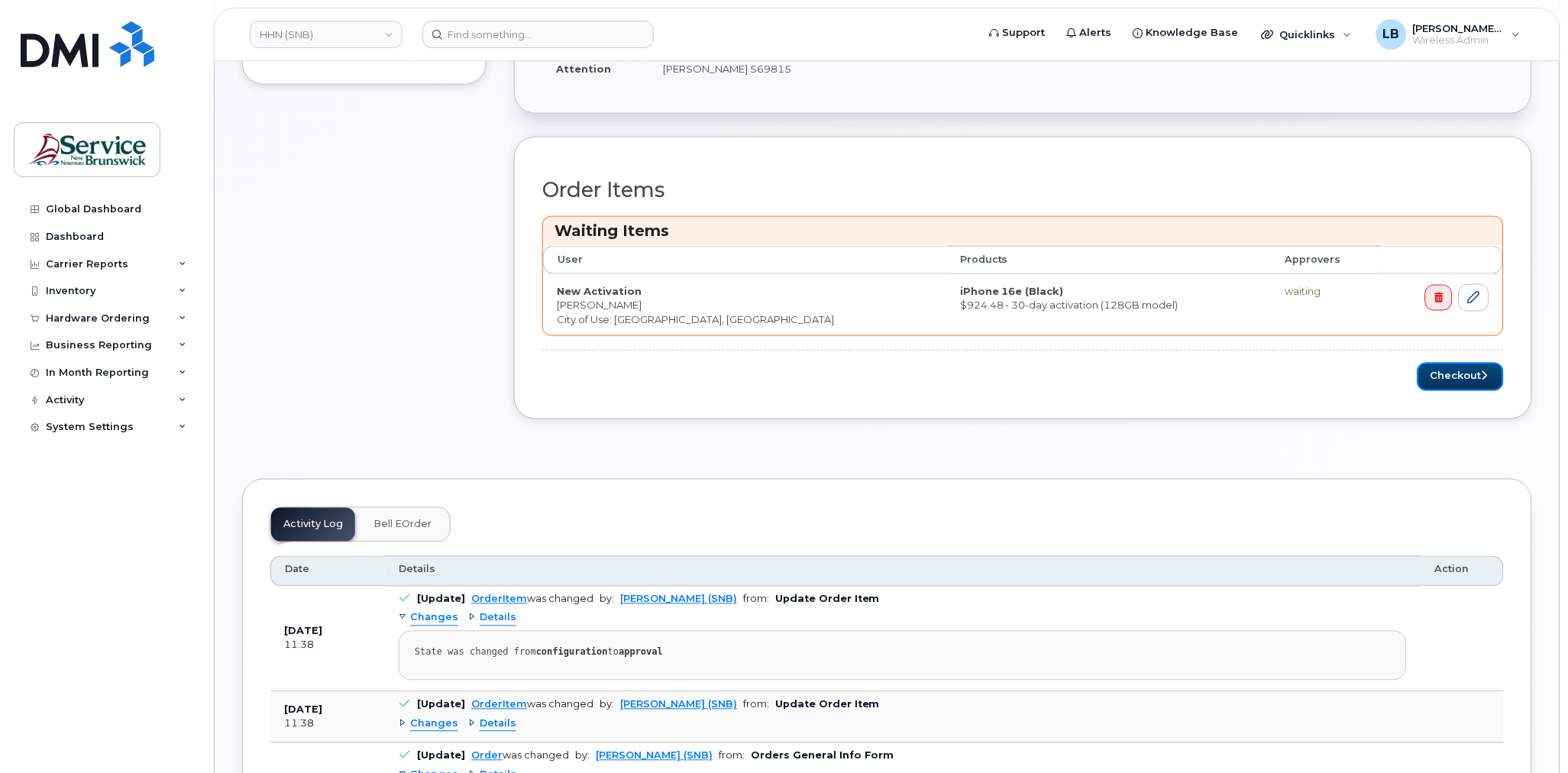
drag, startPoint x: 1434, startPoint y: 370, endPoint x: 1397, endPoint y: 380, distance: 38.3
click at [1434, 370] on button "Checkout" at bounding box center [1461, 376] width 87 height 28
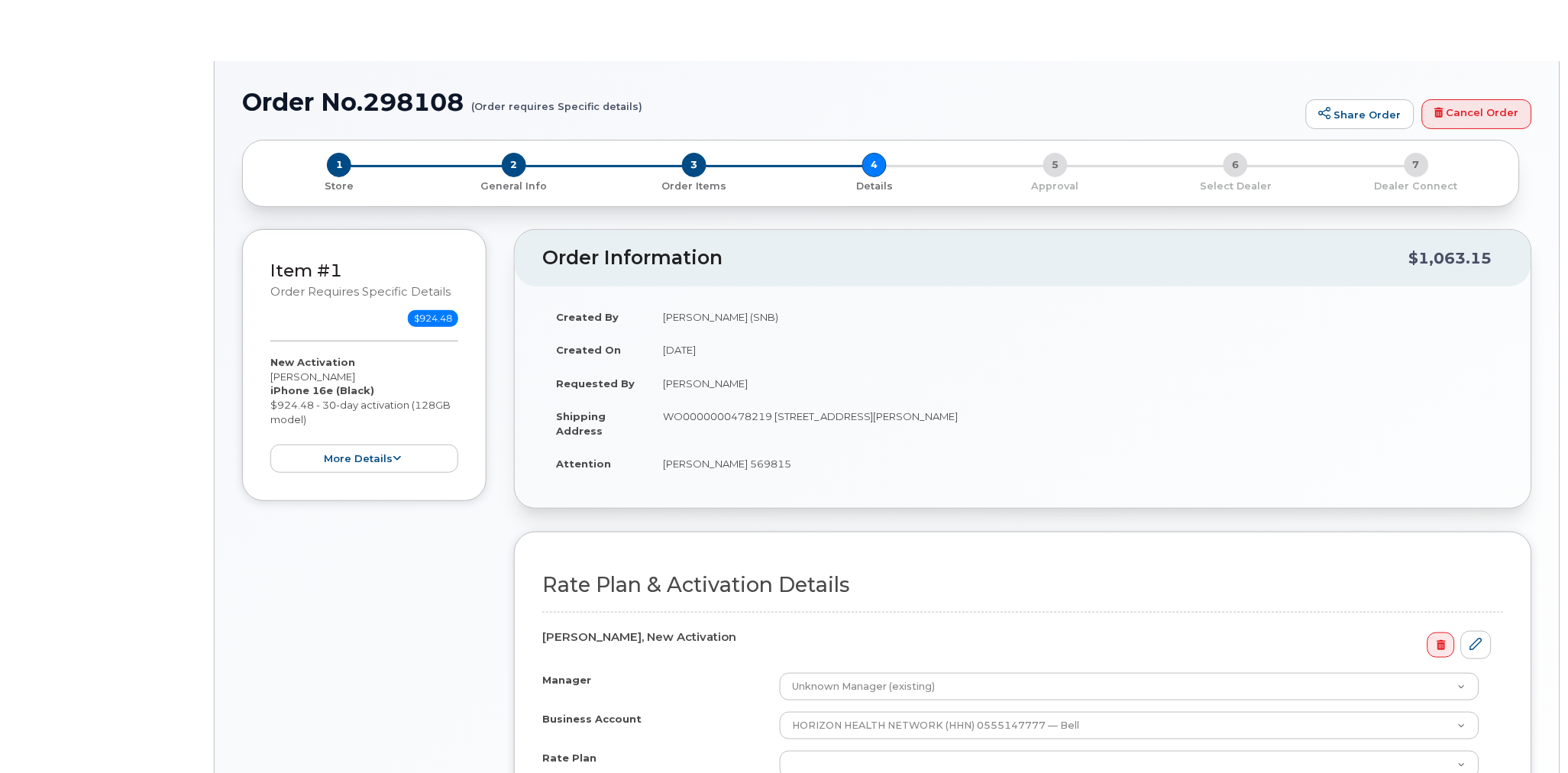
select select "GNB BYOD Smartphone Flex 30D"
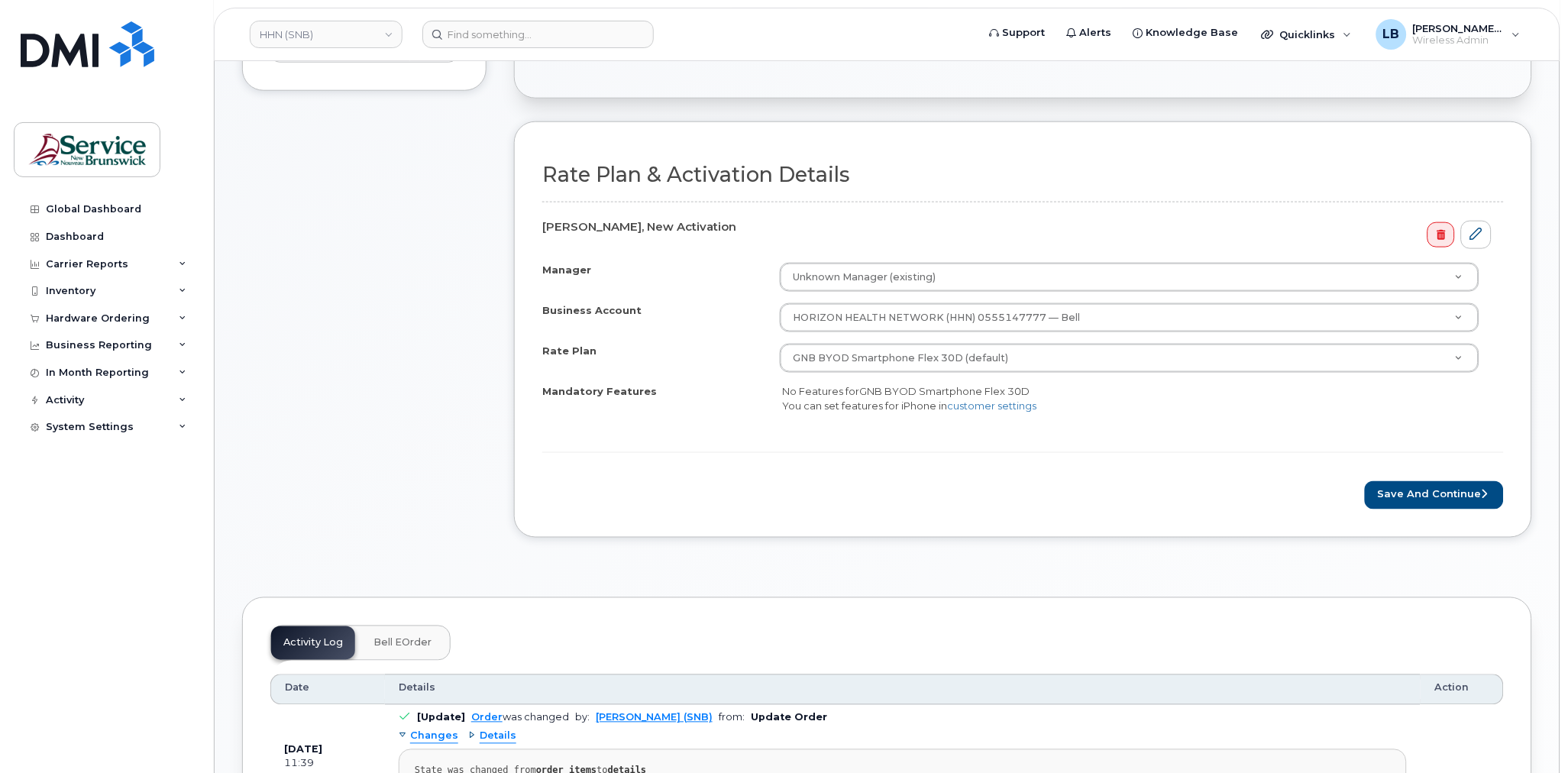
scroll to position [509, 0]
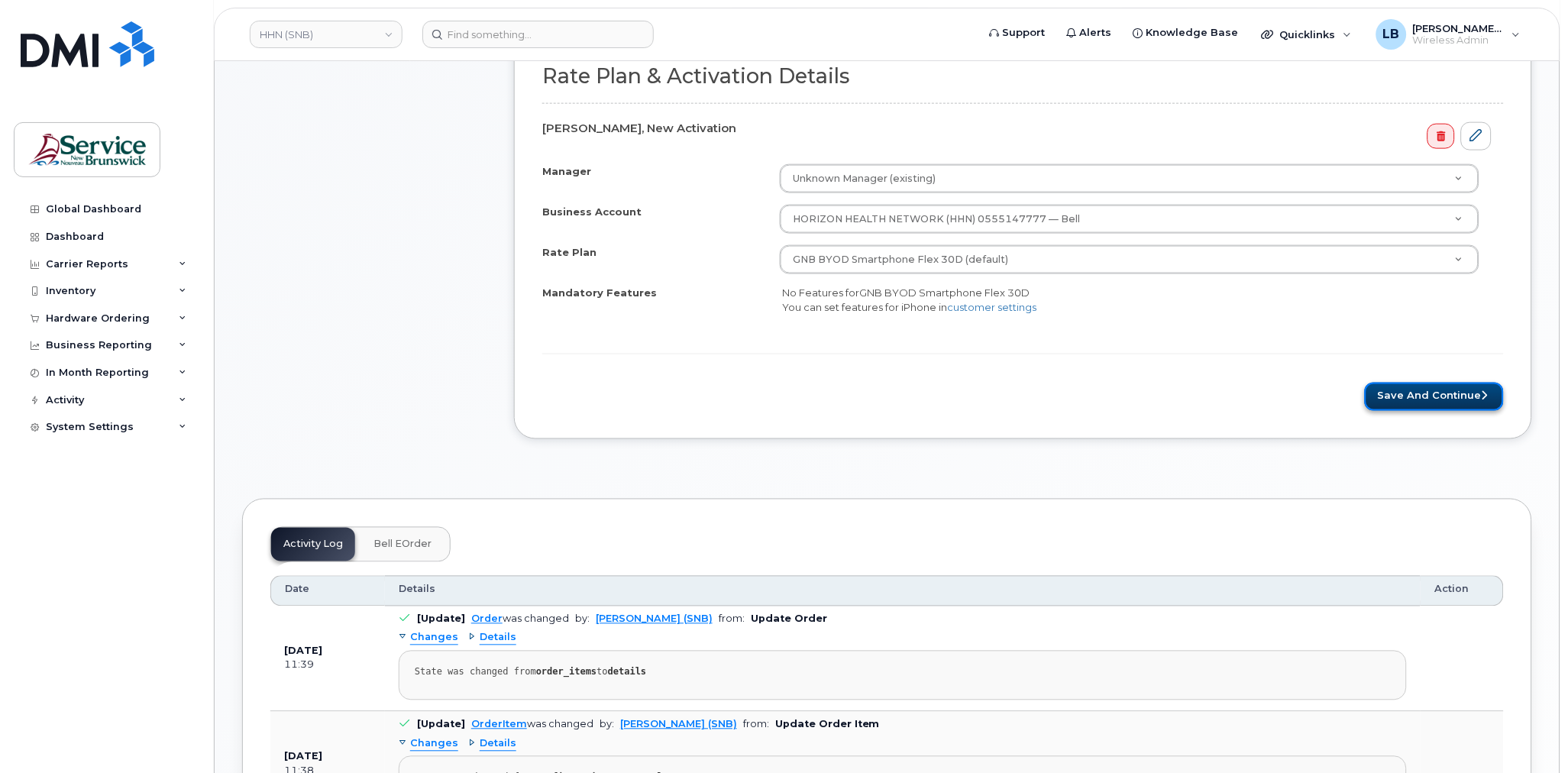
click at [1395, 396] on button "Save and Continue" at bounding box center [1434, 397] width 139 height 28
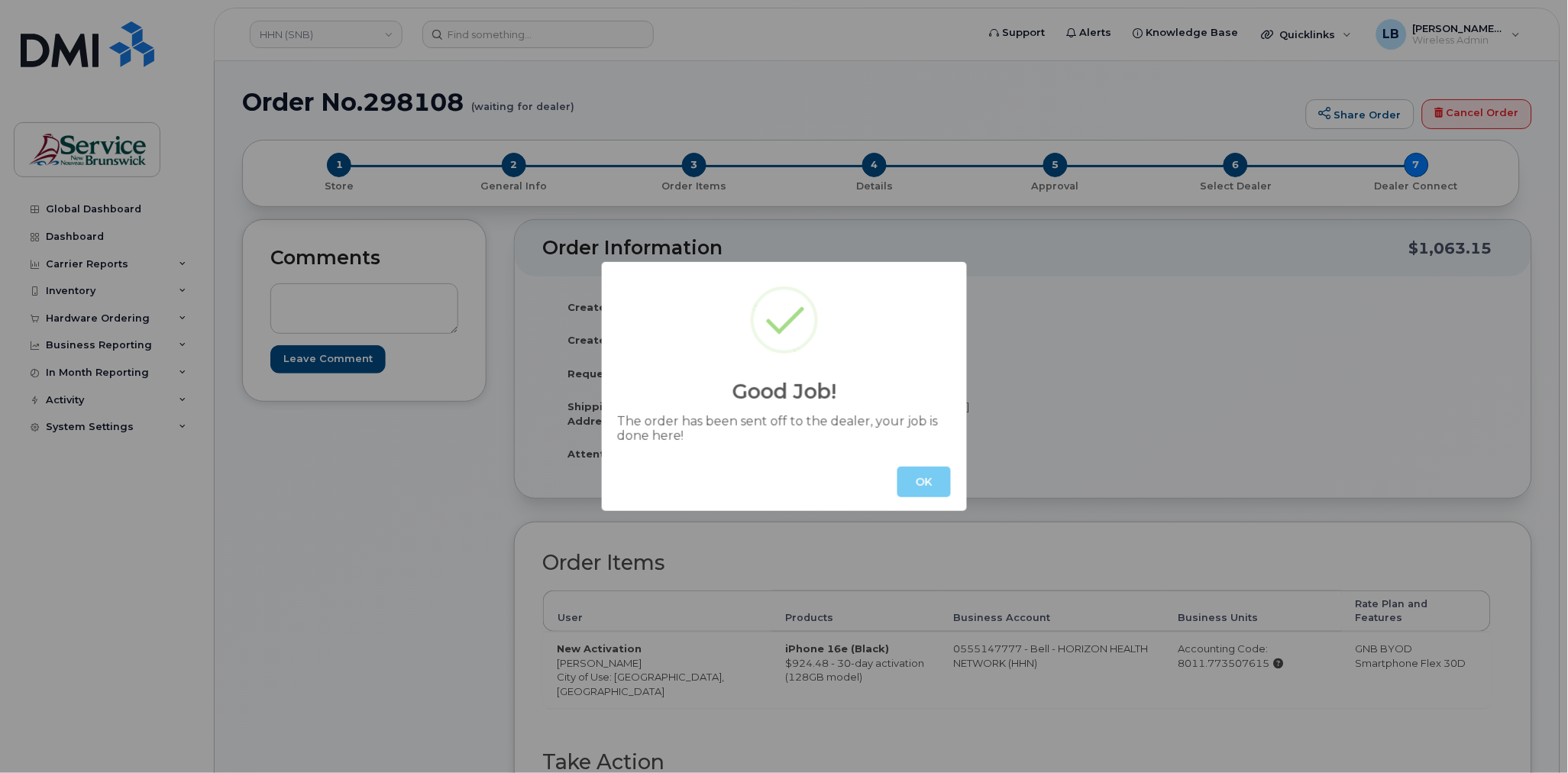
click at [942, 485] on button "OK" at bounding box center [924, 482] width 54 height 30
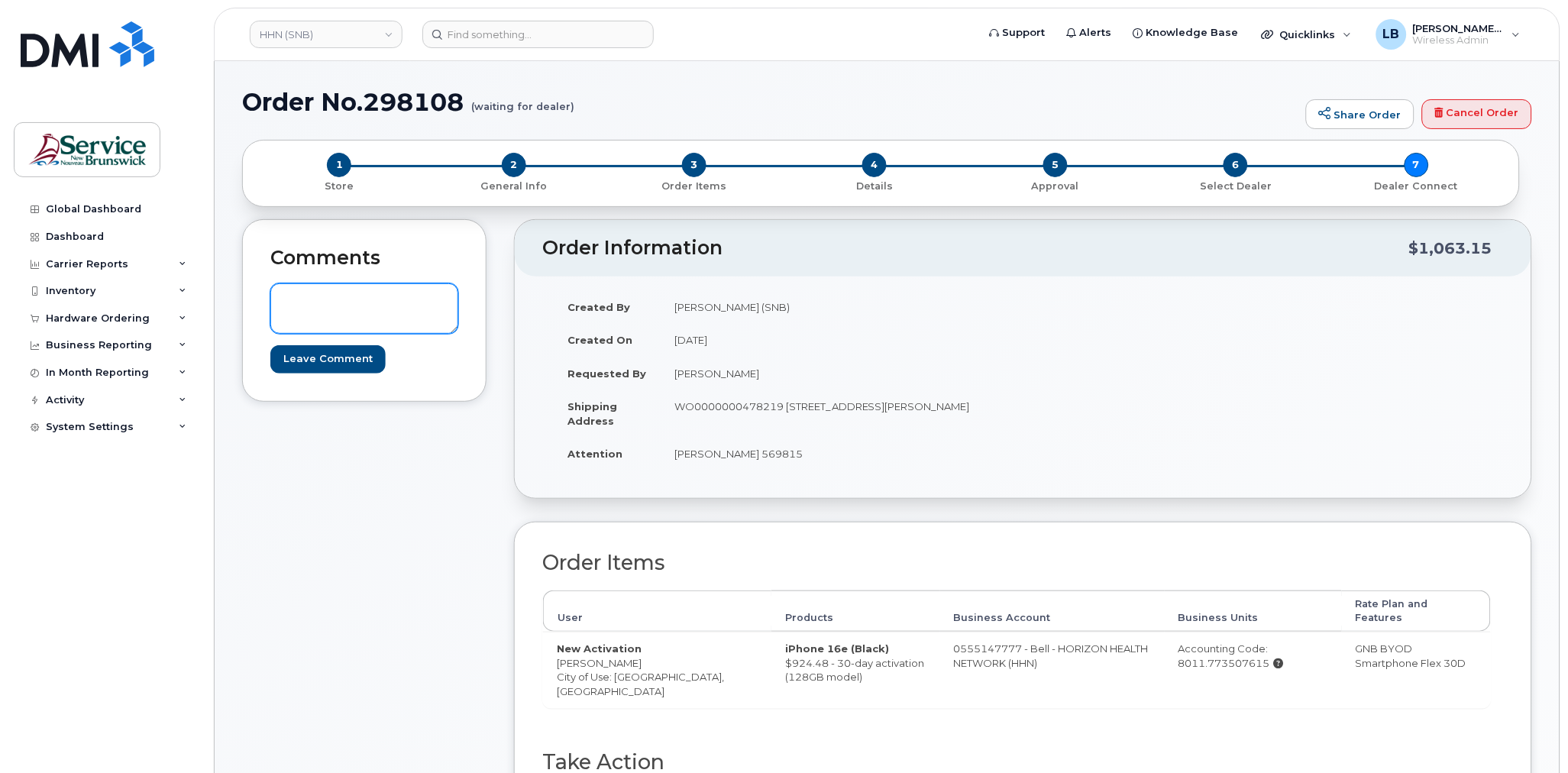
paste textarea "DWP Request ID: 569815"
type textarea "DWP Request ID: 569815"
click at [349, 356] on input "Leave Comment" at bounding box center [328, 359] width 115 height 28
type input "Create Event"
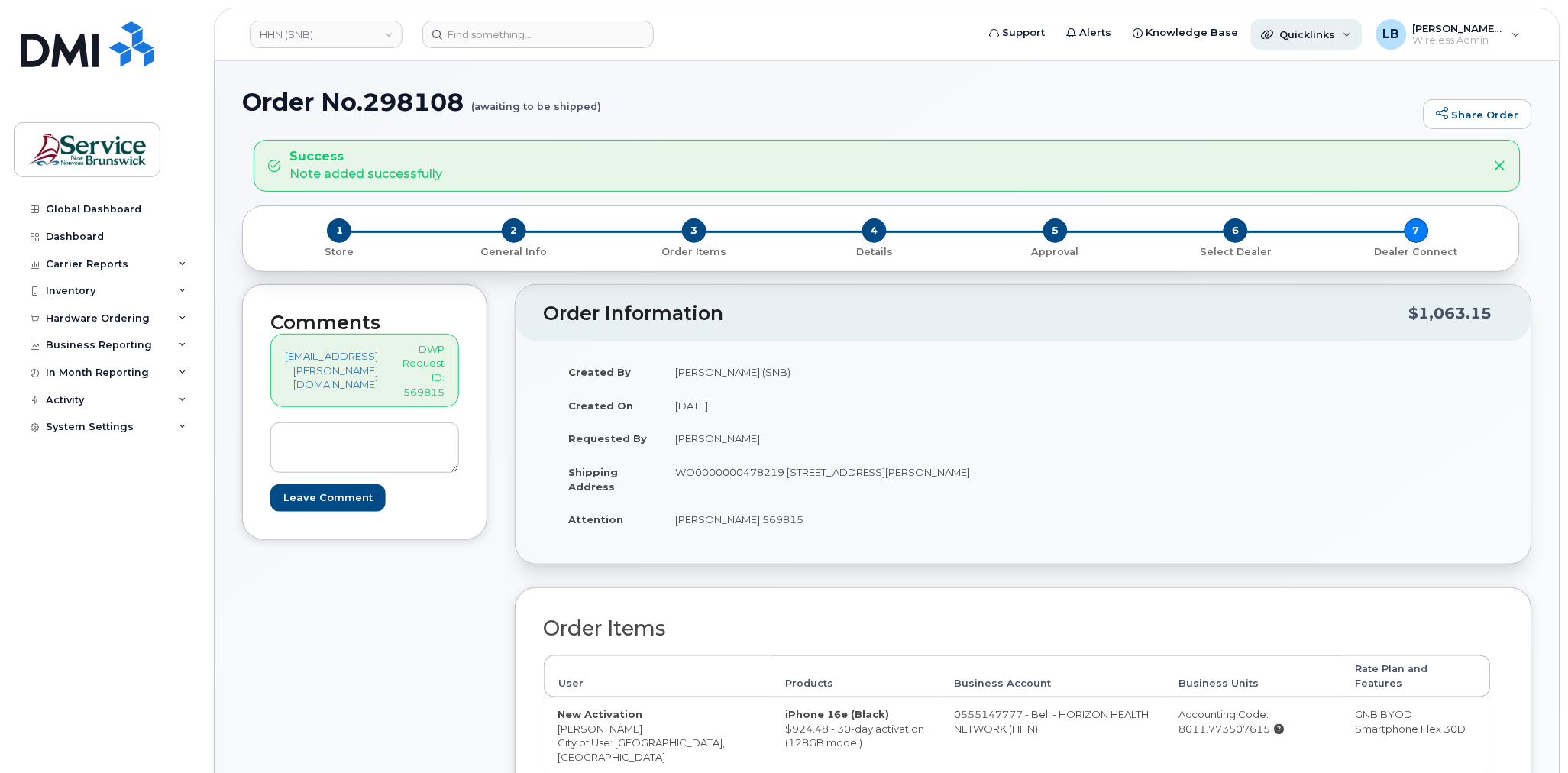
click at [1342, 37] on div "Quicklinks" at bounding box center [1307, 34] width 111 height 30
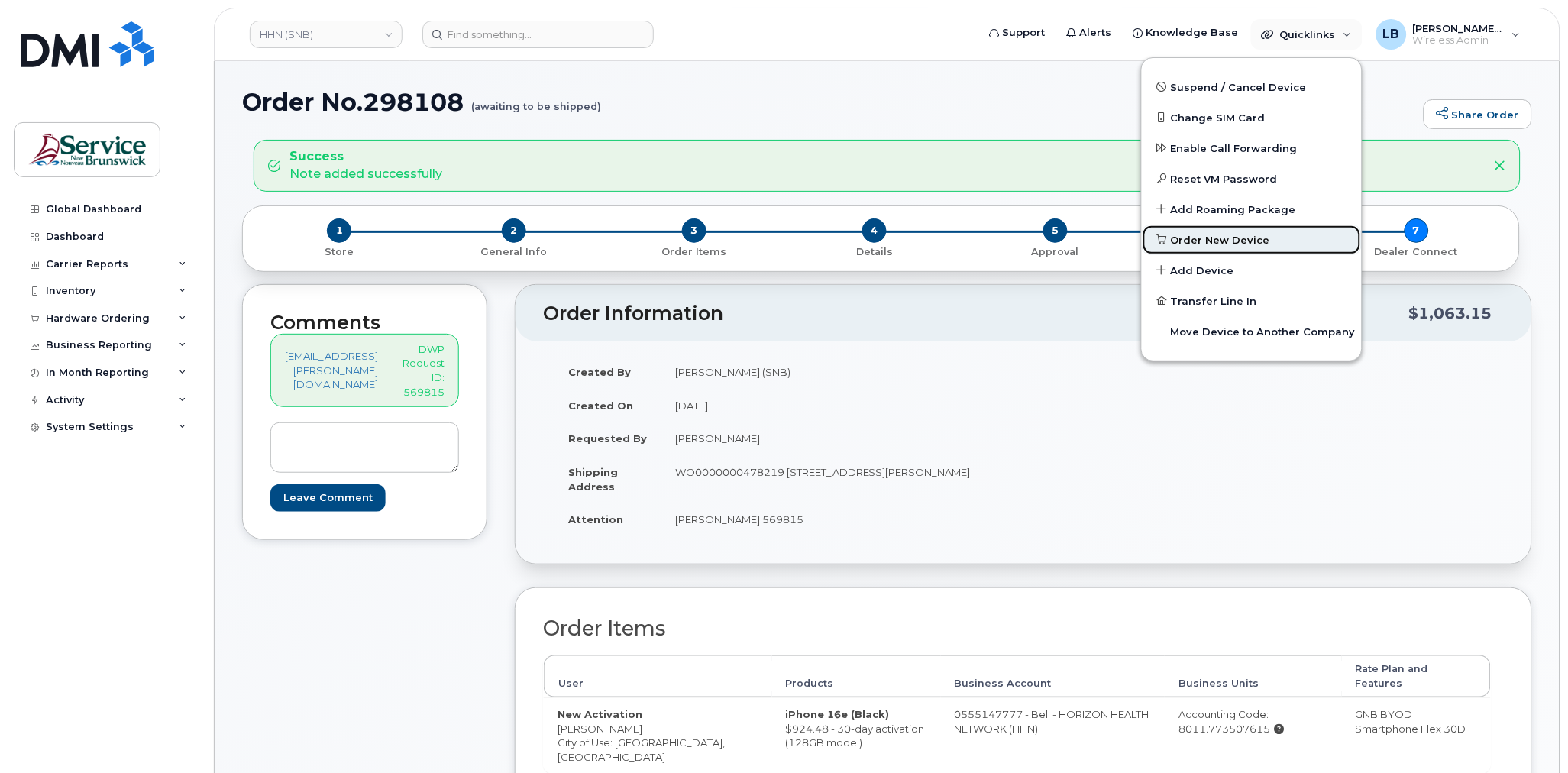
click at [1254, 236] on span "Order New Device" at bounding box center [1221, 241] width 99 height 16
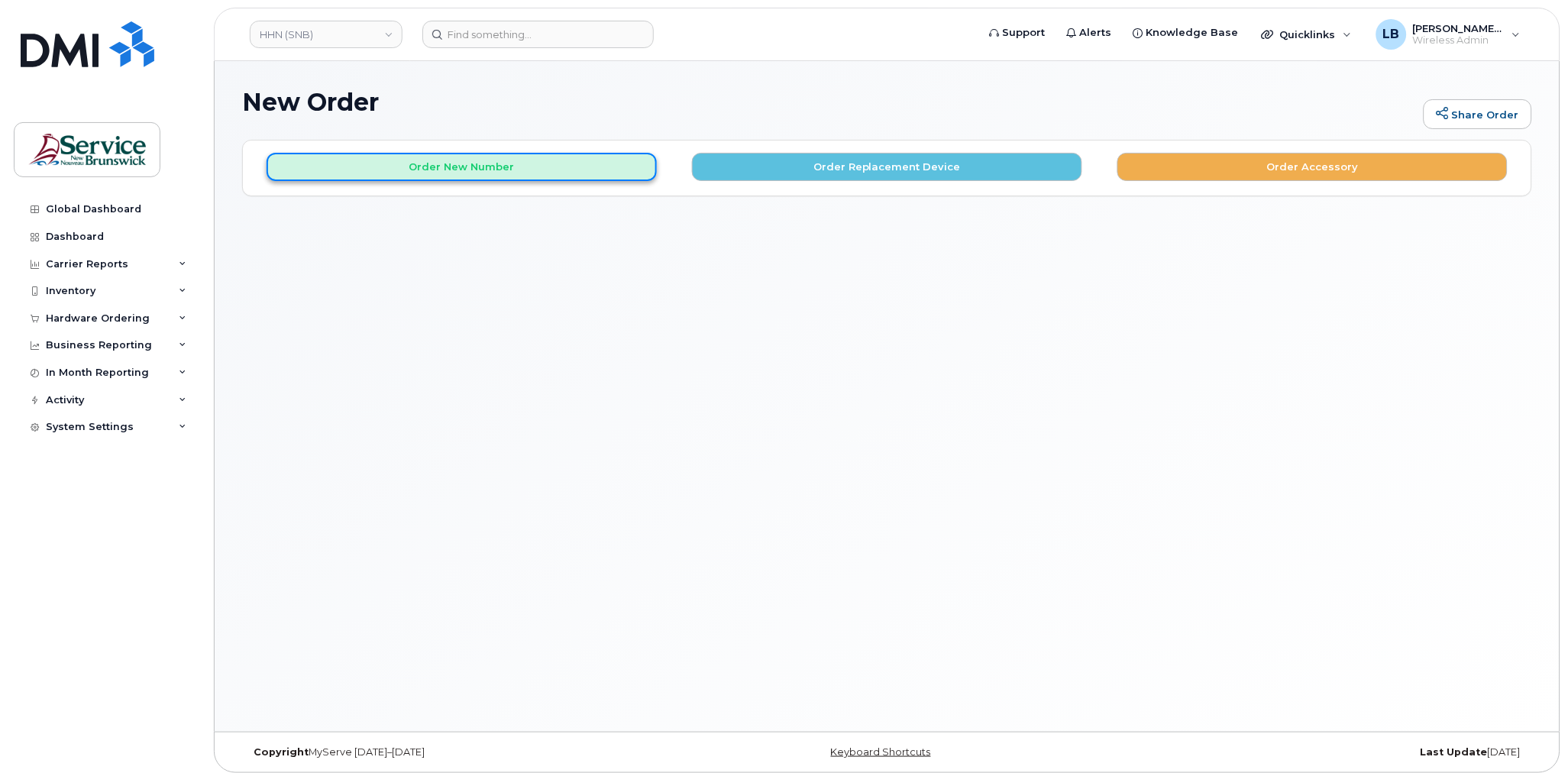
click at [432, 161] on button "Order New Number" at bounding box center [462, 167] width 391 height 28
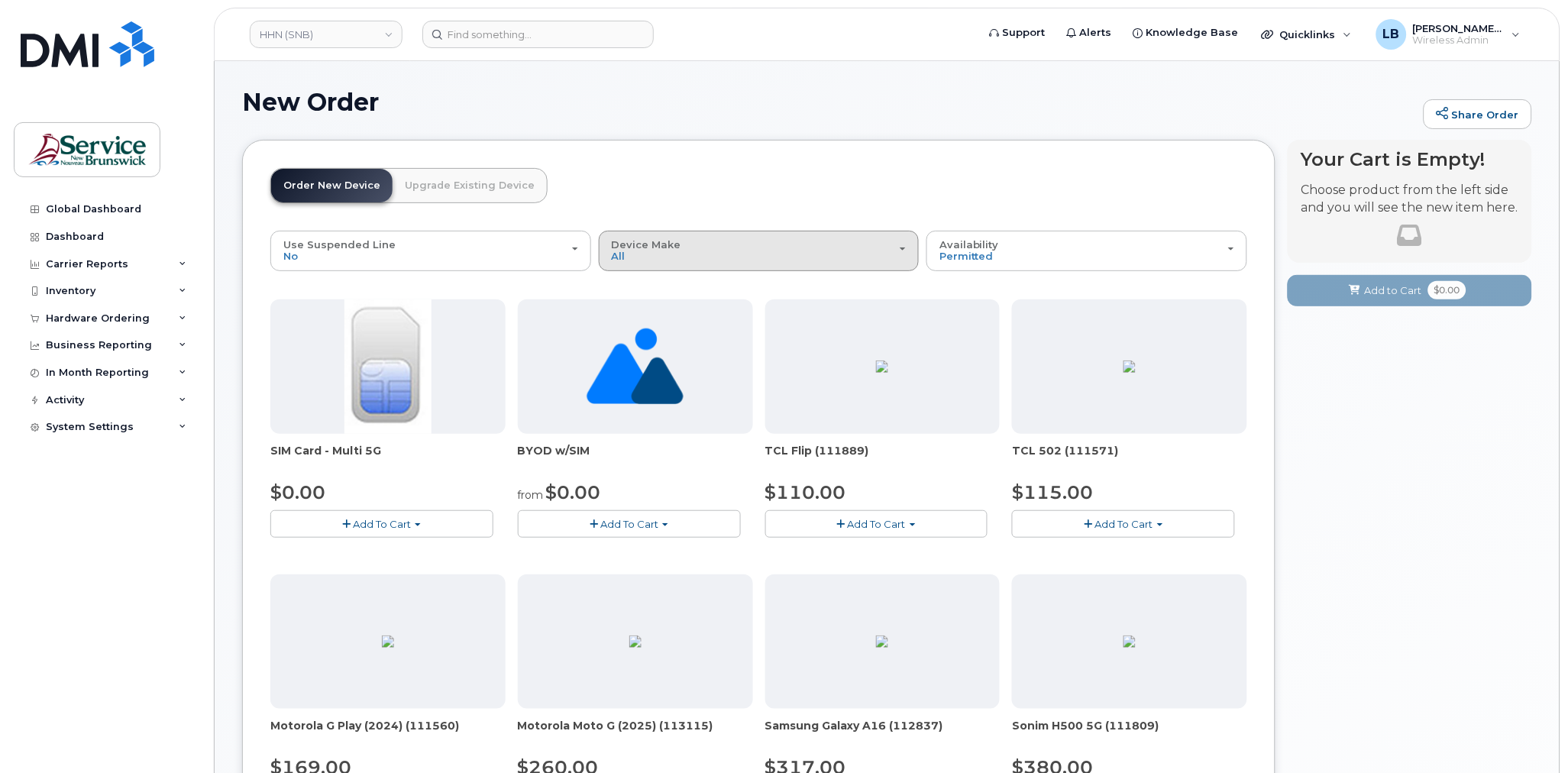
click at [726, 258] on div "Device Make All Aircard Android Cell Phone HUB iPhone Tablet Unknown" at bounding box center [759, 251] width 295 height 23
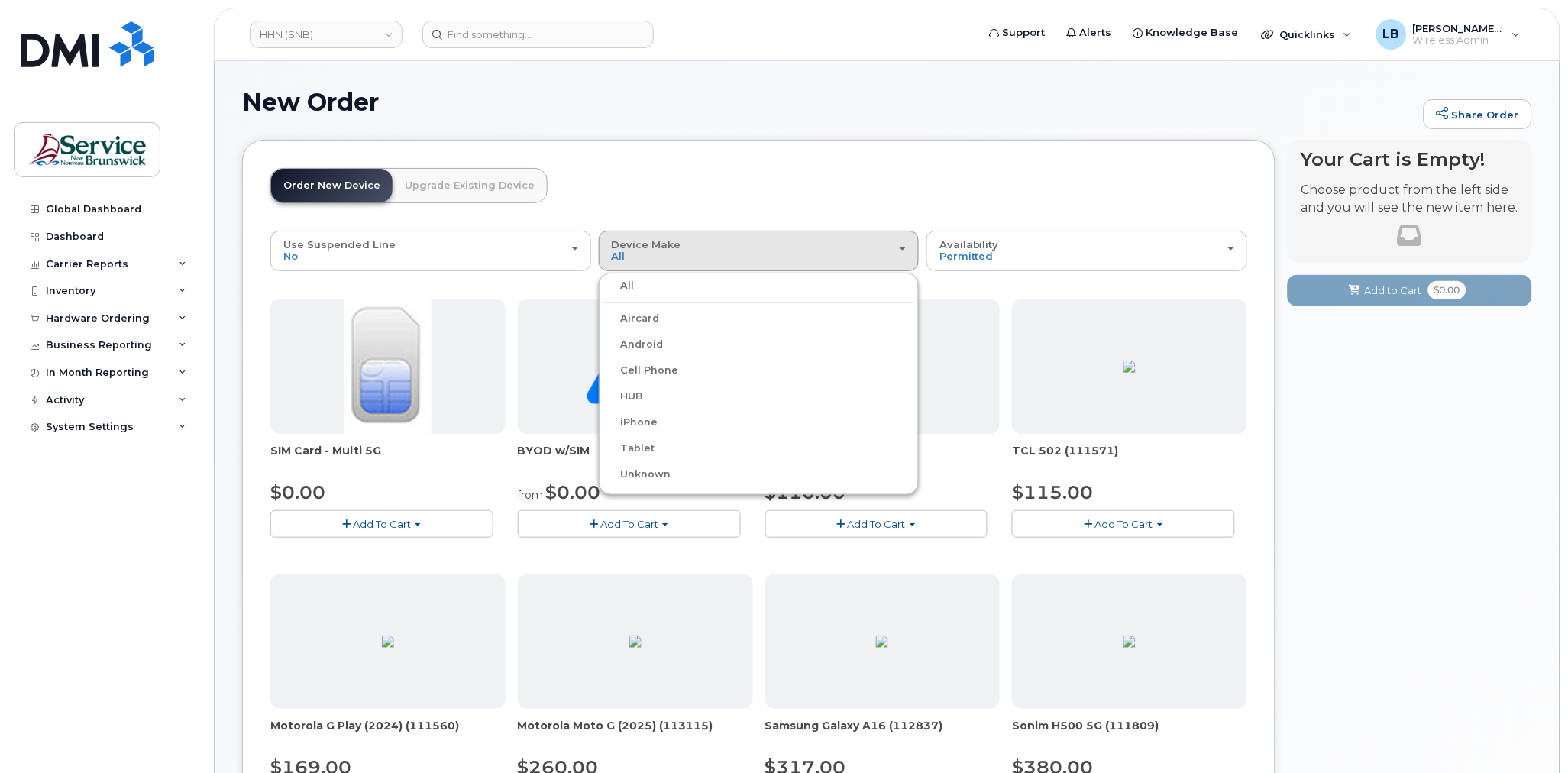
click at [660, 422] on div "iPhone" at bounding box center [759, 422] width 313 height 19
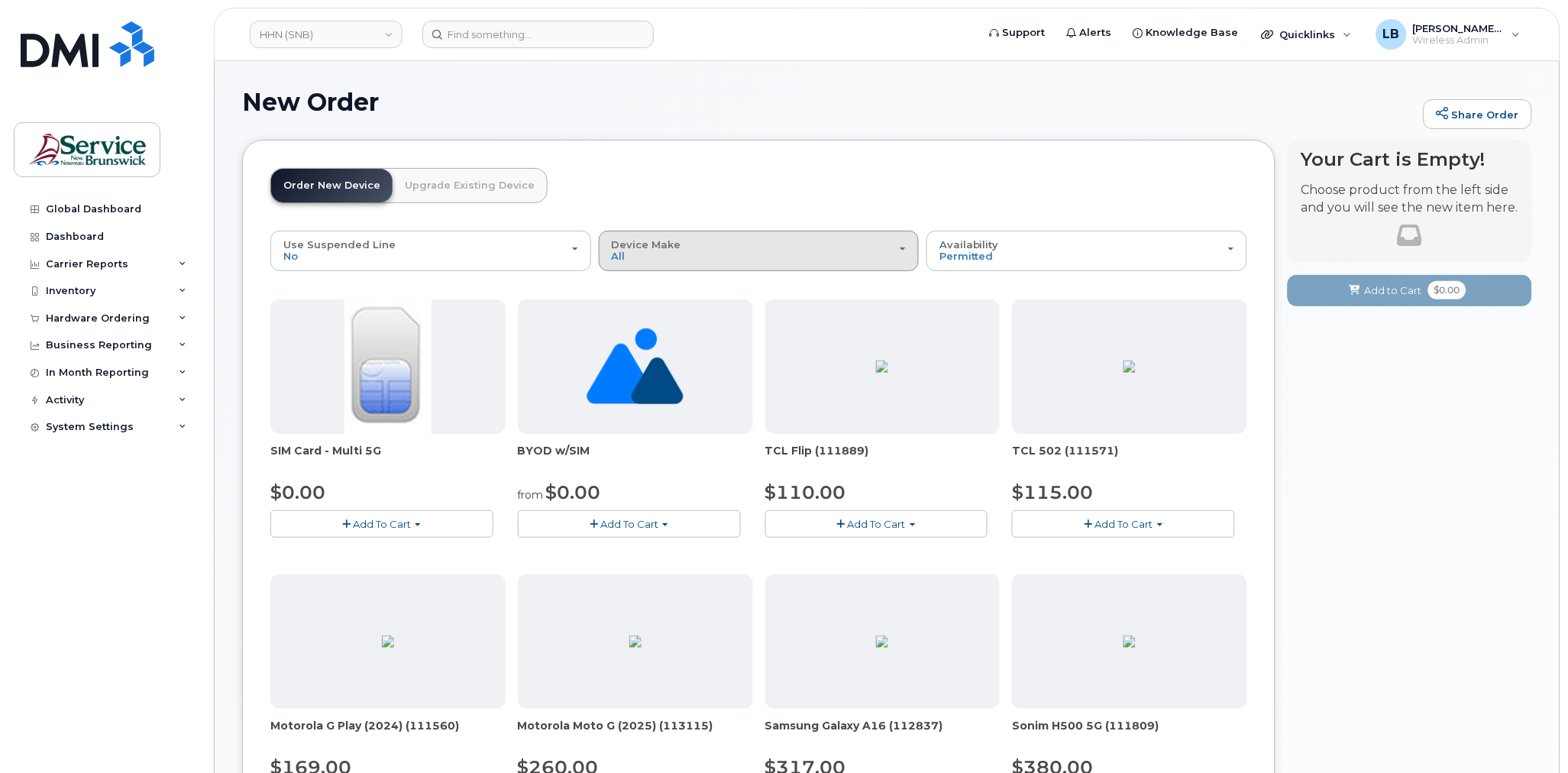
click at [649, 260] on div "Device Make All Aircard Android Cell Phone HUB iPhone Tablet Unknown" at bounding box center [759, 251] width 295 height 23
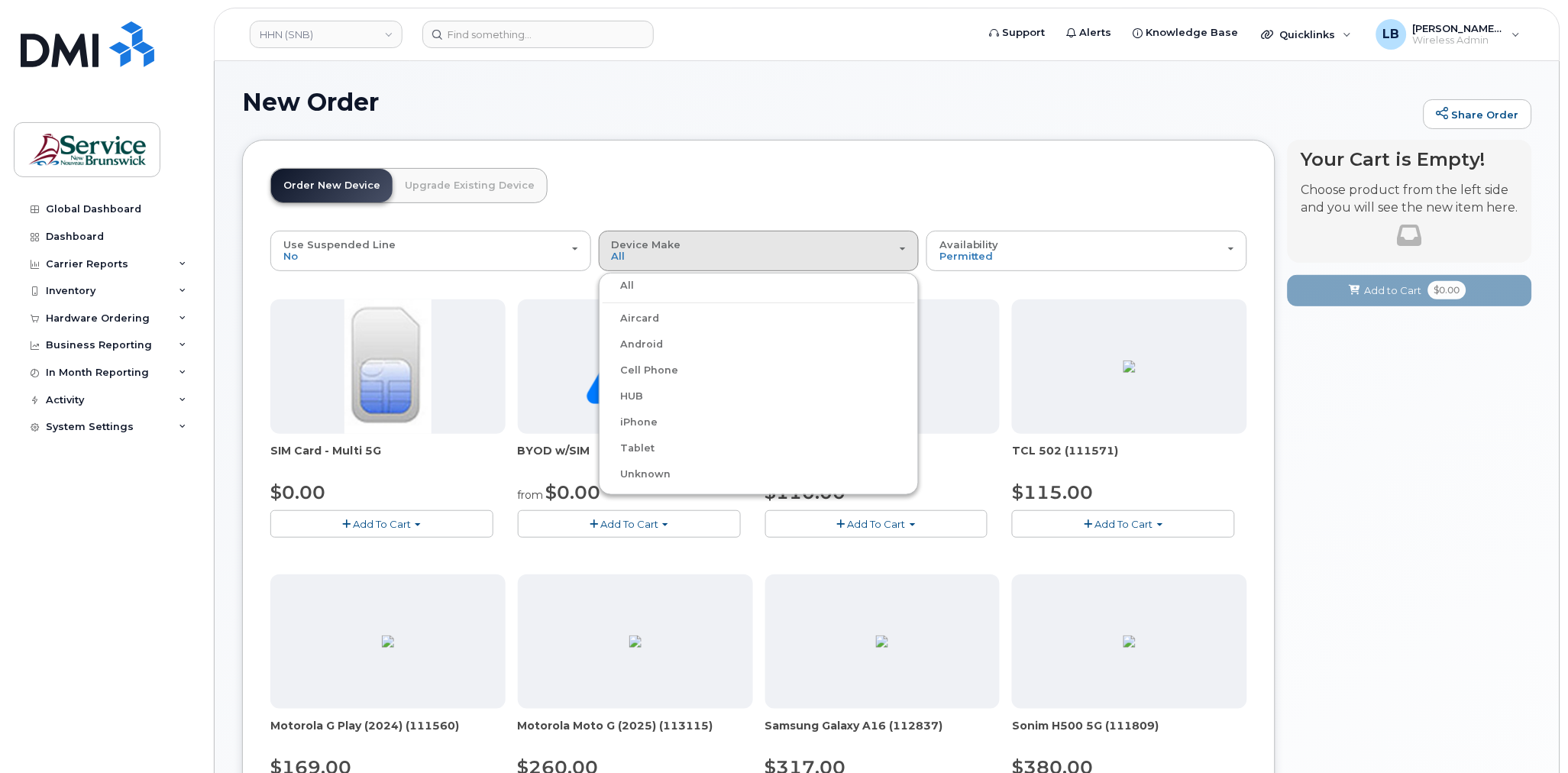
click at [639, 419] on label "iPhone" at bounding box center [631, 422] width 56 height 19
click at [0, 0] on input "iPhone" at bounding box center [0, 0] width 0 height 0
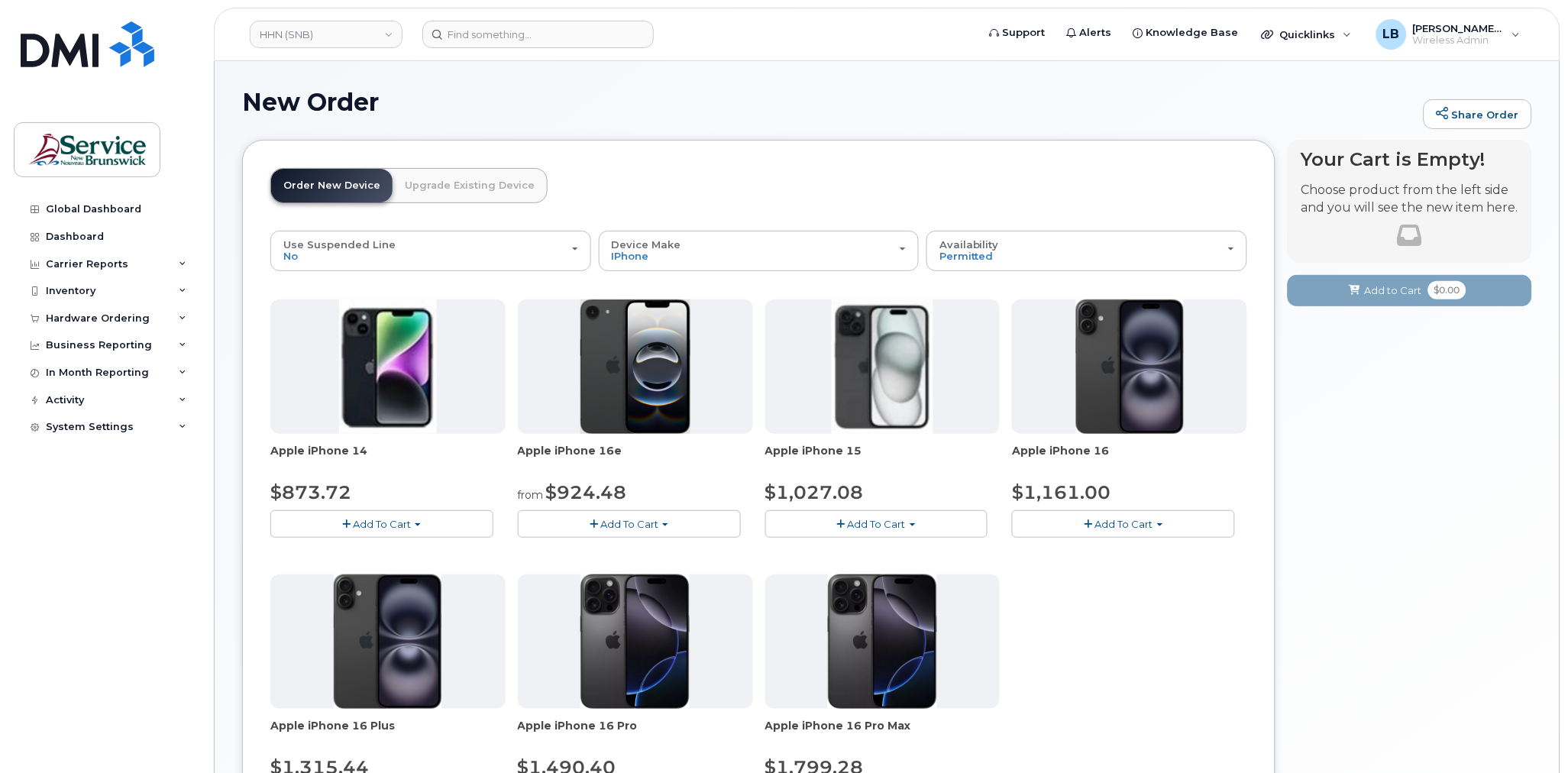
click at [673, 518] on button "Add To Cart" at bounding box center [629, 523] width 223 height 26
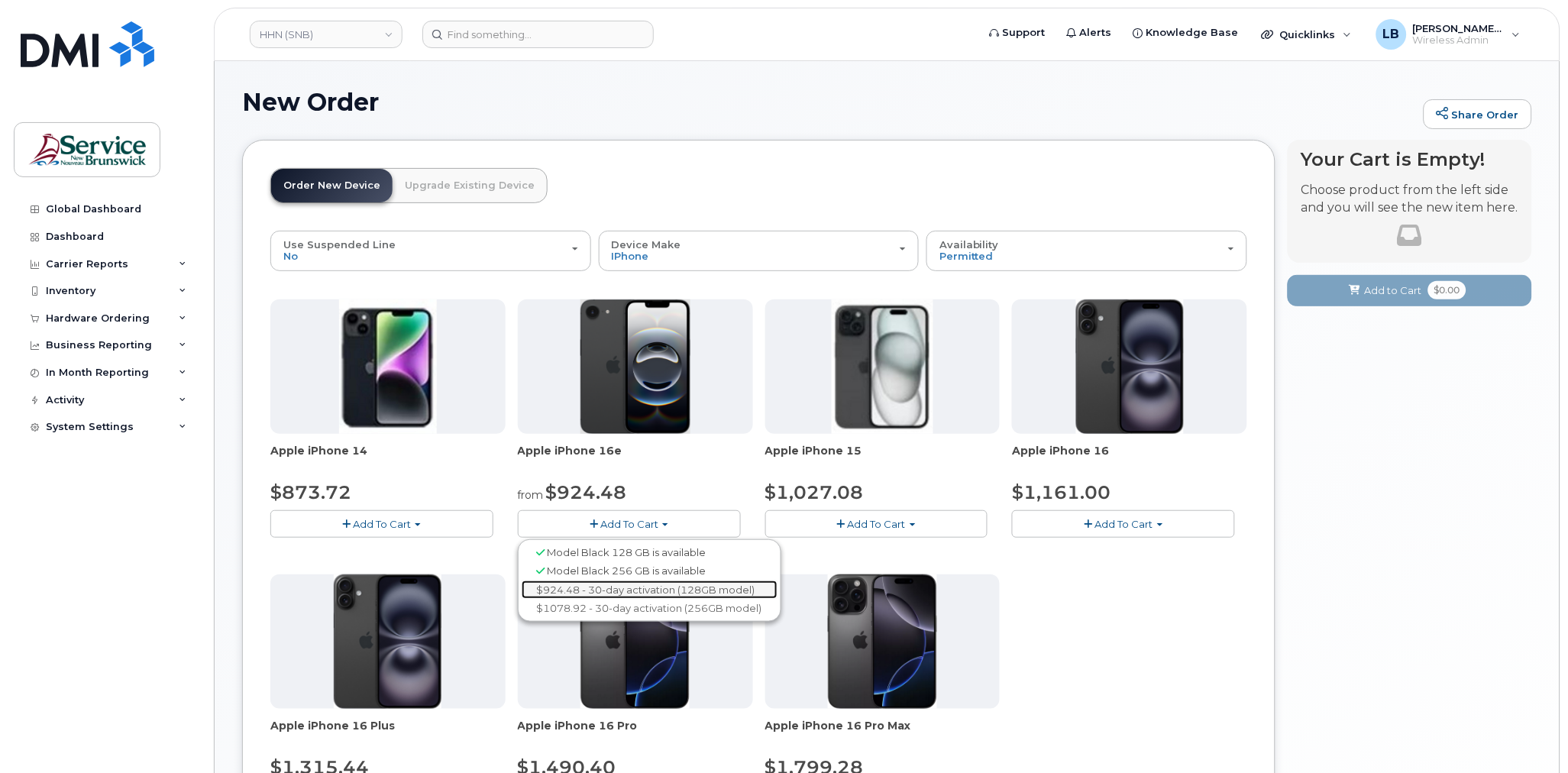
click at [647, 593] on link "$924.48 - 30-day activation (128GB model)" at bounding box center [649, 591] width 256 height 19
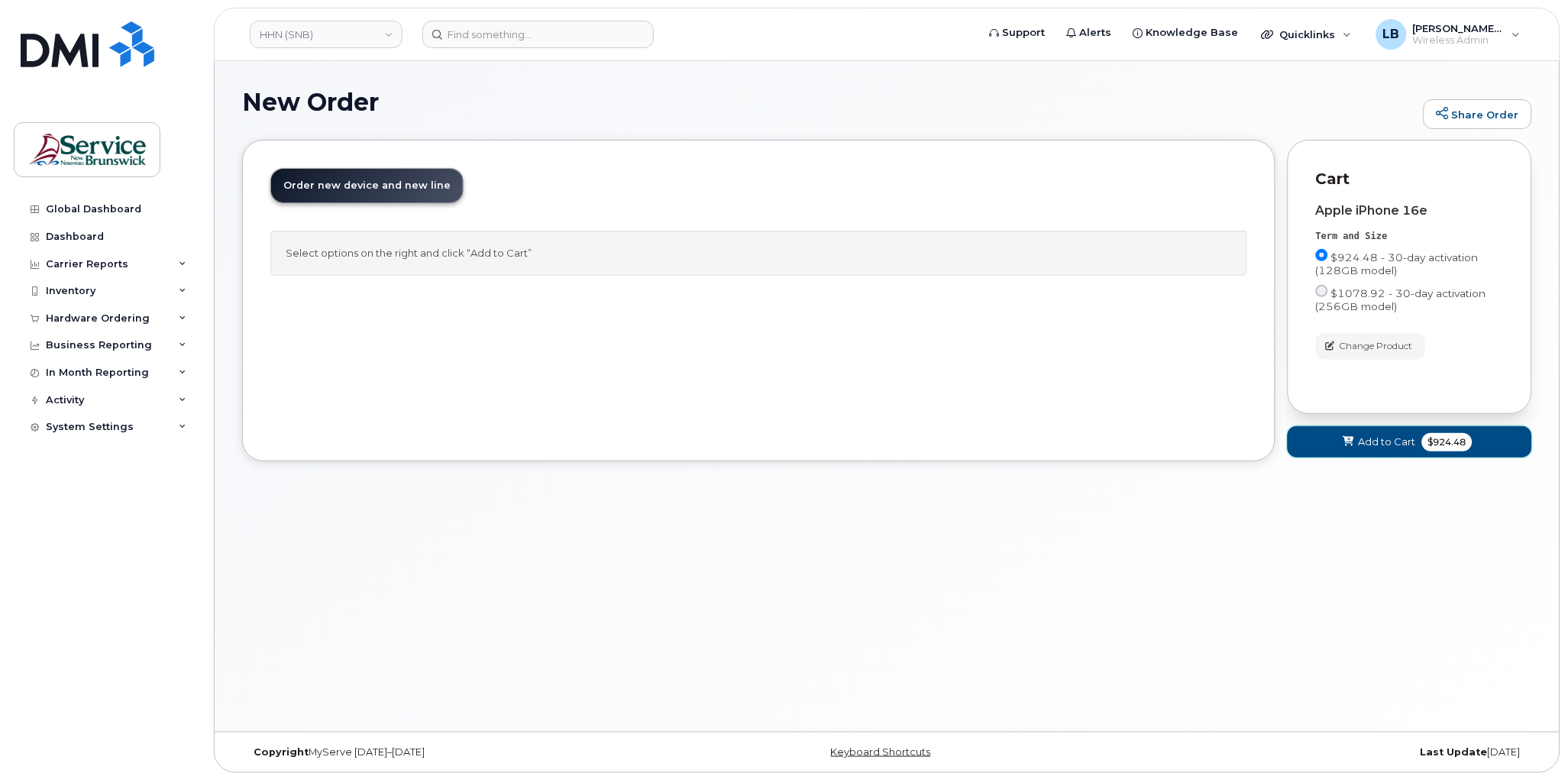
click at [1388, 443] on span "Add to Cart" at bounding box center [1388, 442] width 57 height 15
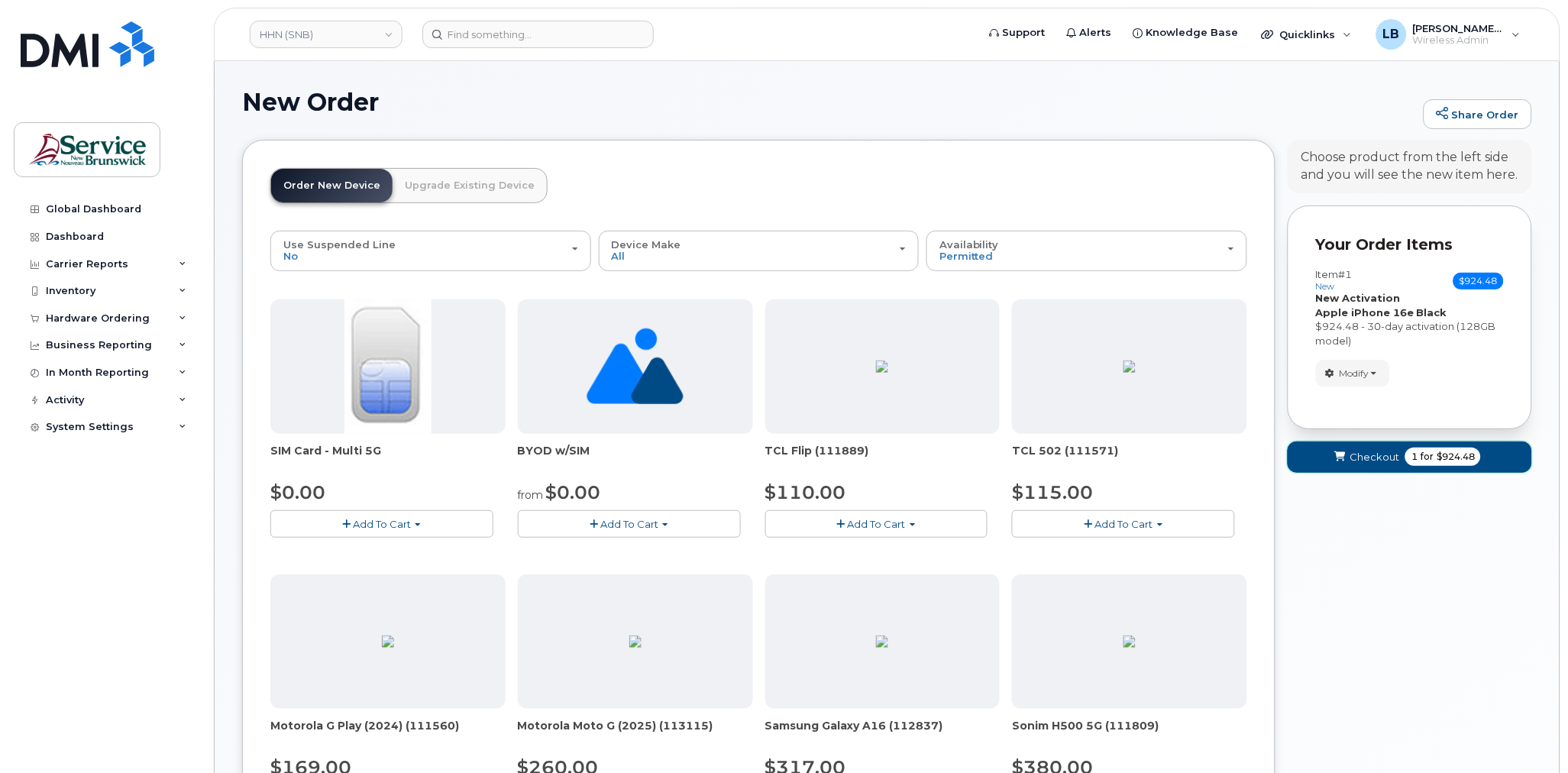
click at [1399, 452] on button "Checkout 1 for $924.48" at bounding box center [1410, 457] width 245 height 31
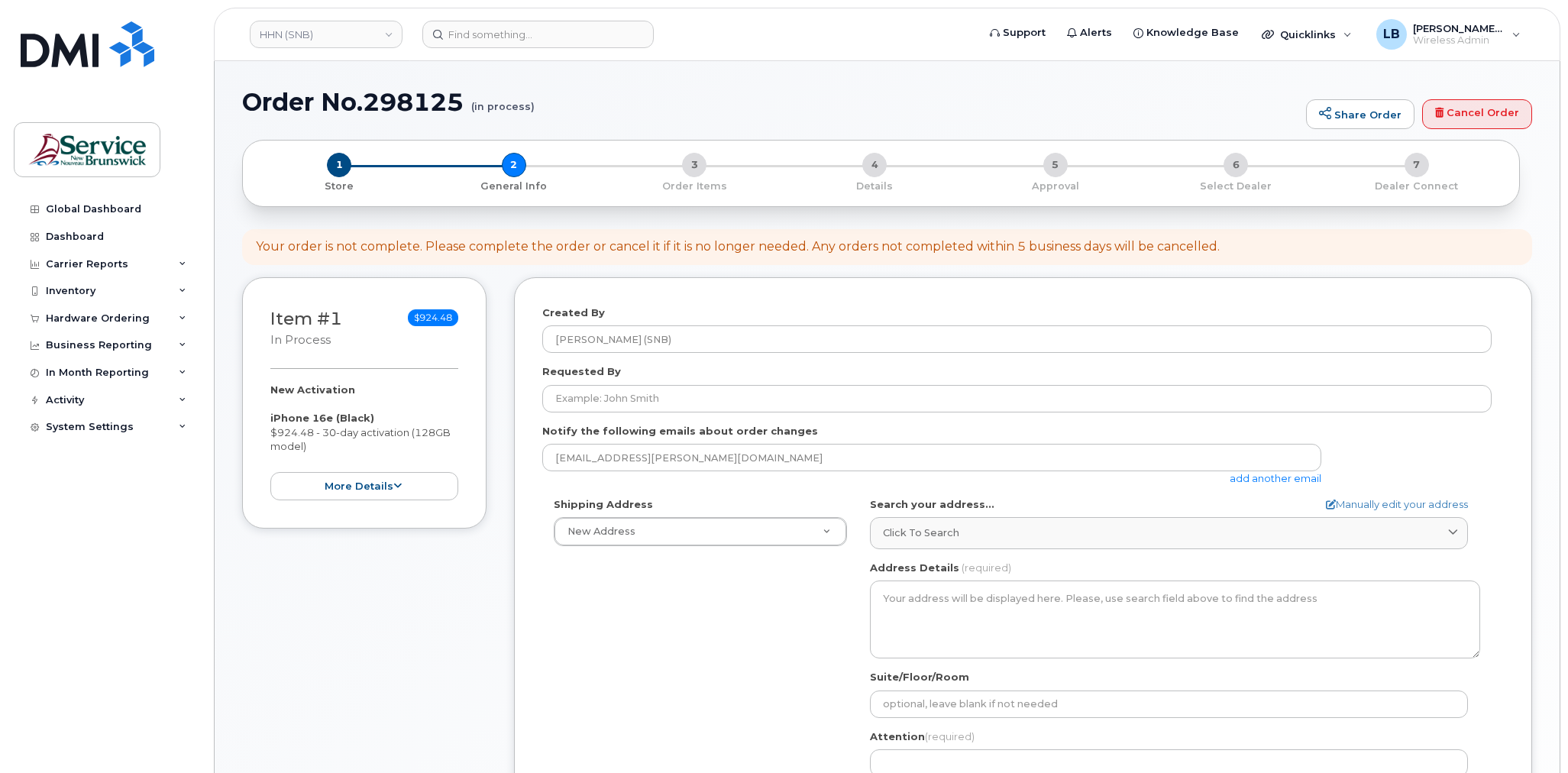
select select
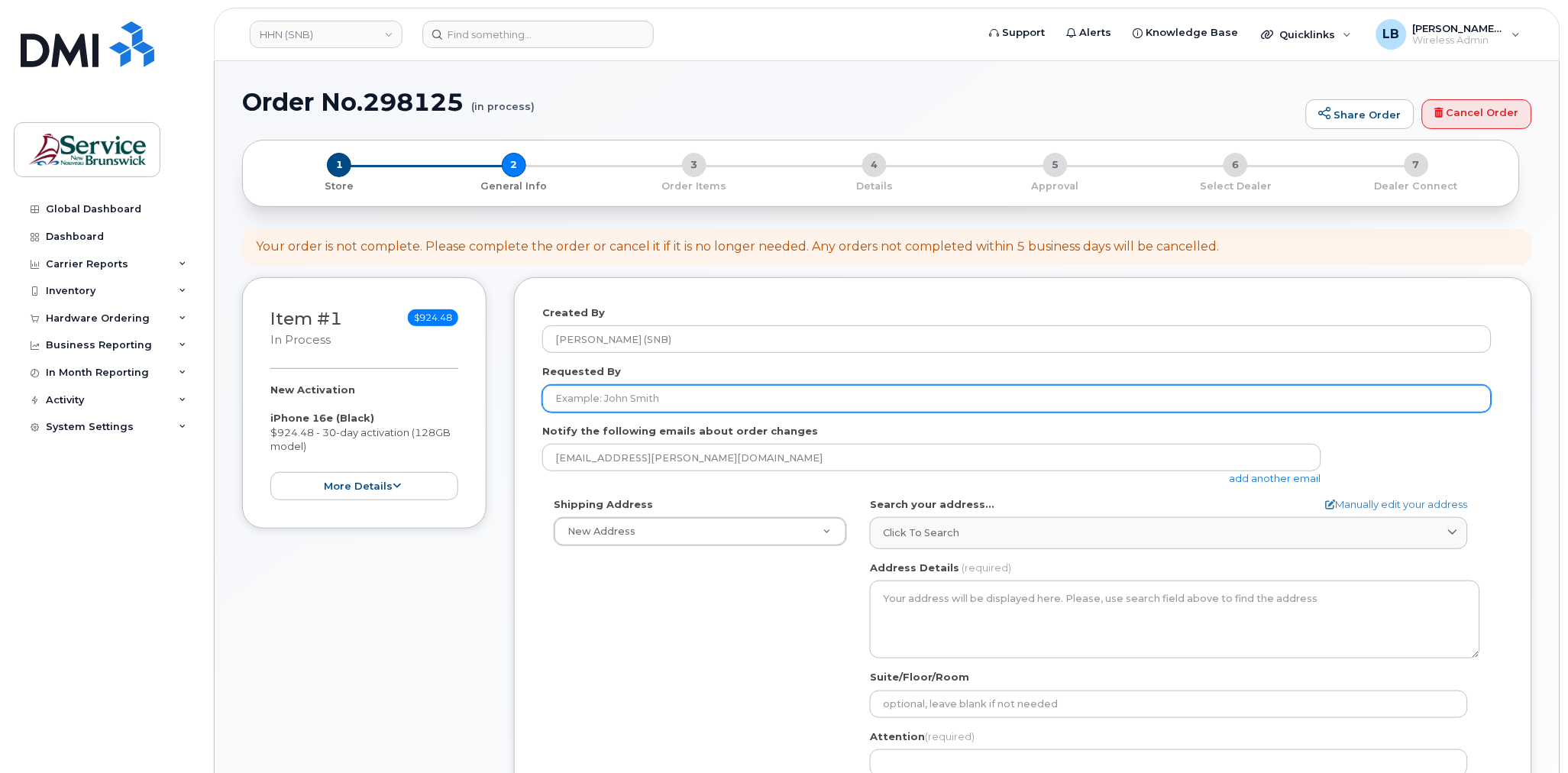
click at [711, 401] on input "Requested By" at bounding box center [1017, 399] width 949 height 27
paste input "Lisa Thompson"
type input "Lisa Thompson"
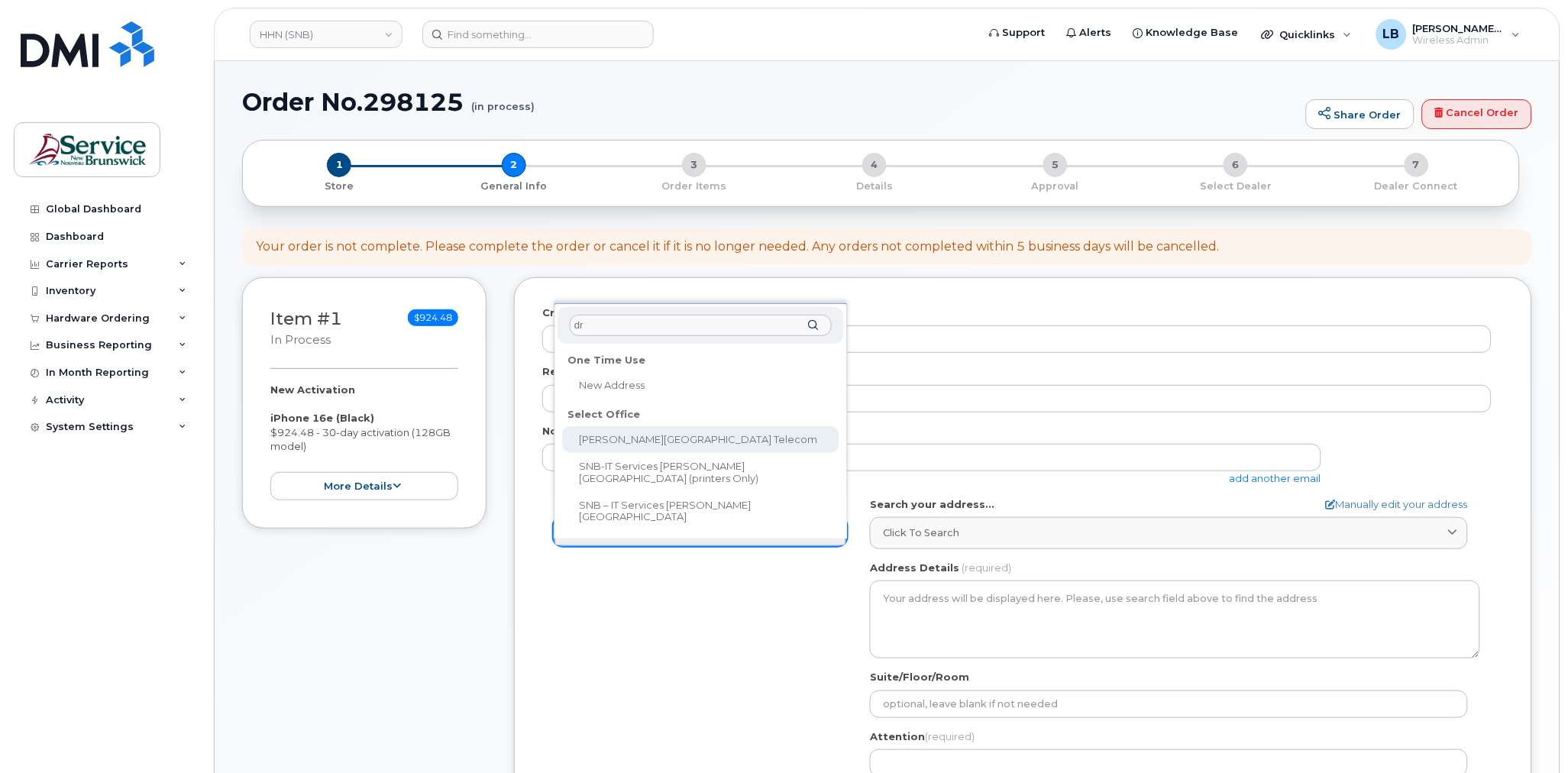
type input "dr"
select select
type textarea "985 College Hill Rd Fredericton New Brunswick E3B 4J7"
type input "Steve Sullivan"
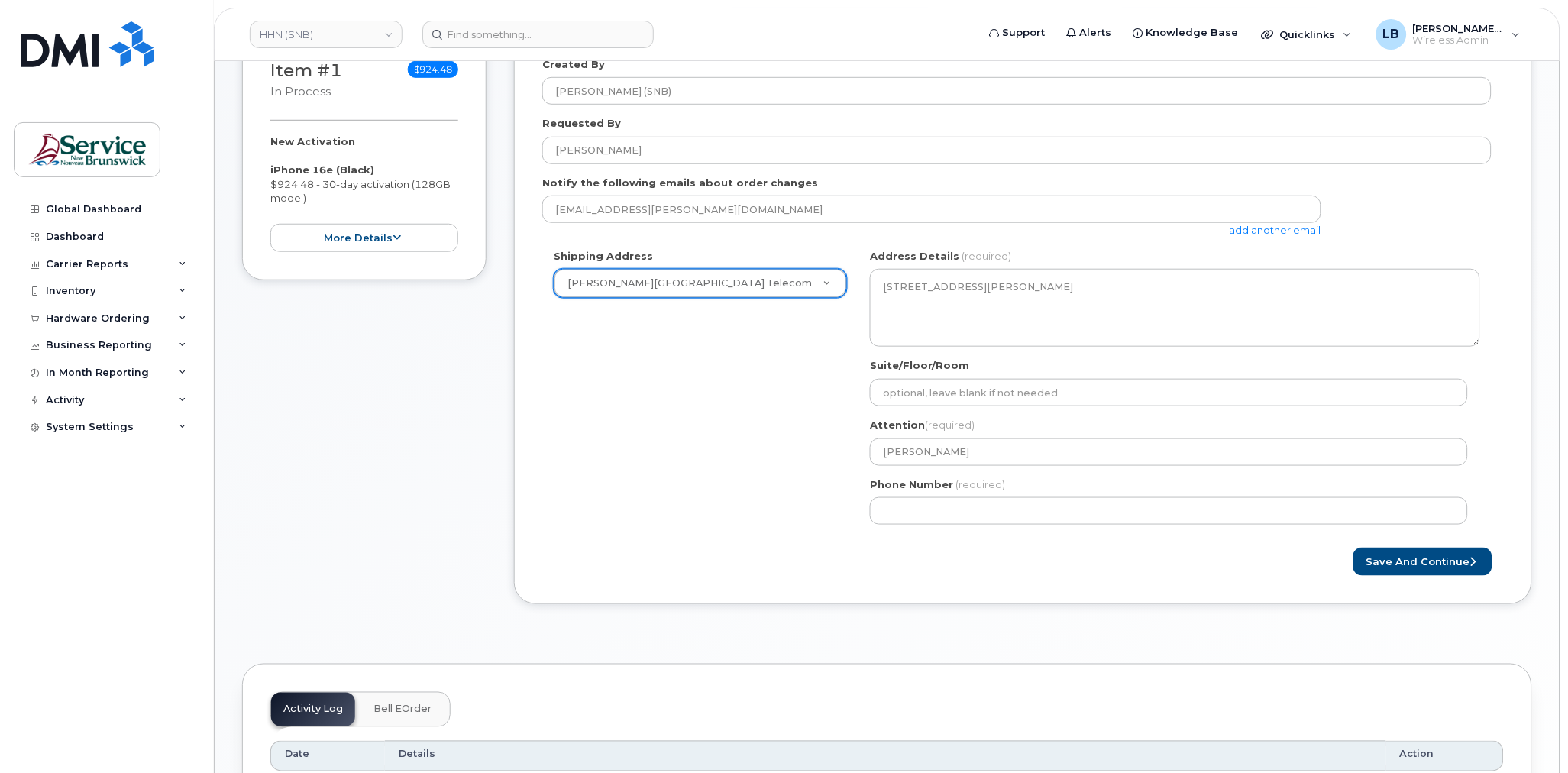
scroll to position [254, 0]
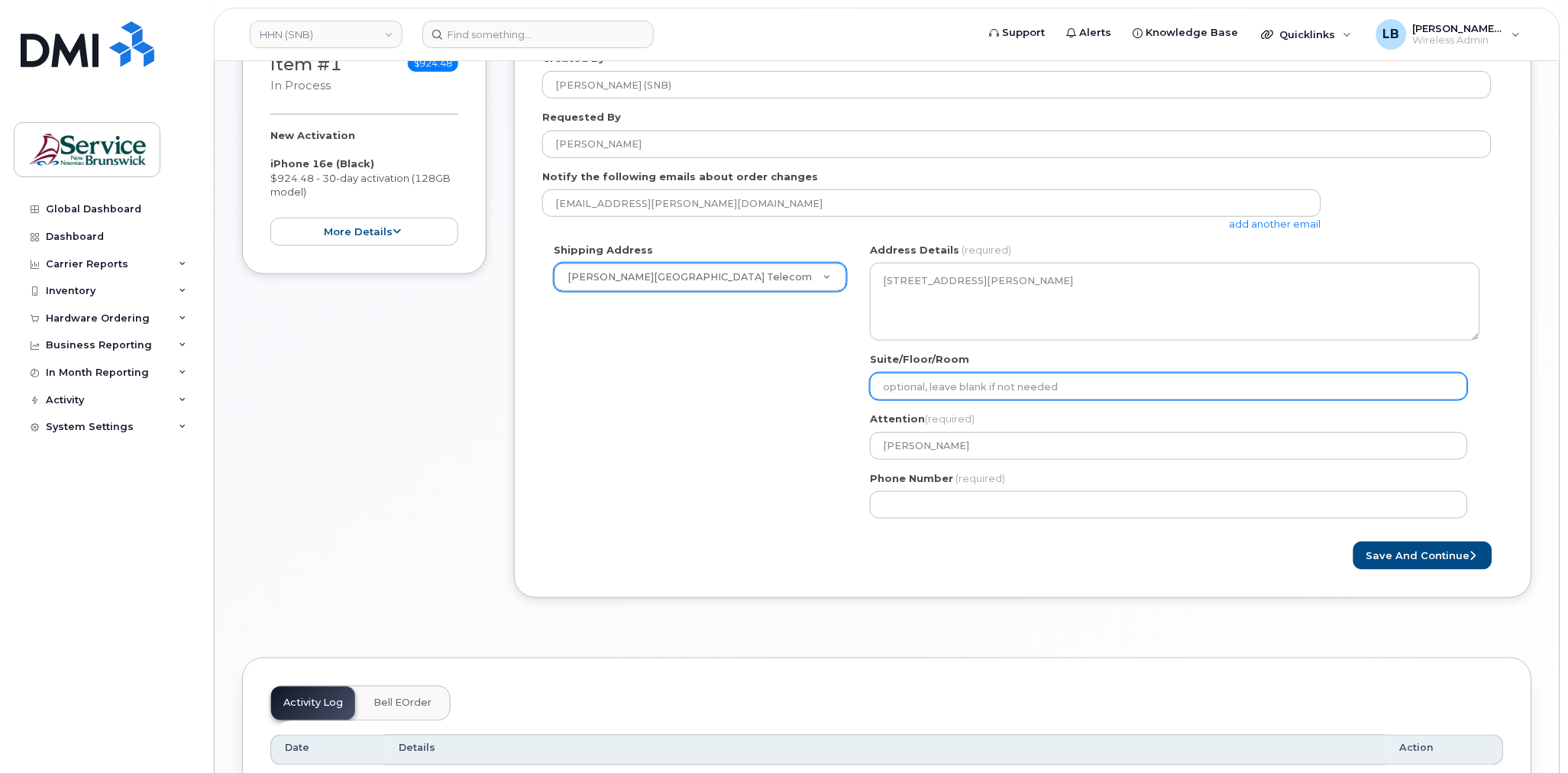
click at [1049, 384] on input "Suite/Floor/Room" at bounding box center [1169, 387] width 598 height 27
paste input "WO0000000478431"
select select
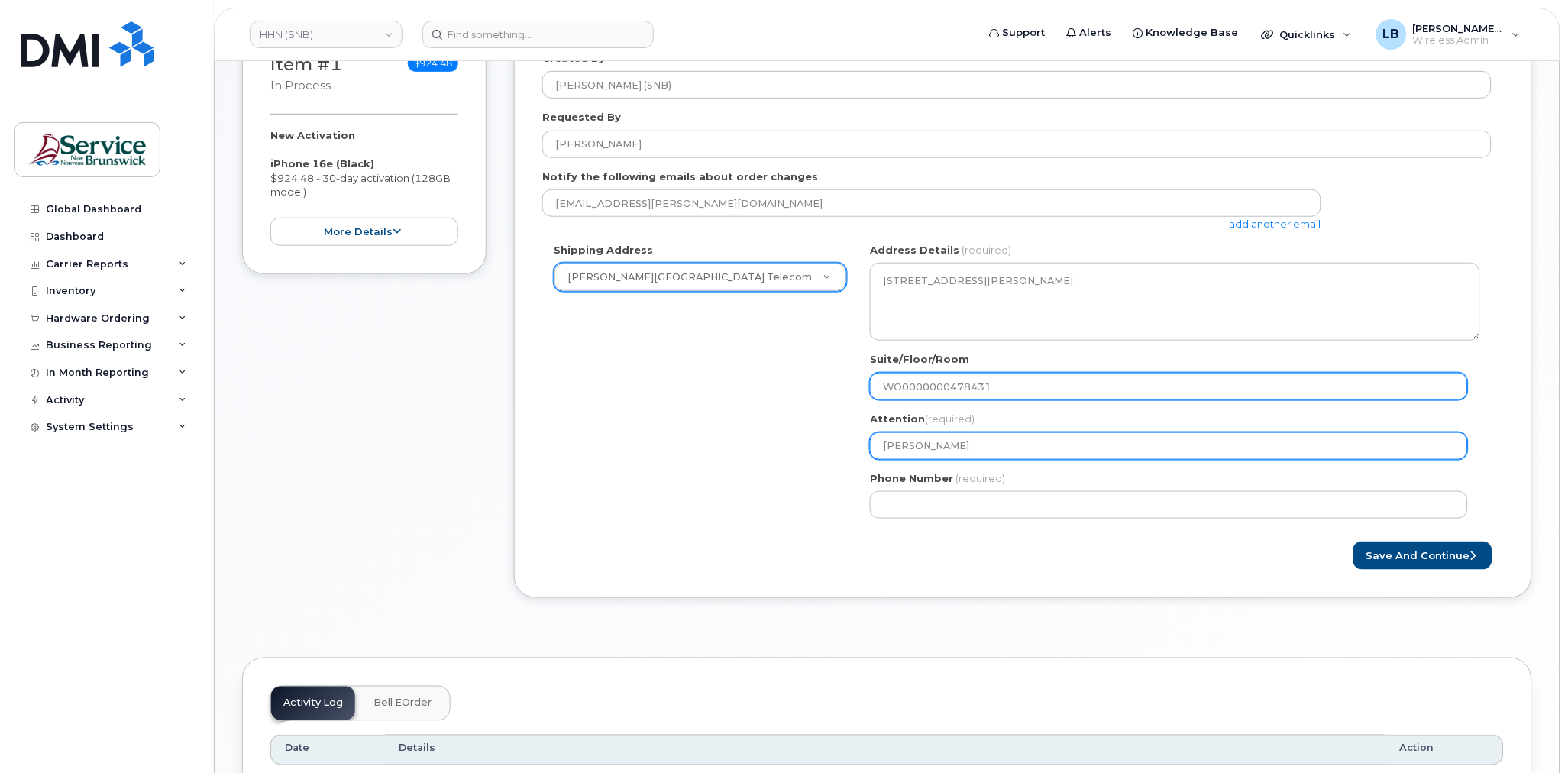
type input "WO0000000478431"
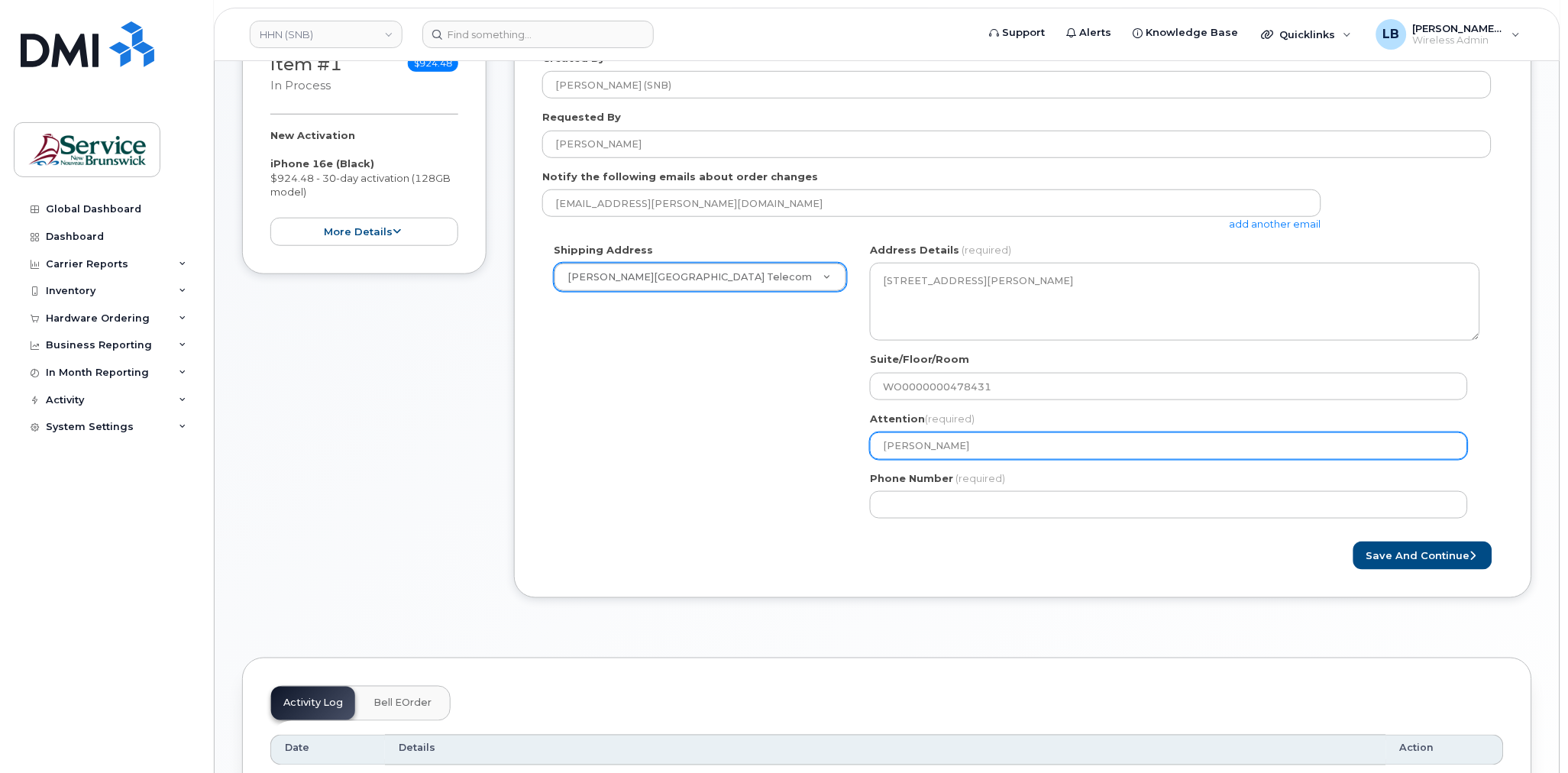
click at [1030, 455] on input "Steve Sullivan" at bounding box center [1169, 446] width 598 height 27
click at [1045, 448] on input "Steve Sullivan" at bounding box center [1169, 446] width 598 height 27
type input "Steve Sullivan"
paste input "569847"
select select
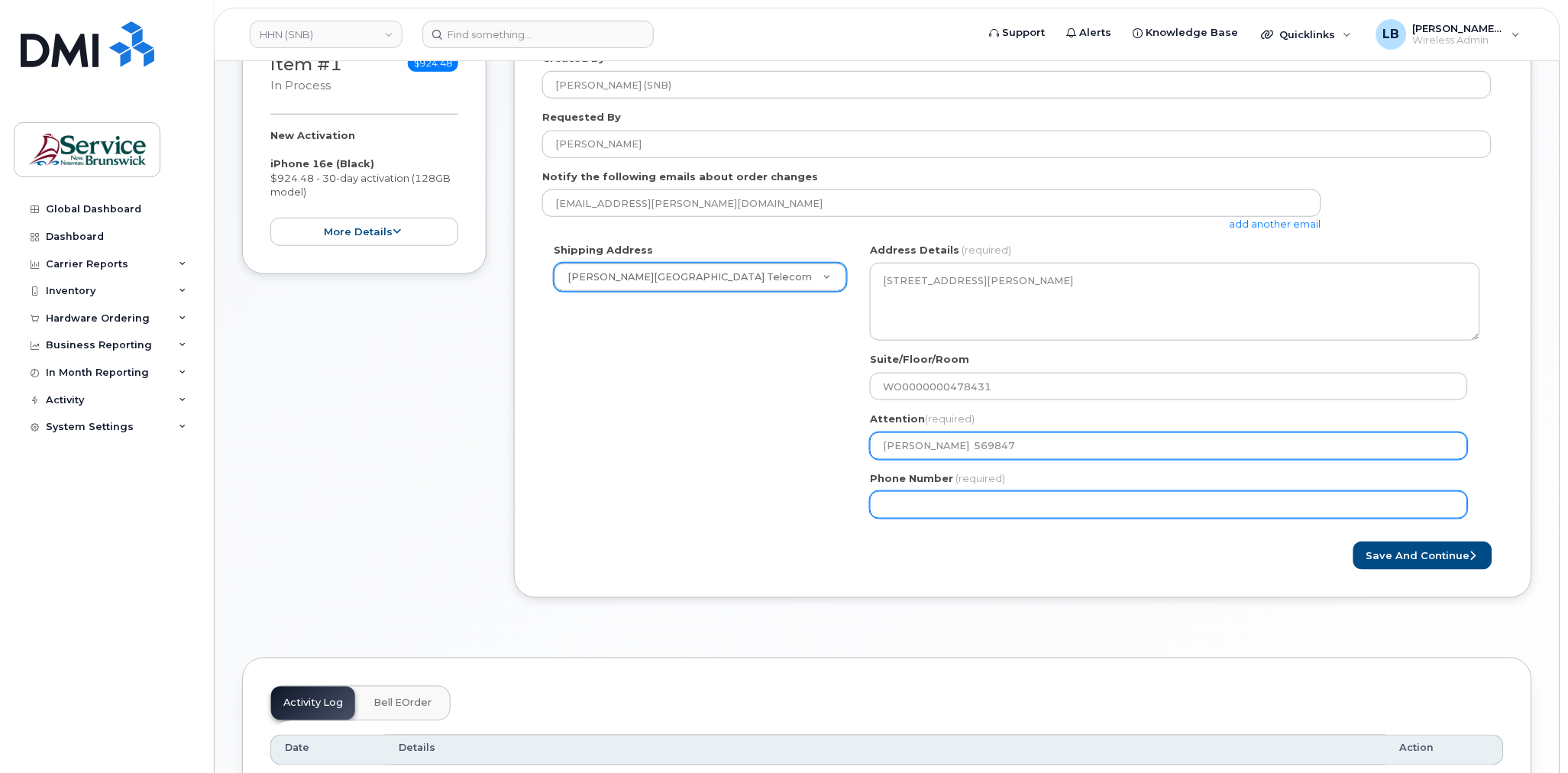
type input "[PERSON_NAME] 569847"
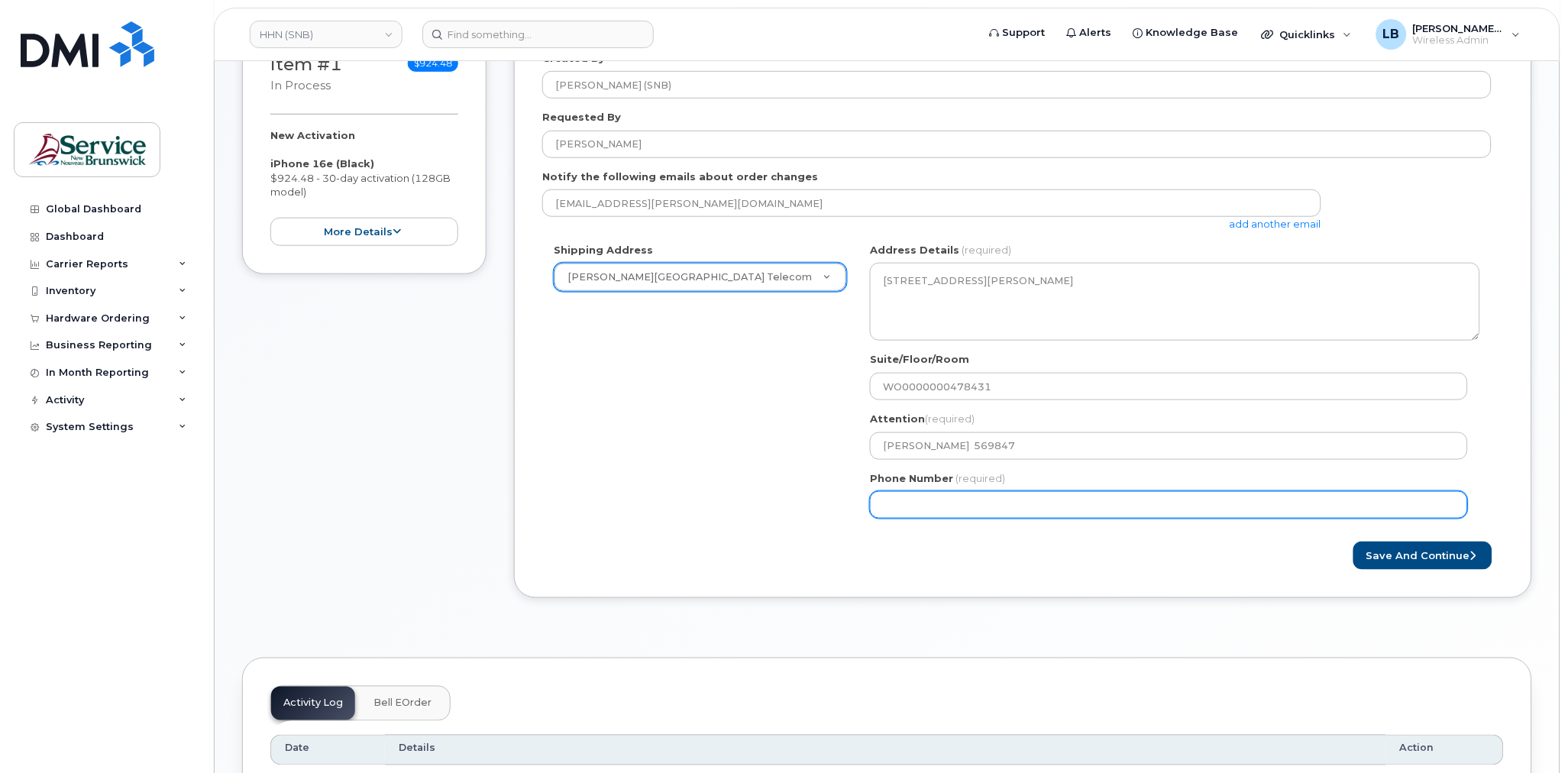
click at [1057, 502] on input "Phone Number" at bounding box center [1169, 505] width 598 height 27
select select
type input "506233396"
select select
type input "5062333965"
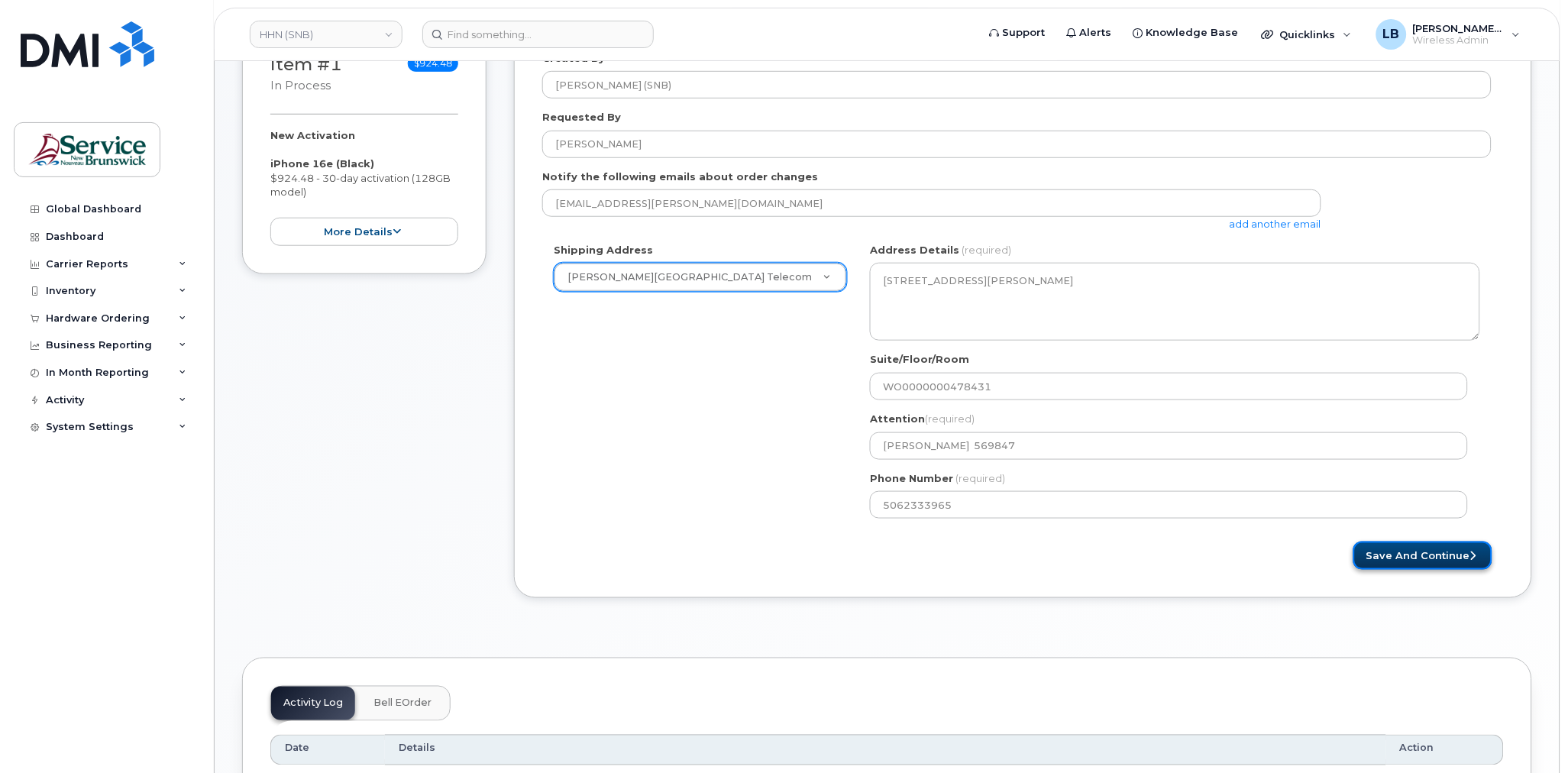
click at [1388, 553] on button "Save and Continue" at bounding box center [1423, 556] width 139 height 28
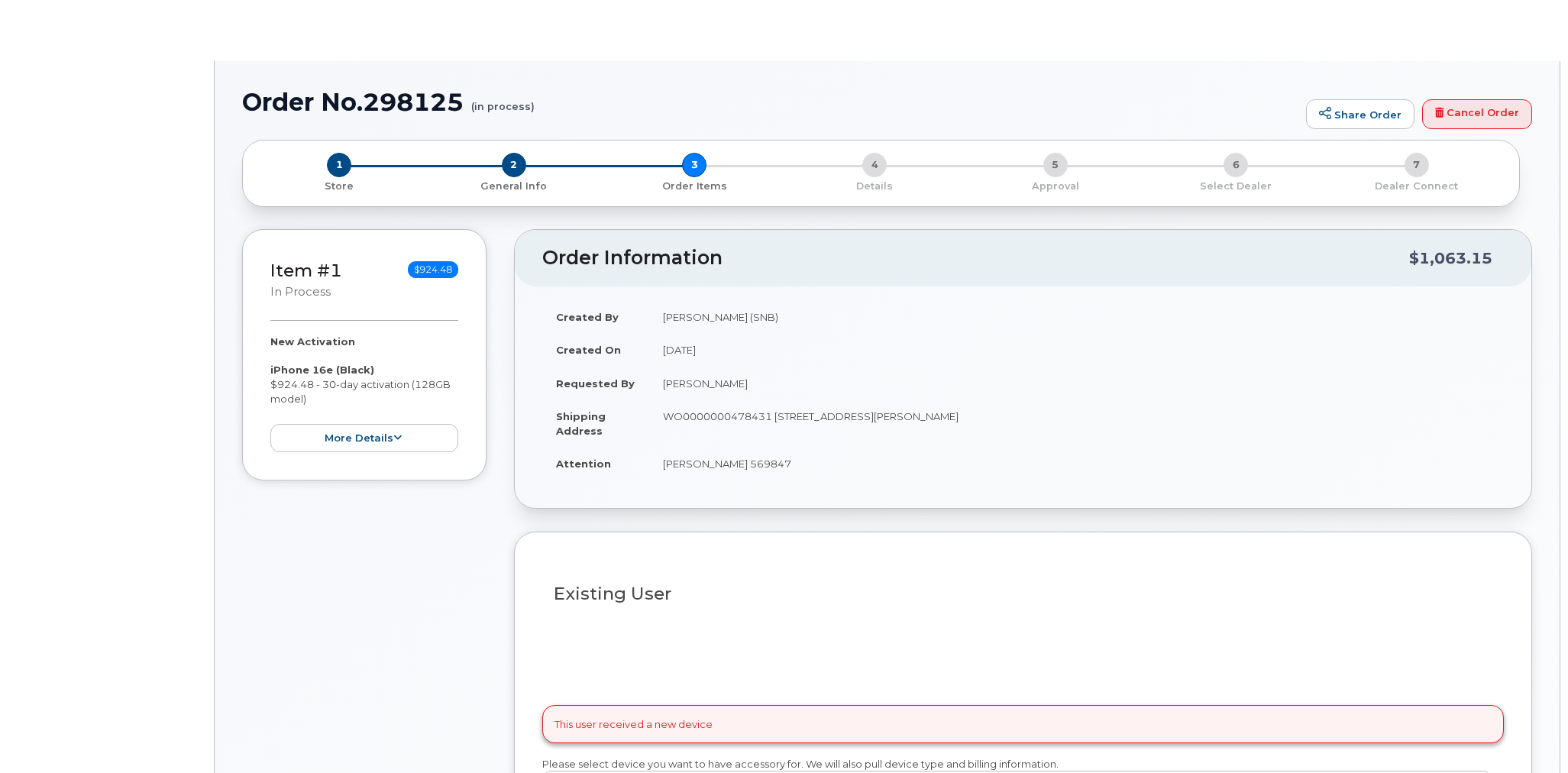
select select
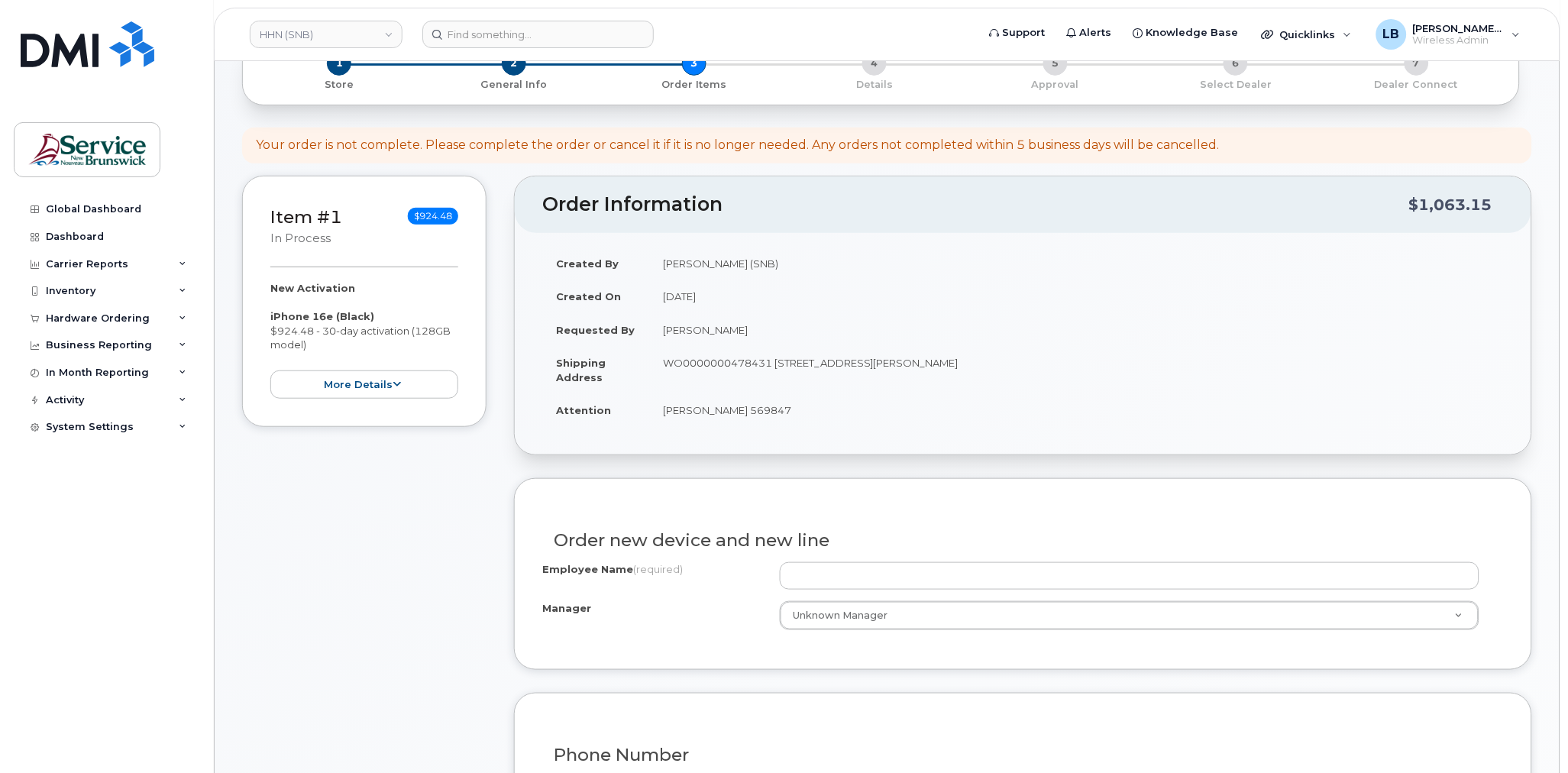
scroll to position [254, 0]
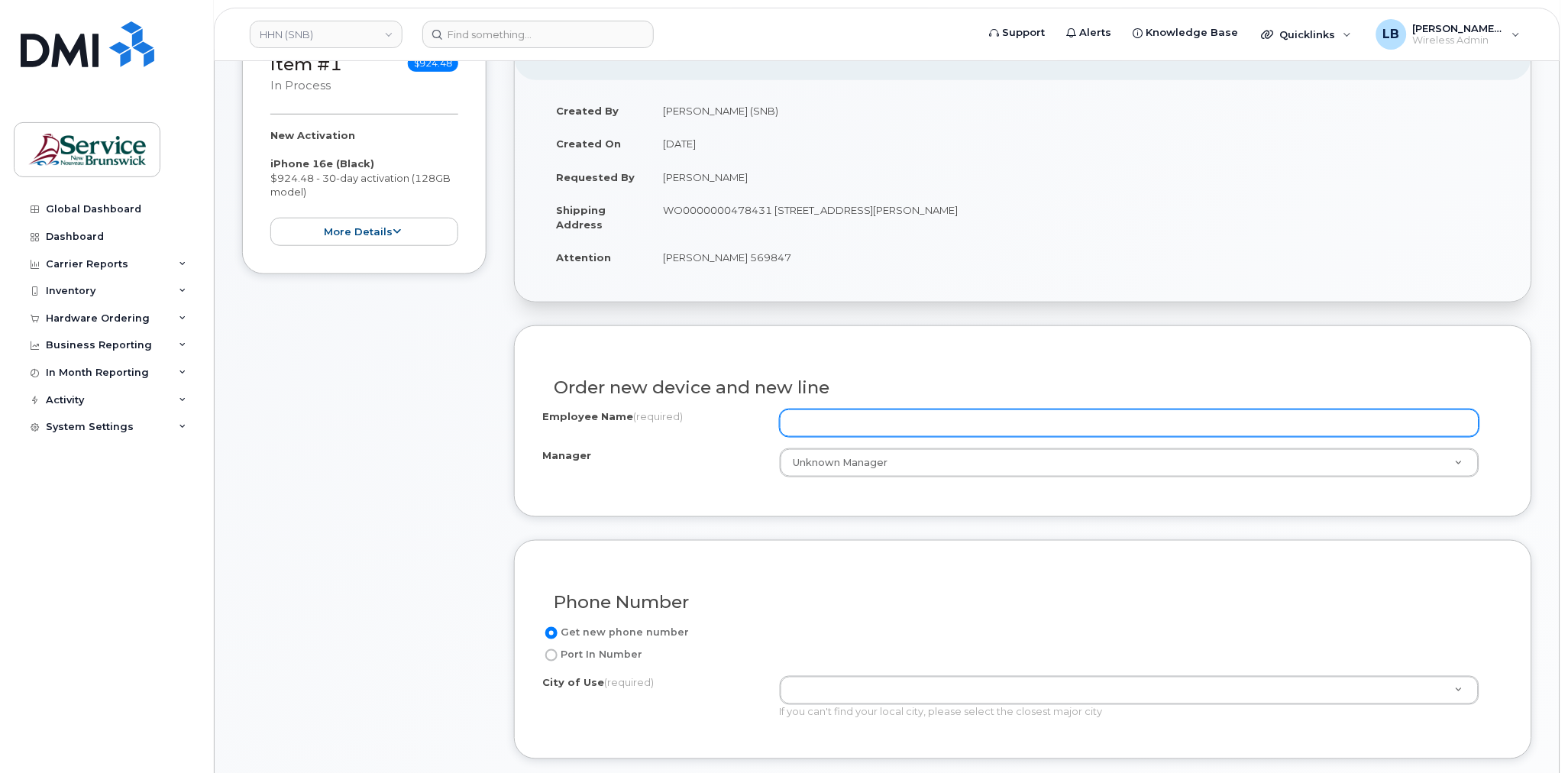
click at [807, 419] on input "Employee Name (required)" at bounding box center [1129, 423] width 700 height 27
paste input "Andrea Duplisea"
type input "Andrea Duplisea"
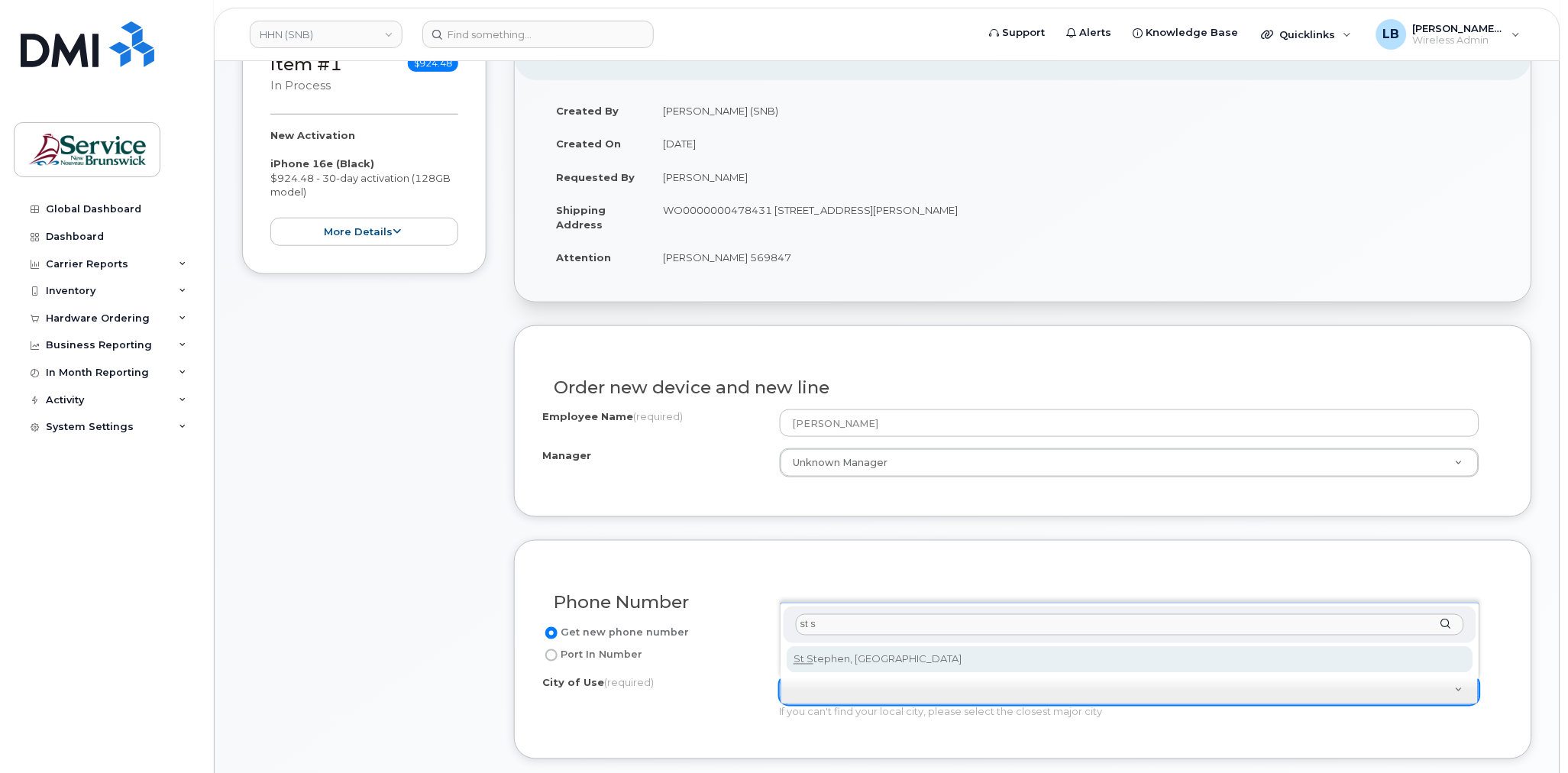
type input "st s"
type input "2133"
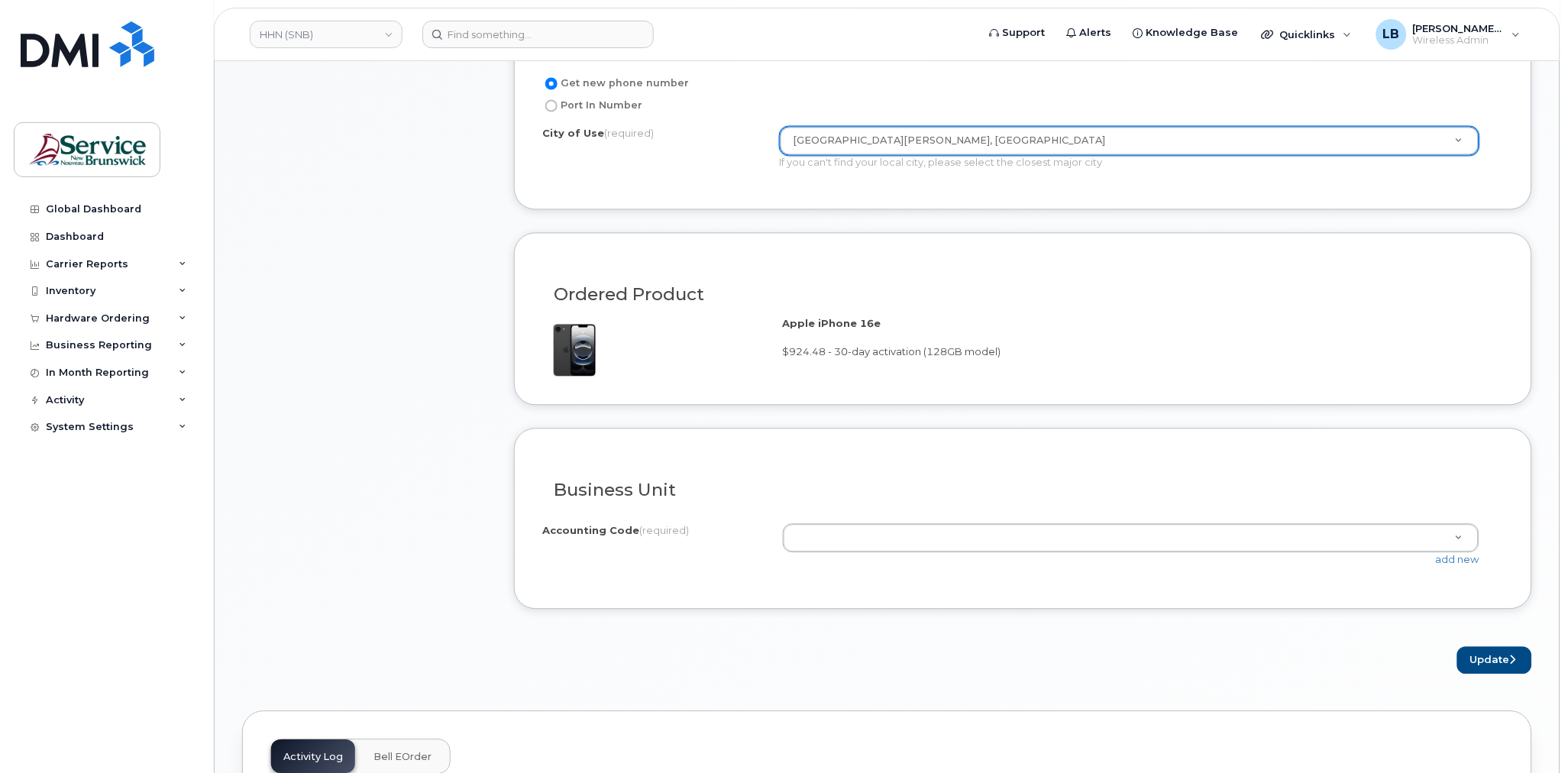
scroll to position [849, 0]
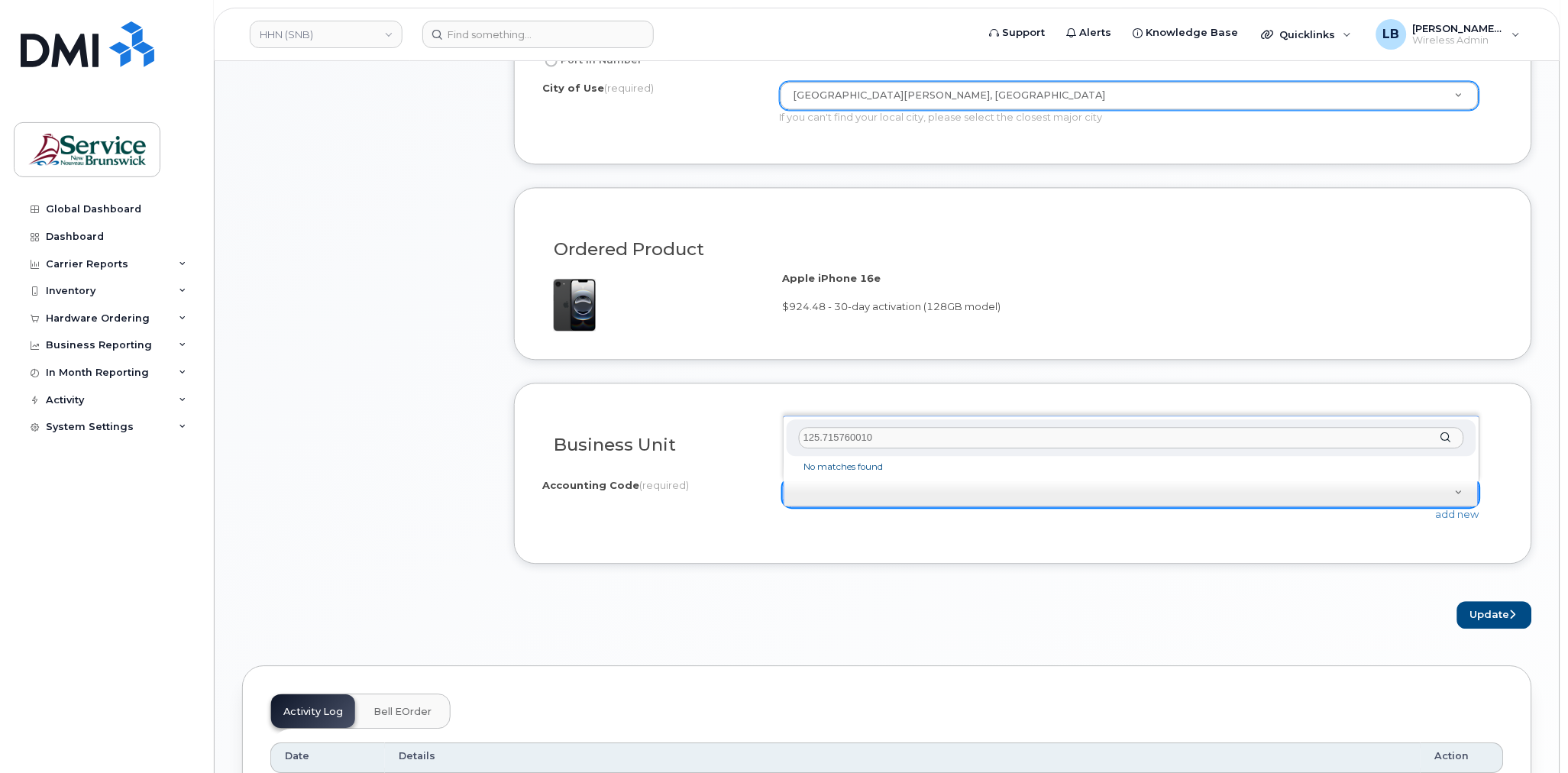
click at [819, 433] on input "125.715760010" at bounding box center [1131, 439] width 666 height 22
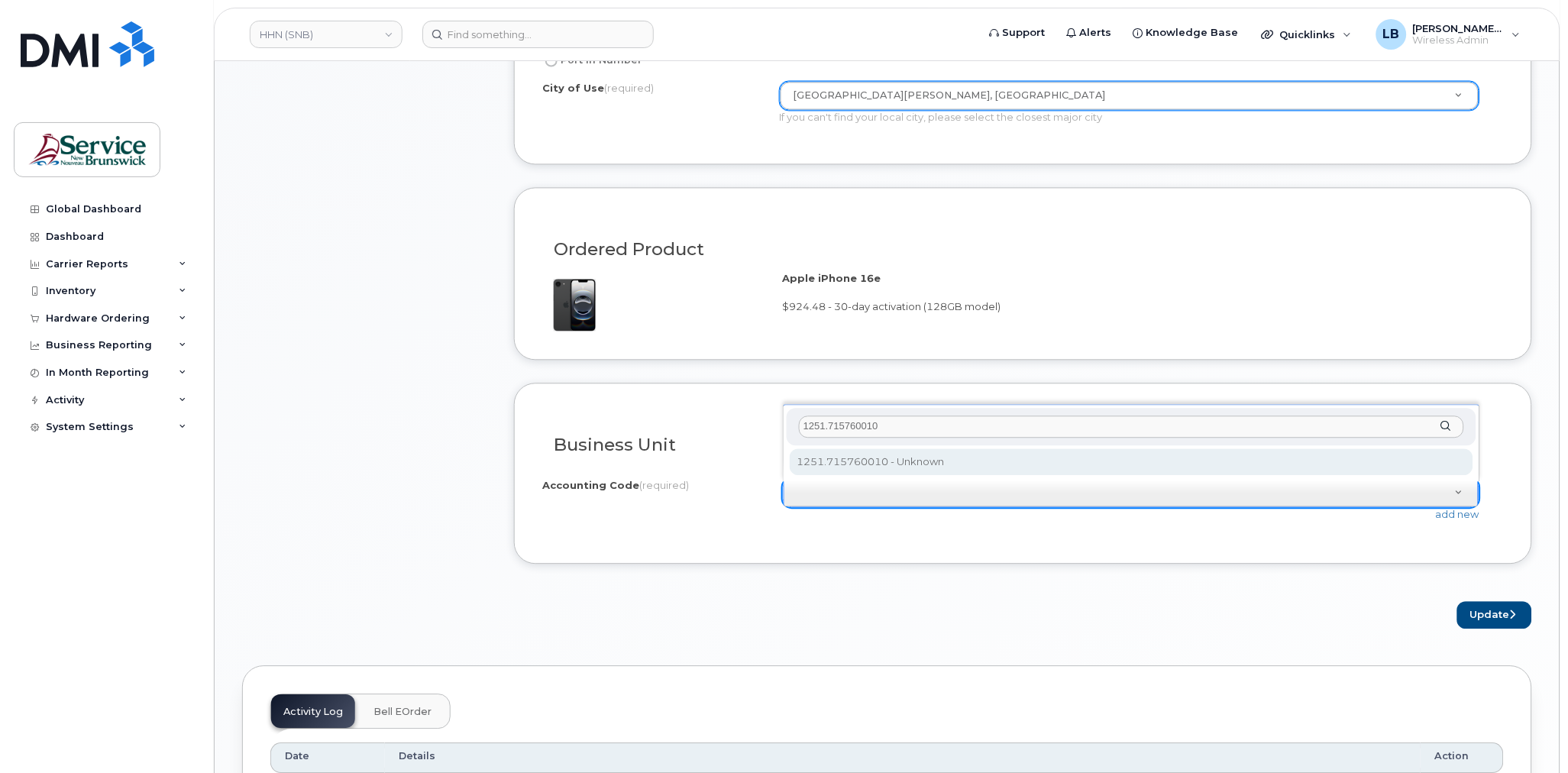
type input "1251.715760010"
select select "1251.715760010"
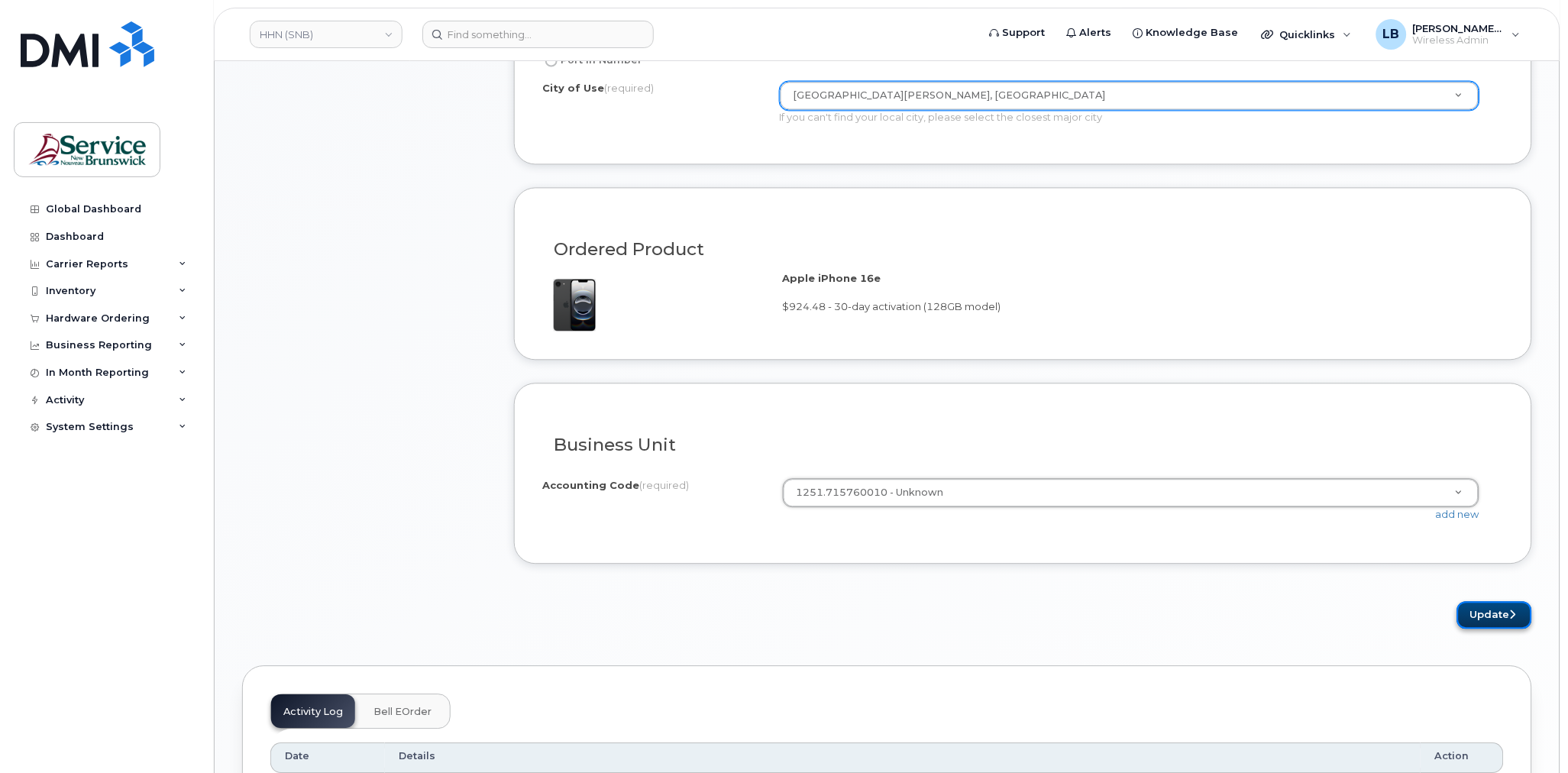
click at [1501, 615] on button "Update" at bounding box center [1495, 616] width 75 height 28
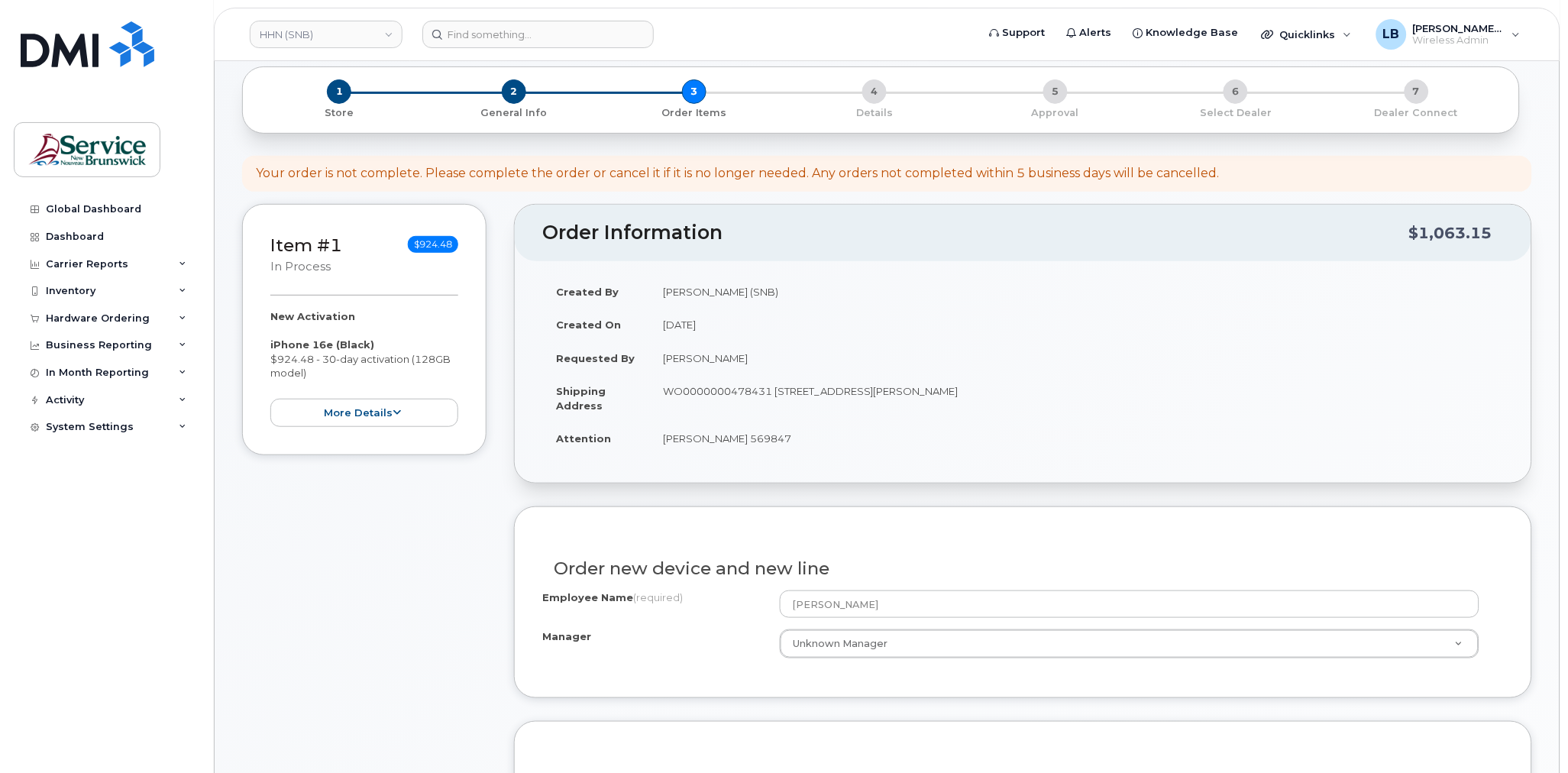
scroll to position [0, 0]
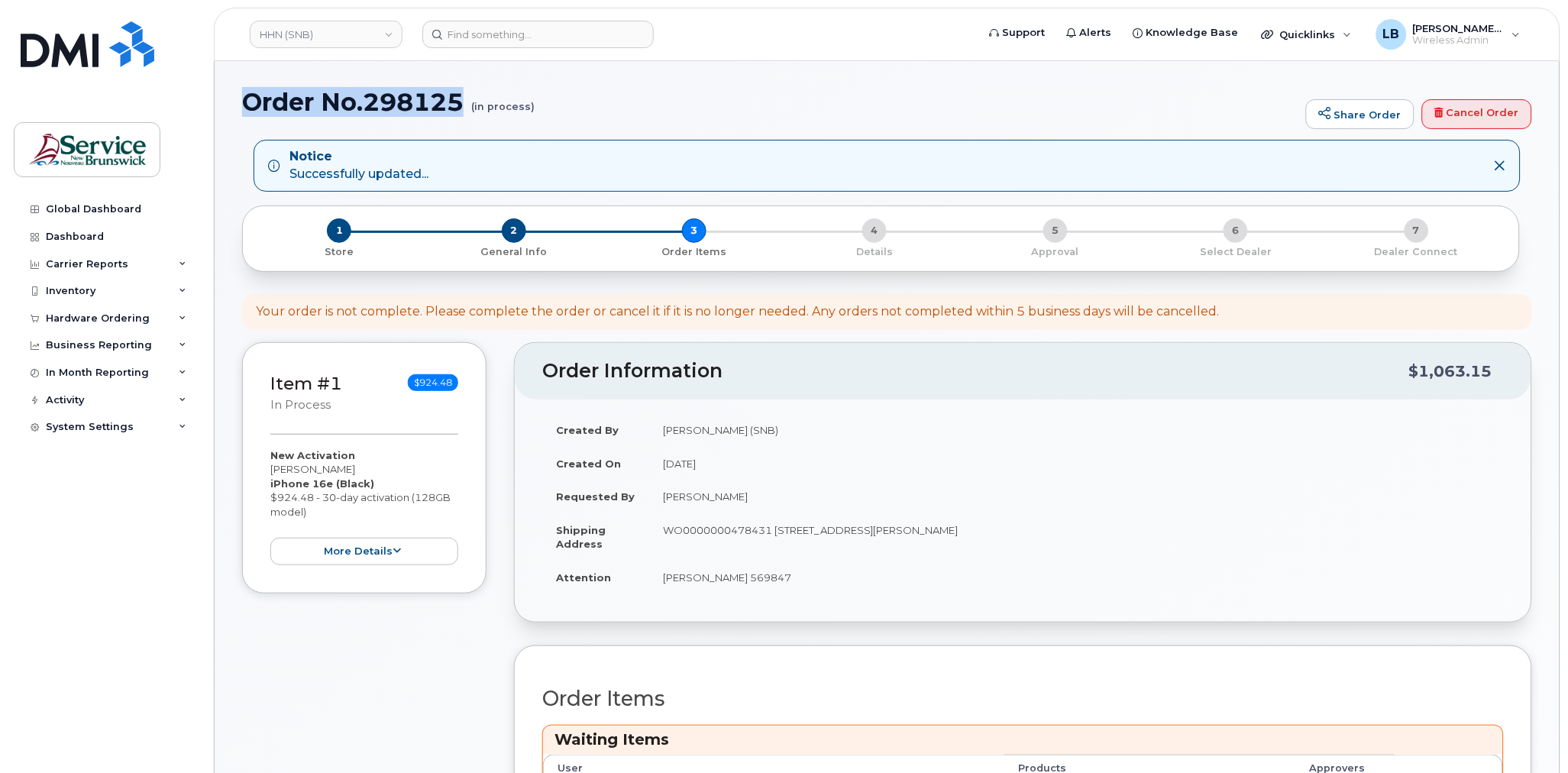
drag, startPoint x: 469, startPoint y: 102, endPoint x: 246, endPoint y: 94, distance: 223.1
click at [246, 94] on h1 "Order No.298125 (in process)" at bounding box center [770, 101] width 1056 height 26
copy h1 "Order No.298125"
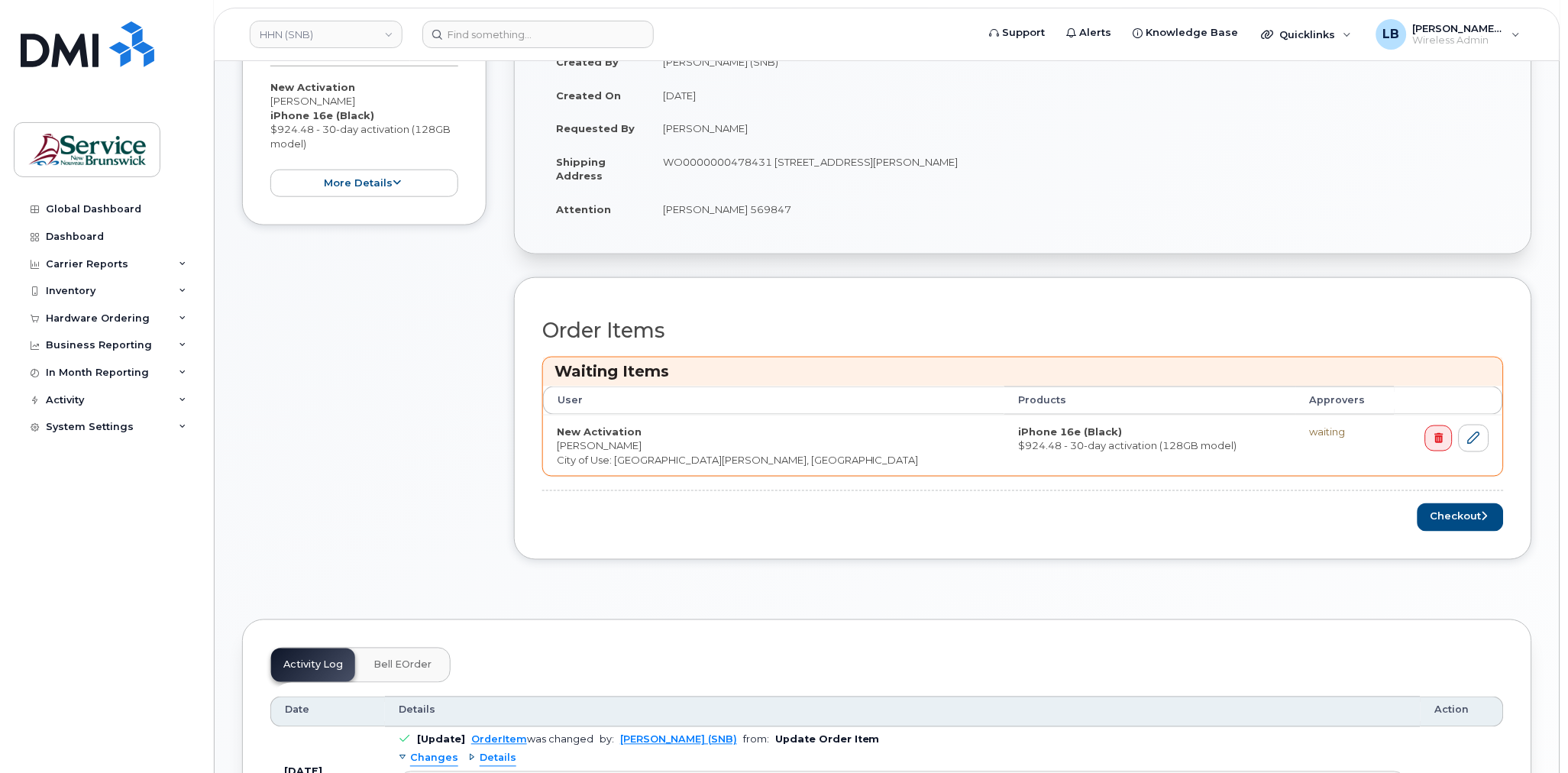
scroll to position [509, 0]
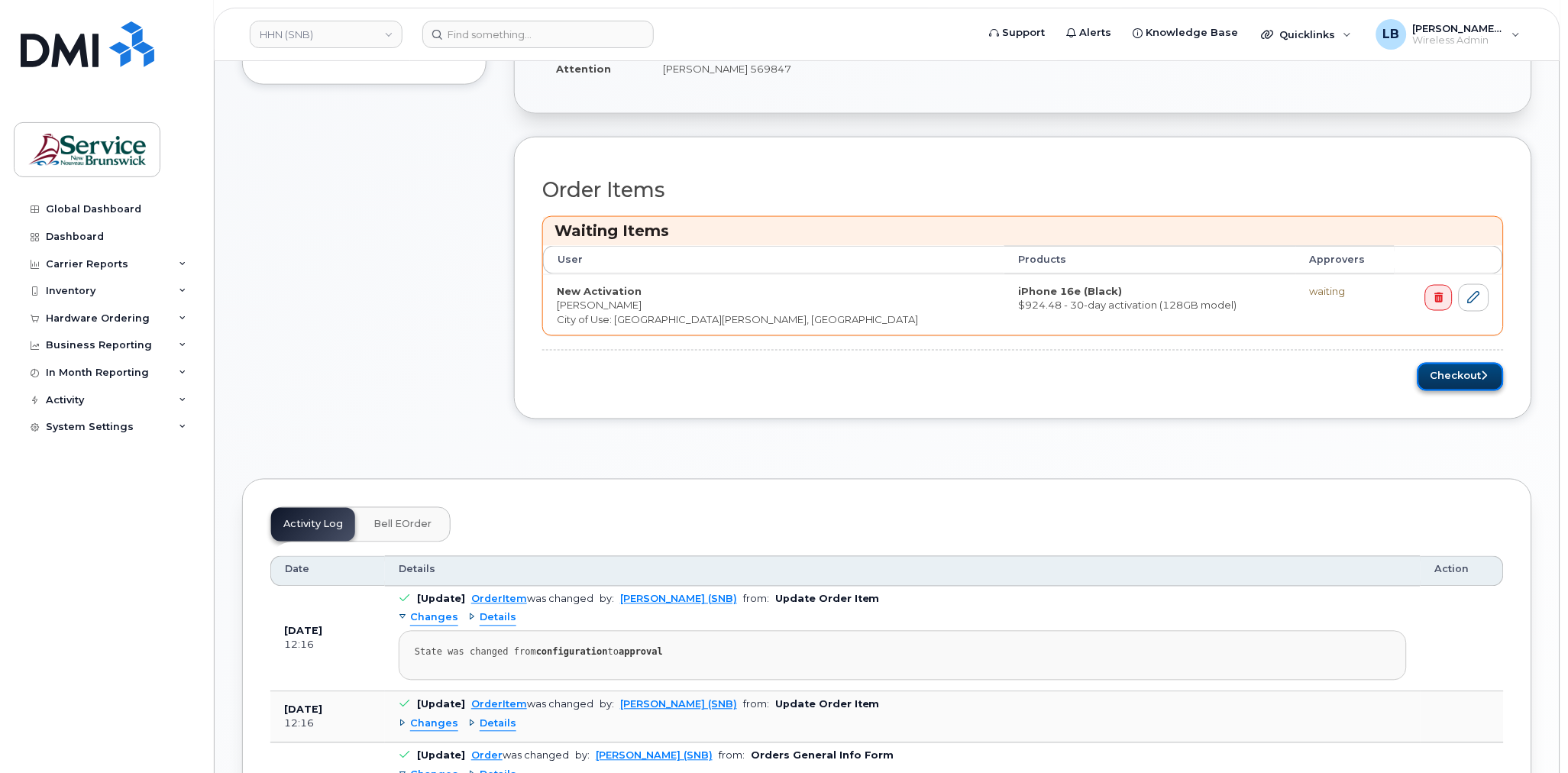
click at [1423, 376] on button "Checkout" at bounding box center [1461, 376] width 87 height 28
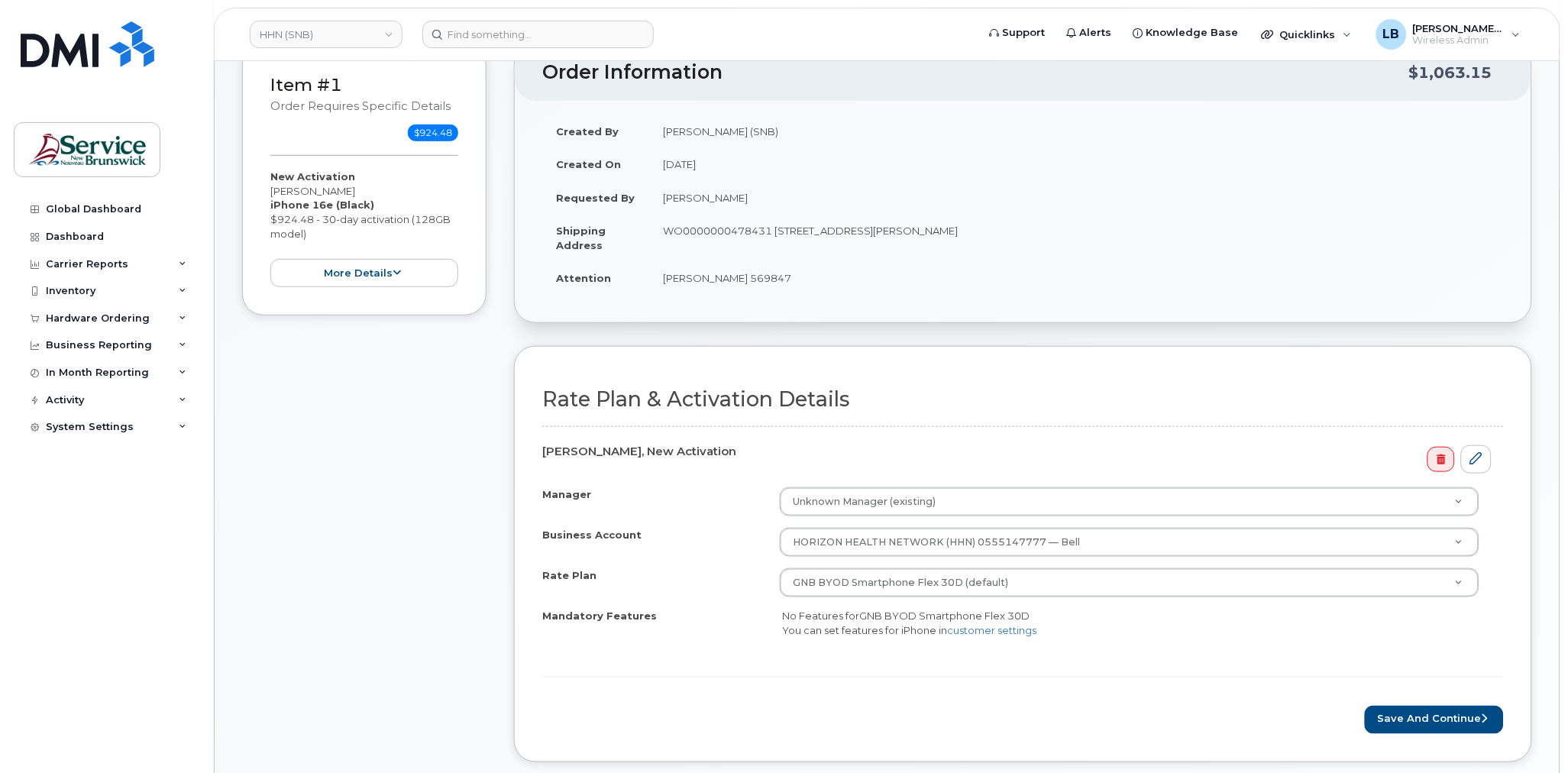
scroll to position [339, 0]
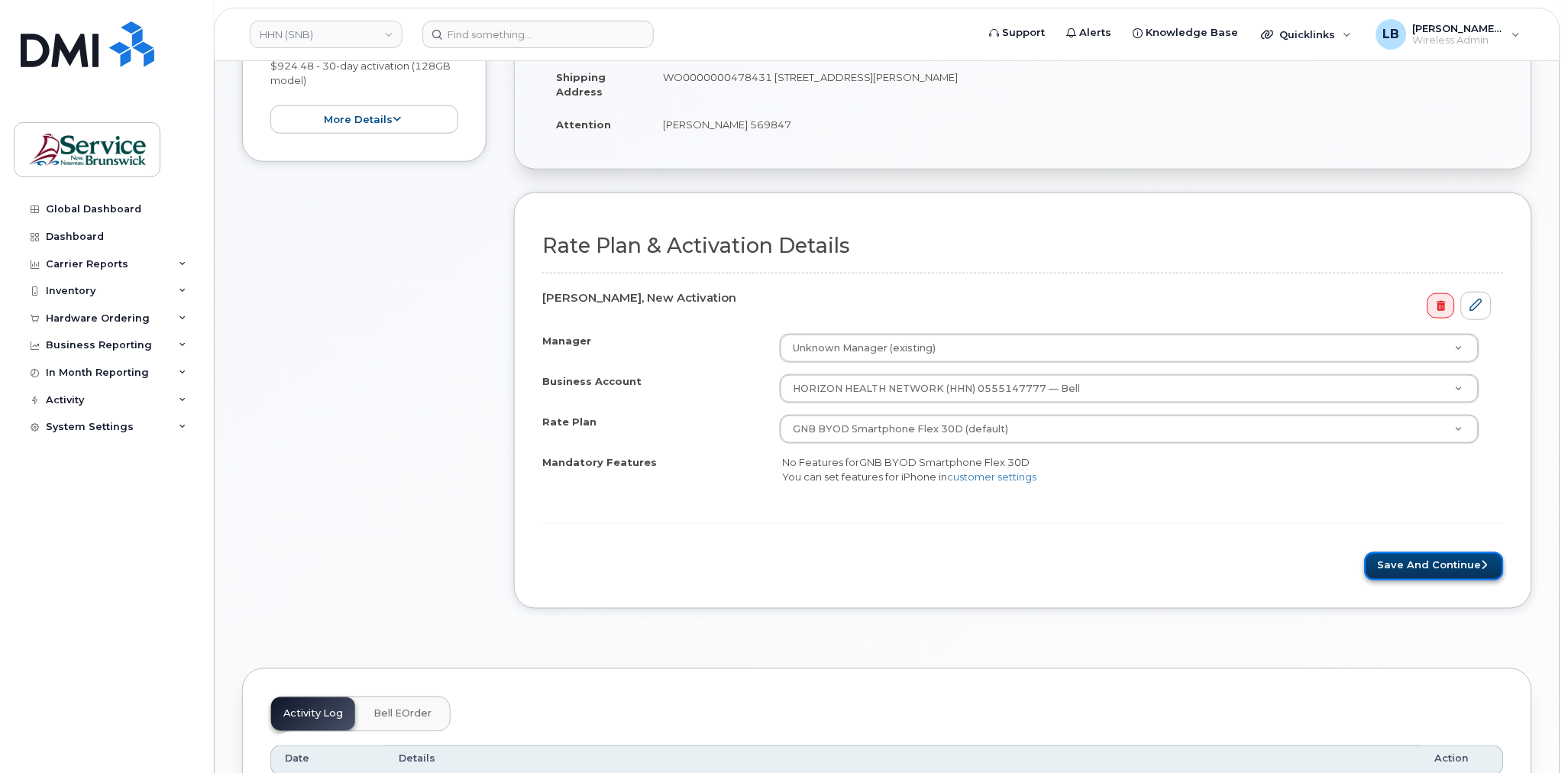
click at [1458, 561] on button "Save and Continue" at bounding box center [1434, 566] width 139 height 28
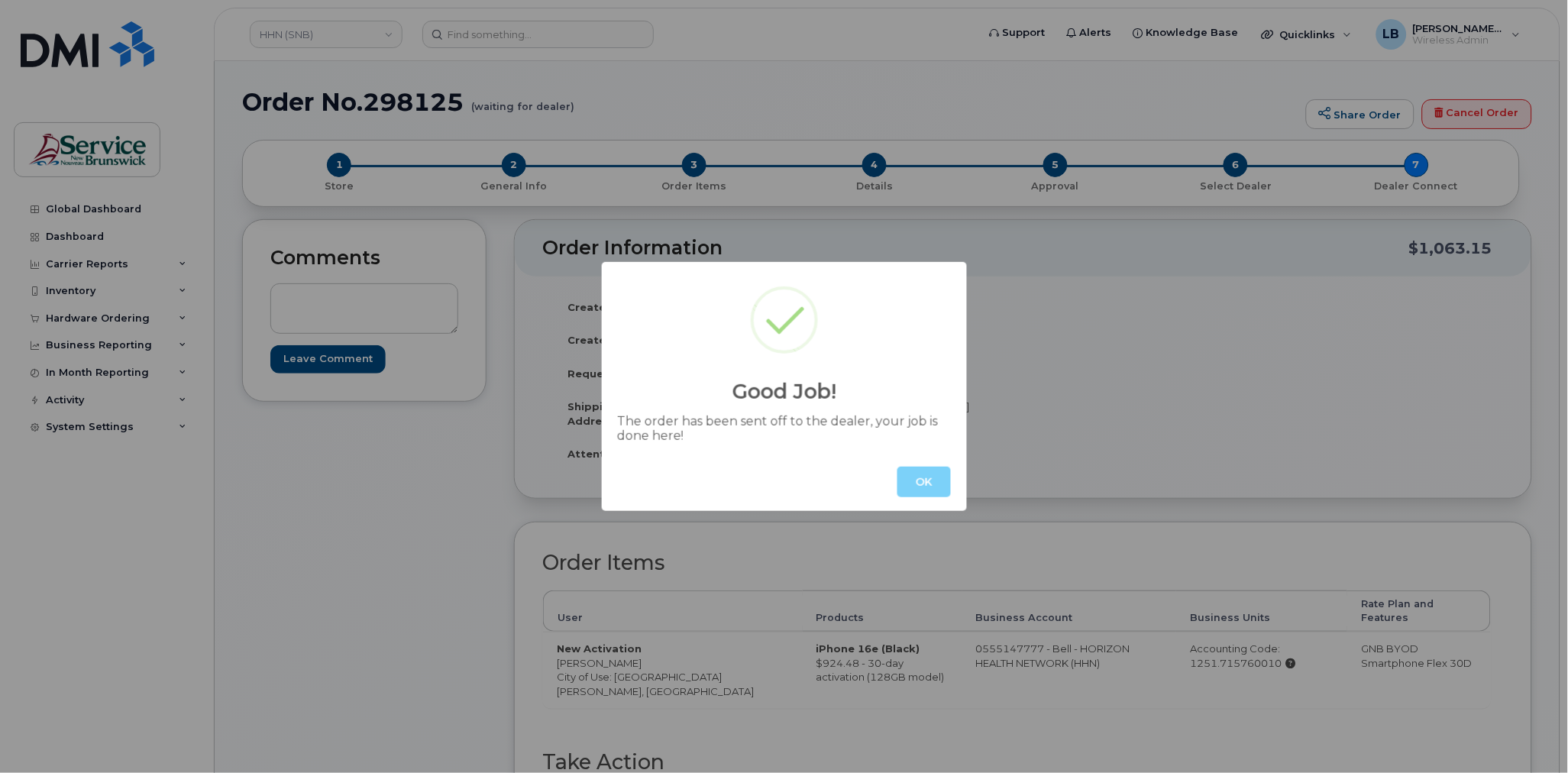
click at [913, 477] on button "OK" at bounding box center [924, 482] width 54 height 30
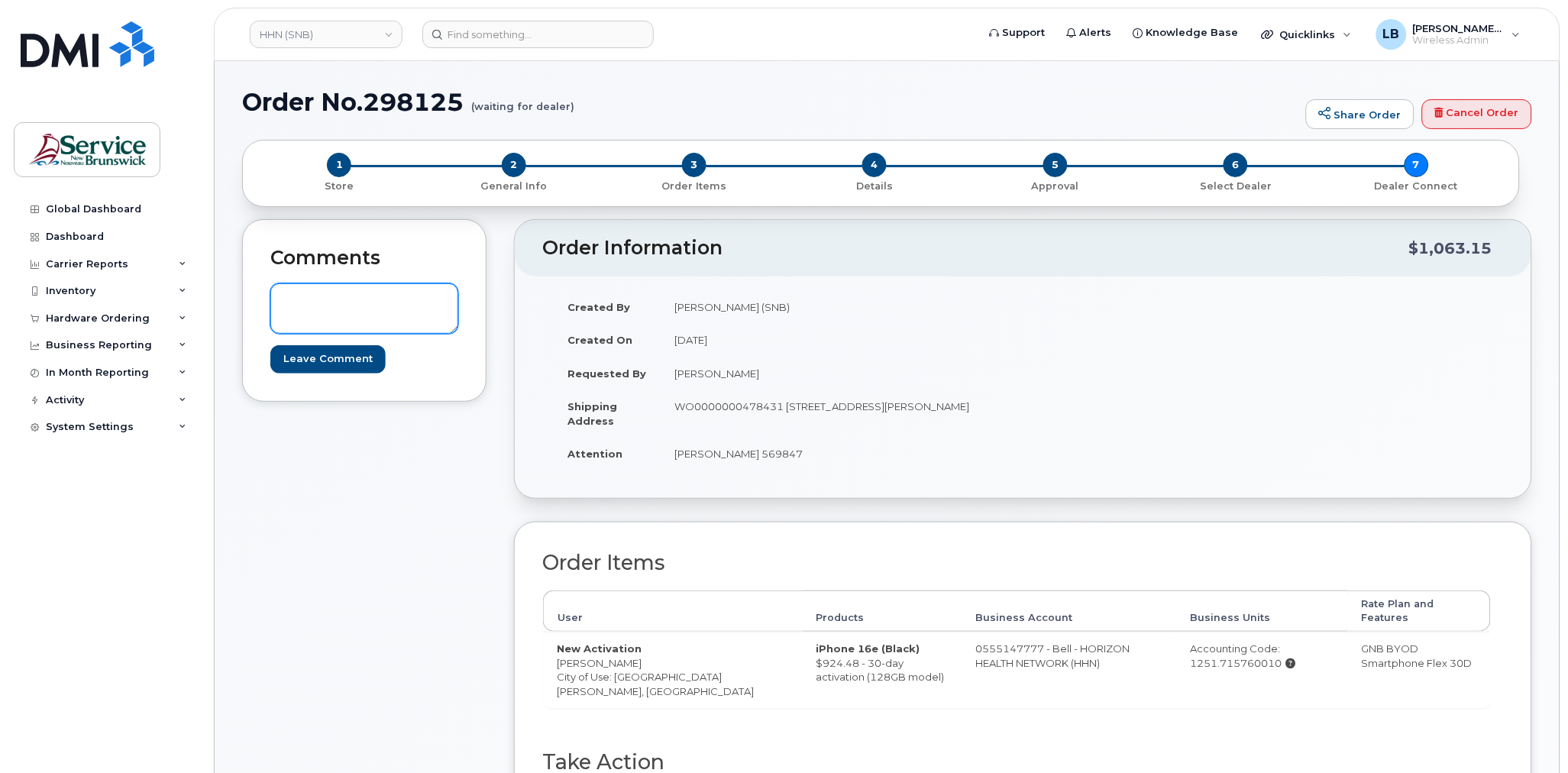
click at [303, 293] on textarea at bounding box center [364, 309] width 188 height 51
paste textarea "DWP Request ID: 569847"
type textarea "DWP Request ID: 569847"
click at [315, 359] on input "Leave Comment" at bounding box center [328, 359] width 115 height 28
type input "Create Event"
